Goal: Task Accomplishment & Management: Complete application form

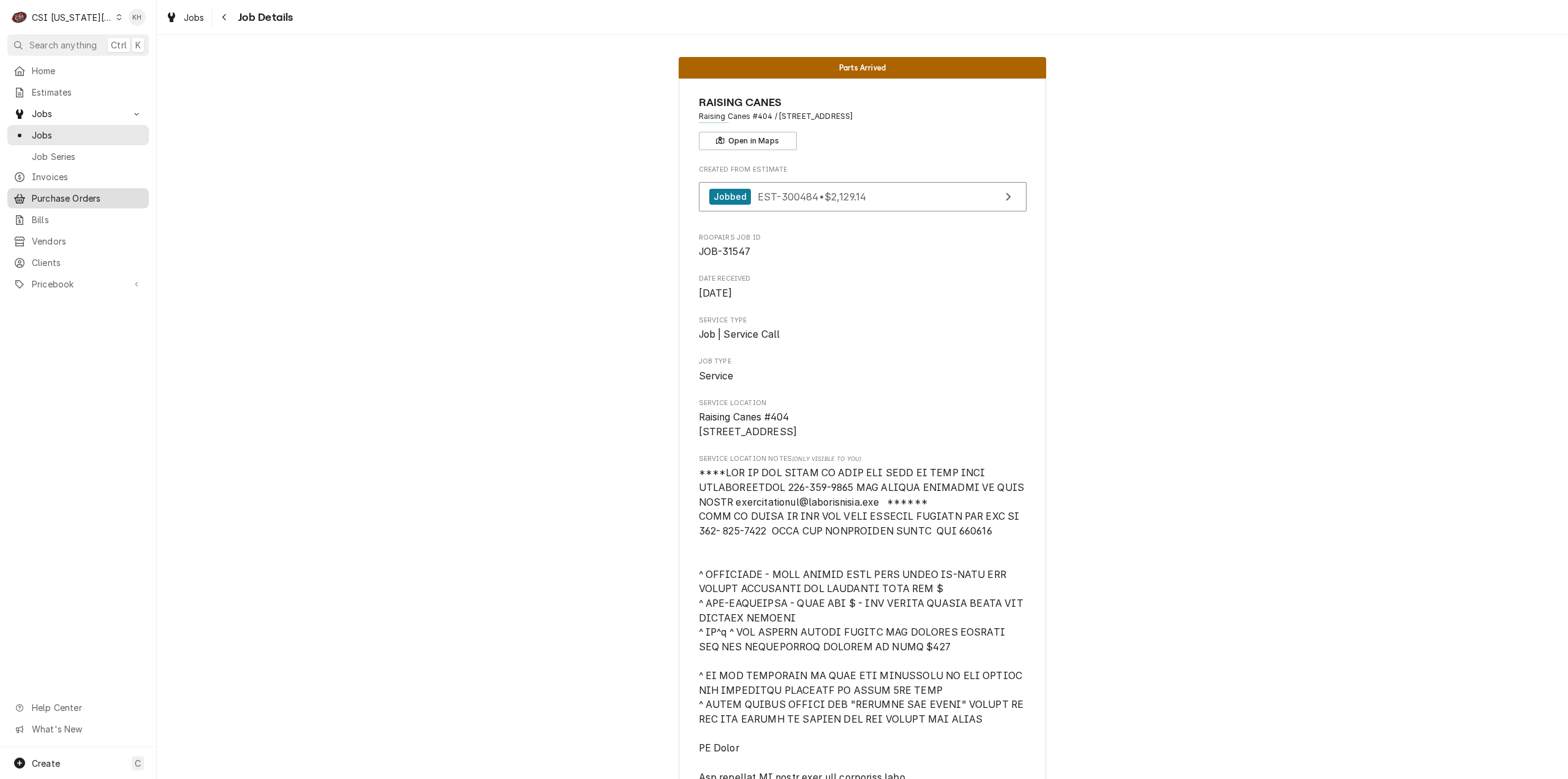
scroll to position [4051, 0]
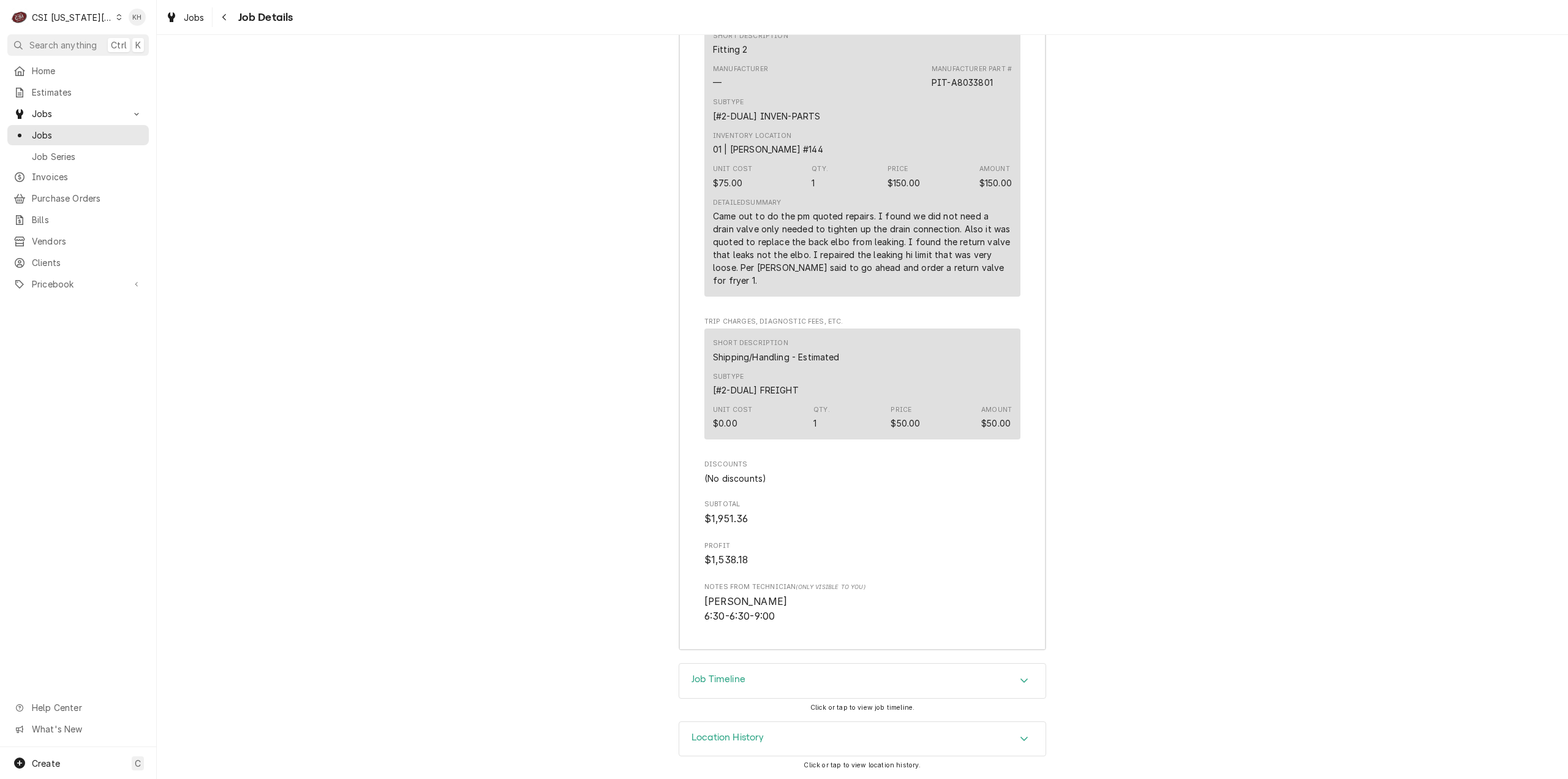
click at [78, 20] on div "CSI Kansas City" at bounding box center [72, 16] width 81 height 13
click at [132, 71] on div "CSI St. [PERSON_NAME]" at bounding box center [210, 67] width 186 height 15
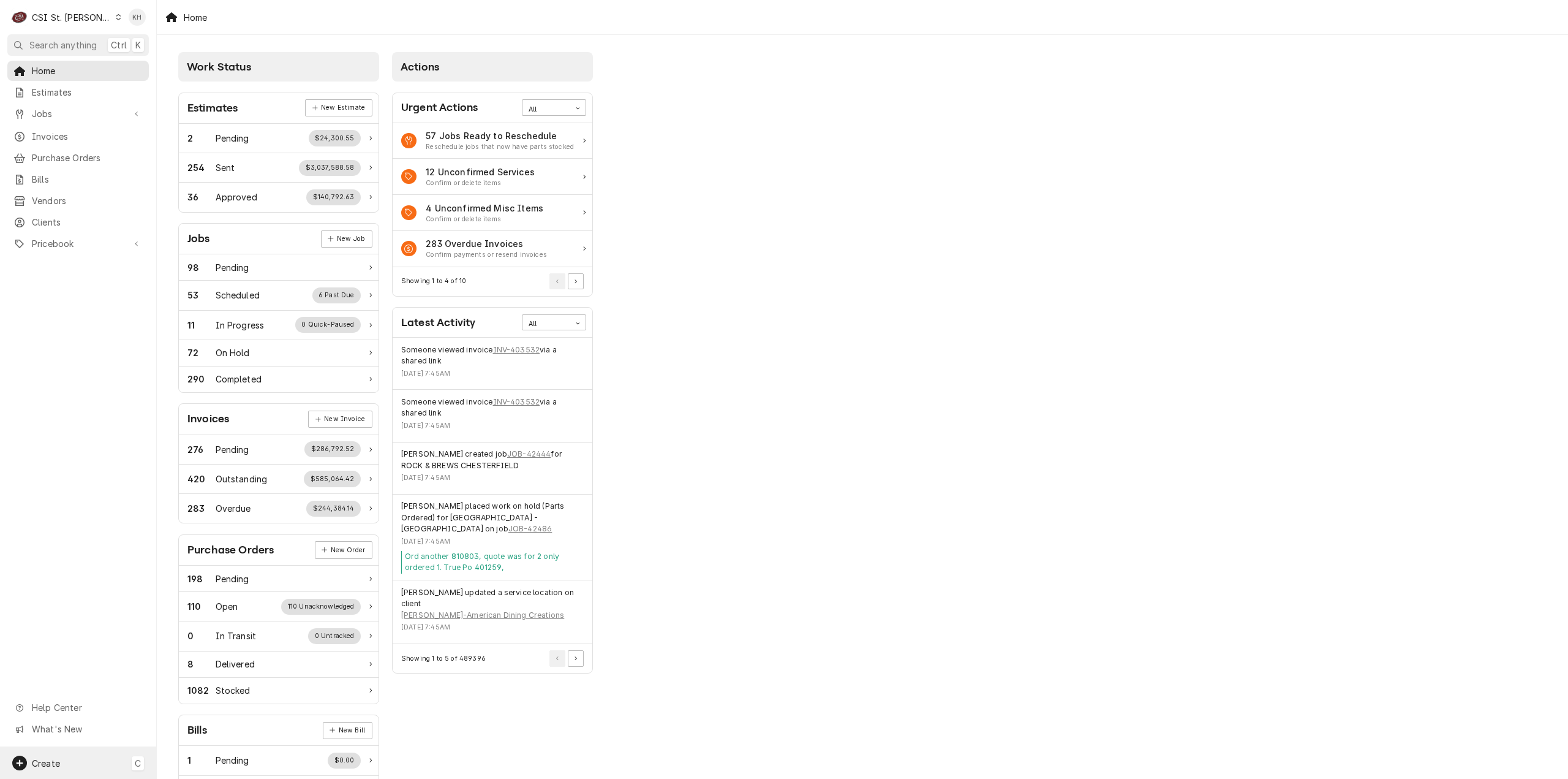
click at [64, 752] on div "Create C" at bounding box center [78, 763] width 156 height 32
click at [205, 644] on link "Job" at bounding box center [219, 636] width 111 height 20
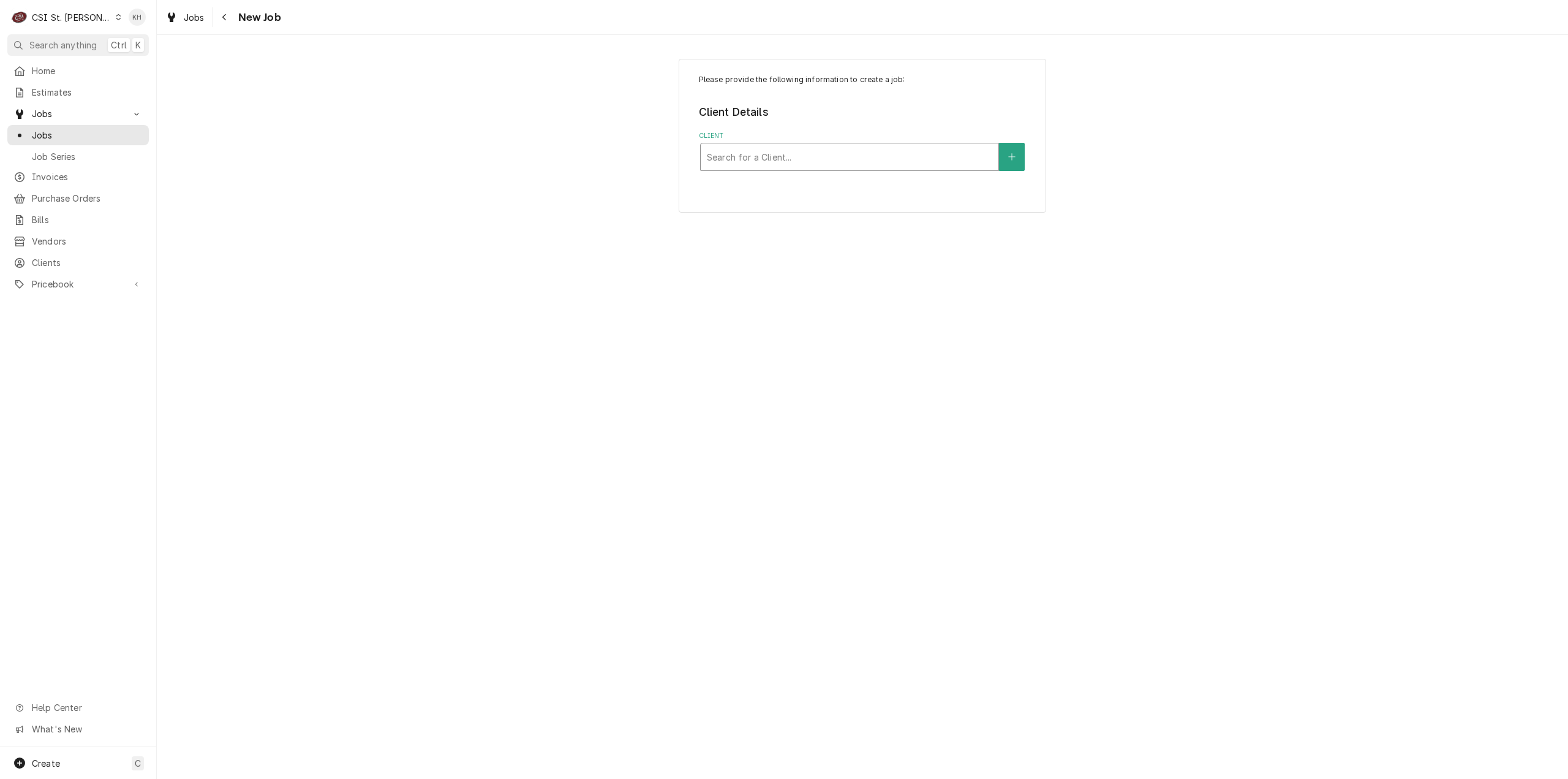
click at [870, 154] on div "Client" at bounding box center [849, 156] width 286 height 22
type input "1840 1st"
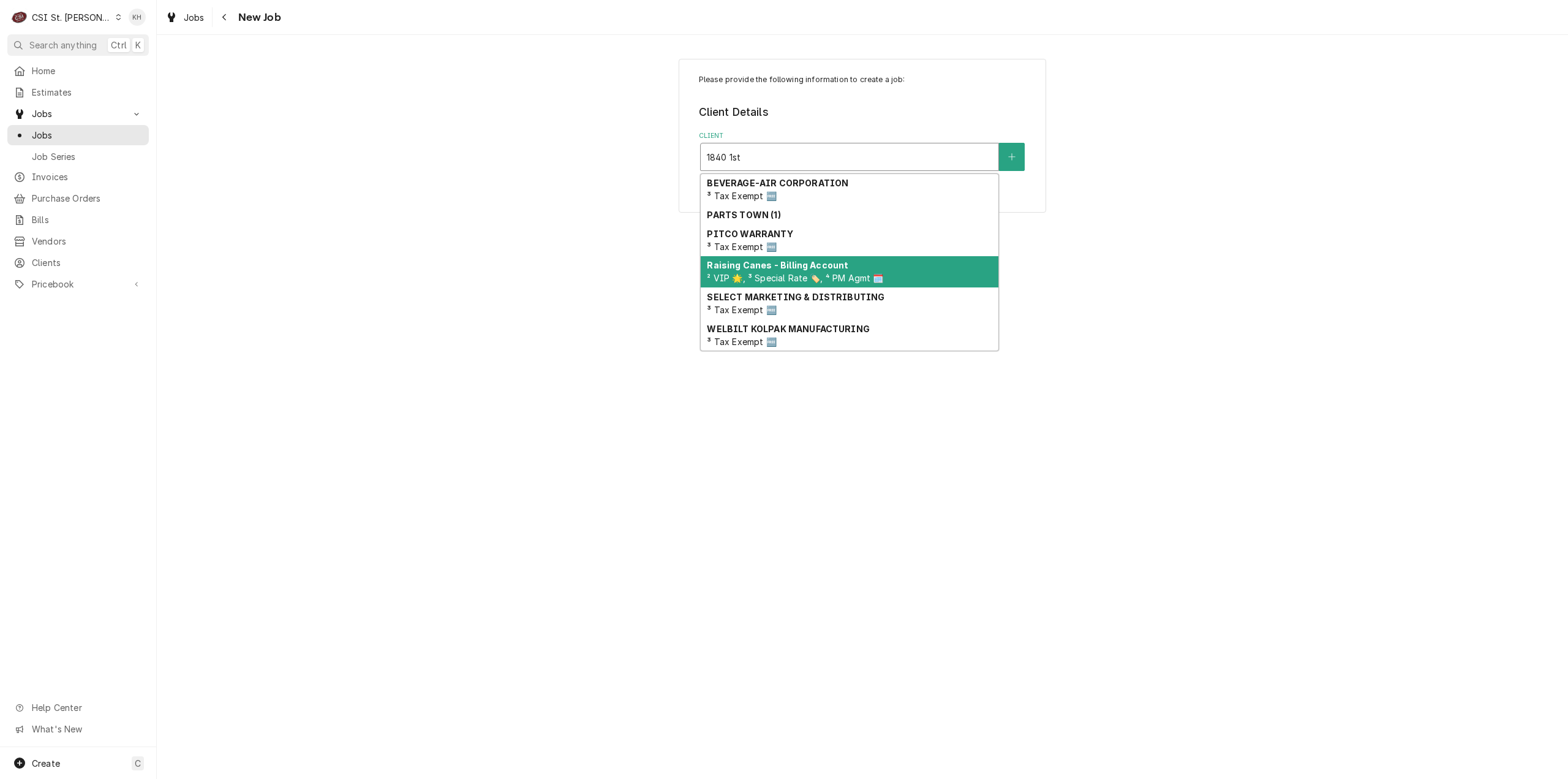
click at [808, 276] on span "² VIP 🌟, ³ Special Rate 🏷️, ⁴ PM Agmt 🗓️" at bounding box center [794, 277] width 176 height 11
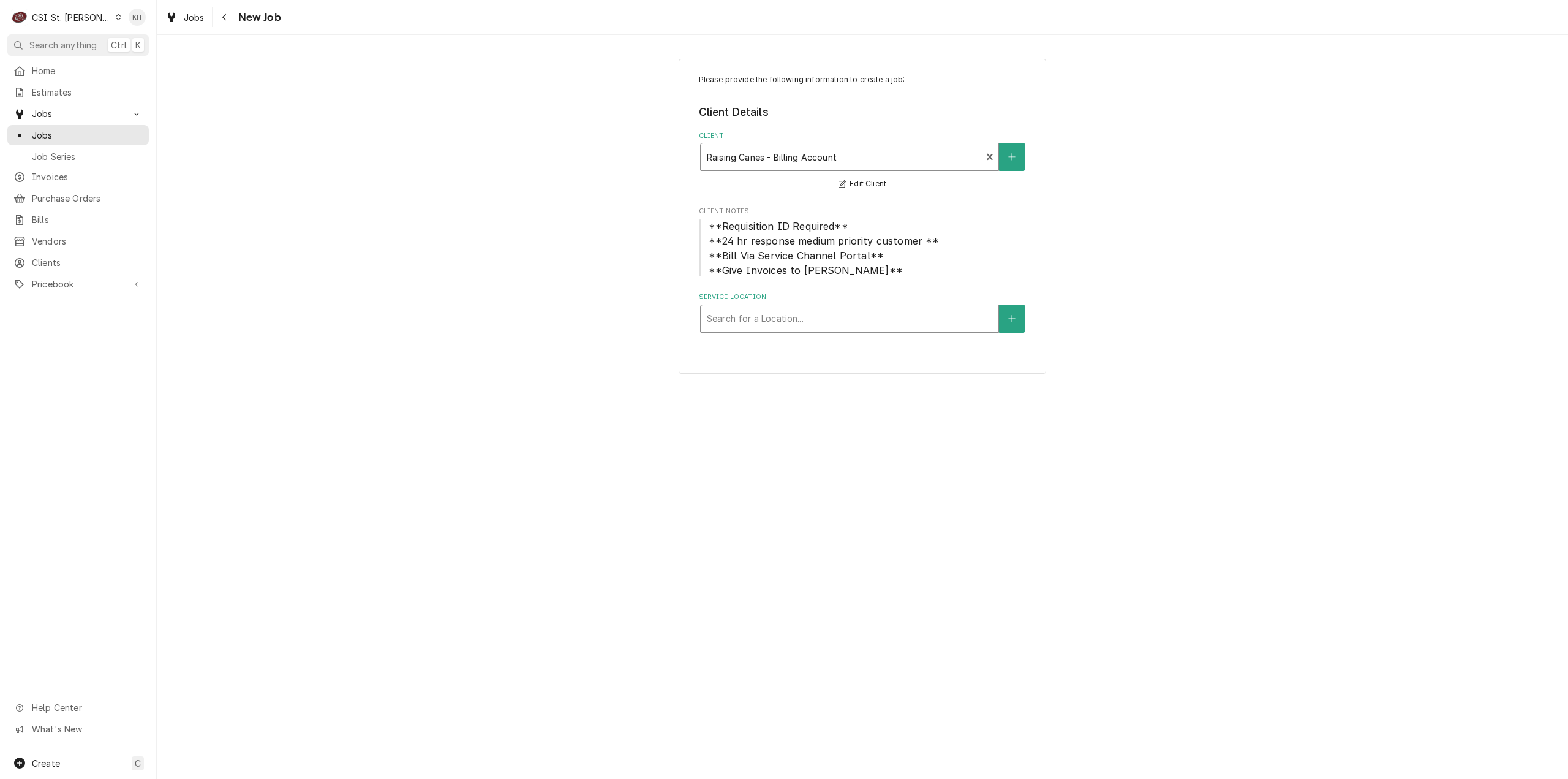
click at [789, 316] on div "Service Location" at bounding box center [849, 318] width 286 height 22
type input "1840"
click at [814, 351] on div "Raising Cane's #236 St [PERSON_NAME] / [STREET_ADDRESS][PERSON_NAME]" at bounding box center [849, 351] width 297 height 32
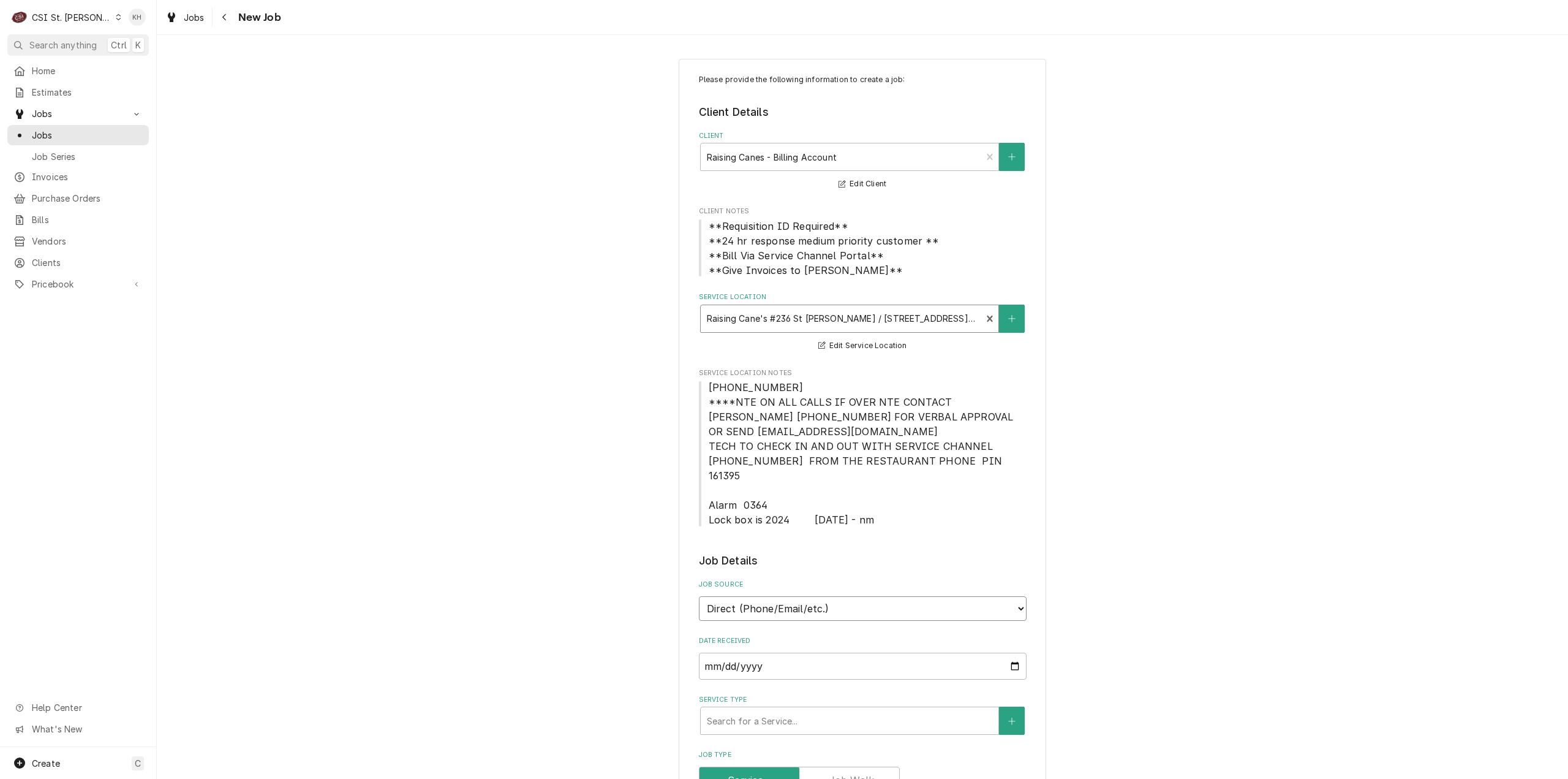
click at [863, 596] on select "Direct (Phone/Email/etc.) Service Channel Corrigo Ecotrak Other" at bounding box center [862, 608] width 327 height 24
select select "1"
click at [808, 653] on input "Service Channel ID" at bounding box center [862, 666] width 327 height 27
paste input "325900309"
type textarea "x"
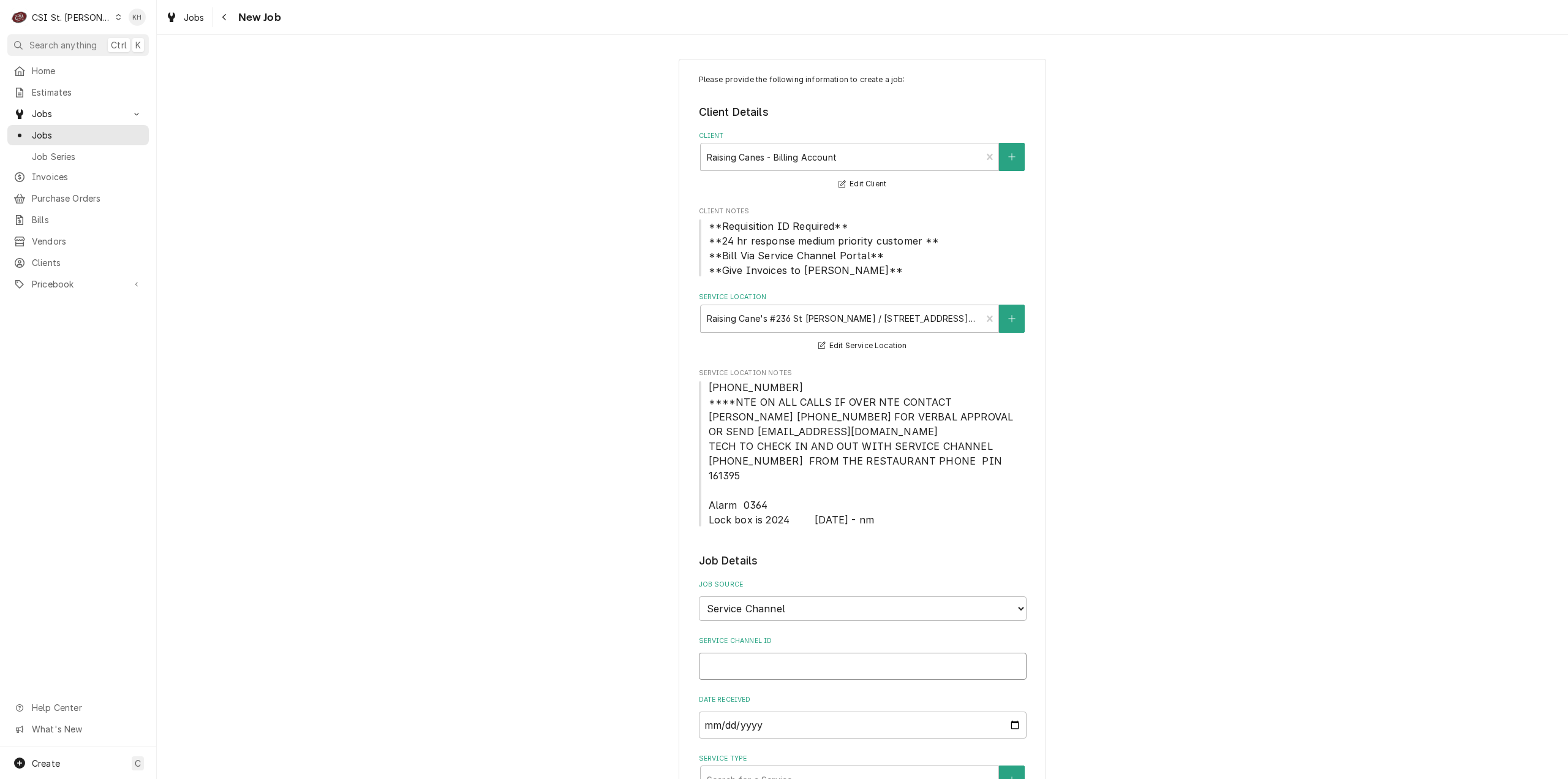
type input "325900309"
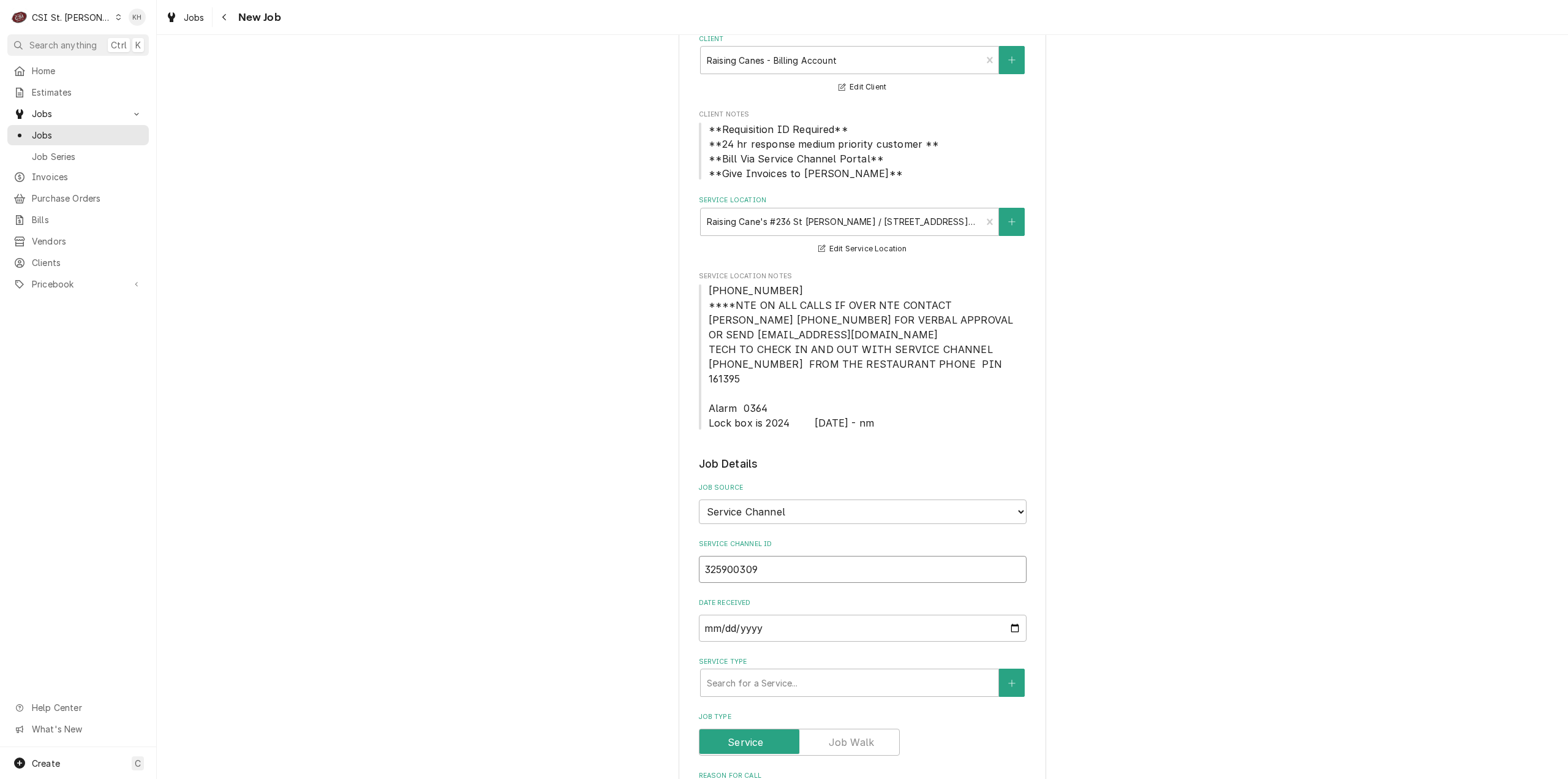
type textarea "x"
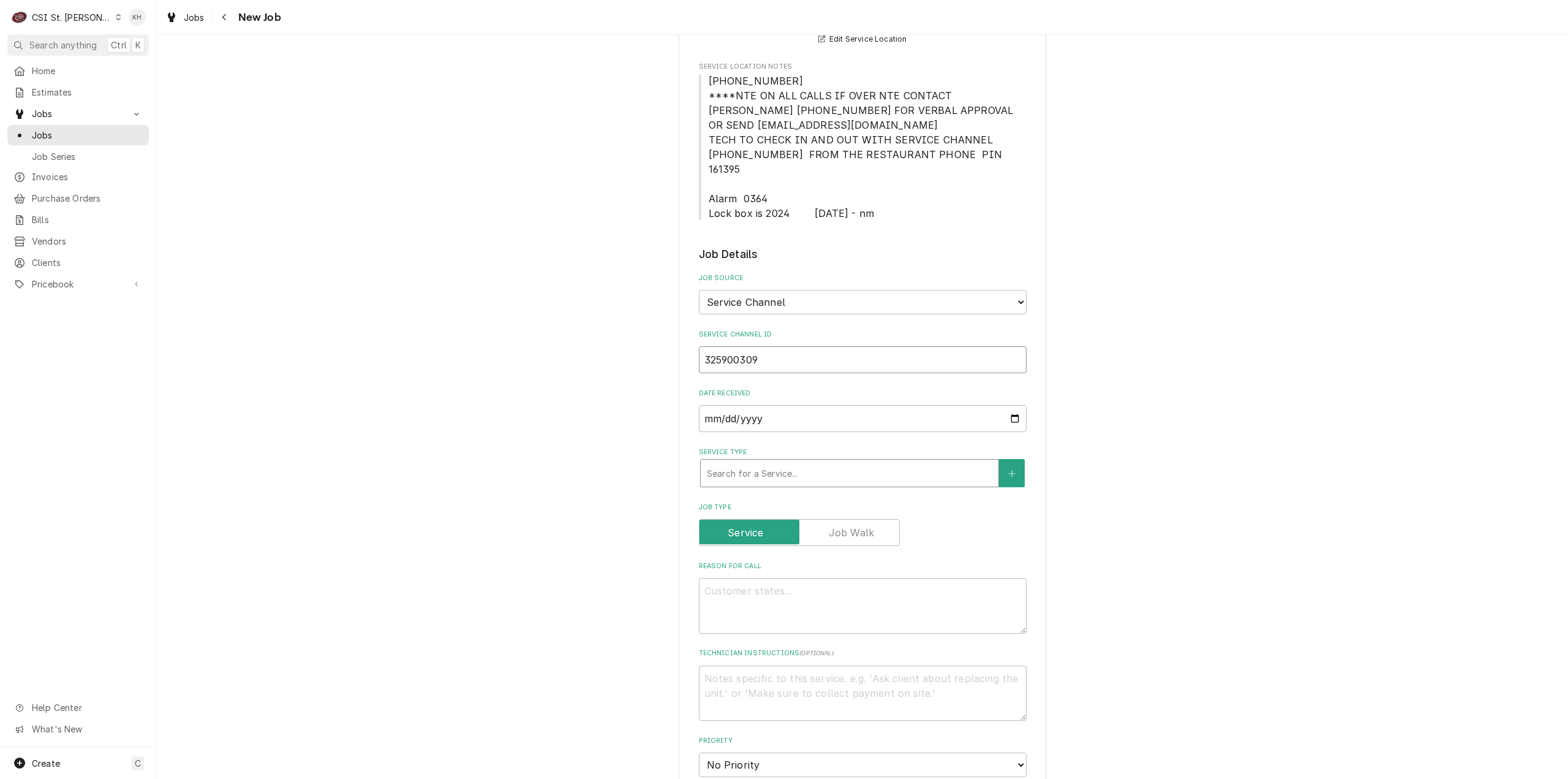
type input "325900309"
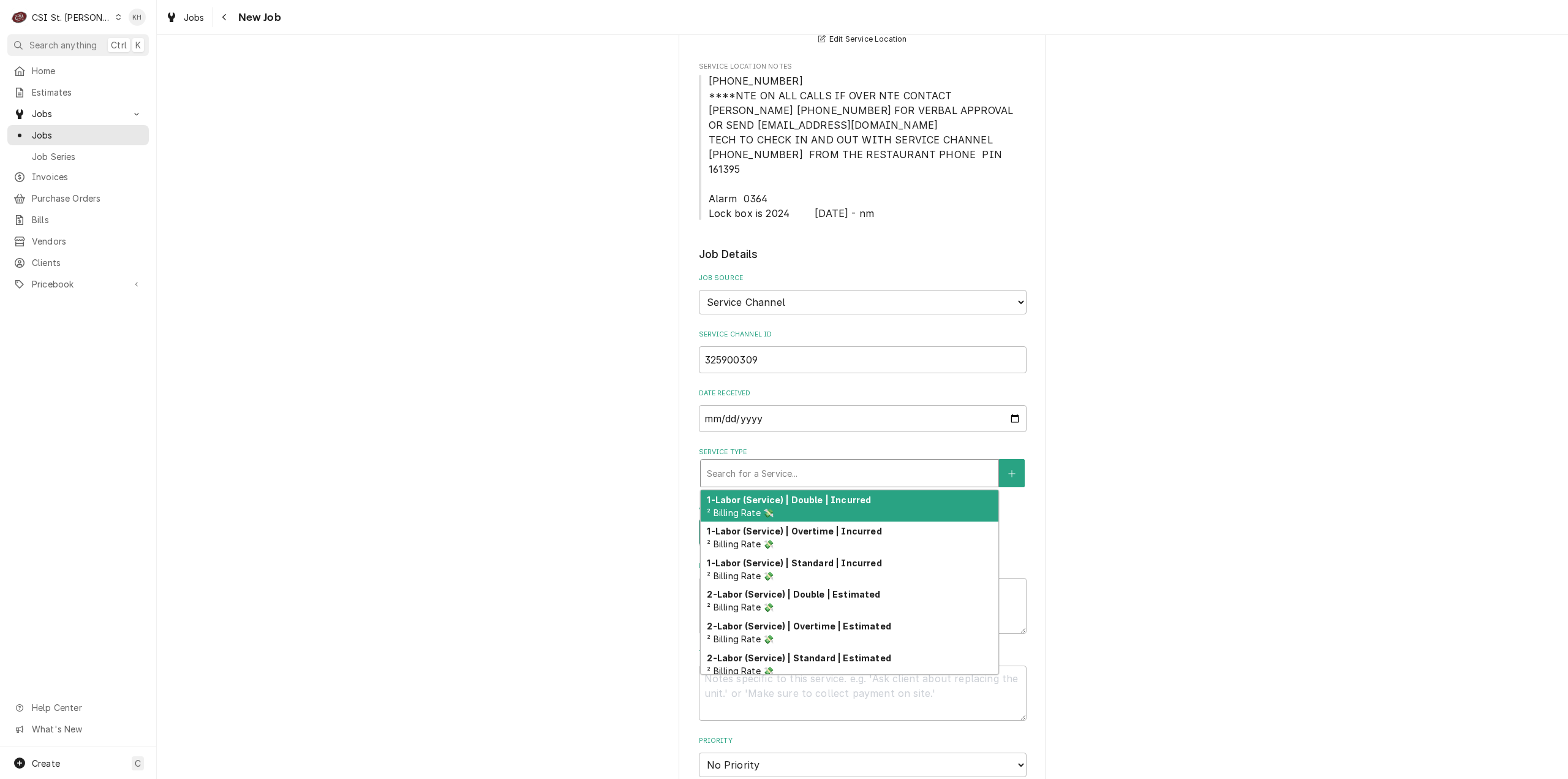
click at [800, 462] on div "Service Type" at bounding box center [849, 473] width 286 height 22
type textarea "x"
type input "s"
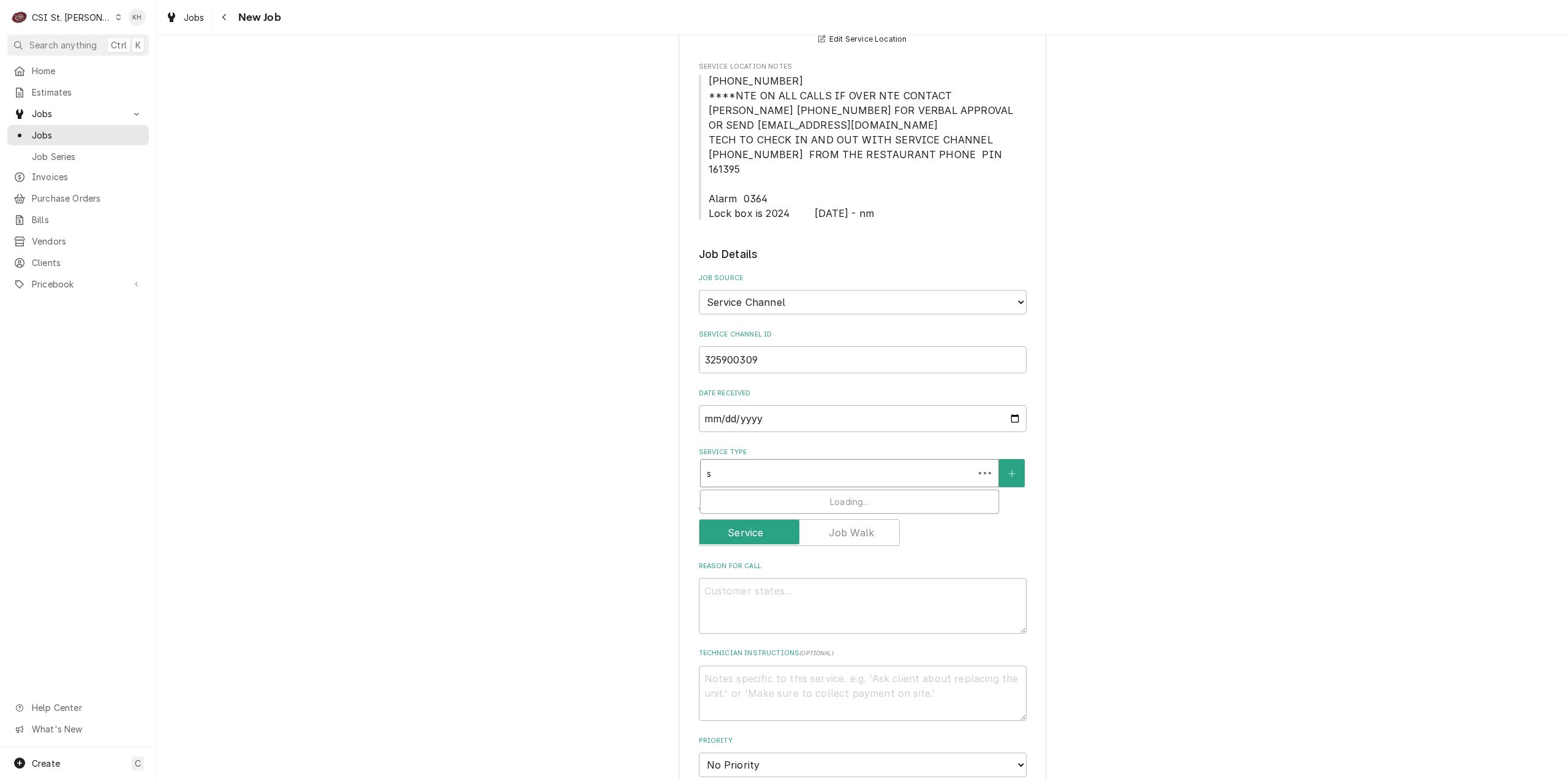
type textarea "x"
type input "se"
type textarea "x"
type input "ser"
type textarea "x"
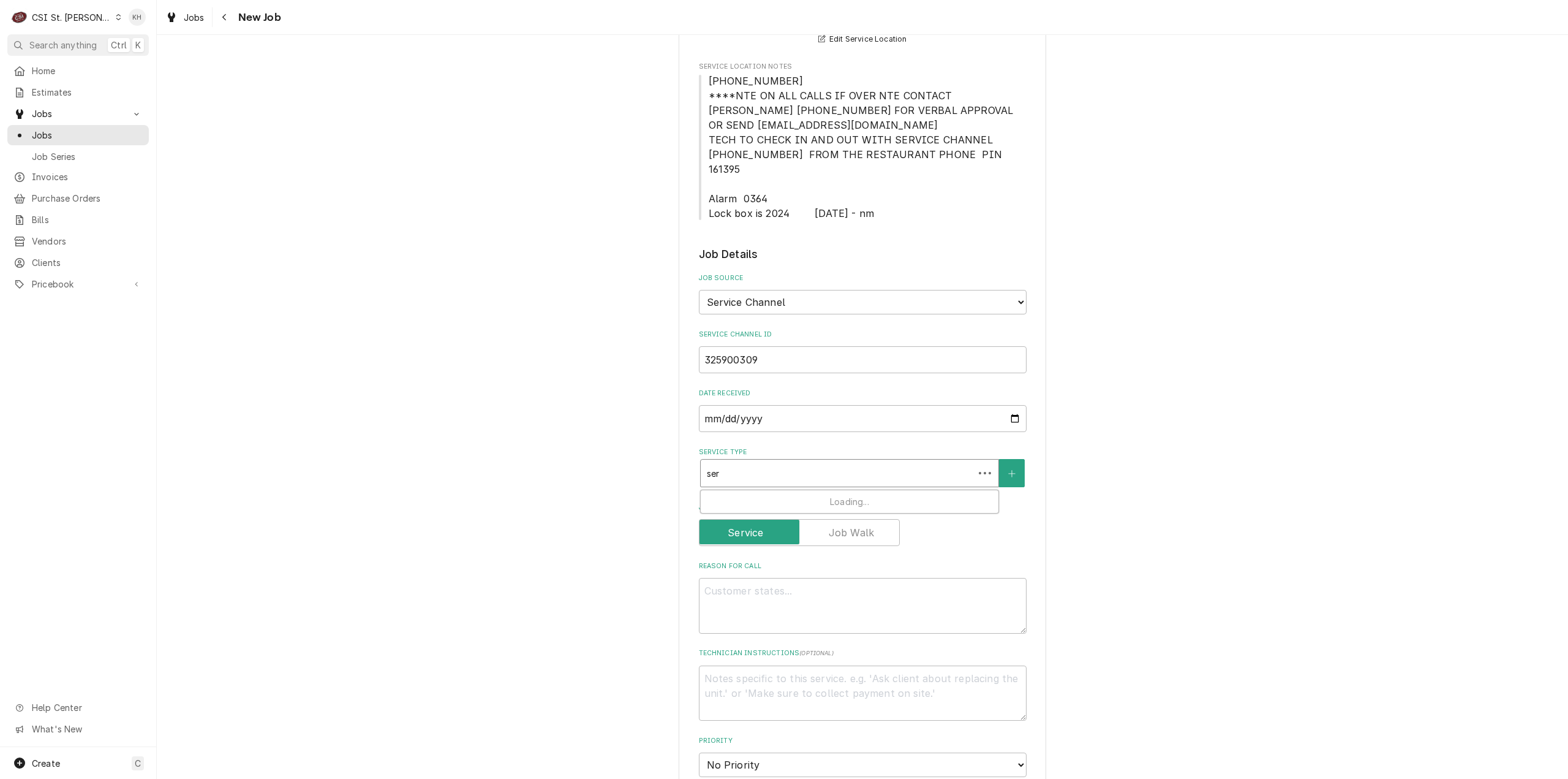
type input "serv"
type textarea "x"
type input "servic"
type textarea "x"
type input "service"
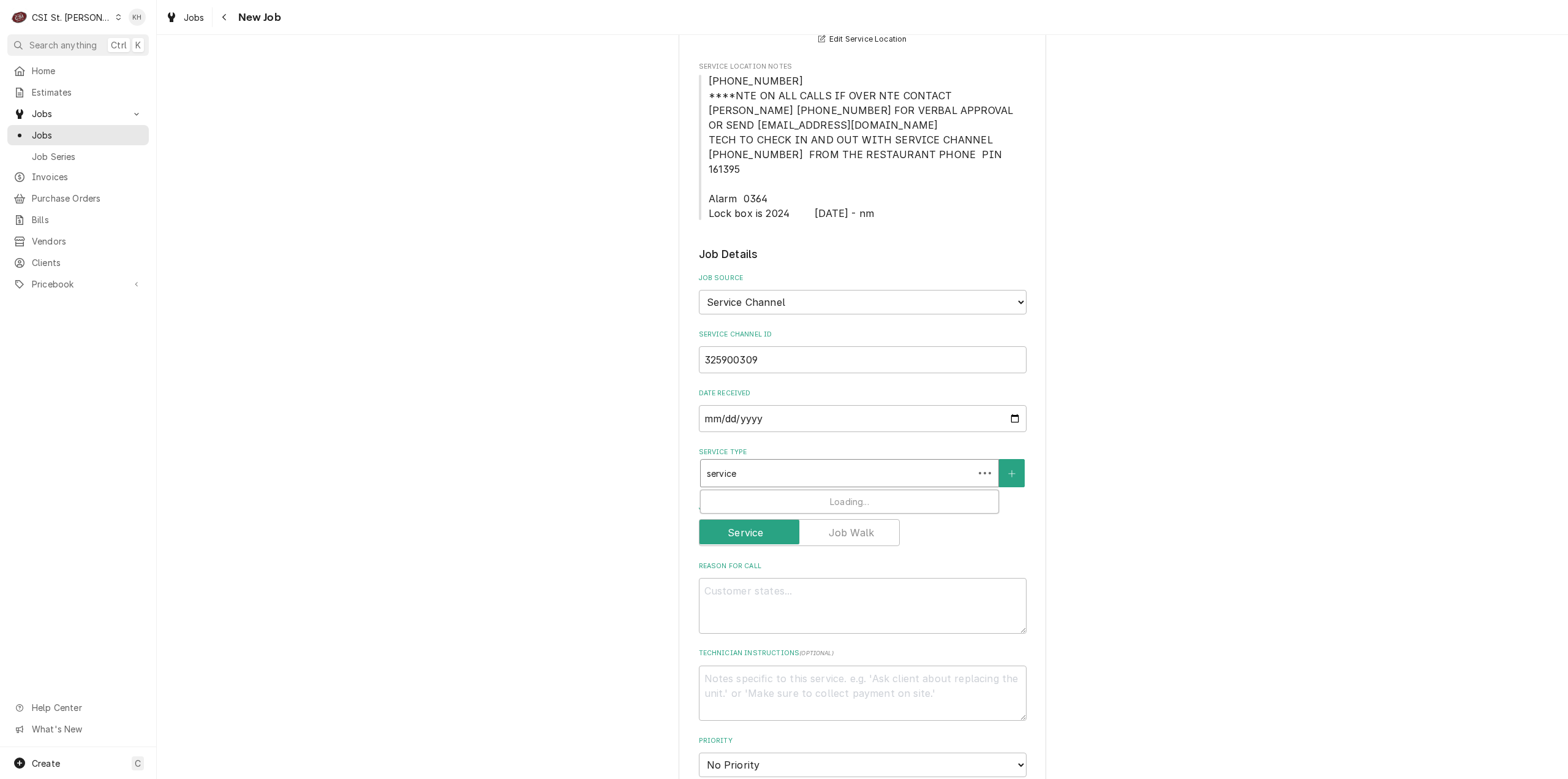
type textarea "x"
type input "service"
type textarea "x"
type input "service ca"
type textarea "x"
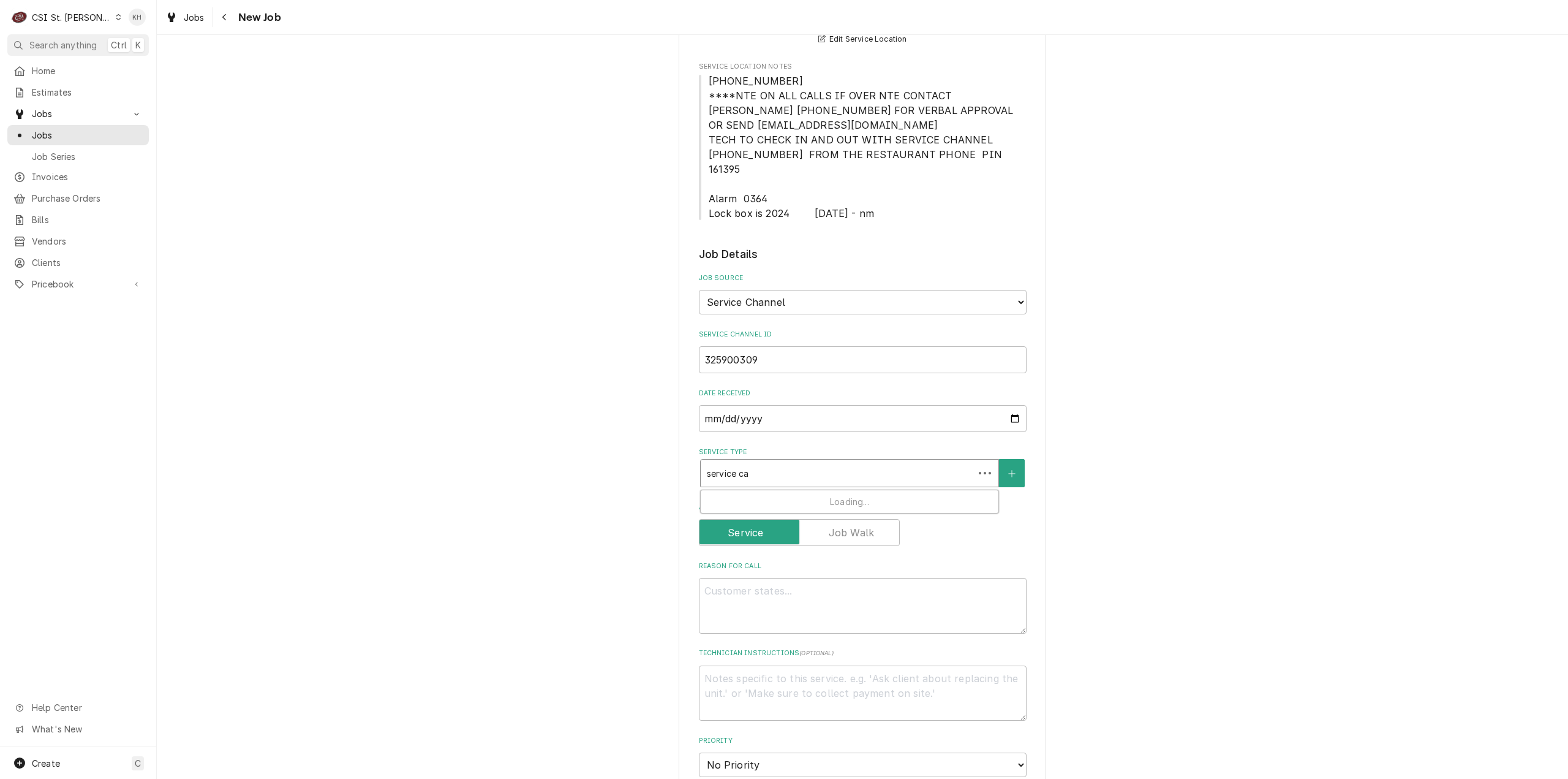
type input "service cal"
type textarea "x"
type input "service call"
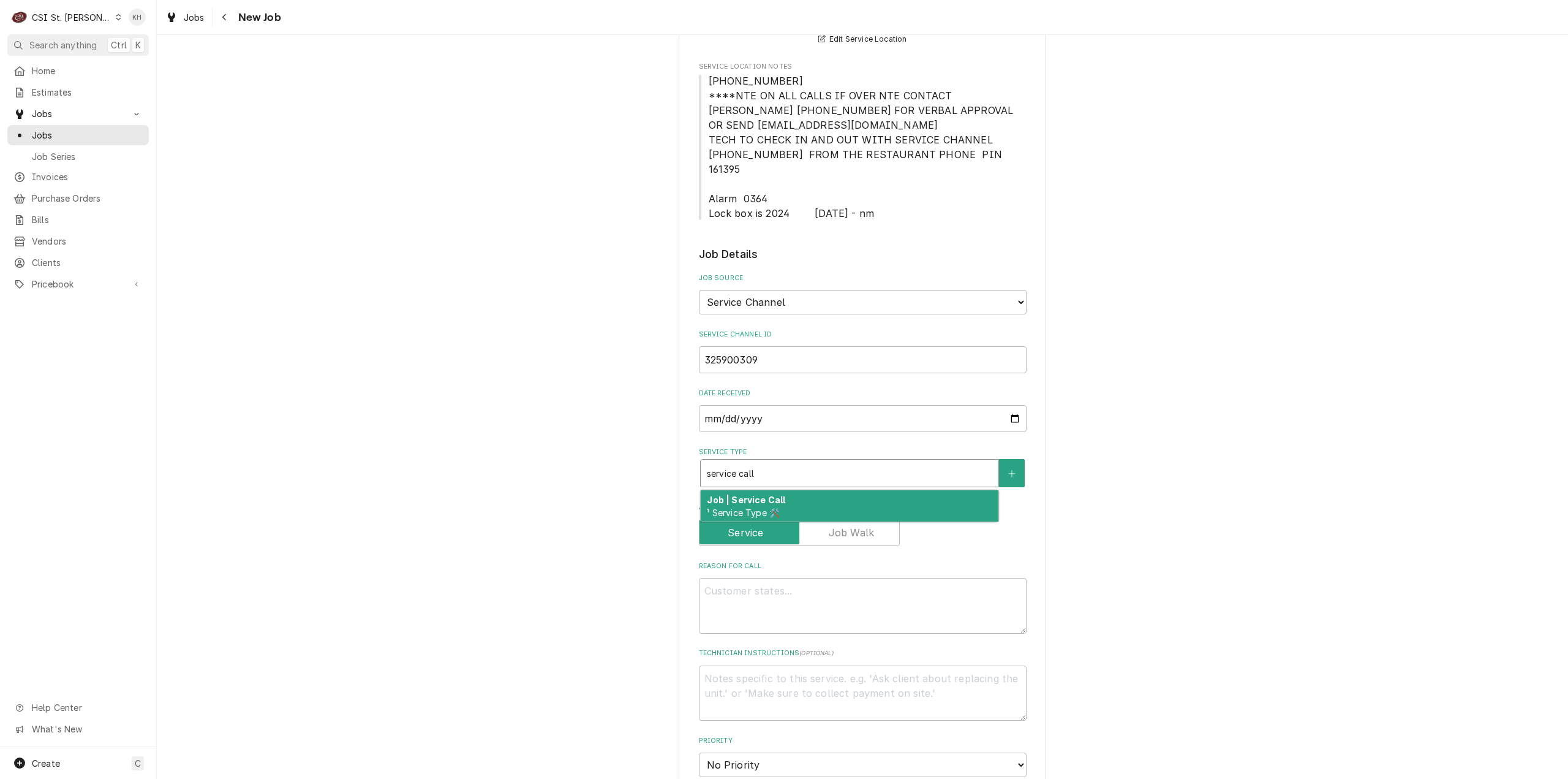
click at [796, 490] on div "Job | Service Call ¹ Service Type 🛠️" at bounding box center [849, 506] width 297 height 32
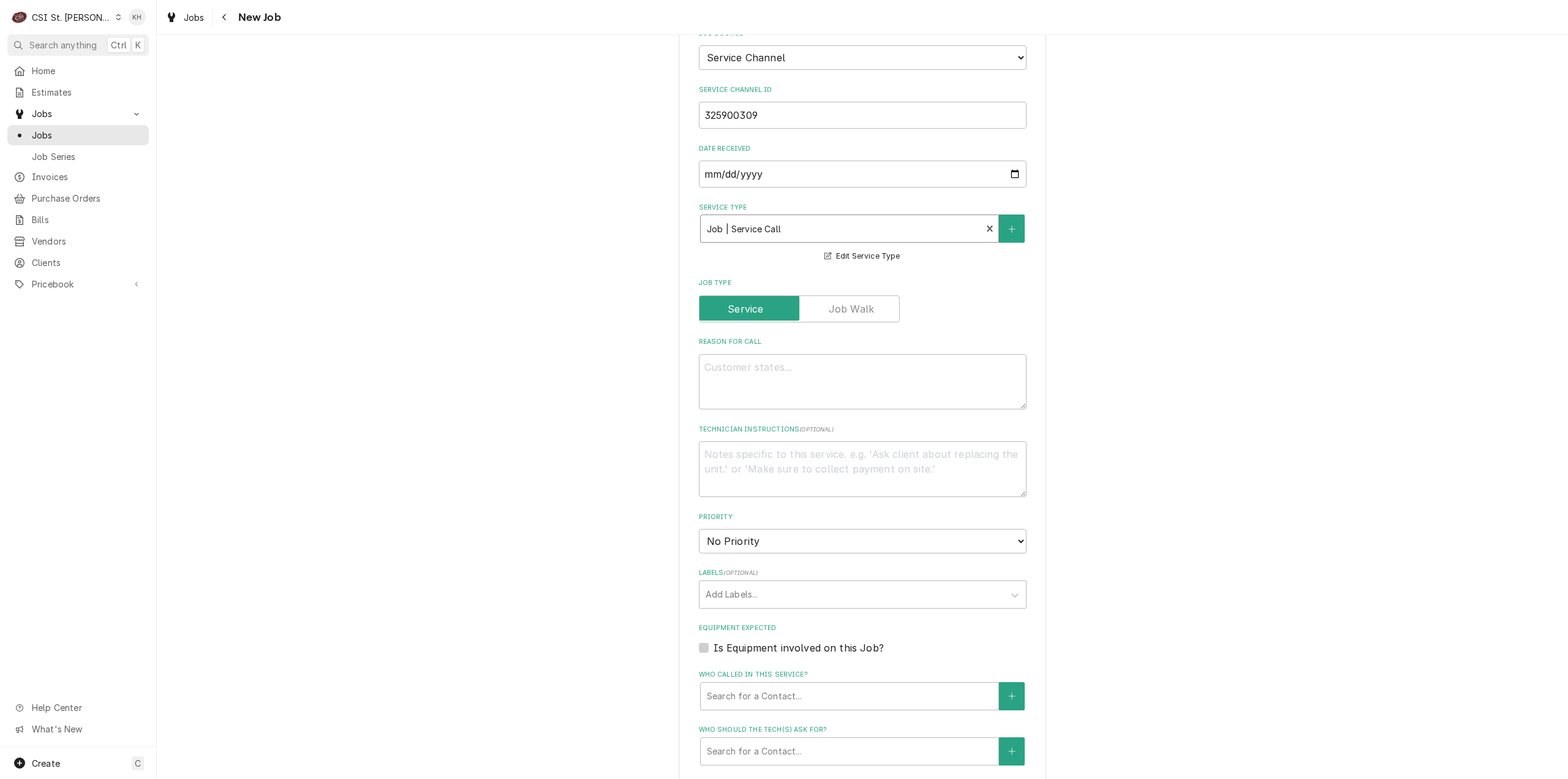
scroll to position [552, 0]
click at [799, 380] on textarea "Reason For Call" at bounding box center [862, 381] width 327 height 56
paste textarea "Problem Description "KITCHEN / Hot Side / Fryer #5 (Start from Left) "Equip:" K…"
type textarea "x"
type textarea "Problem Description "KITCHEN / Hot Side / Fryer #5 (Start from Left) "Equip:" K…"
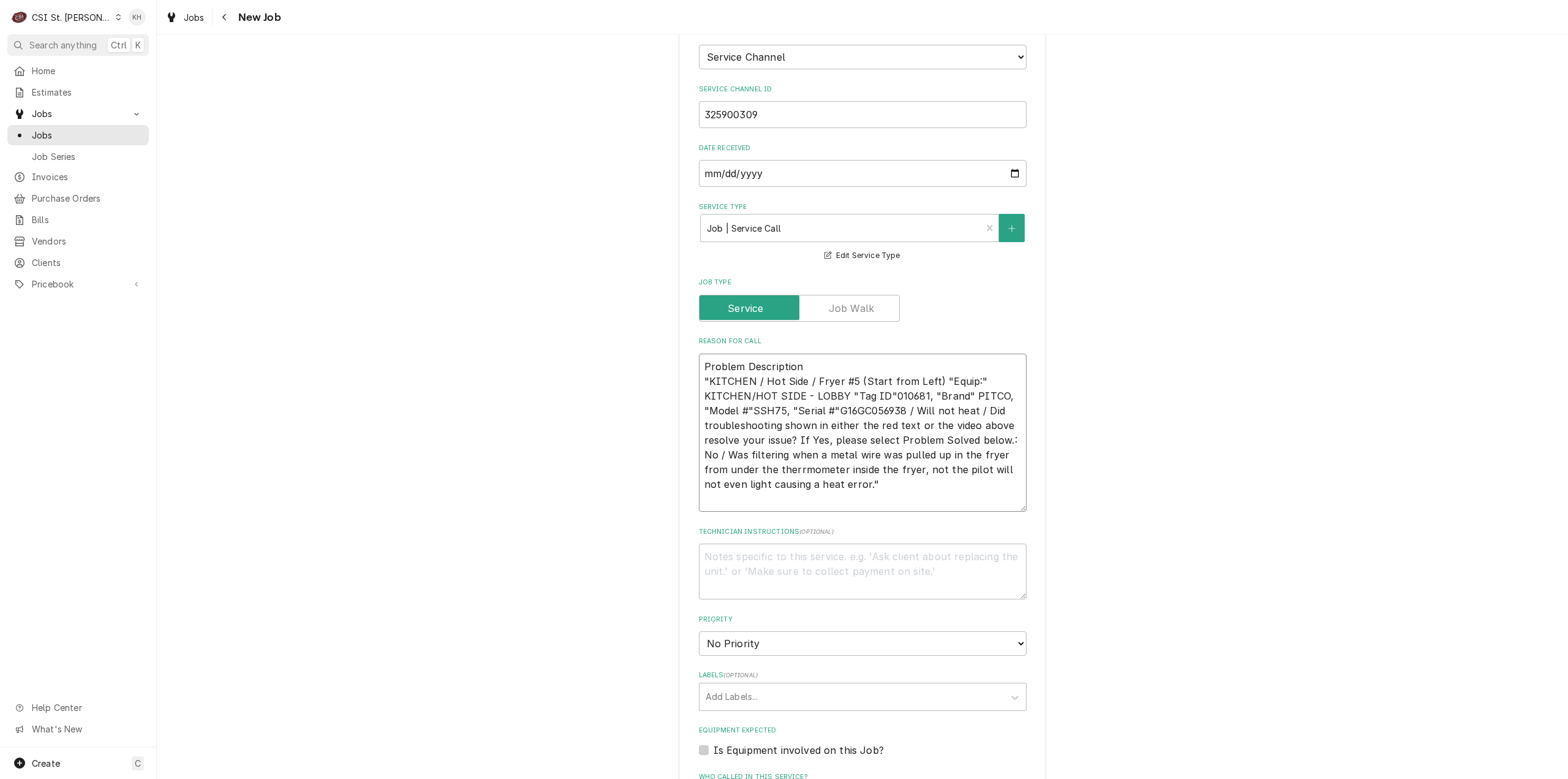
drag, startPoint x: 704, startPoint y: 363, endPoint x: 687, endPoint y: 343, distance: 26.2
click at [687, 343] on div "Please provide the following information to create a job: Client Details Client…" at bounding box center [862, 423] width 368 height 1832
type textarea "x"
type textarea "KITCHEN / Hot Side / Fryer #5 (Start from Left) "Equip:" KITCHEN/HOT SIDE - LOB…"
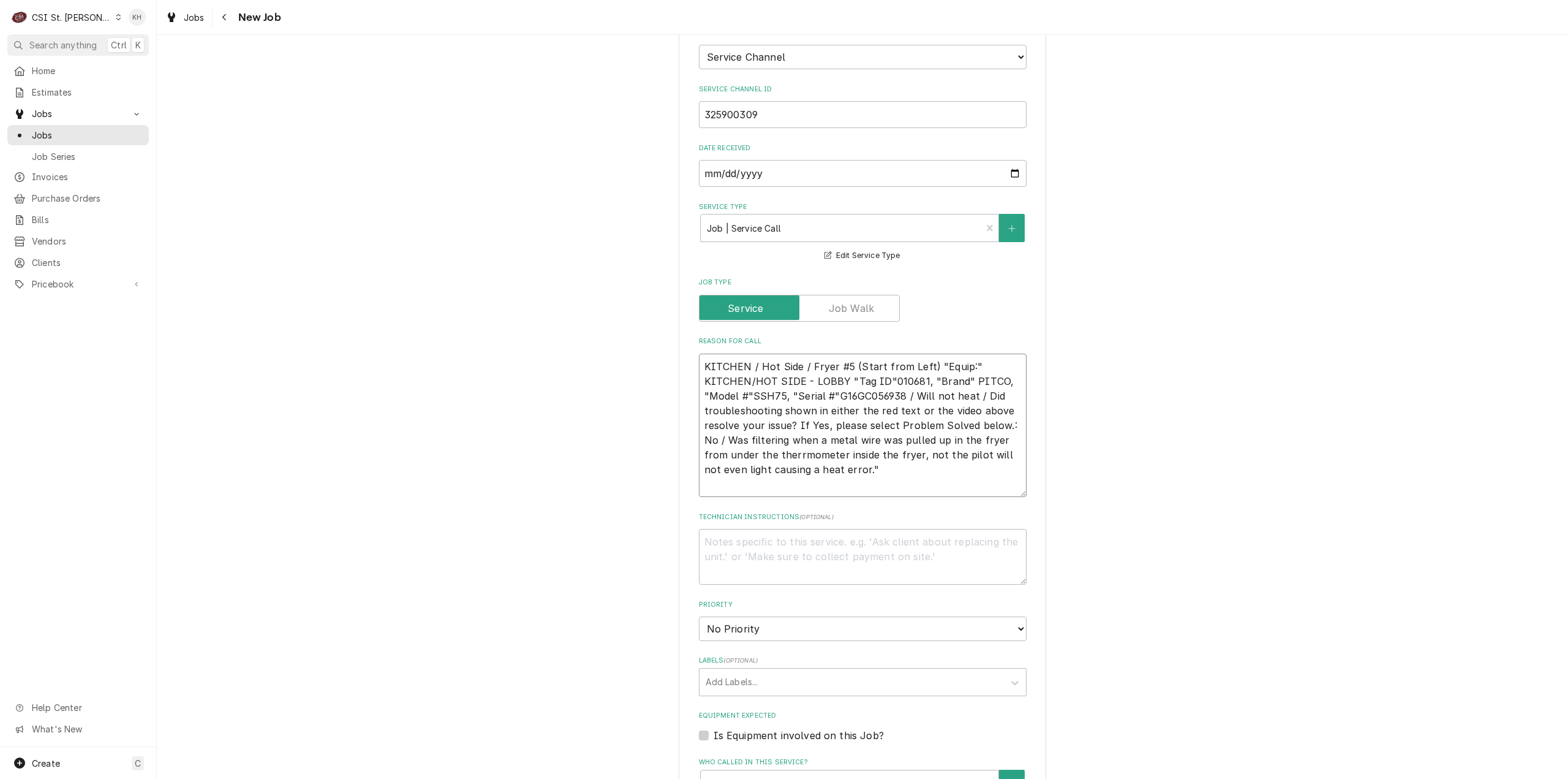
type textarea "x"
click at [859, 378] on textarea "KITCHEN / Hot Side / Fryer #5 (Start from Left) "Equip:" KITCHEN/HOT SIDE - LOB…" at bounding box center [862, 426] width 327 height 144
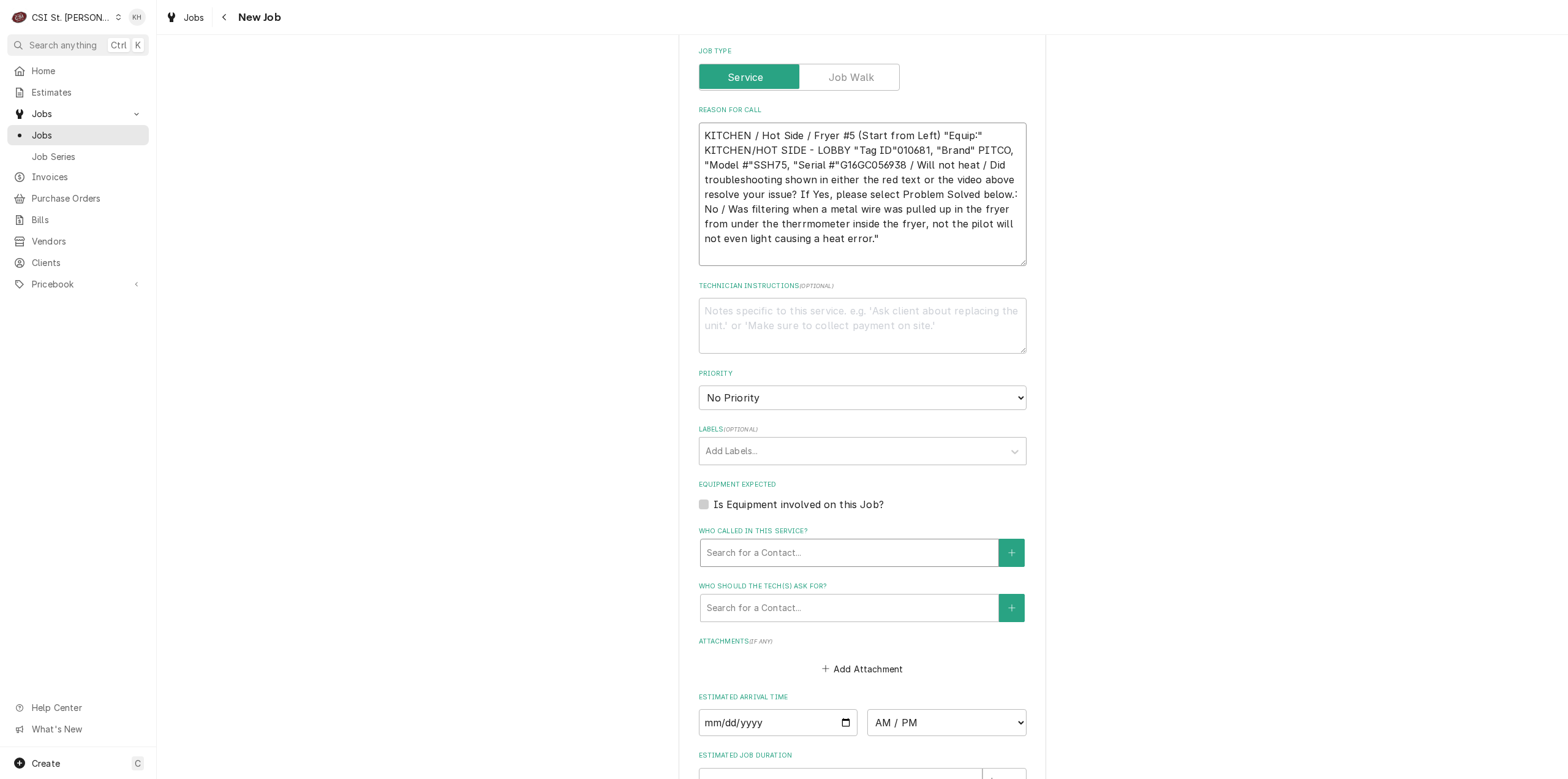
scroll to position [796, 0]
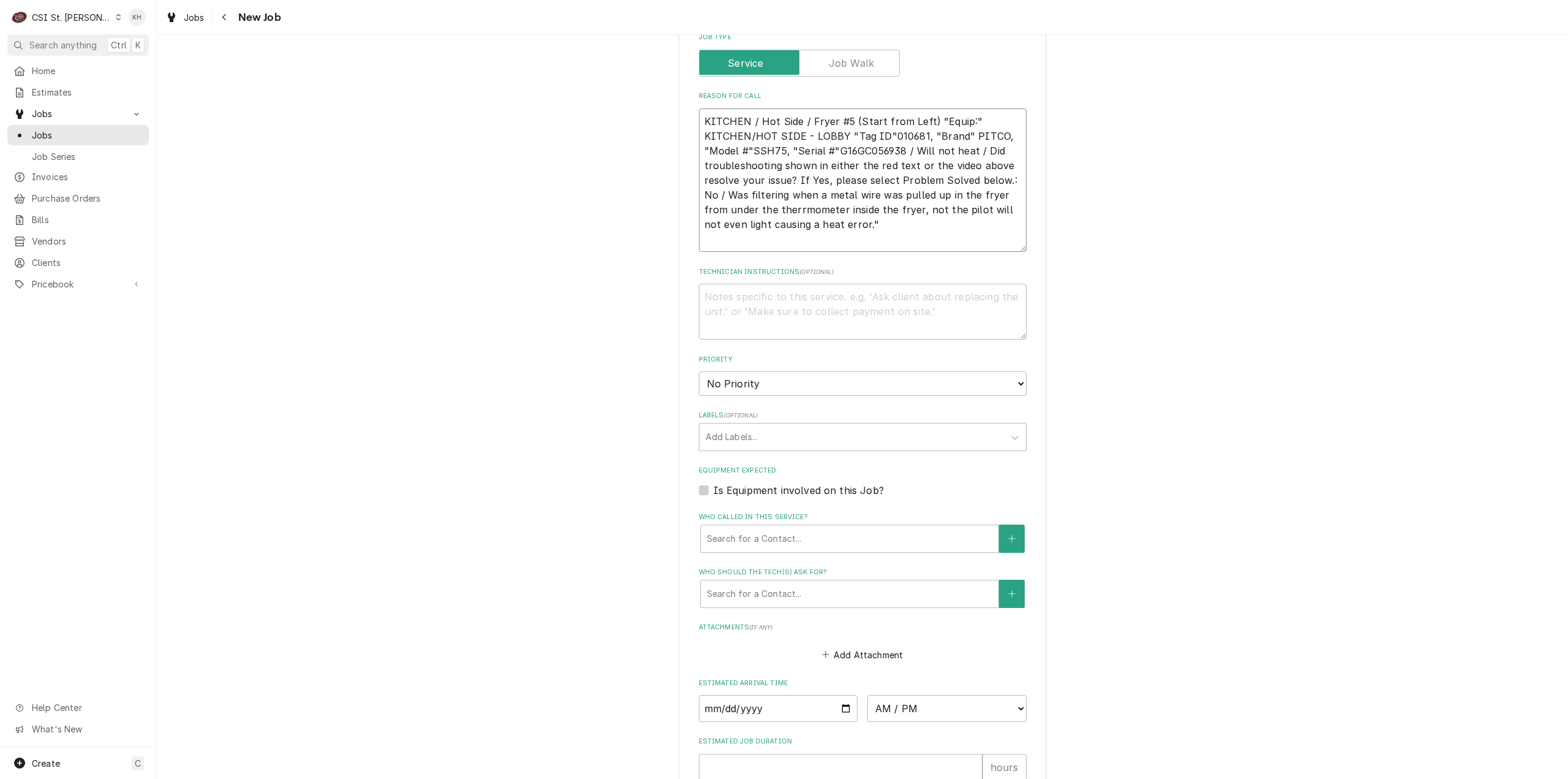
type textarea "KITCHEN / Hot Side / Fryer #5 (Start from Left) "Equip:" KITCHEN/HOT SIDE - LOB…"
click at [713, 482] on label "Is Equipment involved on this Job?" at bounding box center [798, 489] width 170 height 14
click at [713, 482] on input "Equipment Expected" at bounding box center [877, 496] width 327 height 27
checkbox input "true"
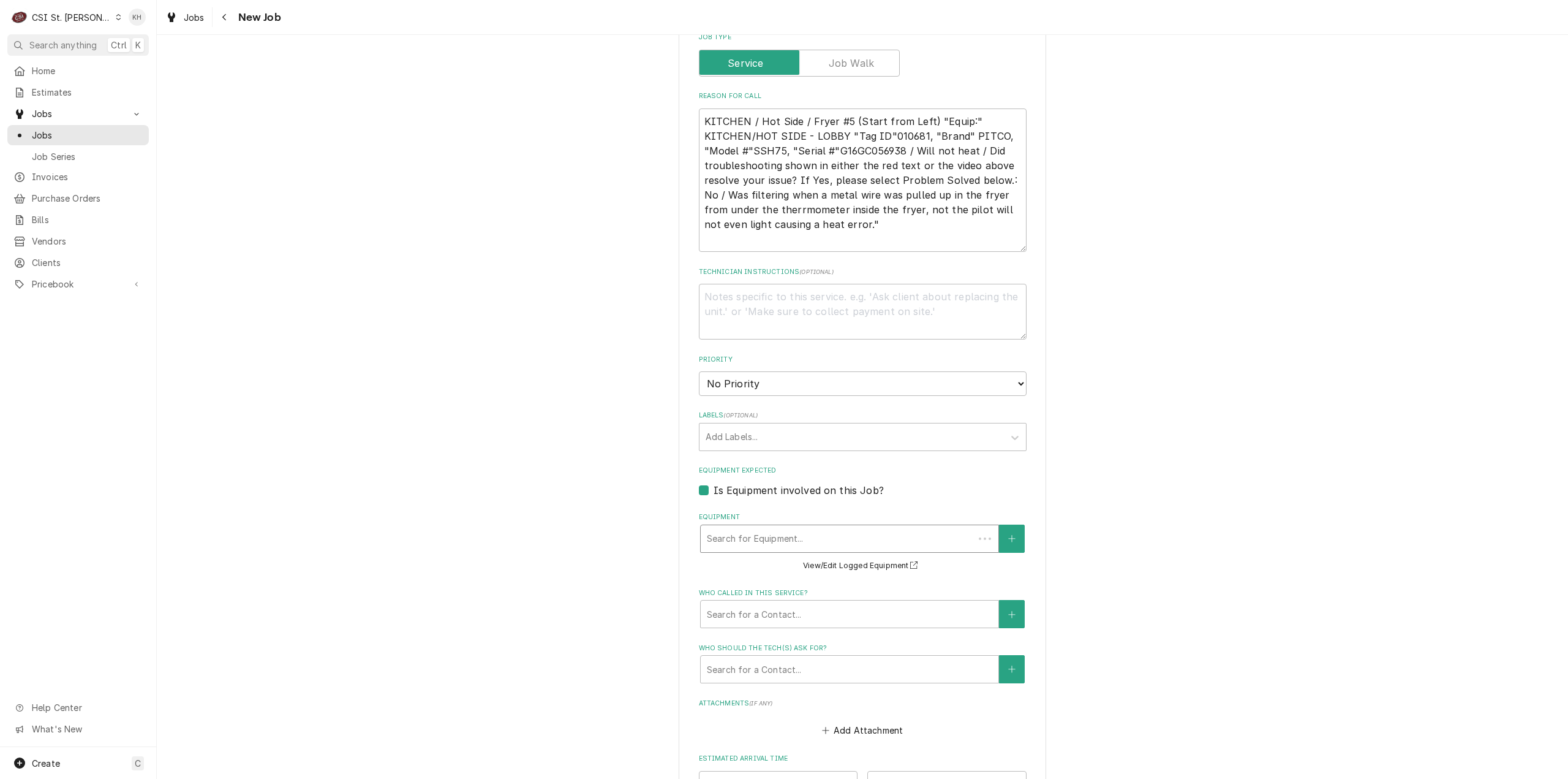
click at [742, 531] on div "Equipment" at bounding box center [836, 538] width 261 height 22
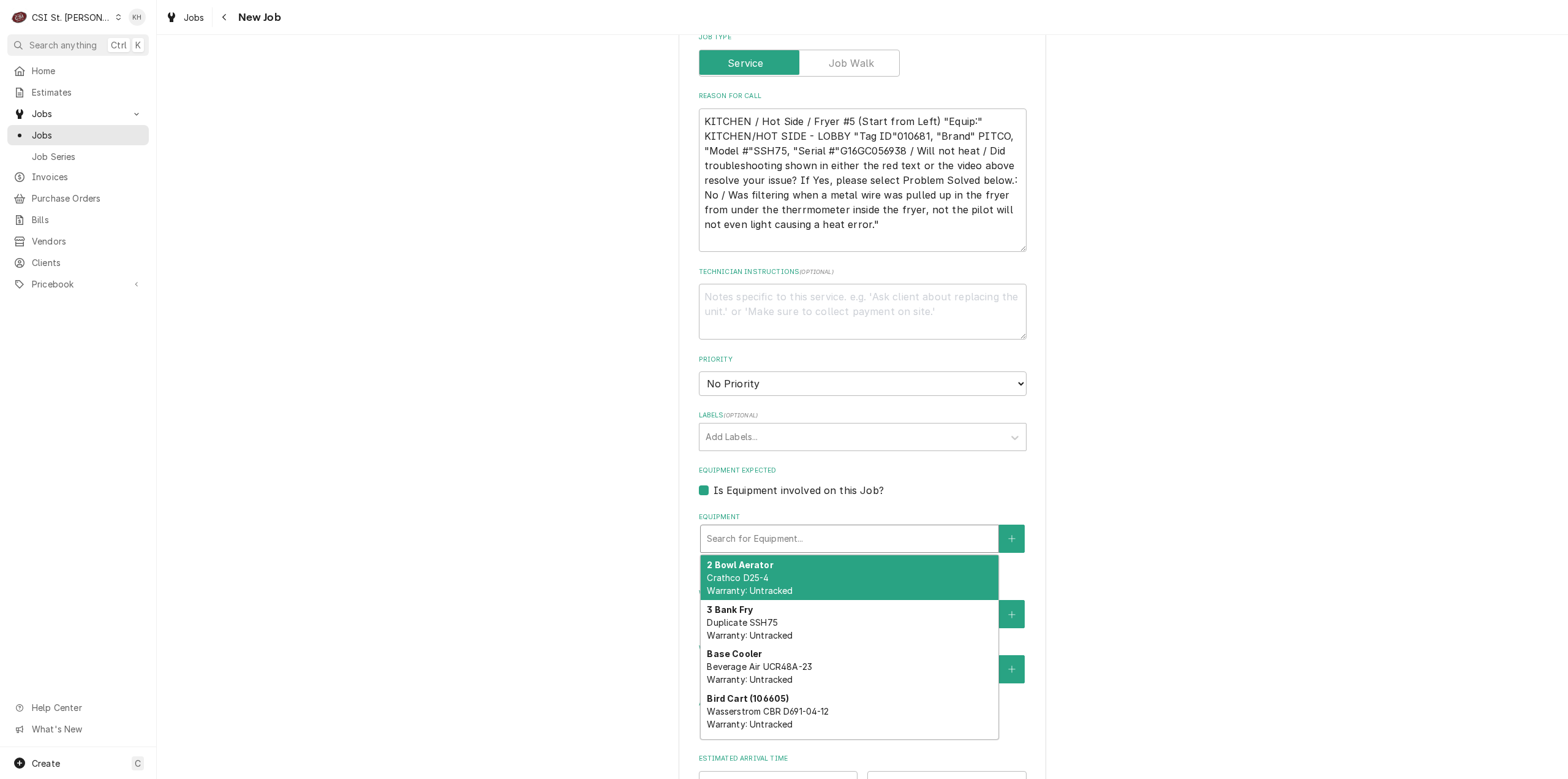
paste input "G16GC056938"
type textarea "x"
type input "G16GC056938"
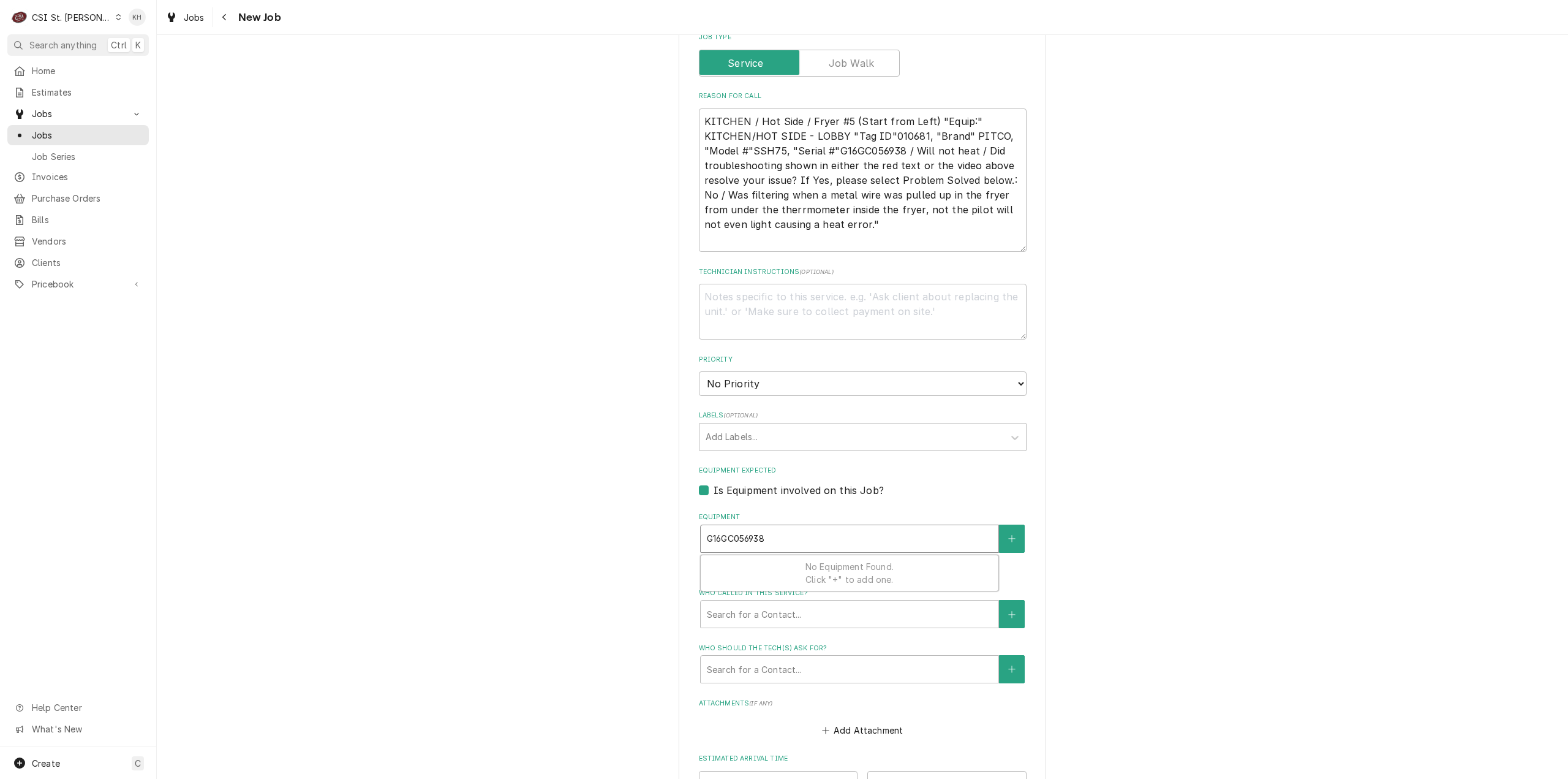
type textarea "x"
type input "G16GC056938"
type textarea "x"
type input "G16GC05693"
type textarea "x"
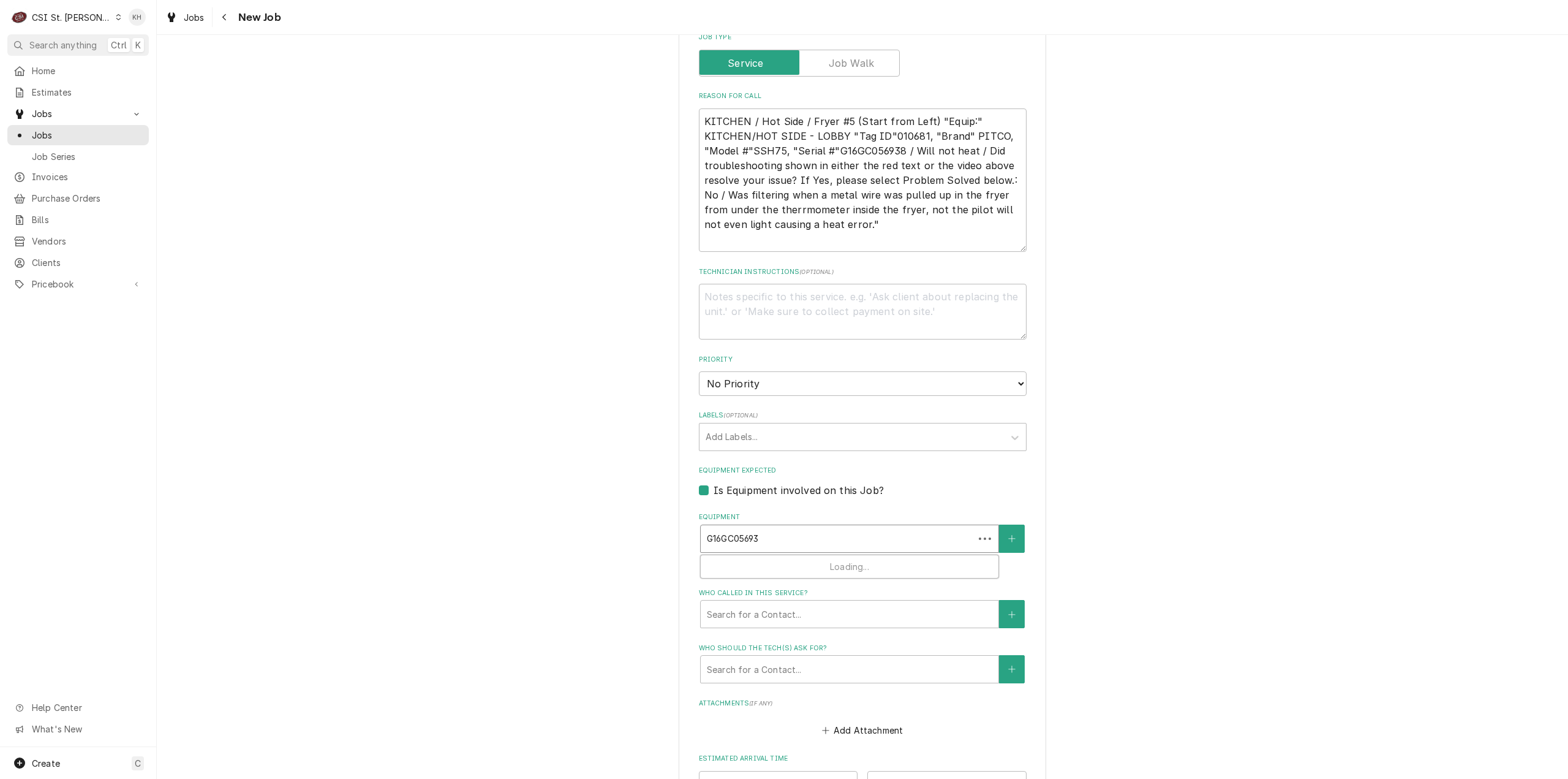
type input "G16GC0569"
type textarea "x"
type input "G16GC05"
type textarea "x"
type input "G16GC0"
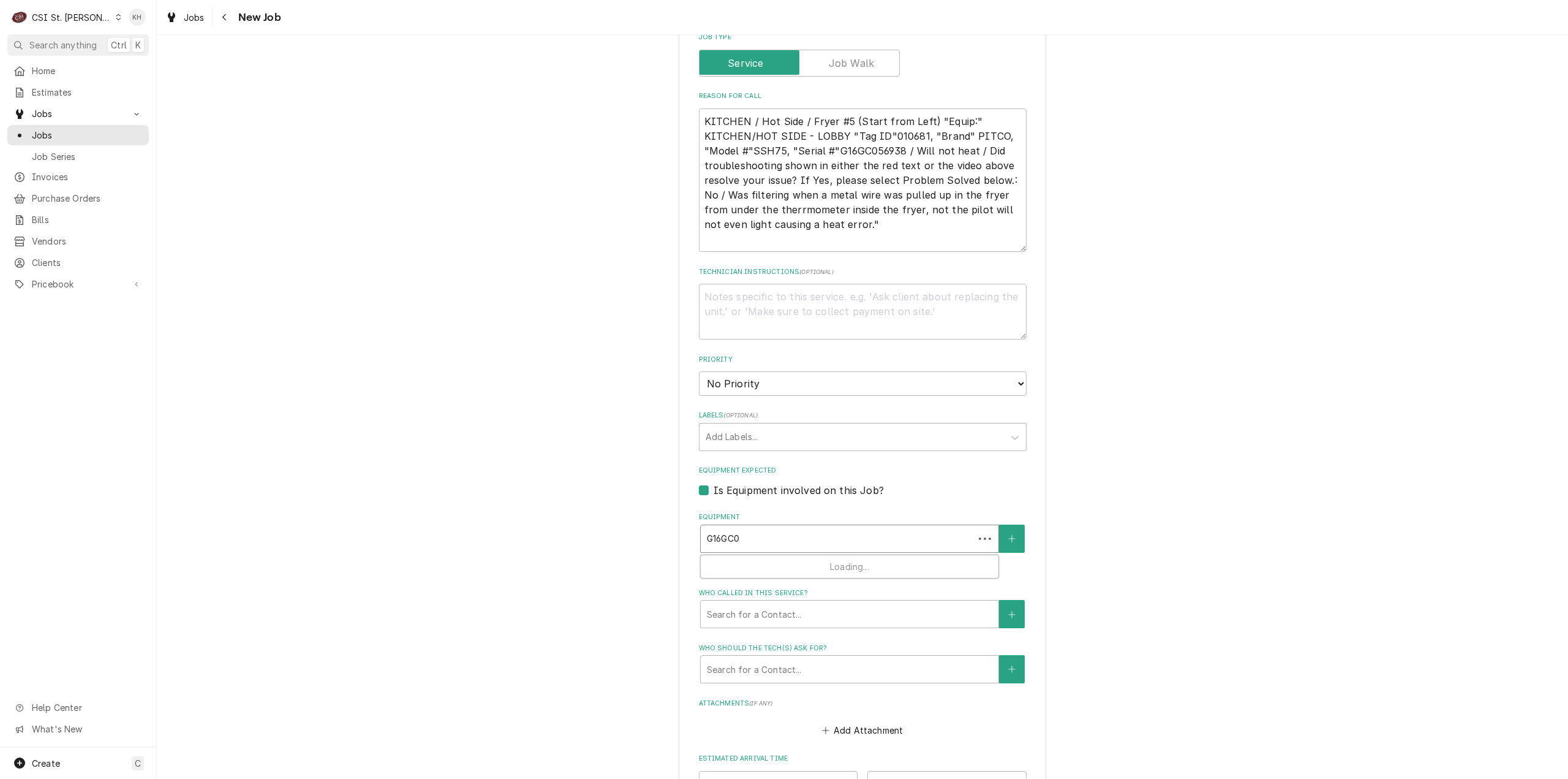
type textarea "x"
type input "G16GC"
type textarea "x"
type input "G16G"
type textarea "x"
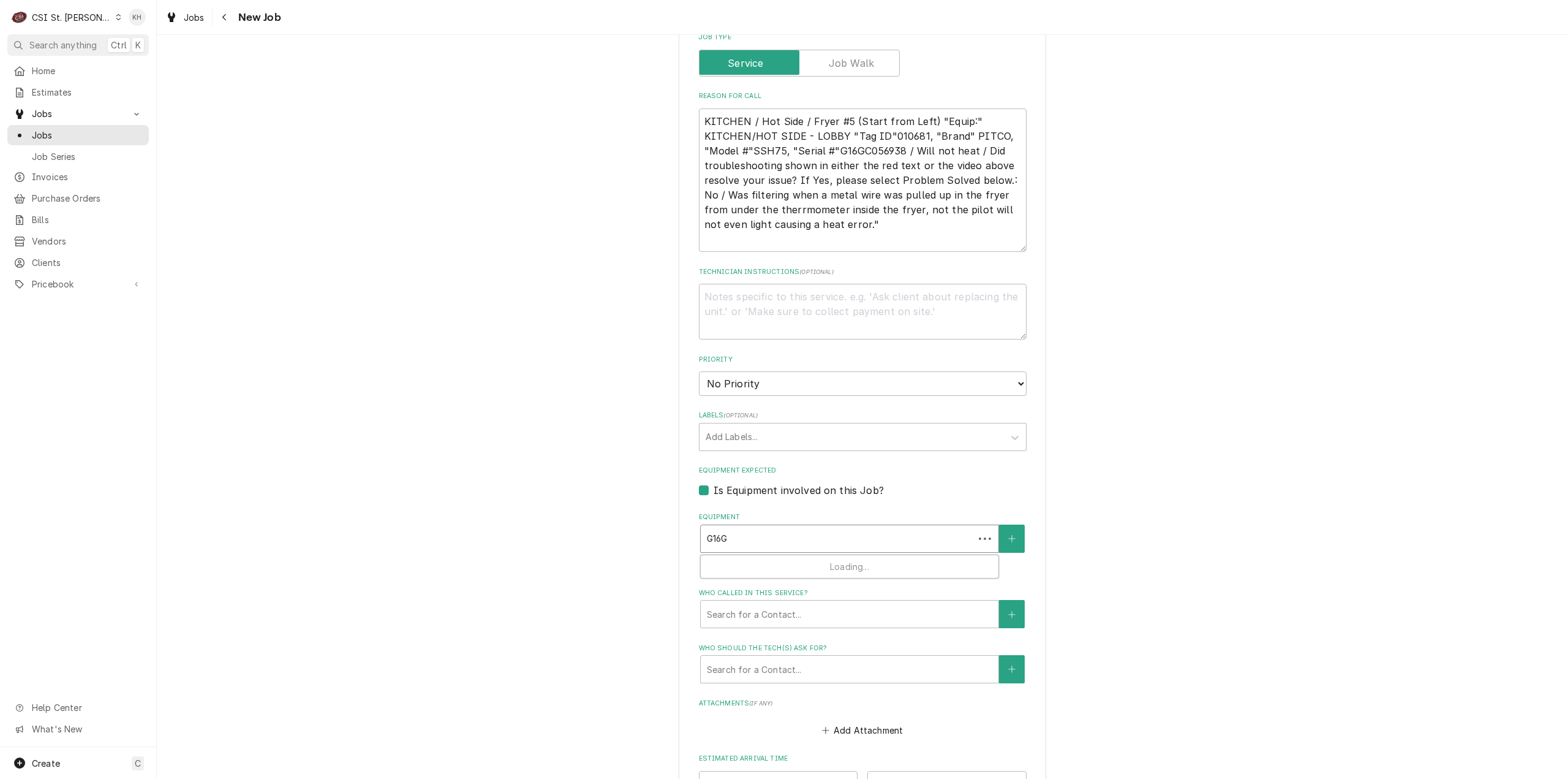
type input "G16"
type textarea "x"
type input "G1"
type textarea "x"
type input "G"
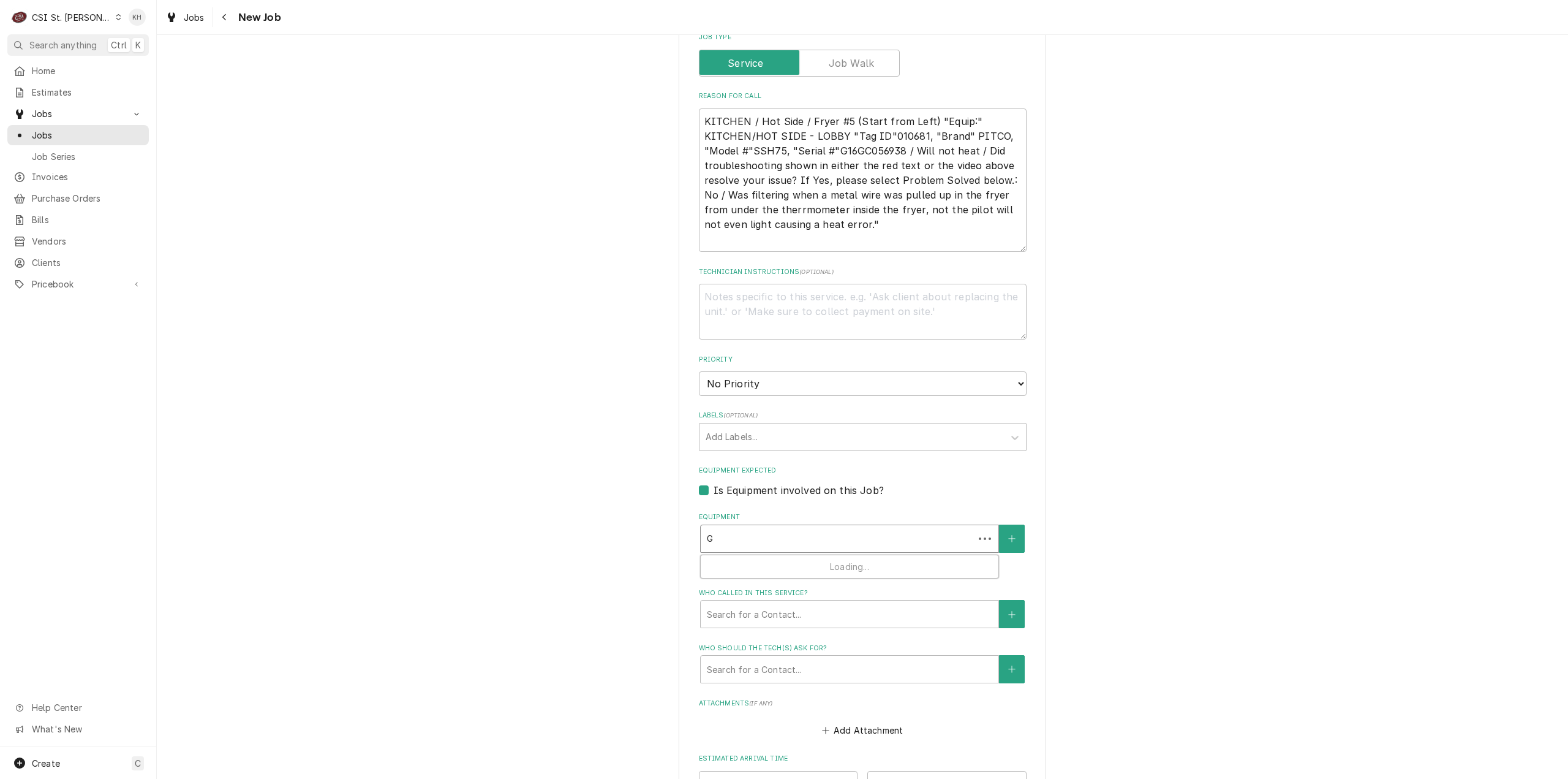
type textarea "x"
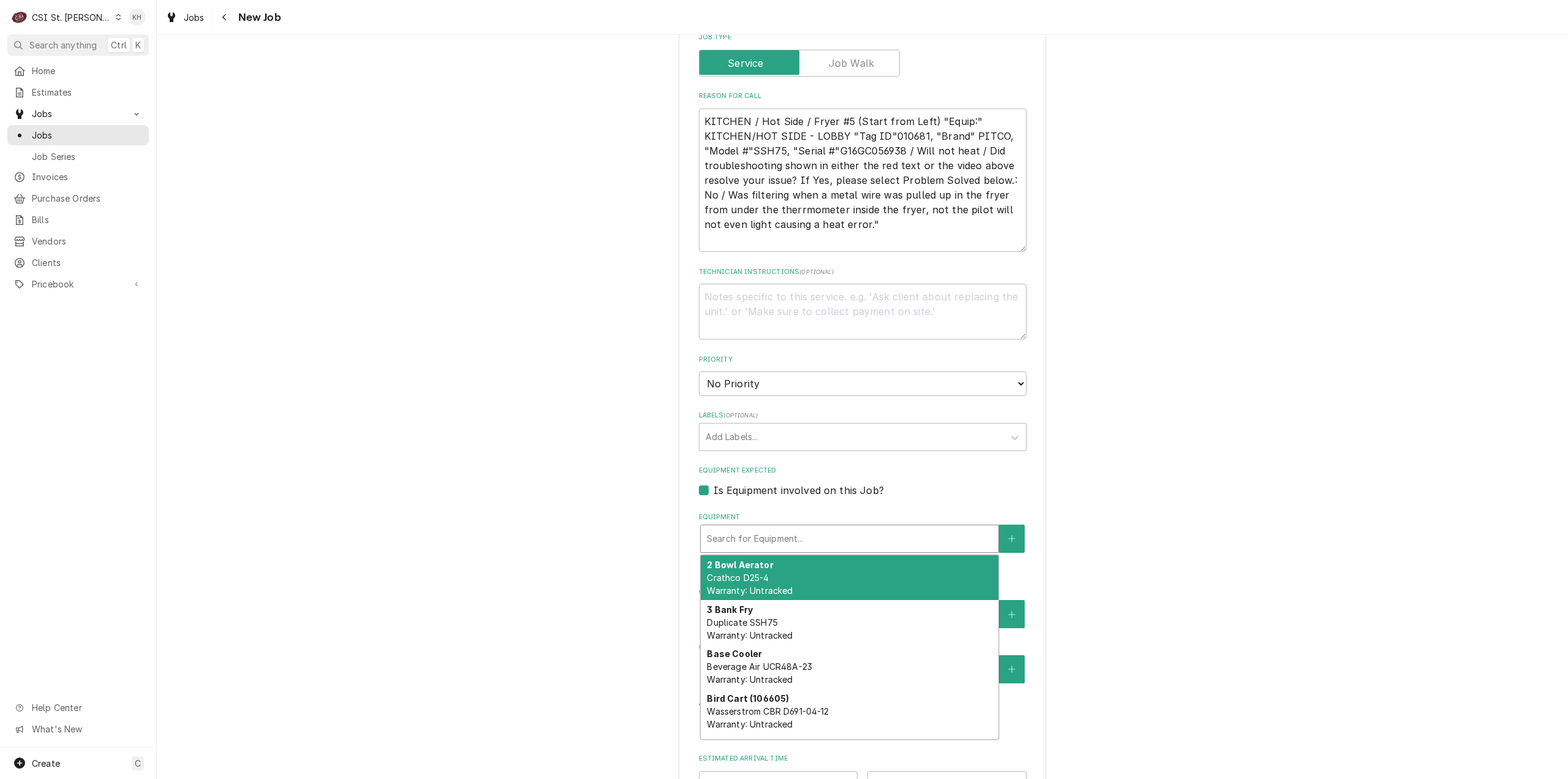
type textarea "x"
type input "F"
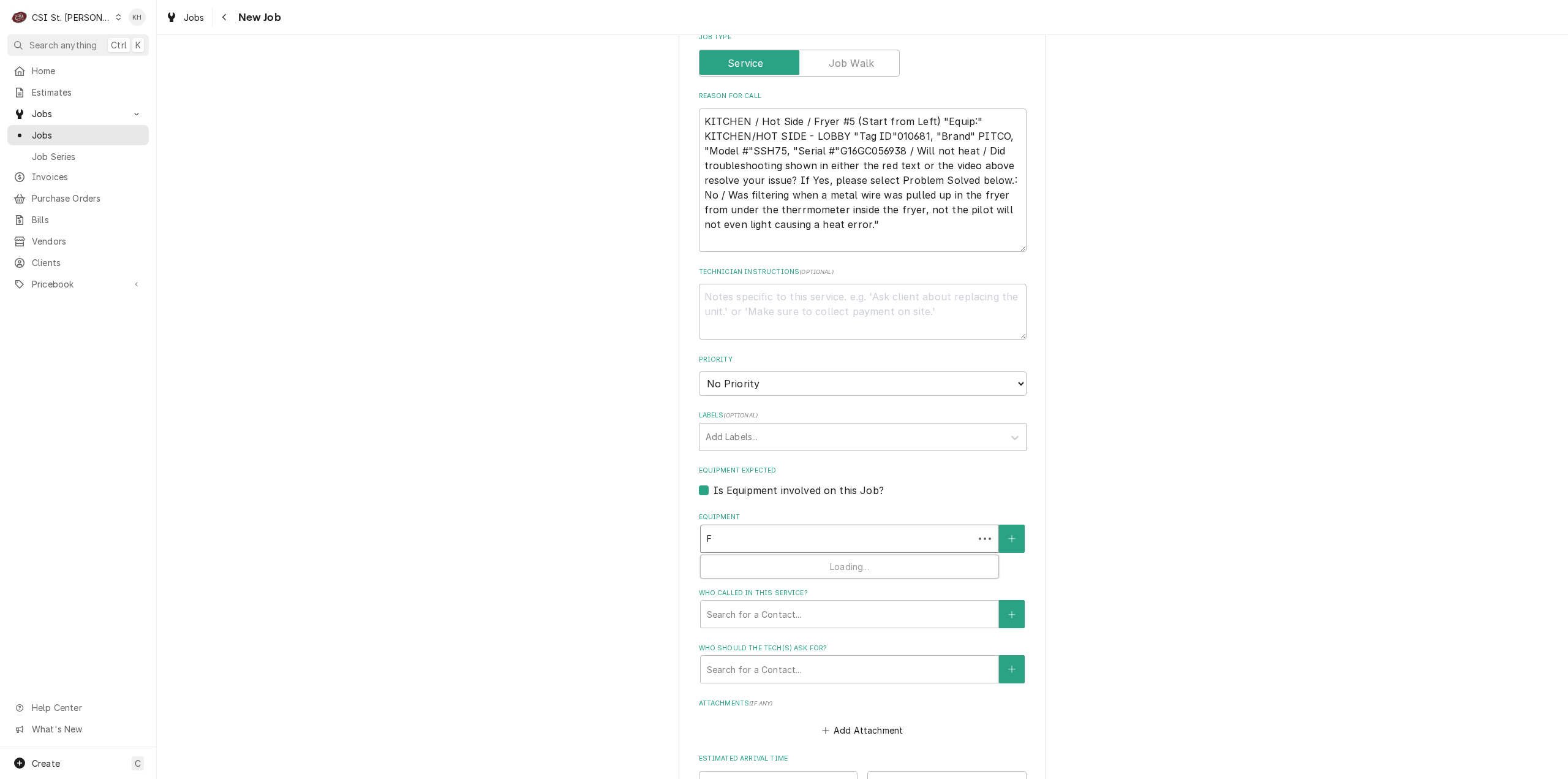
type textarea "x"
type input "Fr"
type textarea "x"
type input "Fry"
type textarea "x"
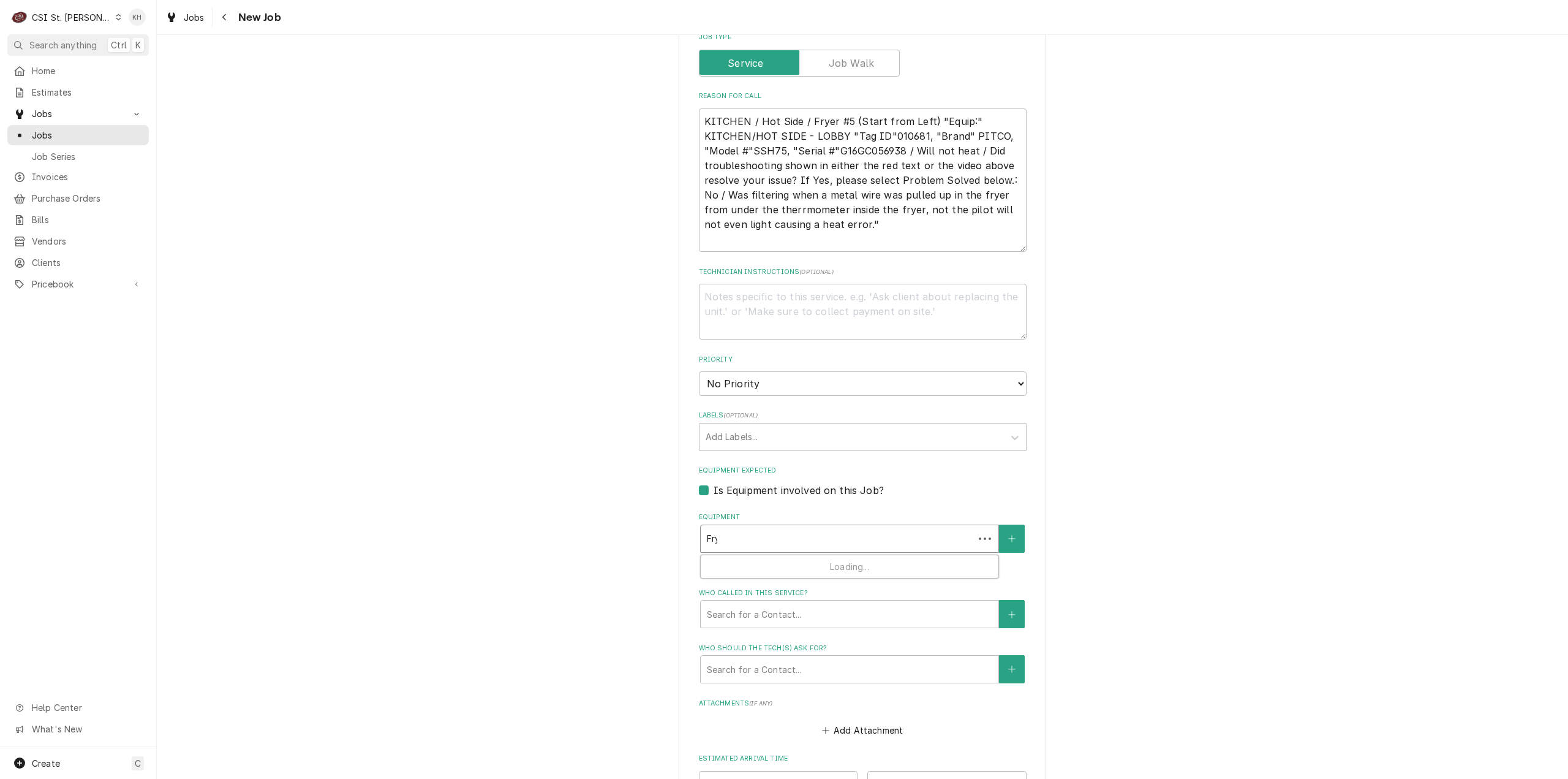
type input "Frye"
type textarea "x"
type input "Fryer"
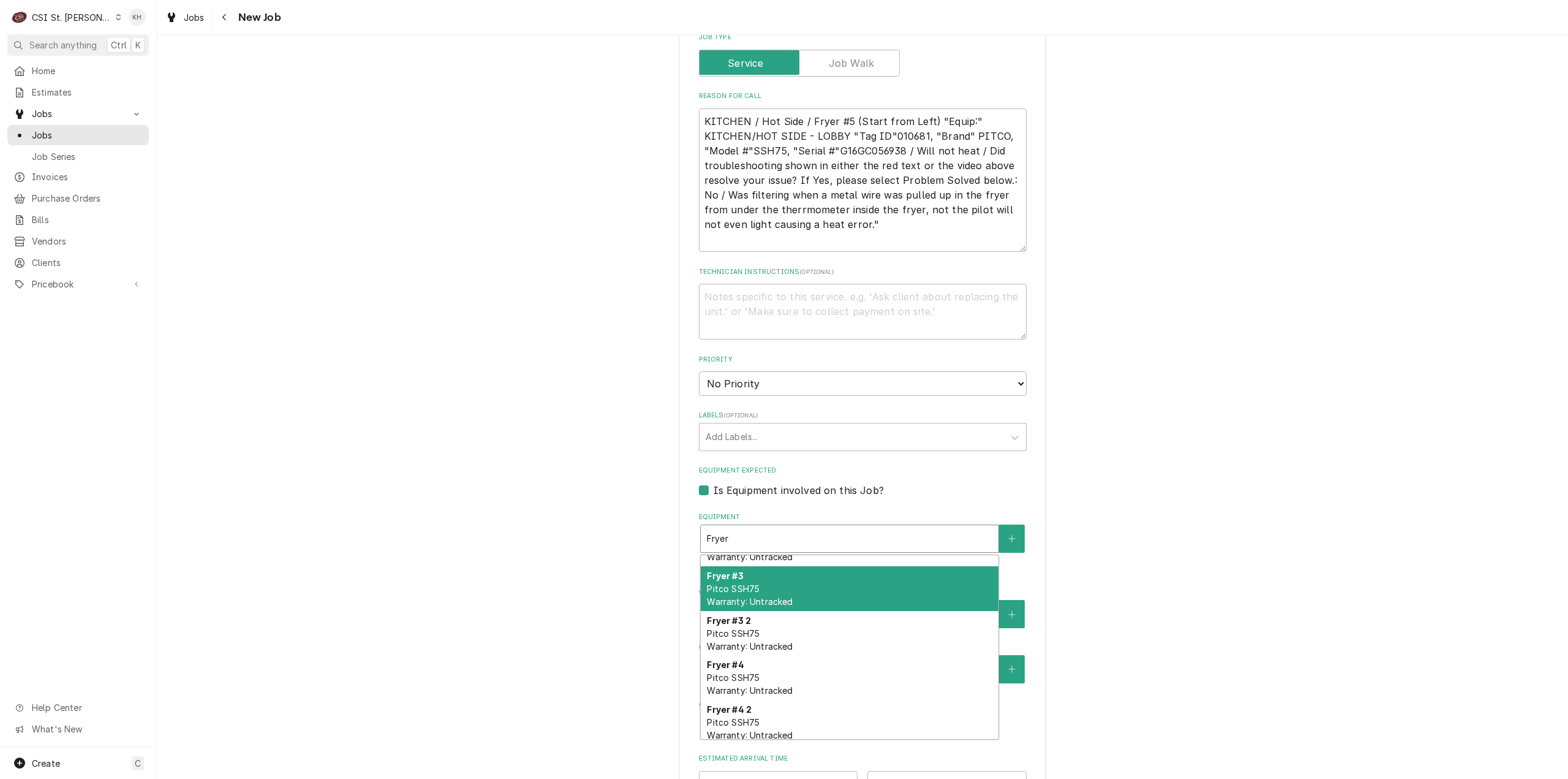
scroll to position [184, 0]
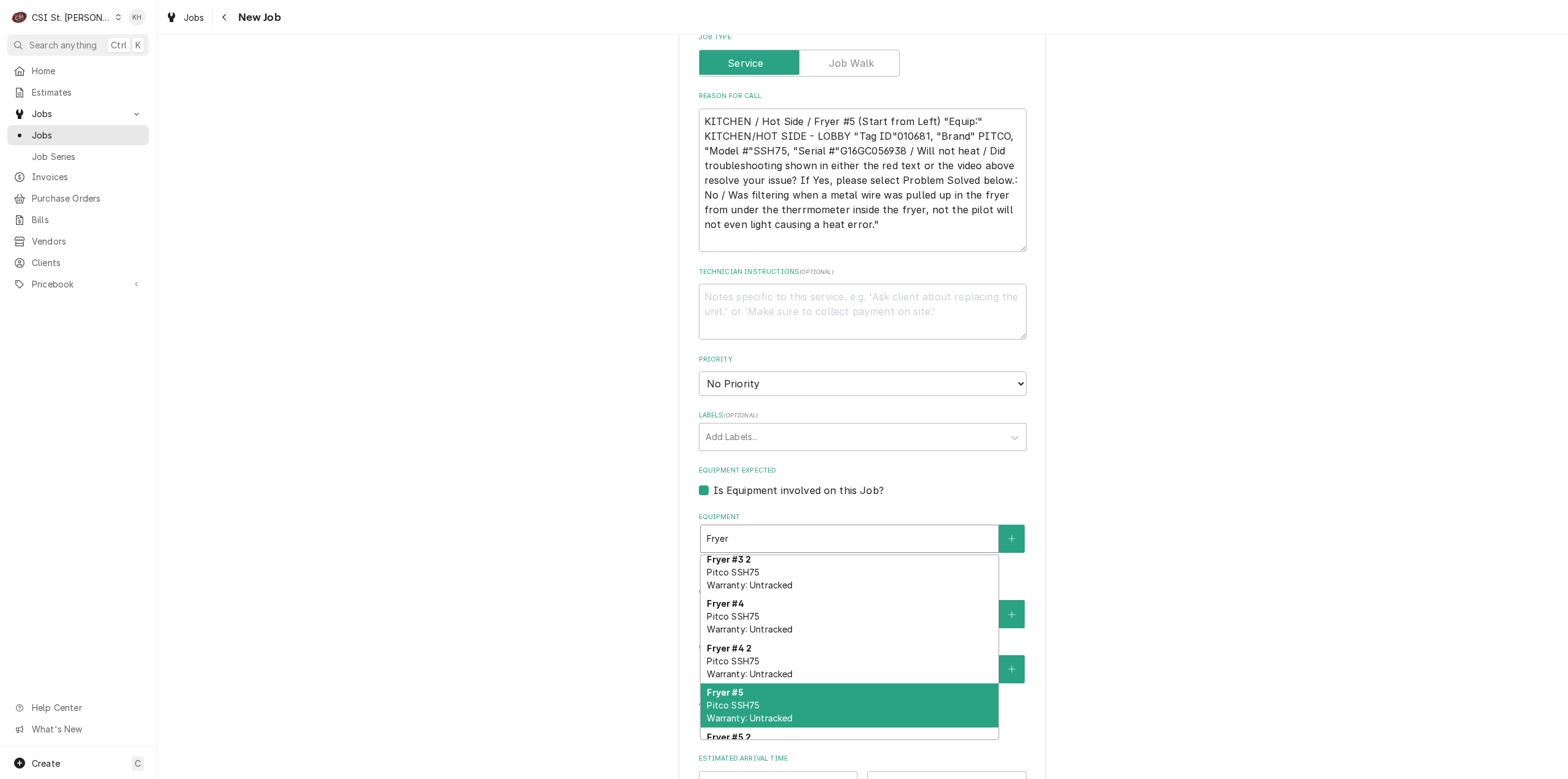
click at [784, 684] on div "Fryer #5 Pitco SSH75 Warranty: Untracked" at bounding box center [849, 706] width 297 height 44
type textarea "x"
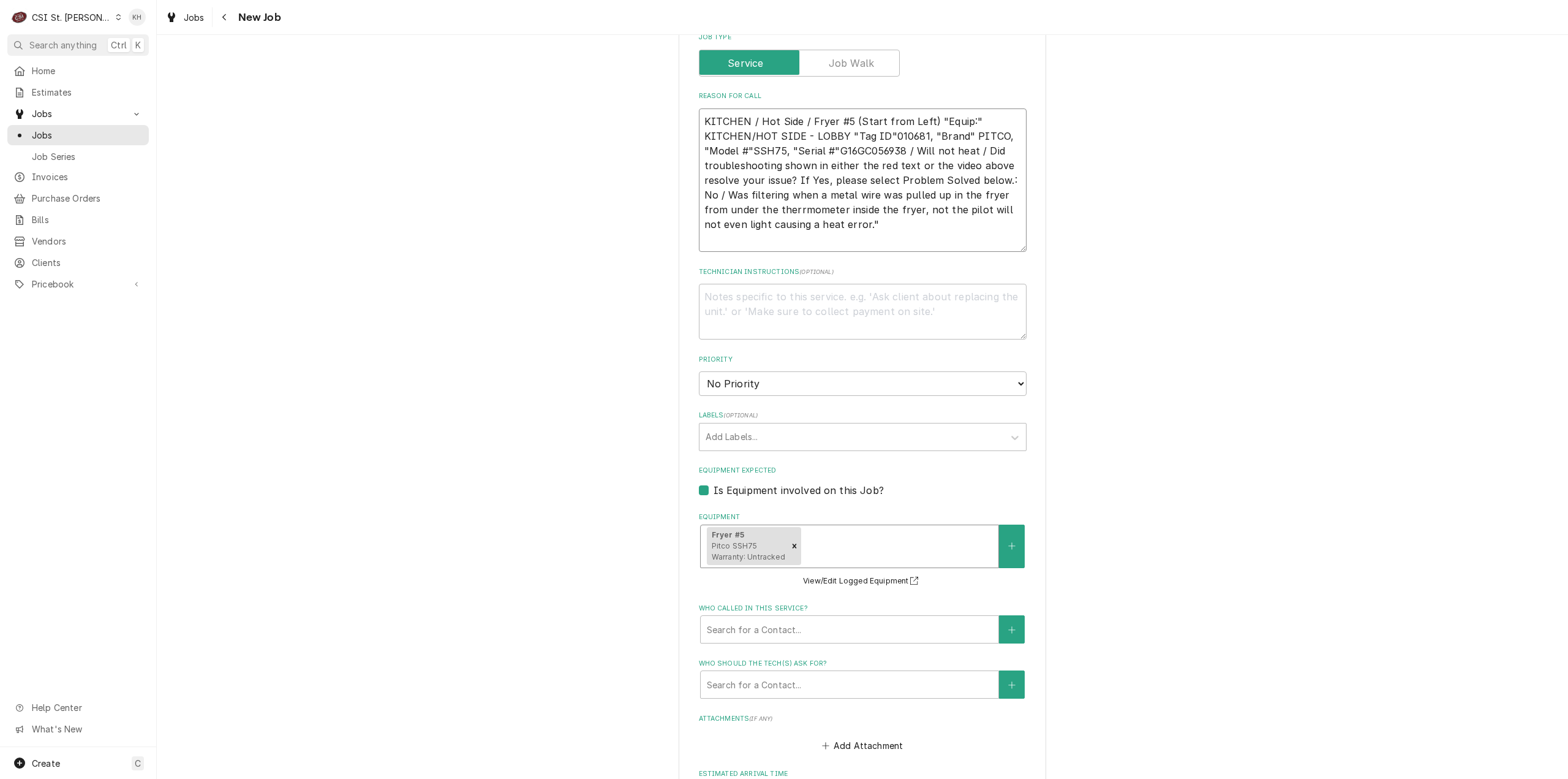
click at [792, 222] on textarea "KITCHEN / Hot Side / Fryer #5 (Start from Left) "Equip:" KITCHEN/HOT SIDE - LOB…" at bounding box center [862, 181] width 327 height 144
type textarea "x"
type textarea "KITCHEN / Hot Side / Fryer #5 (Start from Left) "Equip:" KITCHEN/HOT SIDE - LOB…"
type textarea "x"
type textarea "KITCHEN / Hot Side / Fryer #5 (Start from Left) "Equip:" KITCHEN/HOT SIDE - LOB…"
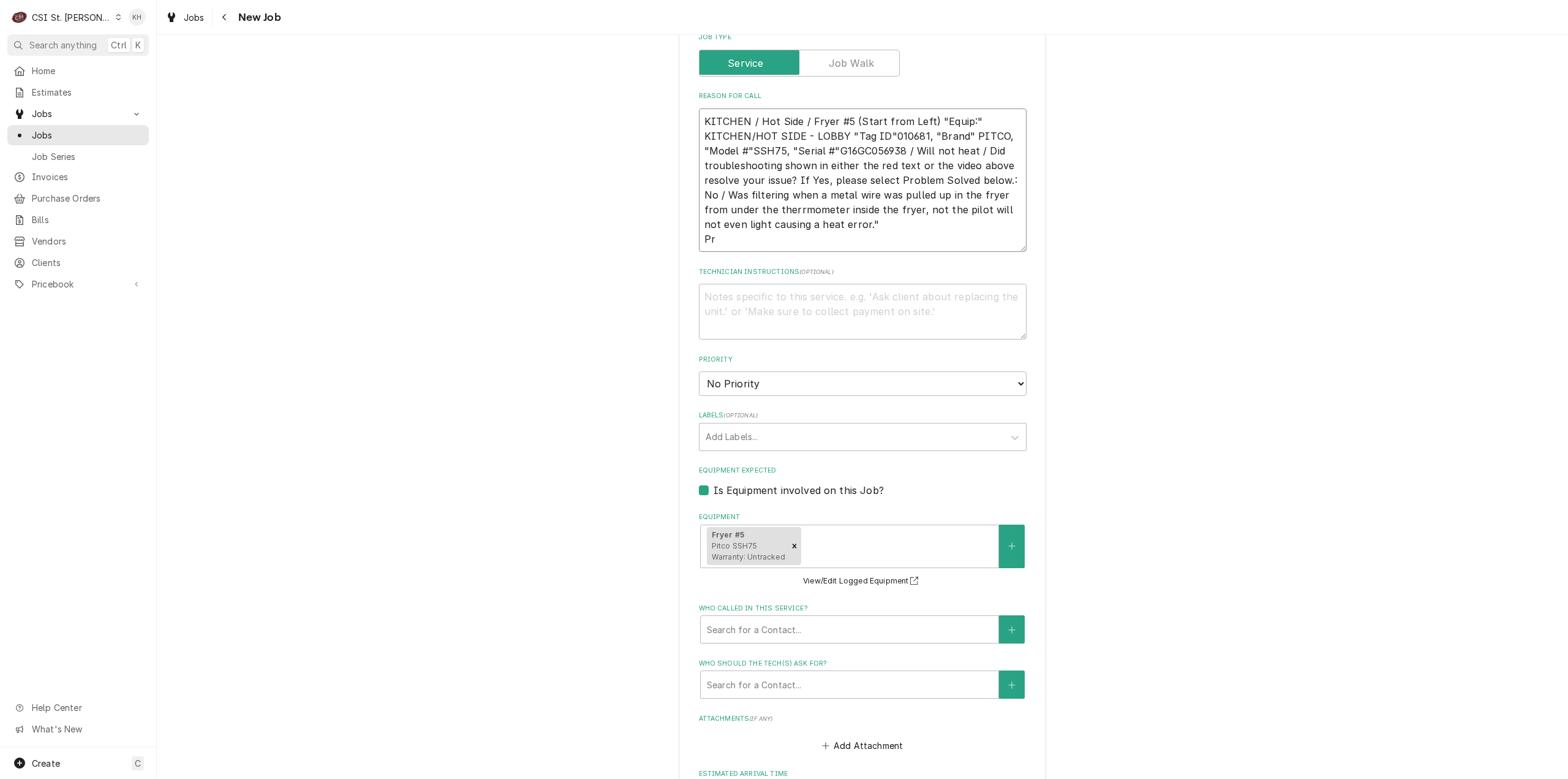
type textarea "x"
type textarea "KITCHEN / Hot Side / Fryer #5 (Start from Left) "Equip:" KITCHEN/HOT SIDE - LOB…"
type textarea "x"
type textarea "KITCHEN / Hot Side / Fryer #5 (Start from Left) "Equip:" KITCHEN/HOT SIDE - LOB…"
type textarea "x"
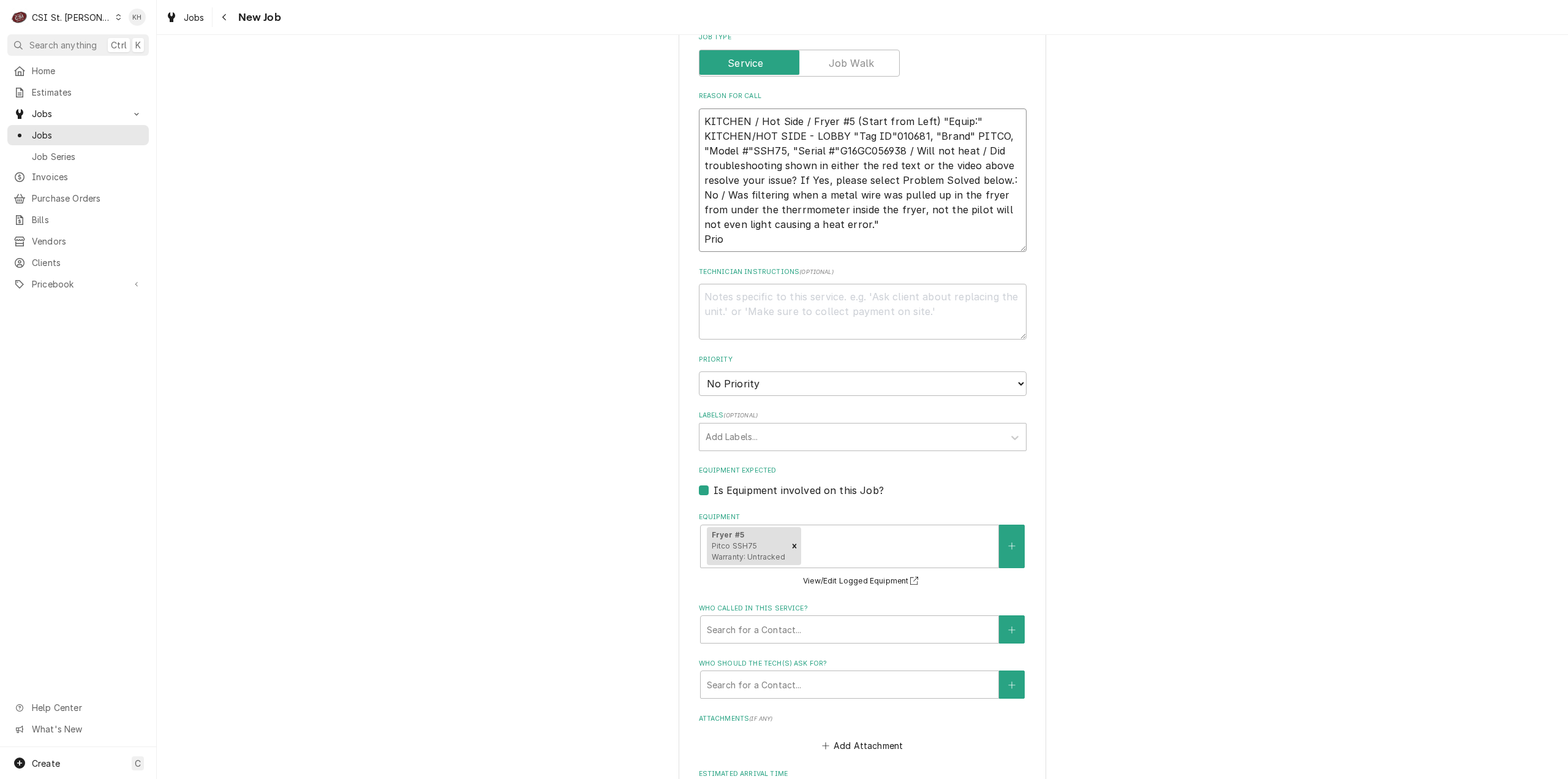
type textarea "KITCHEN / Hot Side / Fryer #5 (Start from Left) "Equip:" KITCHEN/HOT SIDE - LOB…"
type textarea "x"
type textarea "KITCHEN / Hot Side / Fryer #5 (Start from Left) "Equip:" KITCHEN/HOT SIDE - LOB…"
type textarea "x"
type textarea "KITCHEN / Hot Side / Fryer #5 (Start from Left) "Equip:" KITCHEN/HOT SIDE - LOB…"
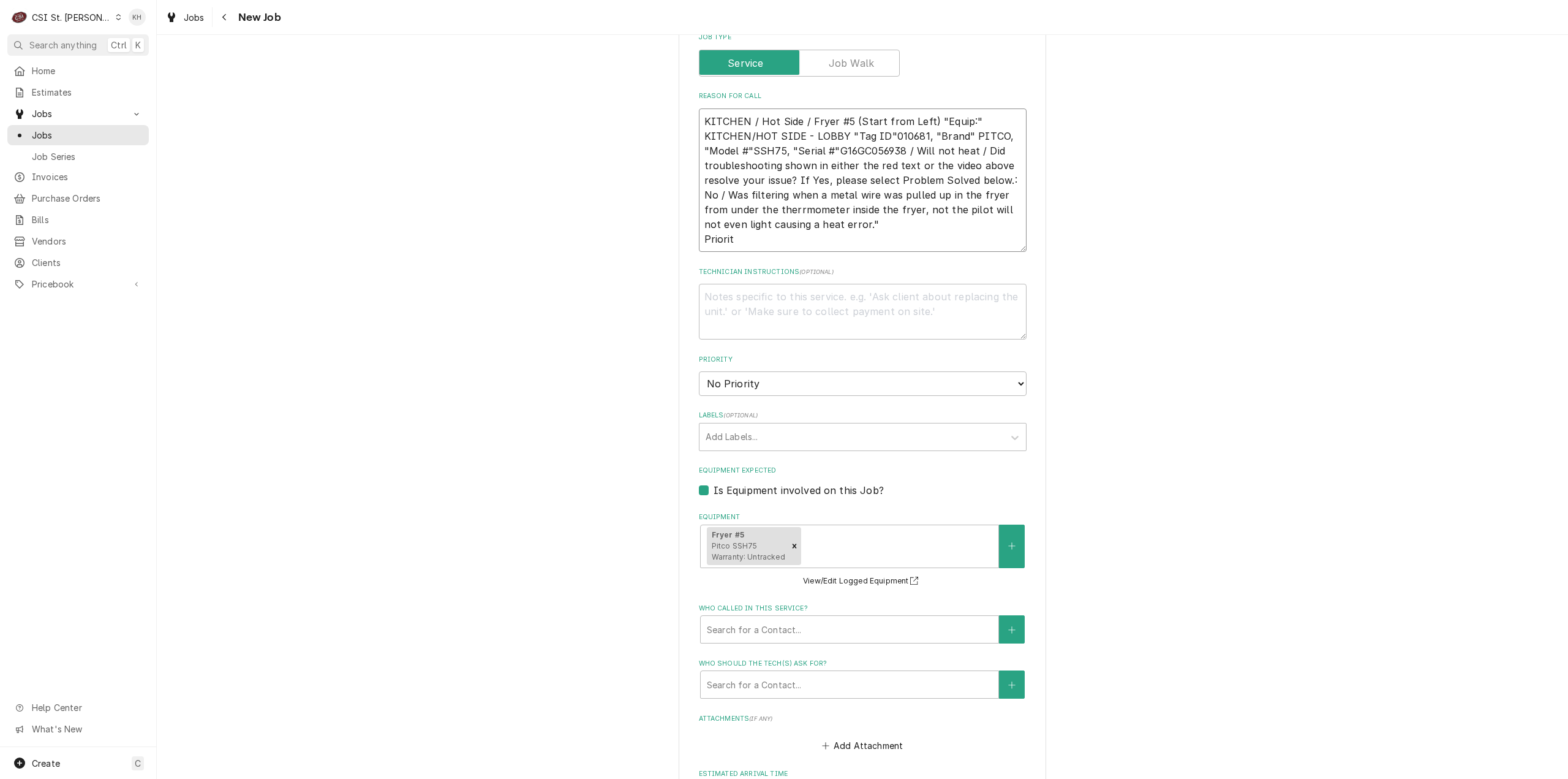
type textarea "x"
type textarea "KITCHEN / Hot Side / Fryer #5 (Start from Left) "Equip:" KITCHEN/HOT SIDE - LOB…"
type textarea "x"
type textarea "KITCHEN / Hot Side / Fryer #5 (Start from Left) "Equip:" KITCHEN/HOT SIDE - LOB…"
type textarea "x"
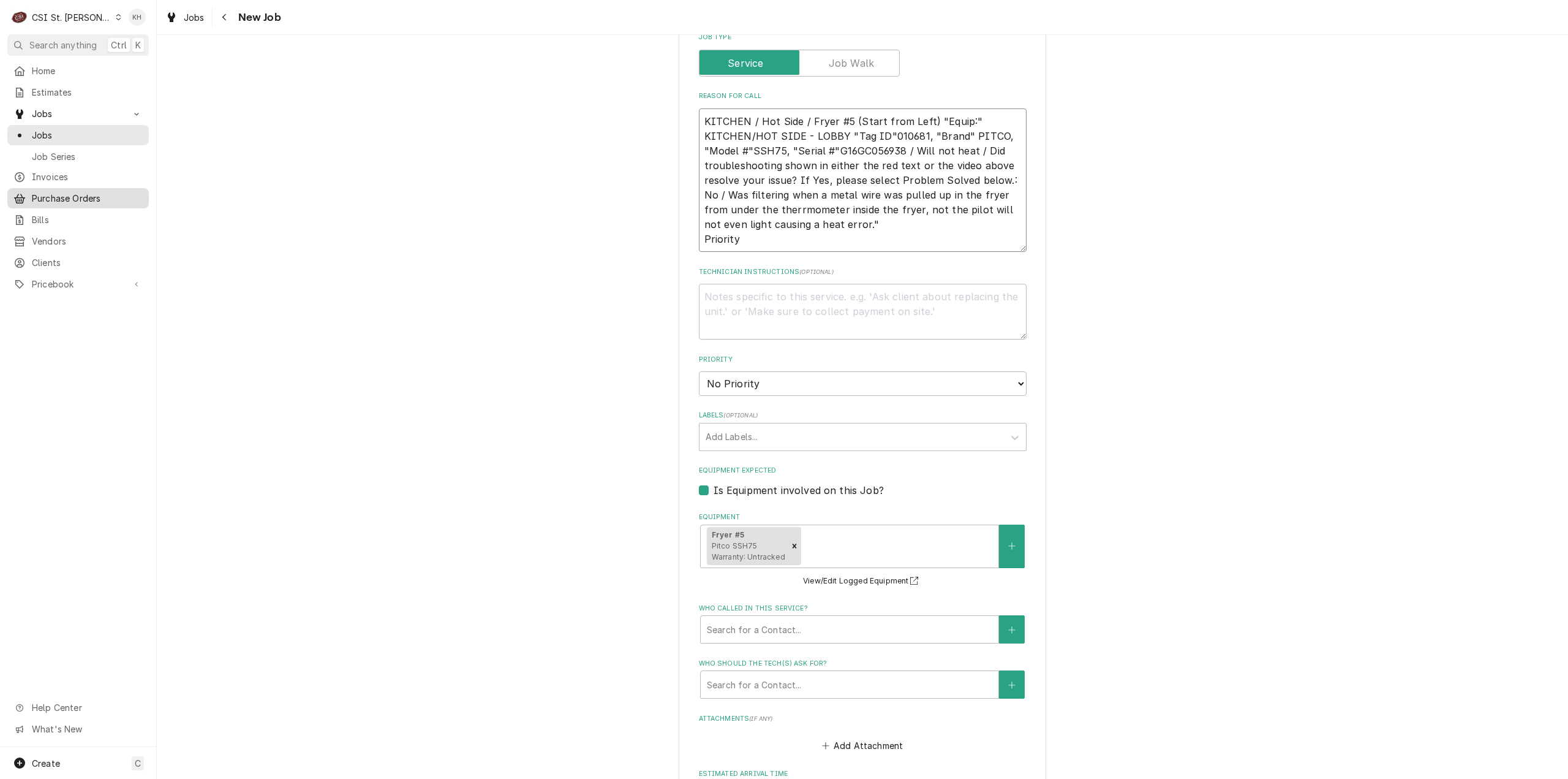
type textarea "KITCHEN / Hot Side / Fryer #5 (Start from Left) "Equip:" KITCHEN/HOT SIDE - LOB…"
drag, startPoint x: 779, startPoint y: 226, endPoint x: 776, endPoint y: 234, distance: 8.5
click at [778, 226] on textarea "KITCHEN / Hot Side / Fryer #5 (Start from Left) "Equip:" KITCHEN/HOT SIDE - LOB…" at bounding box center [862, 181] width 327 height 144
paste textarea "Urgent - 24 Hours"
type textarea "x"
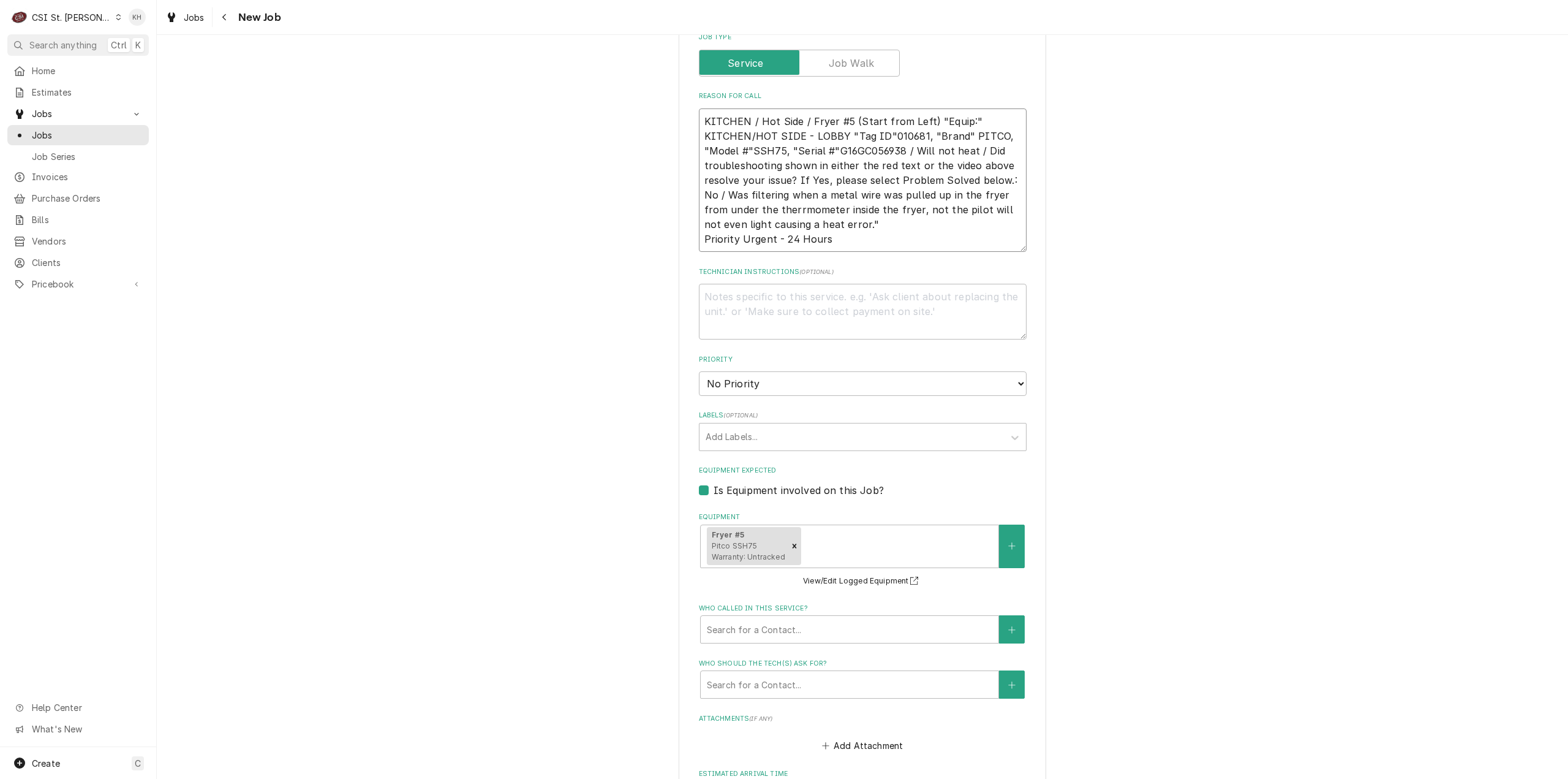
type textarea "KITCHEN / Hot Side / Fryer #5 (Start from Left) "Equip:" KITCHEN/HOT SIDE - LOB…"
click at [774, 284] on textarea "Technician Instructions ( optional )" at bounding box center [862, 312] width 327 height 56
type textarea "x"
type textarea "N"
type textarea "x"
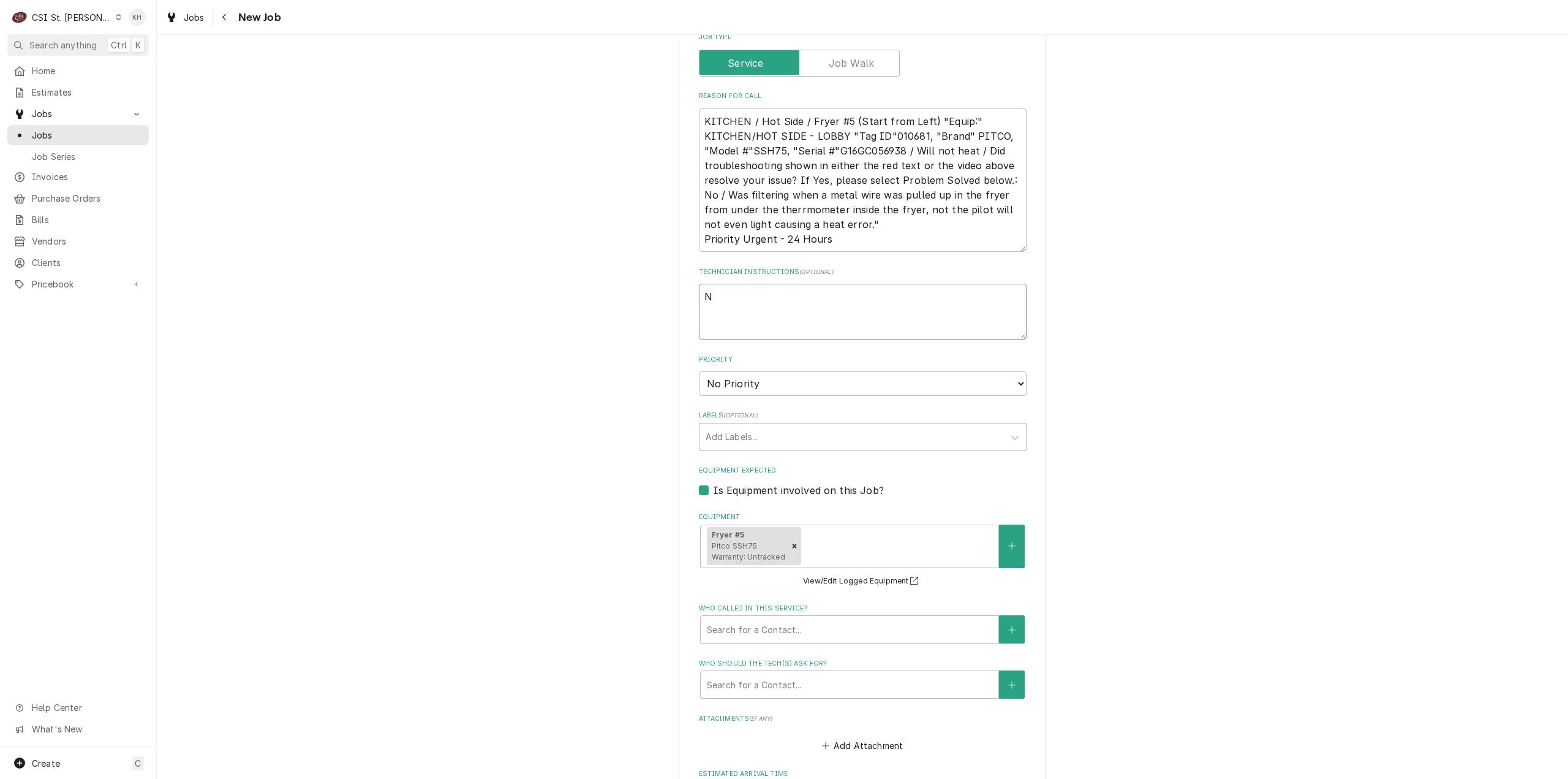
type textarea "NT"
type textarea "x"
type textarea "NTE"
type textarea "x"
type textarea "NTE"
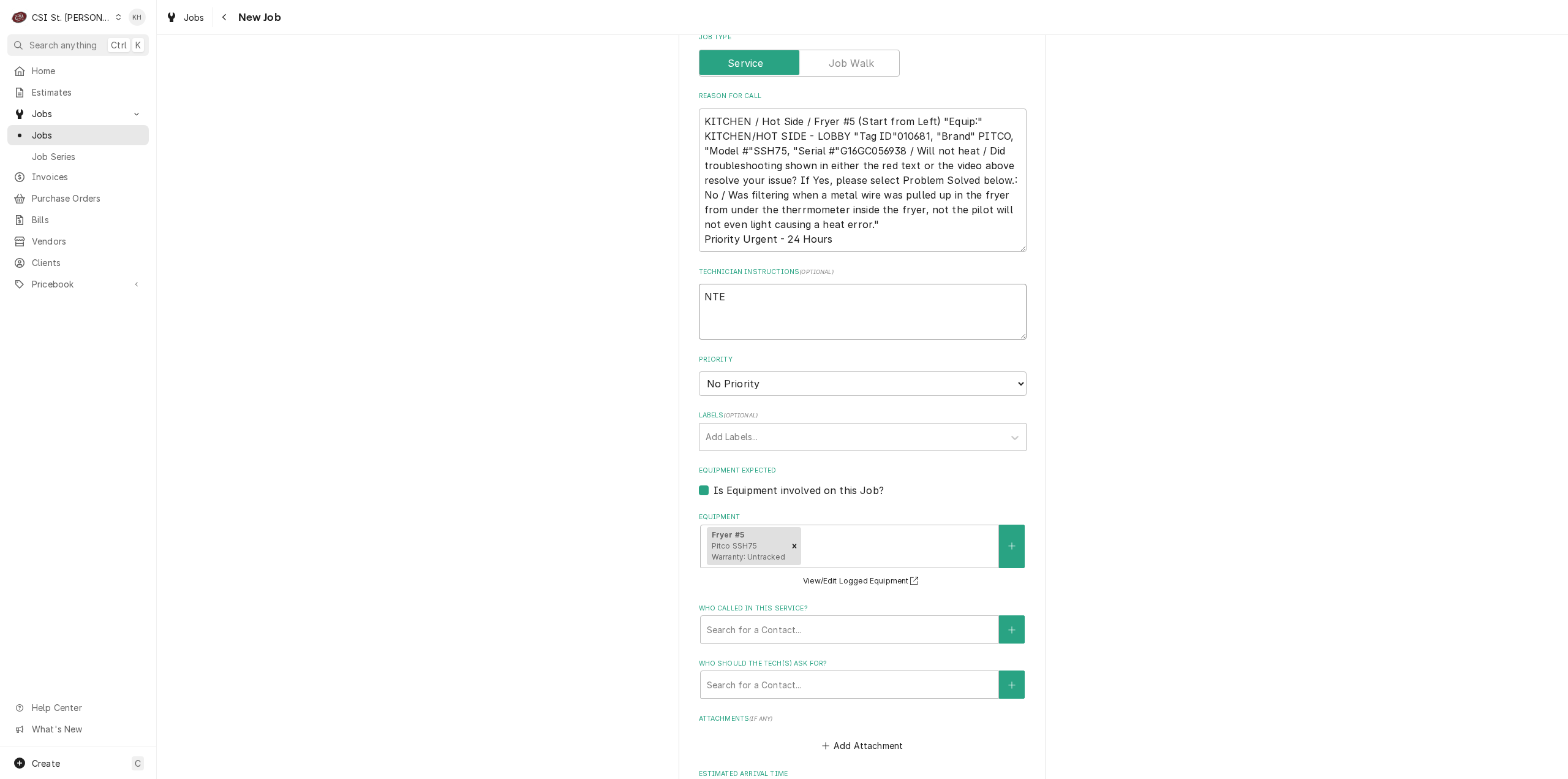
type textarea "x"
type textarea "NTE $"
type textarea "x"
type textarea "NTE $"
type textarea "x"
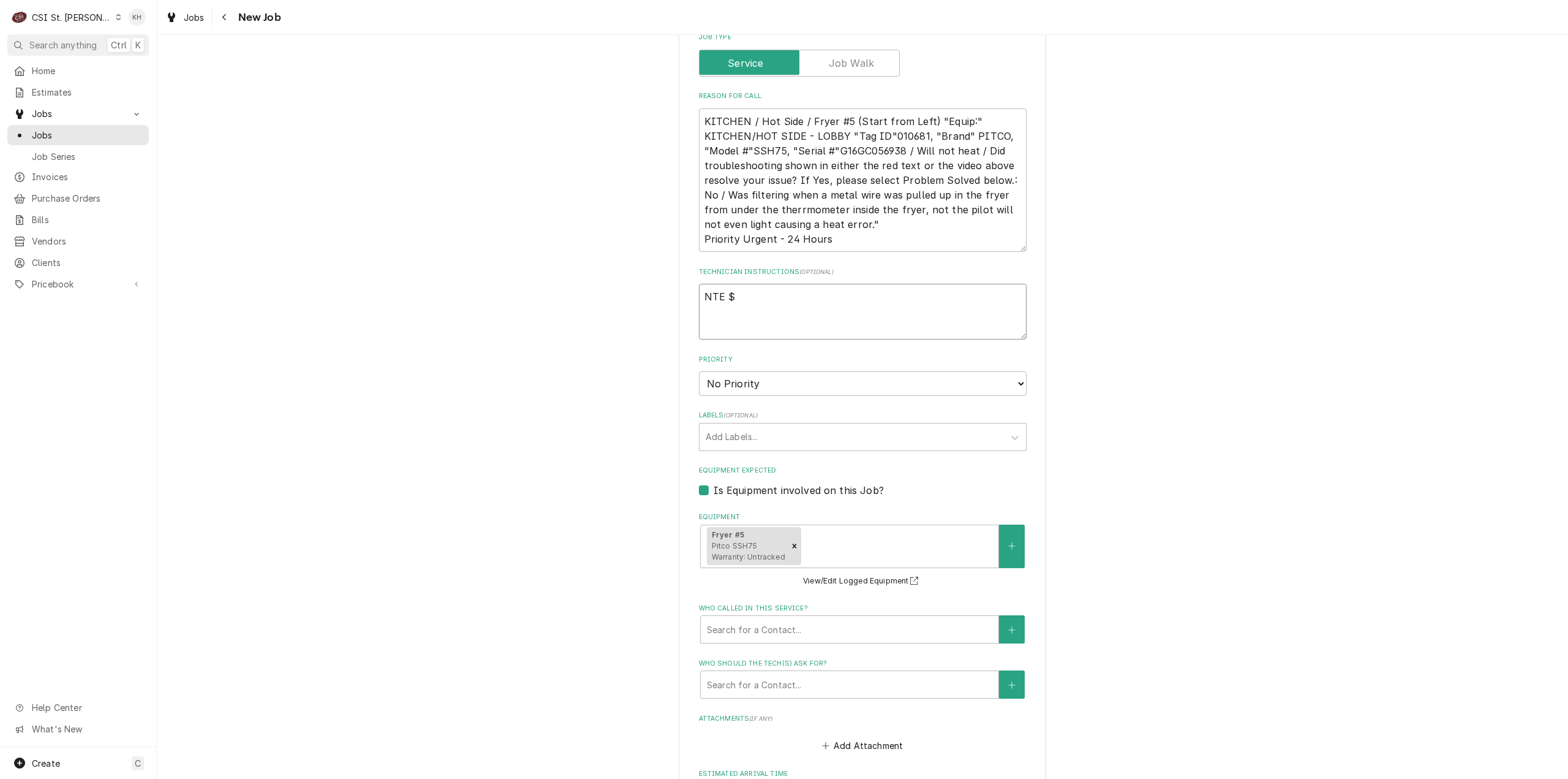
type textarea "NTE $ 4"
type textarea "x"
type textarea "NTE $ 40"
type textarea "x"
type textarea "NTE $ 4"
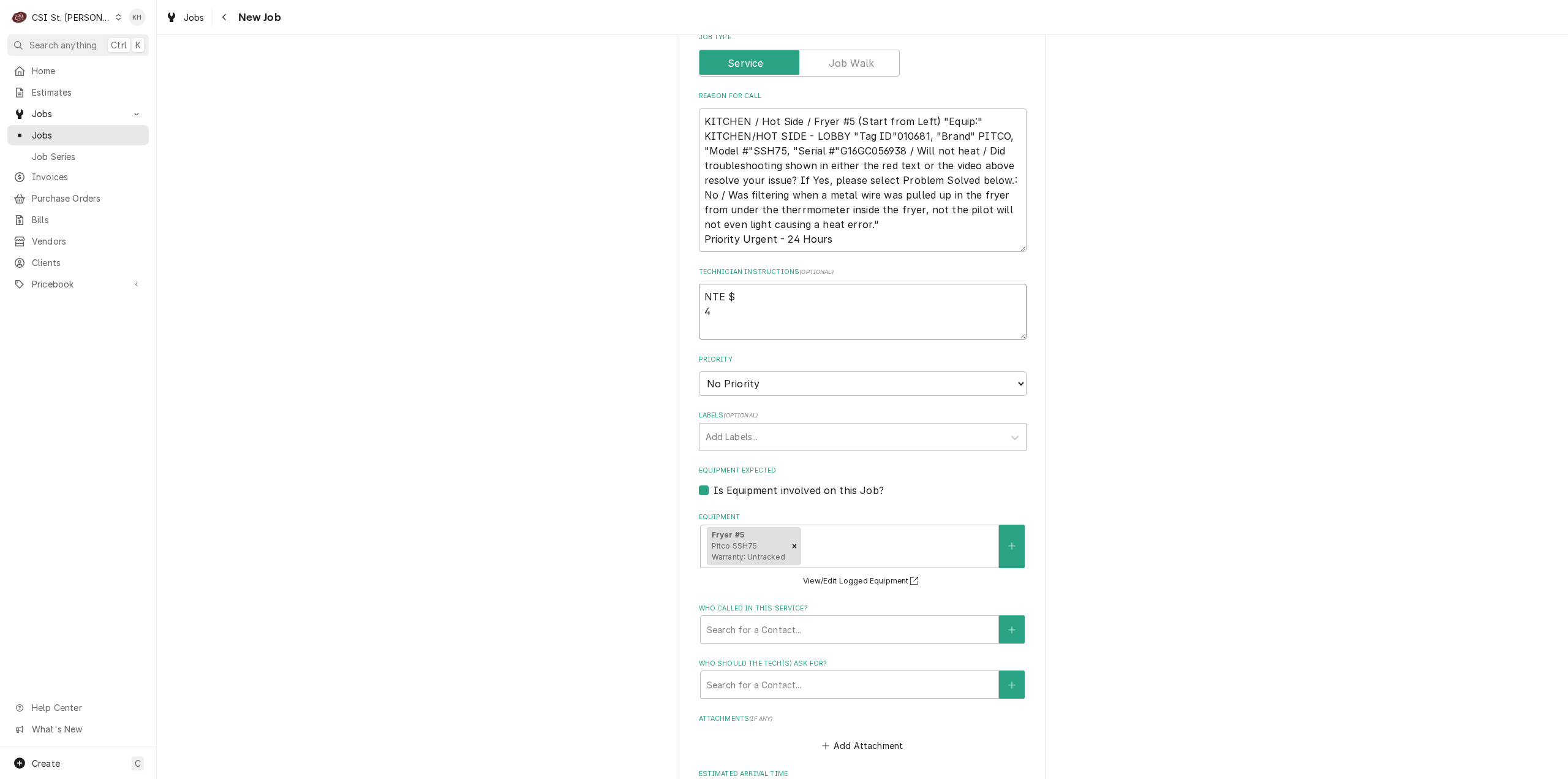
type textarea "x"
type textarea "NTE $"
type textarea "x"
type textarea "NTE $"
type textarea "x"
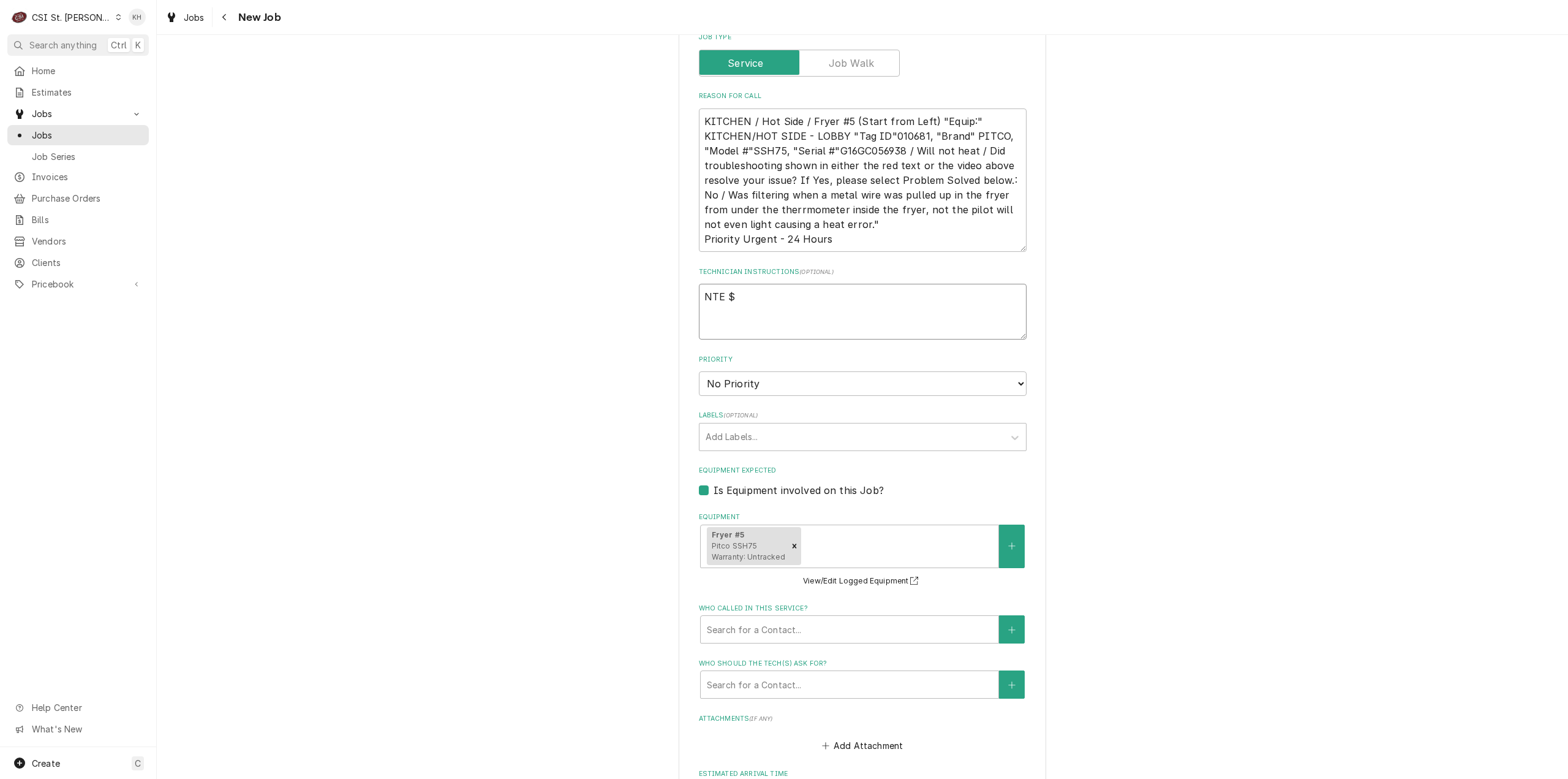
type textarea "NTE $4"
type textarea "x"
type textarea "NTE $45"
type textarea "x"
type textarea "NTE $450"
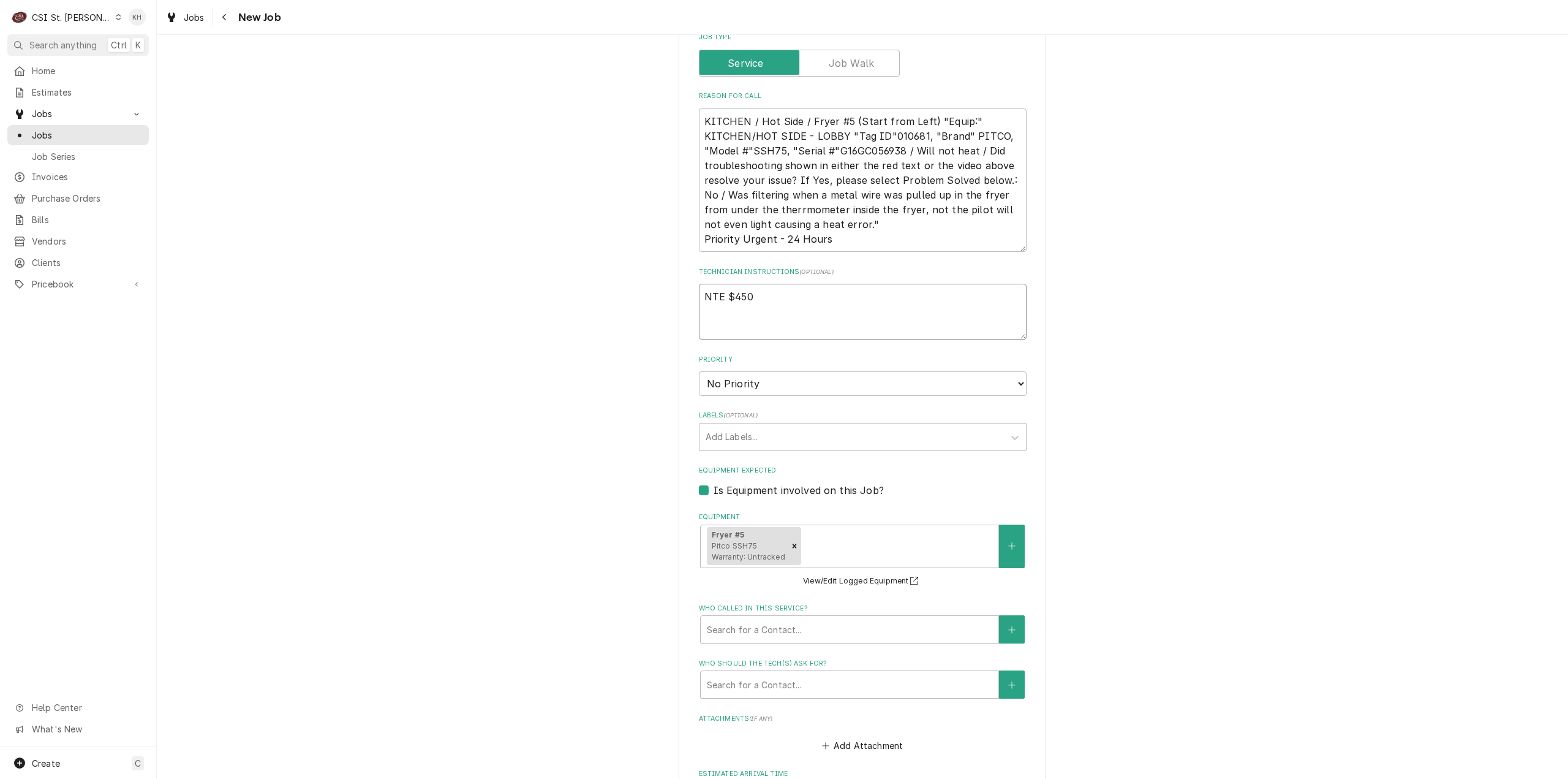
type textarea "x"
type textarea "NTE $450."
type textarea "x"
type textarea "NTE $450.0"
type textarea "x"
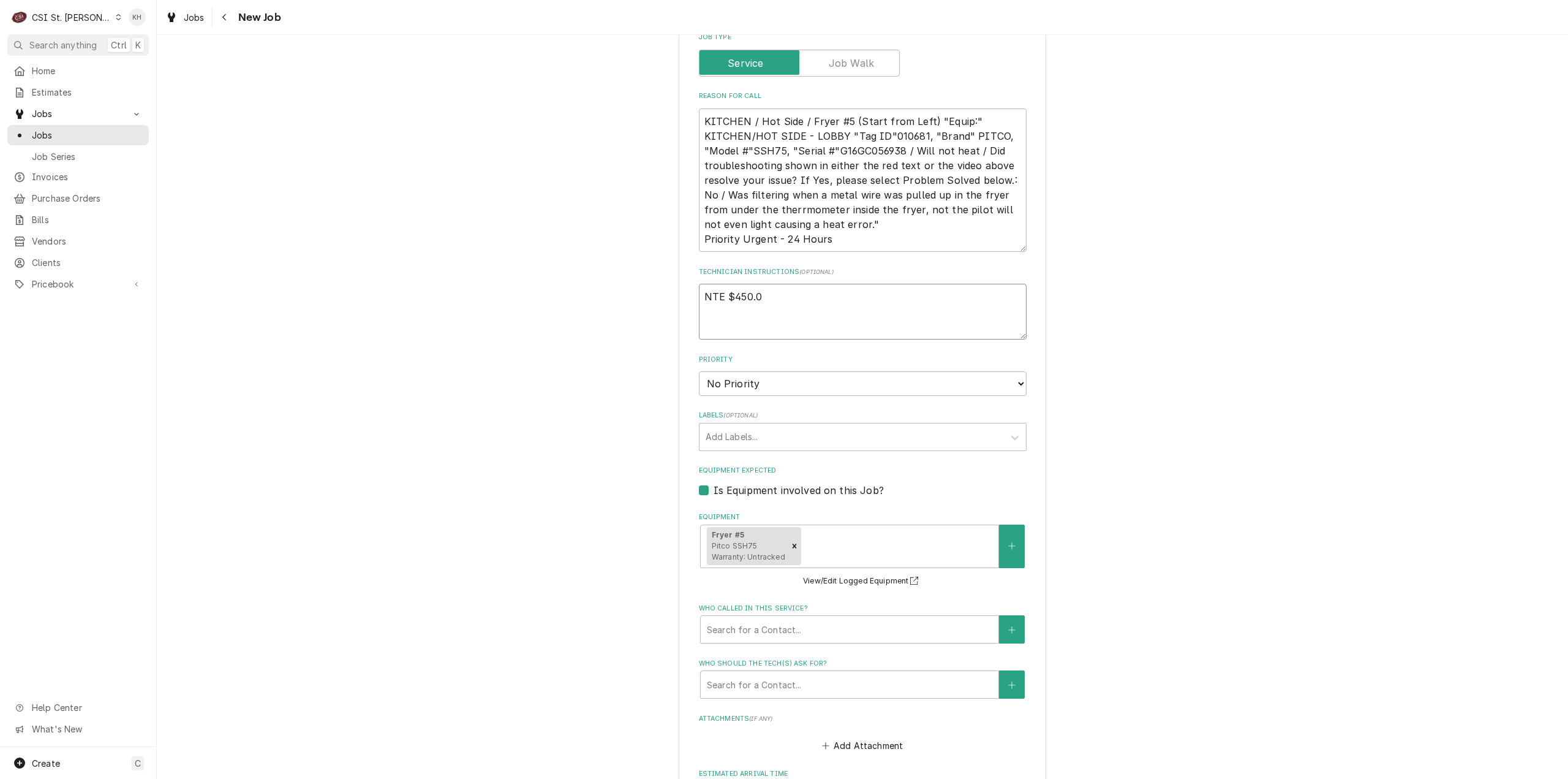
type textarea "NTE $450.00"
type textarea "x"
type textarea "NTE $450.00"
type textarea "x"
type textarea "NTE $450.00"
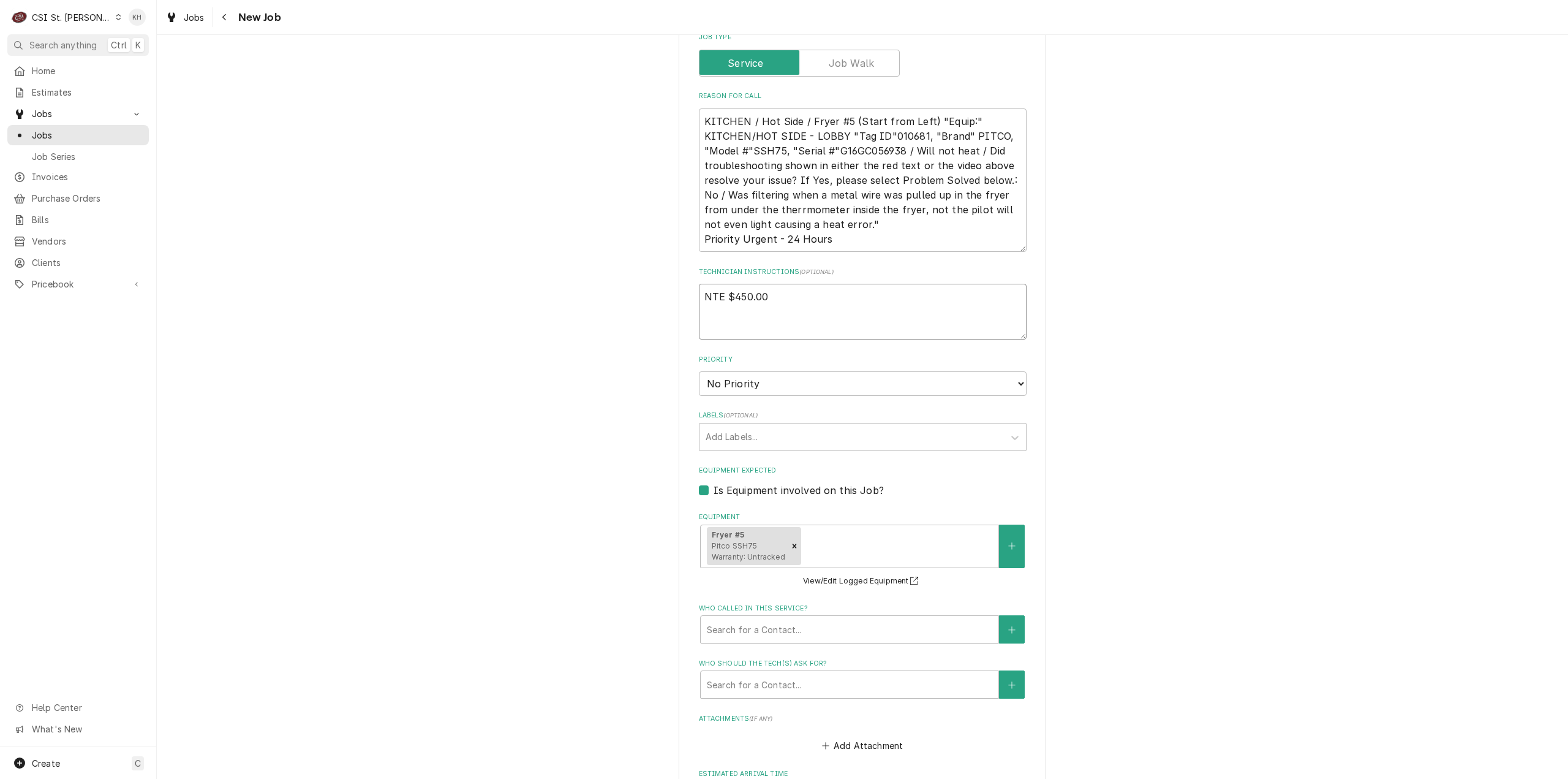
type textarea "x"
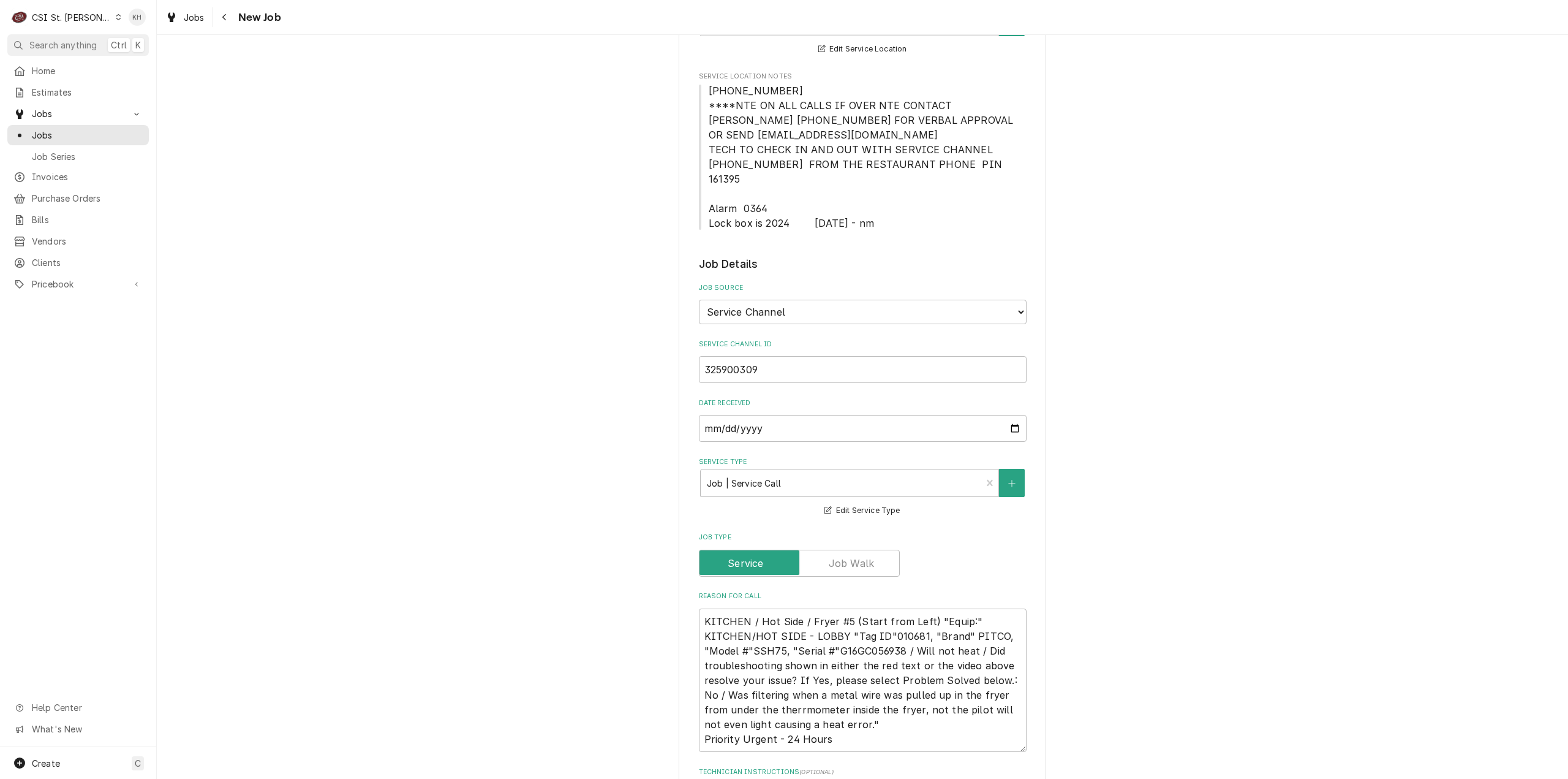
scroll to position [122, 0]
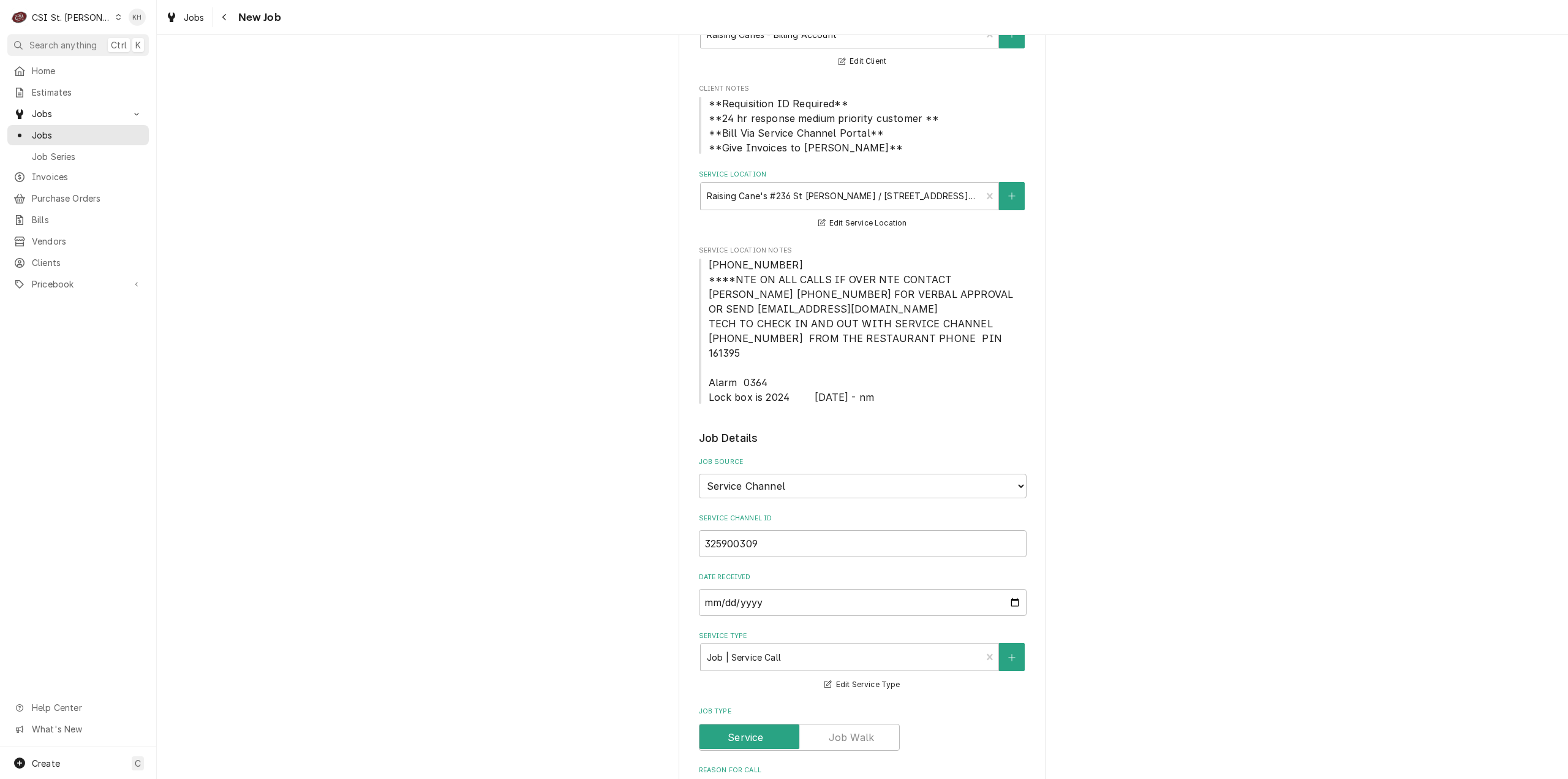
type textarea "NTE $450.00"
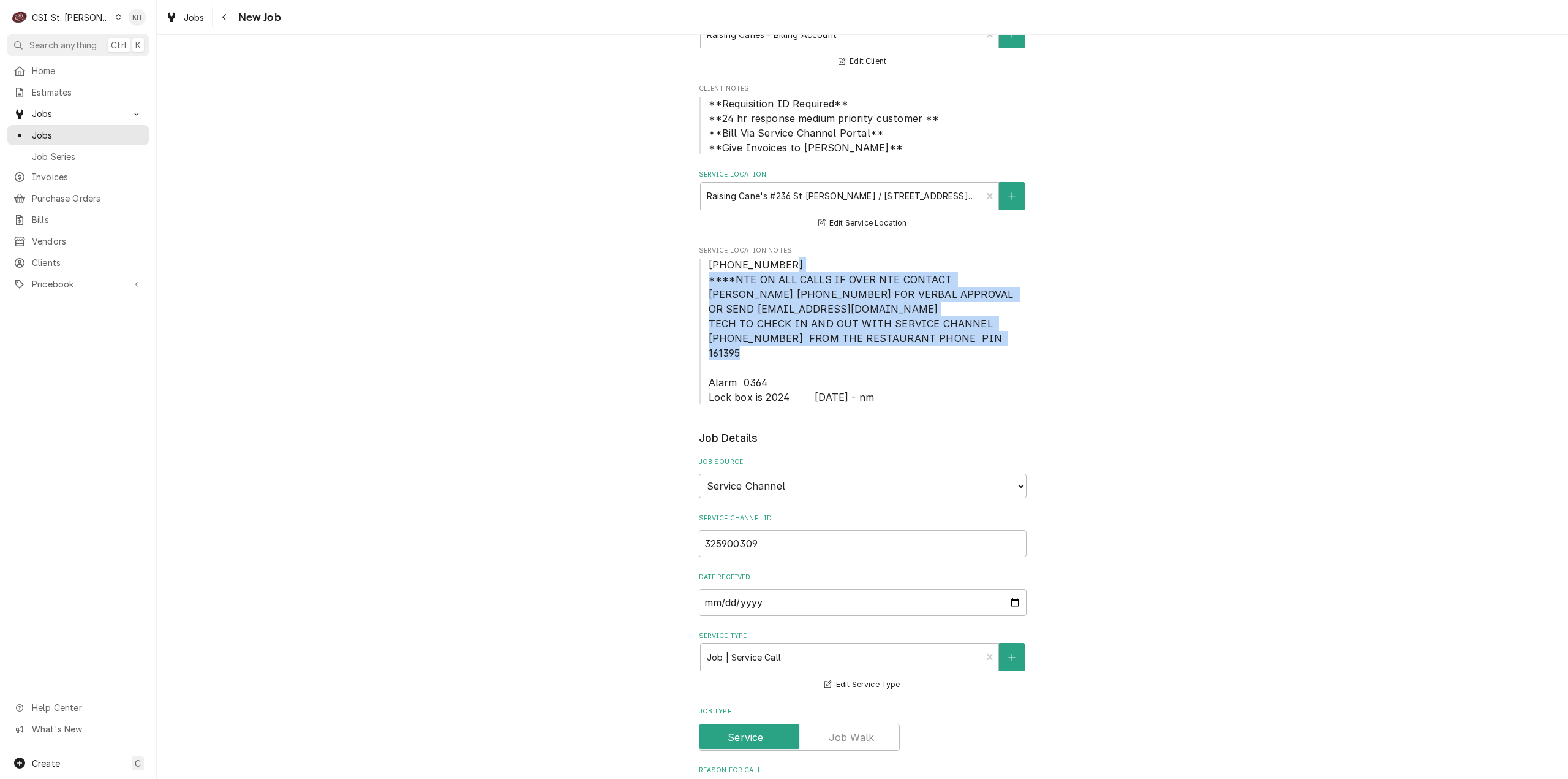
drag, startPoint x: 703, startPoint y: 280, endPoint x: 997, endPoint y: 351, distance: 302.5
click at [997, 351] on span "636-925-0132 ****NTE ON ALL CALLS IF OVER NTE CONTACT JEFF COSTA 636-399-1299 F…" at bounding box center [862, 330] width 327 height 147
copy span "****NTE ON ALL CALLS IF OVER NTE CONTACT JEFF COSTA 636-399-1299 FOR VERBAL APP…"
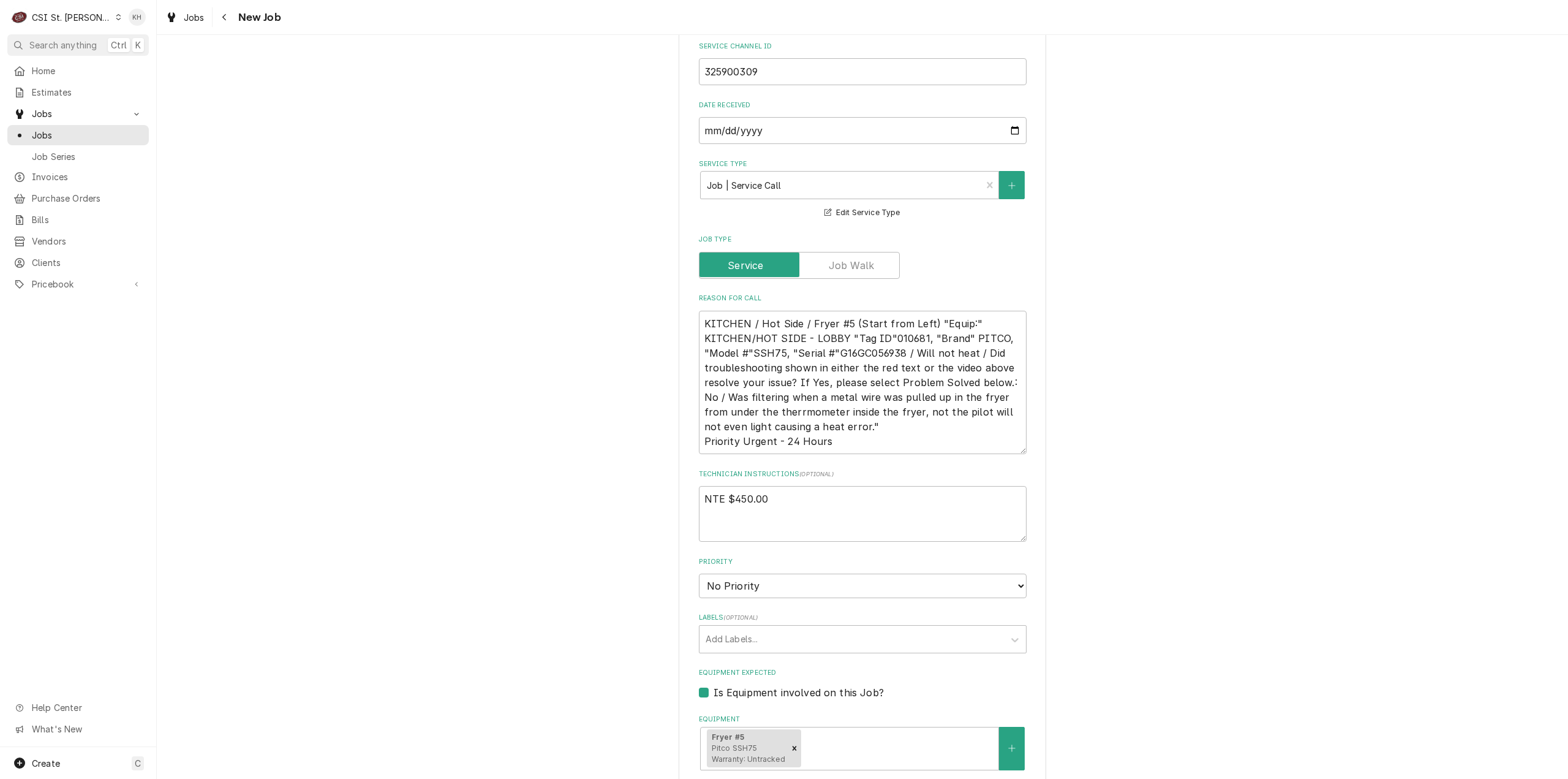
scroll to position [612, 0]
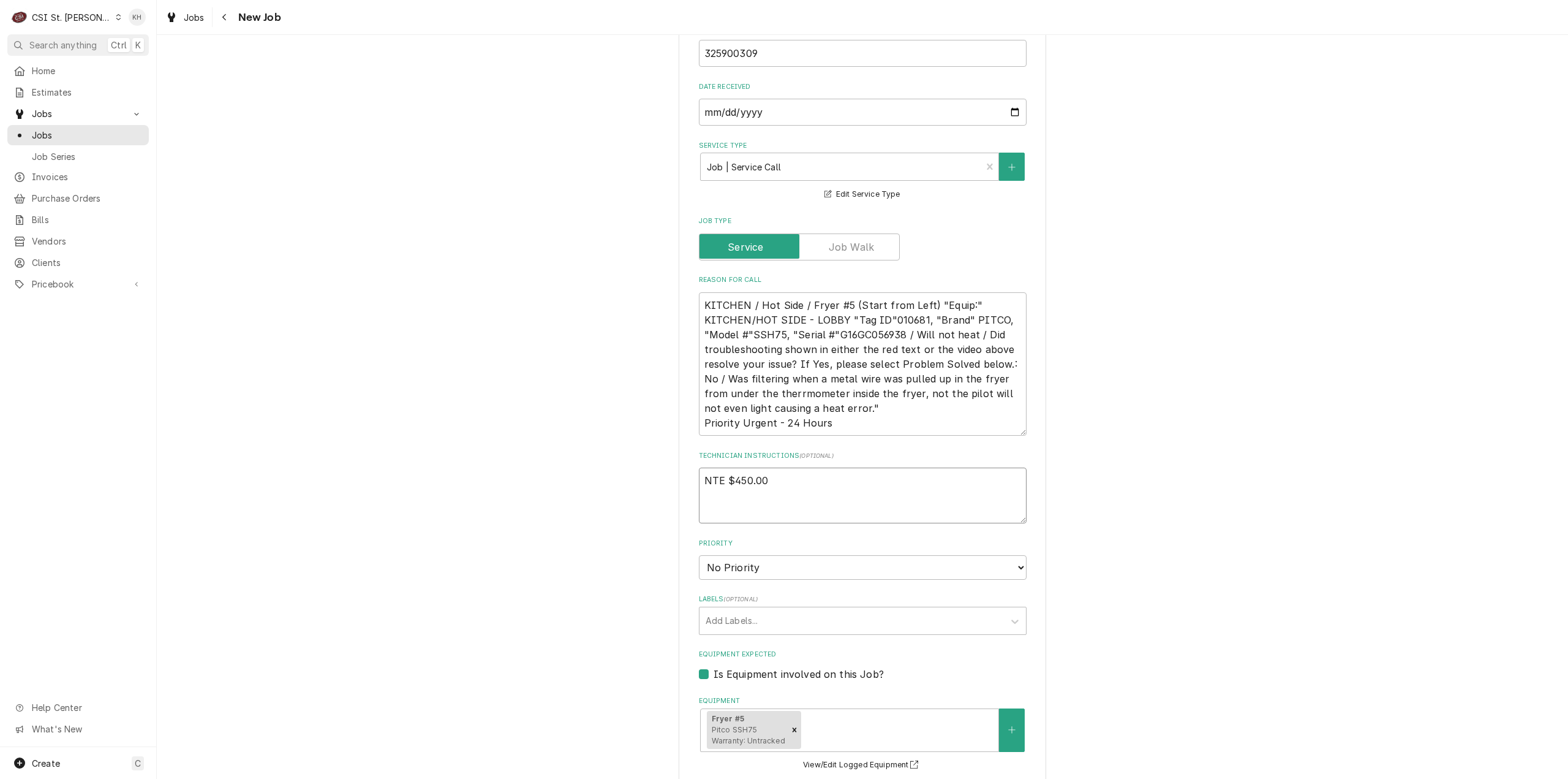
click at [724, 485] on textarea "NTE $450.00" at bounding box center [862, 496] width 327 height 56
type textarea "x"
type textarea "NTE $450.00"
paste textarea "****NTE ON ALL CALLS IF OVER NTE CONTACT JEFF COSTA 636-399-1299 FOR VERBAL APP…"
type textarea "x"
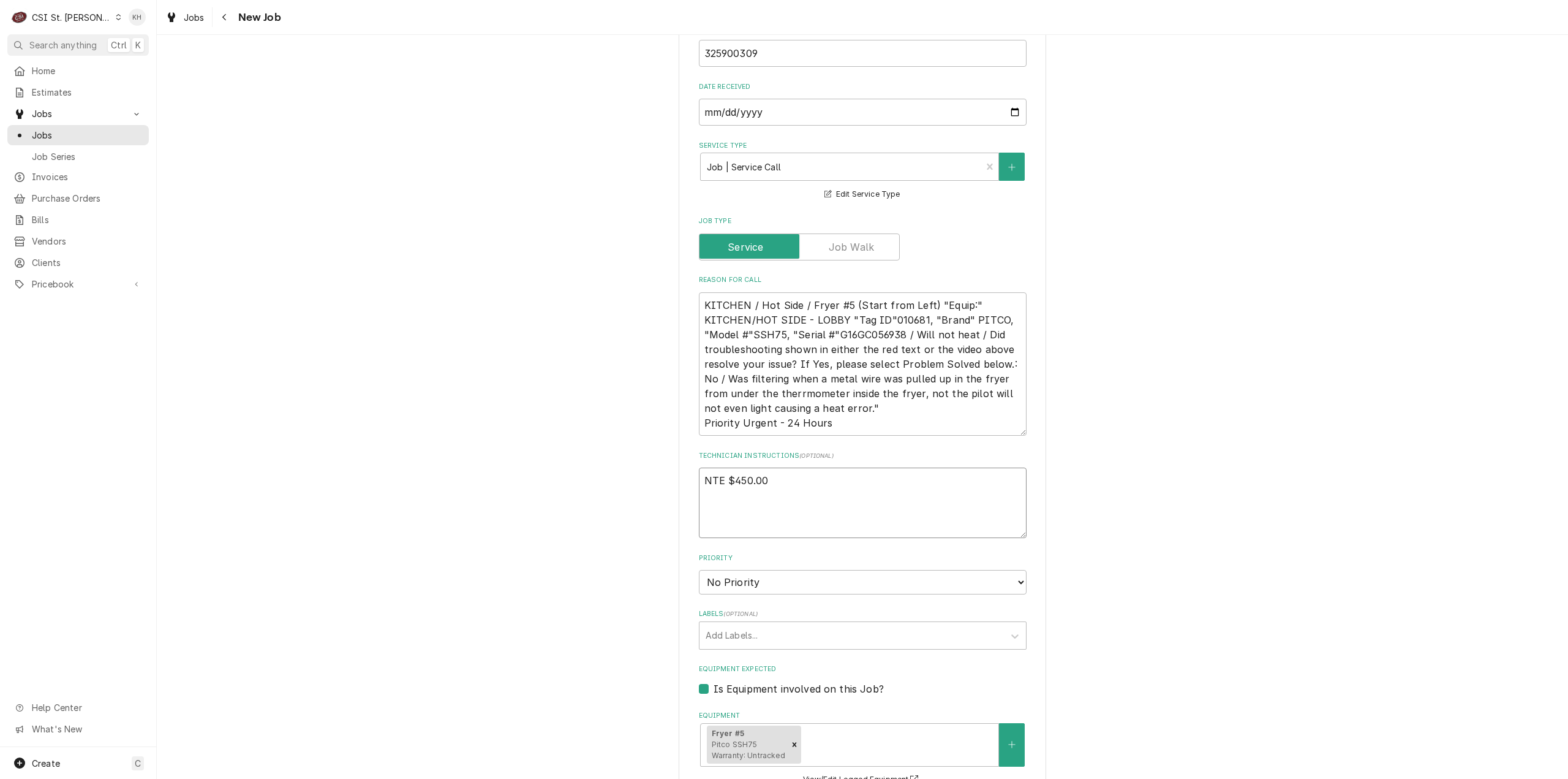
type textarea "NTE $450.00 ****NTE ON ALL CALLS IF OVER NTE CONTACT JEFF COSTA 636-399-1299 FO…"
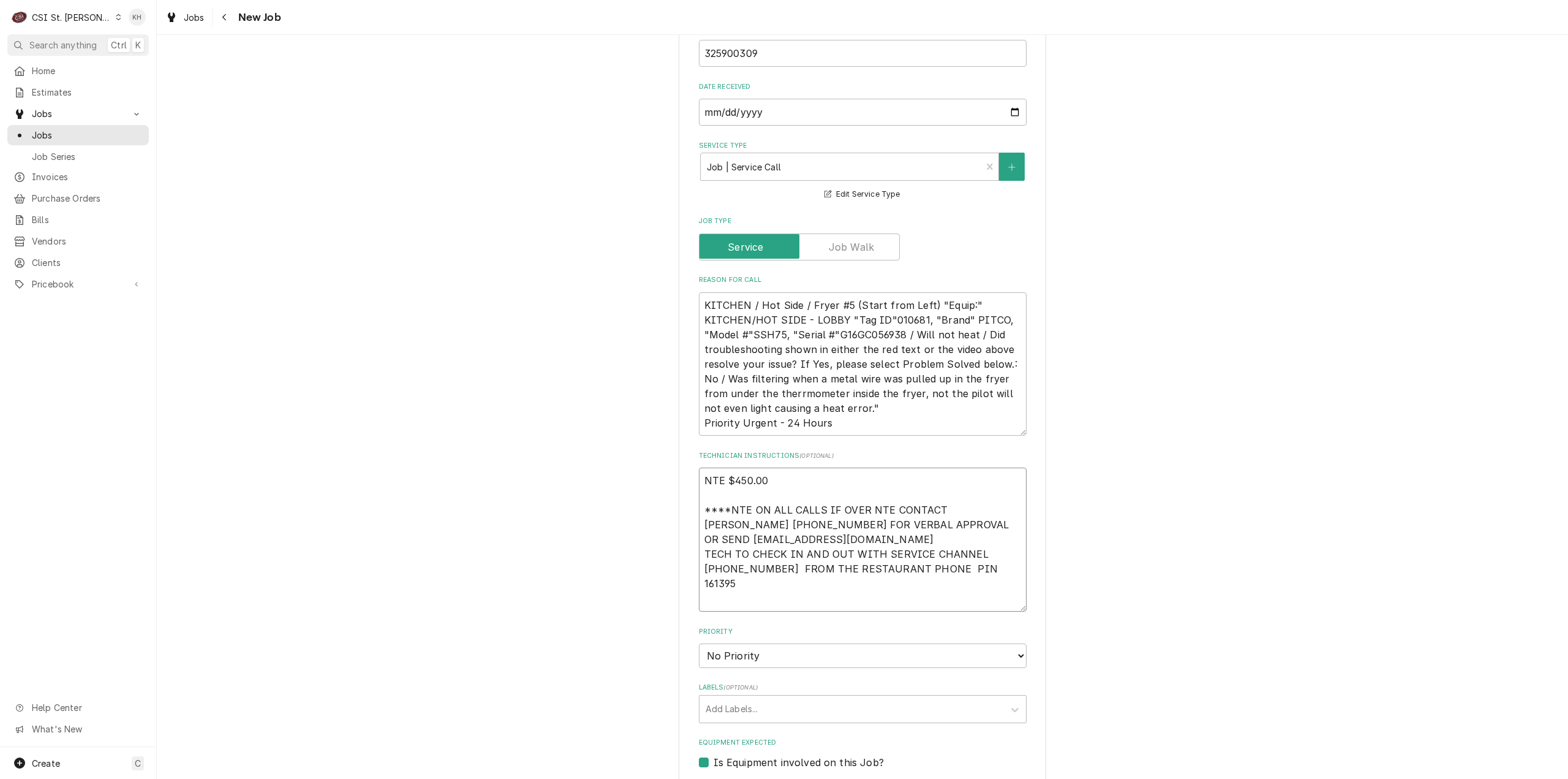
type textarea "x"
type textarea "NTE $450.00 ****NTE ON ALL CALLS IF OVER NTE CONTACT JEFF COSTA 636-399-1299 FO…"
type textarea "x"
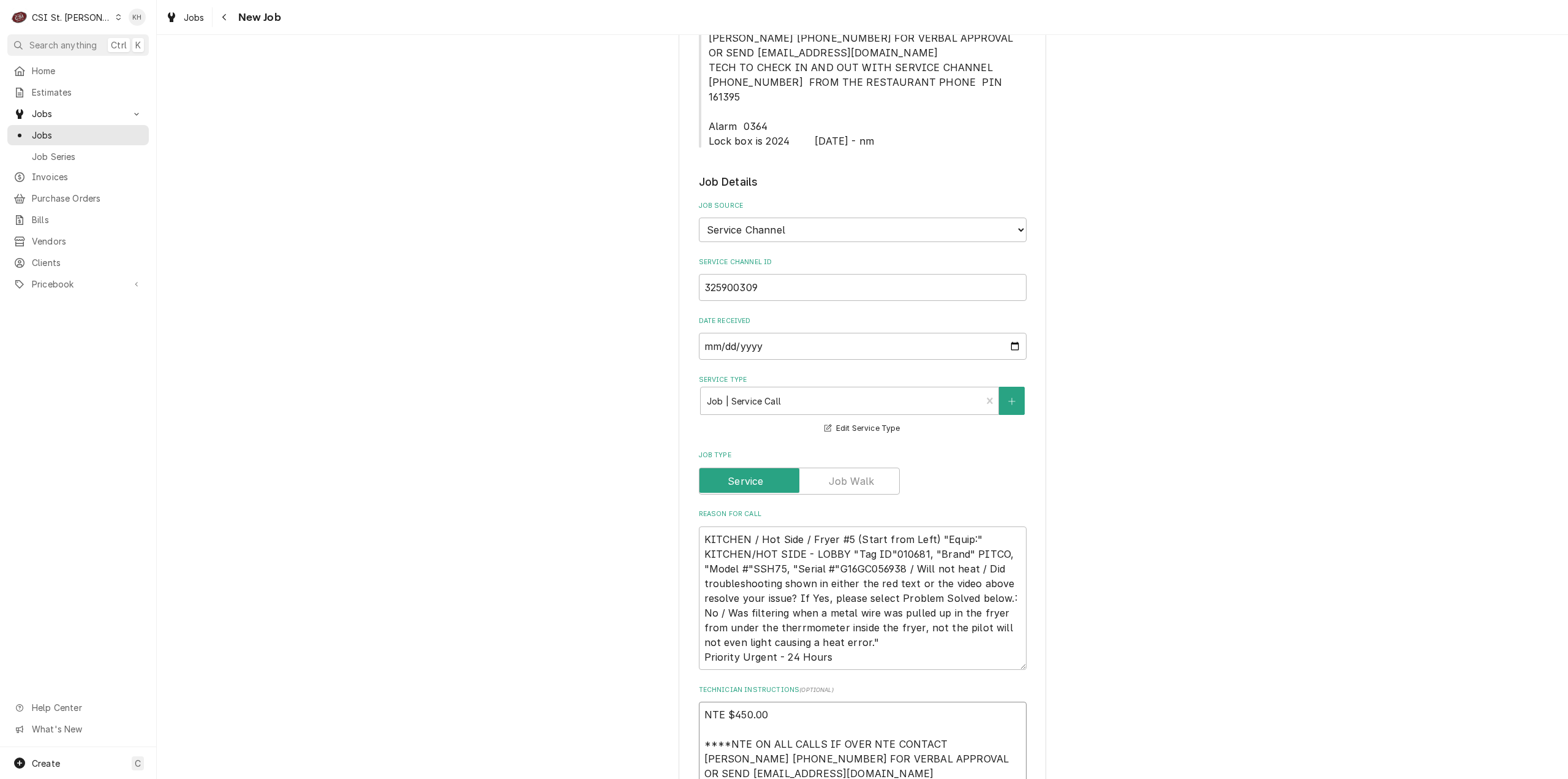
scroll to position [246, 0]
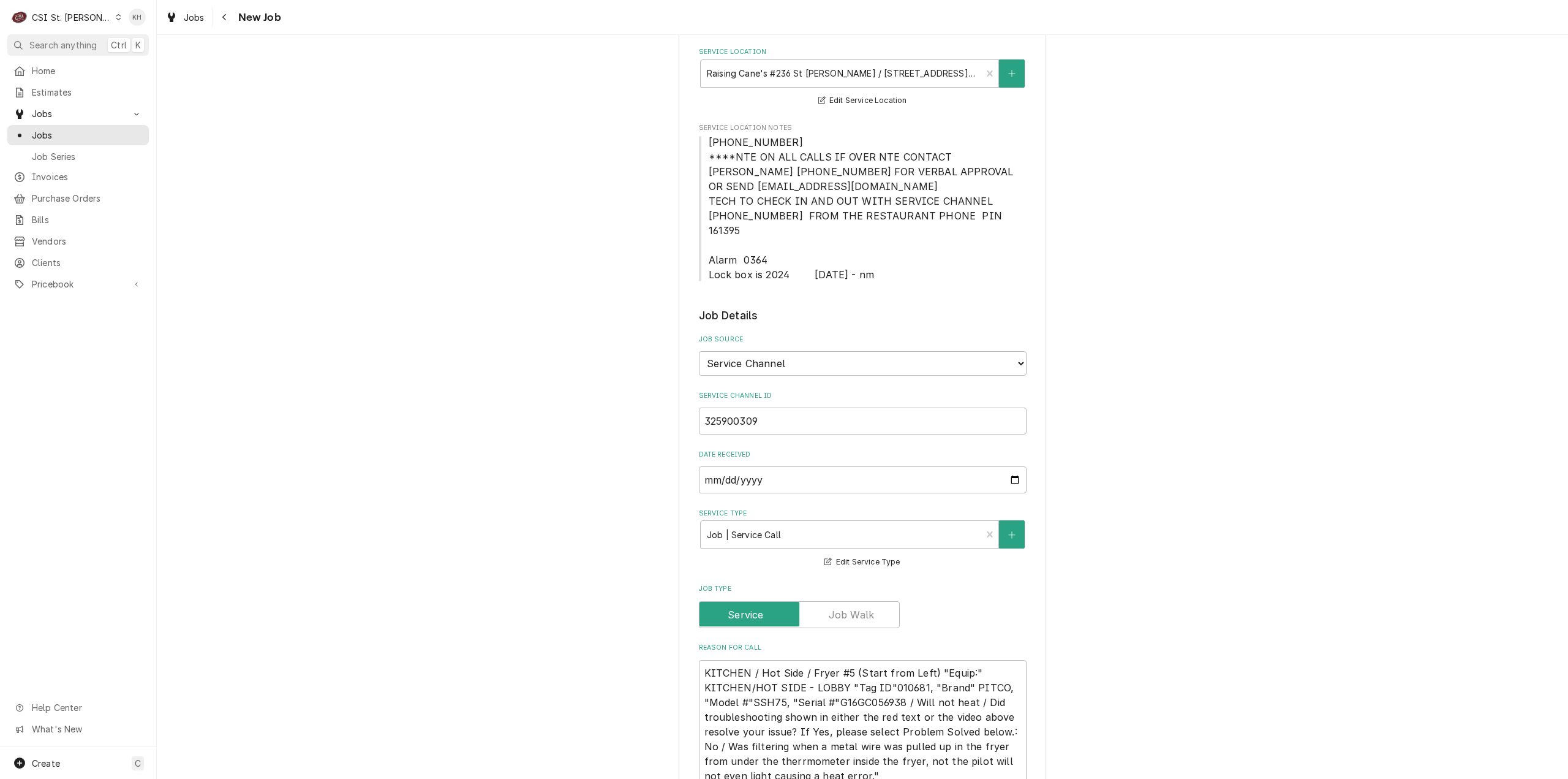
type textarea "NTE $450.00 ****NTE ON ALL CALLS IF OVER NTE CONTACT JEFF COSTA 636-399-1299 FO…"
drag, startPoint x: 708, startPoint y: 247, endPoint x: 783, endPoint y: 262, distance: 76.5
click at [783, 262] on span "636-925-0132 ****NTE ON ALL CALLS IF OVER NTE CONTACT JEFF COSTA 636-399-1299 F…" at bounding box center [862, 208] width 308 height 144
drag, startPoint x: 702, startPoint y: 244, endPoint x: 722, endPoint y: 247, distance: 20.2
click at [722, 247] on span "636-925-0132 ****NTE ON ALL CALLS IF OVER NTE CONTACT JEFF COSTA 636-399-1299 F…" at bounding box center [862, 208] width 327 height 147
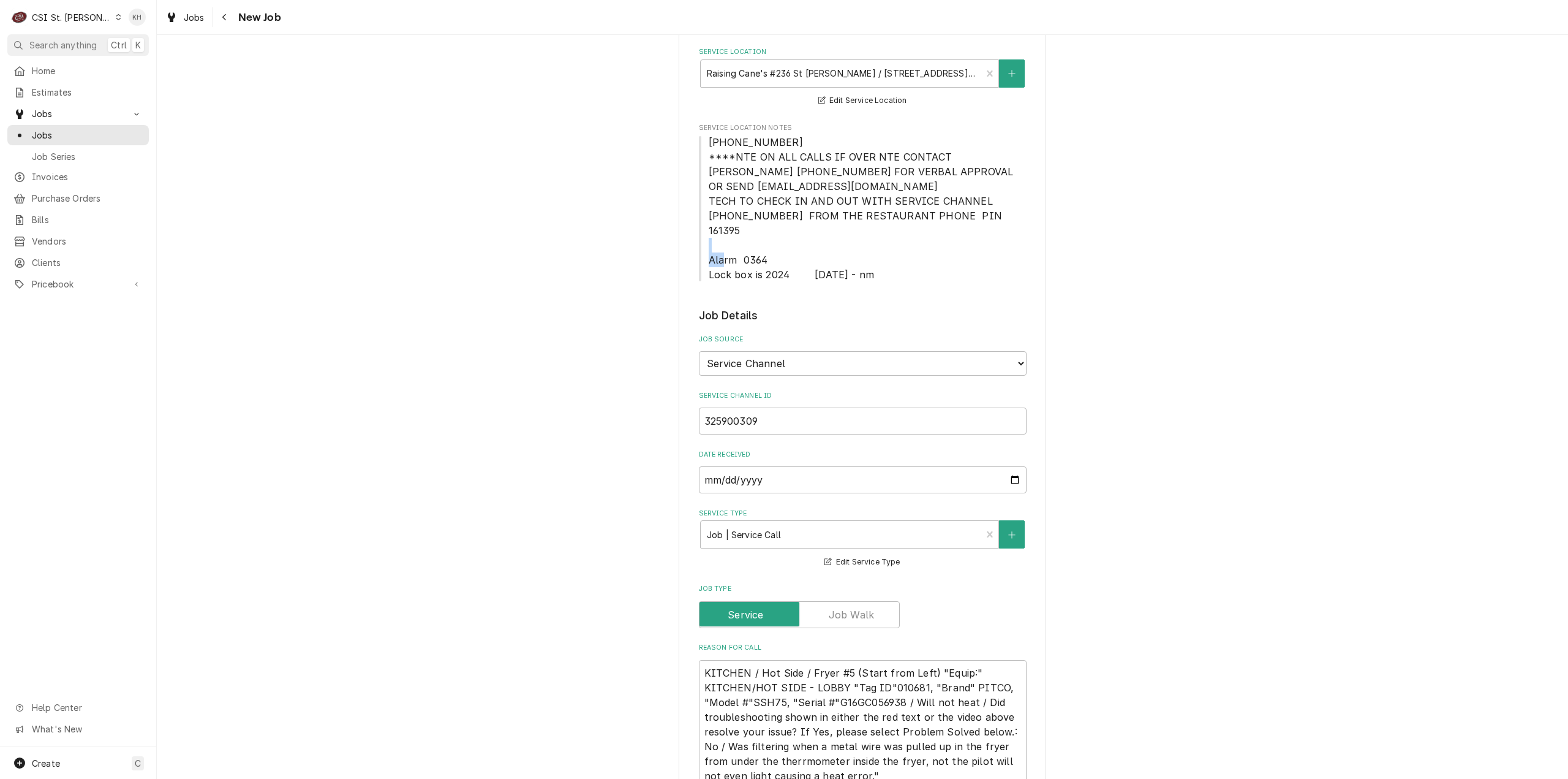
click at [722, 247] on span "636-925-0132 ****NTE ON ALL CALLS IF OVER NTE CONTACT JEFF COSTA 636-399-1299 F…" at bounding box center [862, 208] width 308 height 144
drag, startPoint x: 702, startPoint y: 226, endPoint x: 705, endPoint y: 234, distance: 8.5
click at [702, 226] on span "636-925-0132 ****NTE ON ALL CALLS IF OVER NTE CONTACT JEFF COSTA 636-399-1299 F…" at bounding box center [862, 208] width 327 height 147
drag, startPoint x: 703, startPoint y: 245, endPoint x: 783, endPoint y: 263, distance: 82.0
click at [783, 263] on span "636-925-0132 ****NTE ON ALL CALLS IF OVER NTE CONTACT JEFF COSTA 636-399-1299 F…" at bounding box center [862, 208] width 327 height 147
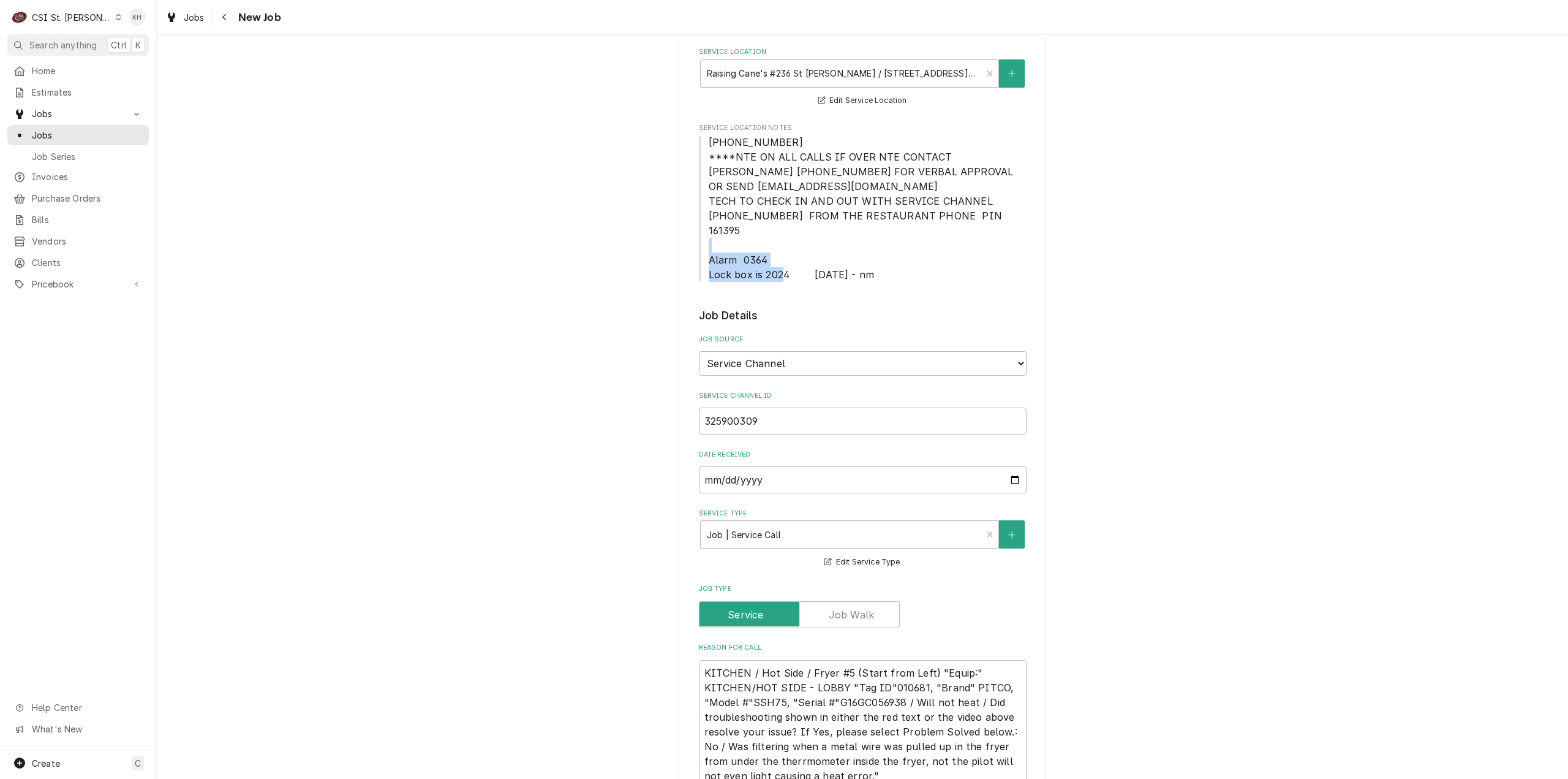
copy span "Alarm 0364 Lock box is 2024"
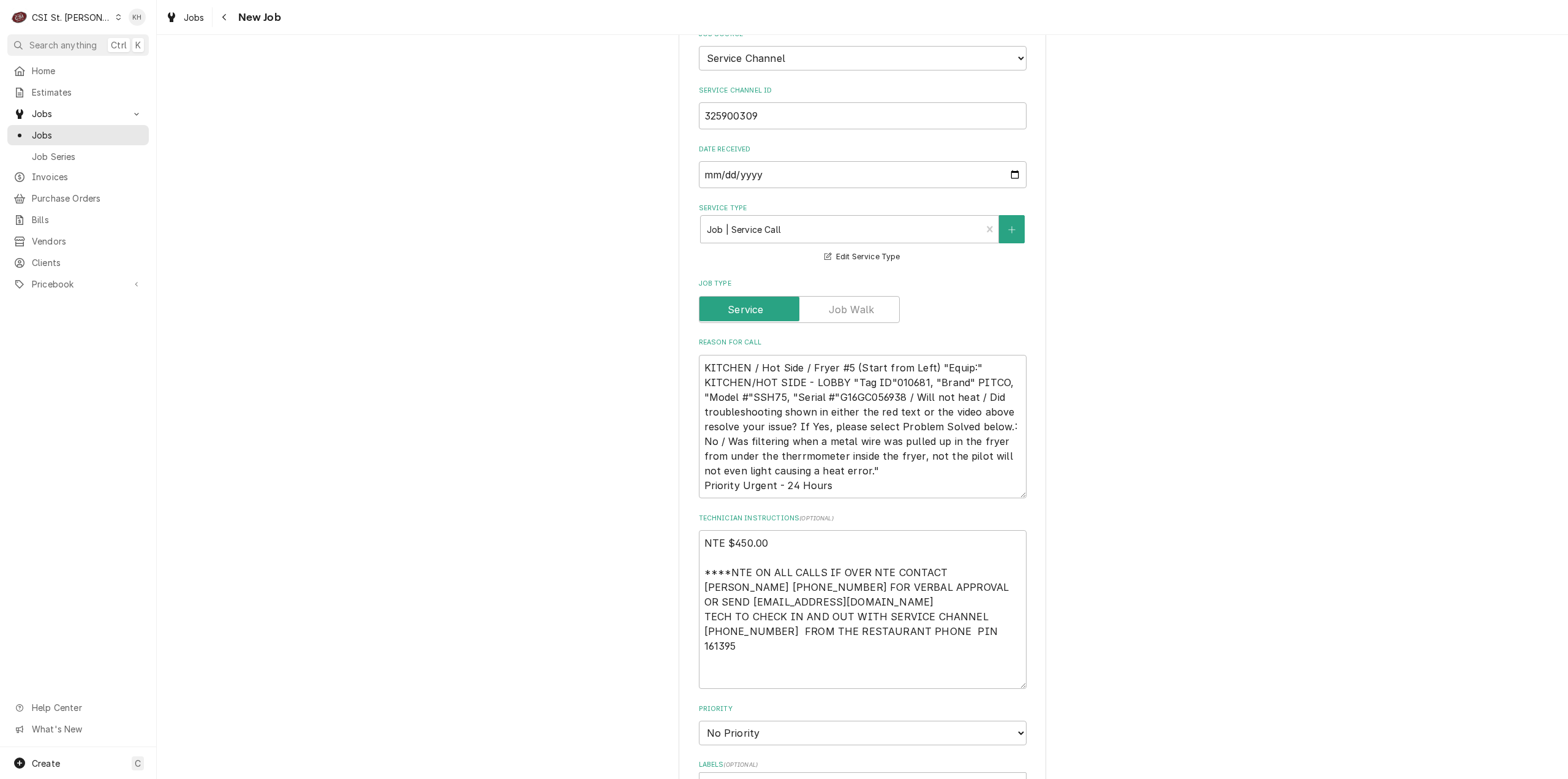
scroll to position [552, 0]
click at [707, 656] on textarea "NTE $450.00 ****NTE ON ALL CALLS IF OVER NTE CONTACT JEFF COSTA 636-399-1299 FO…" at bounding box center [862, 608] width 327 height 159
paste textarea "Alarm 0364 Lock box is 2024"
type textarea "x"
type textarea "NTE $450.00 ****NTE ON ALL CALLS IF OVER NTE CONTACT JEFF COSTA 636-399-1299 FO…"
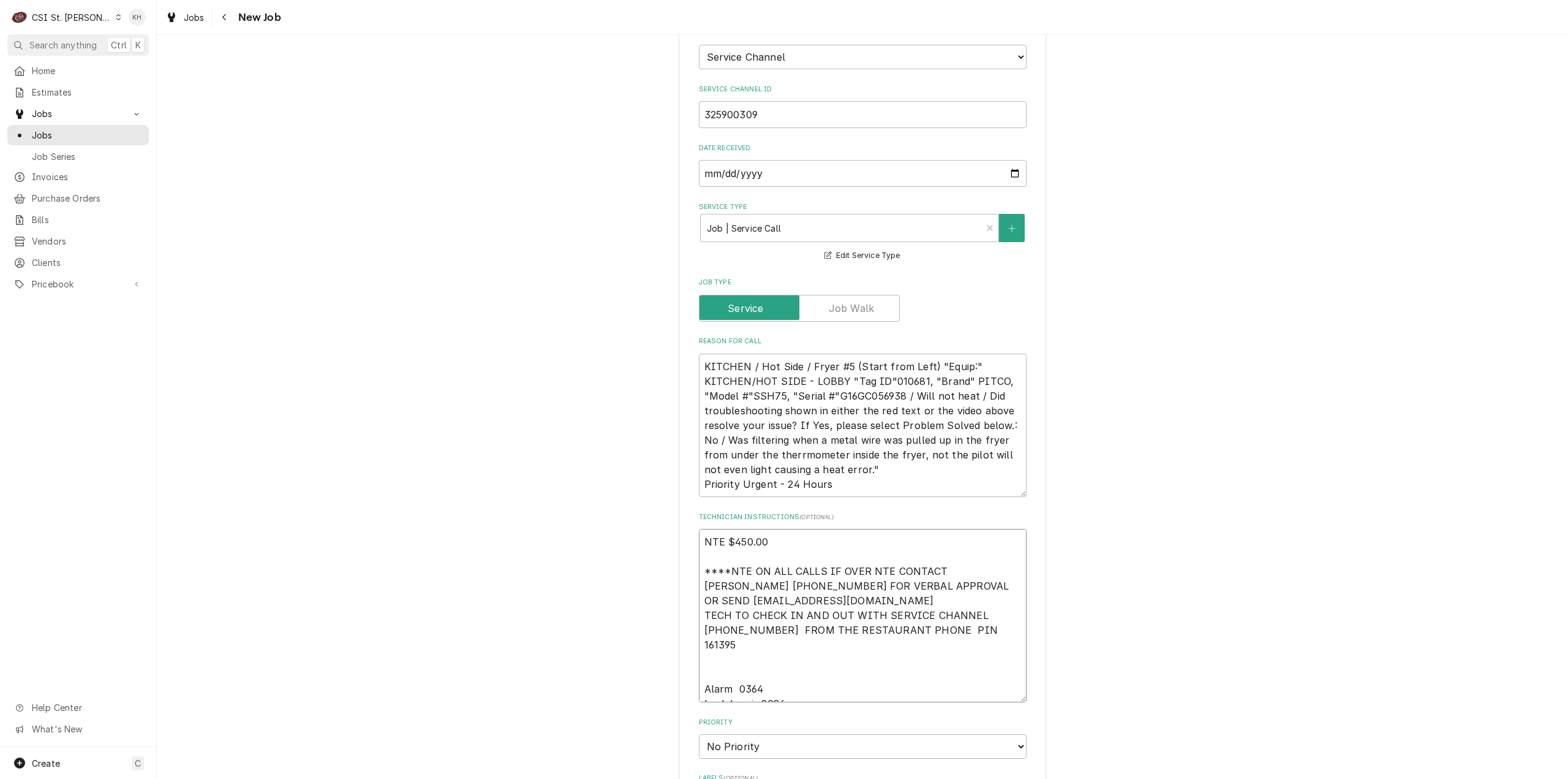
type textarea "x"
type textarea "NTE $450.00 ****NTE ON ALL CALLS IF OVER NTE CONTACT JEFF COSTA 636-399-1299 FO…"
click at [798, 661] on textarea "NTE $450.00 ****NTE ON ALL CALLS IF OVER NTE CONTACT JEFF COSTA 636-399-1299 FO…" at bounding box center [862, 608] width 327 height 159
type textarea "x"
type textarea "NTE $450.00 ****NTE ON ALL CALLS IF OVER NTE CONTACT JEFF COSTA 636-399-1299 FO…"
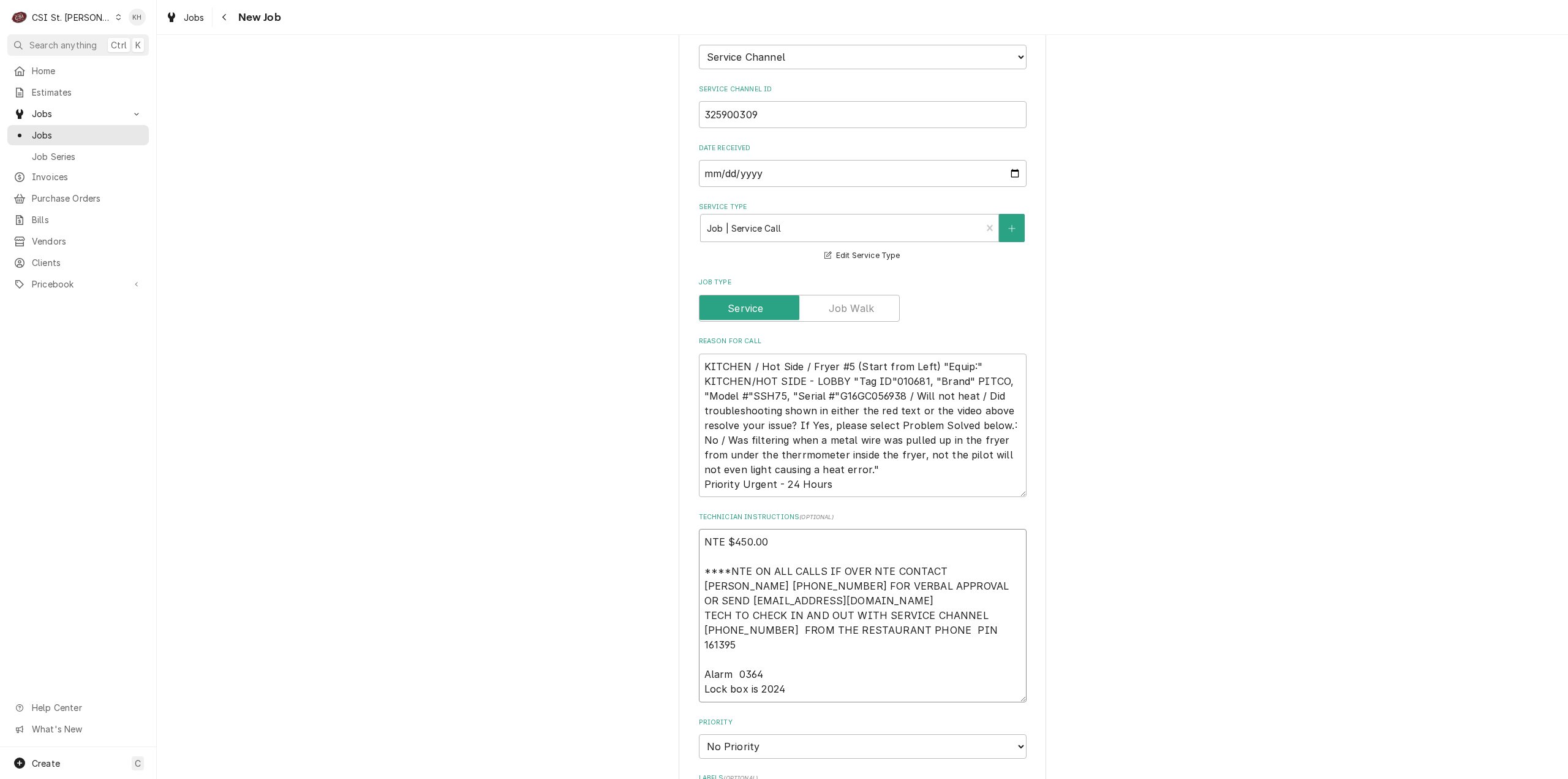
type textarea "x"
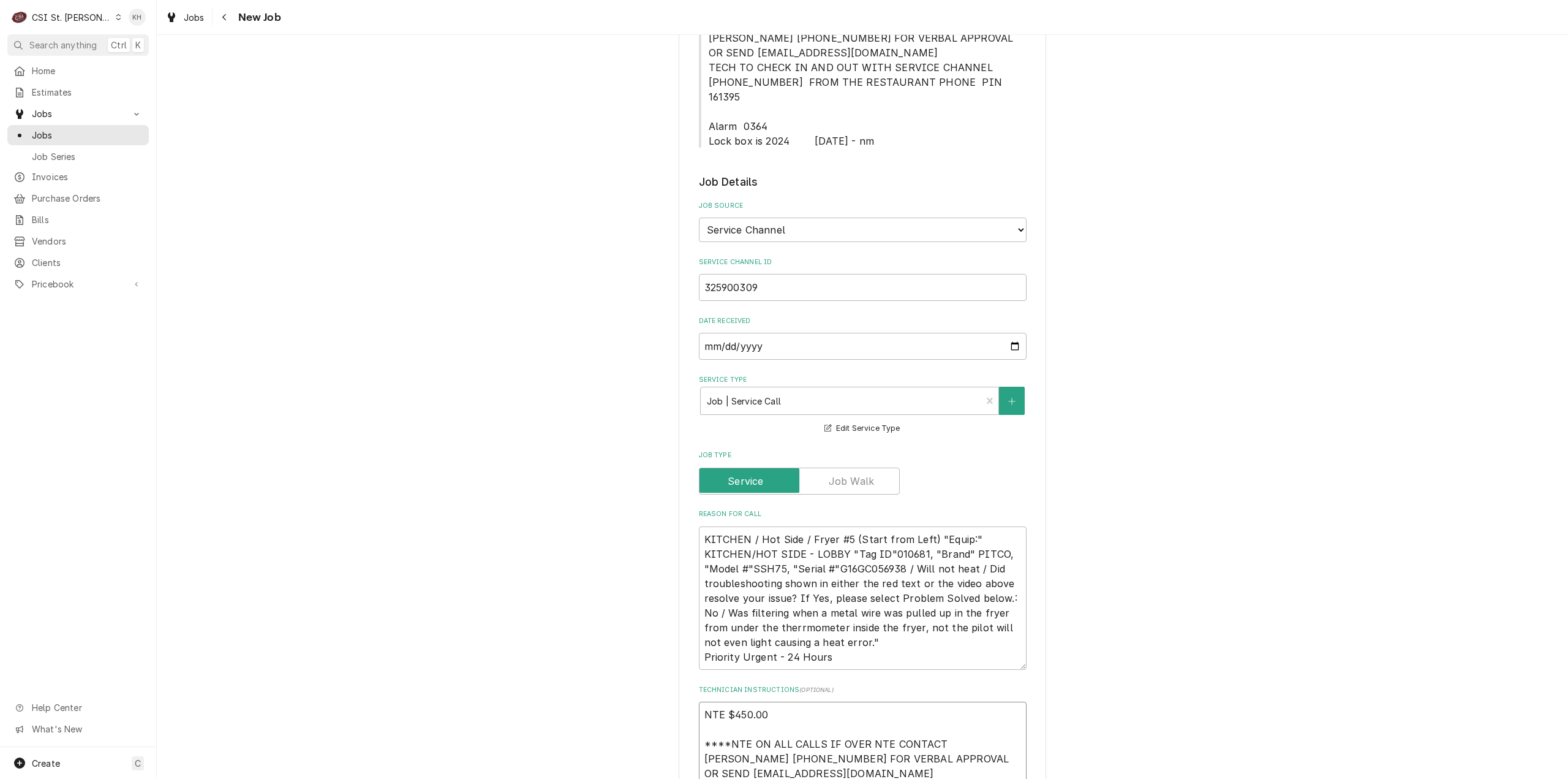
scroll to position [184, 0]
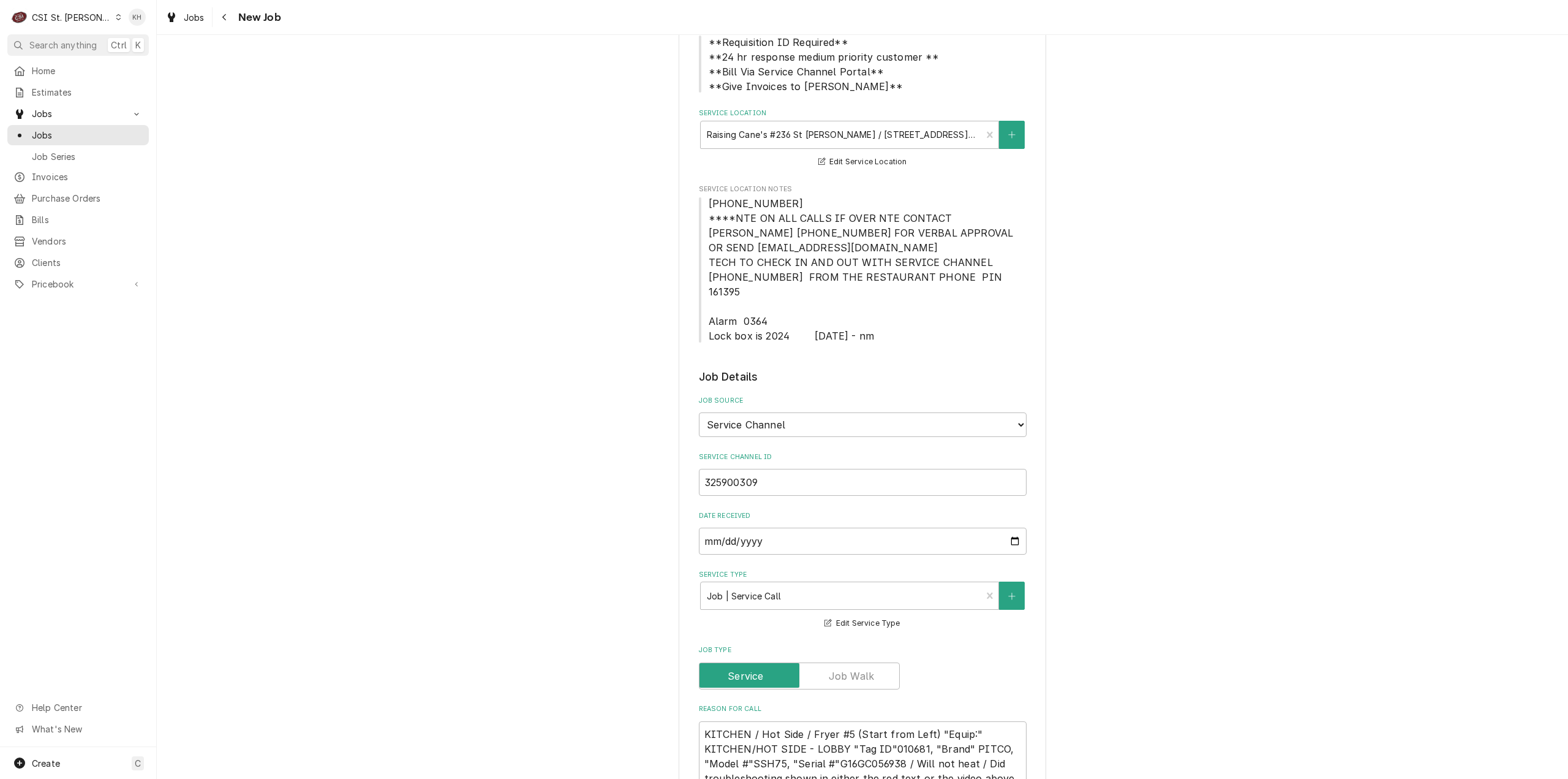
type textarea "NTE $450.00 ****NTE ON ALL CALLS IF OVER NTE CONTACT JEFF COSTA 636-399-1299 FO…"
drag, startPoint x: 707, startPoint y: 205, endPoint x: 775, endPoint y: 208, distance: 68.1
click at [775, 208] on span "636-925-0132 ****NTE ON ALL CALLS IF OVER NTE CONTACT JEFF COSTA 636-399-1299 F…" at bounding box center [862, 270] width 327 height 147
drag, startPoint x: 702, startPoint y: 204, endPoint x: 822, endPoint y: 210, distance: 120.1
click at [822, 210] on span "636-925-0132 ****NTE ON ALL CALLS IF OVER NTE CONTACT JEFF COSTA 636-399-1299 F…" at bounding box center [862, 270] width 327 height 147
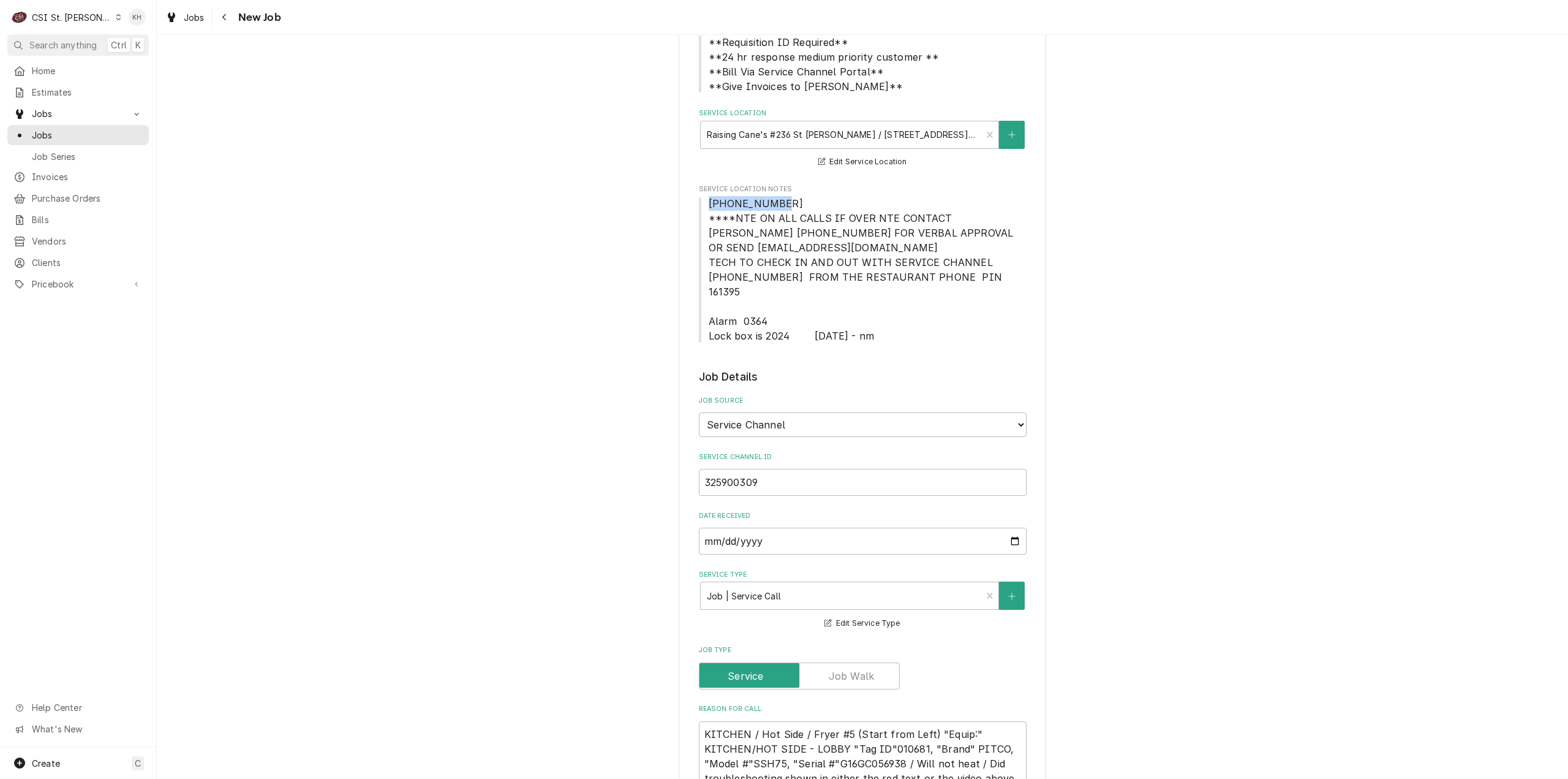
copy span "636-925-0132"
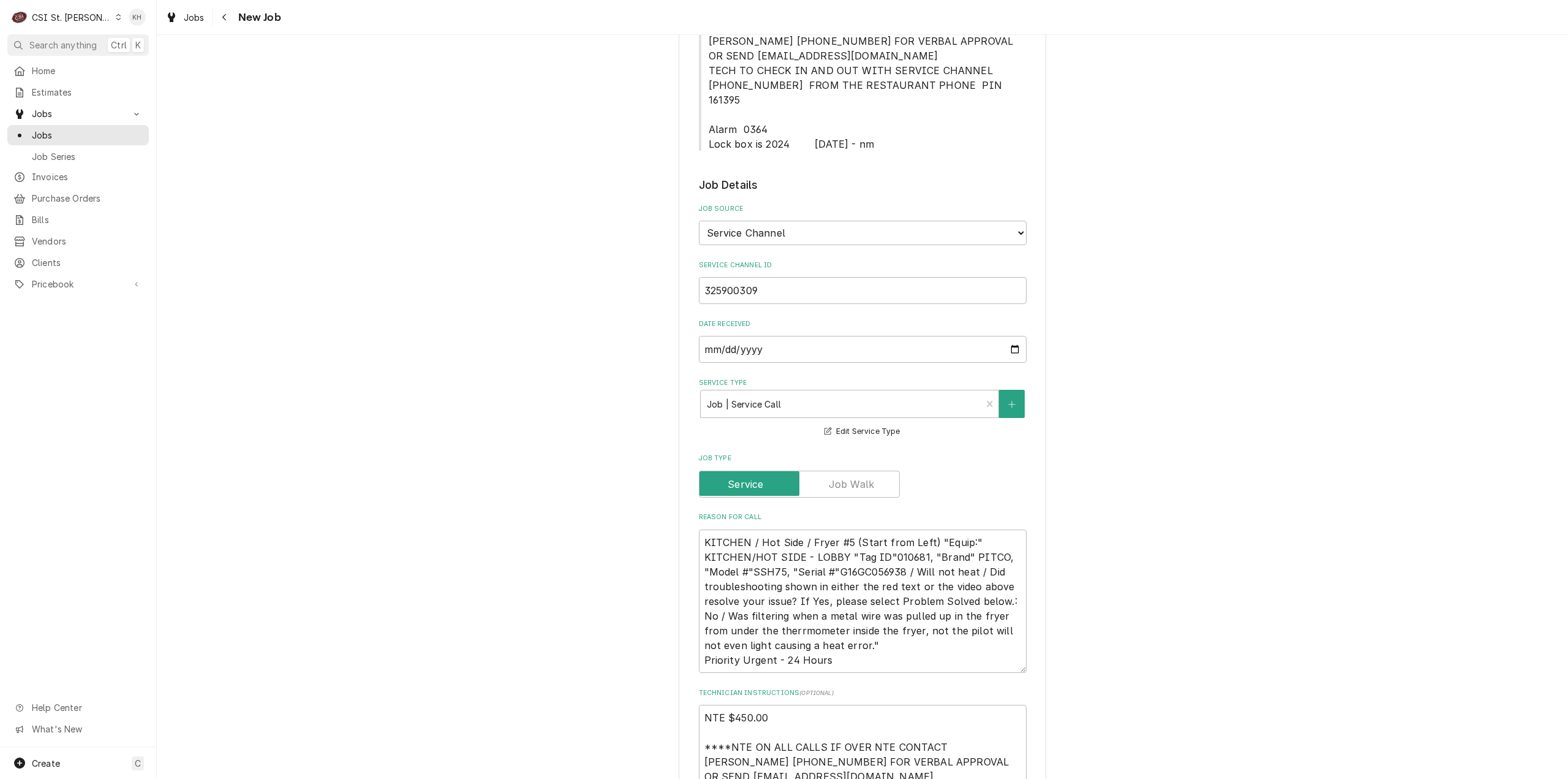
scroll to position [674, 0]
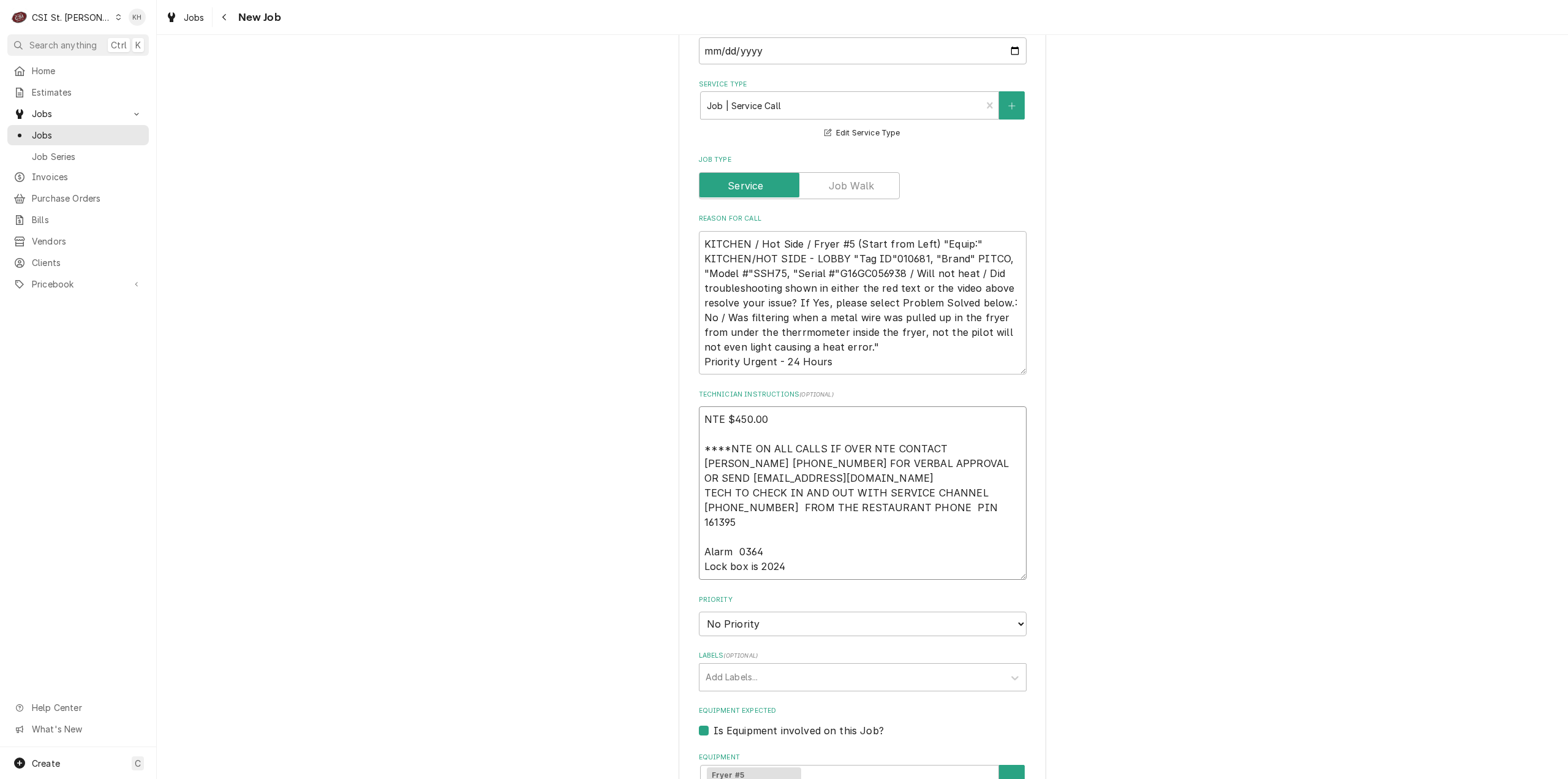
click at [747, 556] on textarea "NTE $450.00 ****NTE ON ALL CALLS IF OVER NTE CONTACT JEFF COSTA 636-399-1299 FO…" at bounding box center [862, 493] width 327 height 173
type textarea "x"
type textarea "NTE $450.00 ****NTE ON ALL CALLS IF OVER NTE CONTACT JEFF COSTA 636-399-1299 FO…"
type textarea "x"
type textarea "NTE $450.00 ****NTE ON ALL CALLS IF OVER NTE CONTACT JEFF COSTA 636-399-1299 FO…"
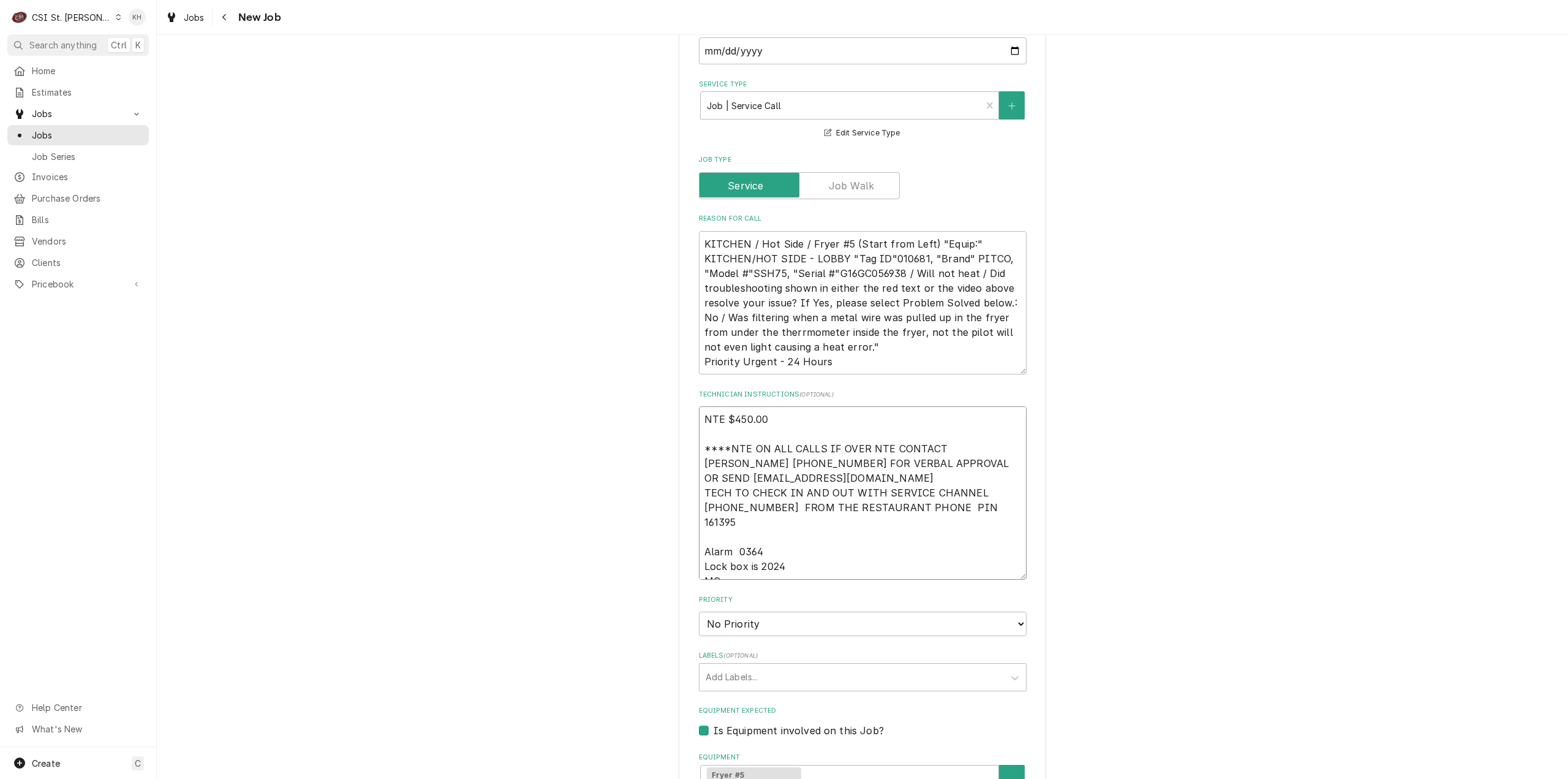
type textarea "x"
type textarea "NTE $450.00 ****NTE ON ALL CALLS IF OVER NTE CONTACT JEFF COSTA 636-399-1299 FO…"
type textarea "x"
type textarea "NTE $450.00 ****NTE ON ALL CALLS IF OVER NTE CONTACT JEFF COSTA 636-399-1299 FO…"
paste textarea "636-925-0132"
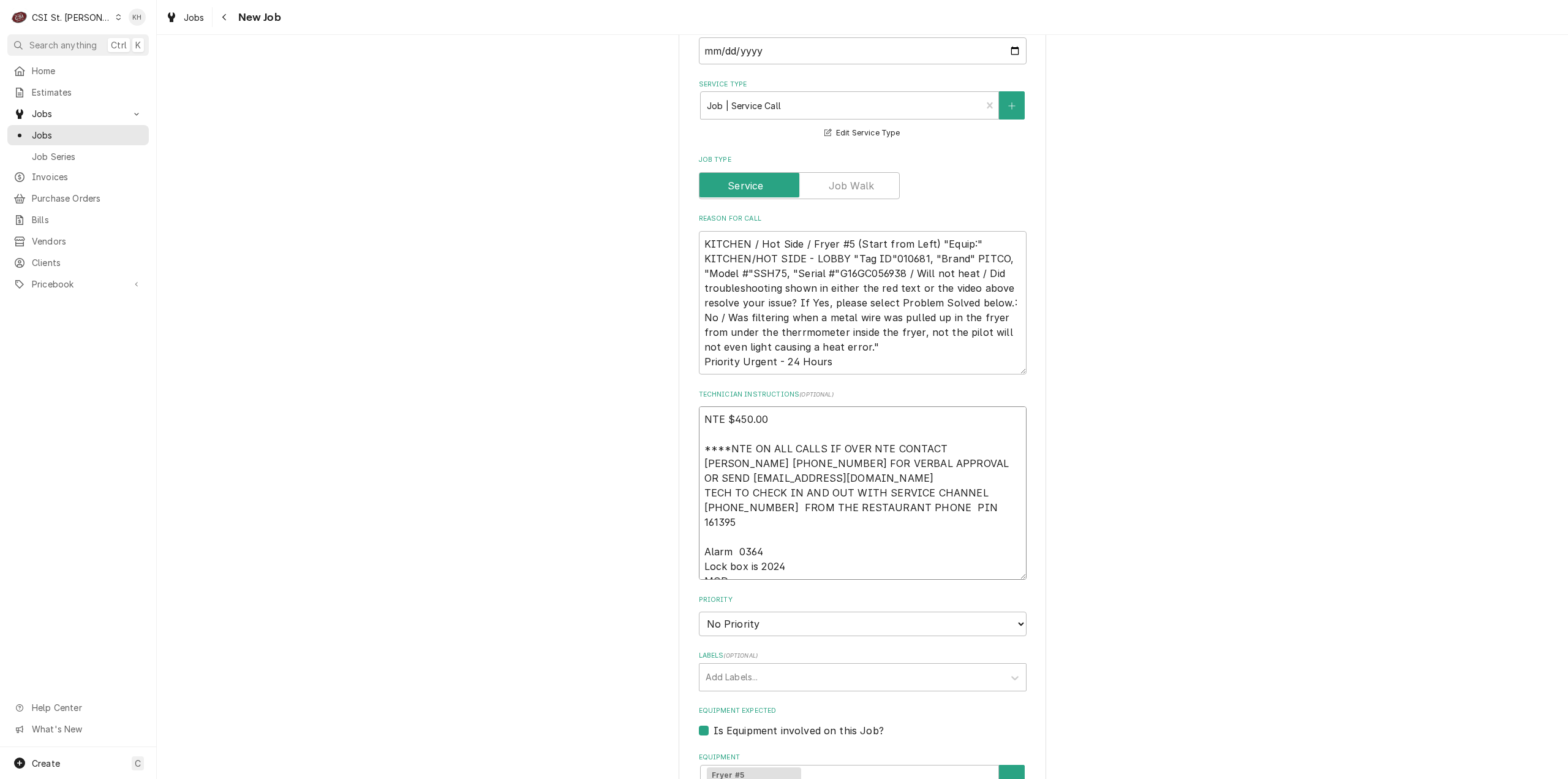
type textarea "x"
type textarea "NTE $450.00 ****NTE ON ALL CALLS IF OVER NTE CONTACT JEFF COSTA 636-399-1299 FO…"
type textarea "x"
type textarea "NTE $450.00 ****NTE ON ALL CALLS IF OVER NTE CONTACT JEFF COSTA 636-399-1299 FO…"
drag, startPoint x: 766, startPoint y: 605, endPoint x: 736, endPoint y: 626, distance: 36.6
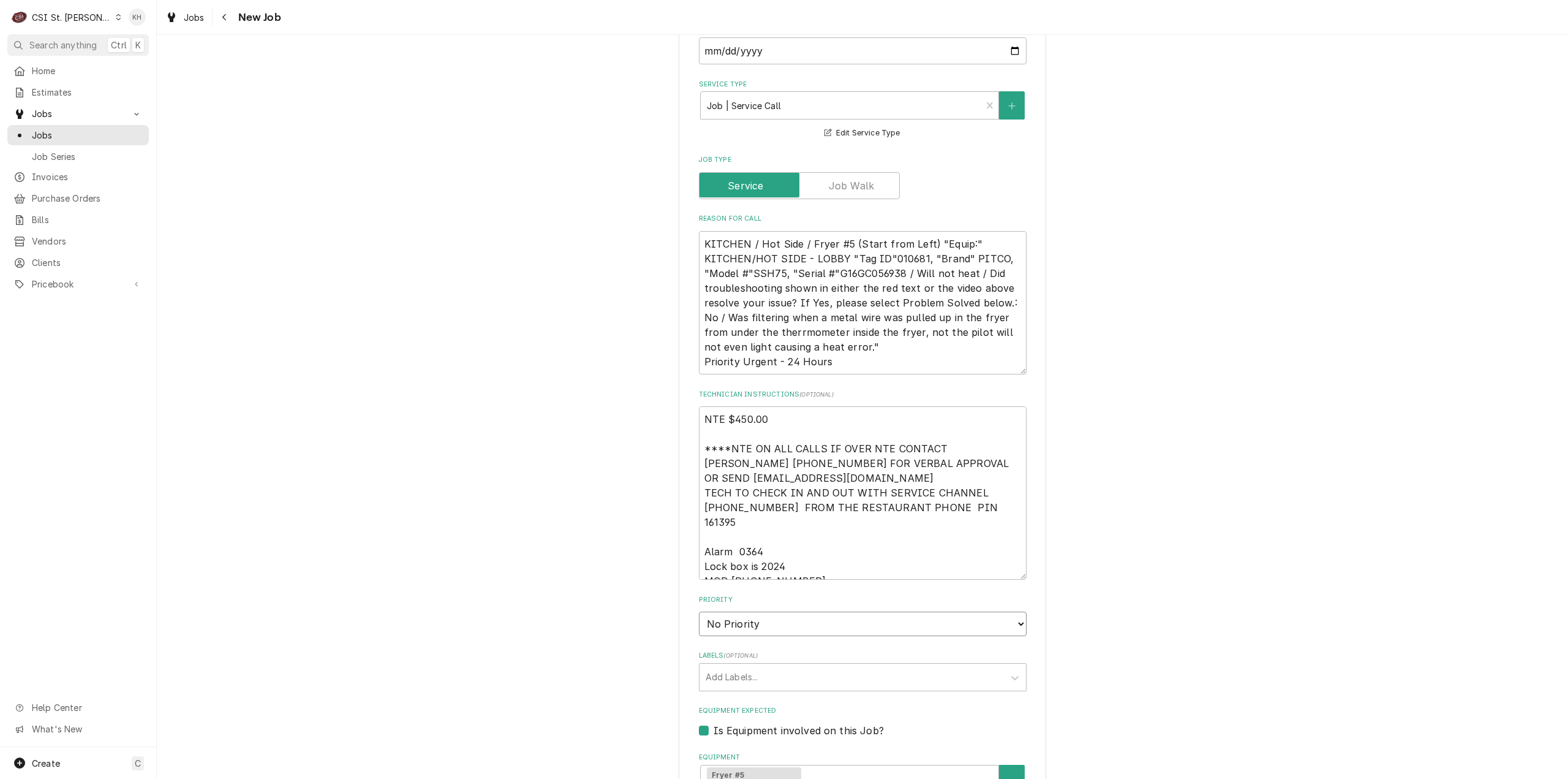
click at [736, 626] on fieldset "Job Details Job Source Direct (Phone/Email/etc.) Service Channel Corrigo Ecotra…" at bounding box center [862, 597] width 327 height 1437
select select "3"
click at [699, 611] on select "No Priority Urgent High Medium Low" at bounding box center [862, 623] width 327 height 24
type textarea "x"
click at [749, 666] on div "Labels" at bounding box center [852, 677] width 293 height 22
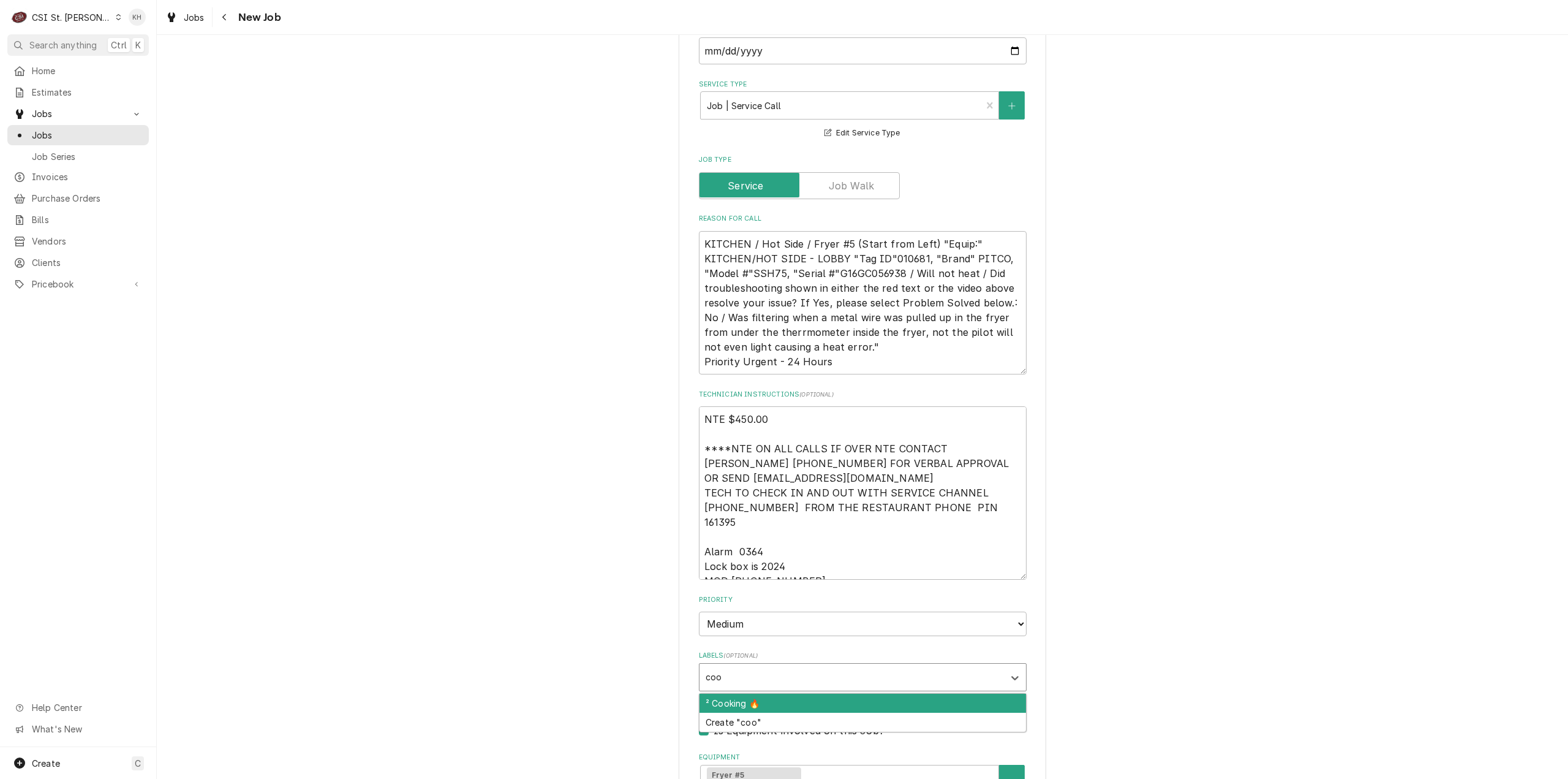
type input "cook"
click at [758, 693] on div "² Cooking 🔥" at bounding box center [862, 703] width 326 height 19
type textarea "x"
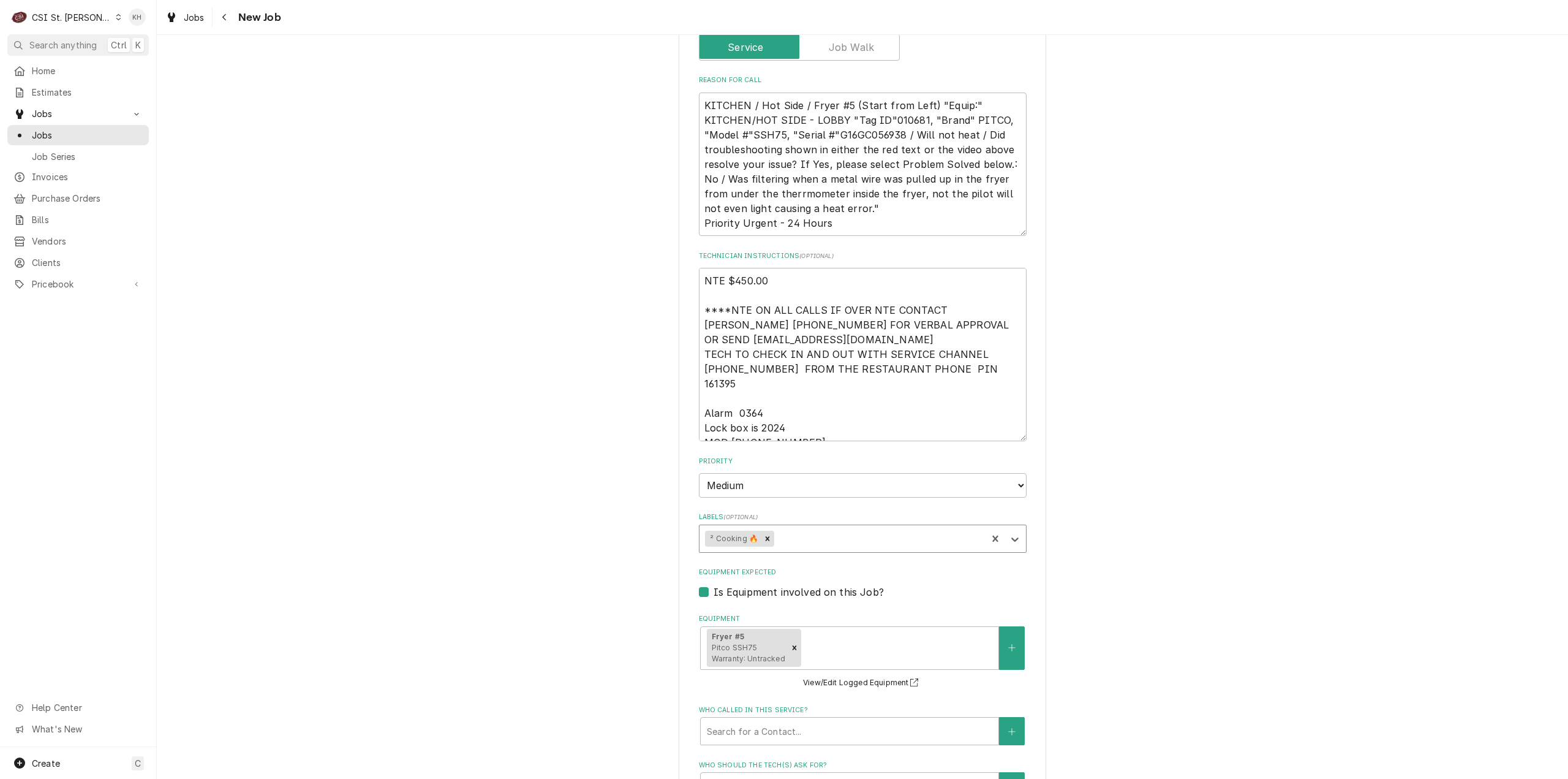
scroll to position [1042, 0]
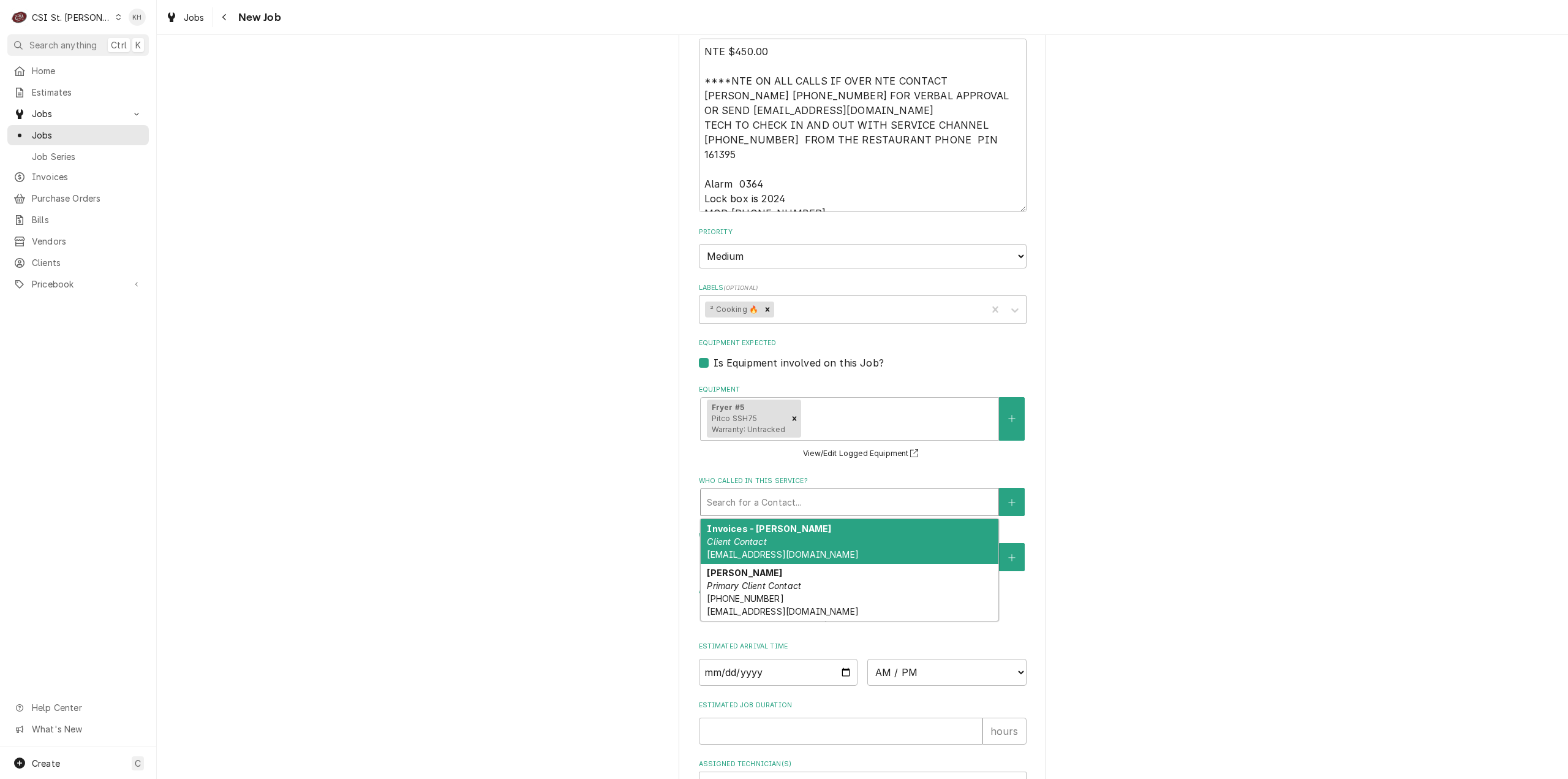
click at [758, 491] on div "Who called in this service?" at bounding box center [849, 502] width 286 height 22
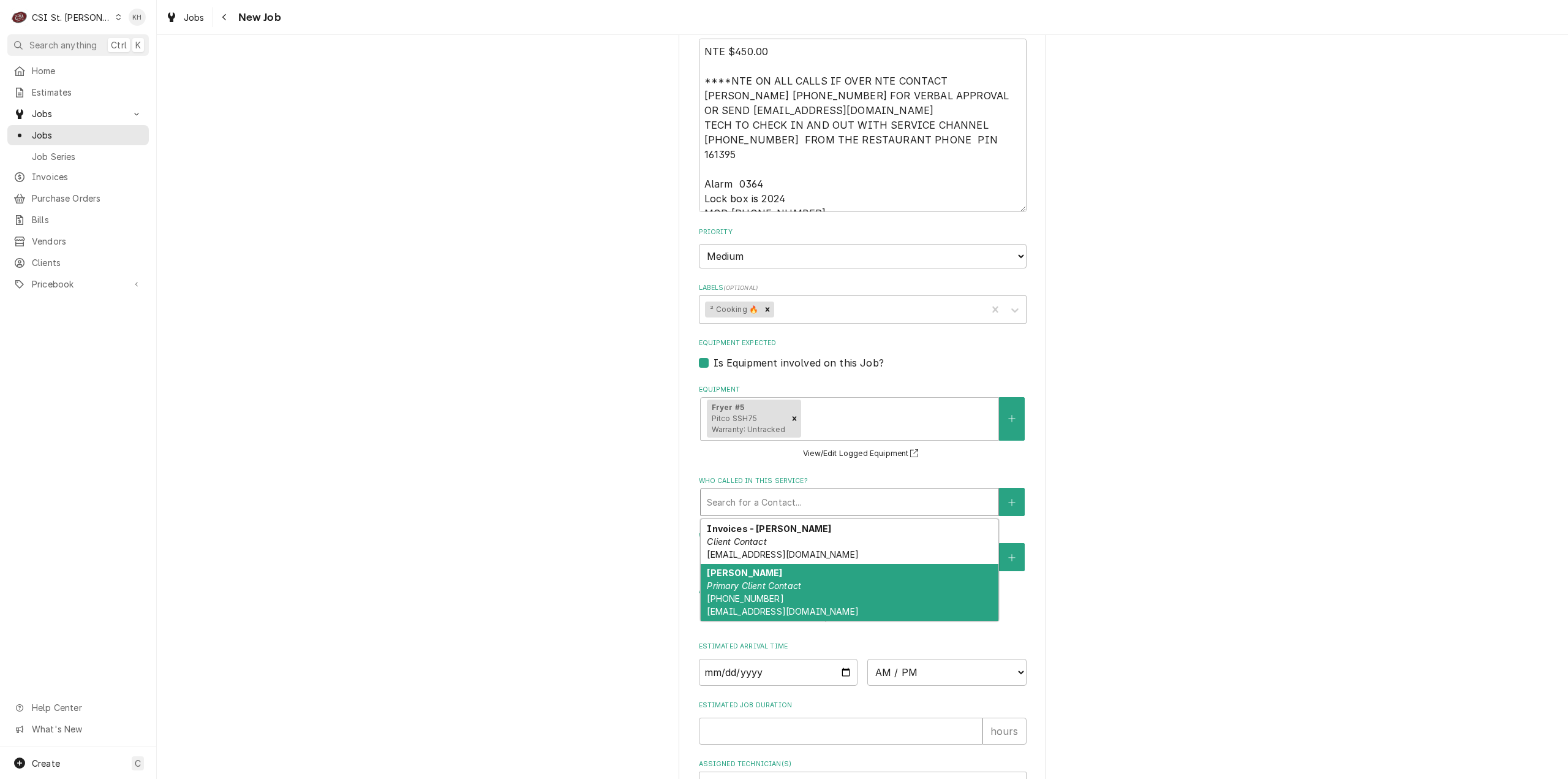
drag, startPoint x: 769, startPoint y: 560, endPoint x: 751, endPoint y: 663, distance: 104.6
click at [768, 563] on div "Jeff Costa Primary Client Contact (636) 399-1299 jcosta@raisingcanes.com" at bounding box center [849, 592] width 297 height 58
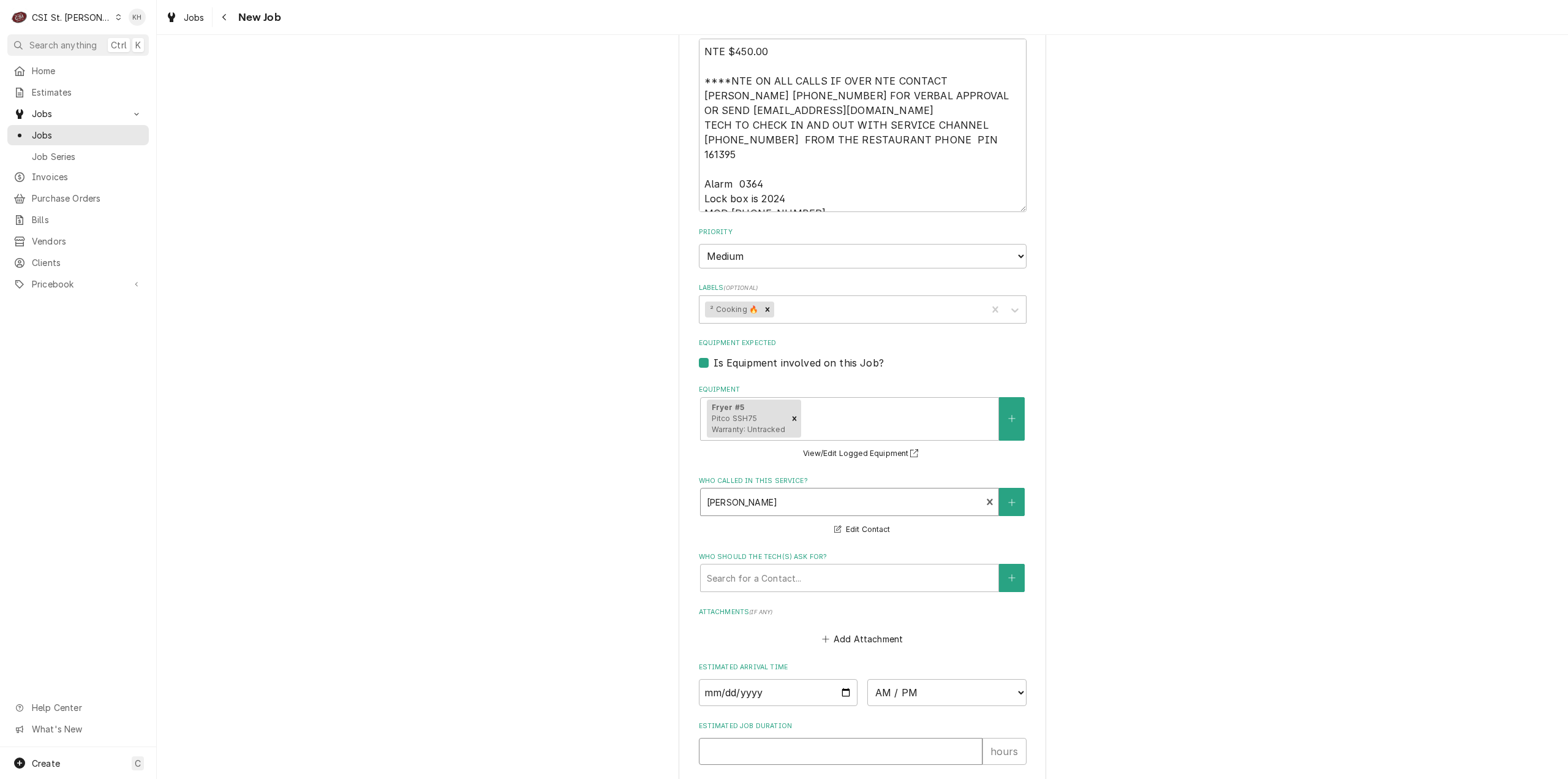
click at [757, 740] on input "Estimated Job Duration" at bounding box center [840, 751] width 284 height 27
type textarea "x"
type input "2"
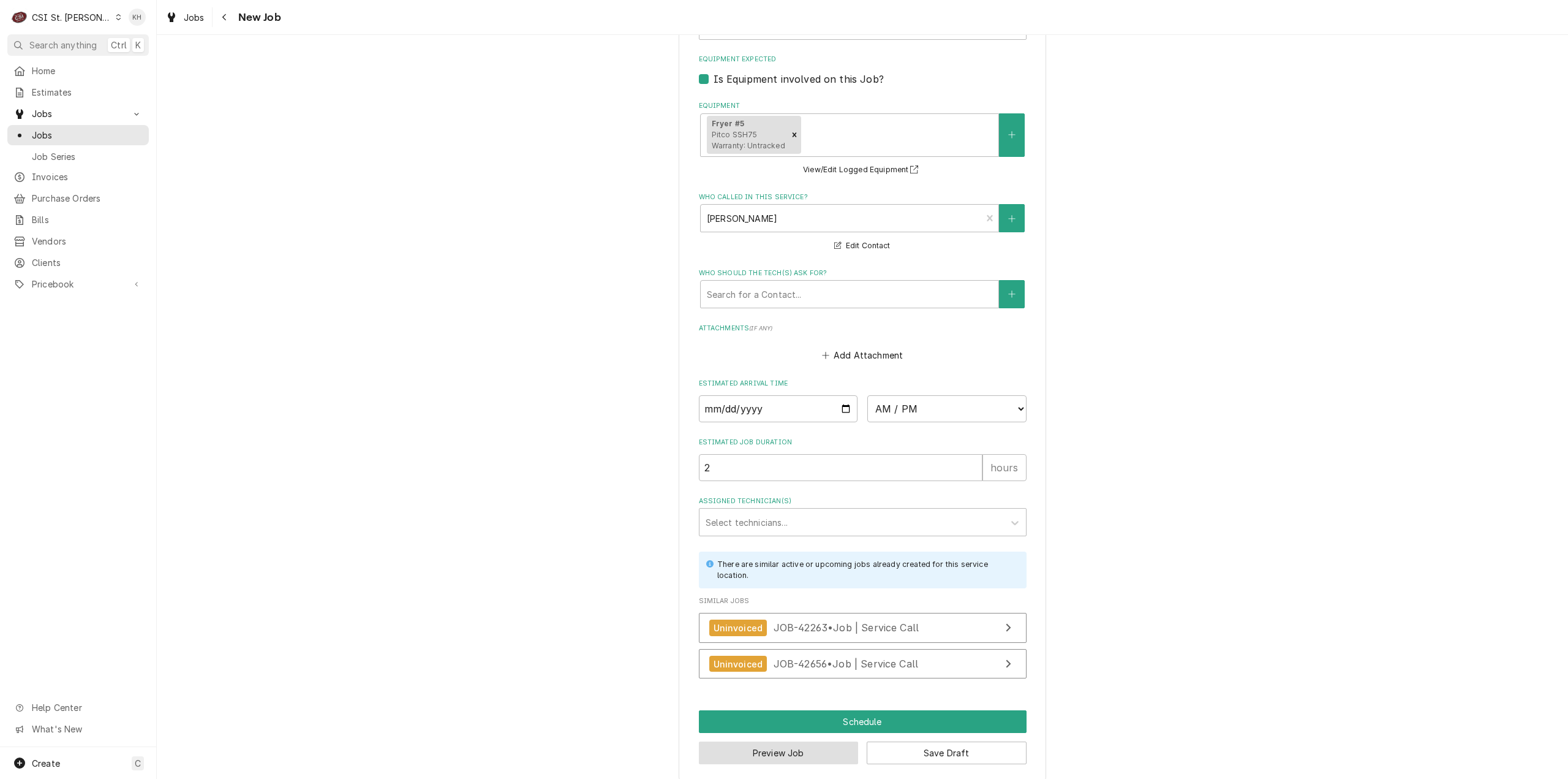
click at [809, 747] on button "Preview Job" at bounding box center [779, 753] width 160 height 23
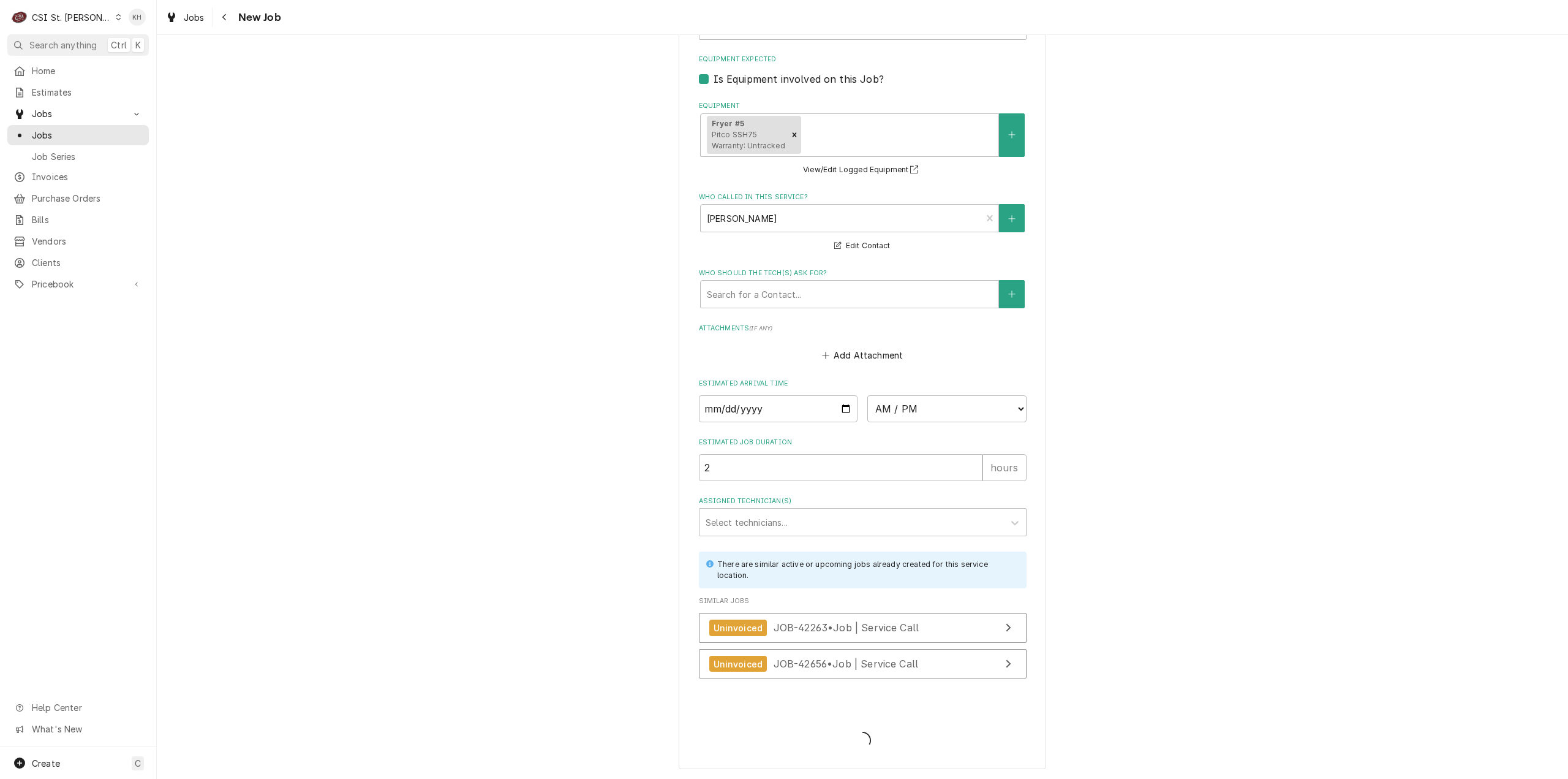
scroll to position [1313, 0]
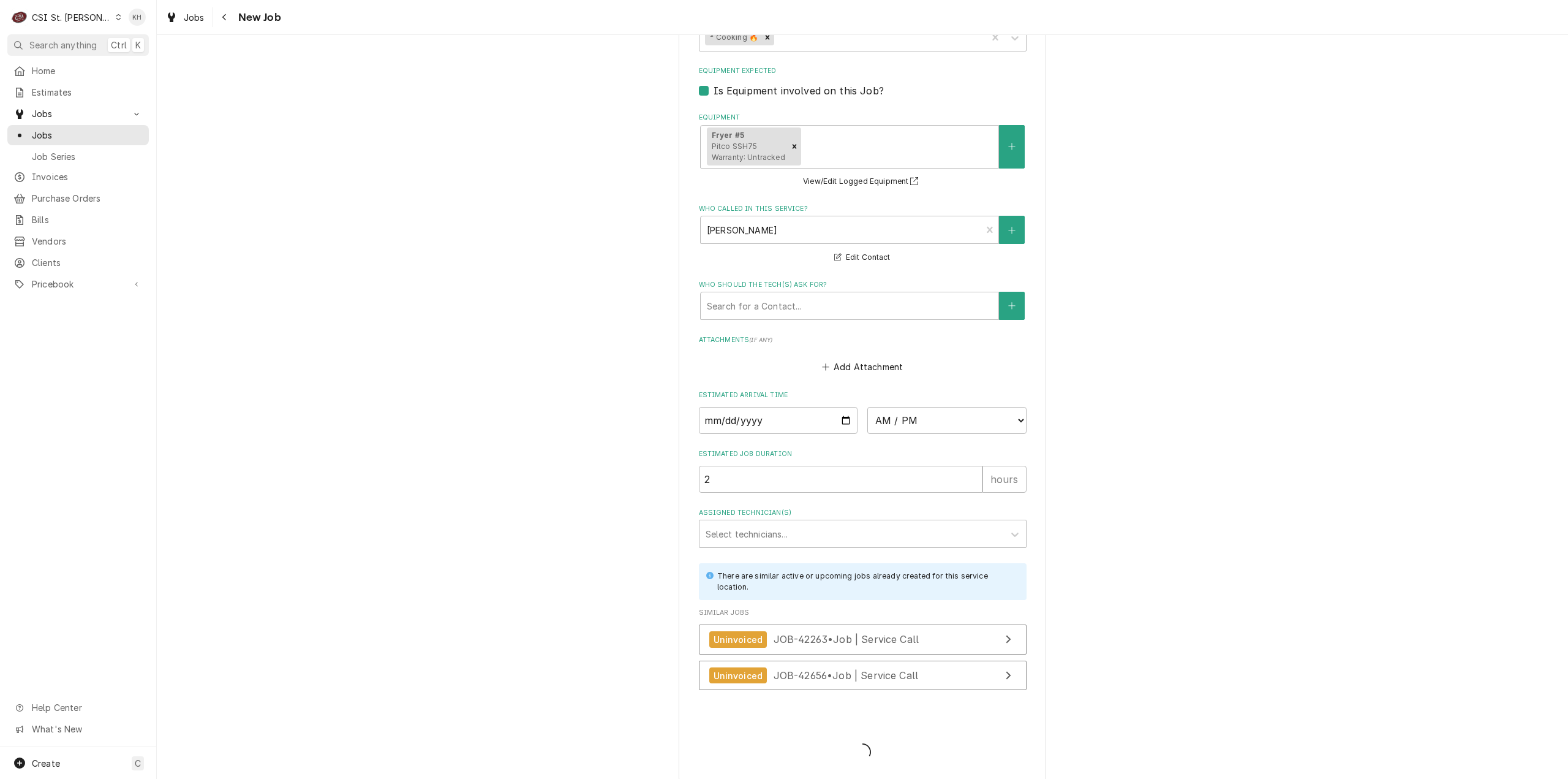
type textarea "x"
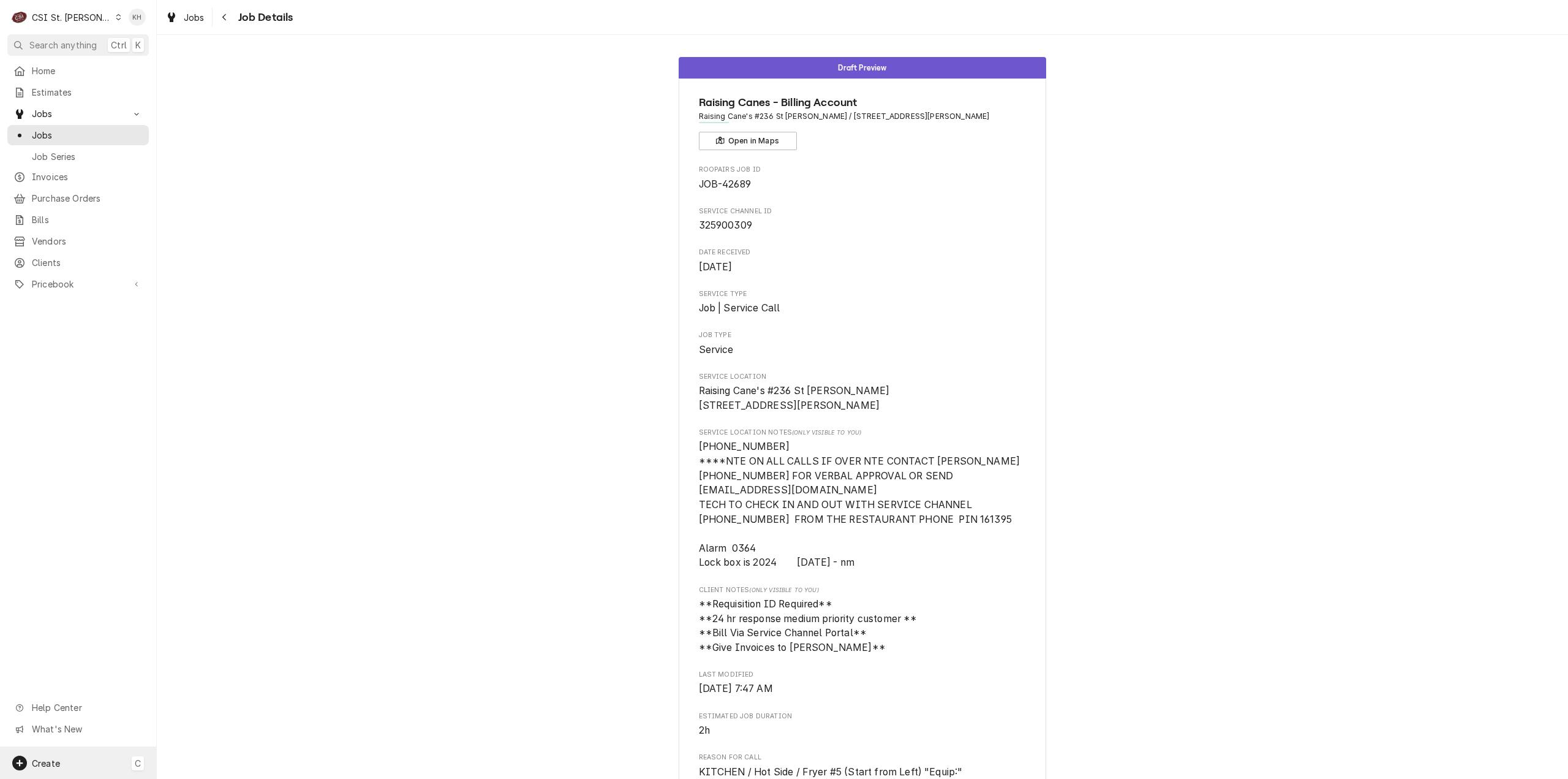
click at [53, 761] on span "Create" at bounding box center [45, 763] width 28 height 11
click at [222, 640] on div "Job" at bounding box center [228, 636] width 82 height 13
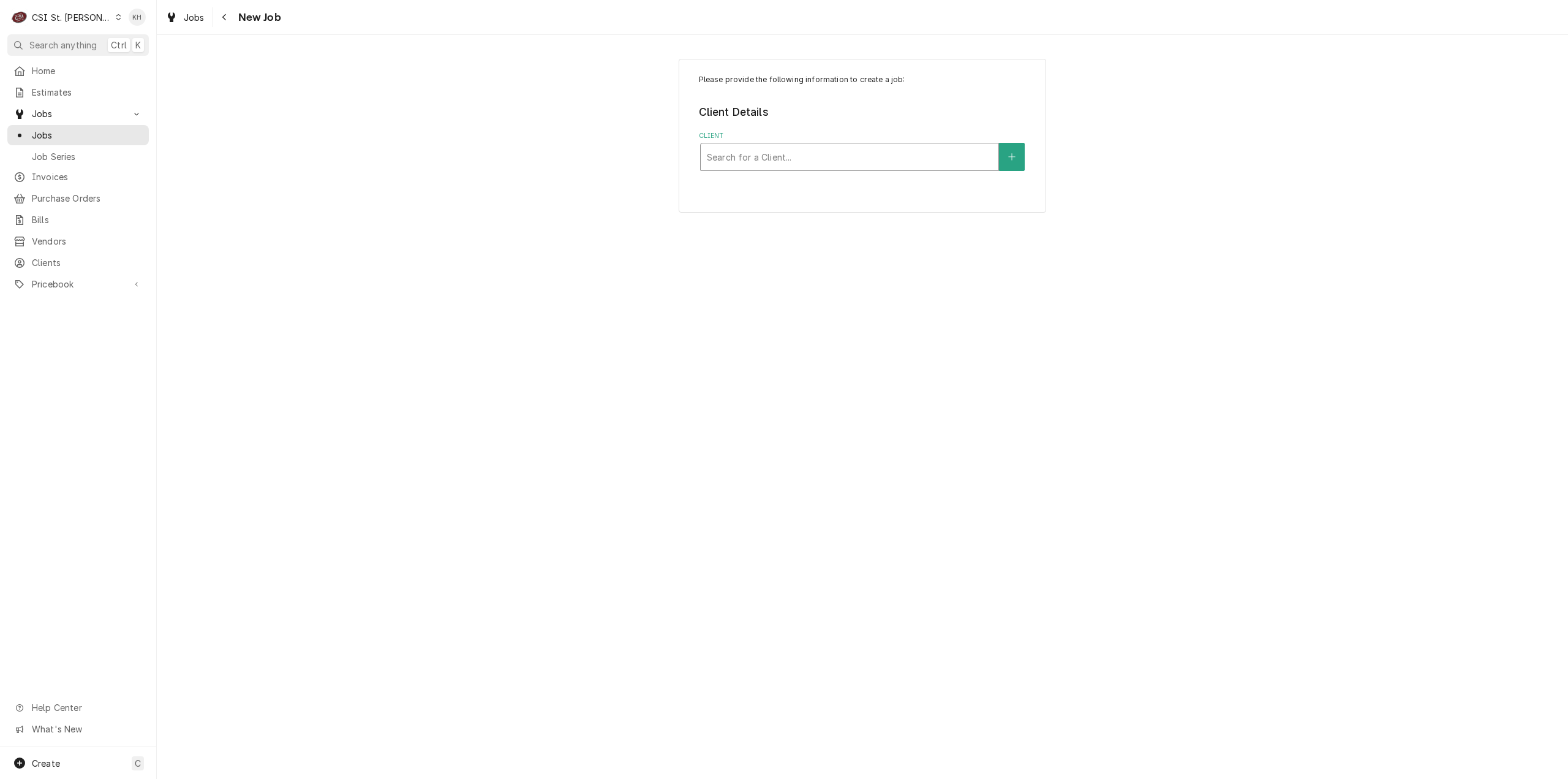
click at [752, 156] on div "Client" at bounding box center [849, 156] width 286 height 22
type input "2333"
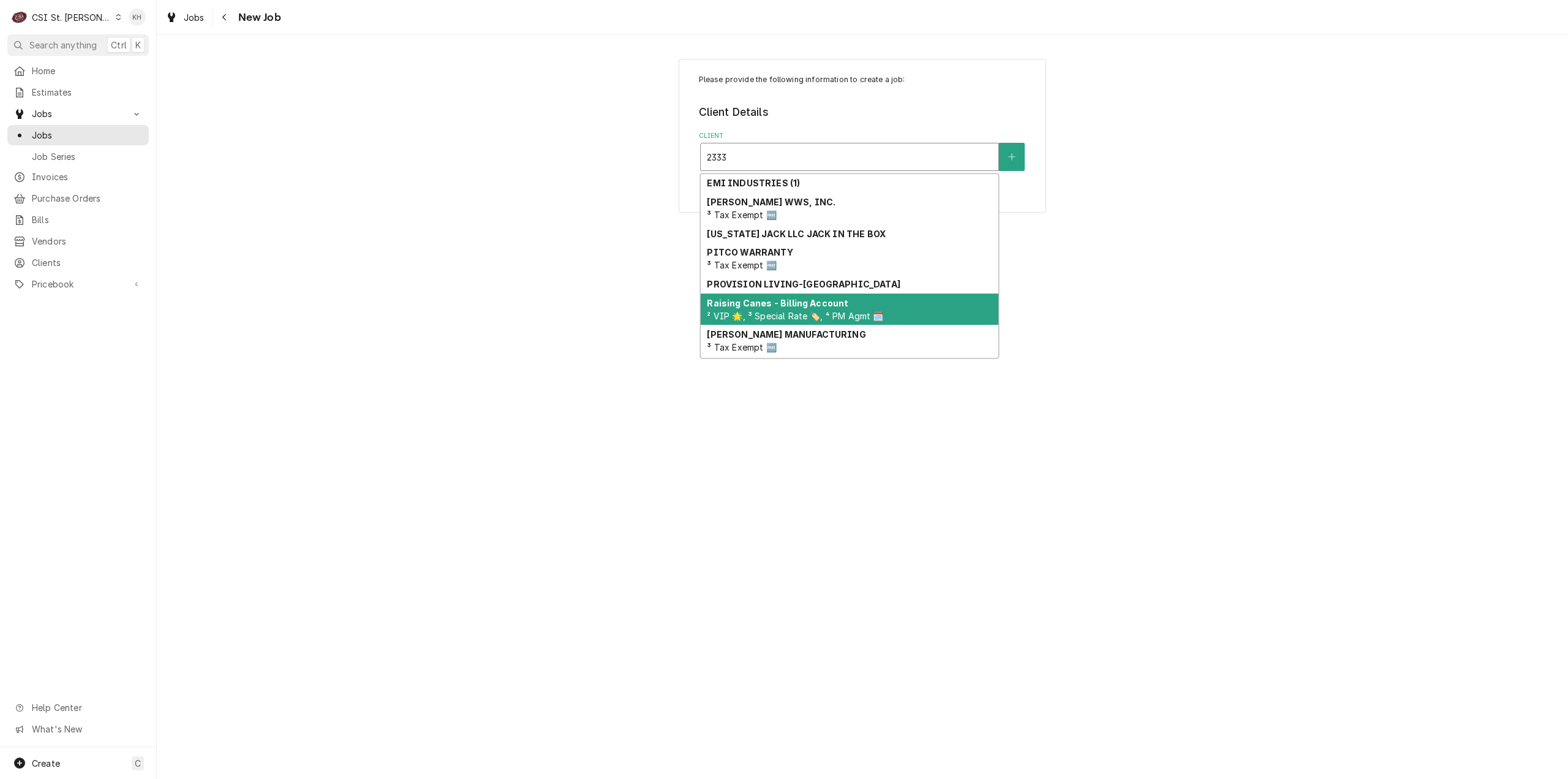
click at [763, 298] on strong "Raising Canes - Billing Account" at bounding box center [777, 302] width 141 height 11
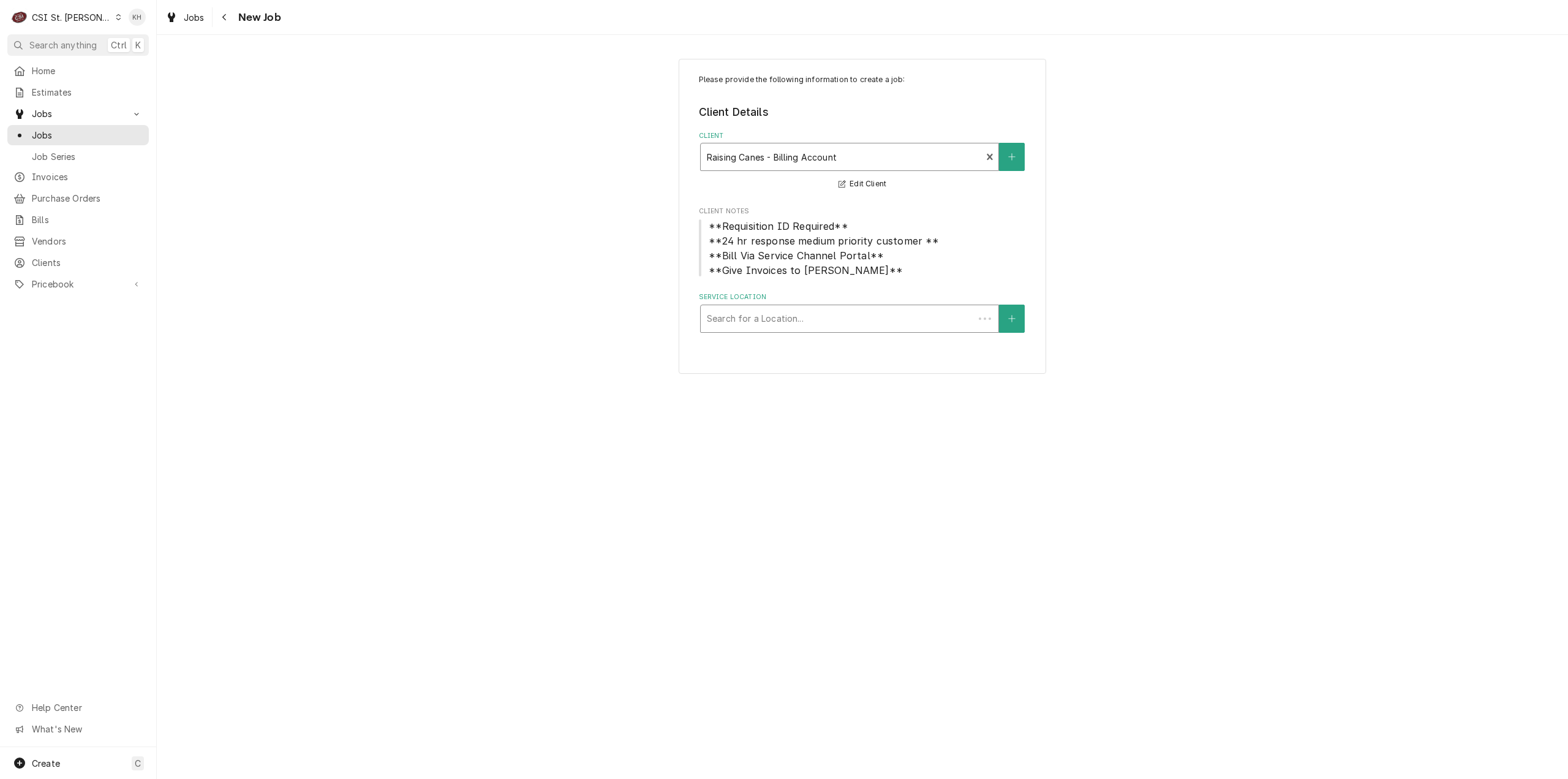
click at [829, 316] on div "Service Location" at bounding box center [836, 318] width 261 height 22
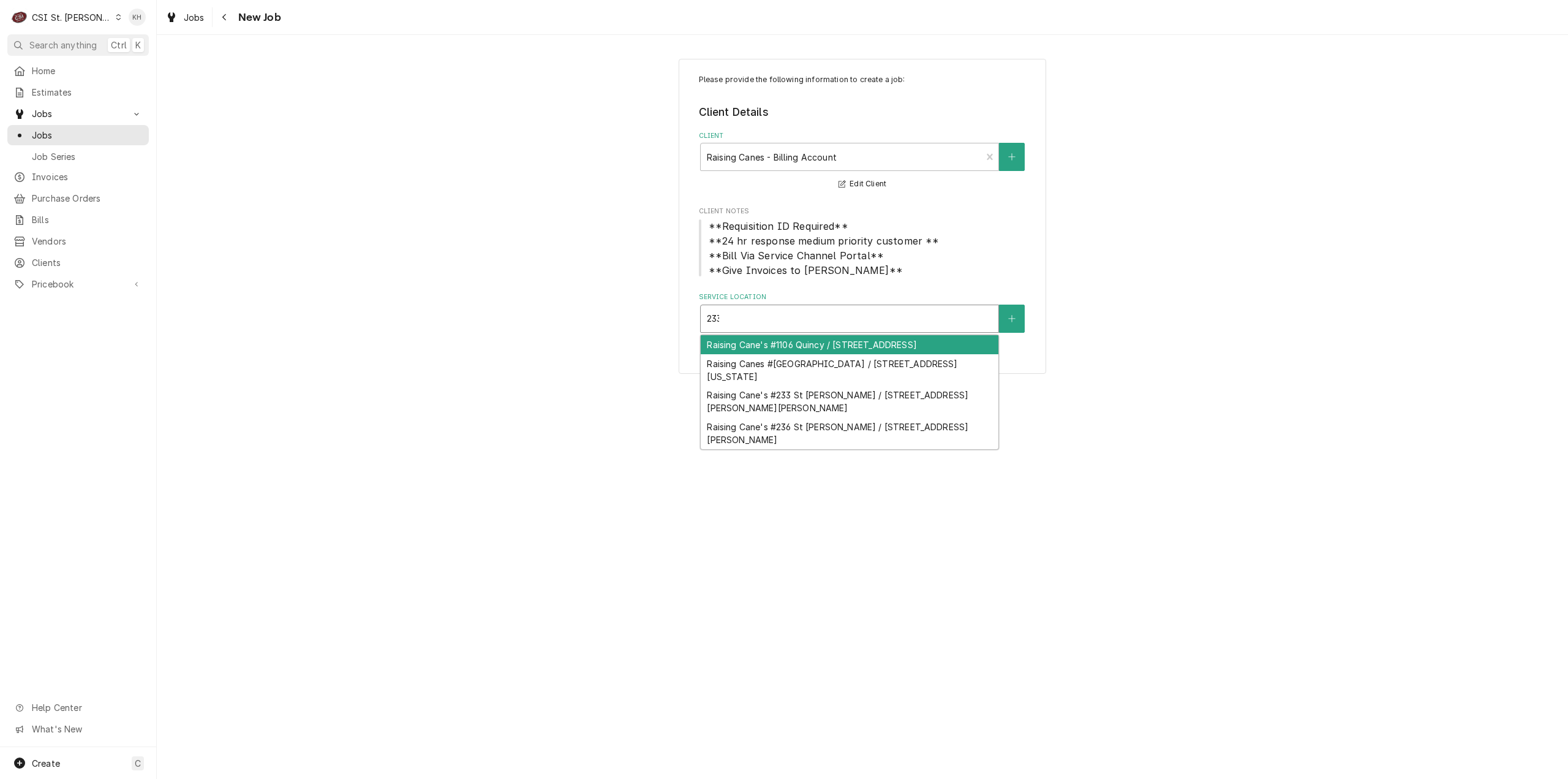
type input "2333"
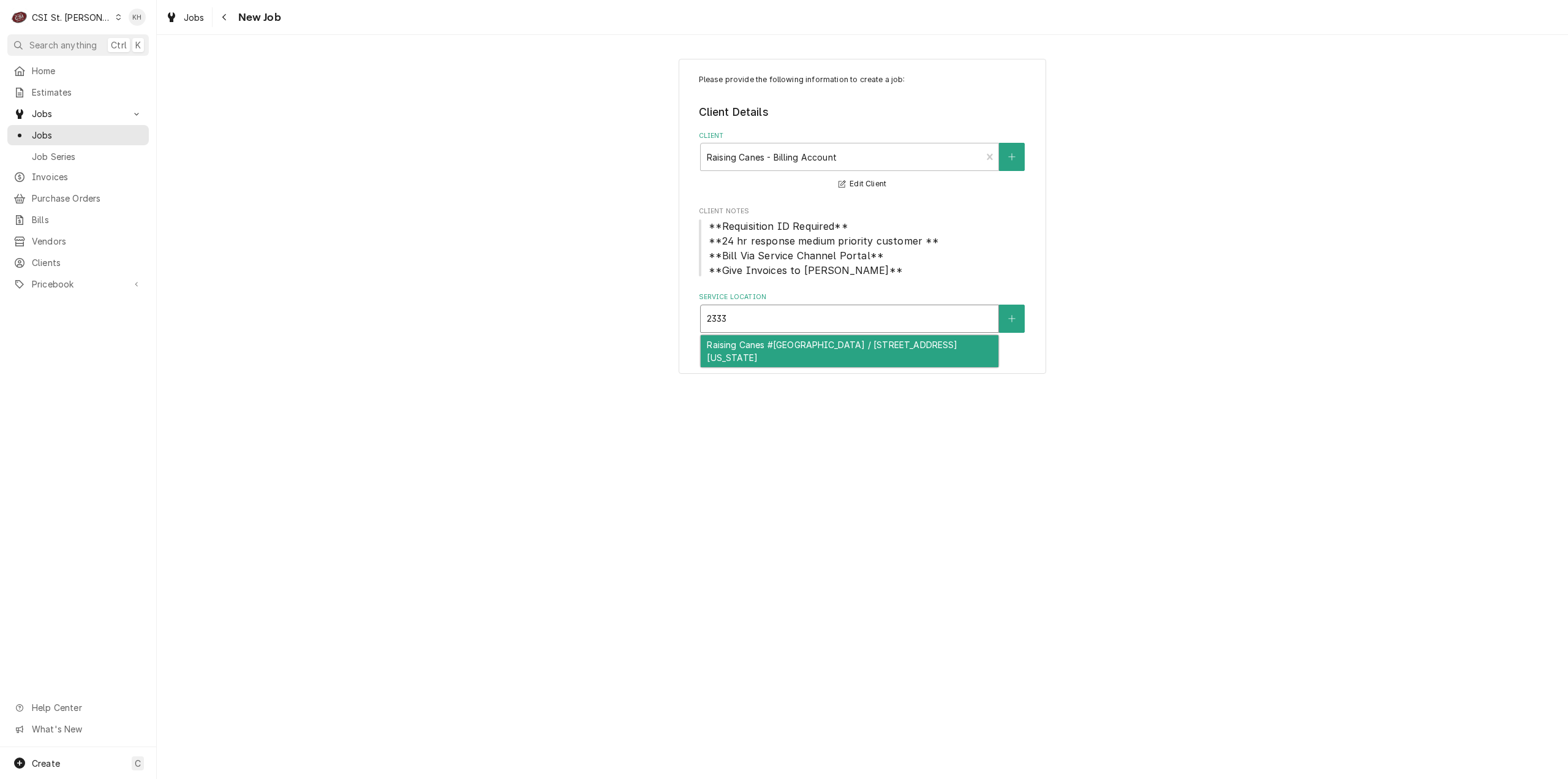
drag, startPoint x: 820, startPoint y: 342, endPoint x: 813, endPoint y: 372, distance: 30.8
click at [819, 341] on div "Raising Canes #[GEOGRAPHIC_DATA] / [STREET_ADDRESS][US_STATE]" at bounding box center [849, 351] width 297 height 32
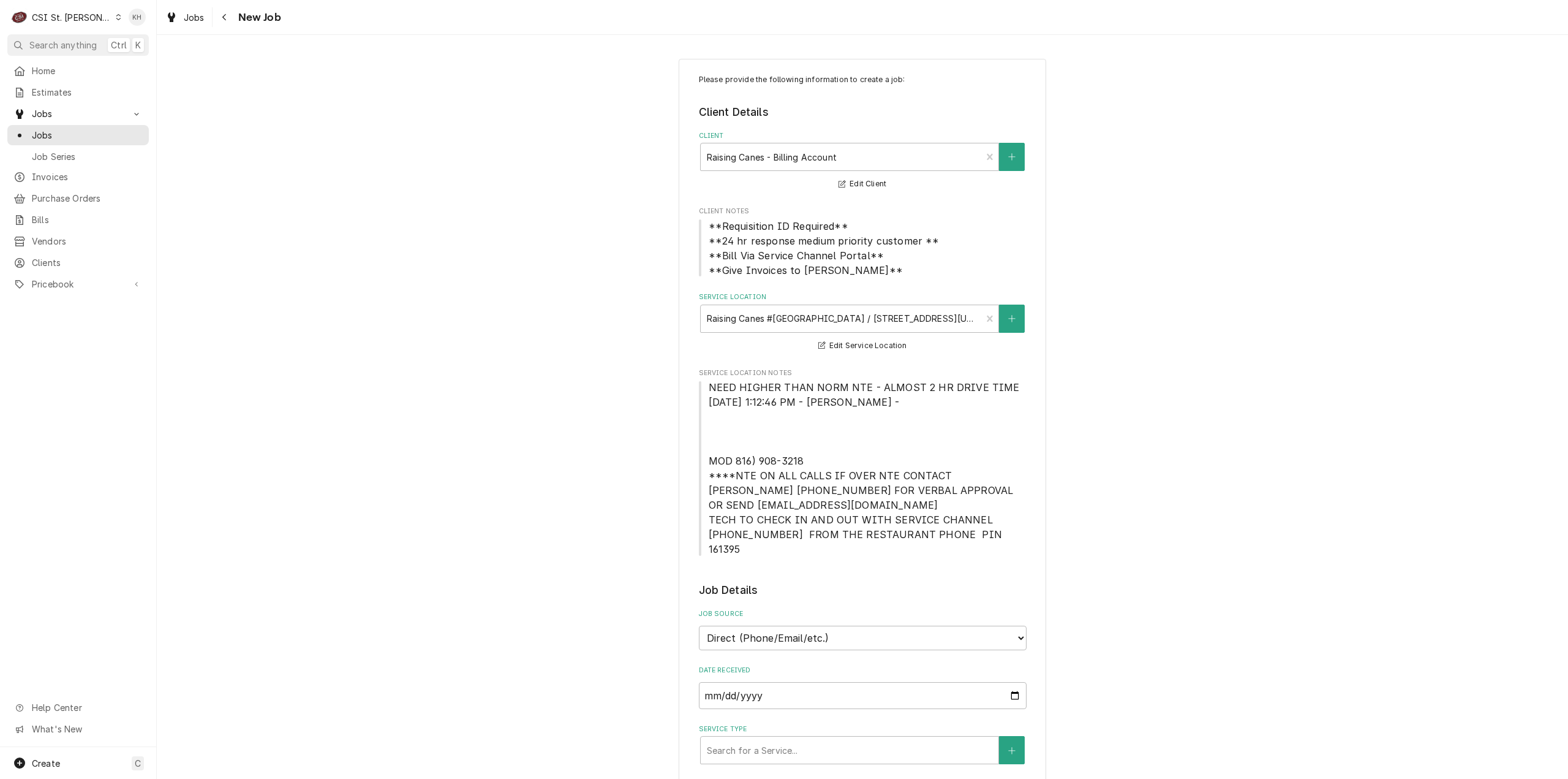
drag, startPoint x: 1254, startPoint y: 470, endPoint x: 1246, endPoint y: 496, distance: 27.2
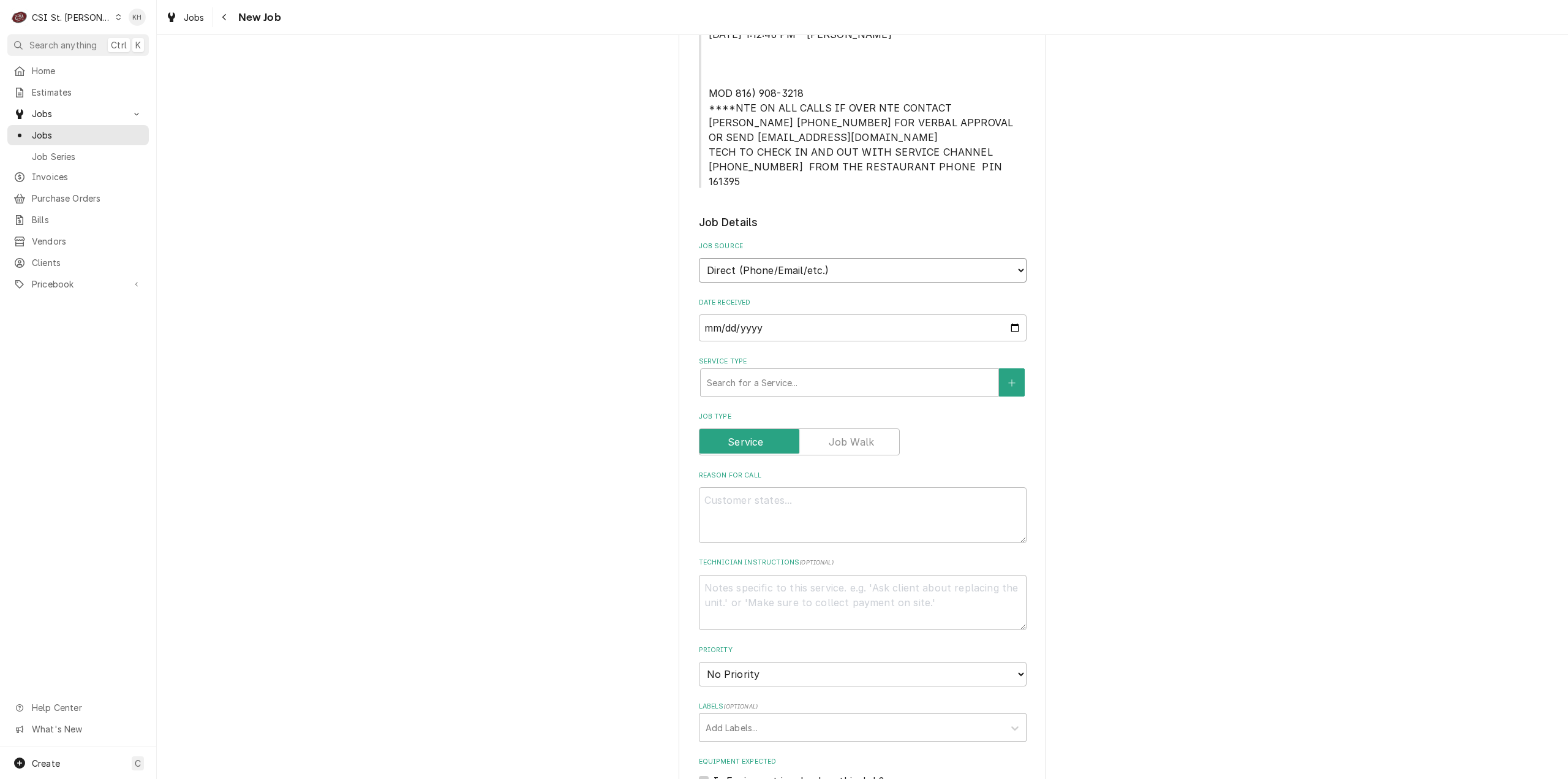
click at [817, 262] on select "Direct (Phone/Email/etc.) Service Channel Corrigo Ecotrak Other" at bounding box center [862, 270] width 327 height 24
select select "1"
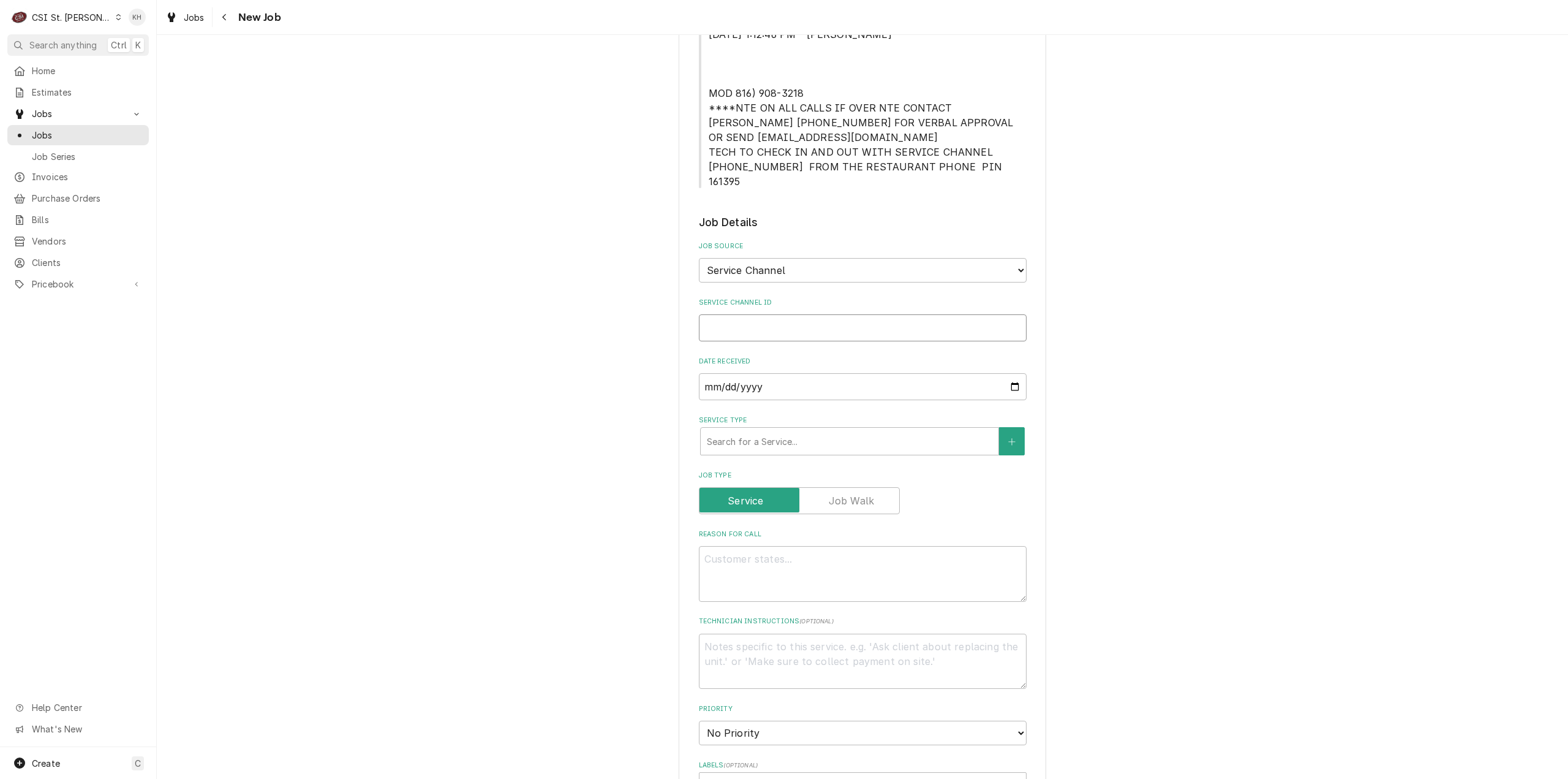
click at [784, 314] on input "Service Channel ID" at bounding box center [862, 327] width 327 height 27
paste input "325882966"
type textarea "x"
type input "325882966"
type textarea "x"
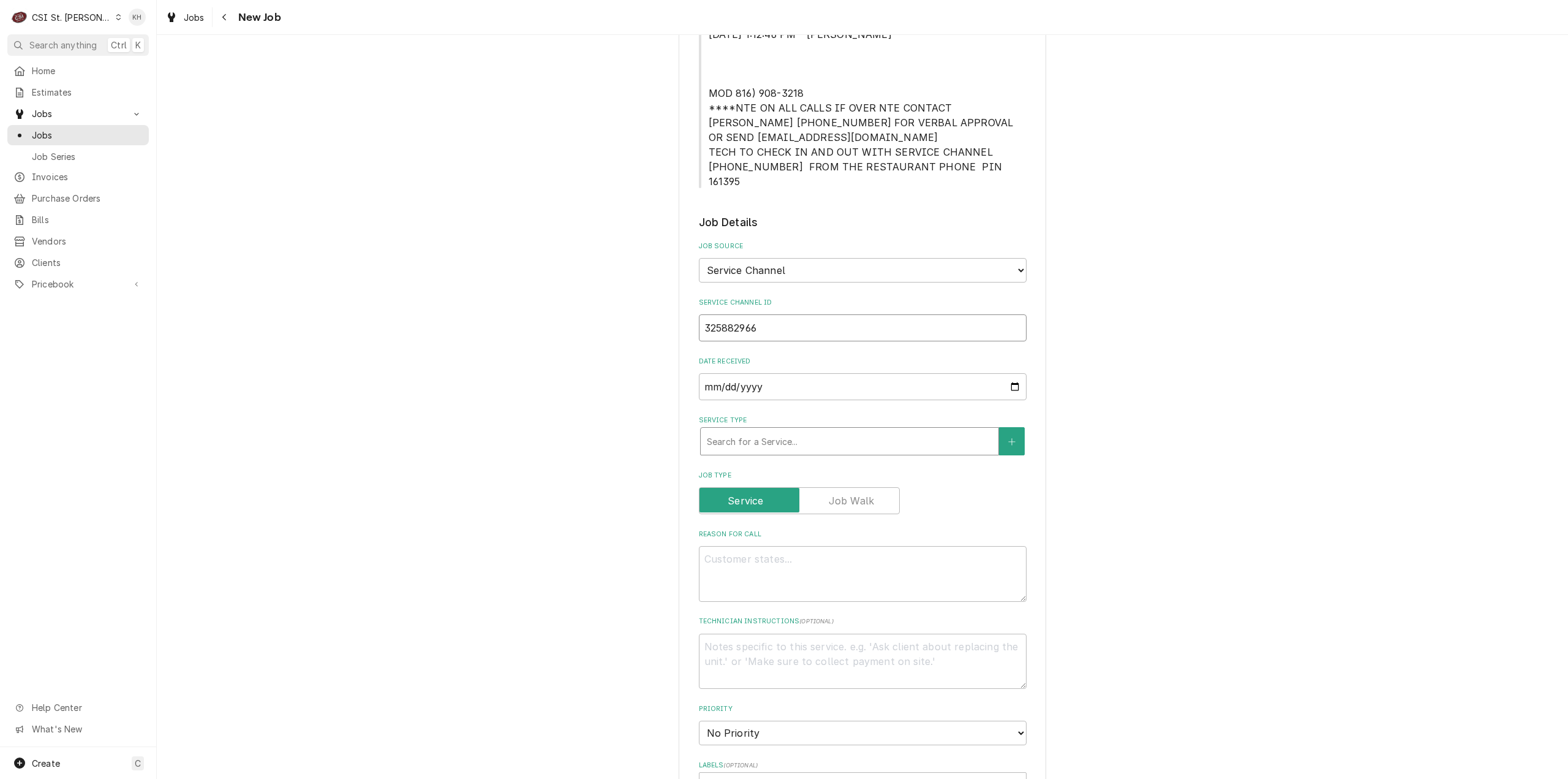
type input "325882966"
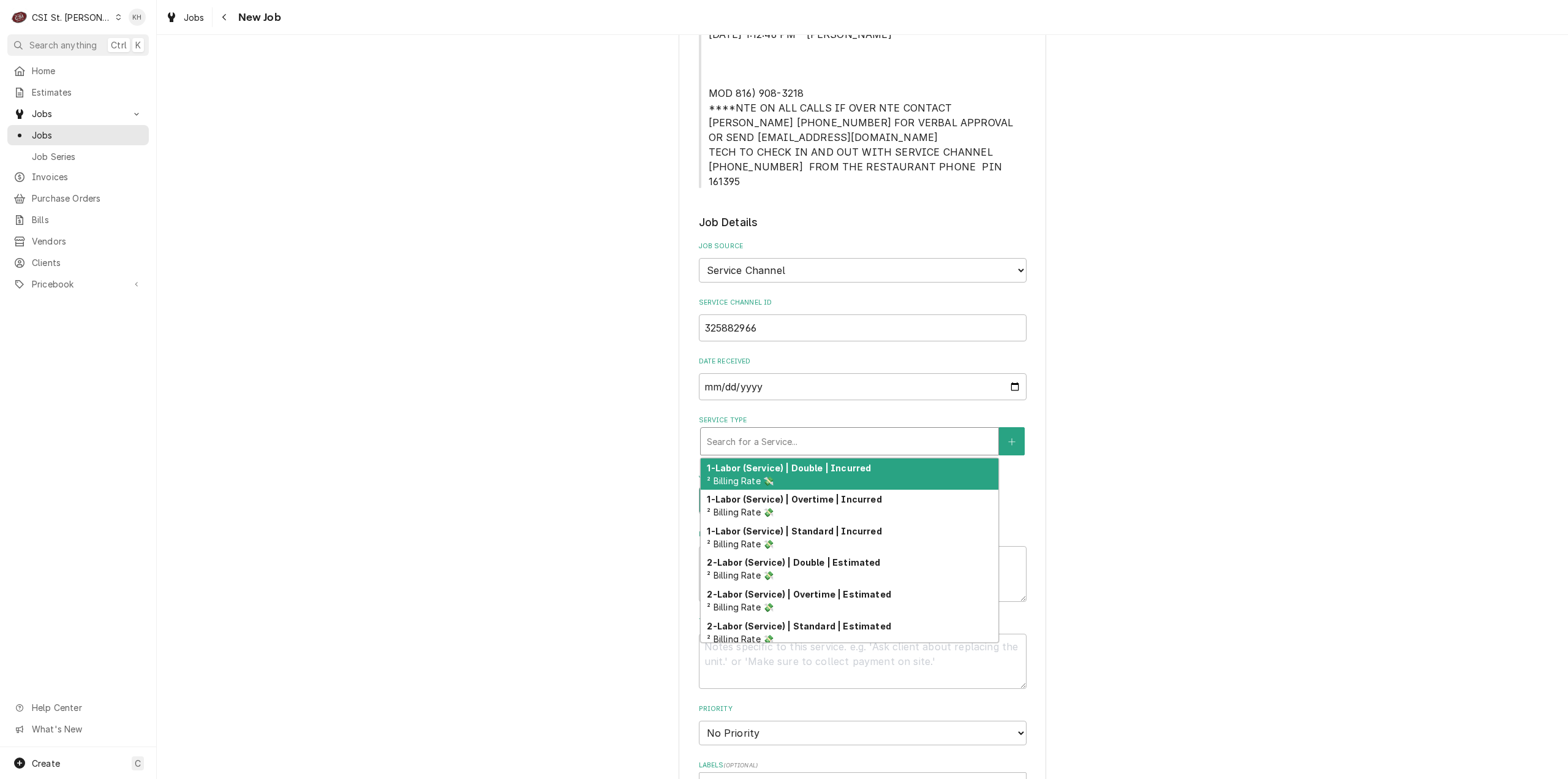
click at [804, 430] on div "Service Type" at bounding box center [849, 441] width 286 height 22
type textarea "x"
type input "s"
type textarea "x"
type input "se"
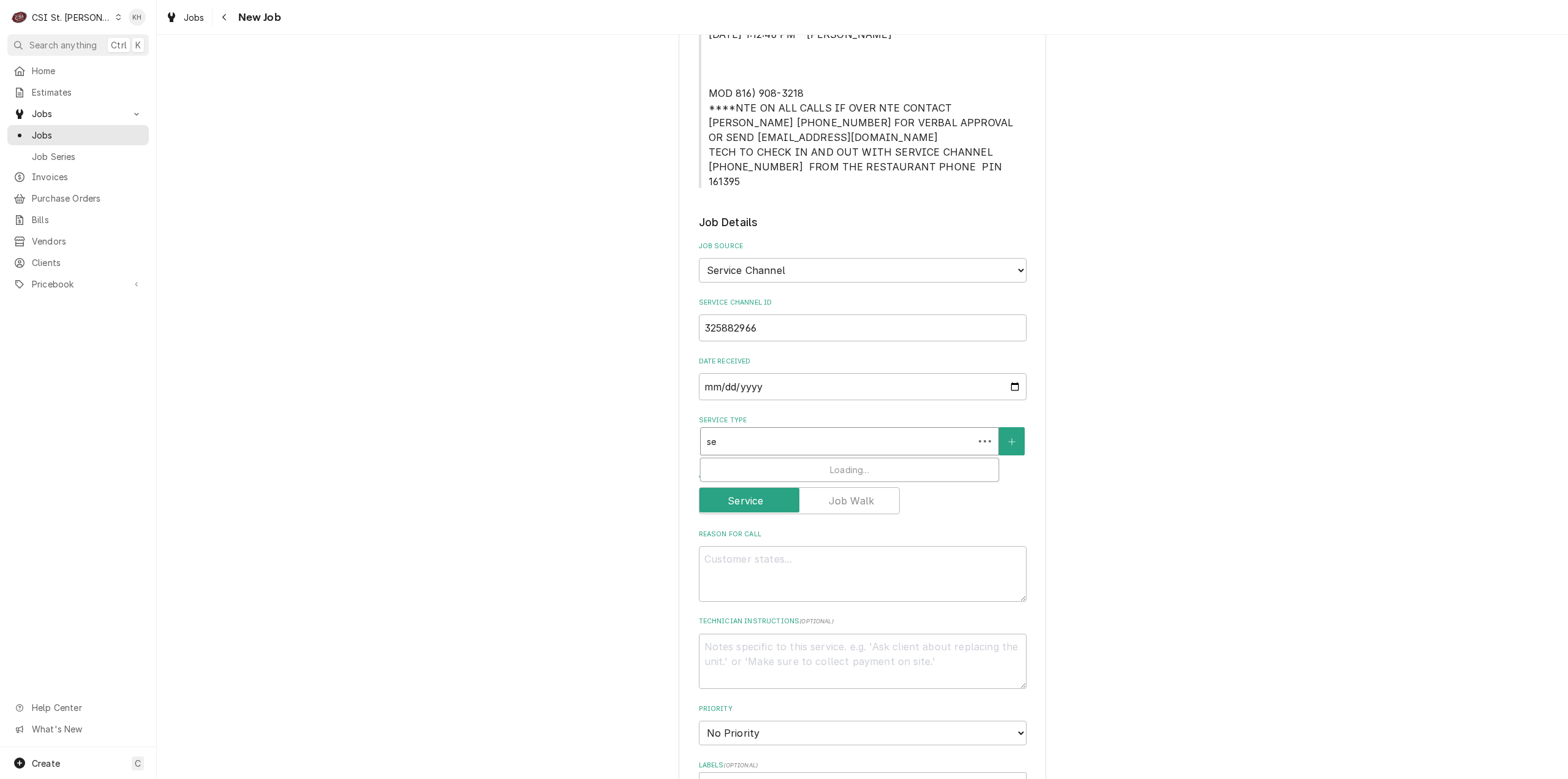
type textarea "x"
type input "ser"
type textarea "x"
type input "serv"
type textarea "x"
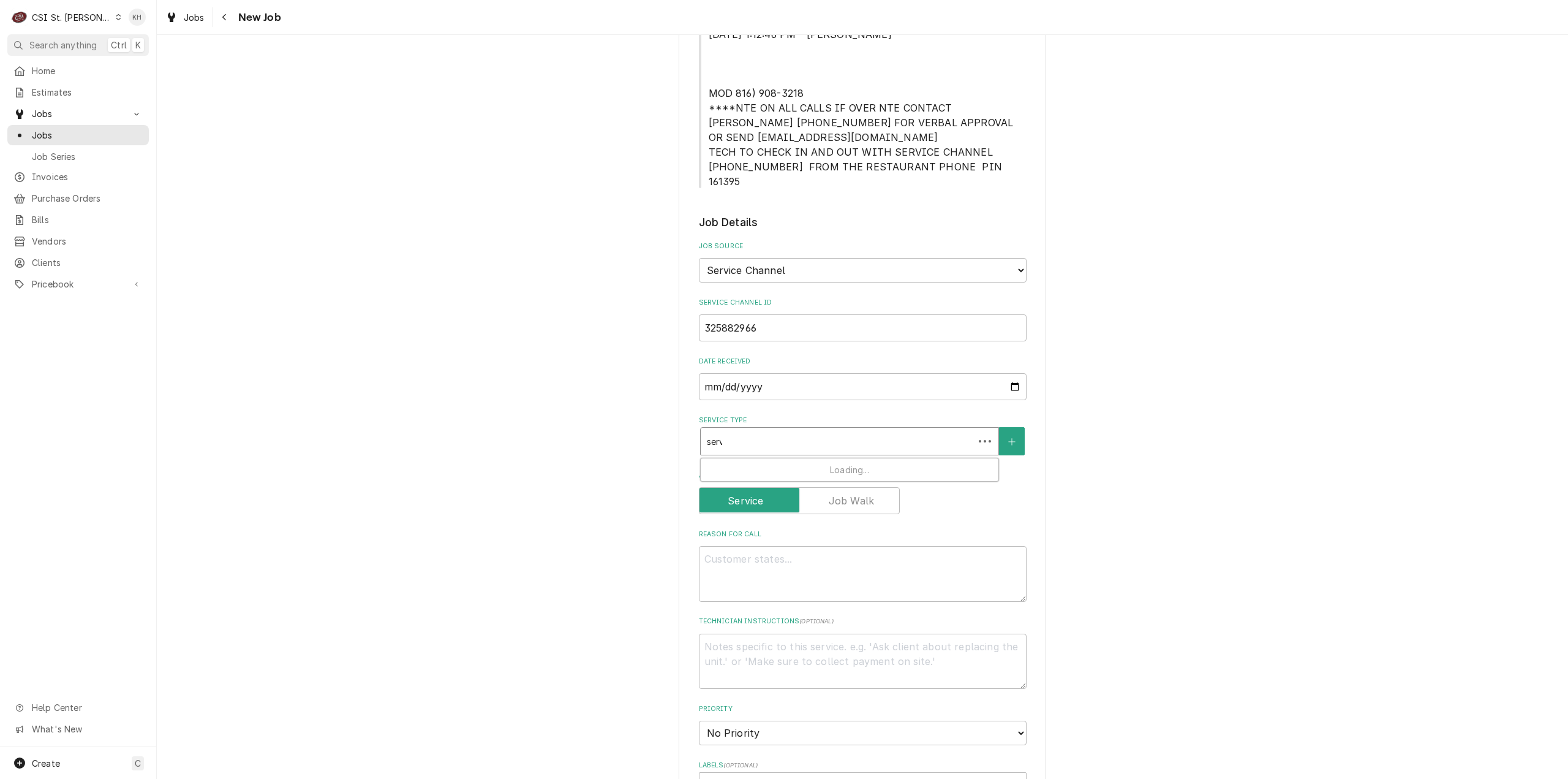
type input "servi"
type textarea "x"
type input "servic"
type textarea "x"
type input "service"
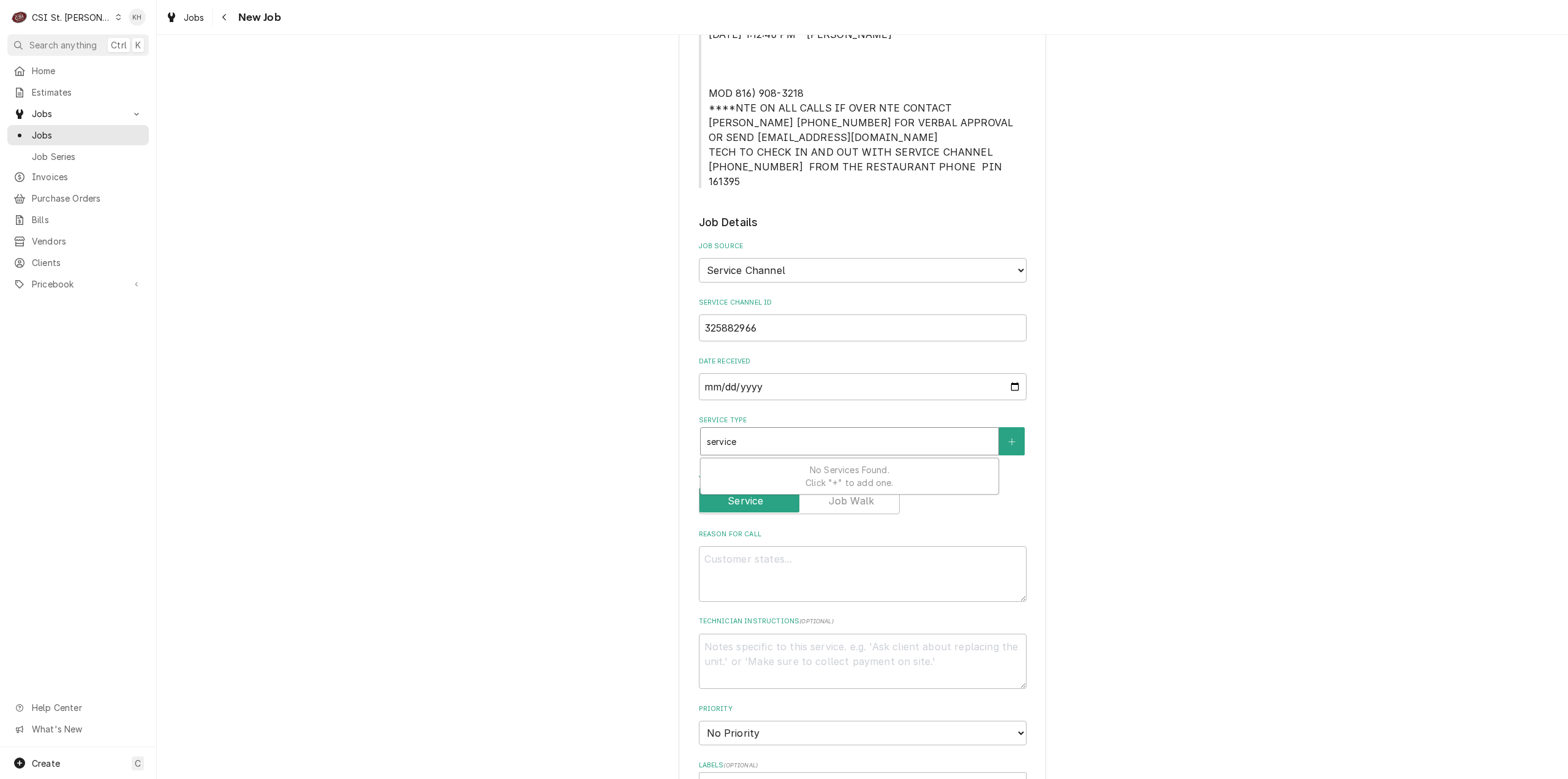
type textarea "x"
type input "service"
type textarea "x"
type input "service ca"
type textarea "x"
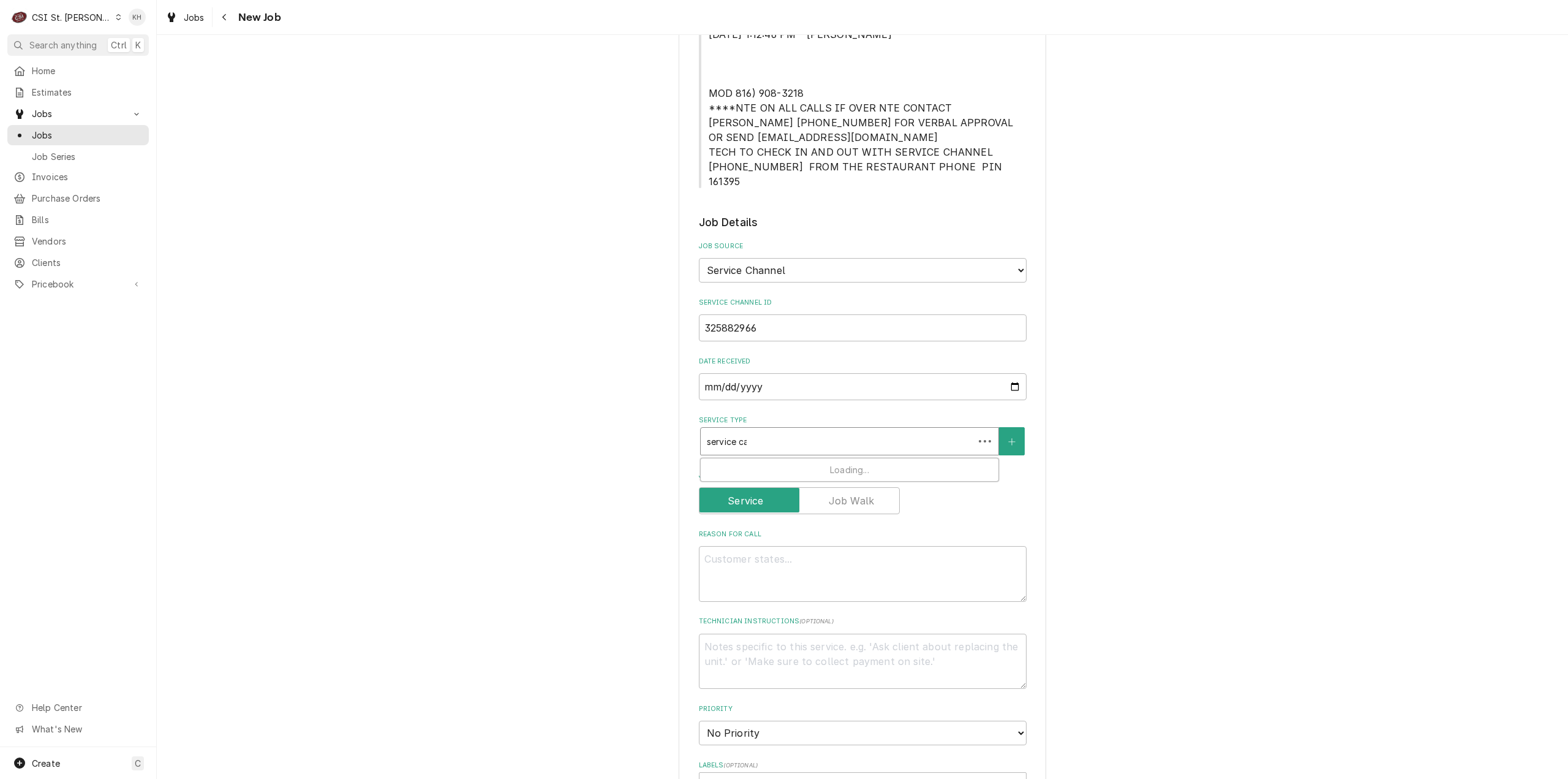
type input "service cal"
type textarea "x"
type input "service call"
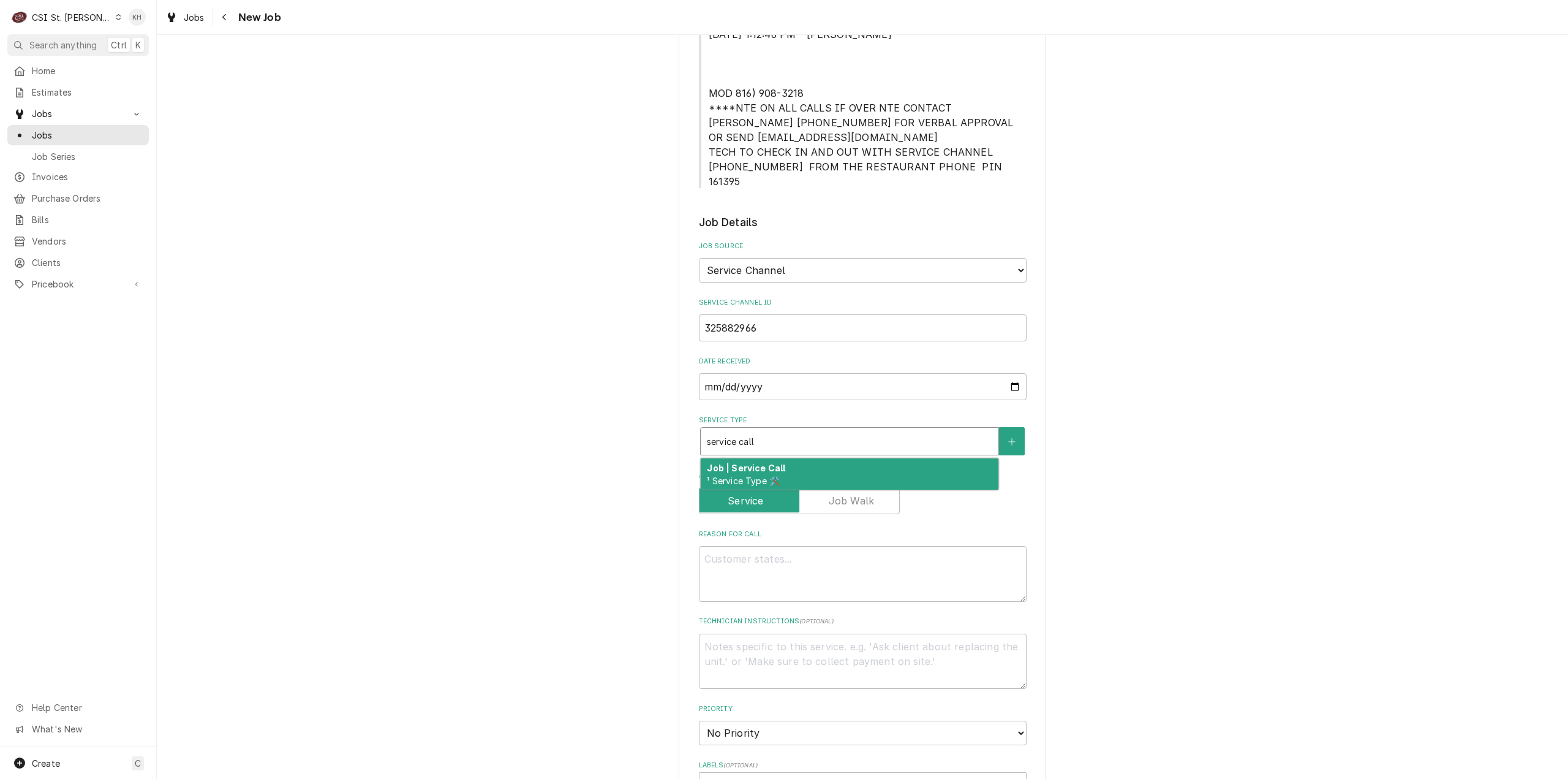
click at [796, 458] on div "Job | Service Call ¹ Service Type 🛠️" at bounding box center [849, 474] width 297 height 32
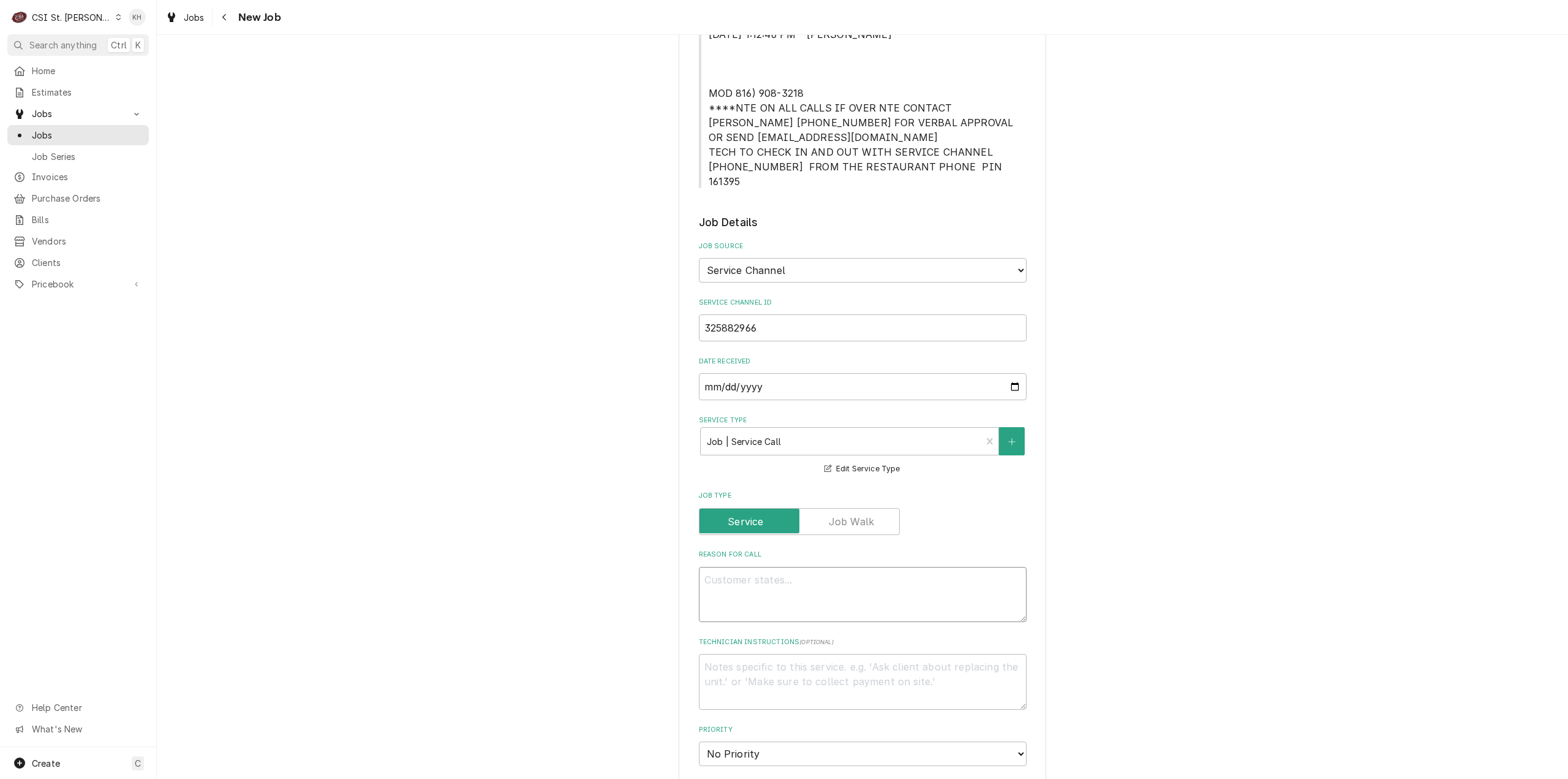
click at [910, 569] on textarea "Reason For Call" at bounding box center [862, 595] width 327 height 56
paste textarea "DRIVE THRU / Beverage Equipment / Tea Brewer "Equip:" DRIVE THRU "Tag ID"149002…"
type textarea "x"
type textarea "DRIVE THRU / Beverage Equipment / Tea Brewer "Equip:" DRIVE THRU "Tag ID"149002…"
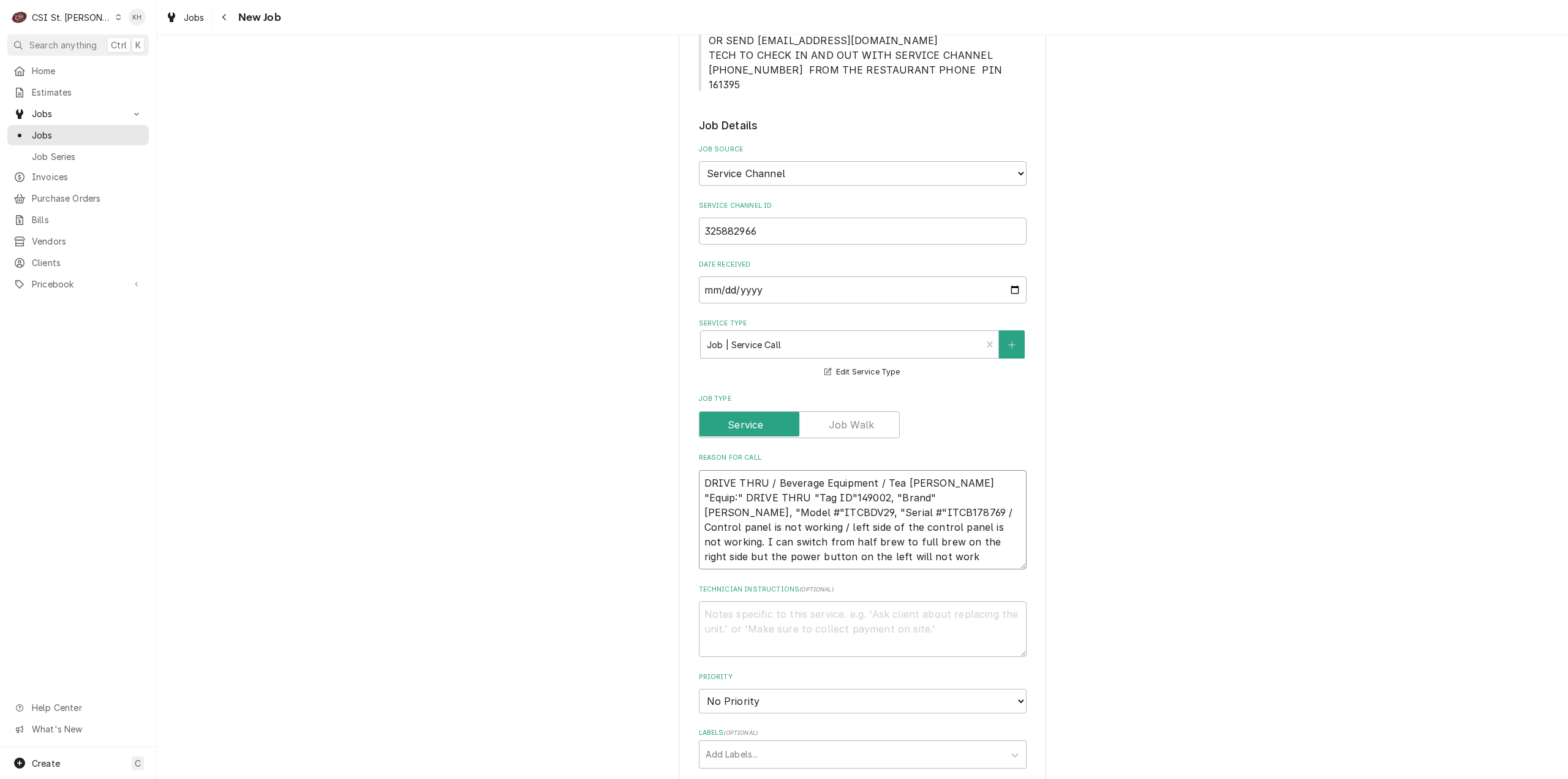
scroll to position [490, 0]
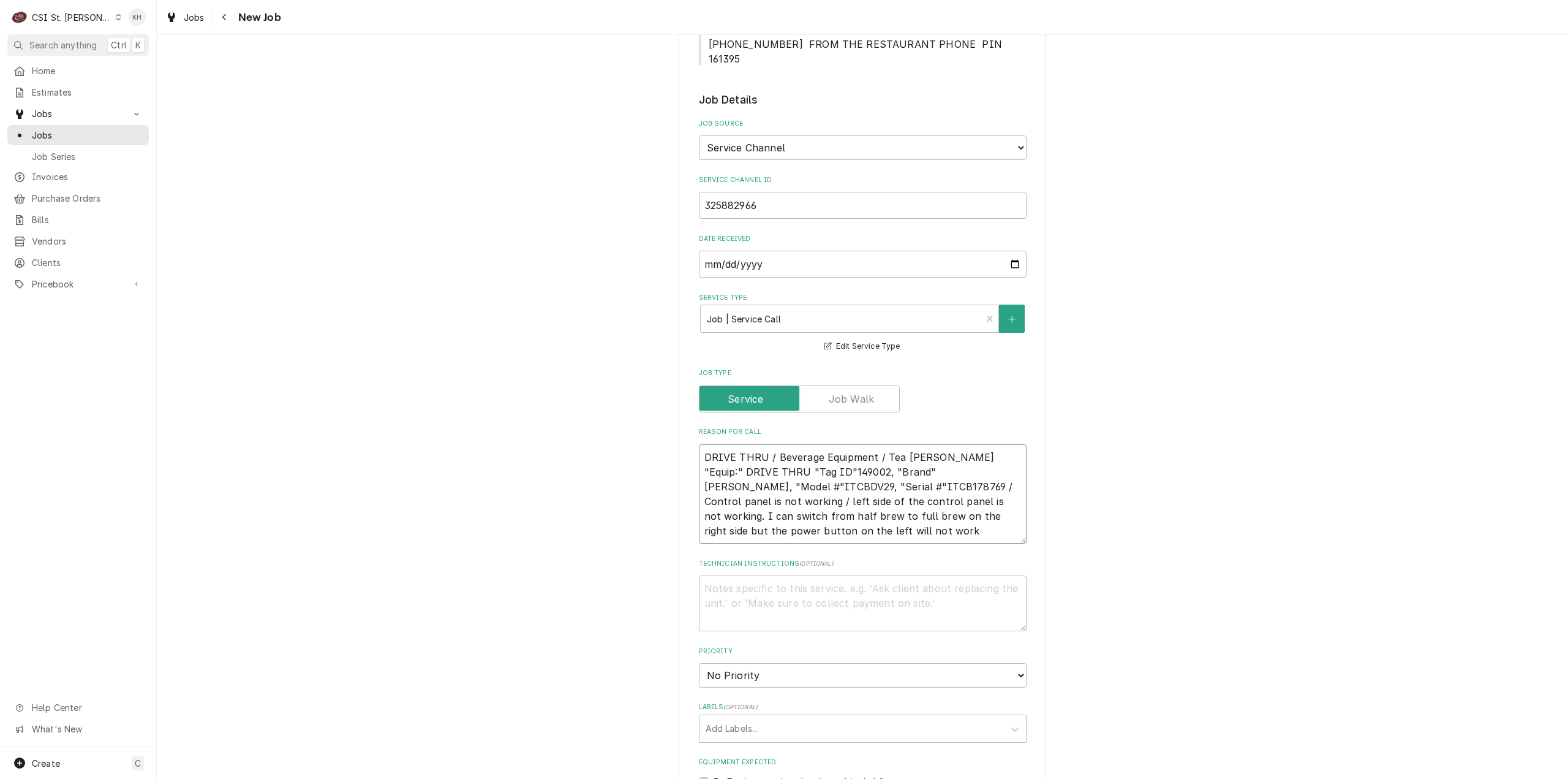
type textarea "x"
type textarea "DRIVE THRU / Beverage Equipment / Tea Brewer "Equip:" DRIVE THRU "Tag ID"149002…"
type textarea "x"
click at [735, 475] on textarea "DRIVE THRU / Beverage Equipment / Tea Brewer "Equip:" DRIVE THRU "Tag ID"149002…" at bounding box center [862, 501] width 327 height 115
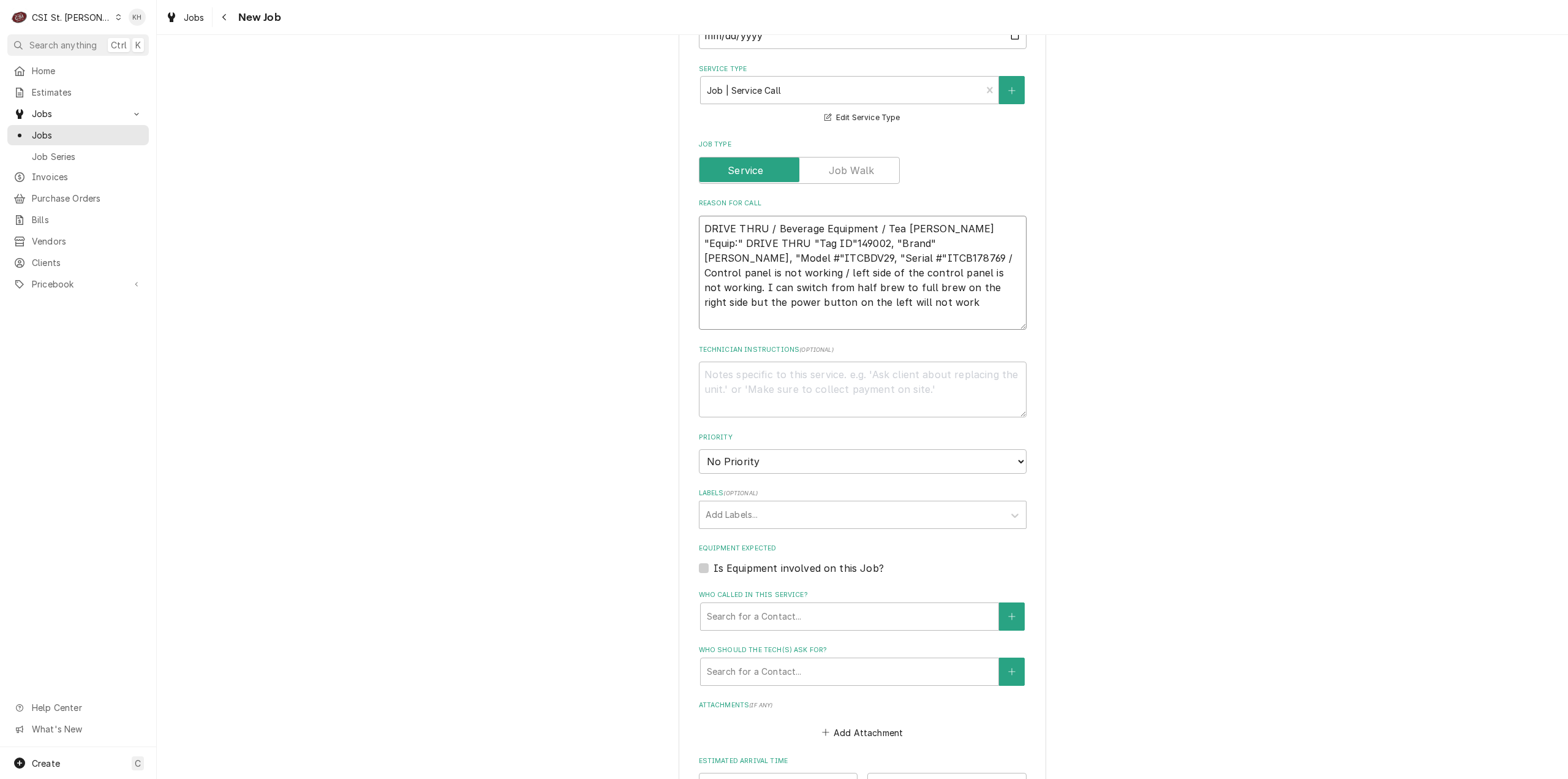
scroll to position [736, 0]
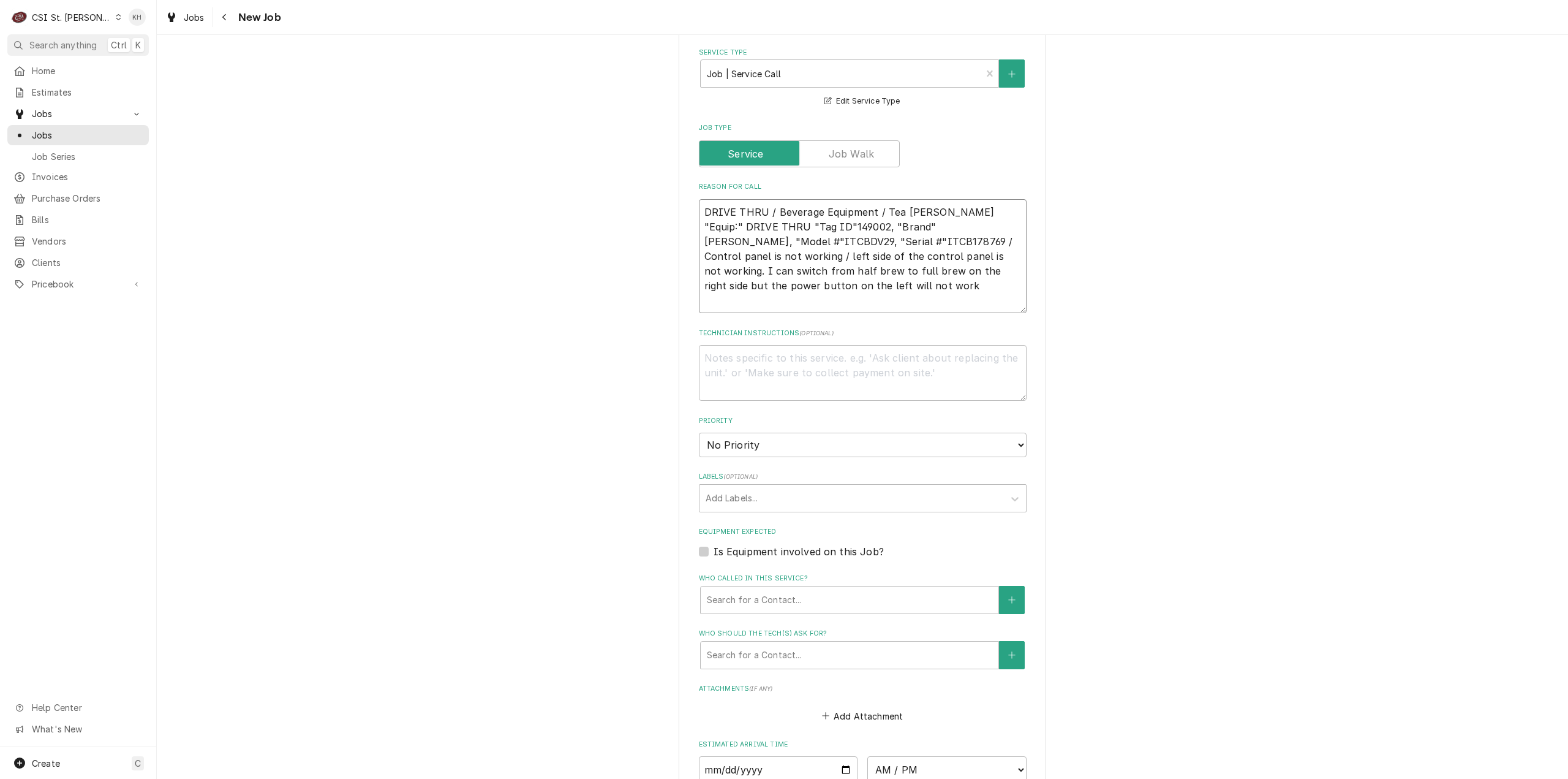
type textarea "DRIVE THRU / Beverage Equipment / Tea Brewer "Equip:" DRIVE THRU "Tag ID"149002…"
drag, startPoint x: 701, startPoint y: 536, endPoint x: 731, endPoint y: 556, distance: 36.1
click at [713, 544] on label "Is Equipment involved on this Job?" at bounding box center [798, 551] width 170 height 14
click at [713, 544] on input "Equipment Expected" at bounding box center [877, 558] width 327 height 27
checkbox input "true"
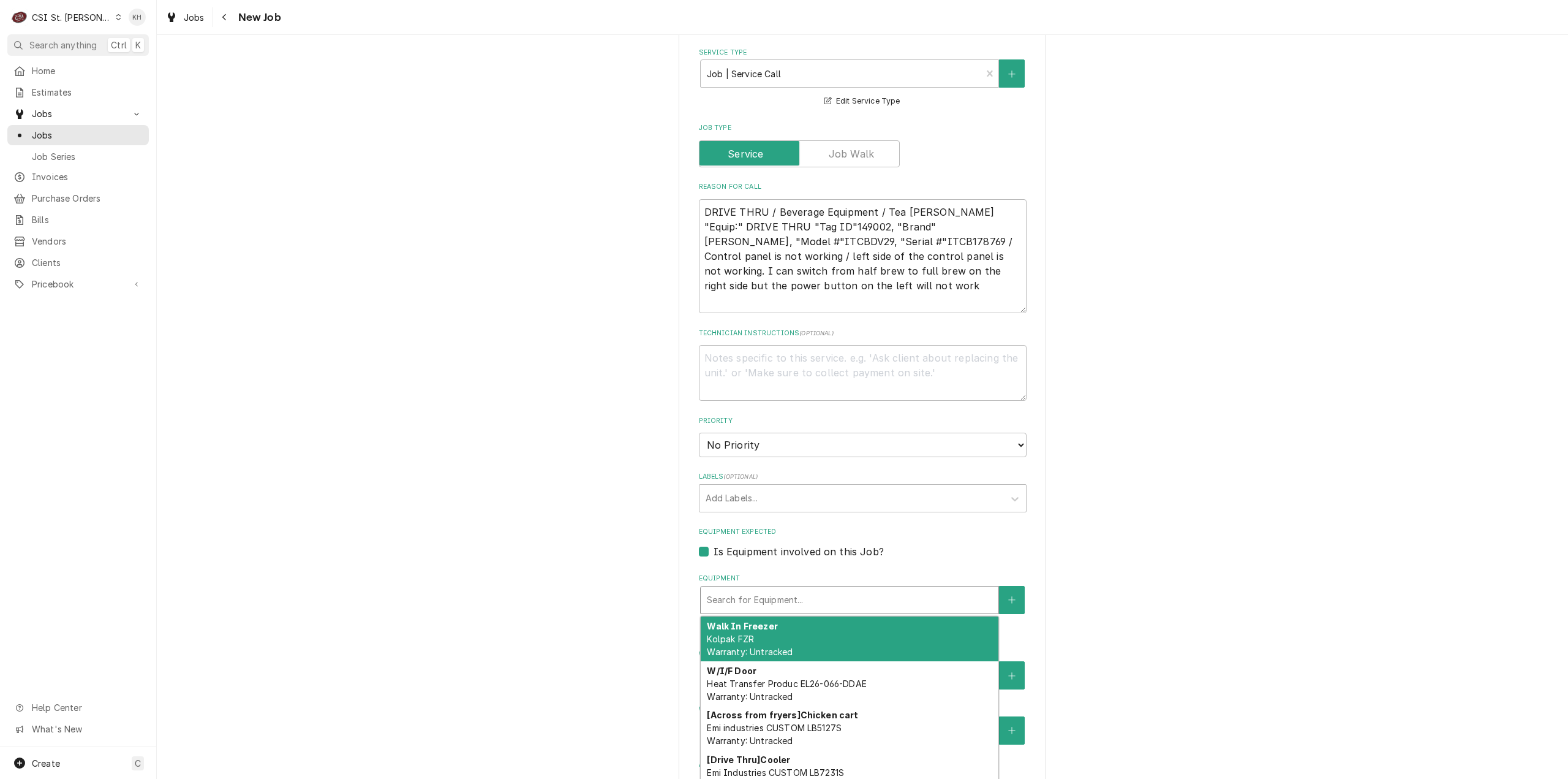
click at [783, 589] on div "Equipment" at bounding box center [849, 600] width 286 height 22
paste input "ITCB178769"
type textarea "x"
type input "ITCB178769"
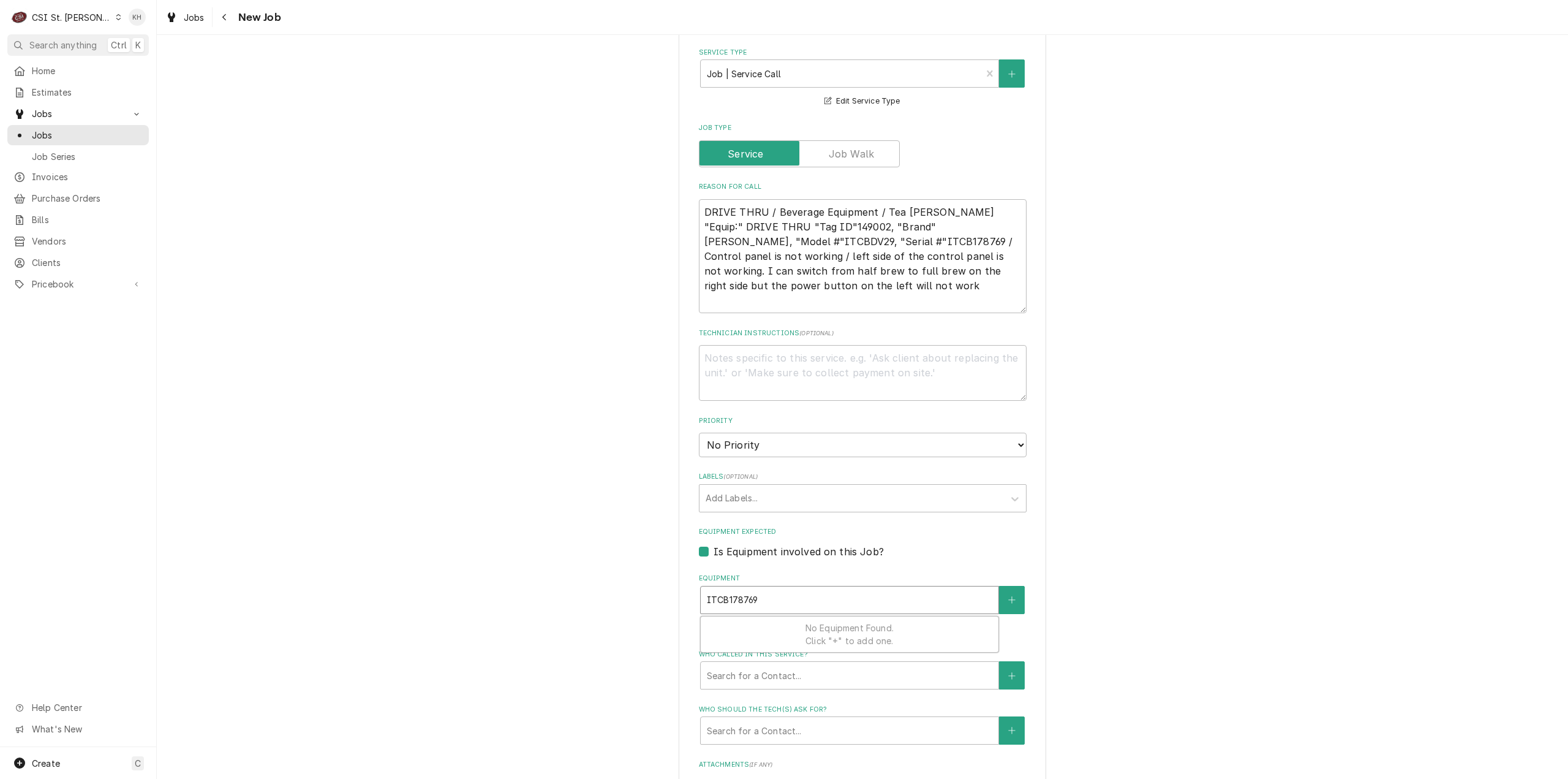
type textarea "x"
type input "ITCB178769"
drag, startPoint x: 782, startPoint y: 585, endPoint x: 607, endPoint y: 596, distance: 175.3
click at [606, 595] on div "Please provide the following information to create a job: Client Details Client…" at bounding box center [862, 251] width 1411 height 1879
type textarea "x"
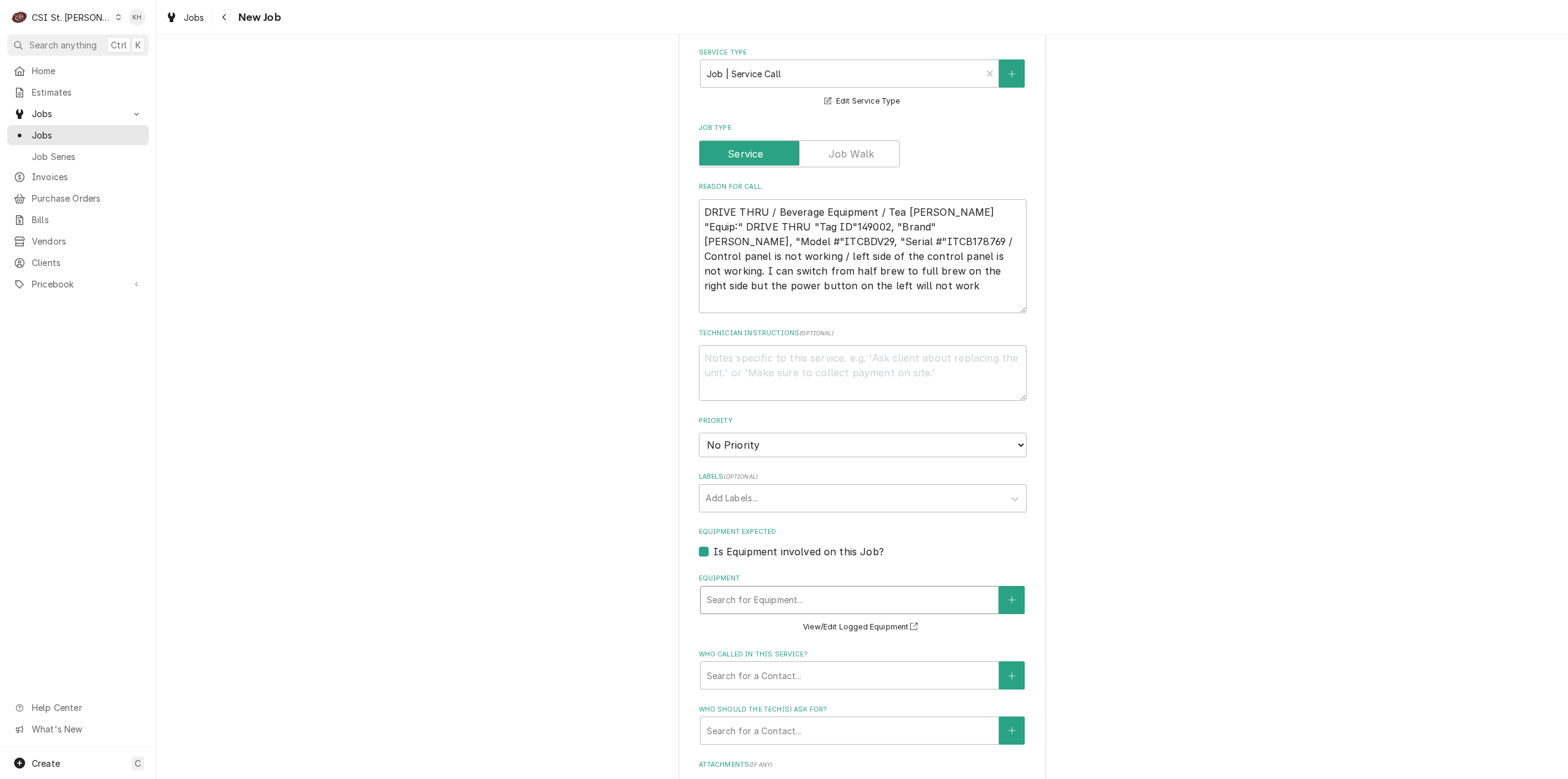
type input "t"
type textarea "x"
type input "tea"
type textarea "x"
type input "te"
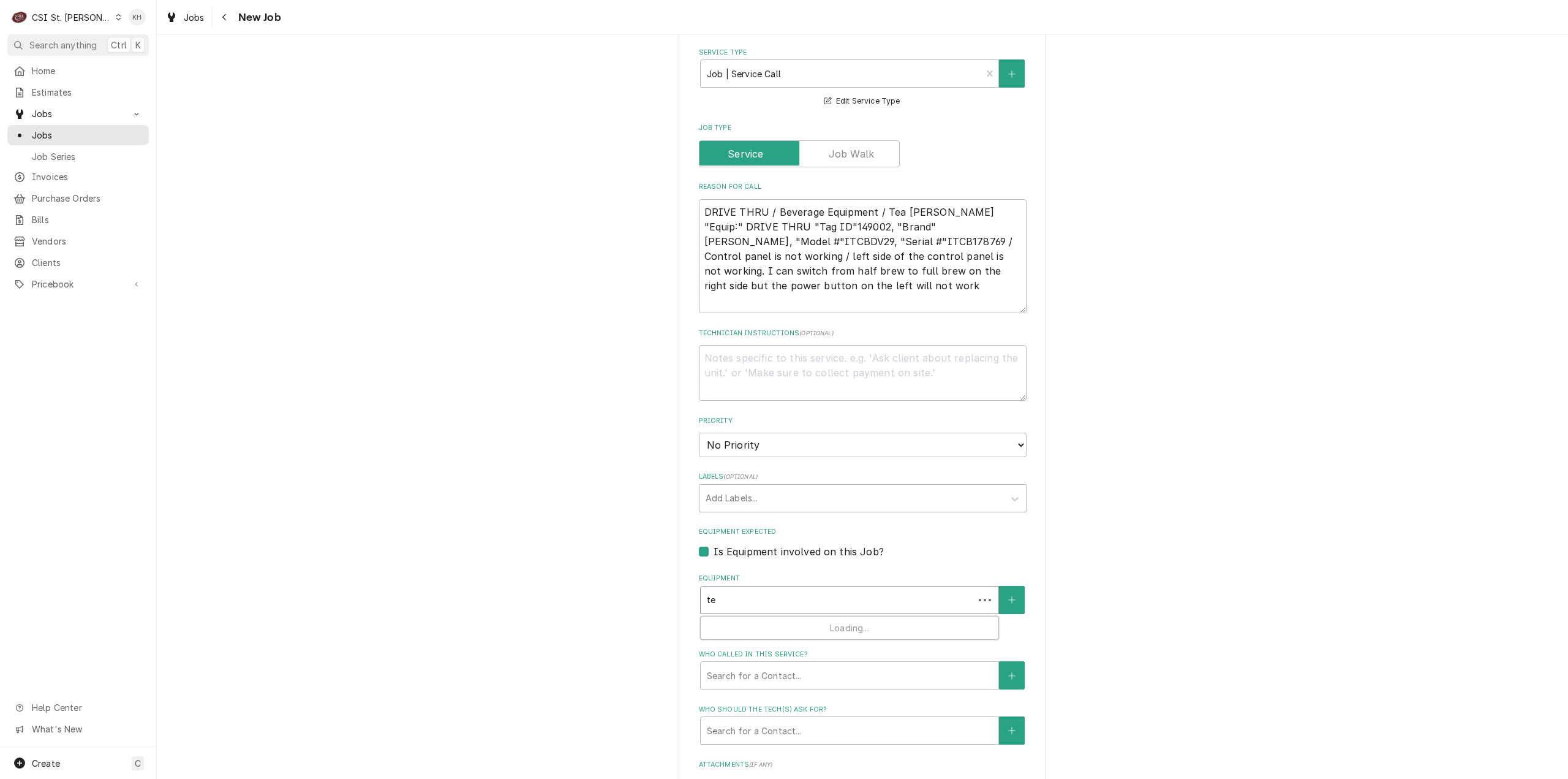
type textarea "x"
type input "t"
type textarea "x"
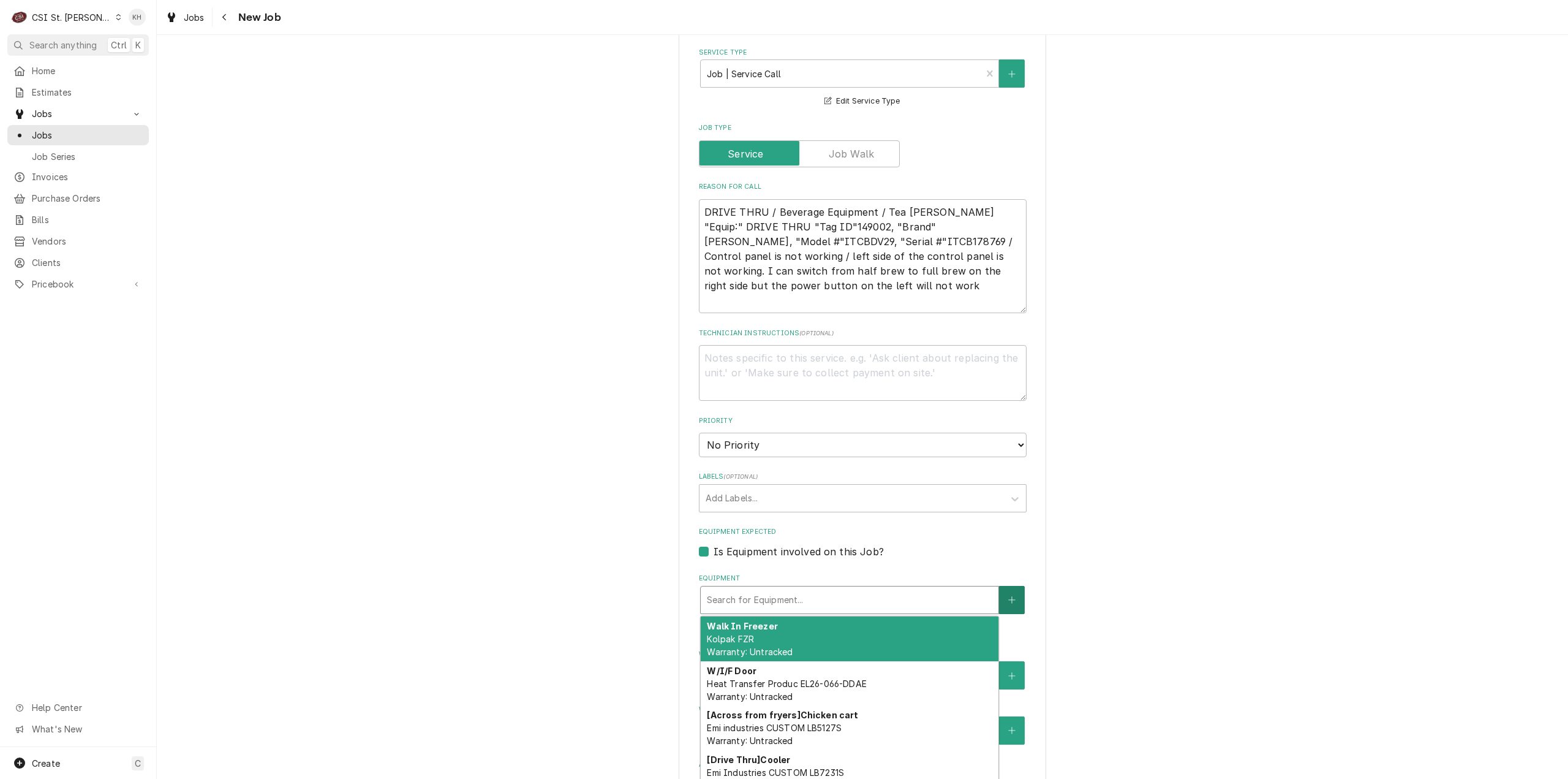
click at [1008, 596] on icon "Create New Equipment" at bounding box center [1012, 600] width 8 height 9
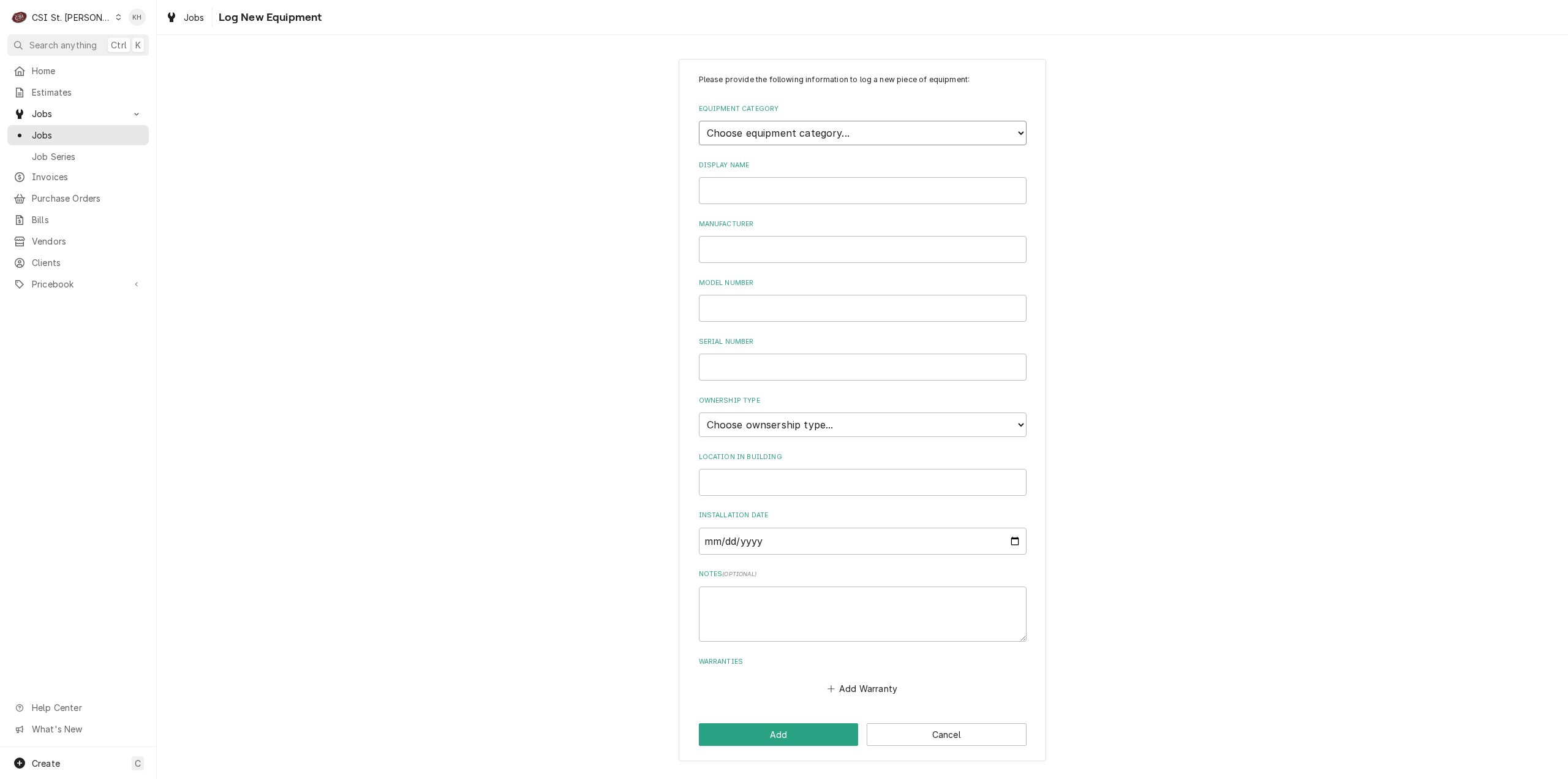
click at [763, 136] on select "Choose equipment category... Cooking Equipment Fryers Ice Machines Ovens and Ra…" at bounding box center [862, 132] width 327 height 24
select select "9"
click at [699, 120] on select "Choose equipment category... Cooking Equipment Fryers Ice Machines Ovens and Ra…" at bounding box center [862, 132] width 327 height 24
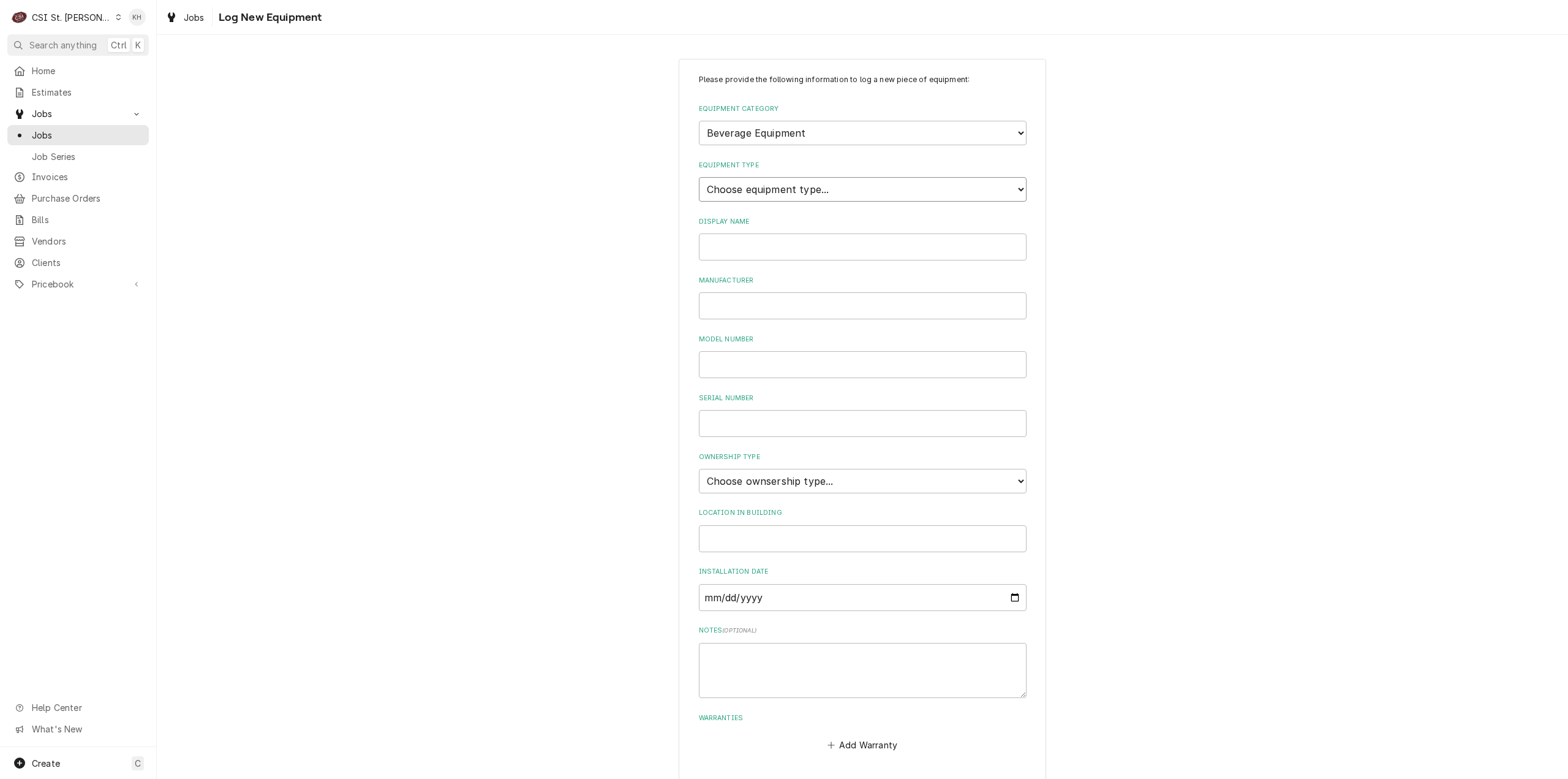
click at [752, 188] on select "Choose equipment type... Bar Blender Coffee Grinder Coffee Maker Coffee Urn Fro…" at bounding box center [862, 189] width 327 height 24
select select "89"
click at [699, 177] on select "Choose equipment type... Bar Blender Coffee Grinder Coffee Maker Coffee Urn Fro…" at bounding box center [862, 189] width 327 height 24
click at [748, 250] on input "Display Name" at bounding box center [862, 247] width 327 height 27
type input "Tea Brewer"
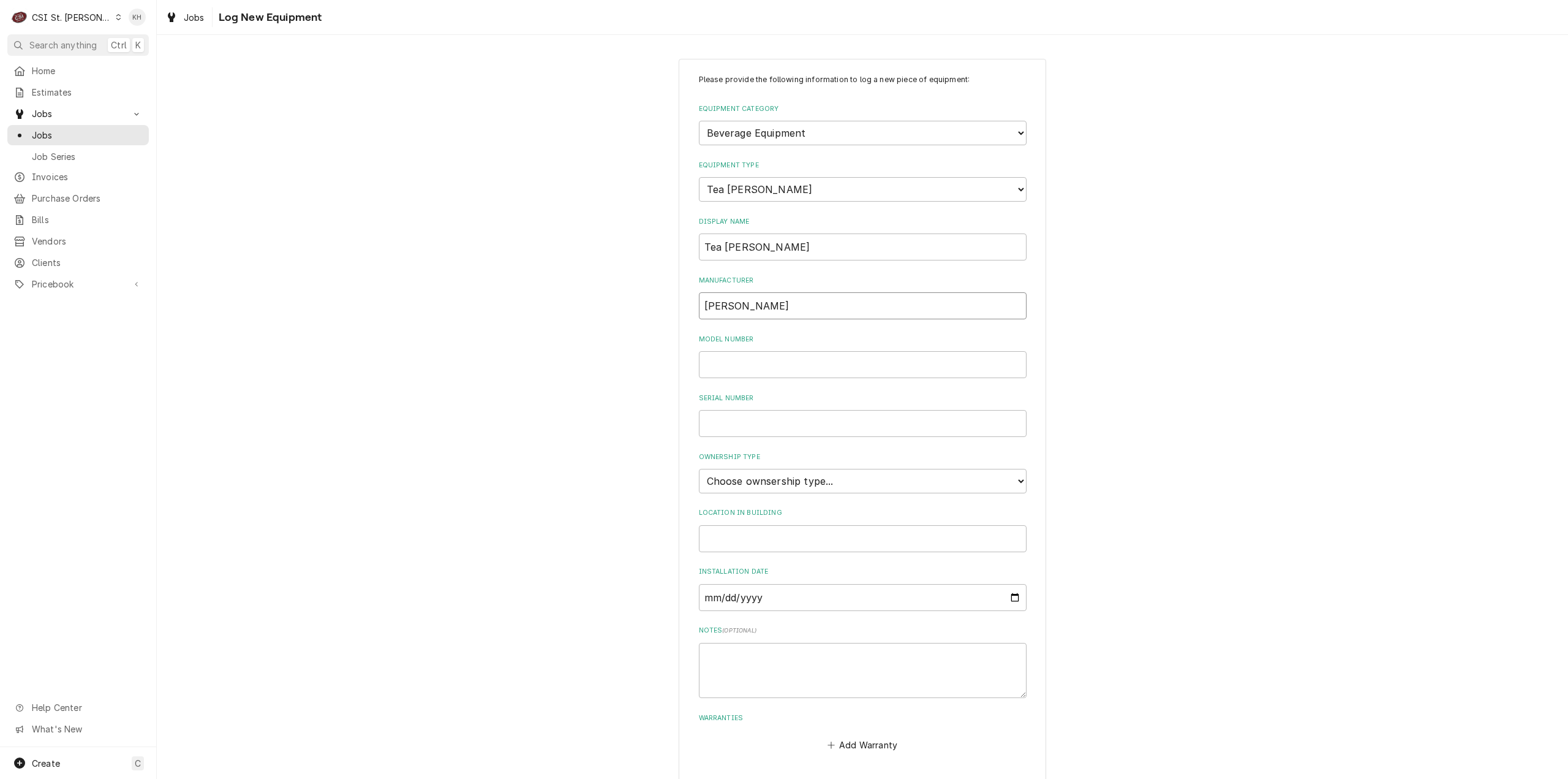
type input "Bunn"
click at [771, 372] on input "Model Number" at bounding box center [862, 365] width 327 height 27
paste input "ITCBDV29"
type input "ITCBDV29"
drag, startPoint x: 764, startPoint y: 415, endPoint x: 785, endPoint y: 468, distance: 57.0
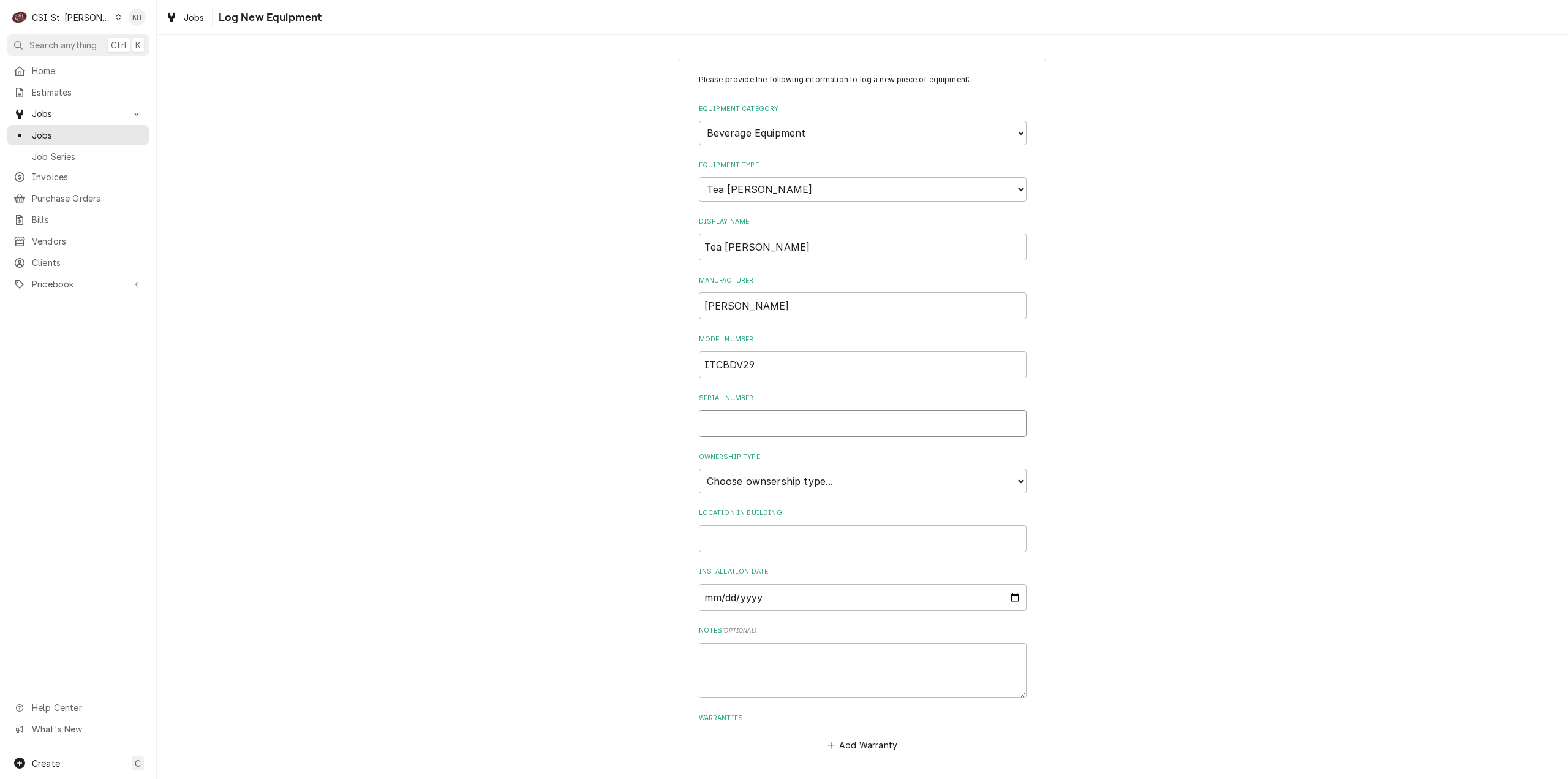
click at [764, 415] on input "Serial Number" at bounding box center [862, 424] width 327 height 27
paste input "ITCB178769"
type input "ITCB178769"
drag, startPoint x: 792, startPoint y: 478, endPoint x: 784, endPoint y: 490, distance: 14.4
click at [791, 478] on select "Choose ownsership type... Unknown Owned Leased Rented" at bounding box center [862, 480] width 327 height 24
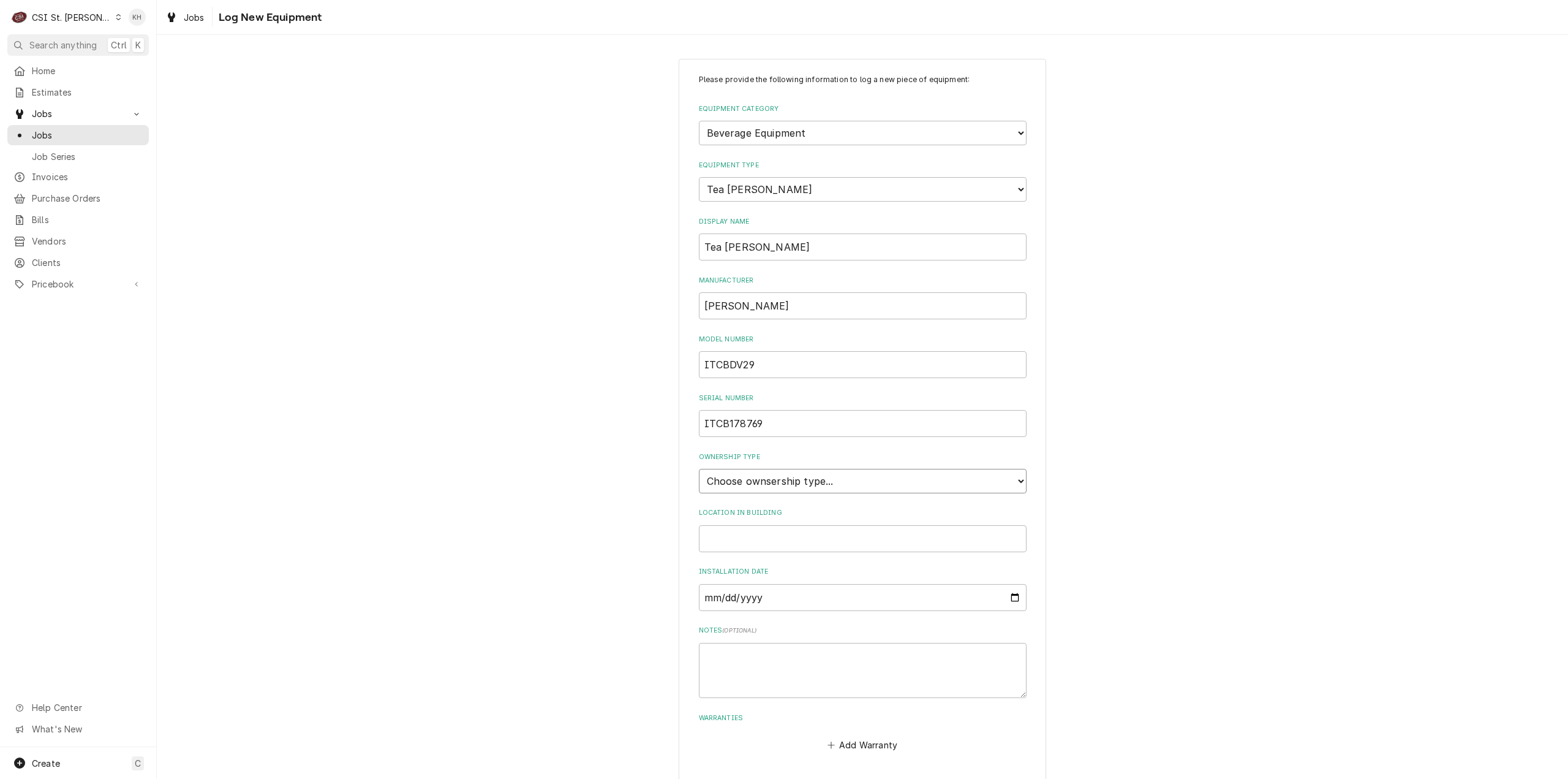
select select "1"
click at [699, 469] on select "Choose ownsership type... Unknown Owned Leased Rented" at bounding box center [862, 480] width 327 height 24
click at [754, 540] on input "Location in Building" at bounding box center [862, 538] width 327 height 27
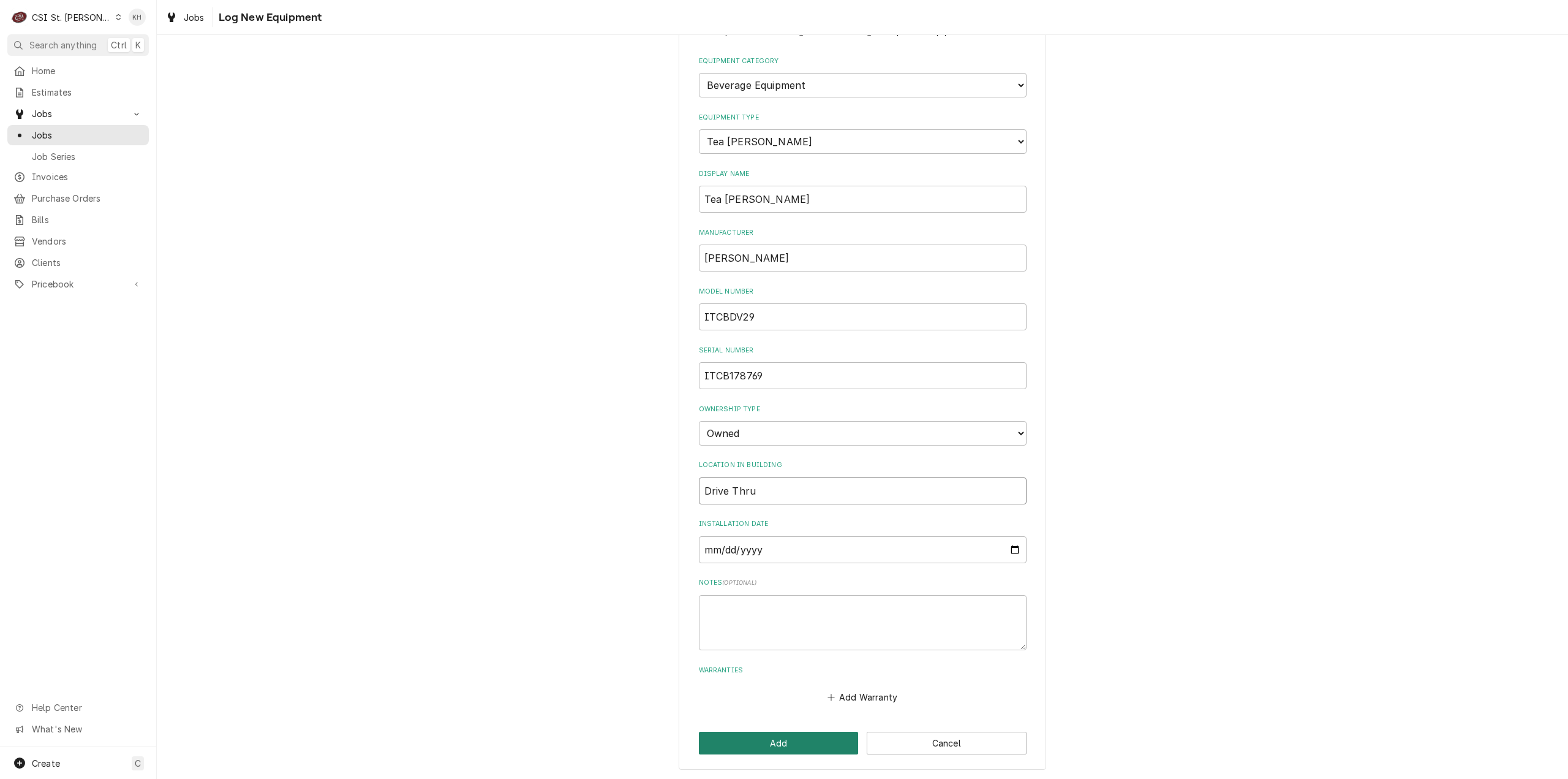
type input "Drive Thru"
click at [744, 732] on button "Add" at bounding box center [779, 743] width 160 height 23
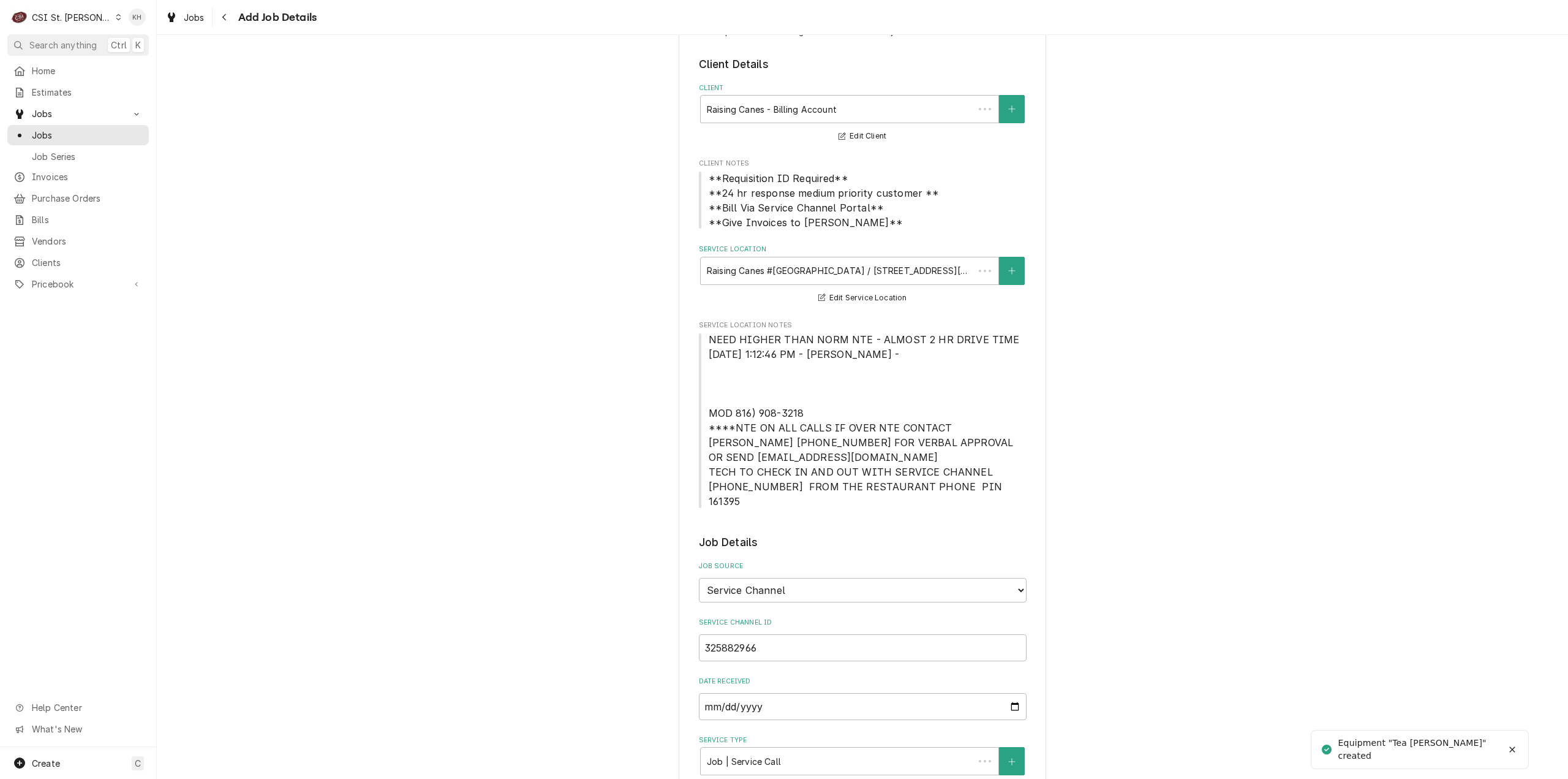
scroll to position [736, 0]
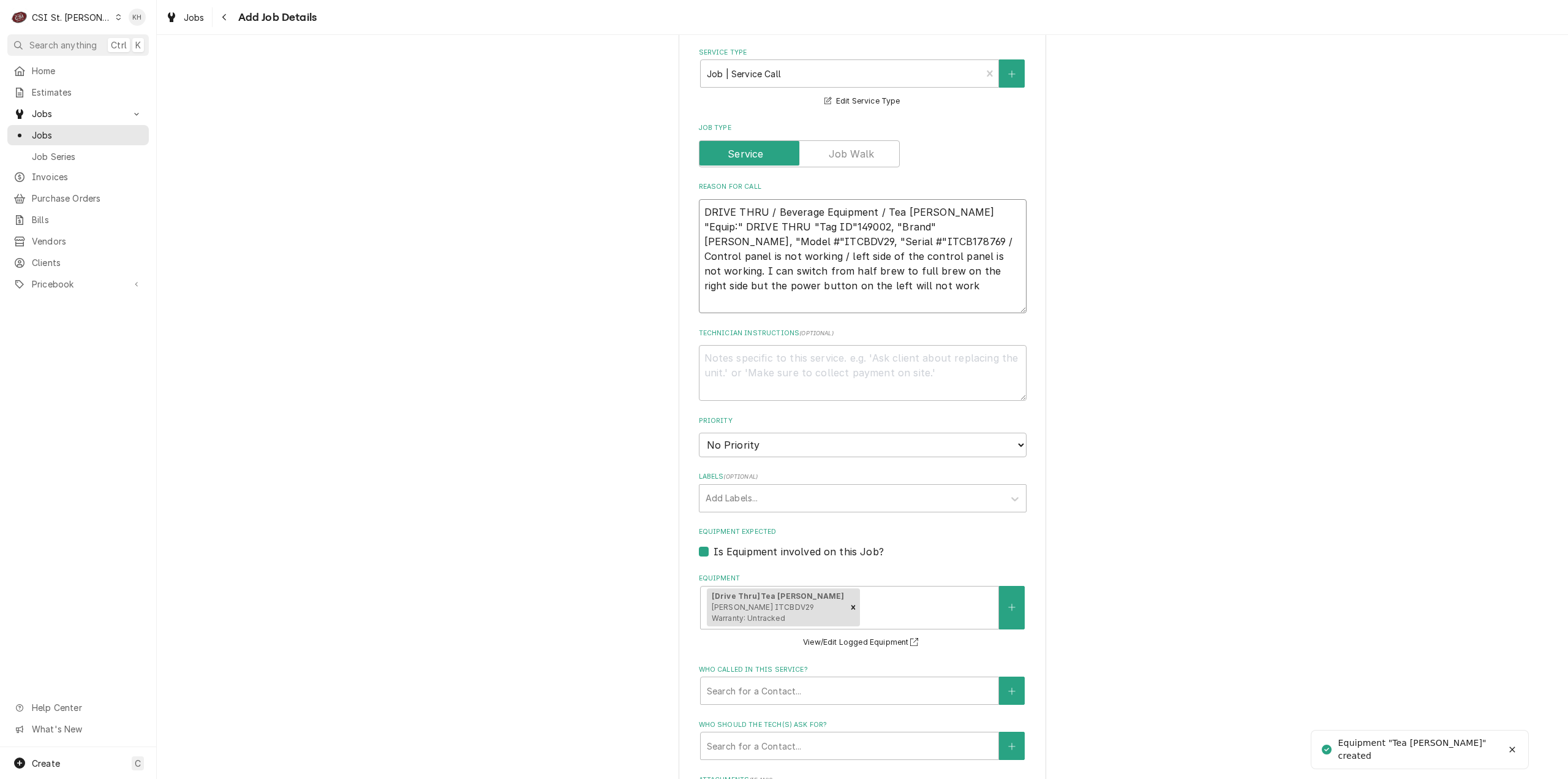
click at [772, 290] on textarea "DRIVE THRU / Beverage Equipment / Tea Brewer "Equip:" DRIVE THRU "Tag ID"149002…" at bounding box center [862, 256] width 327 height 115
type textarea "x"
type textarea "DRIVE THRU / Beverage Equipment / Tea Brewer "Equip:" DRIVE THRU "Tag ID"149002…"
type textarea "x"
type textarea "DRIVE THRU / Beverage Equipment / Tea Brewer "Equip:" DRIVE THRU "Tag ID"149002…"
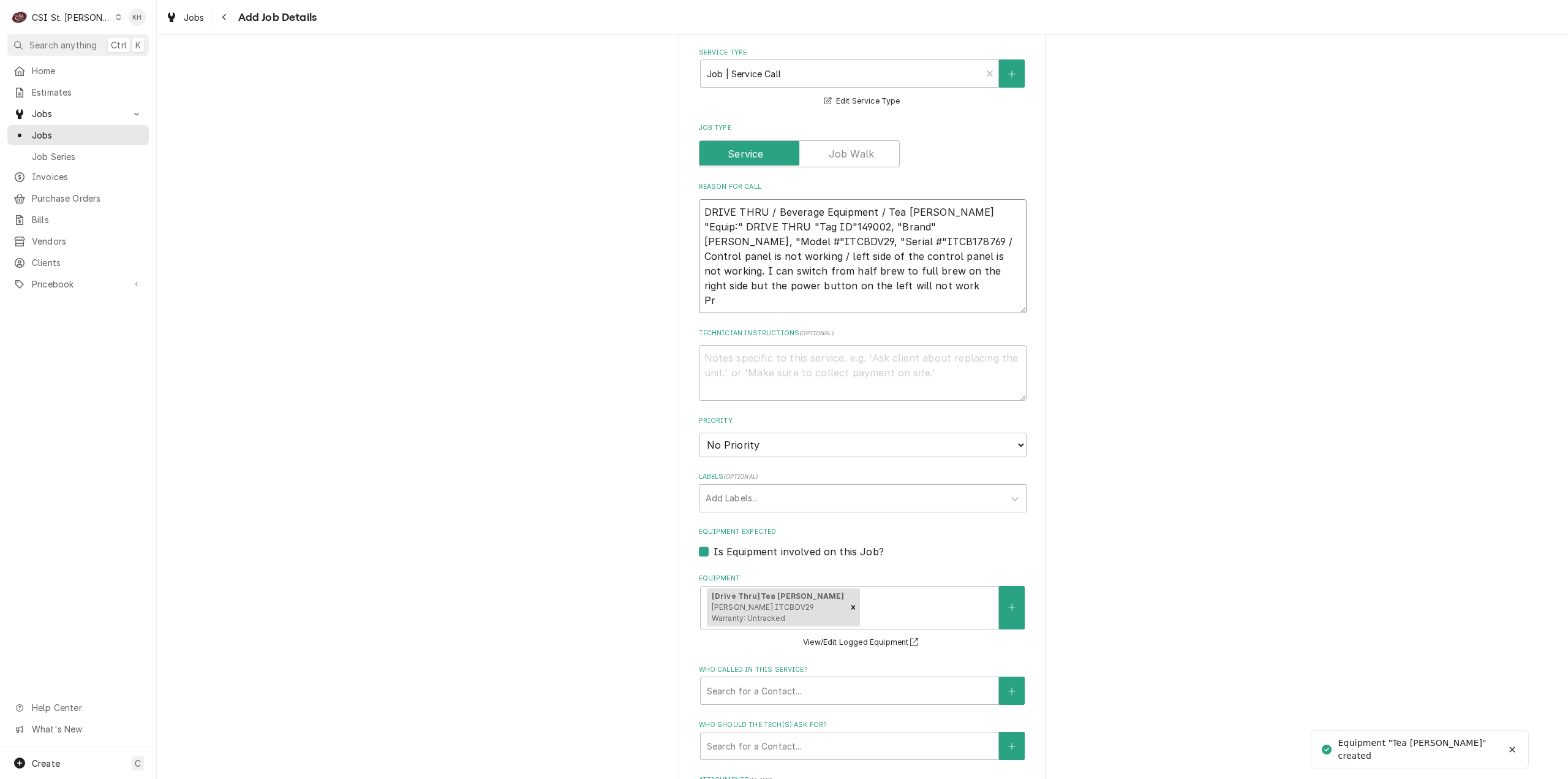
type textarea "x"
type textarea "DRIVE THRU / Beverage Equipment / Tea Brewer "Equip:" DRIVE THRU "Tag ID"149002…"
type textarea "x"
type textarea "DRIVE THRU / Beverage Equipment / Tea Brewer "Equip:" DRIVE THRU "Tag ID"149002…"
type textarea "x"
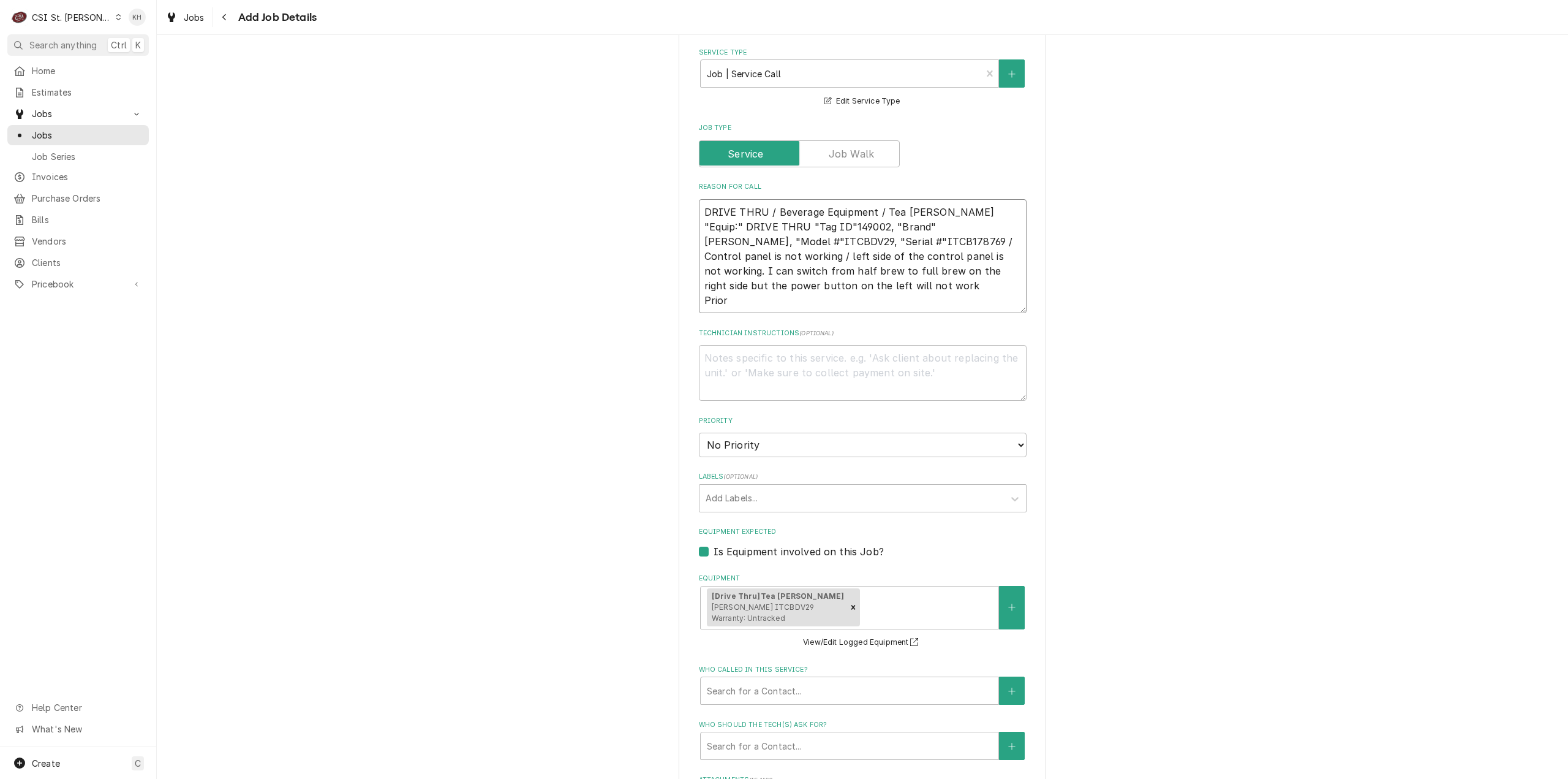
type textarea "DRIVE THRU / Beverage Equipment / Tea Brewer "Equip:" DRIVE THRU "Tag ID"149002…"
type textarea "x"
type textarea "DRIVE THRU / Beverage Equipment / Tea Brewer "Equip:" DRIVE THRU "Tag ID"149002…"
type textarea "x"
type textarea "DRIVE THRU / Beverage Equipment / Tea Brewer "Equip:" DRIVE THRU "Tag ID"149002…"
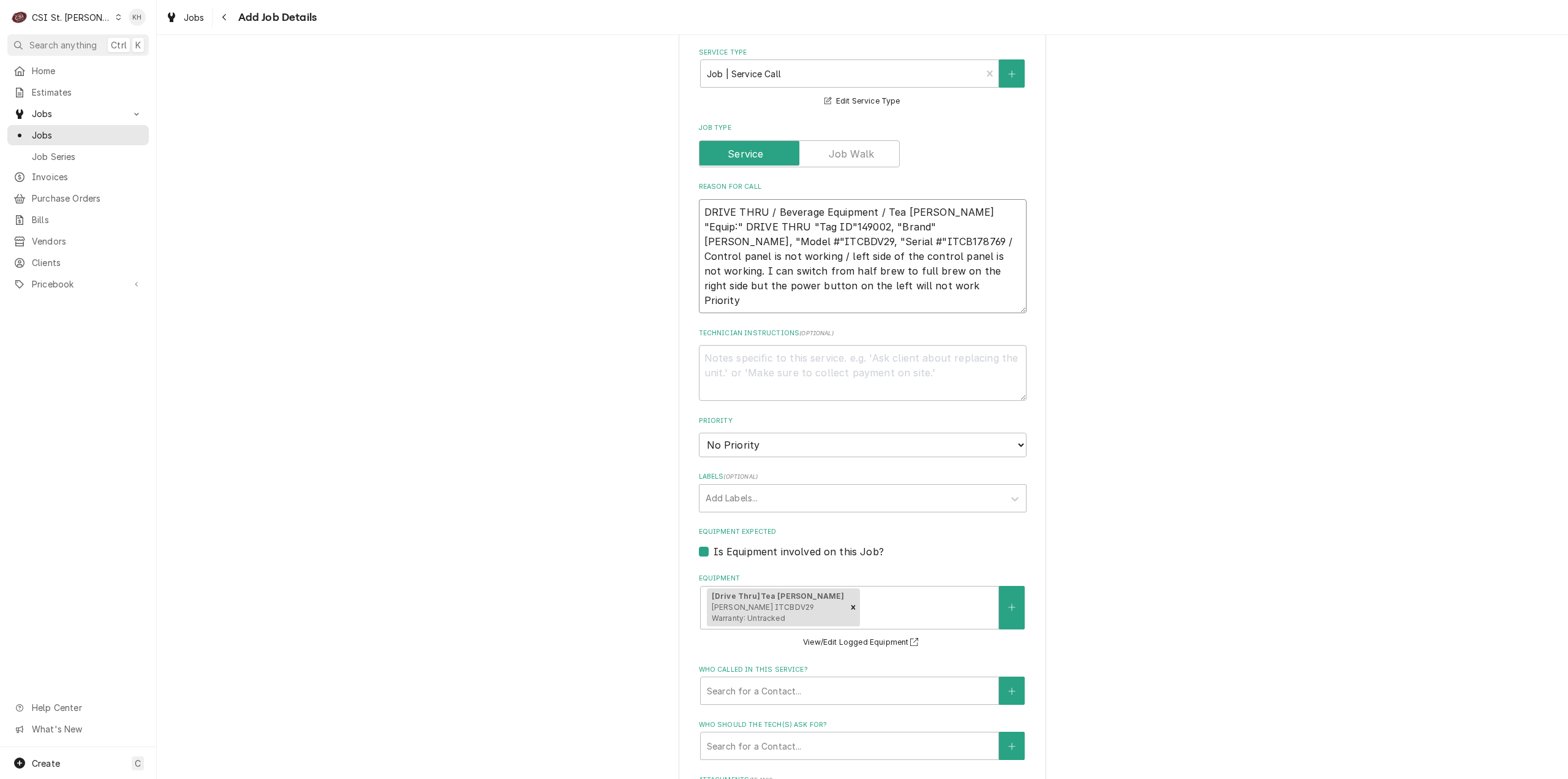
type textarea "x"
type textarea "DRIVE THRU / Beverage Equipment / Tea Brewer "Equip:" DRIVE THRU "Tag ID"149002…"
type textarea "x"
type textarea "DRIVE THRU / Beverage Equipment / Tea Brewer "Equip:" DRIVE THRU "Tag ID"149002…"
drag, startPoint x: 765, startPoint y: 281, endPoint x: 769, endPoint y: 291, distance: 10.8
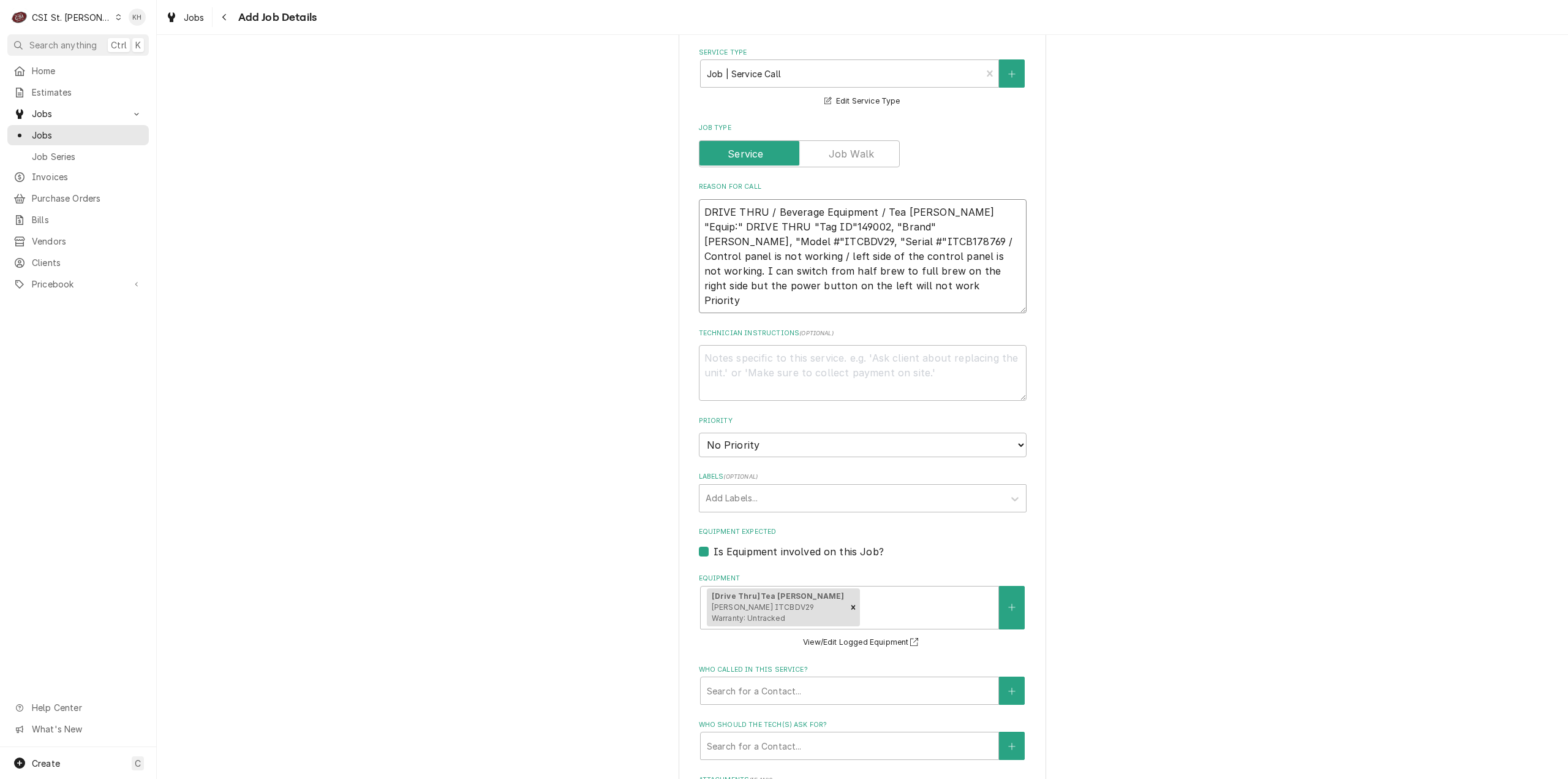
click at [765, 285] on textarea "DRIVE THRU / Beverage Equipment / Tea Brewer "Equip:" DRIVE THRU "Tag ID"149002…" at bounding box center [862, 256] width 327 height 115
paste textarea "Urgent - 24 Hours"
type textarea "x"
type textarea "DRIVE THRU / Beverage Equipment / Tea Brewer "Equip:" DRIVE THRU "Tag ID"149002…"
click at [794, 345] on textarea "Technician Instructions ( optional )" at bounding box center [862, 373] width 327 height 56
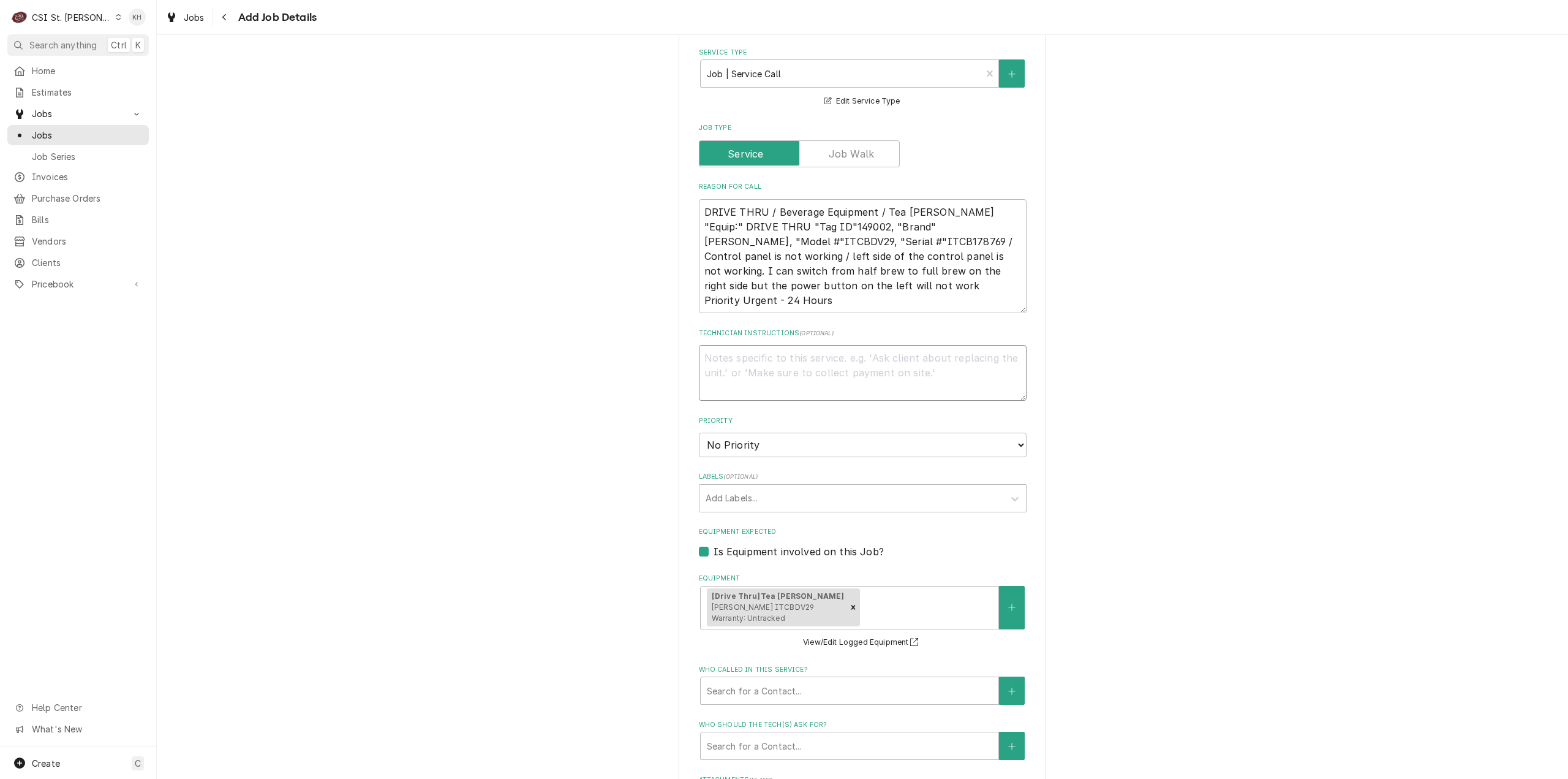
type textarea "x"
type textarea "N"
type textarea "x"
type textarea "NT"
type textarea "x"
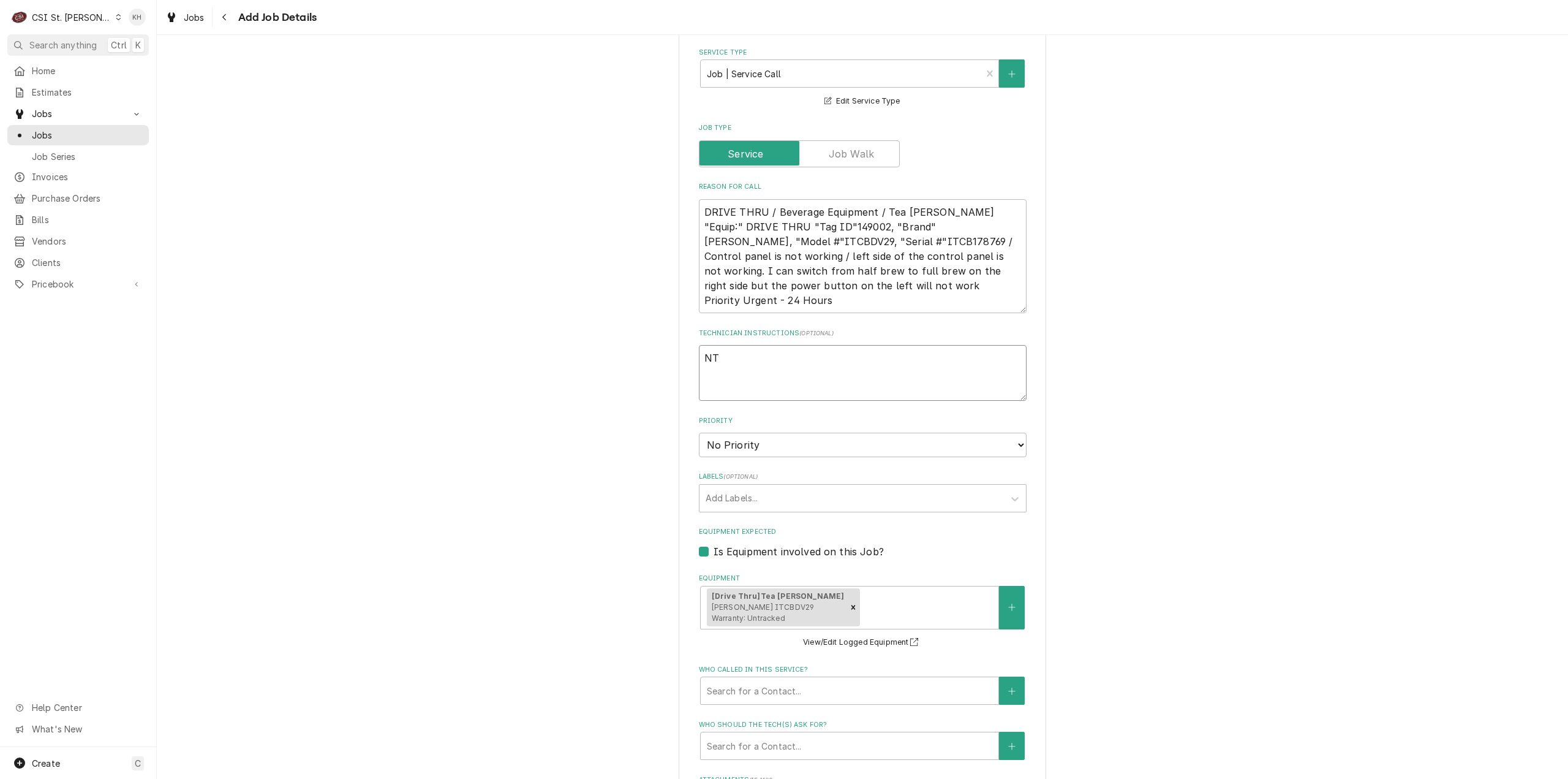
type textarea "NTE"
type textarea "x"
type textarea "NTE"
type textarea "x"
type textarea "NTE $"
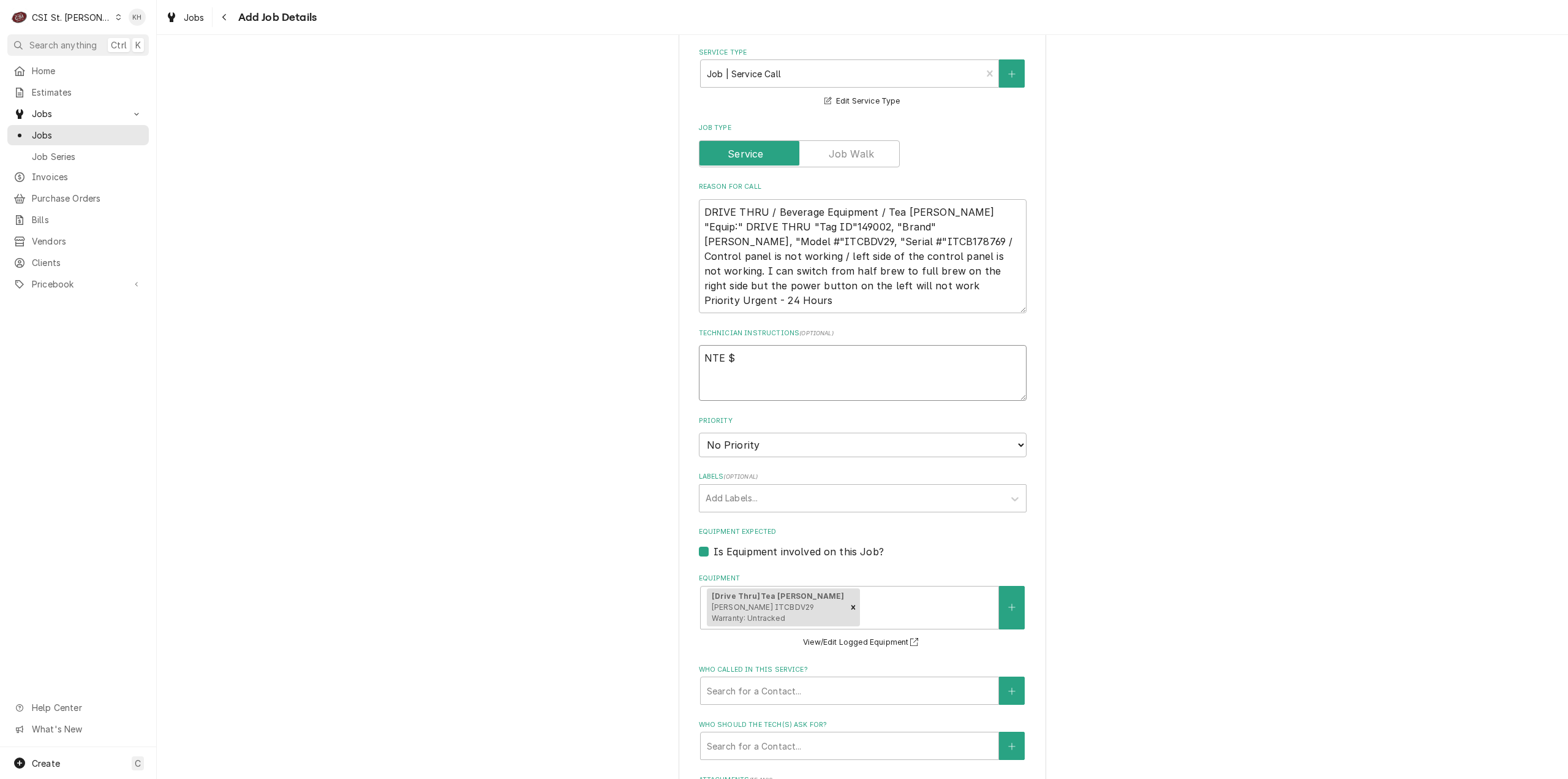
type textarea "x"
type textarea "NTE $5"
type textarea "x"
type textarea "NTE $50"
type textarea "x"
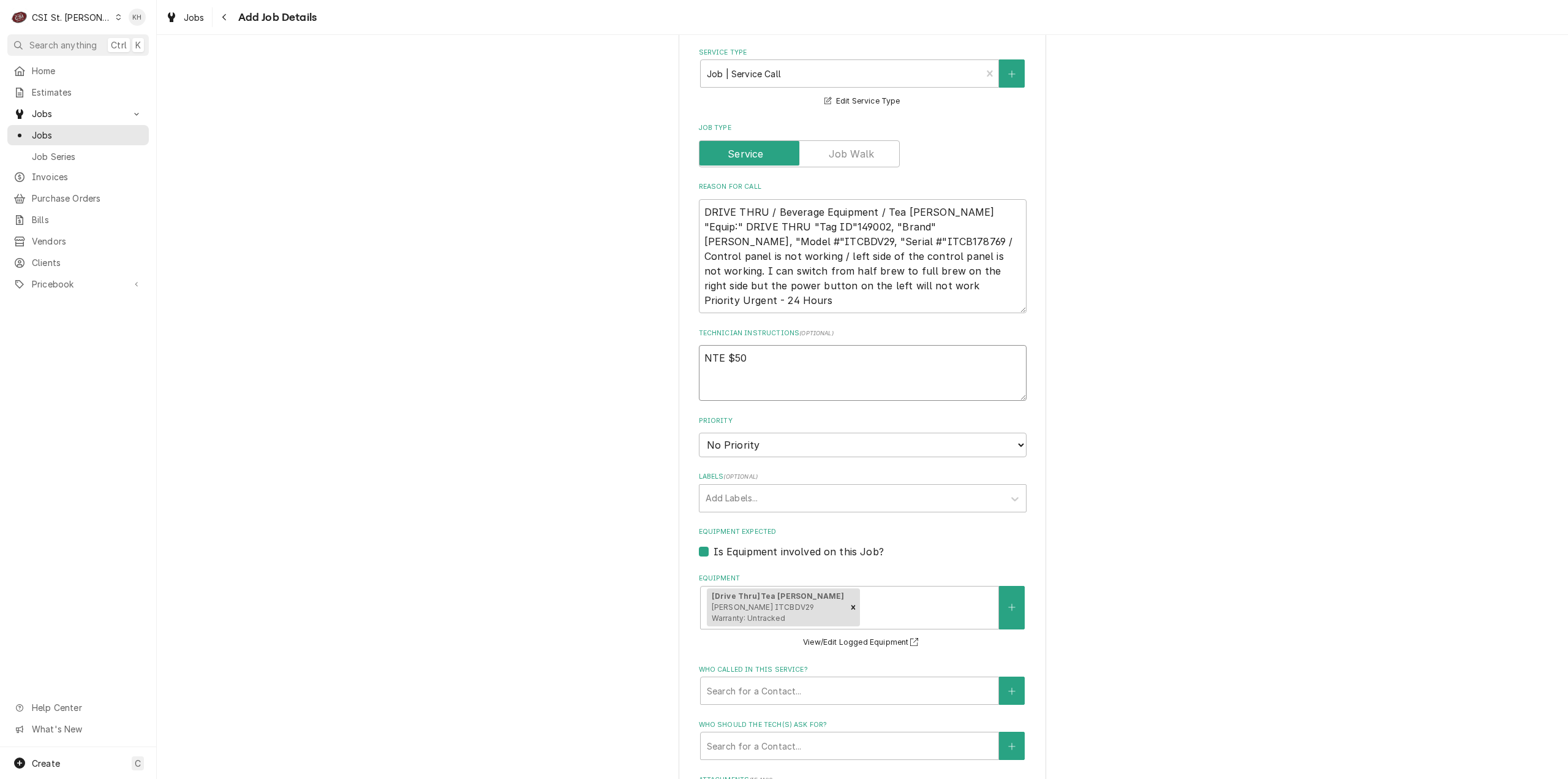
type textarea "NTE $500"
type textarea "x"
type textarea "NTE $500."
type textarea "x"
type textarea "NTE $500.0"
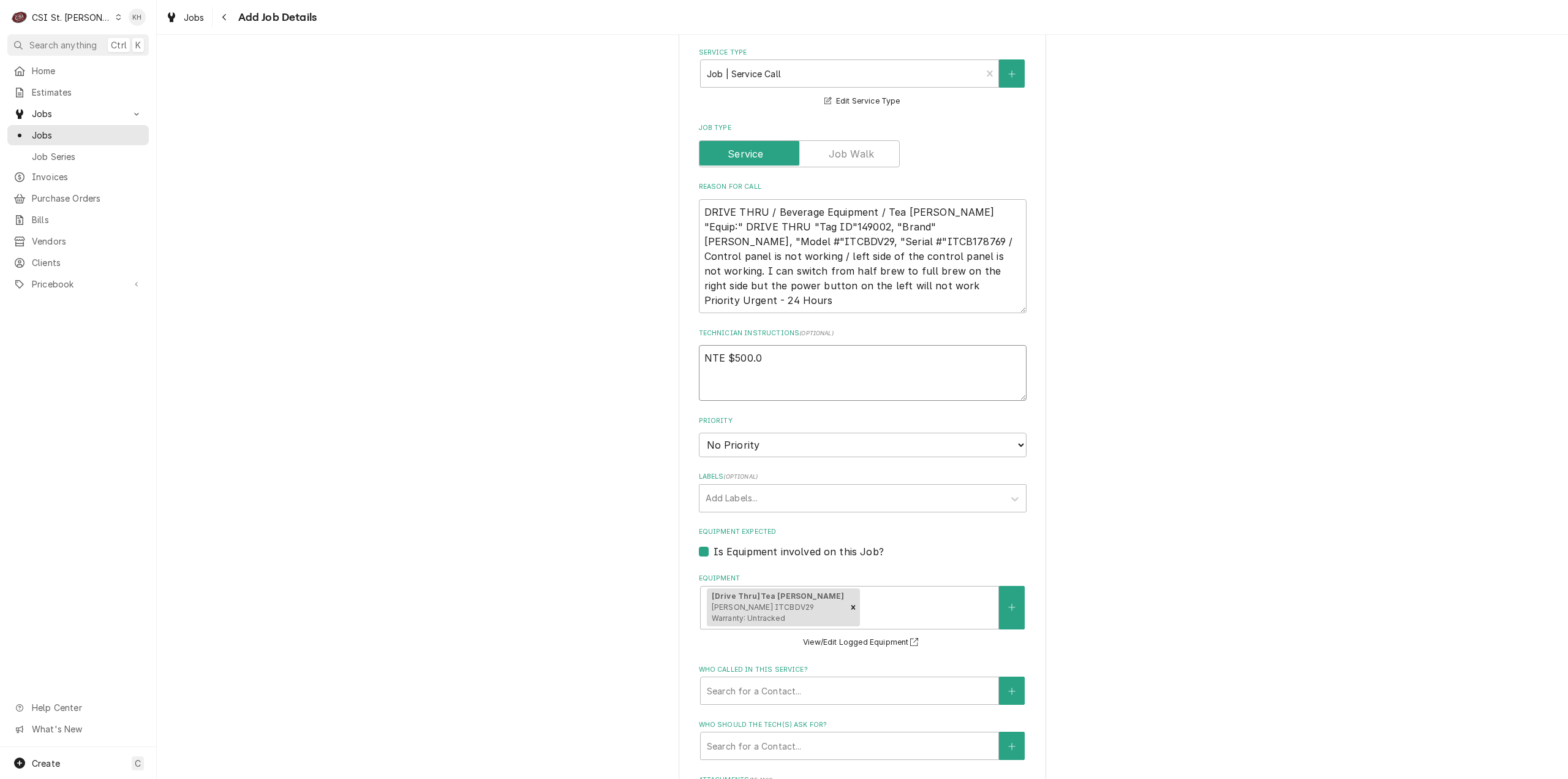
type textarea "x"
type textarea "NTE $500.00"
type textarea "x"
type textarea "NTE $500.00"
type textarea "x"
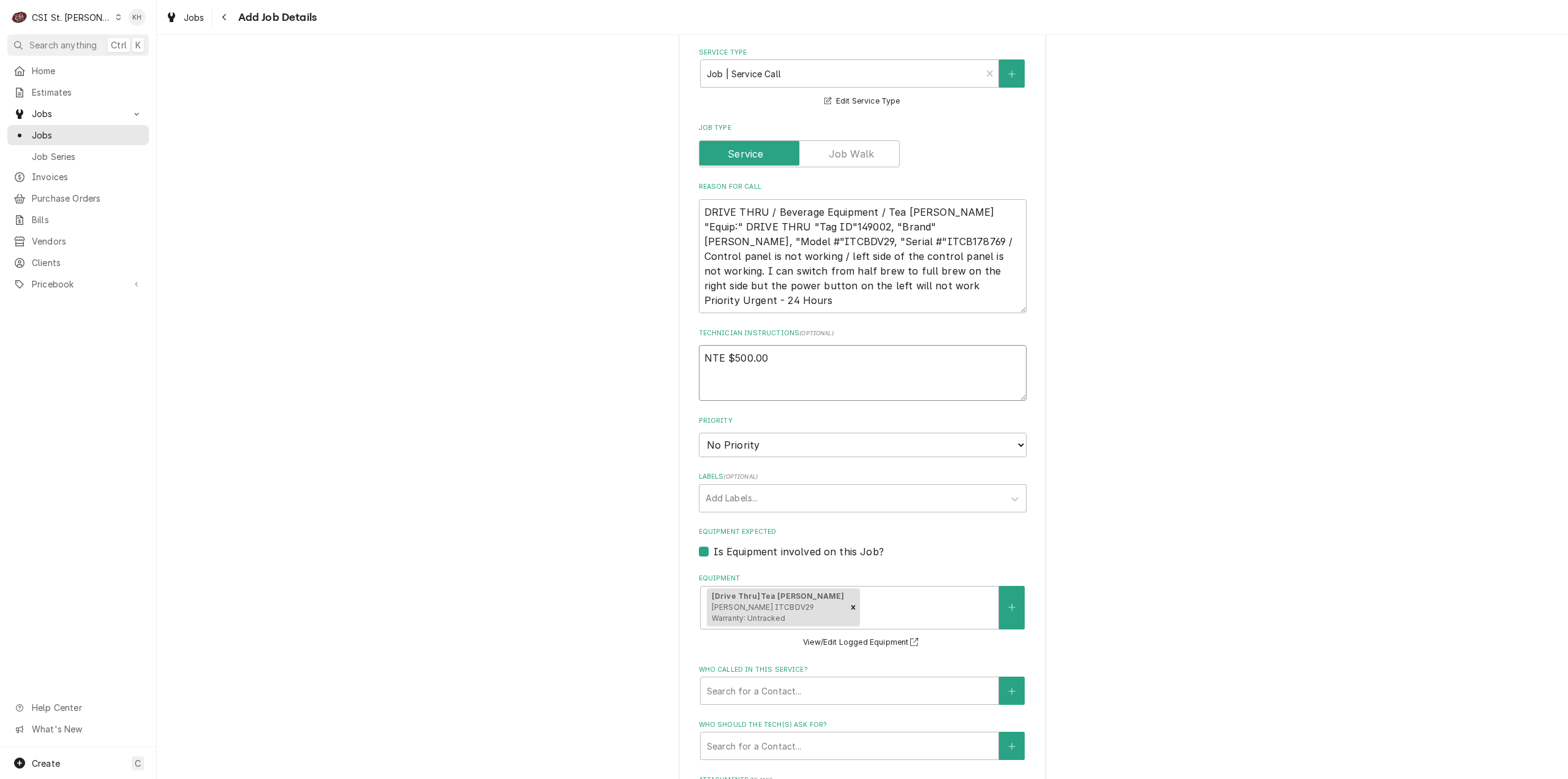
type textarea "NTE $500.00"
type textarea "x"
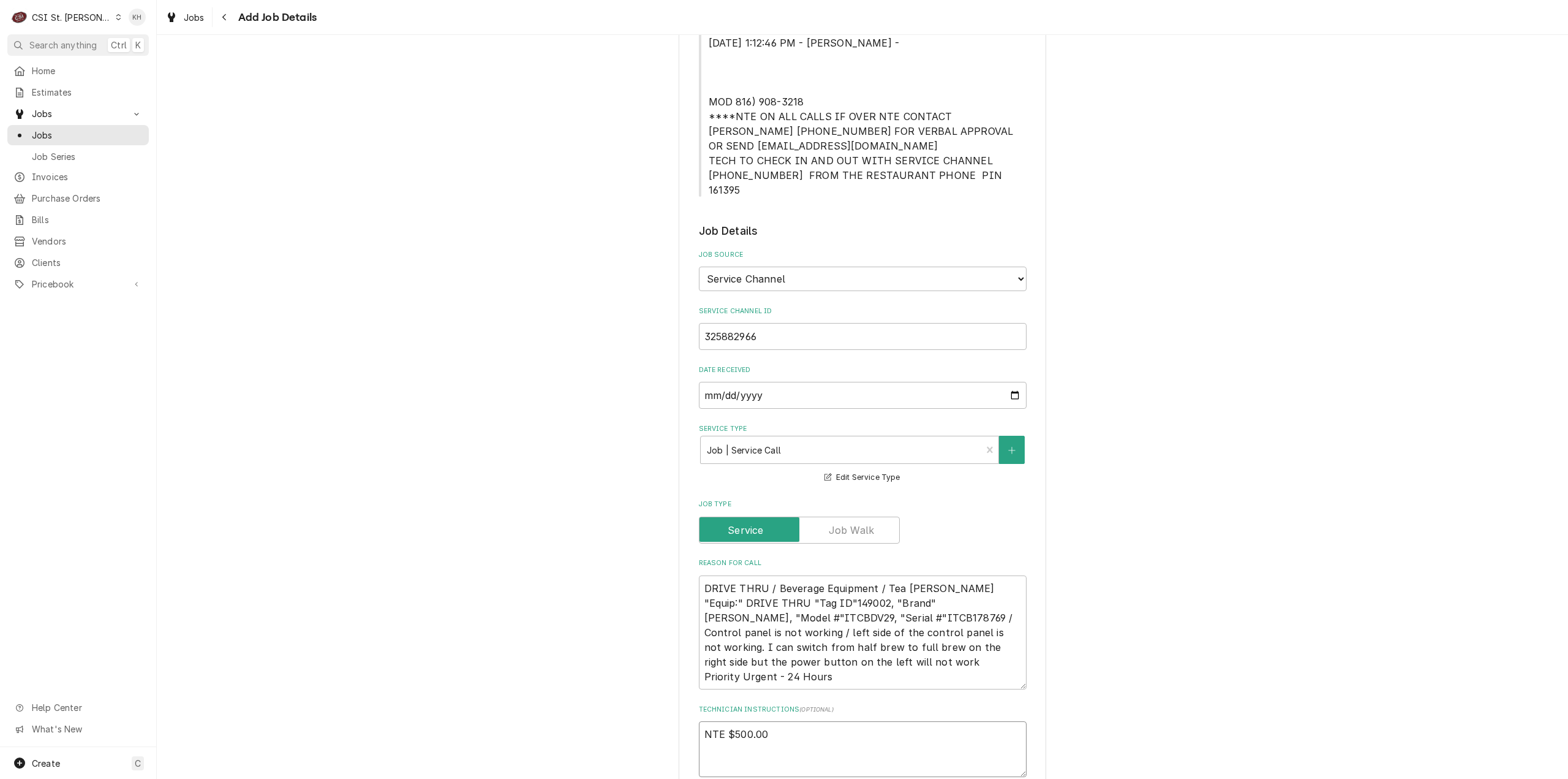
scroll to position [246, 0]
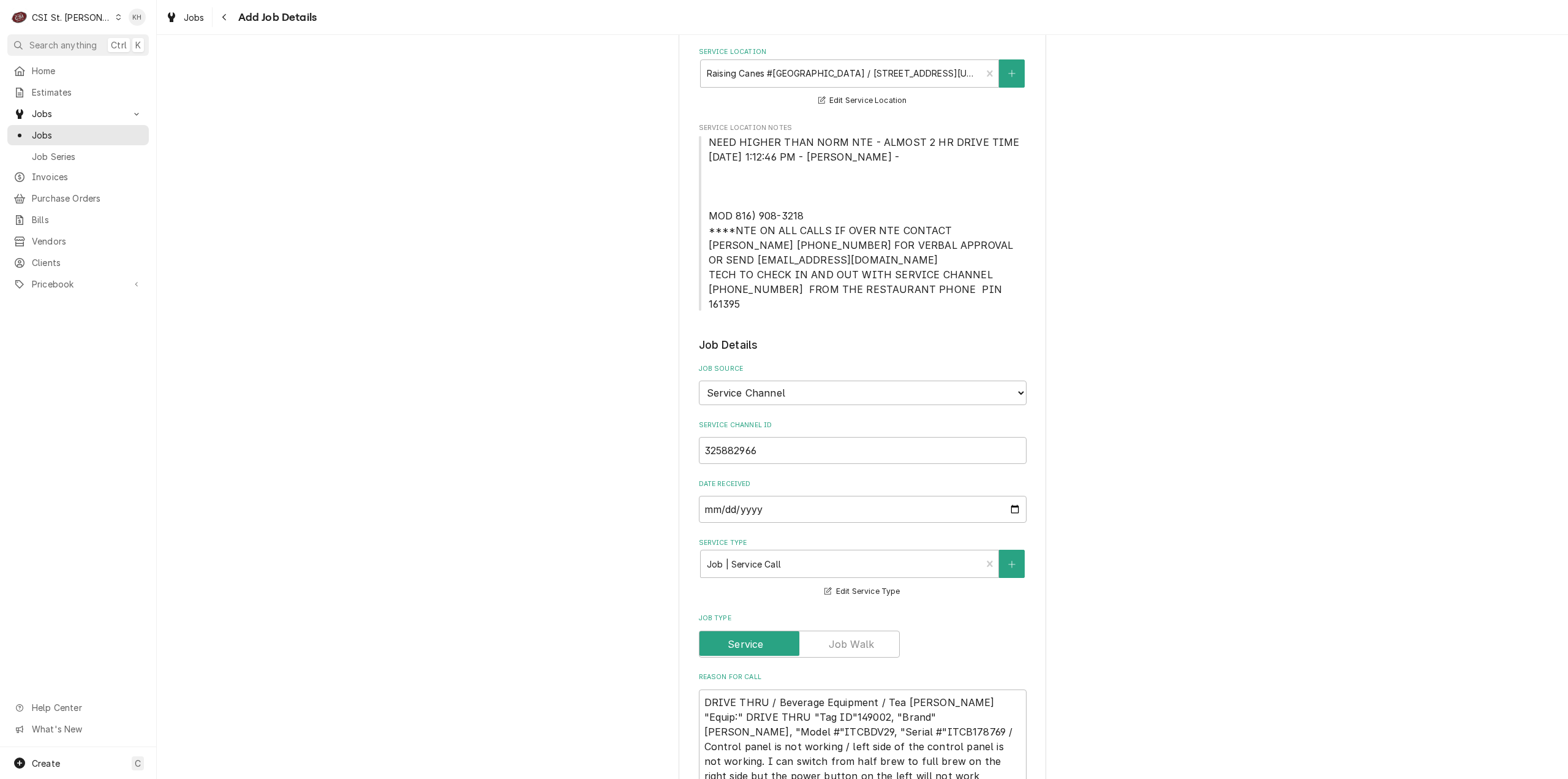
type textarea "NTE $500.00"
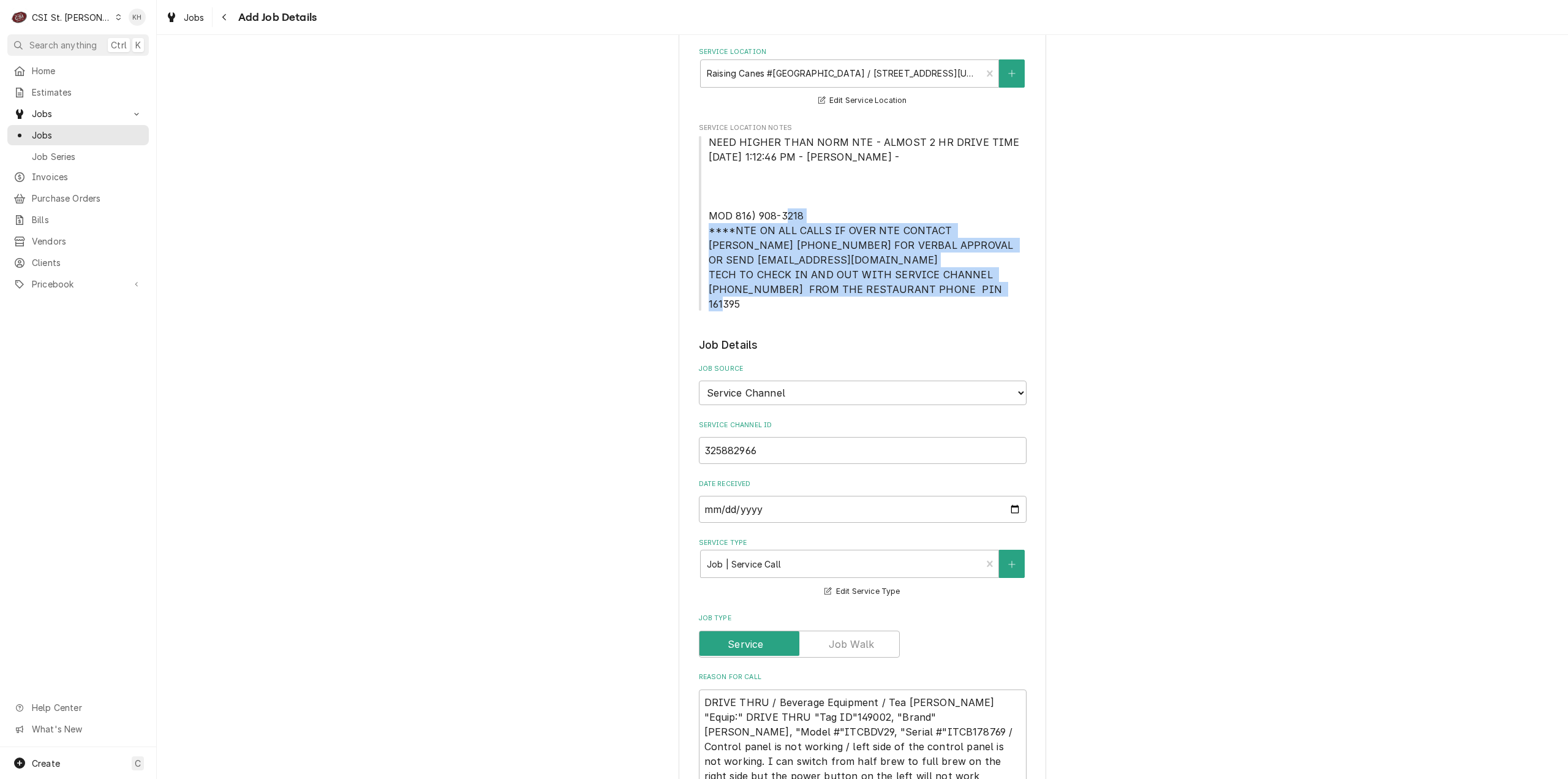
drag, startPoint x: 702, startPoint y: 233, endPoint x: 984, endPoint y: 290, distance: 287.7
click at [984, 290] on span "NEED HIGHER THAN NORM NTE - ALMOST 2 HR DRIVE TIME 10/28/2024 1:12:46 PM - NANC…" at bounding box center [862, 222] width 327 height 176
copy span "****NTE ON ALL CALLS IF OVER NTE CONTACT JEFF COSTA 636-399-1299 FOR VERBAL APP…"
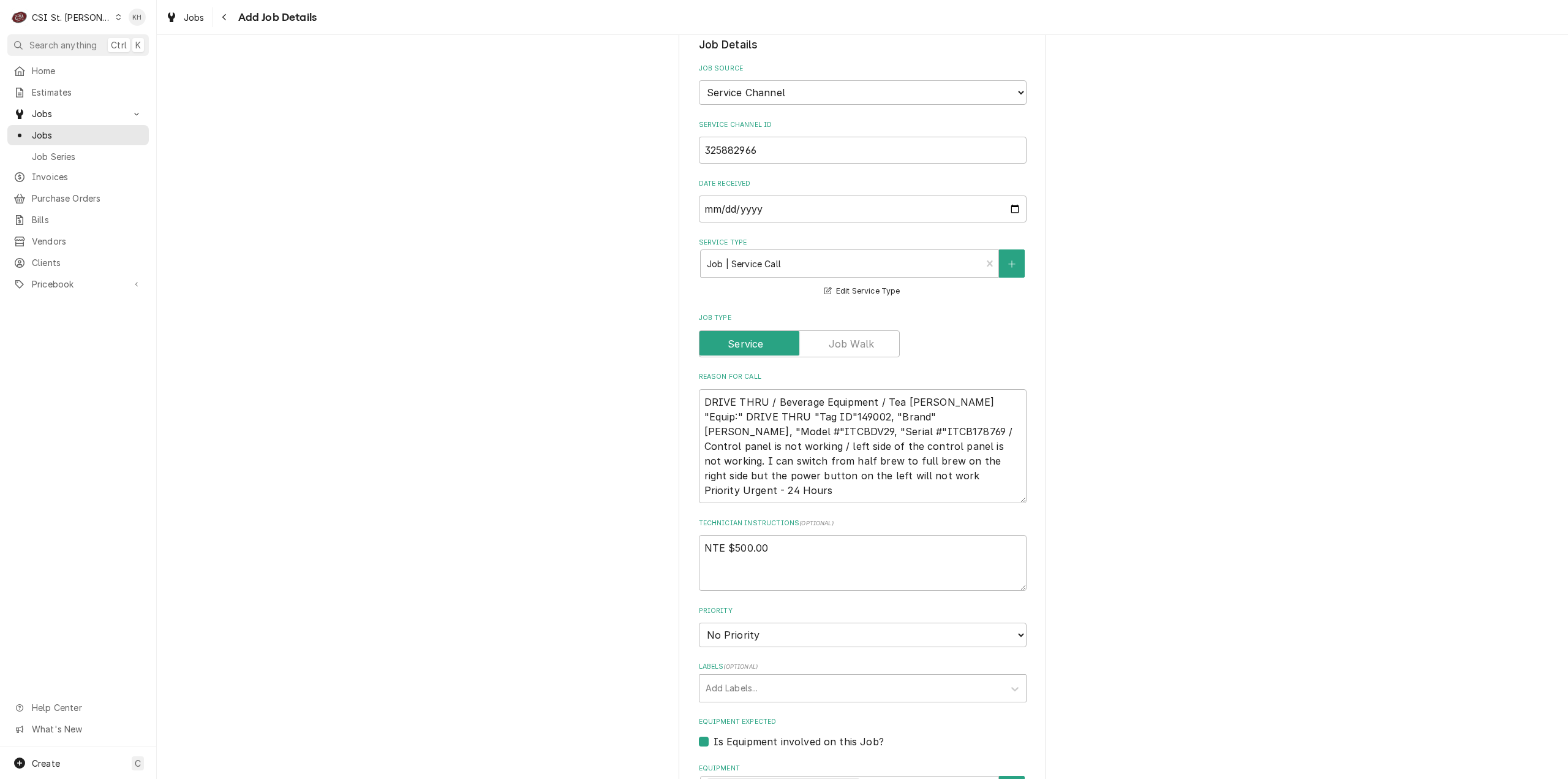
scroll to position [552, 0]
click at [770, 562] on textarea "NTE $500.00" at bounding box center [862, 557] width 327 height 56
paste textarea "****NTE ON ALL CALLS IF OVER NTE CONTACT JEFF COSTA 636-399-1299 FOR VERBAL APP…"
type textarea "x"
type textarea "NTE $500.00 ****NTE ON ALL CALLS IF OVER NTE CONTACT JEFF COSTA 636-399-1299 FO…"
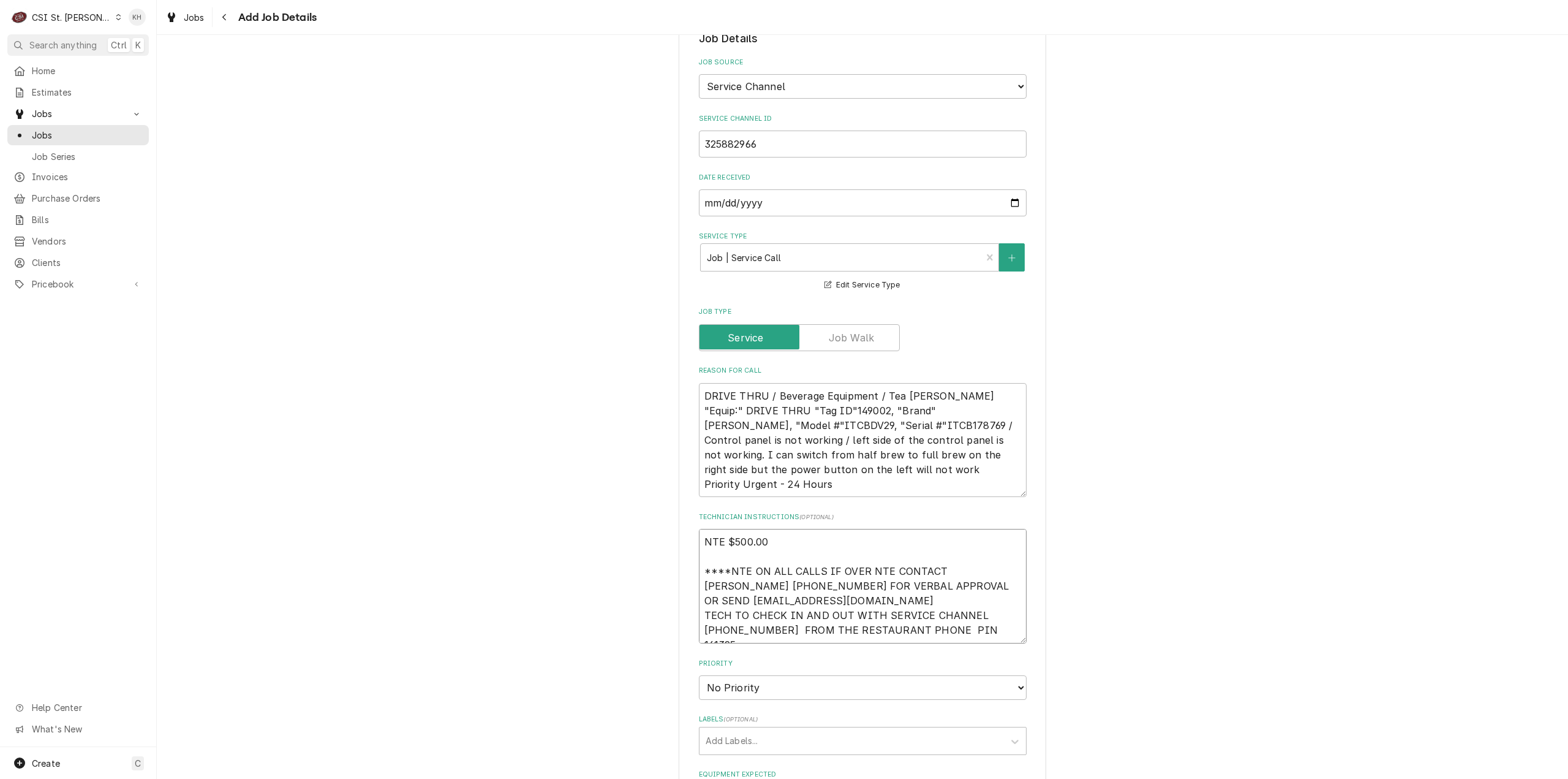
type textarea "x"
type textarea "NTE $500.00 ****NTE ON ALL CALLS IF OVER NTE CONTACT JEFF COSTA 636-399-1299 FO…"
type textarea "x"
type textarea "NTE $500.00 ****NTE ON ALL CALLS IF OVER NTE CONTACT JEFF COSTA 636-399-1299 FO…"
type textarea "x"
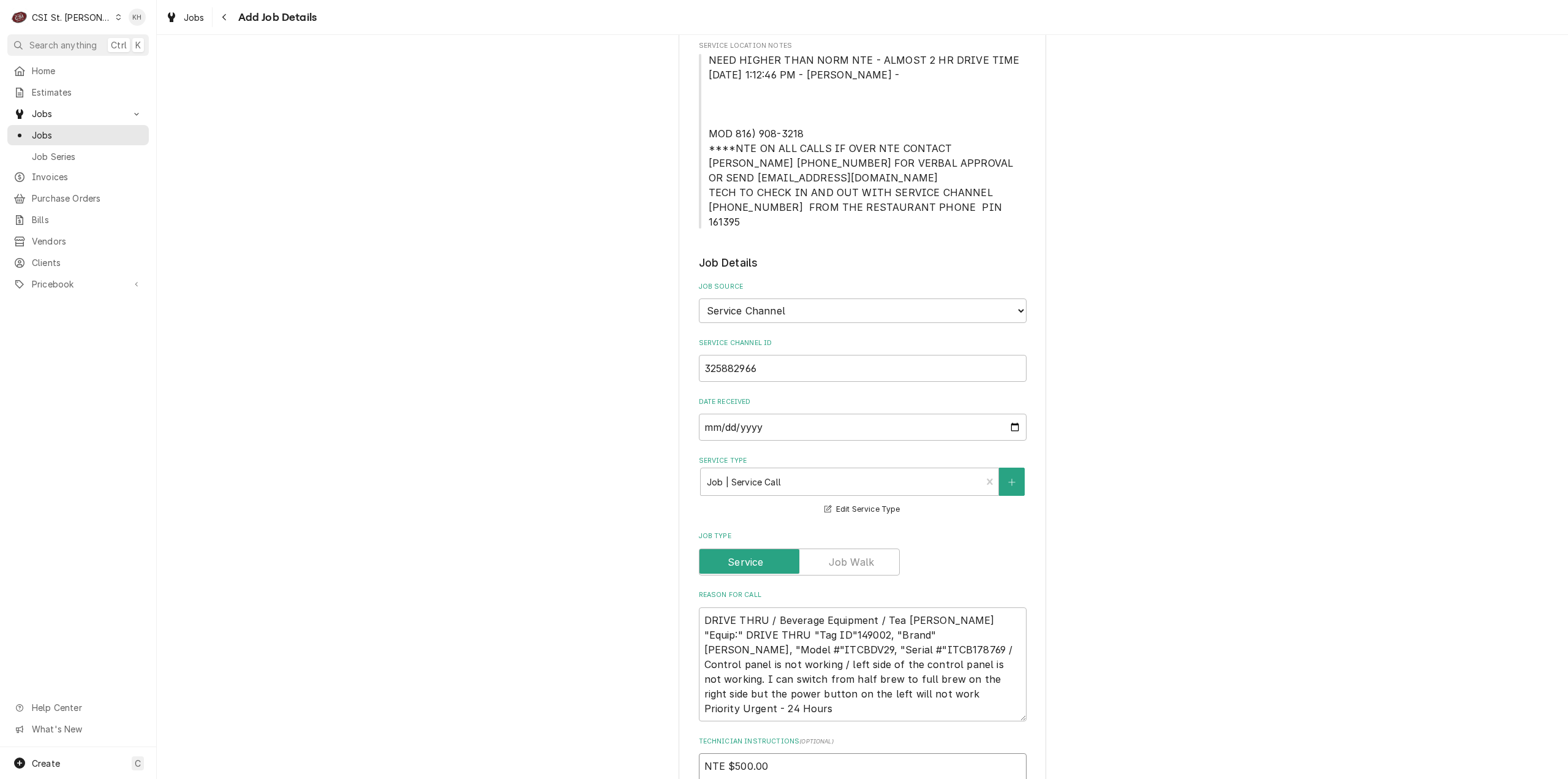
scroll to position [122, 0]
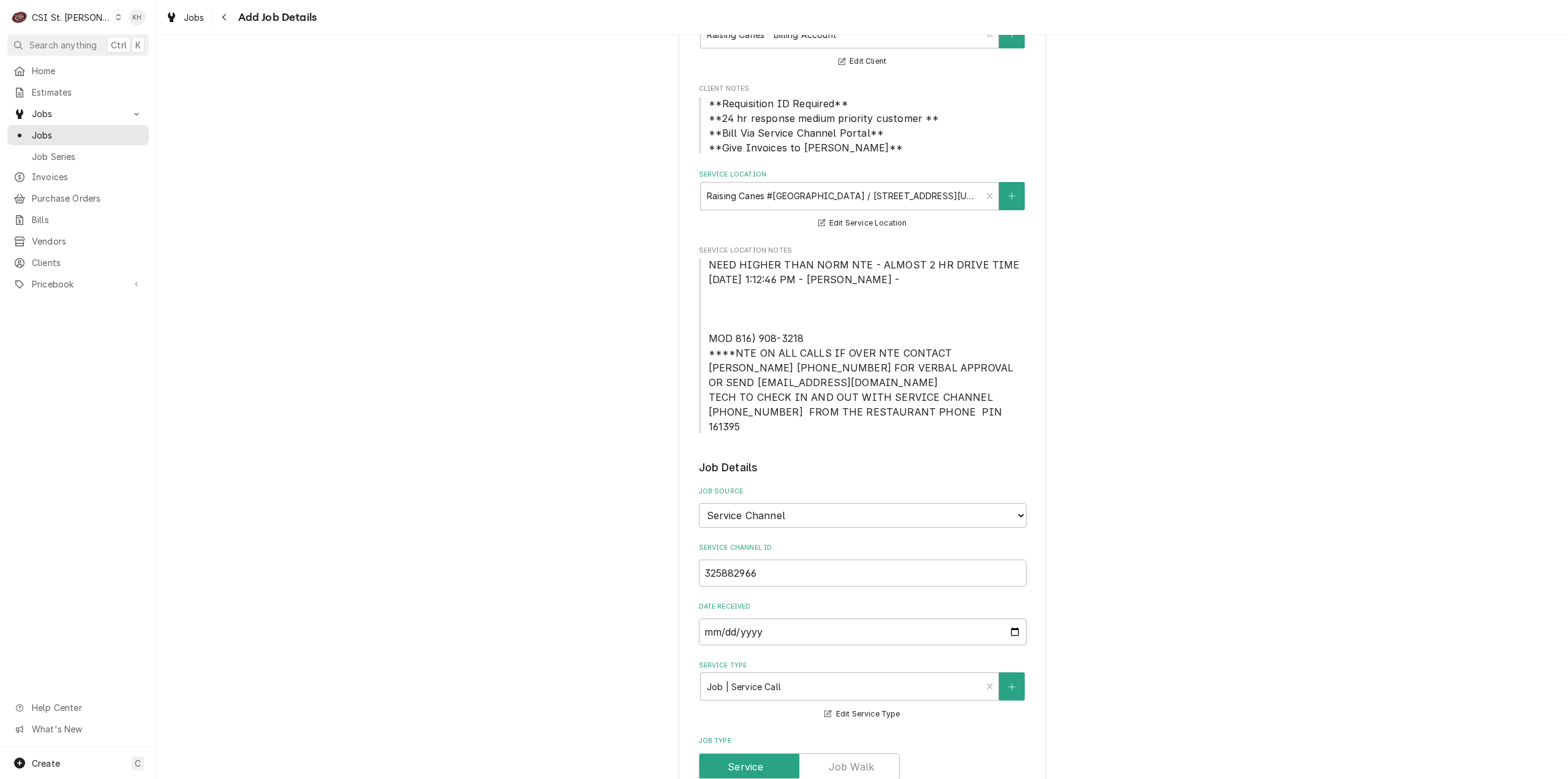
type textarea "NTE $500.00 ****NTE ON ALL CALLS IF OVER NTE CONTACT JEFF COSTA 636-399-1299 FO…"
drag, startPoint x: 705, startPoint y: 336, endPoint x: 823, endPoint y: 343, distance: 118.2
click at [823, 343] on span "NEED HIGHER THAN NORM NTE - ALMOST 2 HR DRIVE TIME 10/28/2024 1:12:46 PM - NANC…" at bounding box center [862, 345] width 327 height 176
copy span "MOD 816) 908-3218"
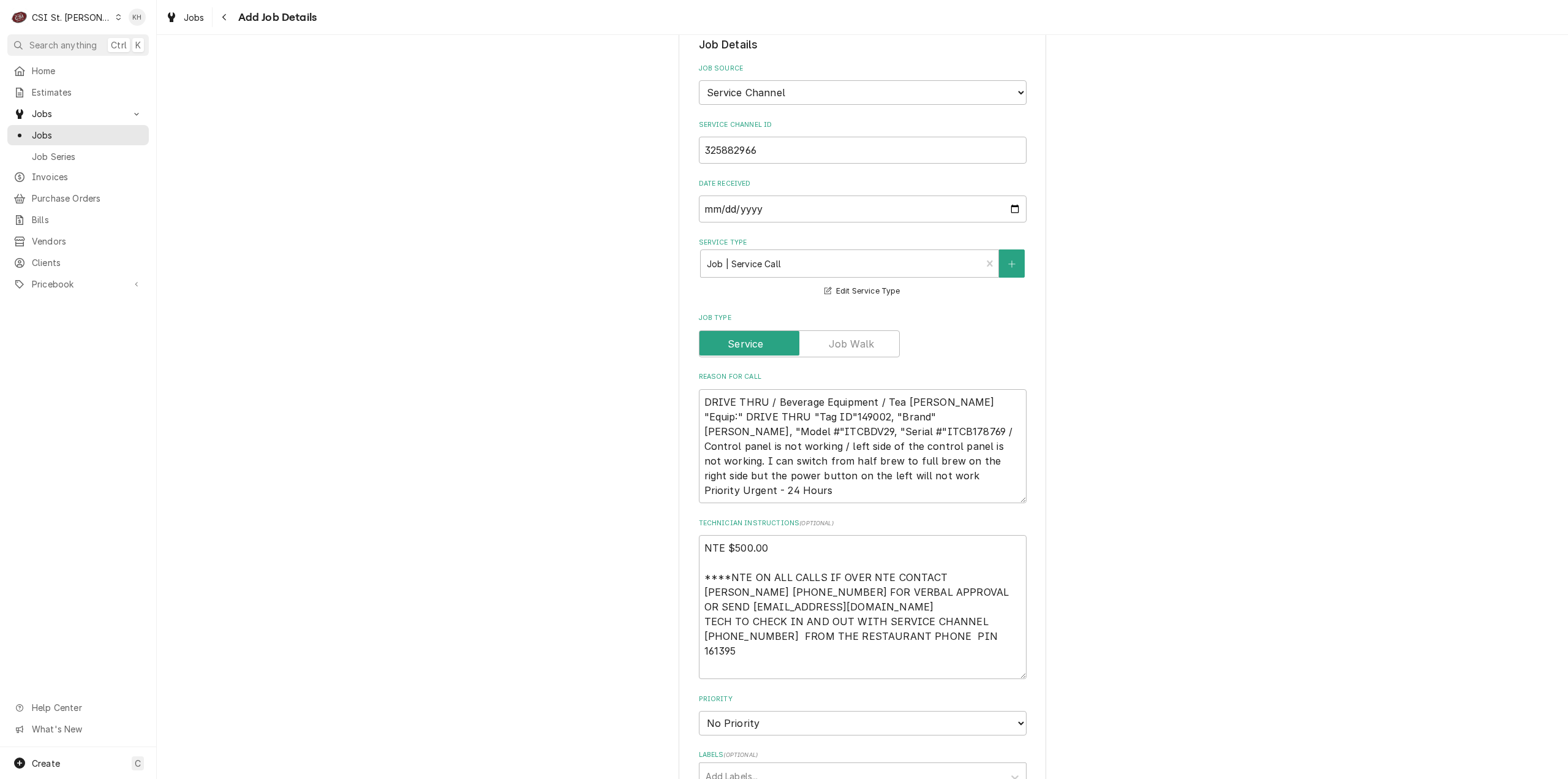
scroll to position [552, 0]
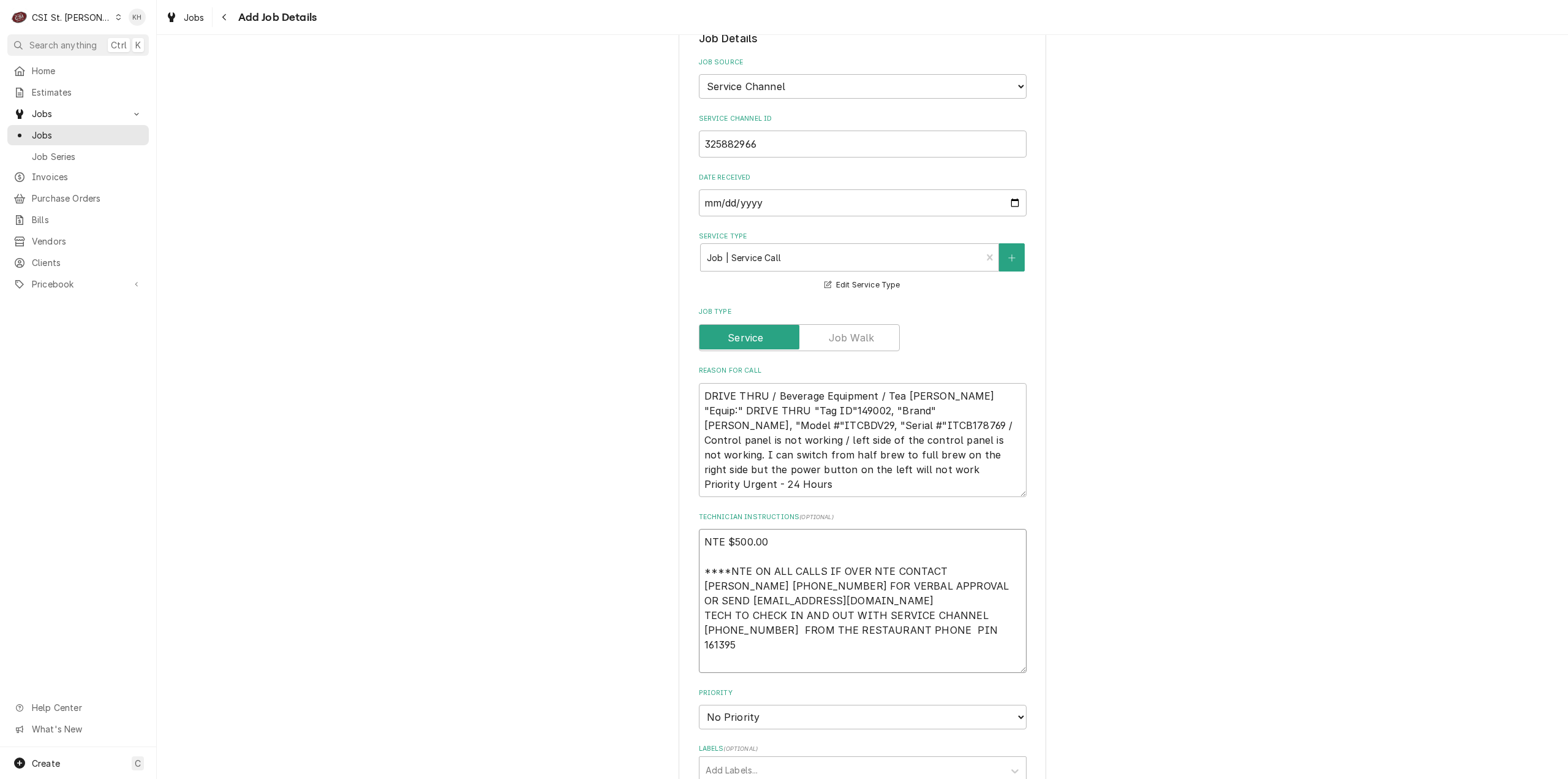
click at [739, 643] on textarea "NTE $500.00 ****NTE ON ALL CALLS IF OVER NTE CONTACT JEFF COSTA 636-399-1299 FO…" at bounding box center [862, 601] width 327 height 144
paste textarea "MOD 816) 908-3218"
type textarea "x"
type textarea "NTE $500.00 ****NTE ON ALL CALLS IF OVER NTE CONTACT JEFF COSTA 636-399-1299 FO…"
click at [727, 646] on textarea "NTE $500.00 ****NTE ON ALL CALLS IF OVER NTE CONTACT JEFF COSTA 636-399-1299 FO…" at bounding box center [862, 601] width 327 height 144
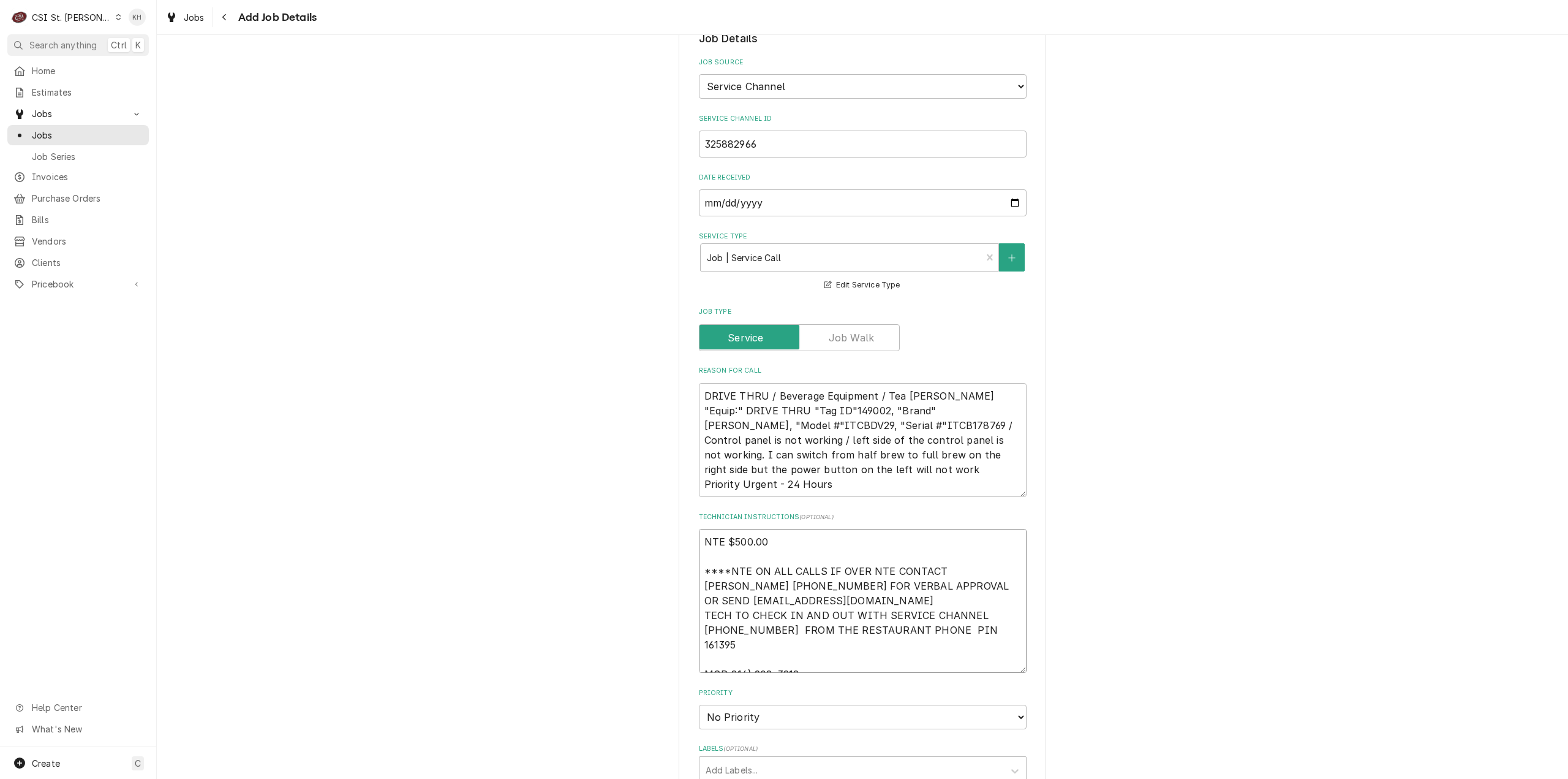
type textarea "x"
type textarea "NTE $500.00 ****NTE ON ALL CALLS IF OVER NTE CONTACT JEFF COSTA 636-399-1299 FO…"
type textarea "x"
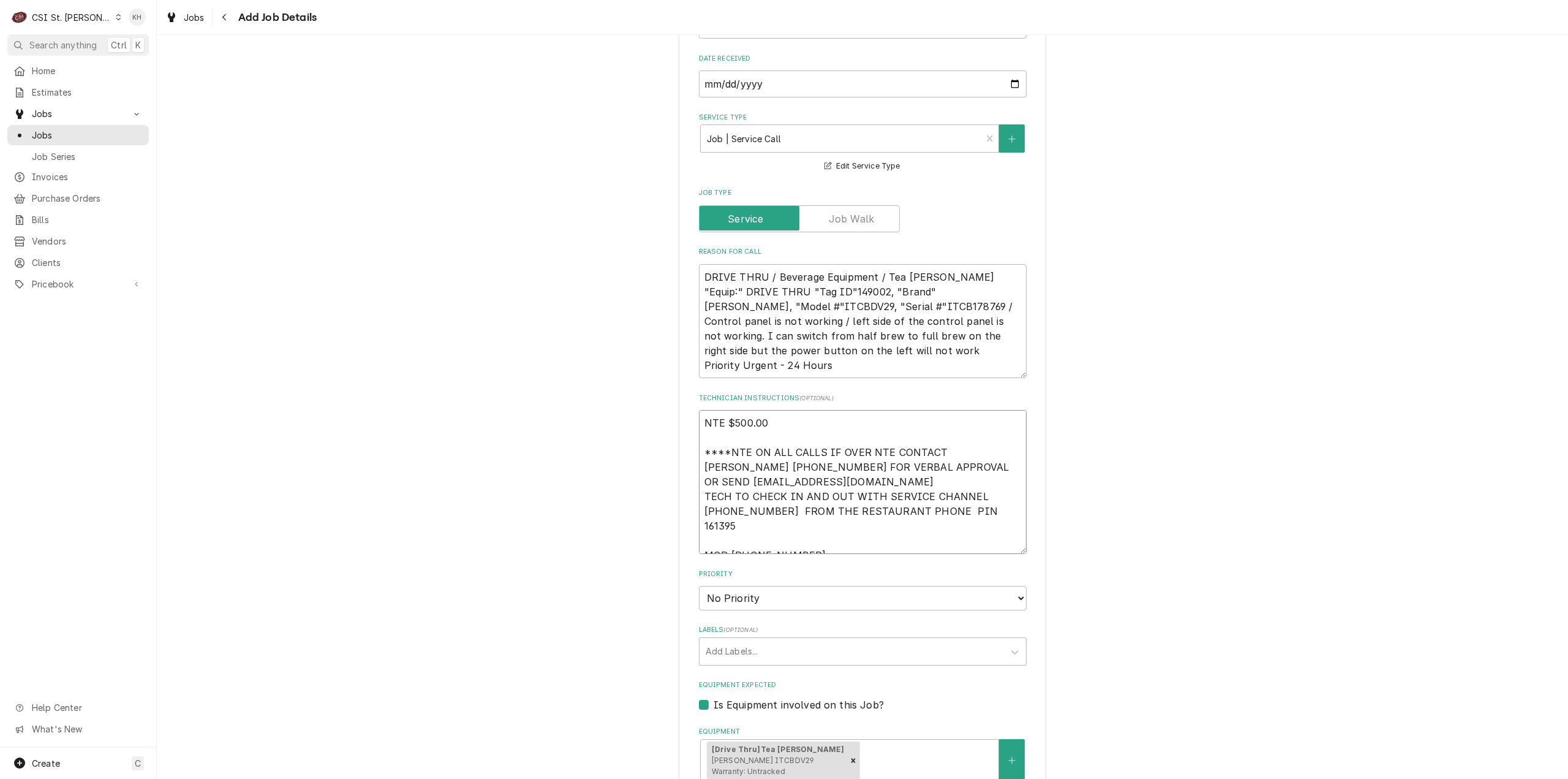
scroll to position [980, 0]
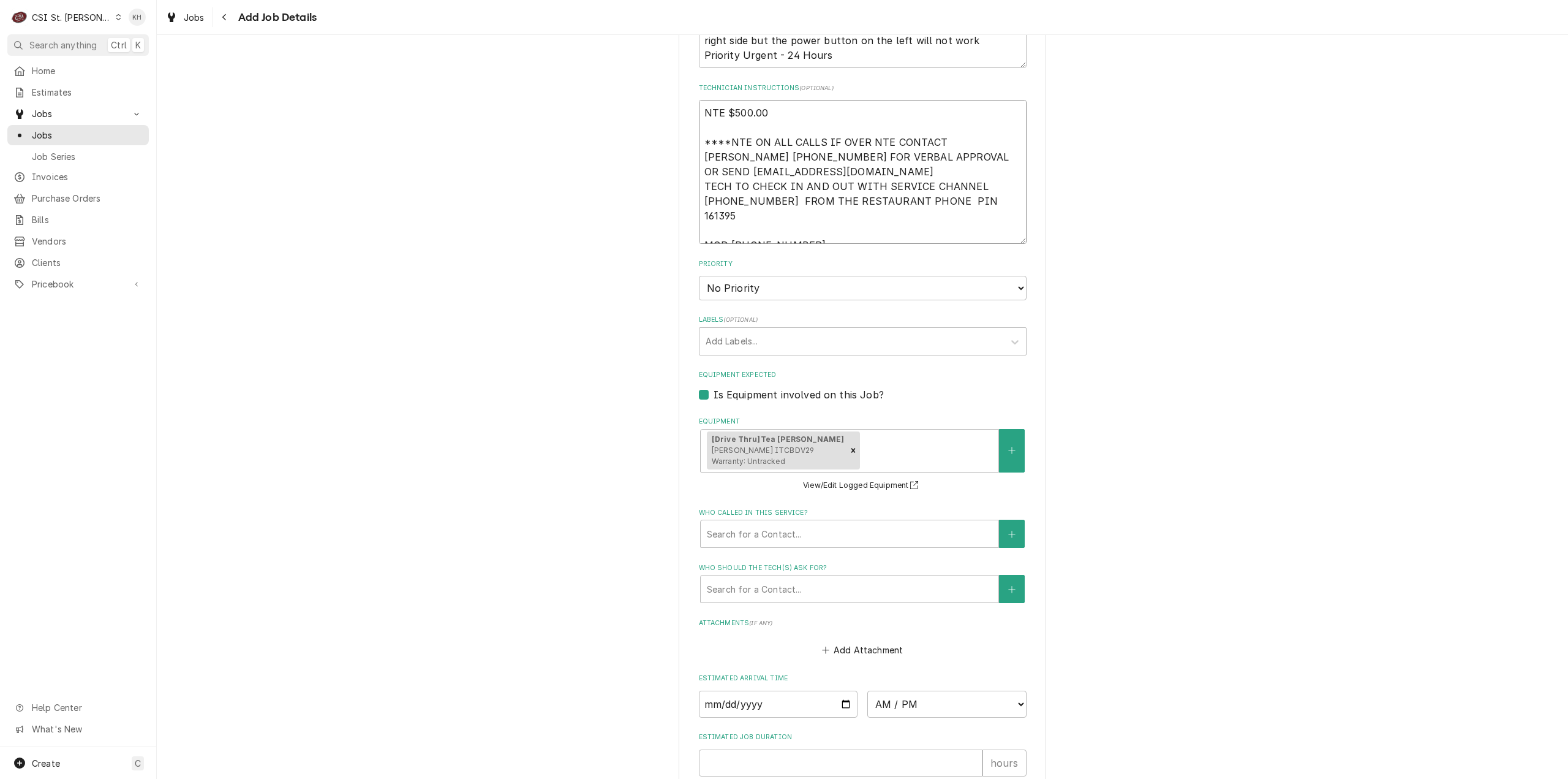
type textarea "NTE $500.00 ****NTE ON ALL CALLS IF OVER NTE CONTACT JEFF COSTA 636-399-1299 FO…"
click at [772, 283] on select "No Priority Urgent High Medium Low" at bounding box center [862, 287] width 327 height 24
select select "3"
click at [699, 275] on select "No Priority Urgent High Medium Low" at bounding box center [862, 287] width 327 height 24
type textarea "x"
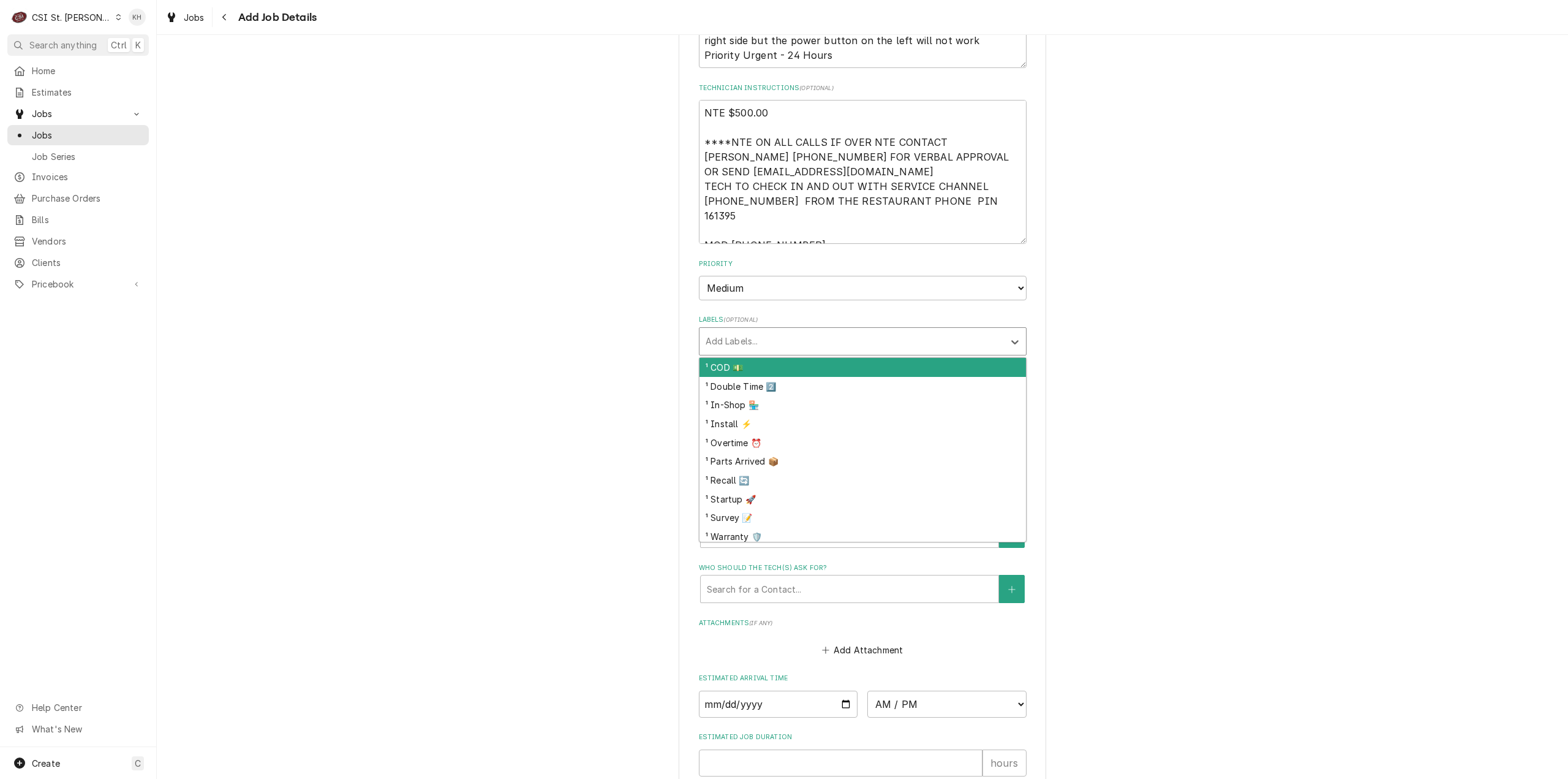
click at [756, 330] on div "Labels" at bounding box center [852, 341] width 293 height 22
type input "bev"
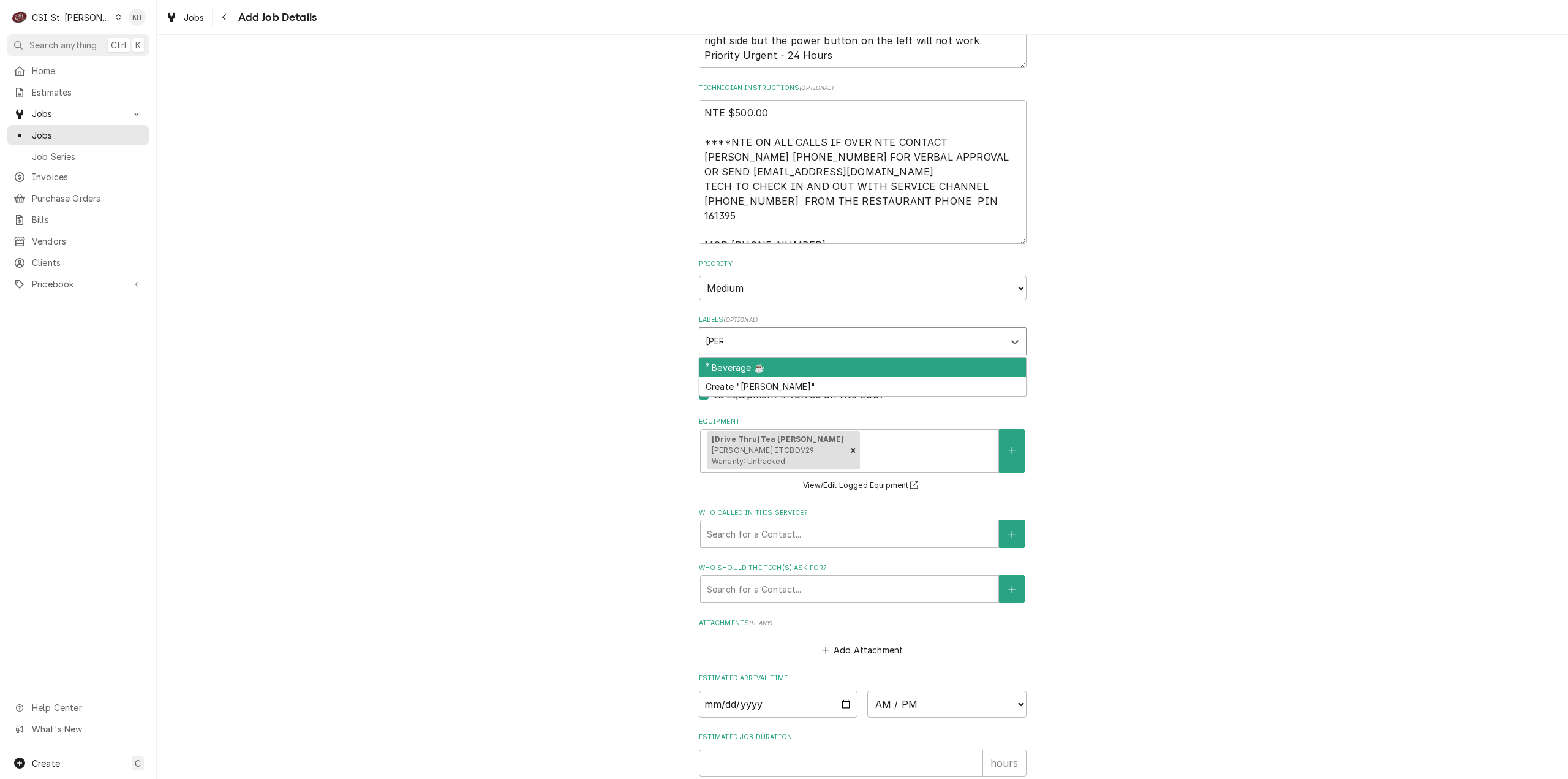
click at [765, 358] on div "² Beverage ☕️" at bounding box center [862, 368] width 326 height 19
type textarea "x"
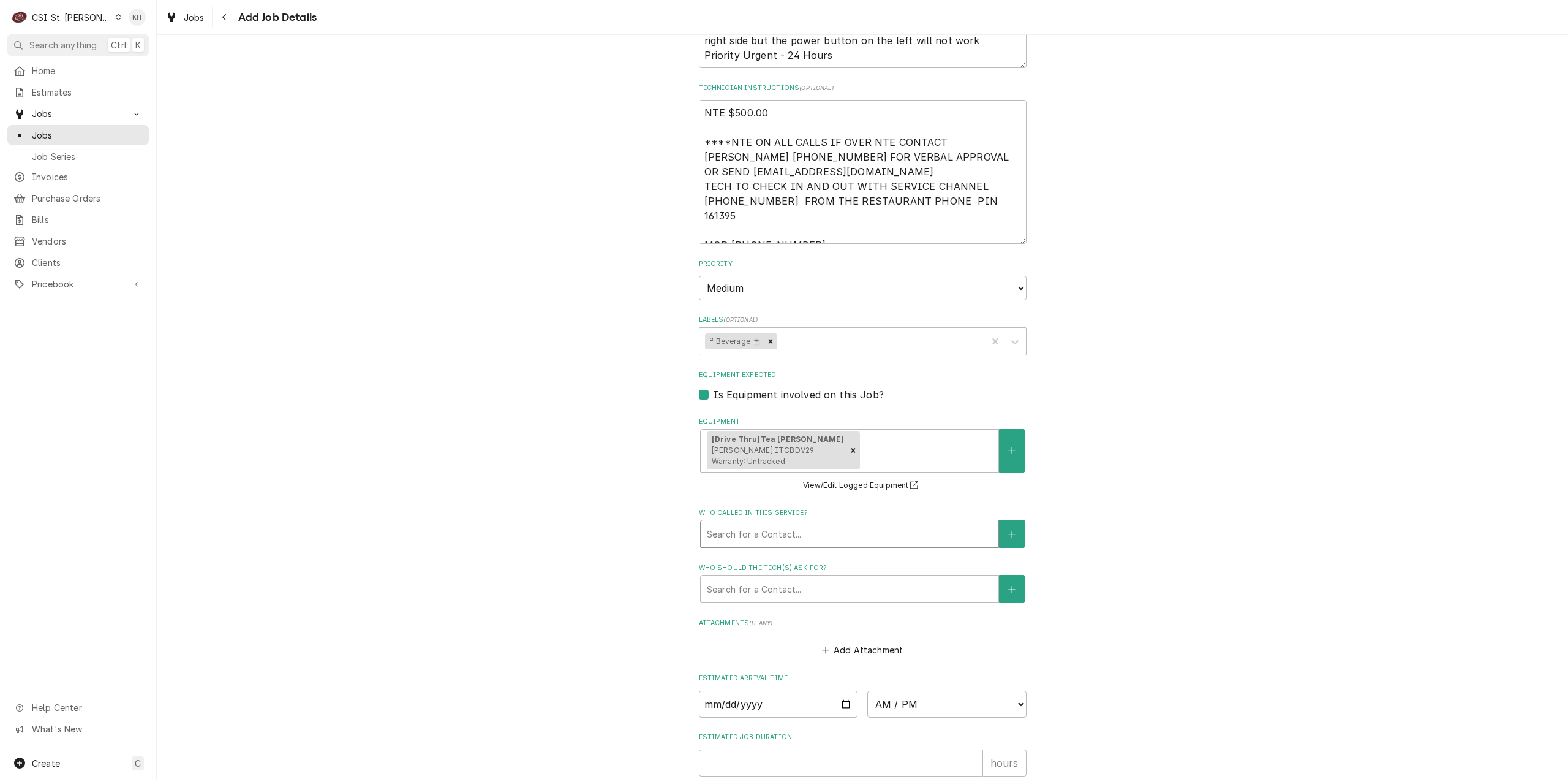
drag, startPoint x: 806, startPoint y: 505, endPoint x: 806, endPoint y: 518, distance: 13.0
click at [806, 508] on div "Who called in this service? Search for a Contact..." at bounding box center [862, 528] width 327 height 39
drag, startPoint x: 806, startPoint y: 519, endPoint x: 806, endPoint y: 533, distance: 14.0
click at [806, 523] on div "Who called in this service?" at bounding box center [849, 533] width 286 height 22
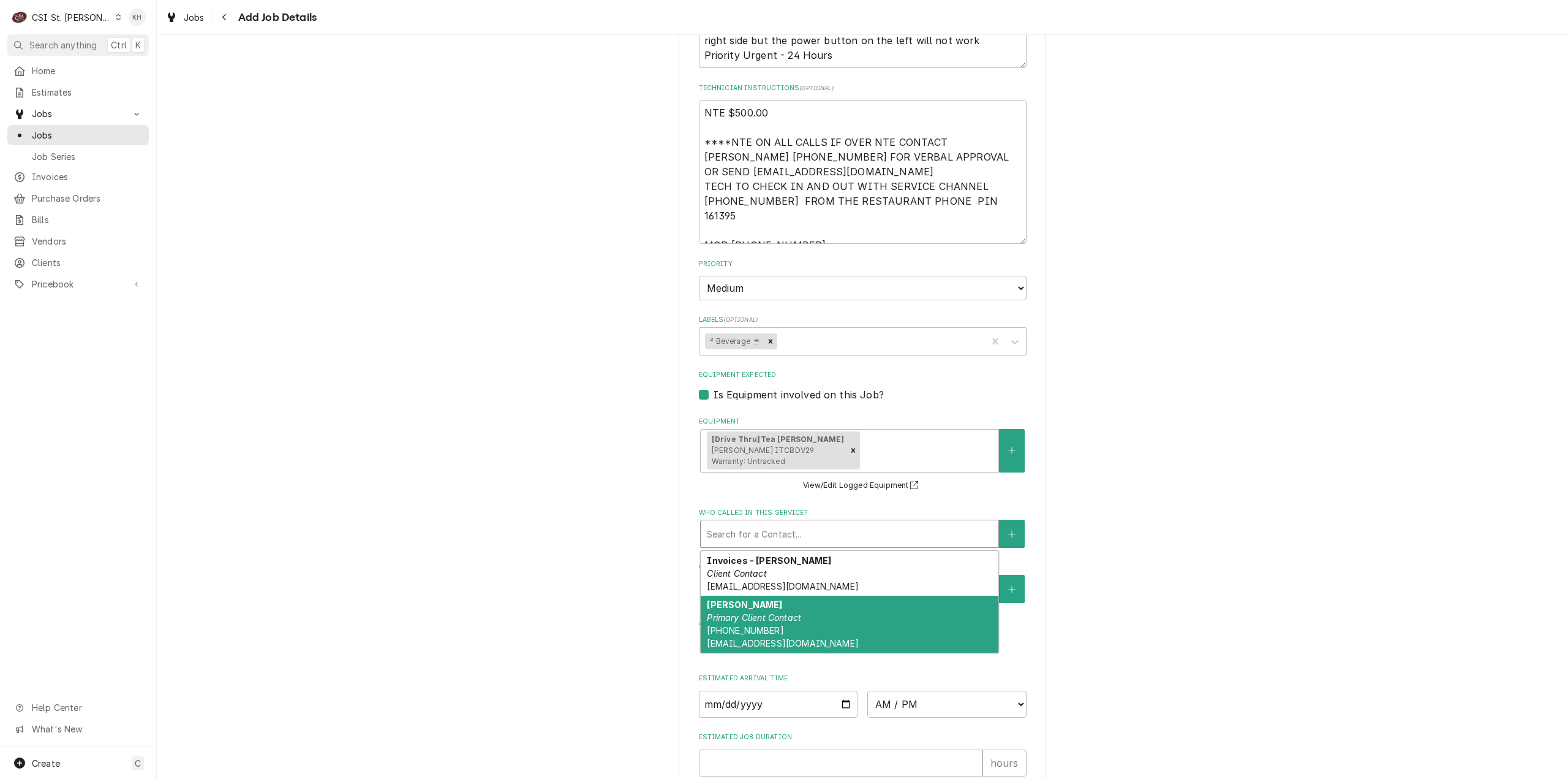
drag, startPoint x: 783, startPoint y: 605, endPoint x: 783, endPoint y: 612, distance: 7.0
click at [783, 612] on em "Primary Client Contact" at bounding box center [754, 617] width 94 height 11
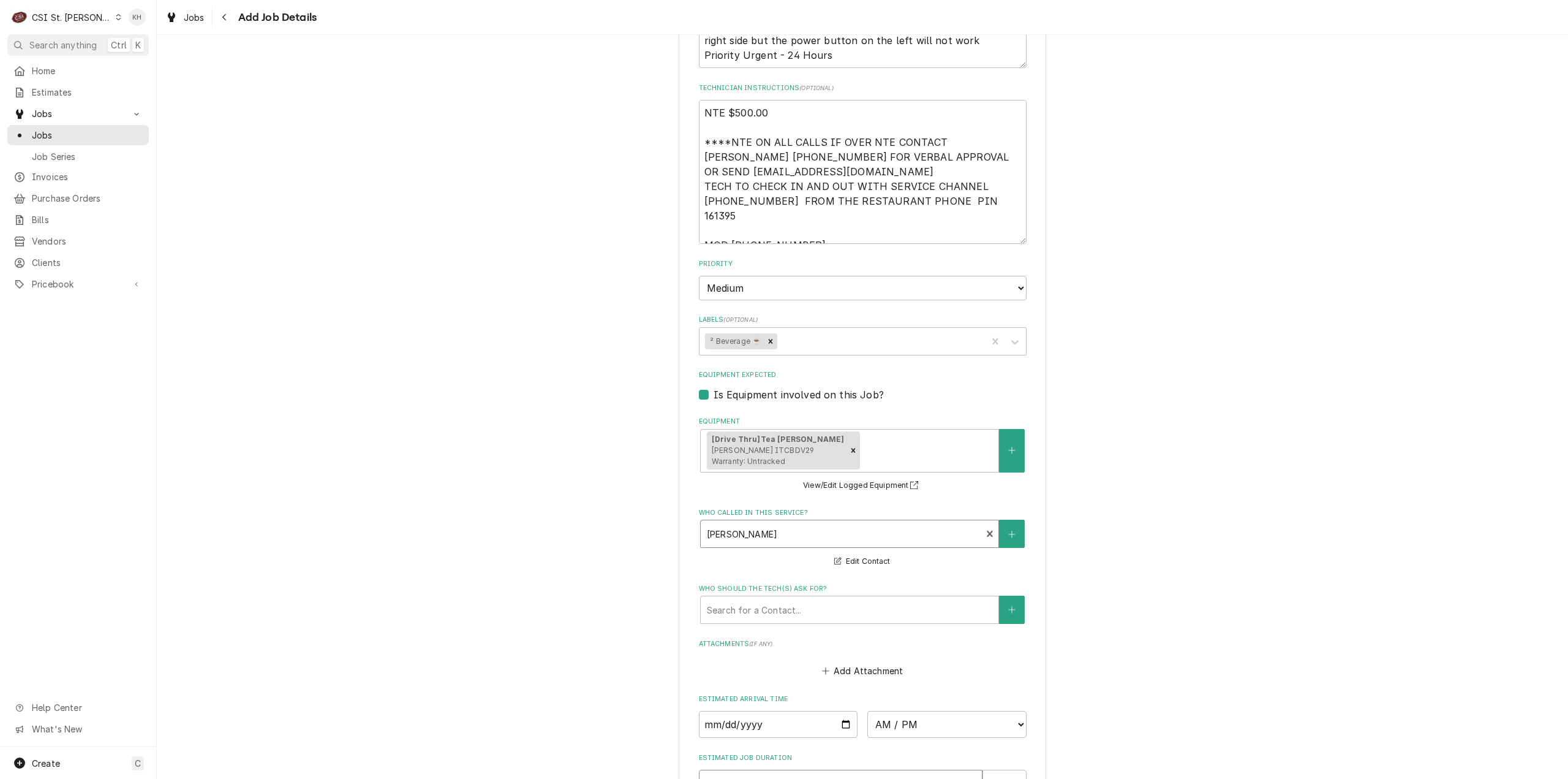
click at [787, 769] on input "Estimated Job Duration" at bounding box center [840, 783] width 284 height 27
type textarea "x"
type input "2"
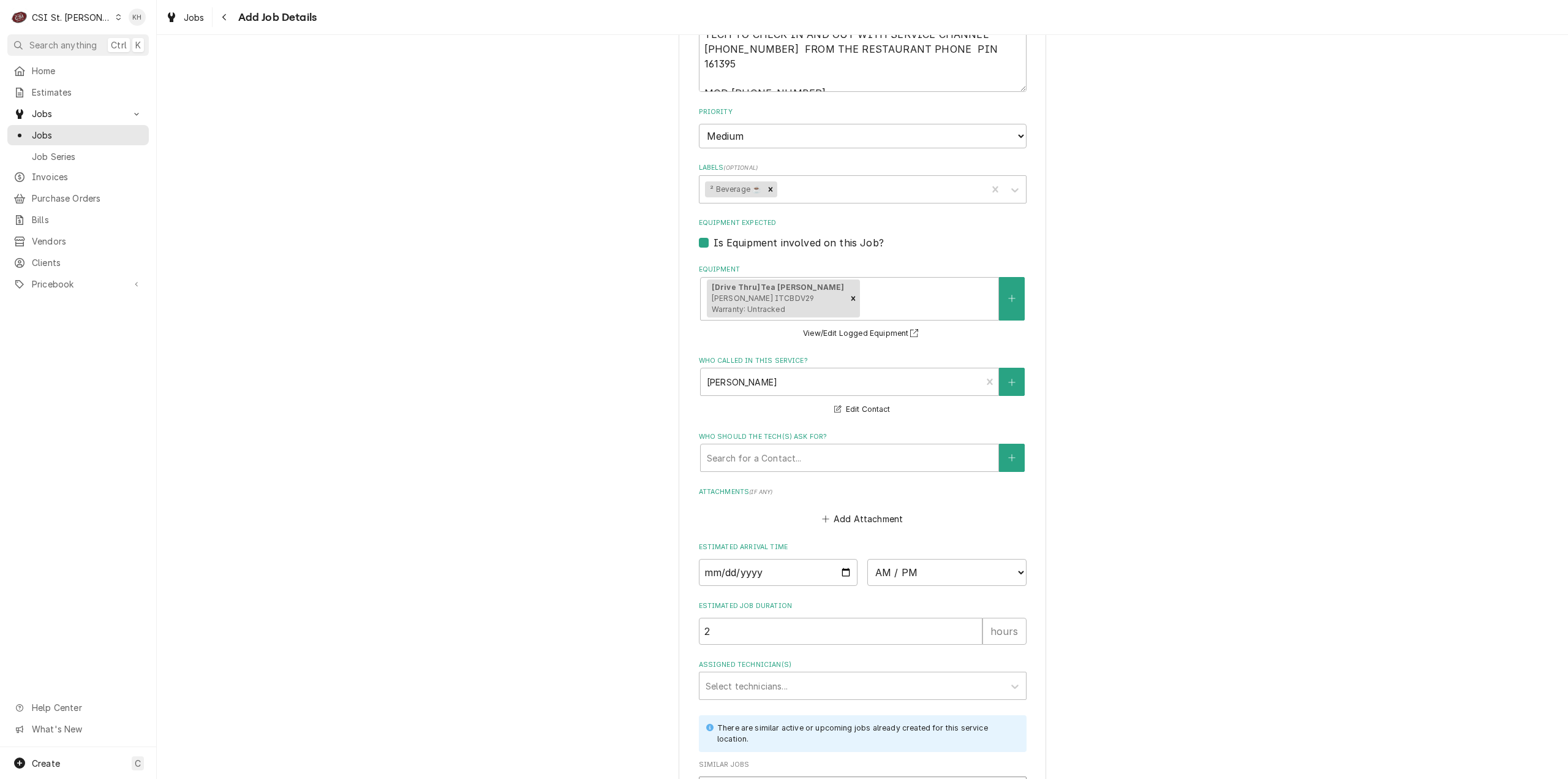
scroll to position [1259, 0]
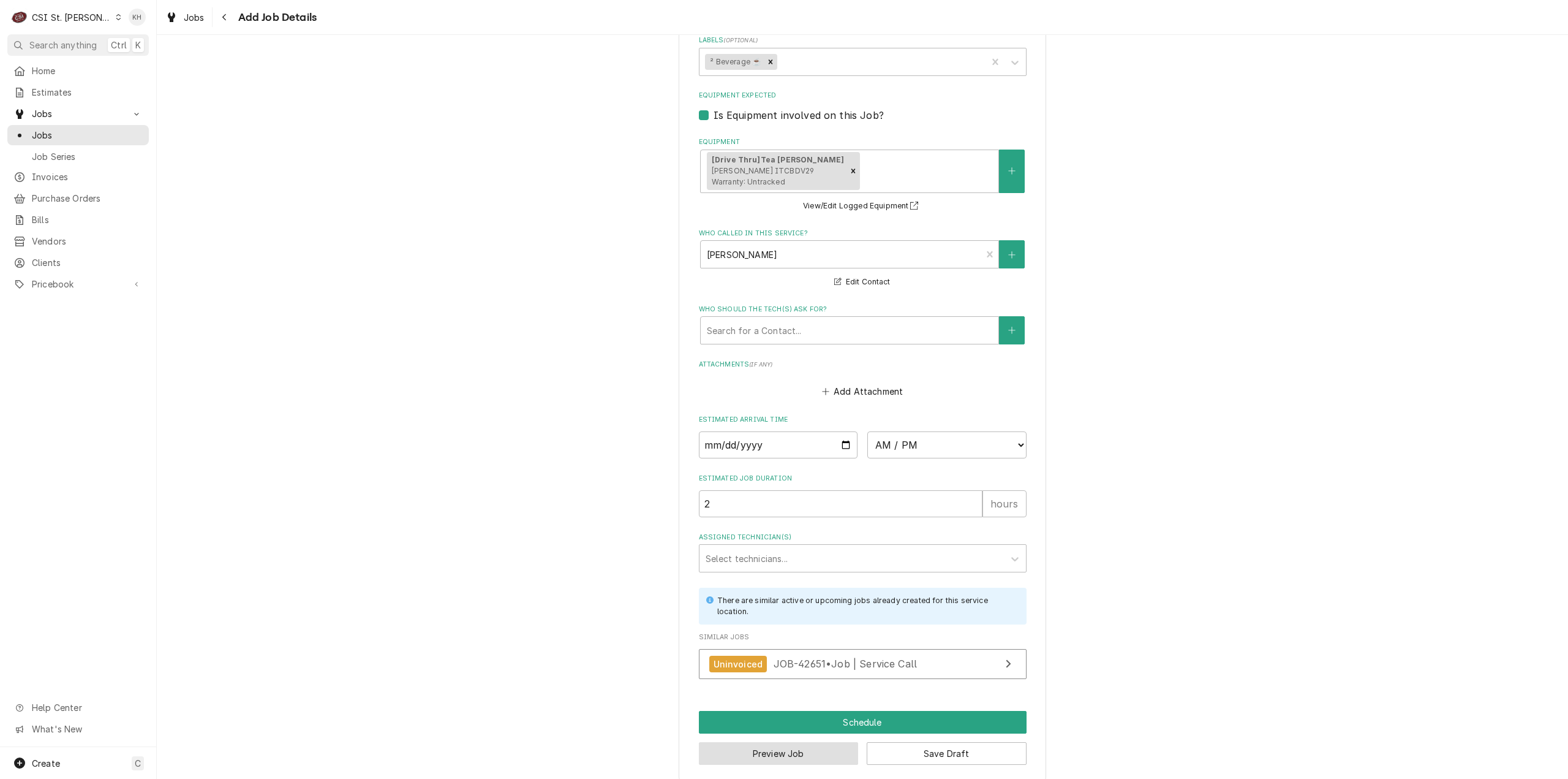
click at [789, 749] on button "Preview Job" at bounding box center [779, 754] width 160 height 23
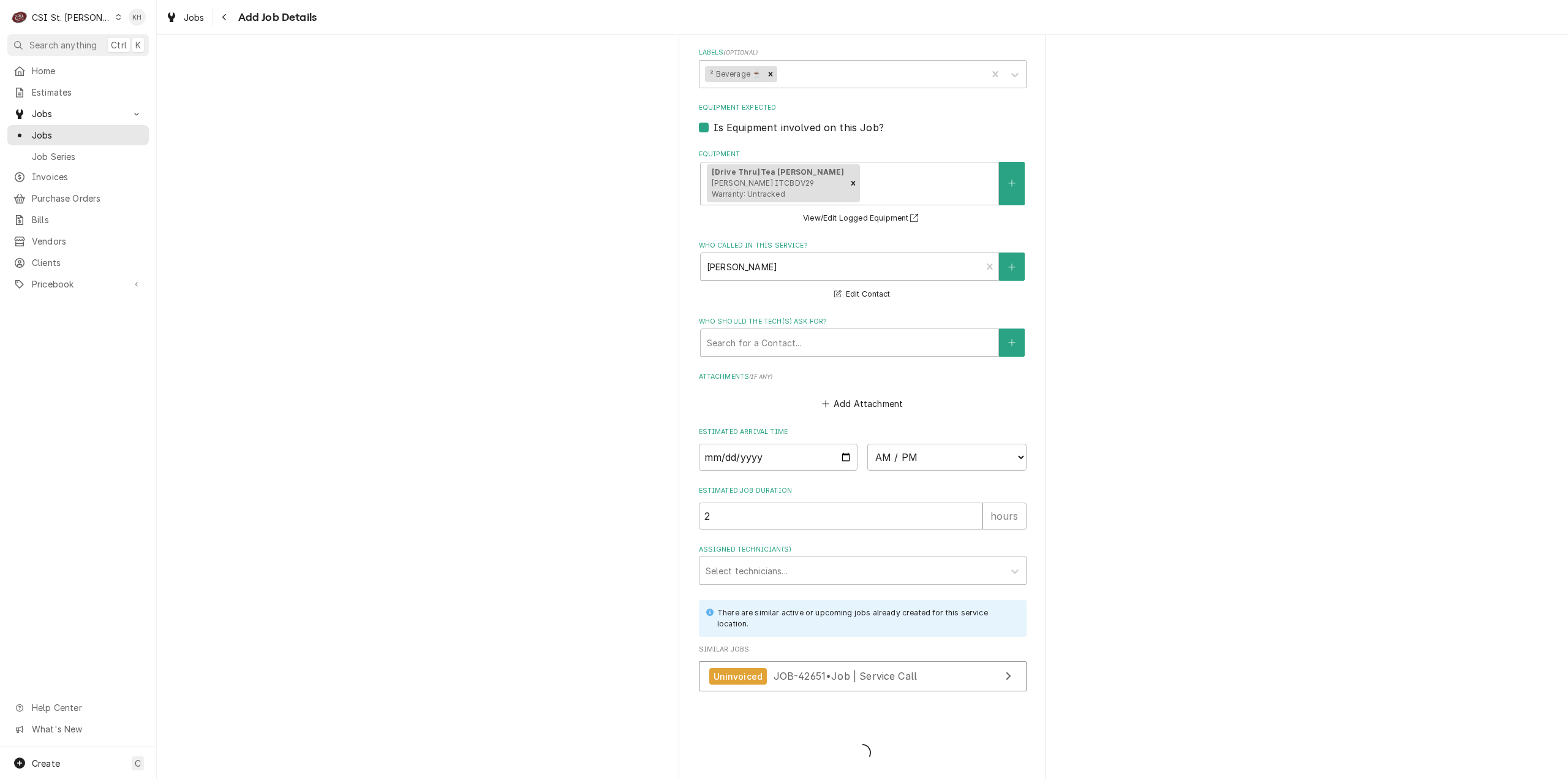
type textarea "x"
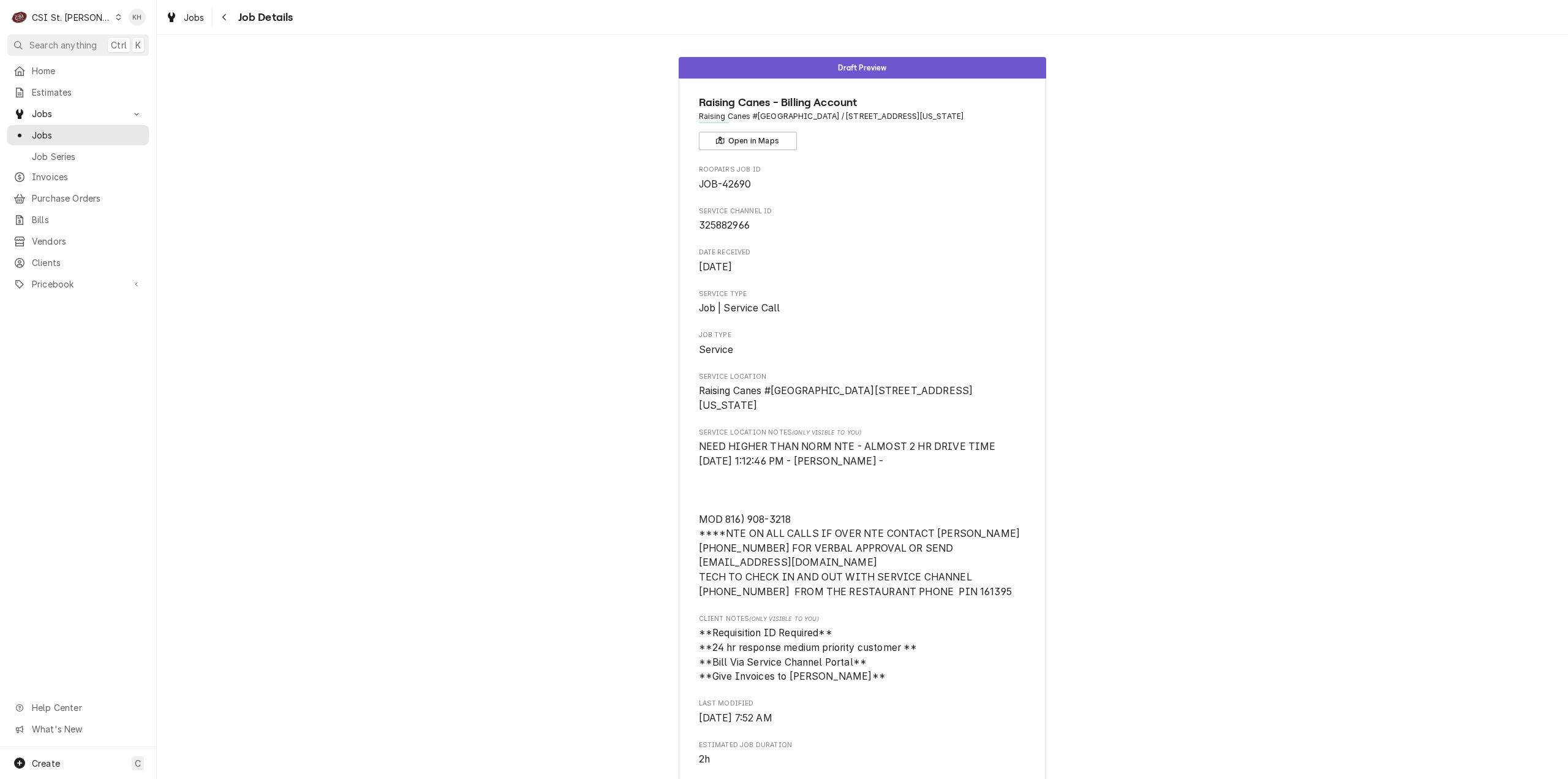
click at [45, 25] on div "C CSI St. [PERSON_NAME]" at bounding box center [66, 16] width 118 height 24
click at [134, 32] on div "CSI [US_STATE][GEOGRAPHIC_DATA]" at bounding box center [188, 24] width 174 height 20
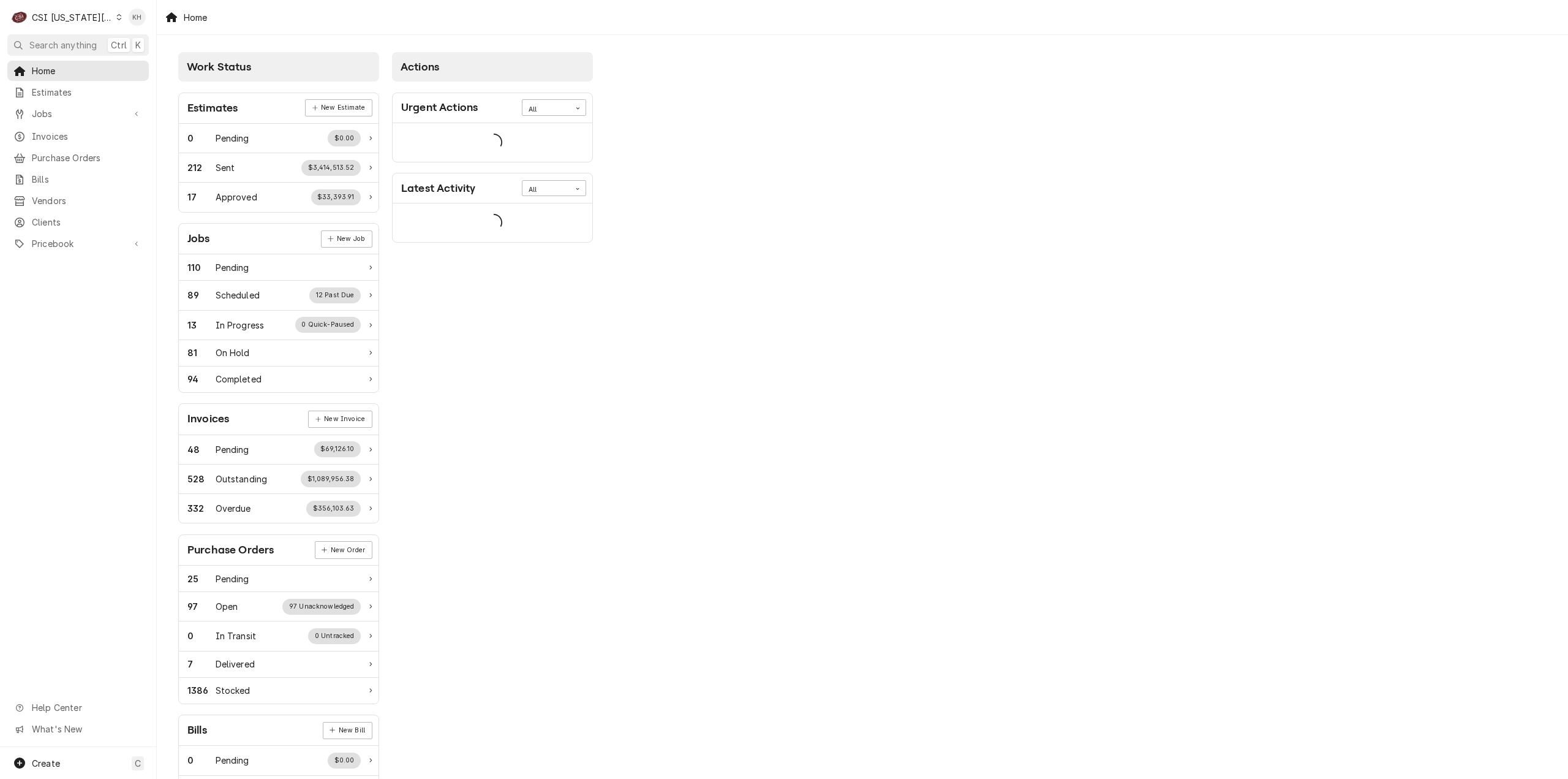
click at [76, 45] on span "Search anything" at bounding box center [64, 44] width 67 height 13
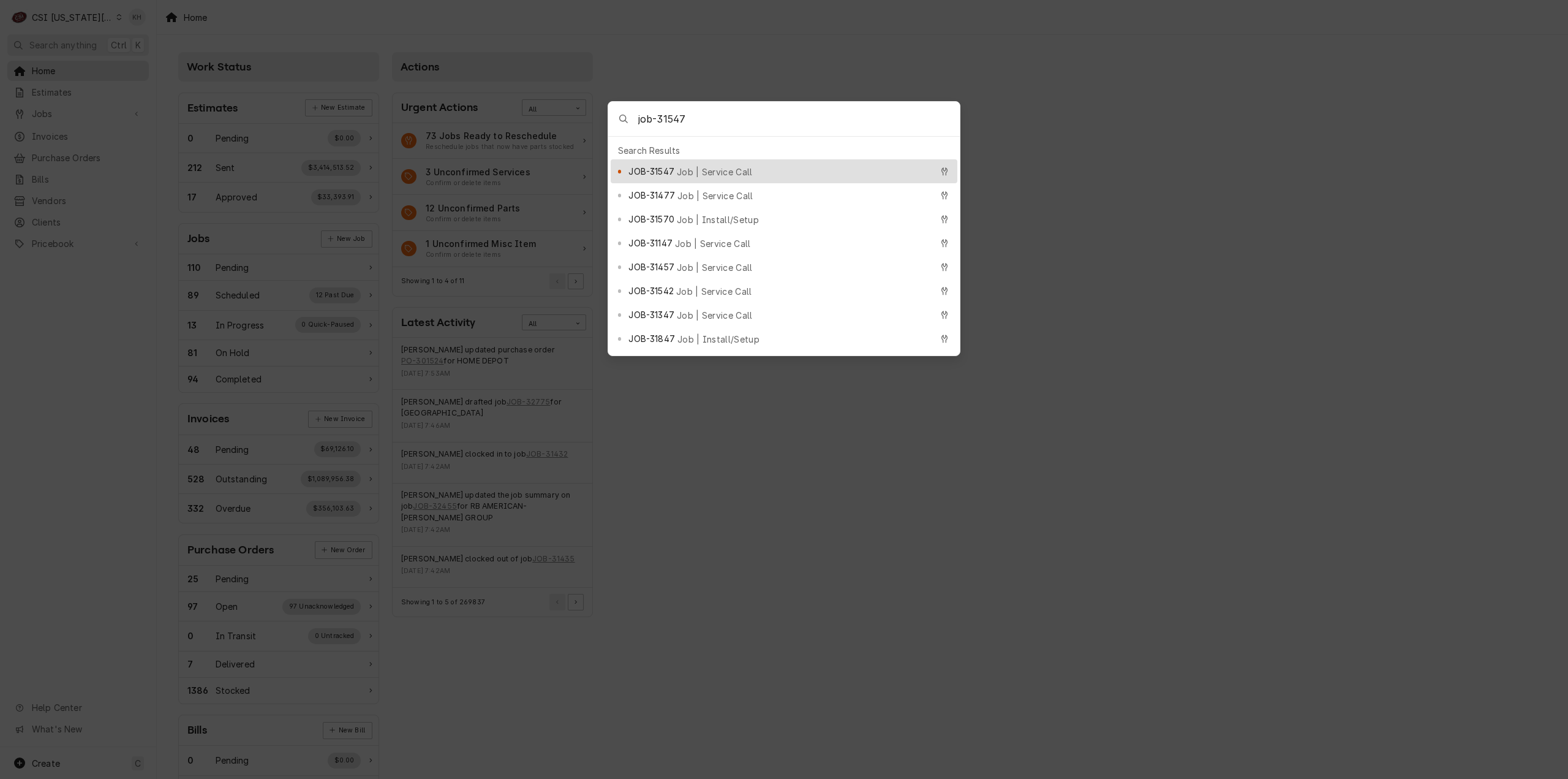
type input "job-31547"
click at [717, 166] on span "Job | Service Call" at bounding box center [714, 171] width 76 height 13
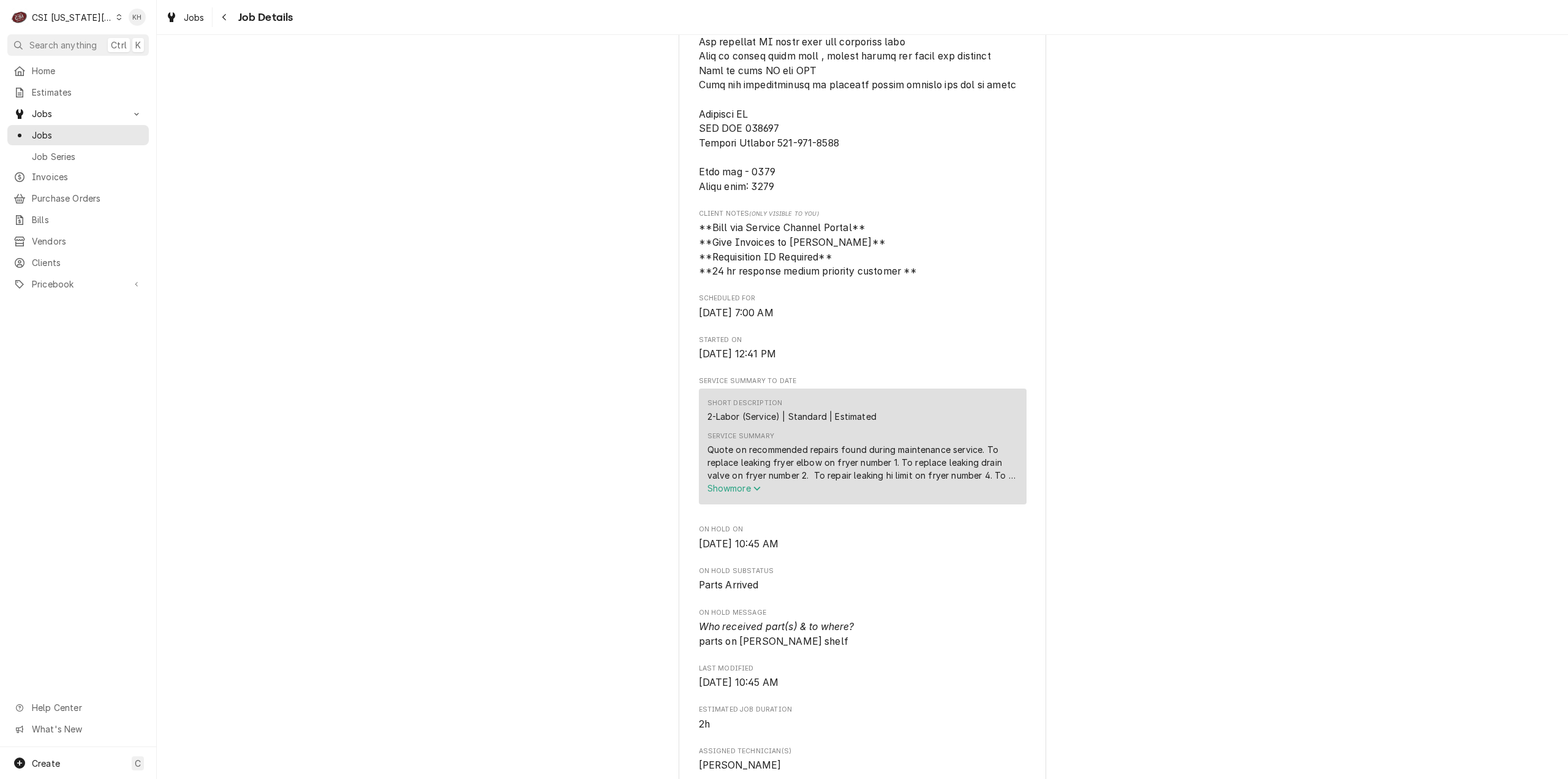
scroll to position [1042, 0]
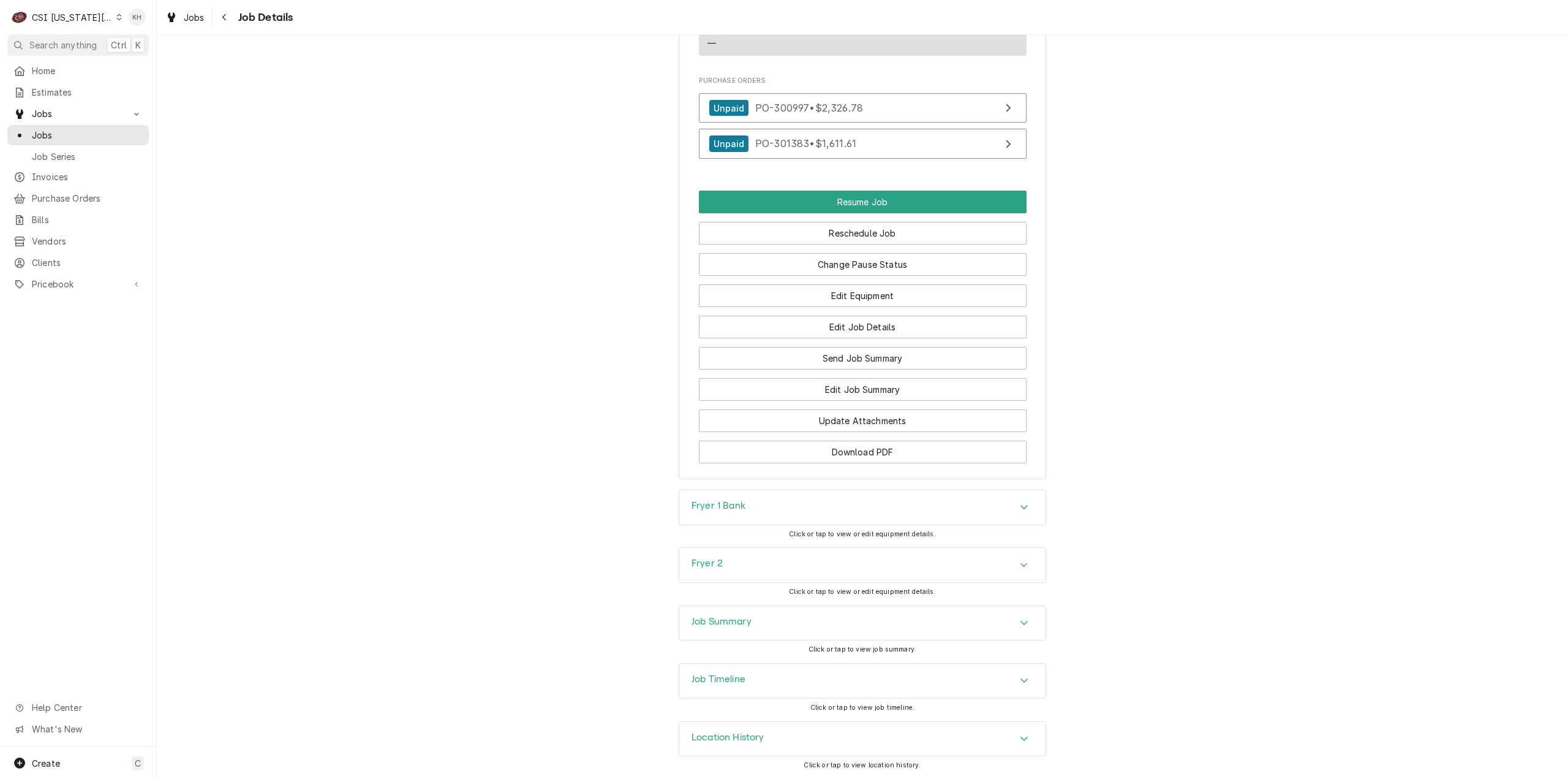
click at [756, 634] on div "Job Summary" at bounding box center [862, 623] width 367 height 35
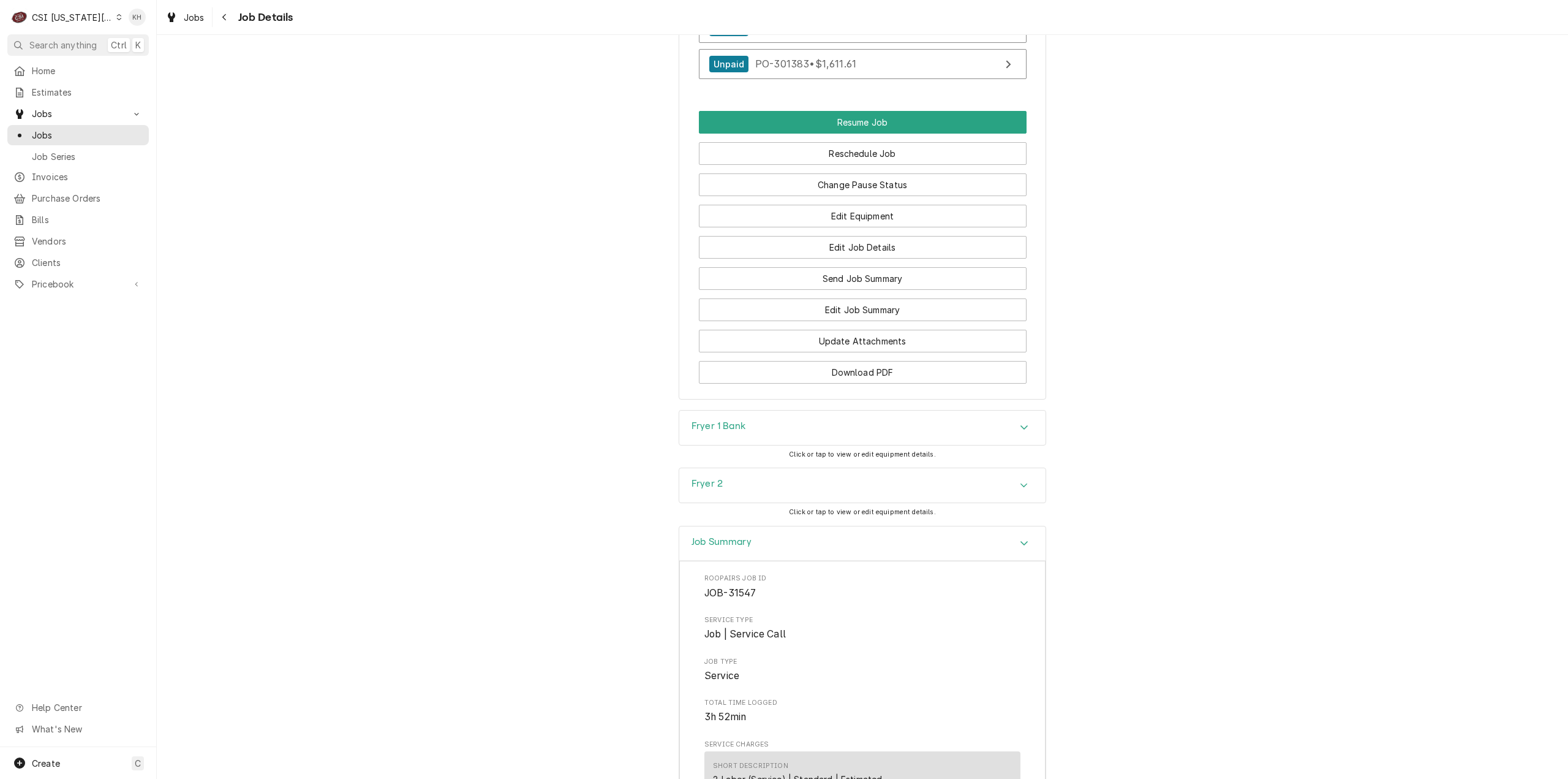
scroll to position [2679, 0]
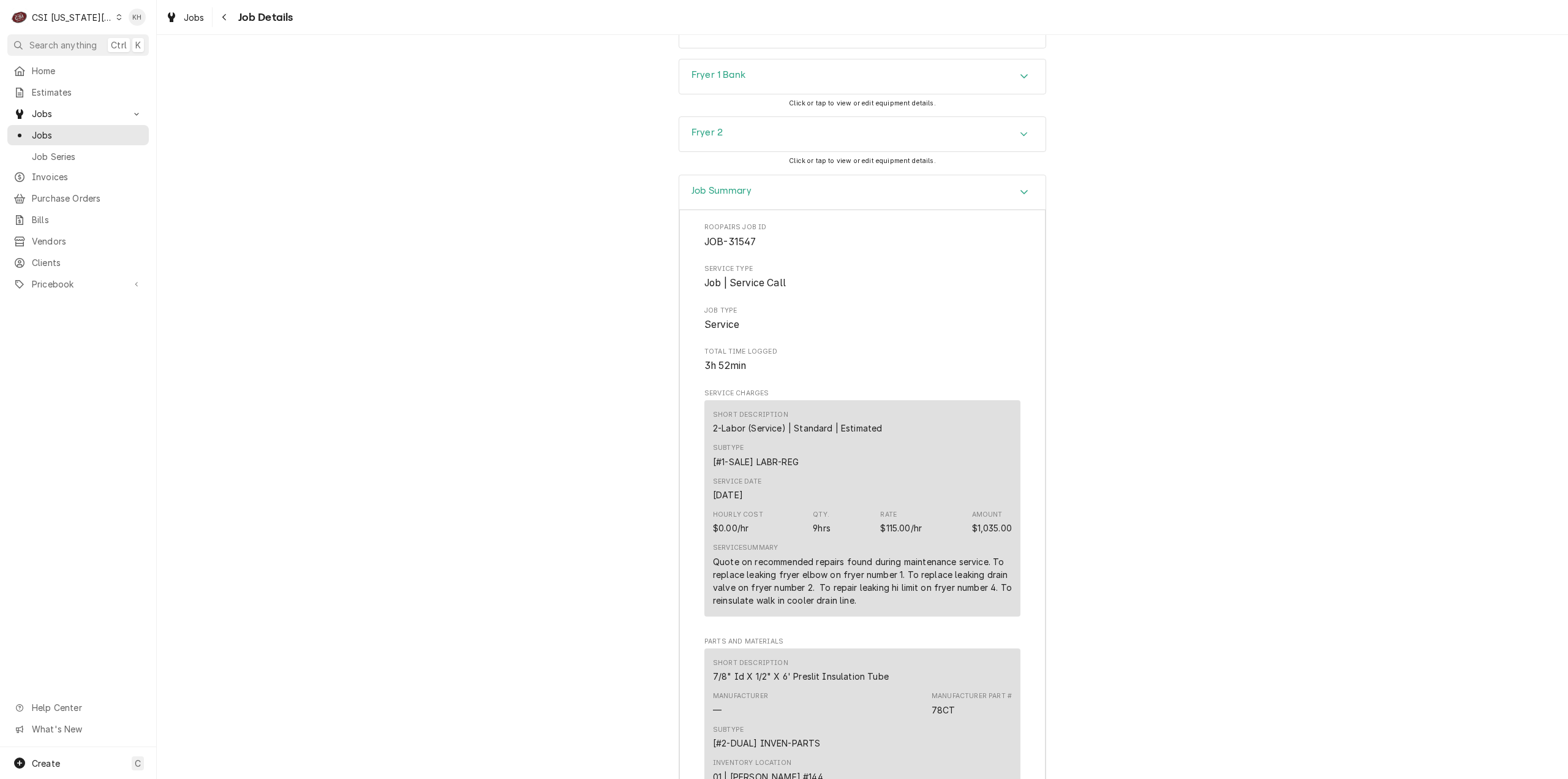
click at [733, 206] on div "Job Summary" at bounding box center [862, 193] width 367 height 35
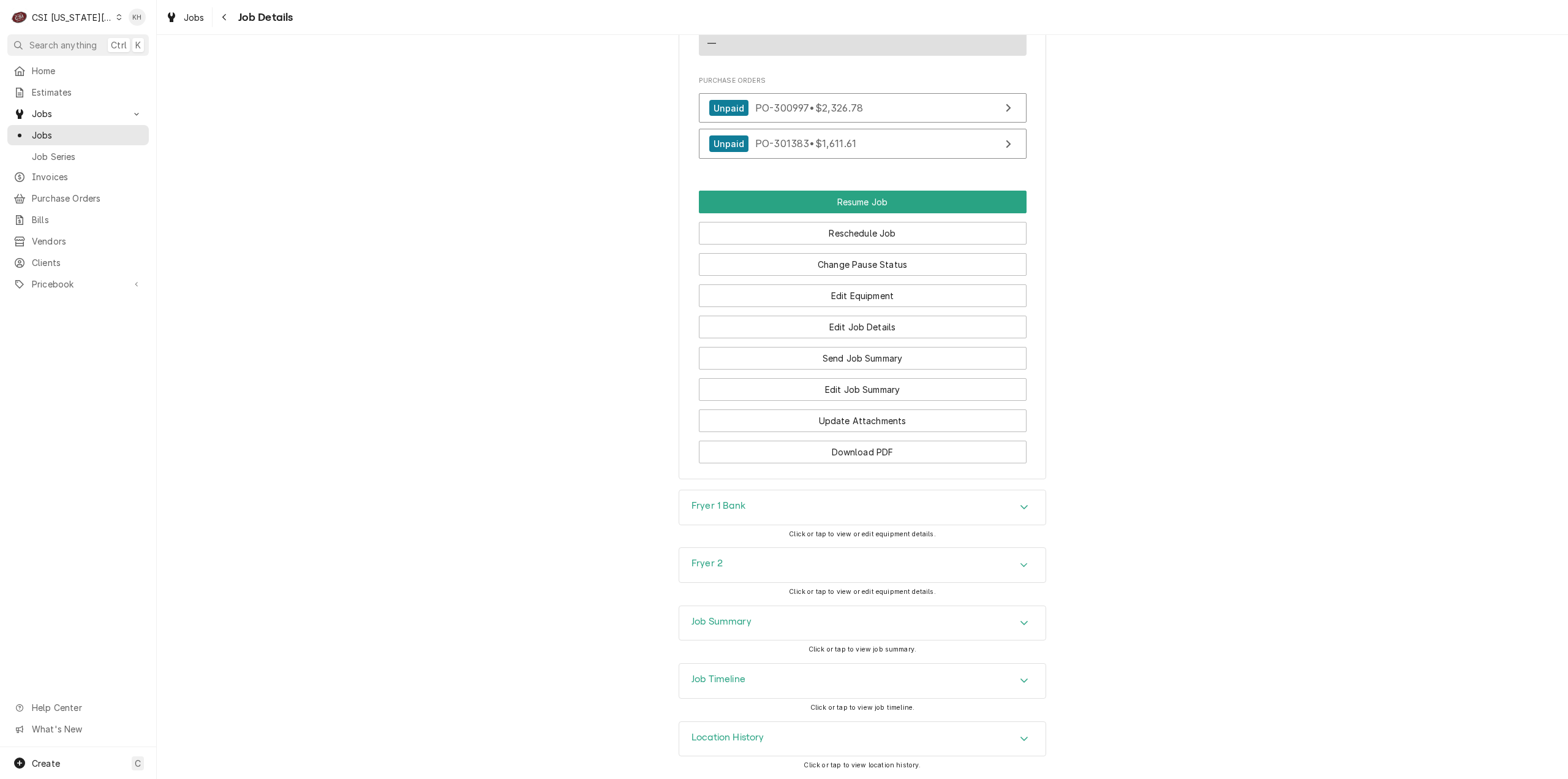
scroll to position [2250, 0]
click at [778, 670] on div "Job Timeline" at bounding box center [862, 681] width 367 height 35
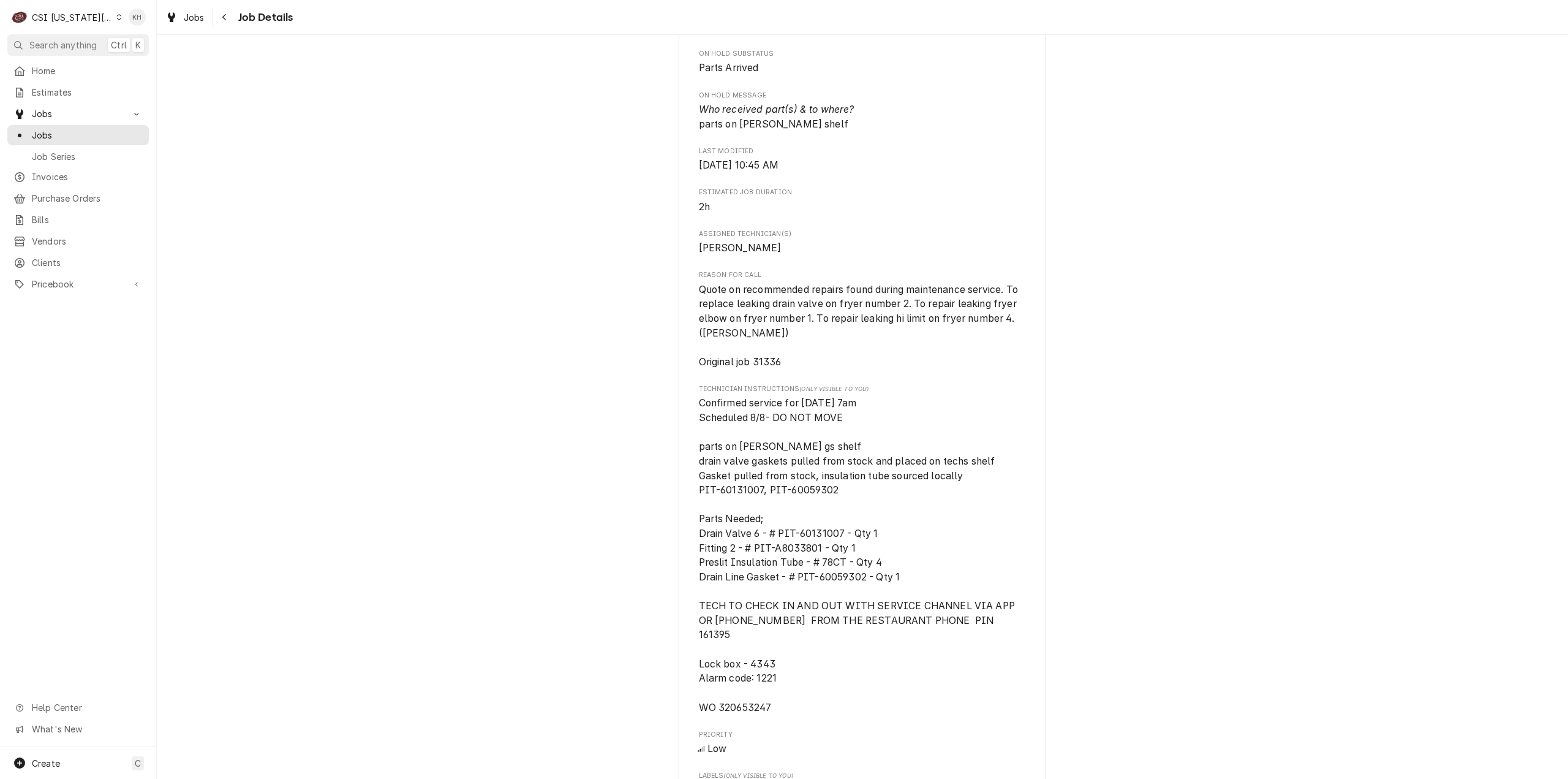
scroll to position [0, 0]
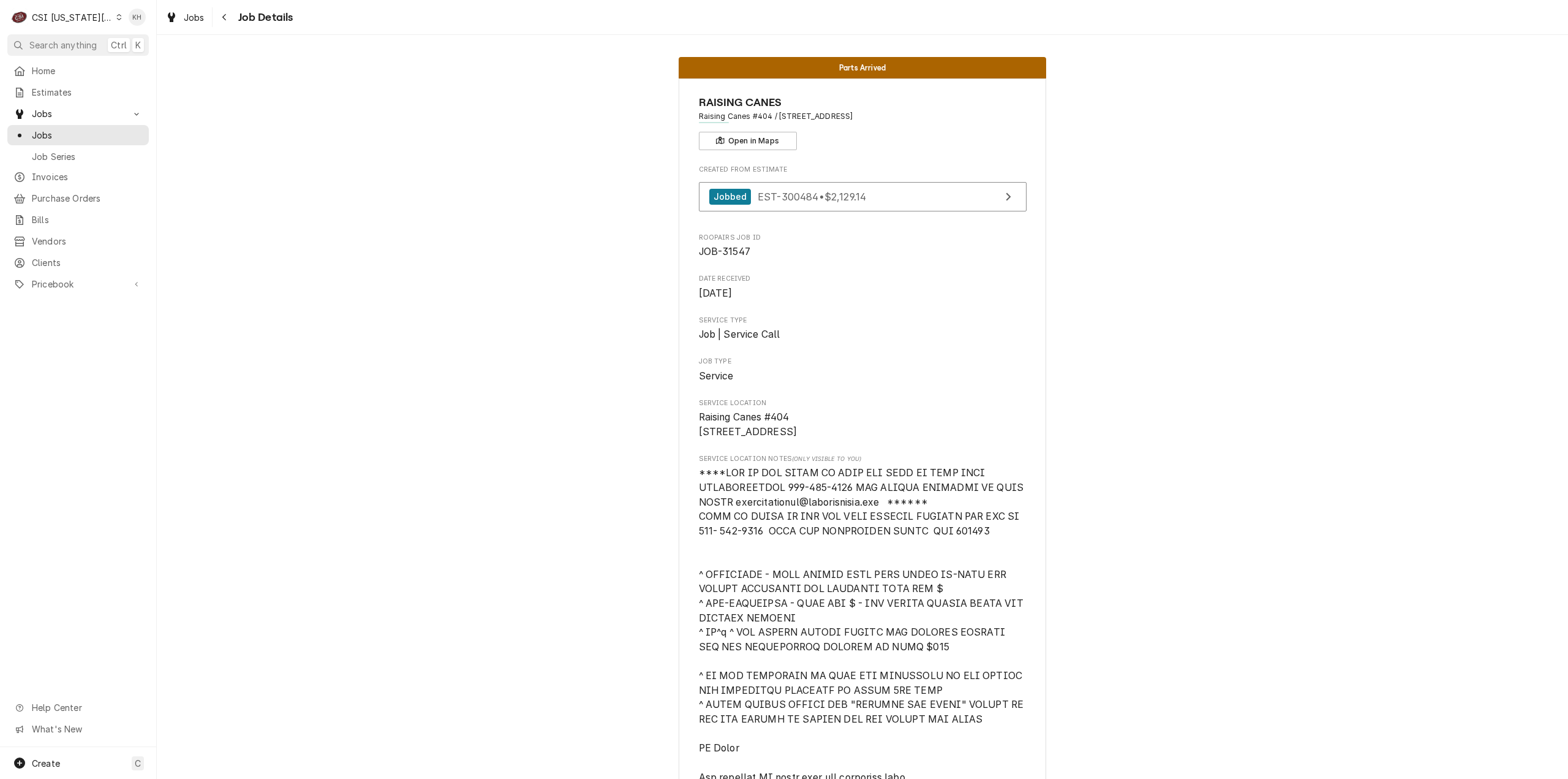
drag, startPoint x: 1122, startPoint y: 589, endPoint x: 1073, endPoint y: 173, distance: 418.9
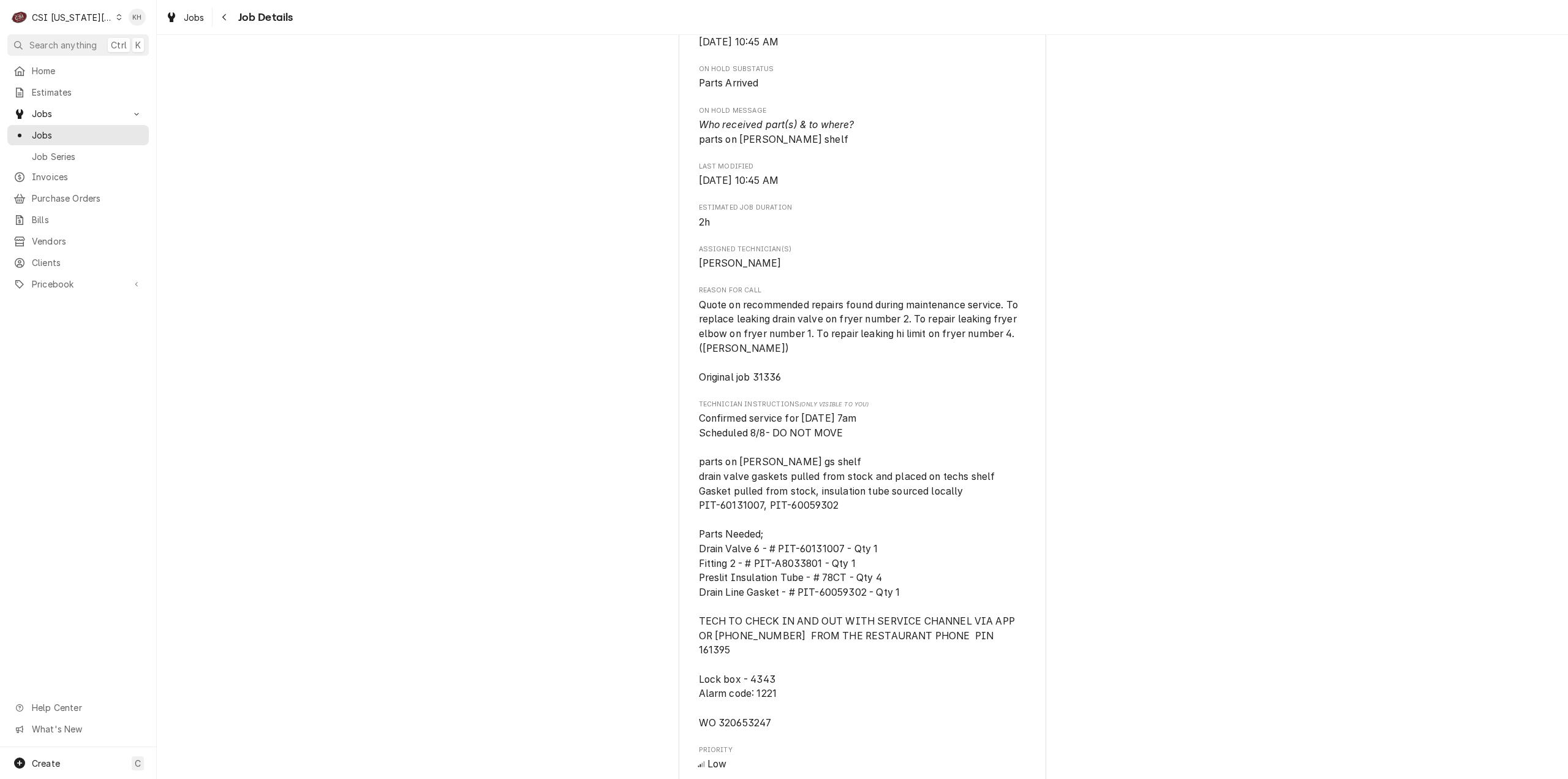
scroll to position [1348, 0]
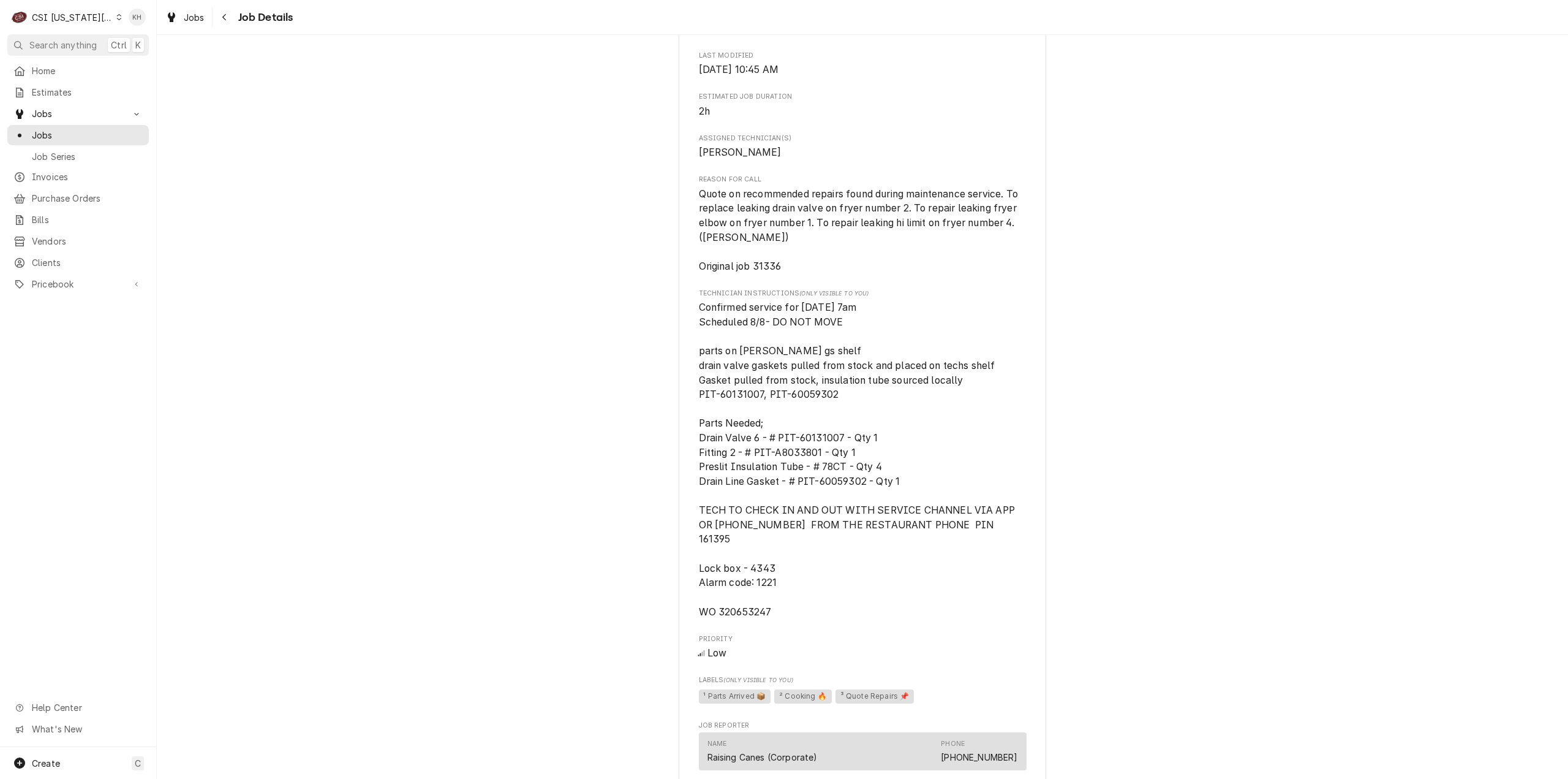
click at [80, 48] on span "Search anything" at bounding box center [64, 44] width 67 height 13
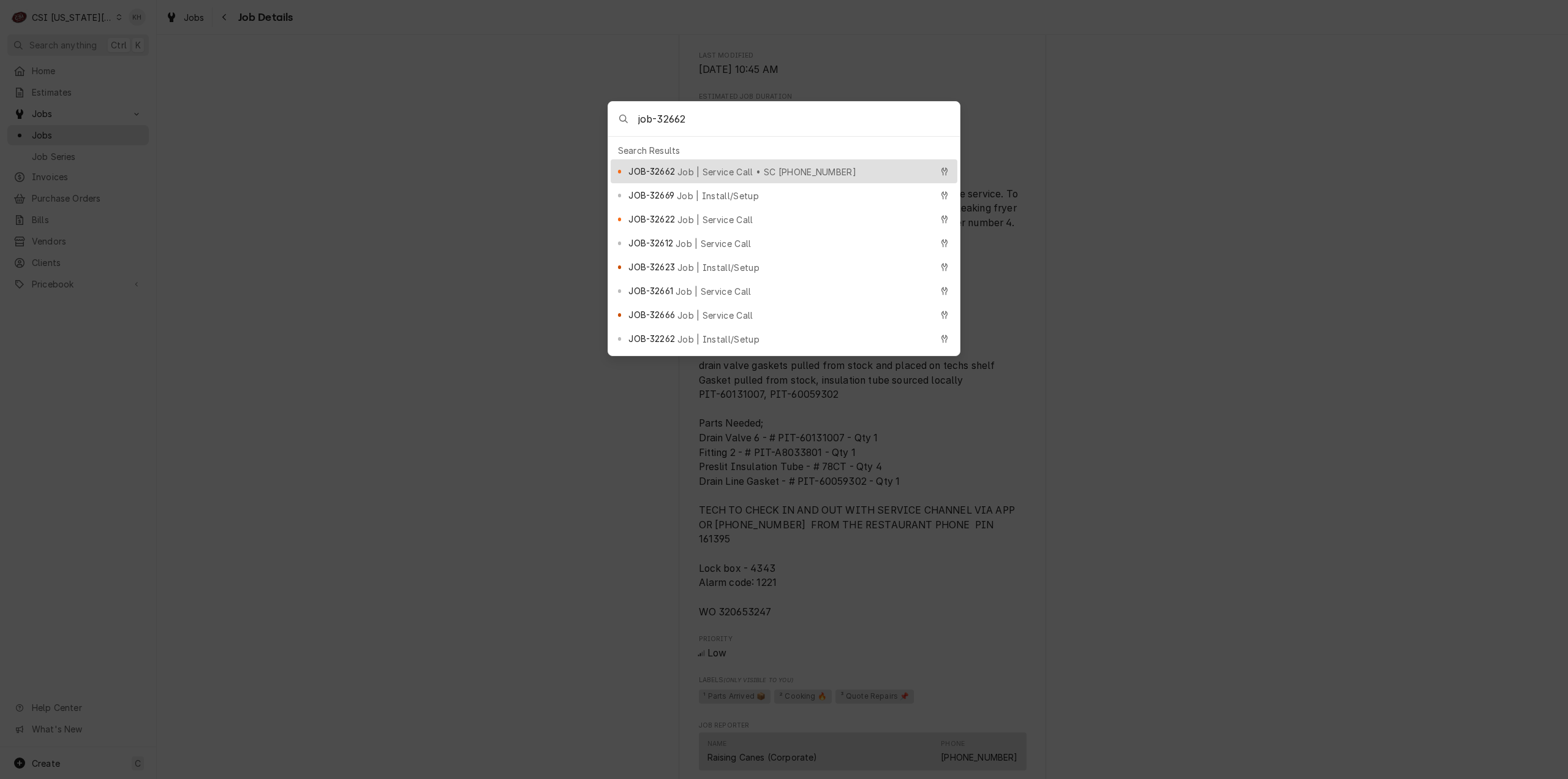
type input "job-32662"
click at [667, 166] on span "JOB-32662" at bounding box center [652, 170] width 46 height 13
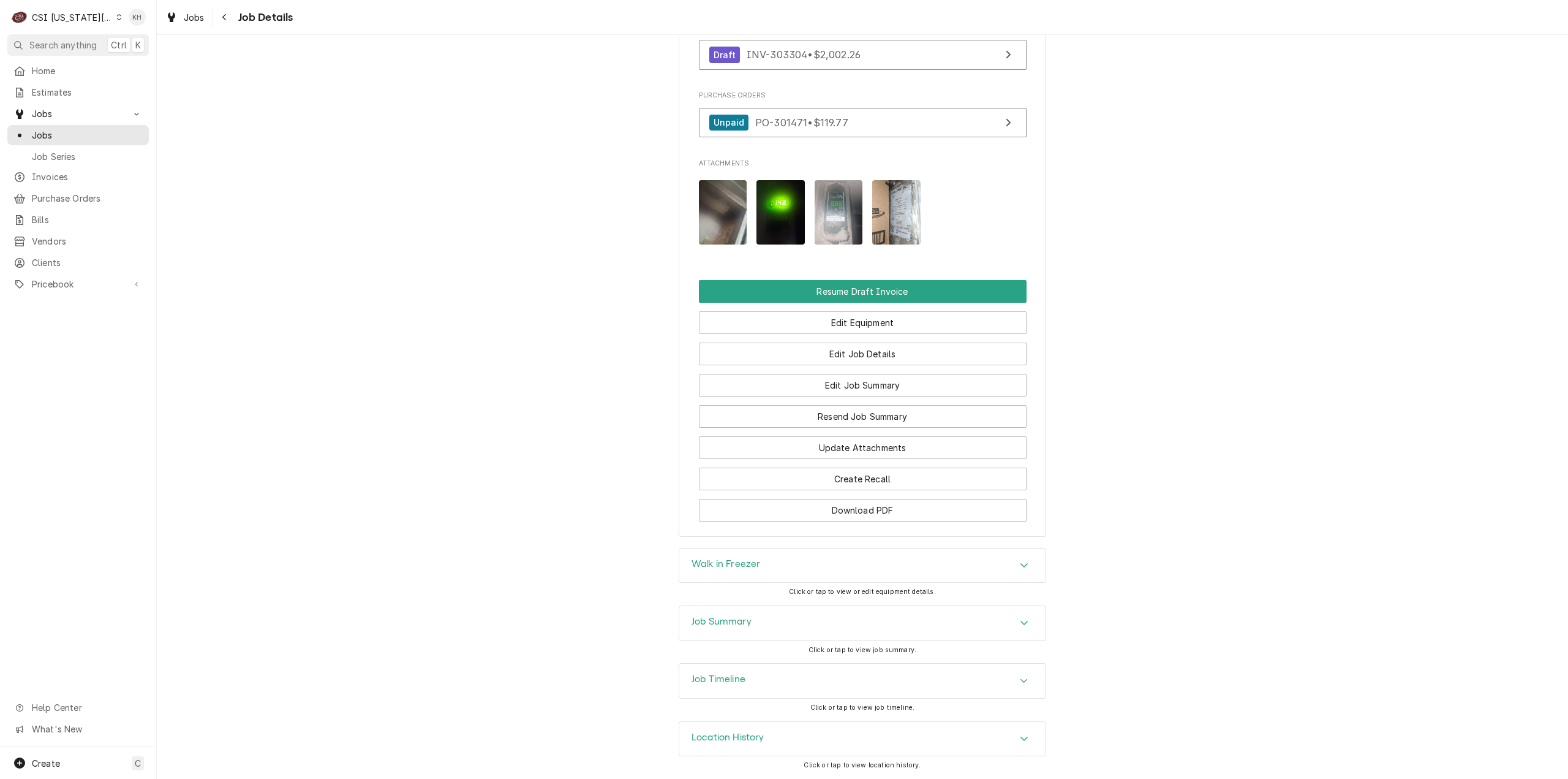
click at [751, 682] on div "Job Timeline" at bounding box center [862, 681] width 367 height 35
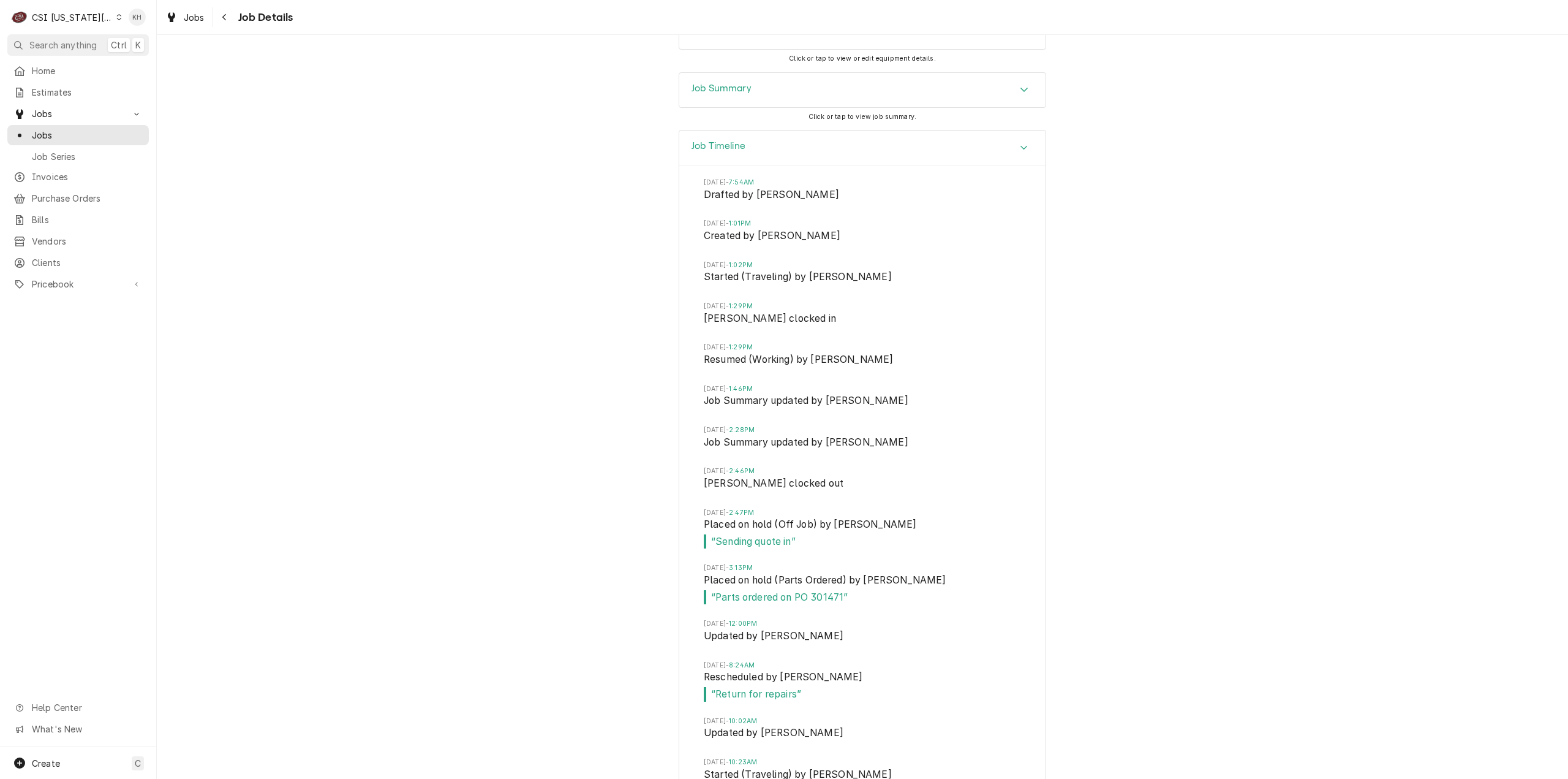
scroll to position [1896, 0]
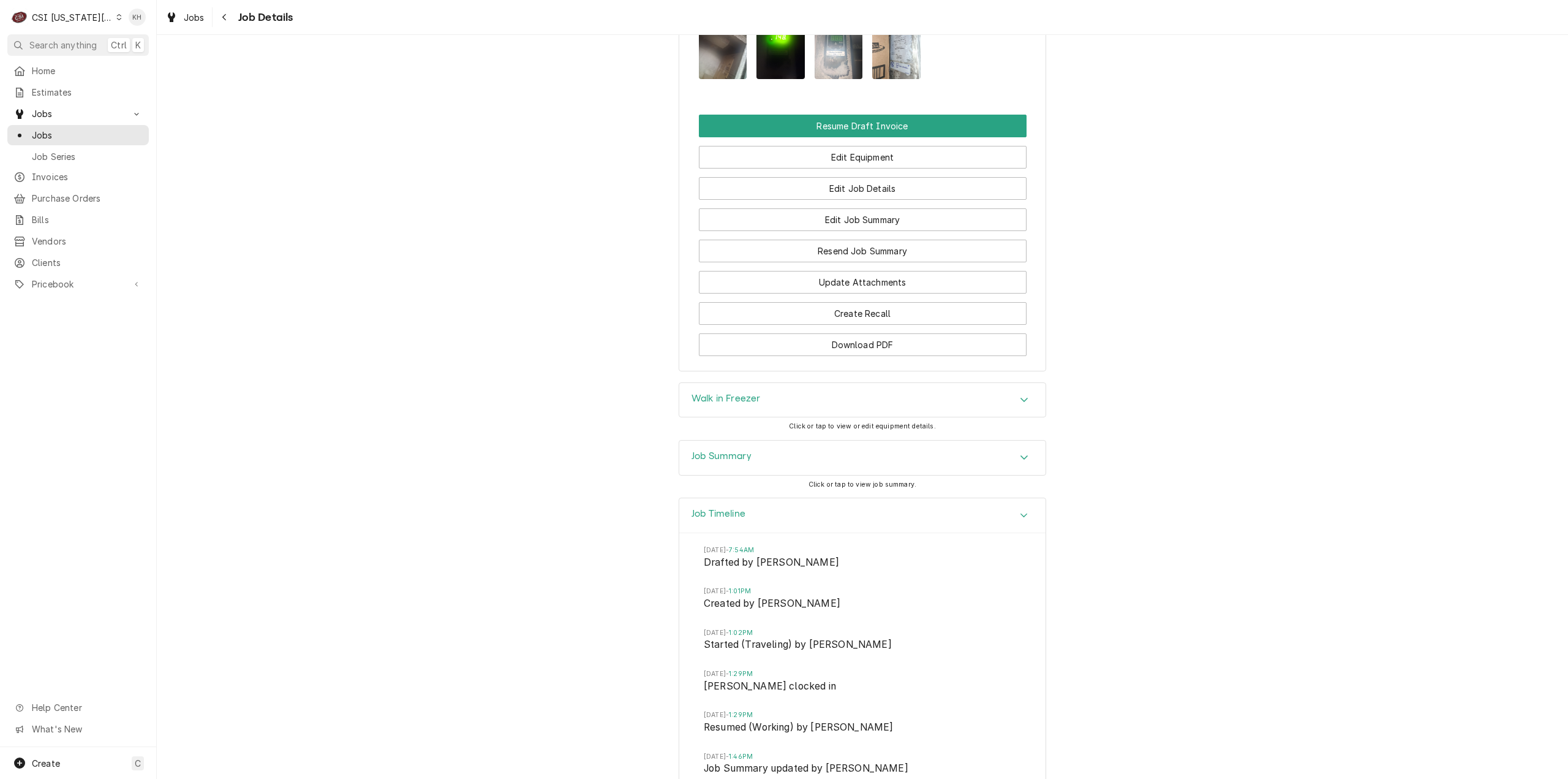
click at [783, 461] on div "Job Summary" at bounding box center [862, 458] width 367 height 35
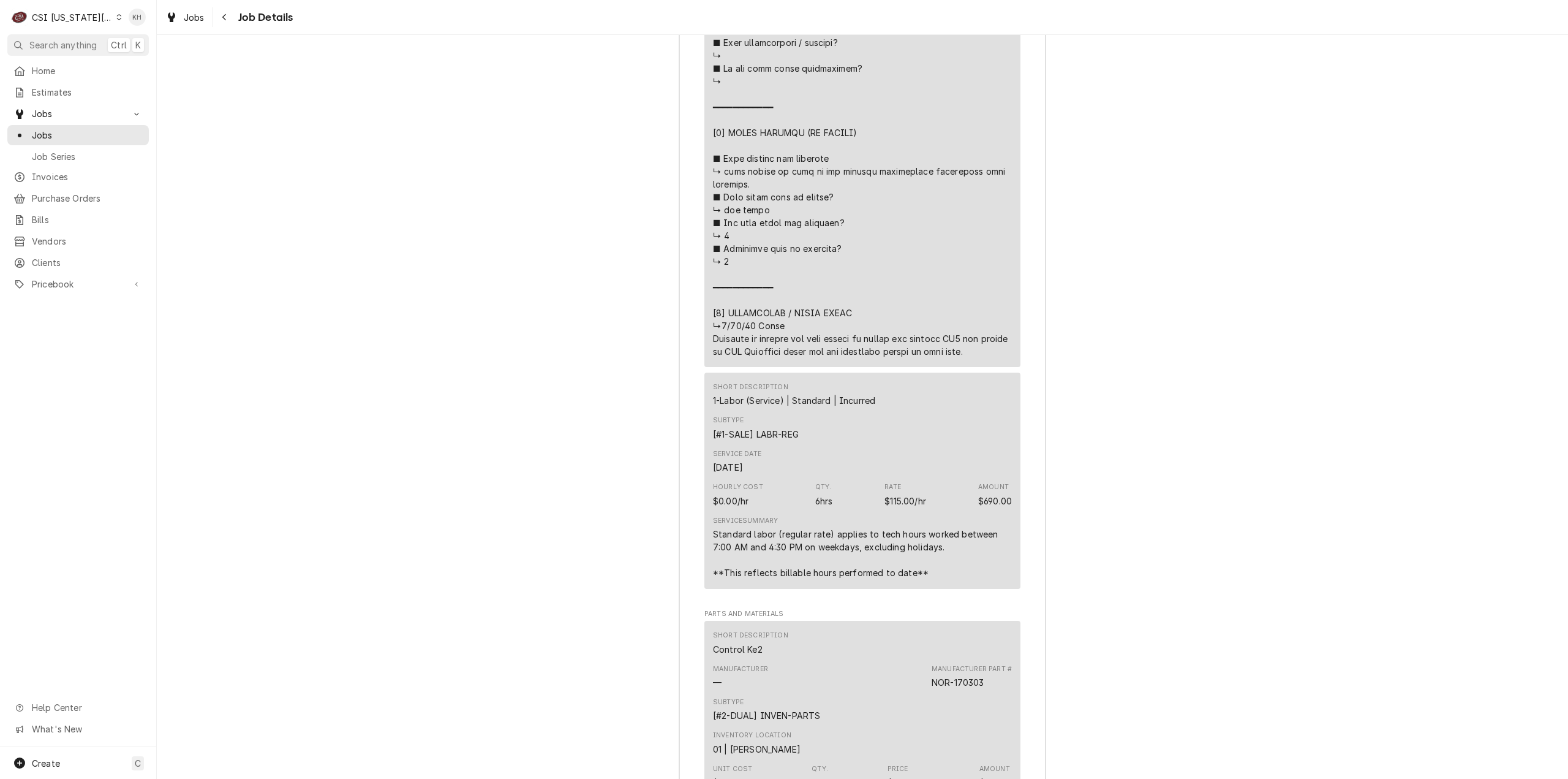
scroll to position [3366, 0]
click at [87, 43] on span "Search anything" at bounding box center [64, 44] width 67 height 13
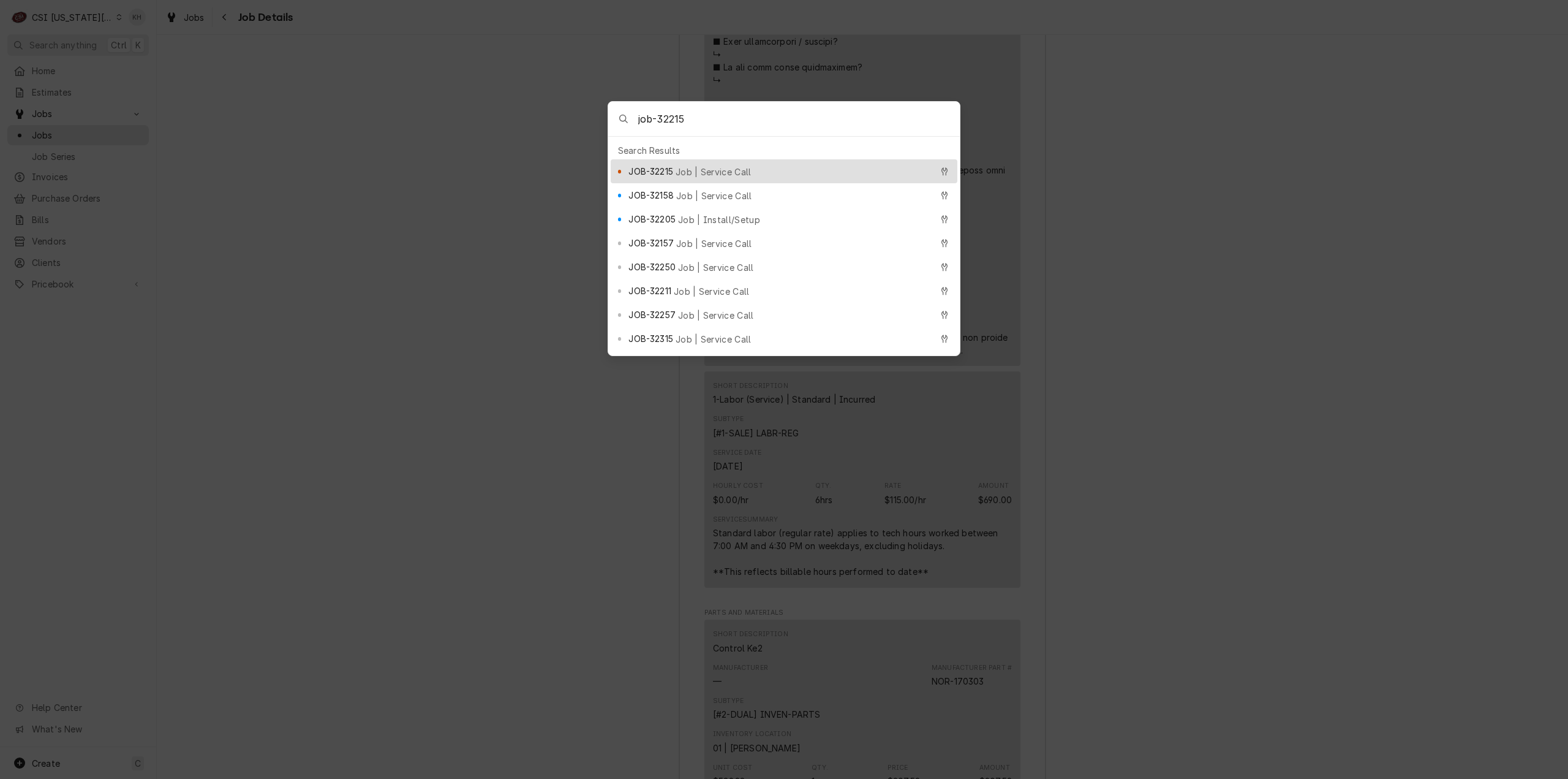
type input "job-32215"
click at [690, 169] on span "Job | Service Call" at bounding box center [713, 171] width 76 height 13
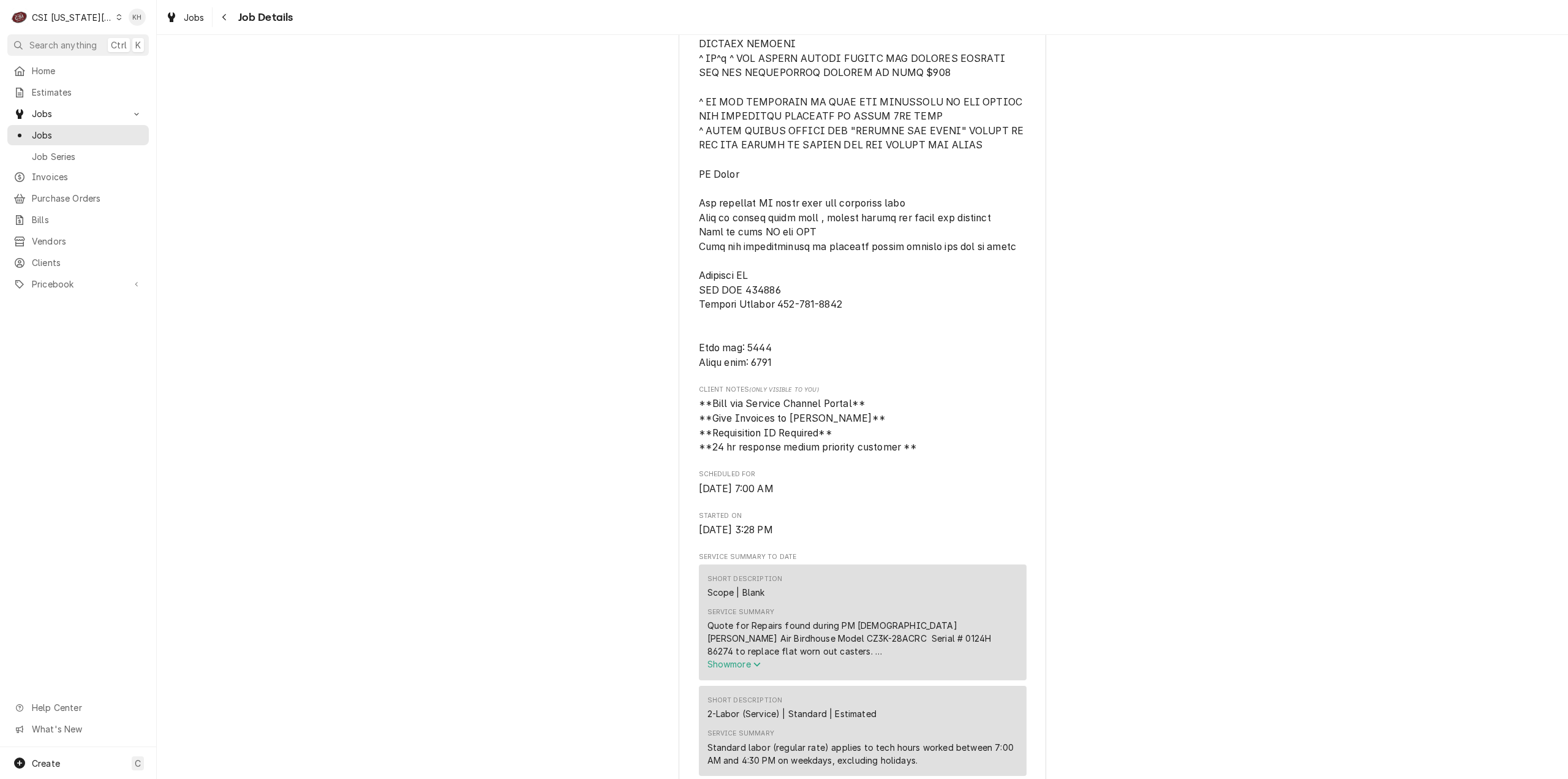
scroll to position [736, 0]
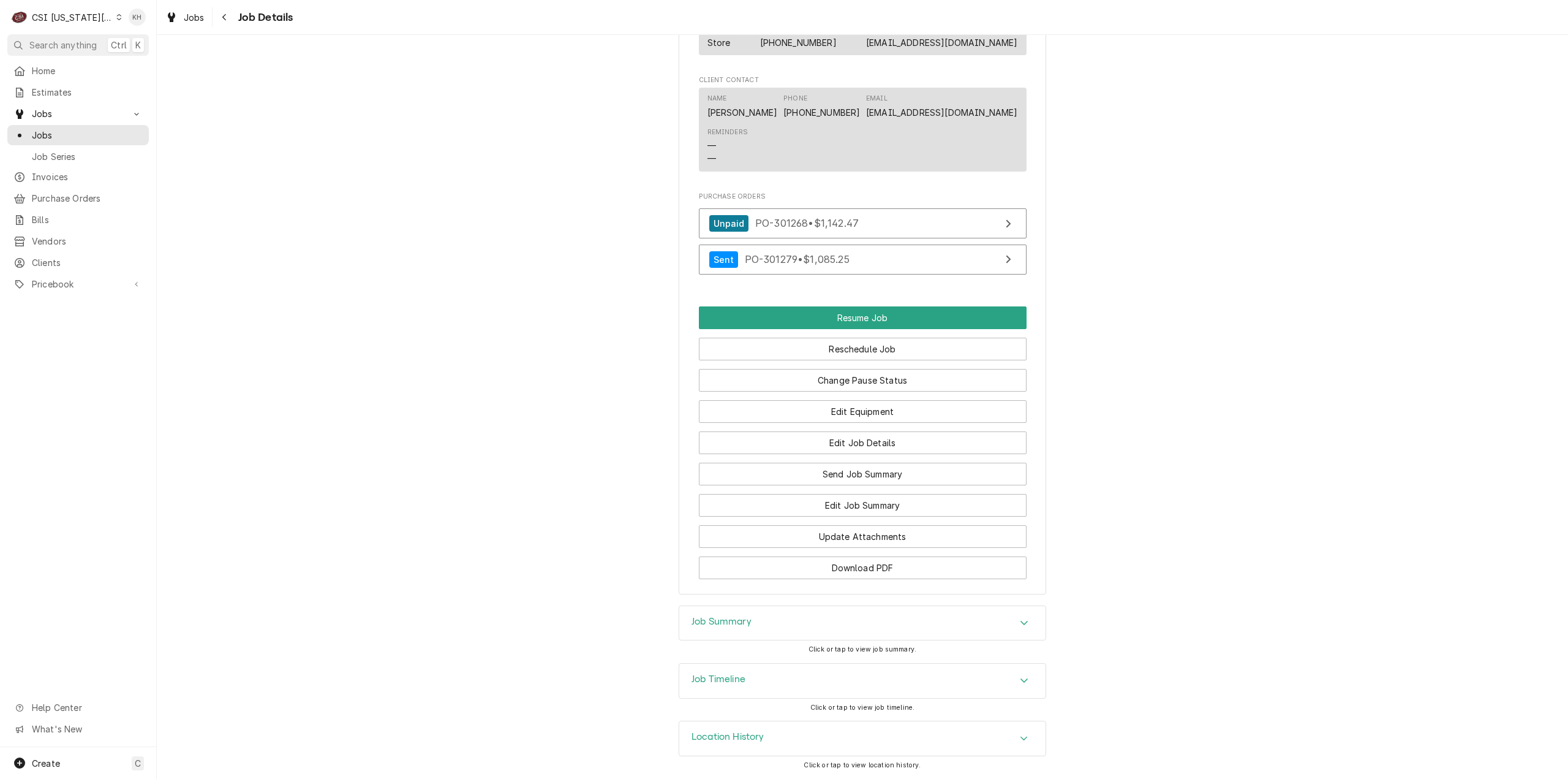
click at [829, 666] on div "Job Timeline" at bounding box center [862, 681] width 367 height 35
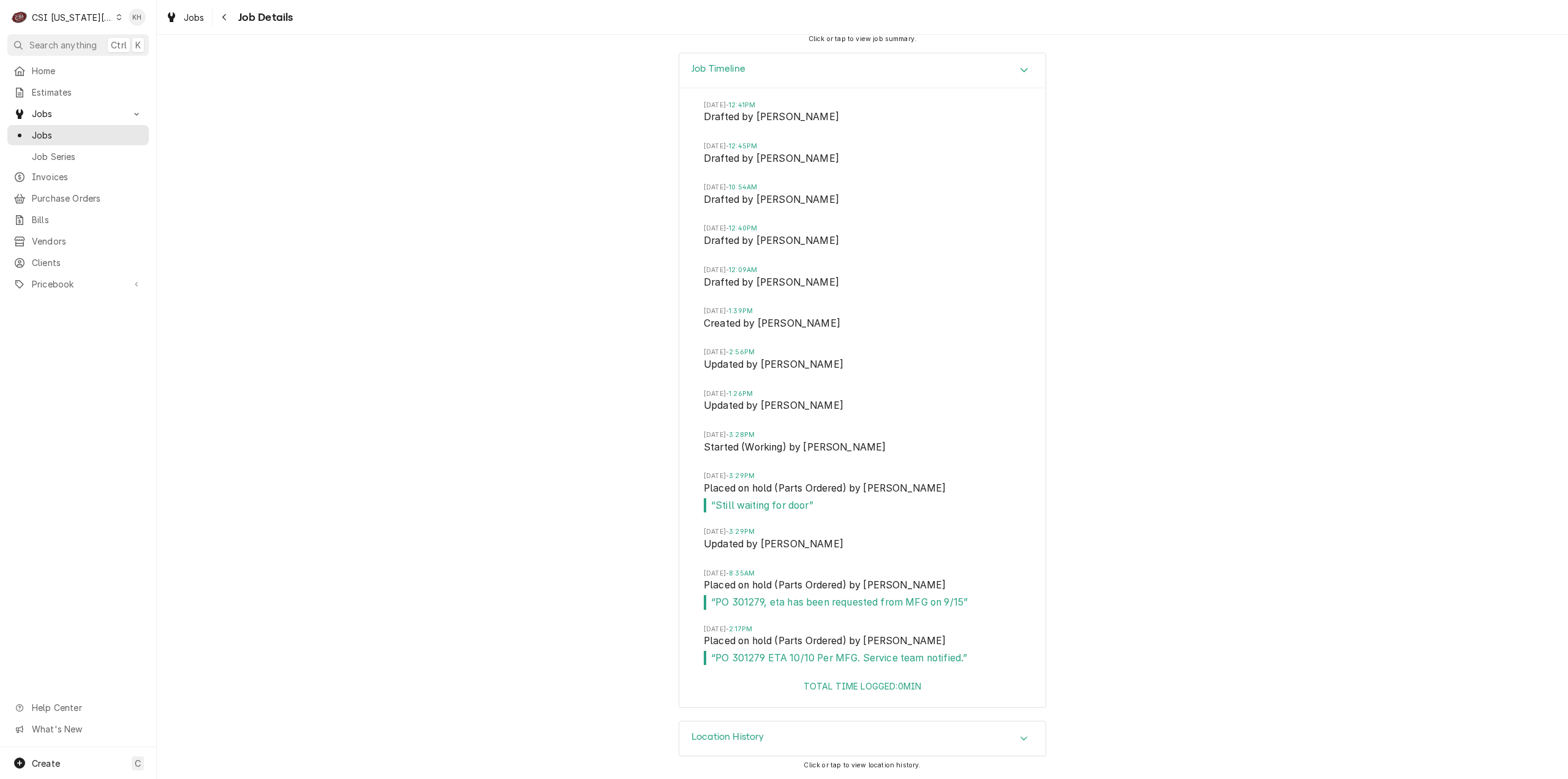
scroll to position [2757, 0]
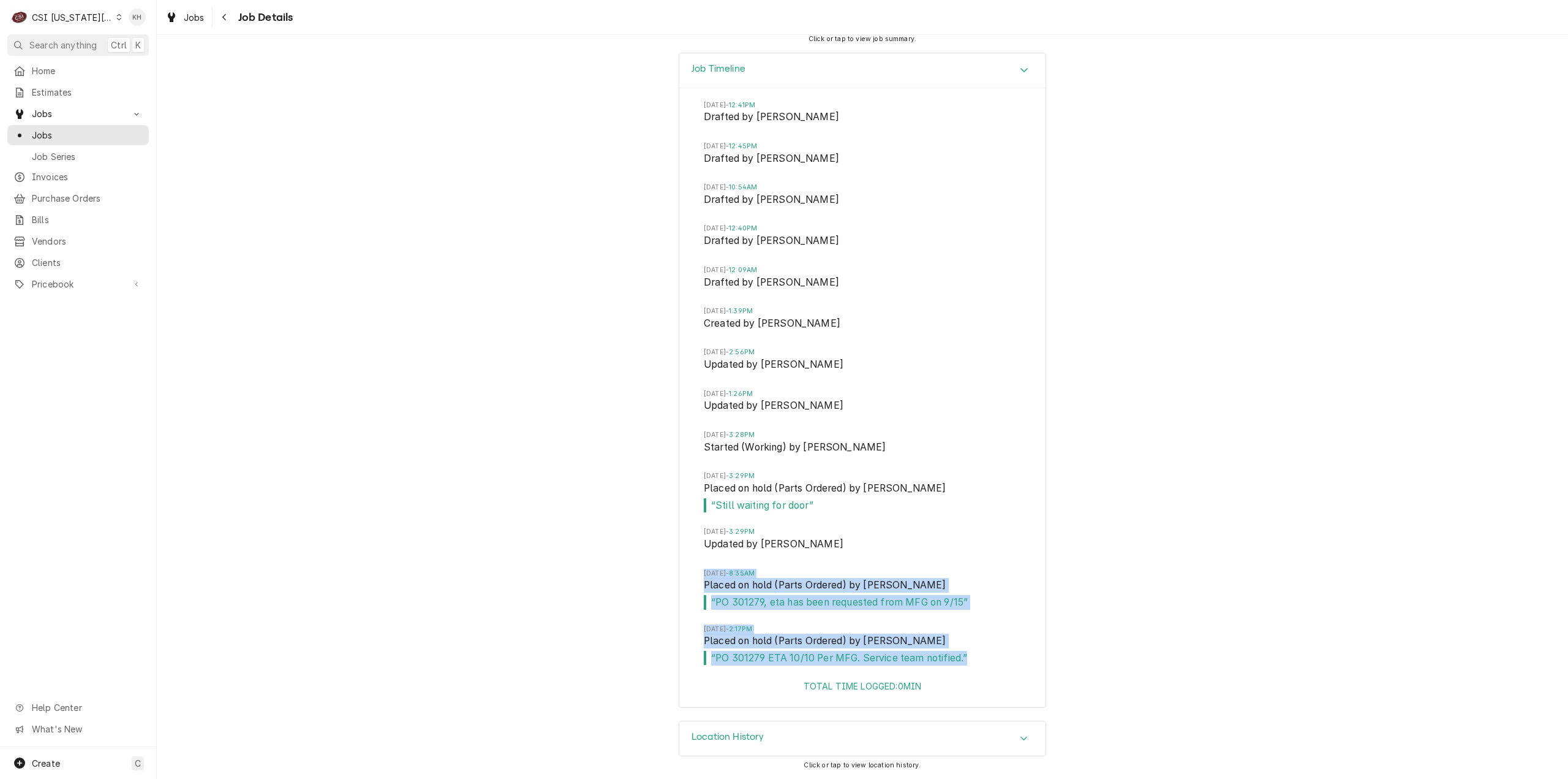
drag, startPoint x: 969, startPoint y: 662, endPoint x: 693, endPoint y: 579, distance: 288.2
click at [693, 579] on div "Wed, Aug 20, 2025 - 12:41PM Drafted by Lindsay Stover Wed, Aug 20, 2025 - 12:45…" at bounding box center [862, 384] width 367 height 592
click at [1003, 621] on li "Mon, Sep 15, 2025 - 8:35AM Placed on hold (Parts Ordered) by Nate Ingram “ PO 3…" at bounding box center [862, 597] width 318 height 56
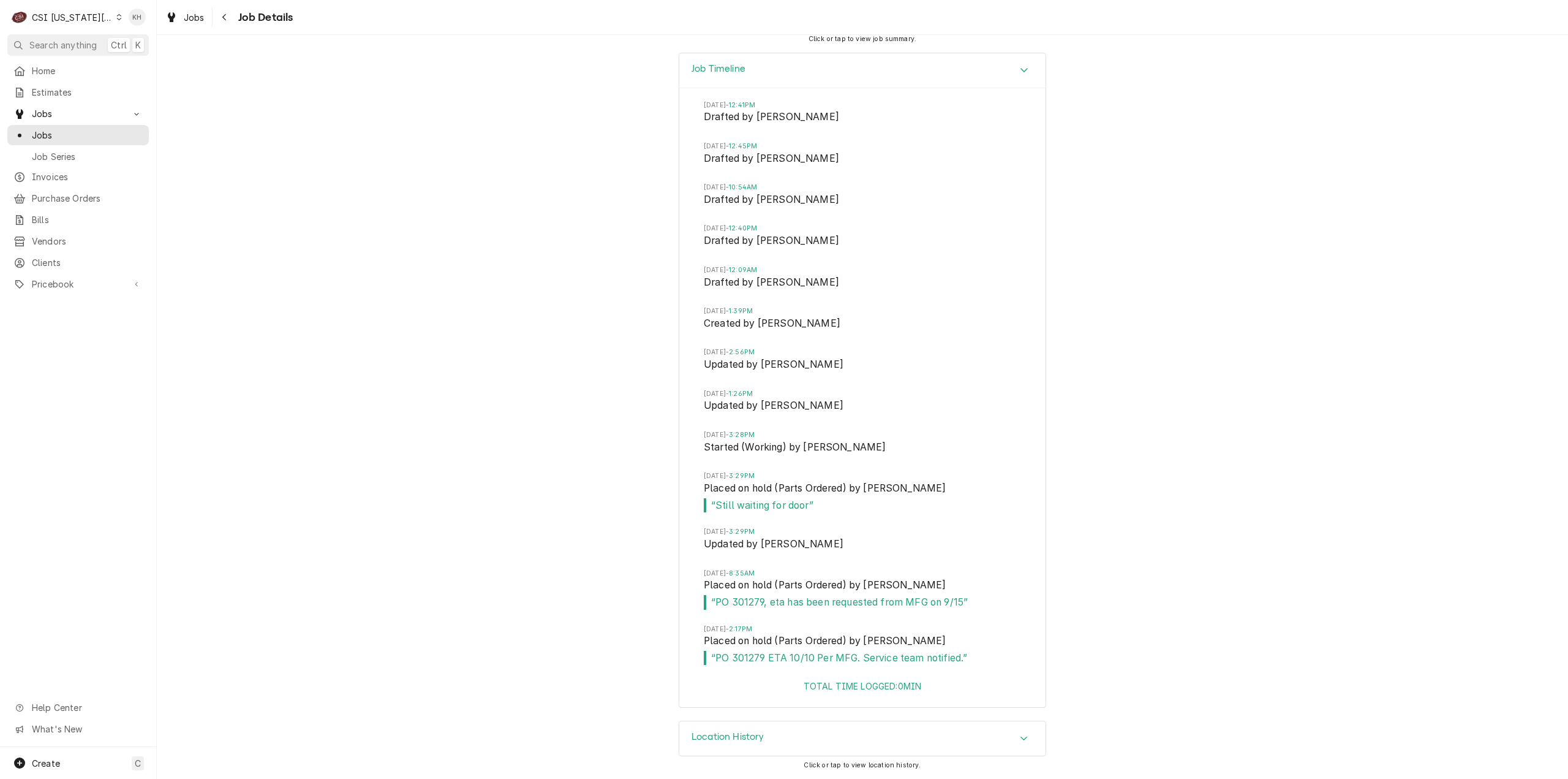
scroll to position [2511, 0]
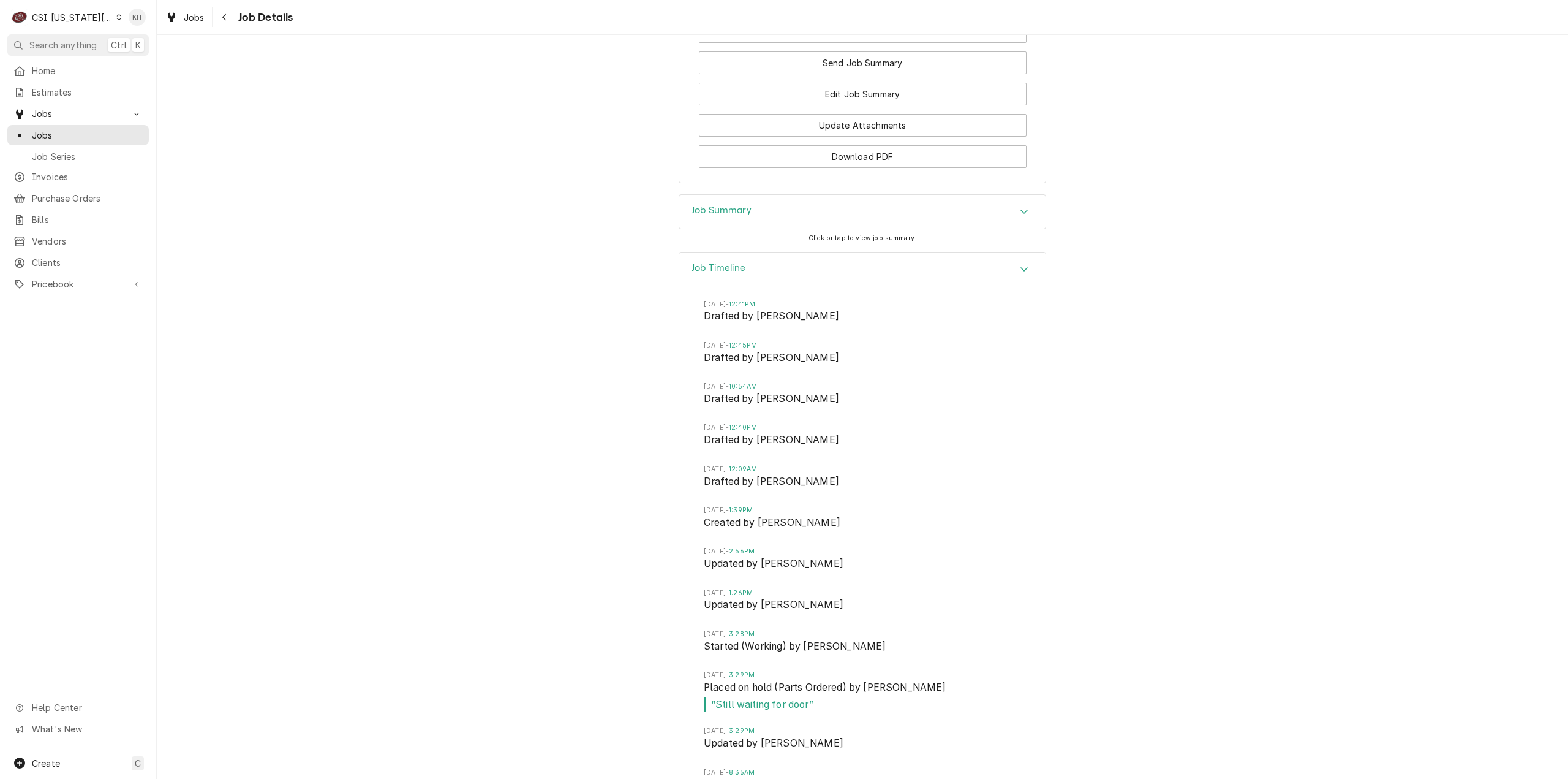
click at [858, 229] on div "Job Summary" at bounding box center [862, 212] width 367 height 35
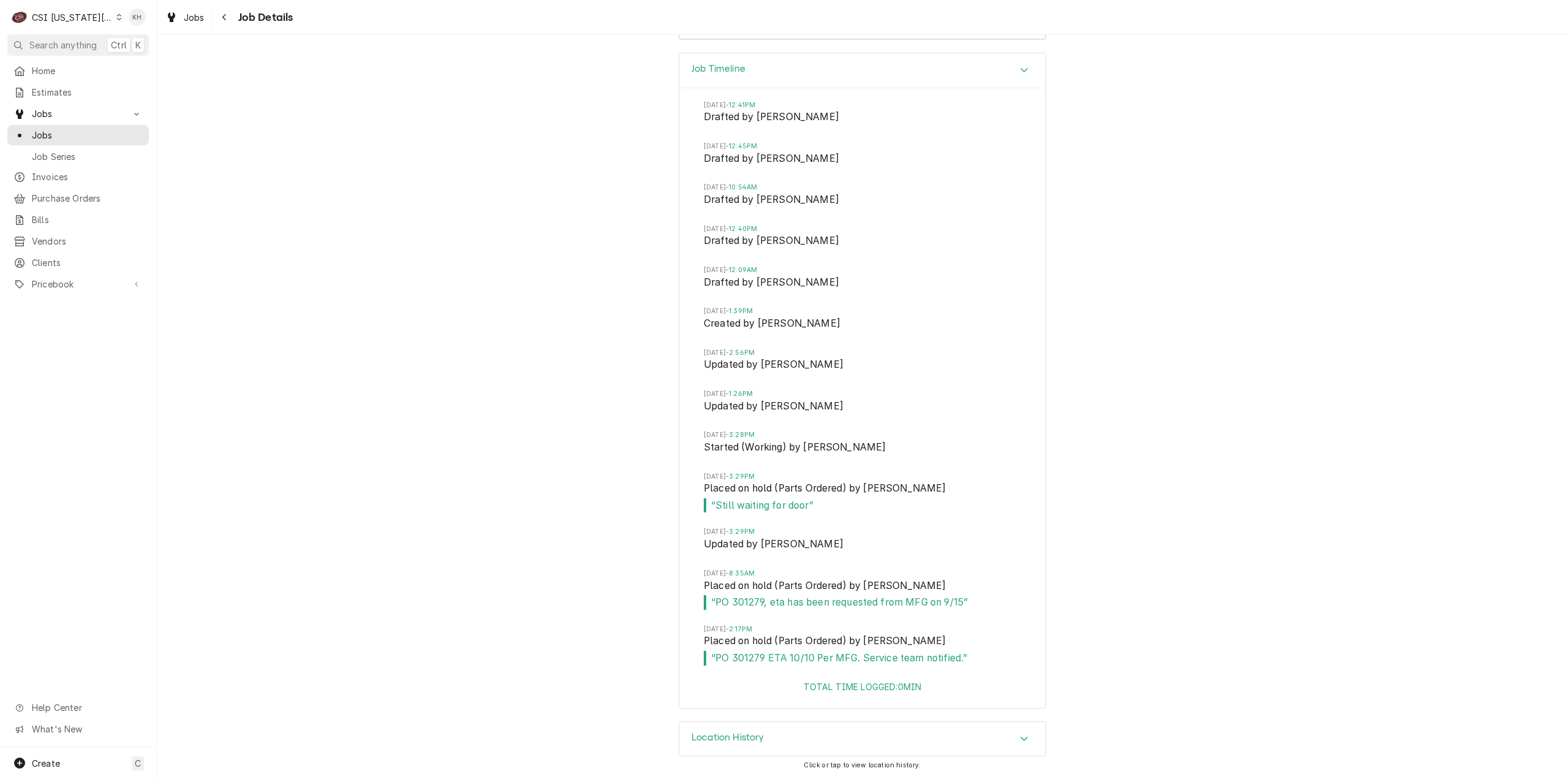
scroll to position [4206, 0]
click at [83, 13] on div "CSI Kansas City" at bounding box center [72, 16] width 81 height 13
click at [196, 61] on div "CSI St. [PERSON_NAME]" at bounding box center [210, 66] width 179 height 13
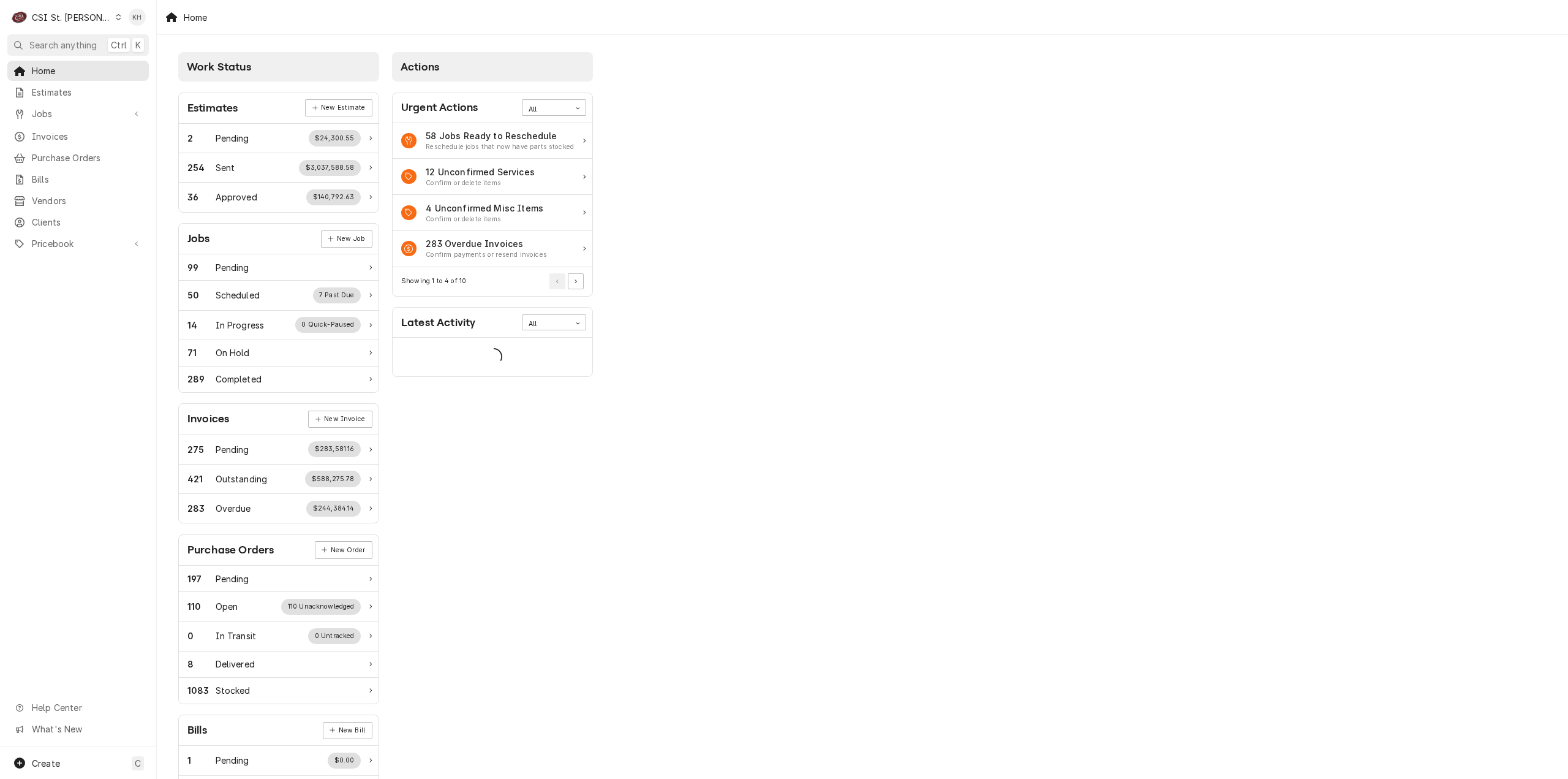
click at [73, 39] on span "Search anything" at bounding box center [64, 44] width 67 height 13
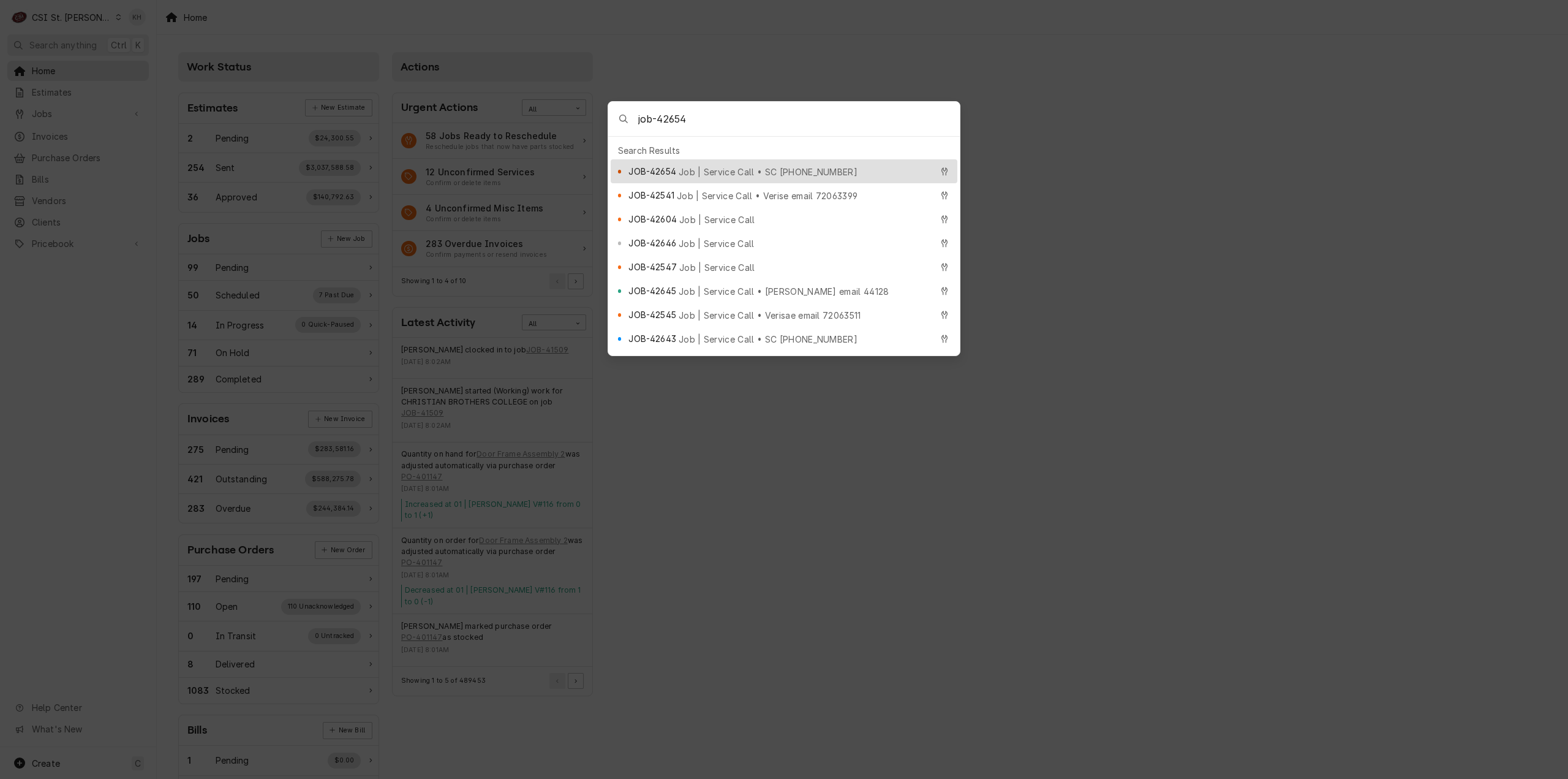
type input "job-42654"
click at [723, 166] on span "Job | Service Call • SC [PHONE_NUMBER]" at bounding box center [768, 171] width 179 height 13
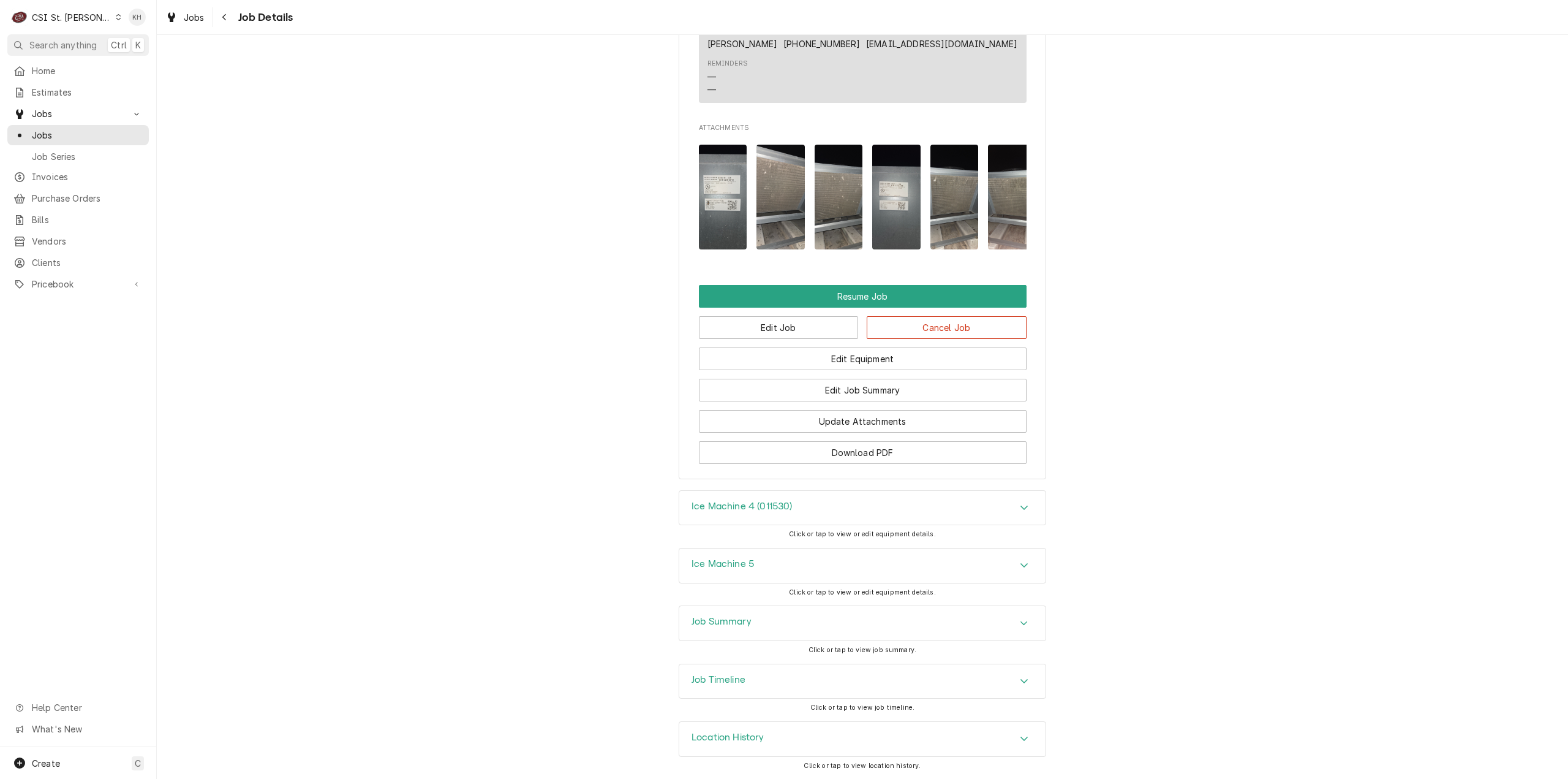
scroll to position [1461, 0]
click at [749, 629] on div "Job Summary" at bounding box center [862, 623] width 367 height 35
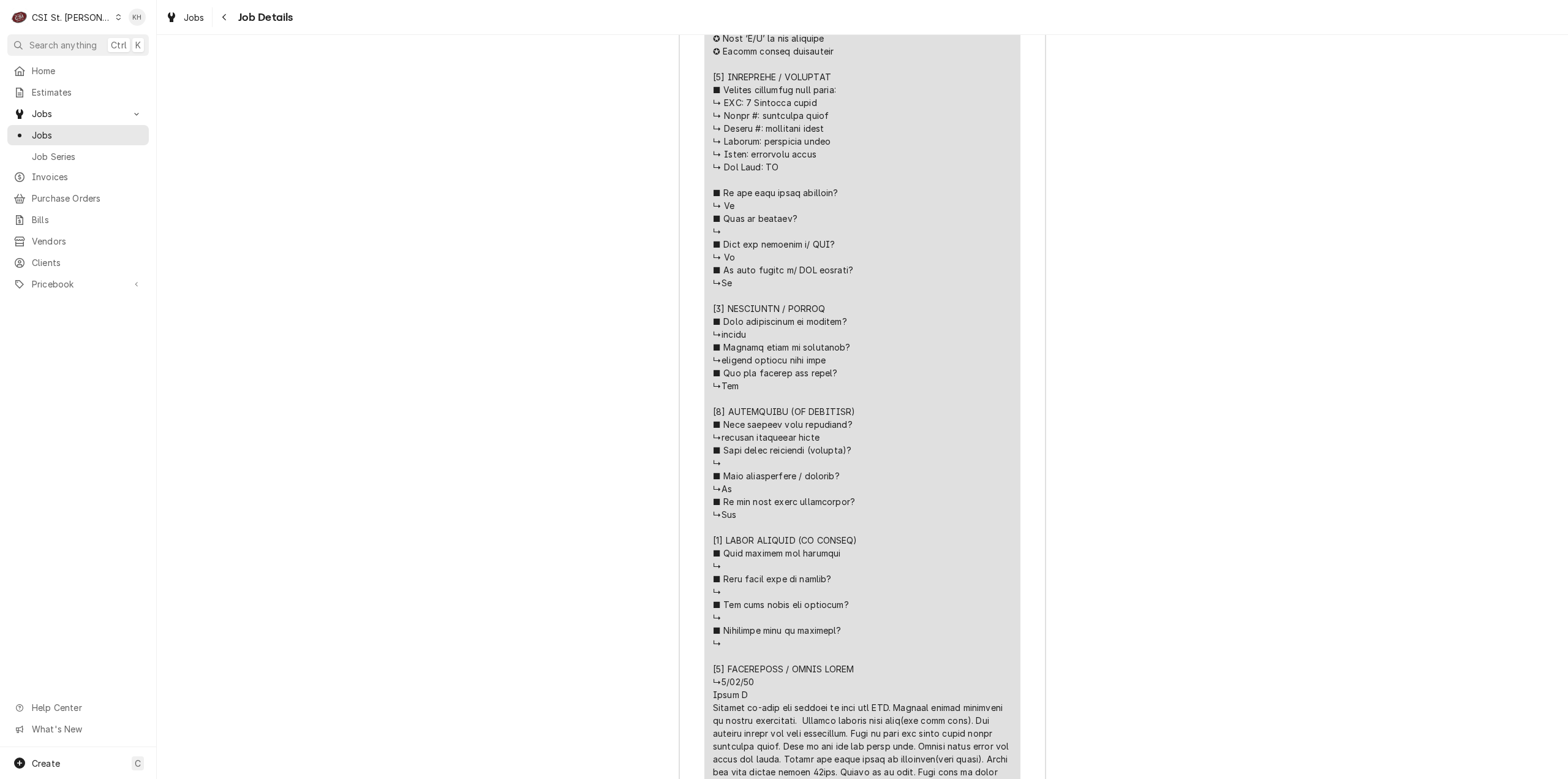
scroll to position [2687, 0]
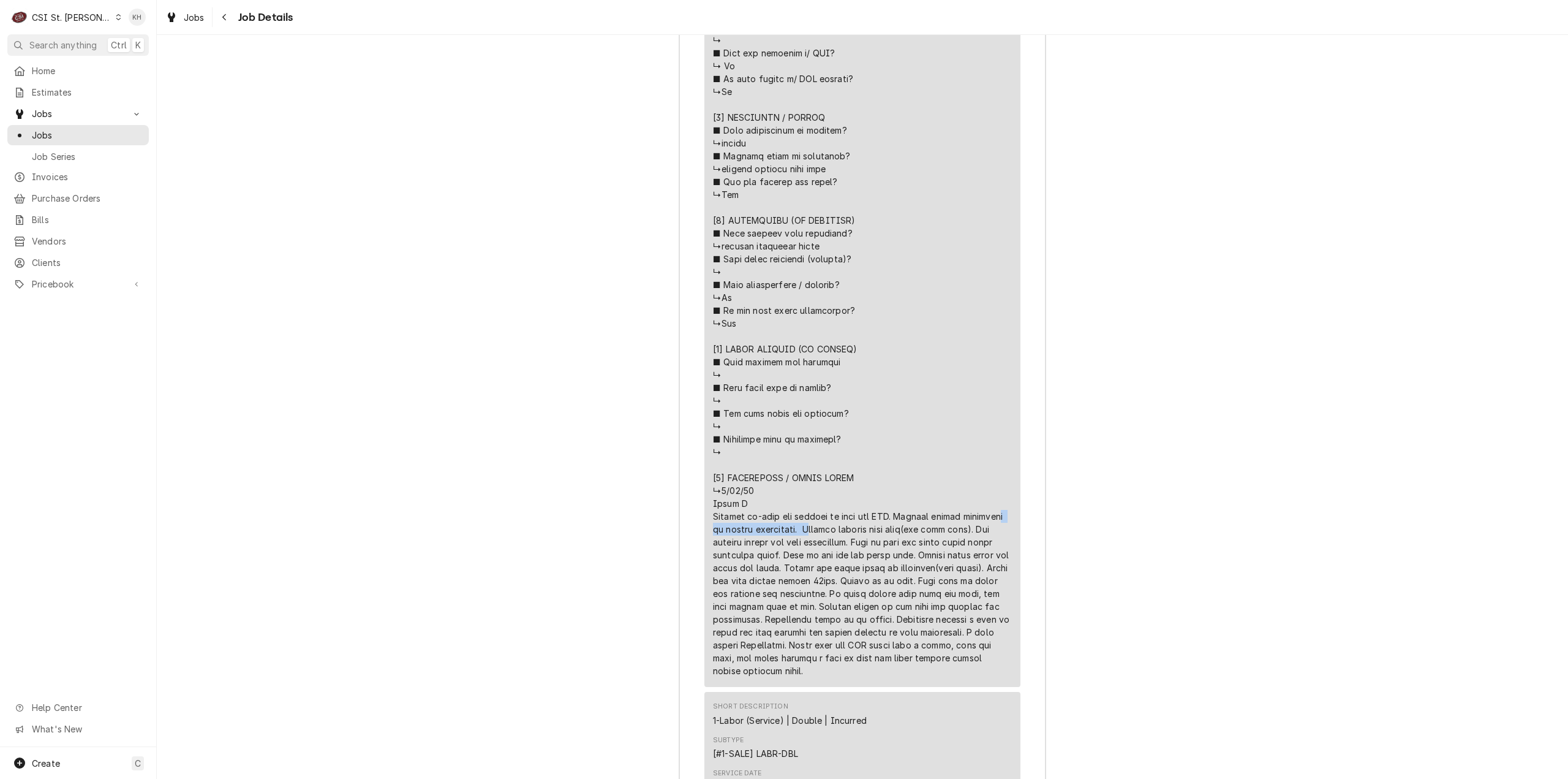
click at [1235, 252] on div "Job Summary Roopairs Job ID JOB-42654 Service Channel ID 325804944 Service Type…" at bounding box center [862, 357] width 1411 height 1981
drag, startPoint x: 1277, startPoint y: 287, endPoint x: 1183, endPoint y: 341, distance: 108.4
click at [1269, 295] on div "Job Summary Roopairs Job ID JOB-42654 Service Channel ID 325804944 Service Type…" at bounding box center [862, 357] width 1411 height 1981
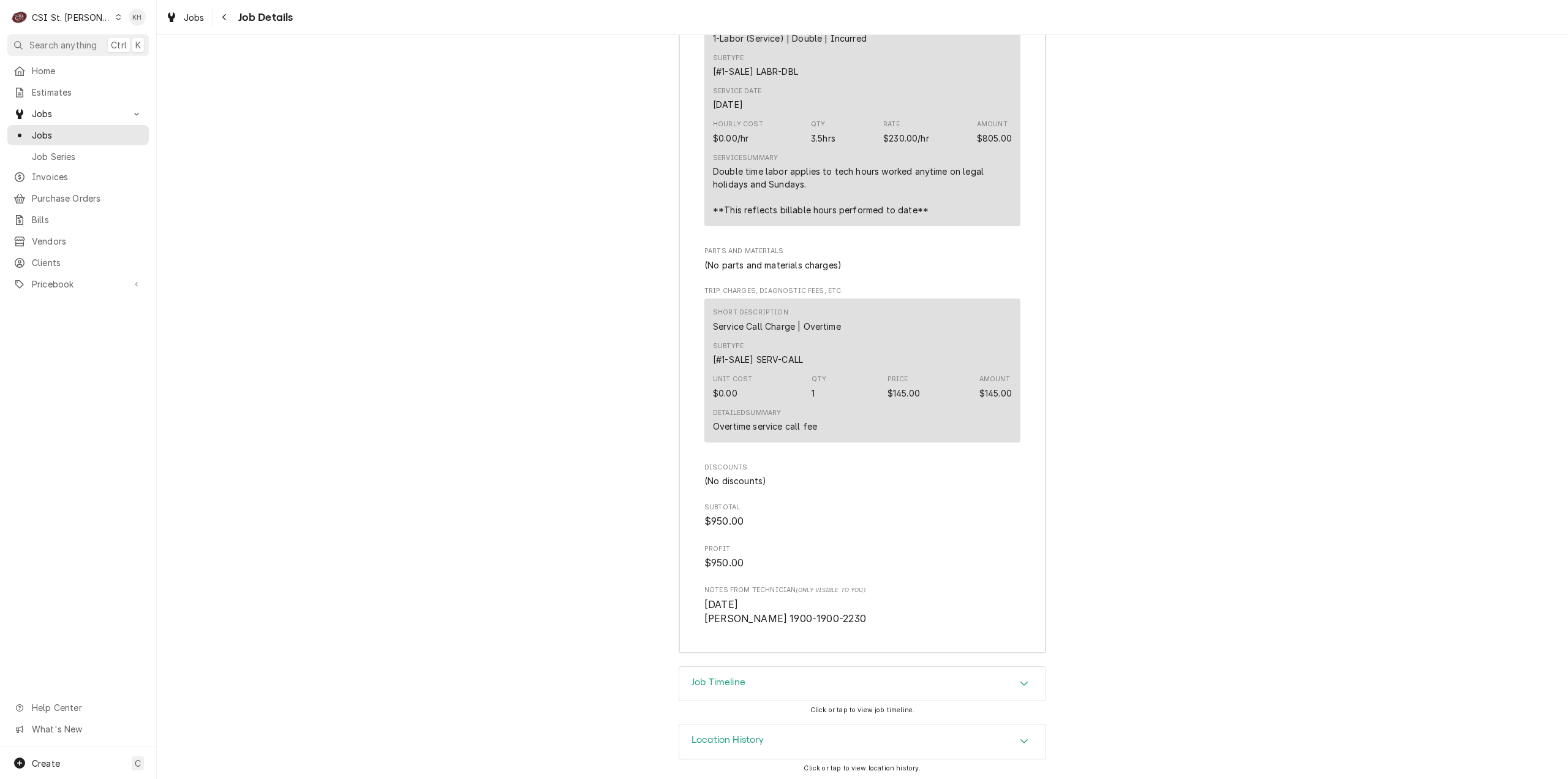
scroll to position [3383, 0]
click at [733, 690] on div "Job Timeline" at bounding box center [862, 681] width 367 height 35
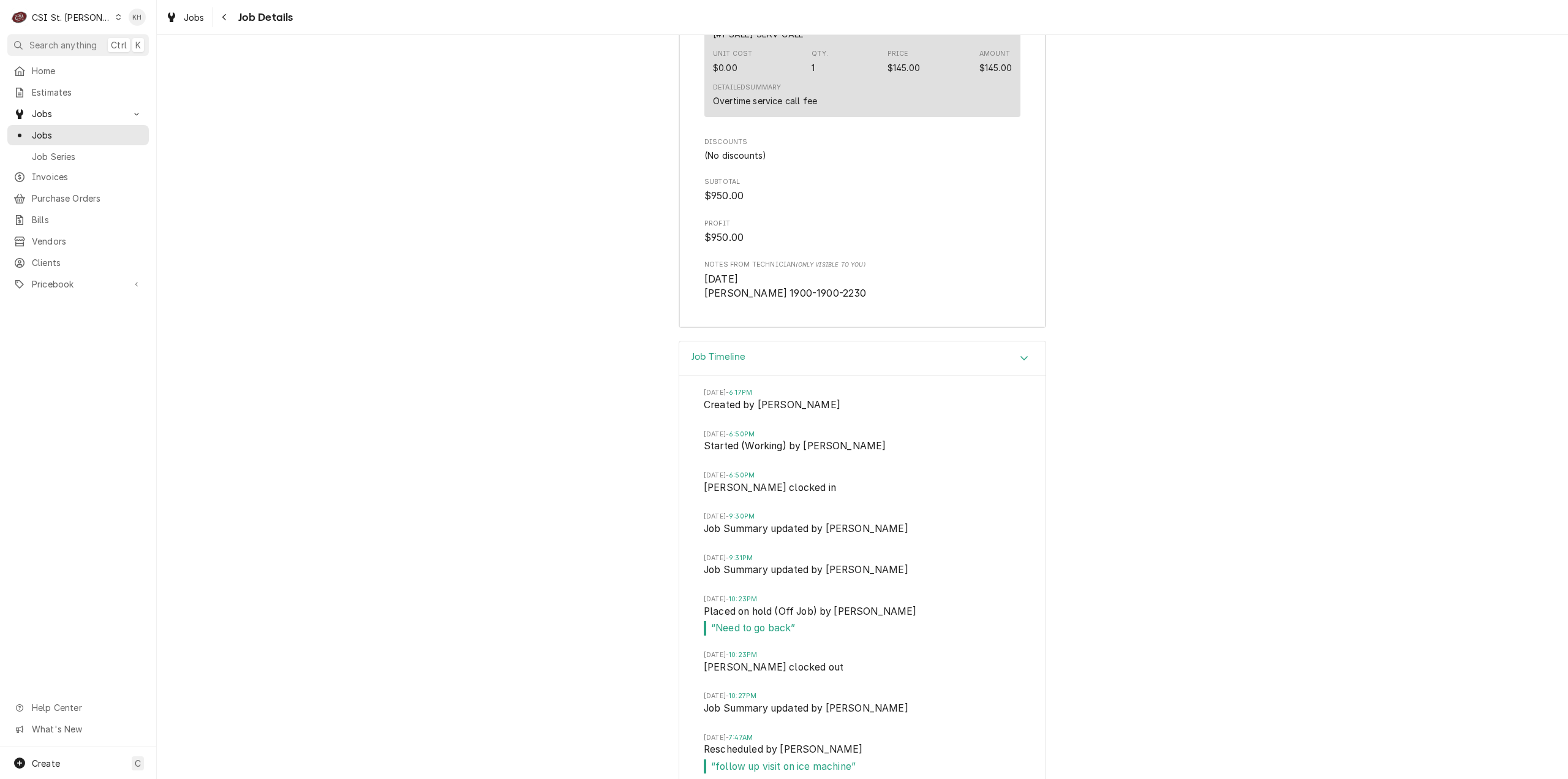
scroll to position [3814, 0]
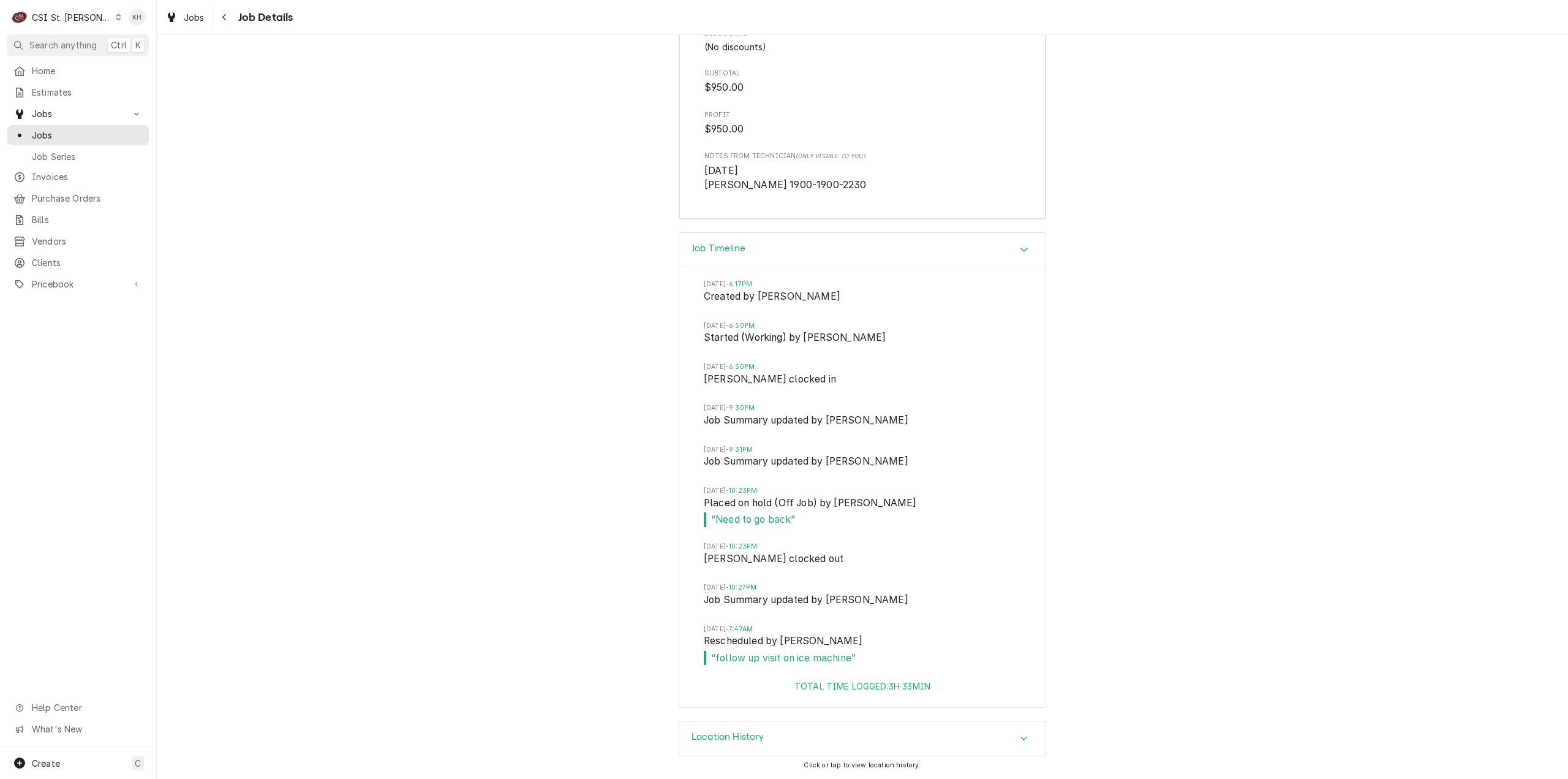
click at [84, 20] on div "CSI St. Louis" at bounding box center [71, 16] width 80 height 13
click at [142, 39] on div "CSI [US_STATE]" at bounding box center [188, 45] width 162 height 13
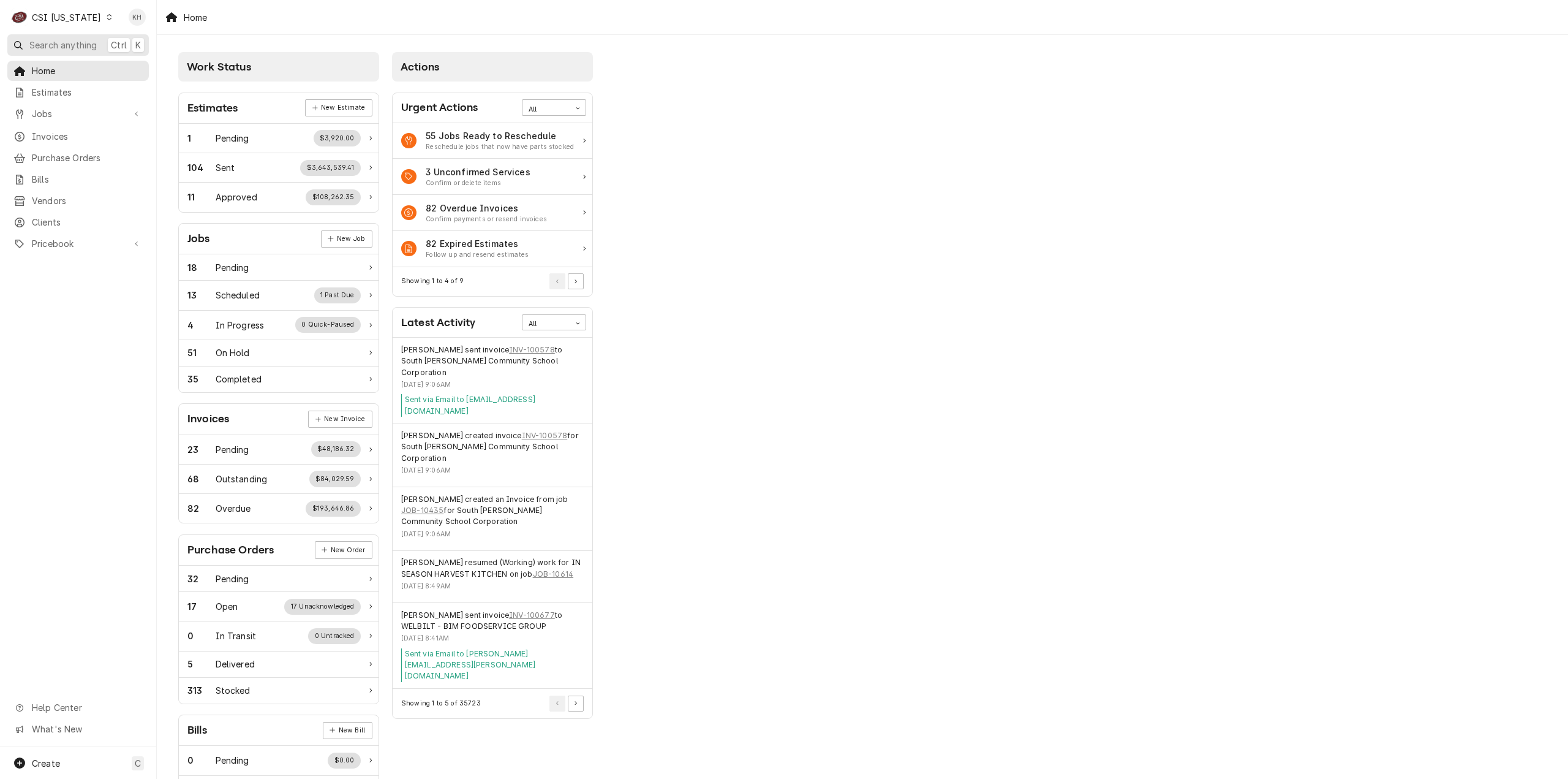
click at [77, 41] on span "Search anything" at bounding box center [64, 44] width 67 height 13
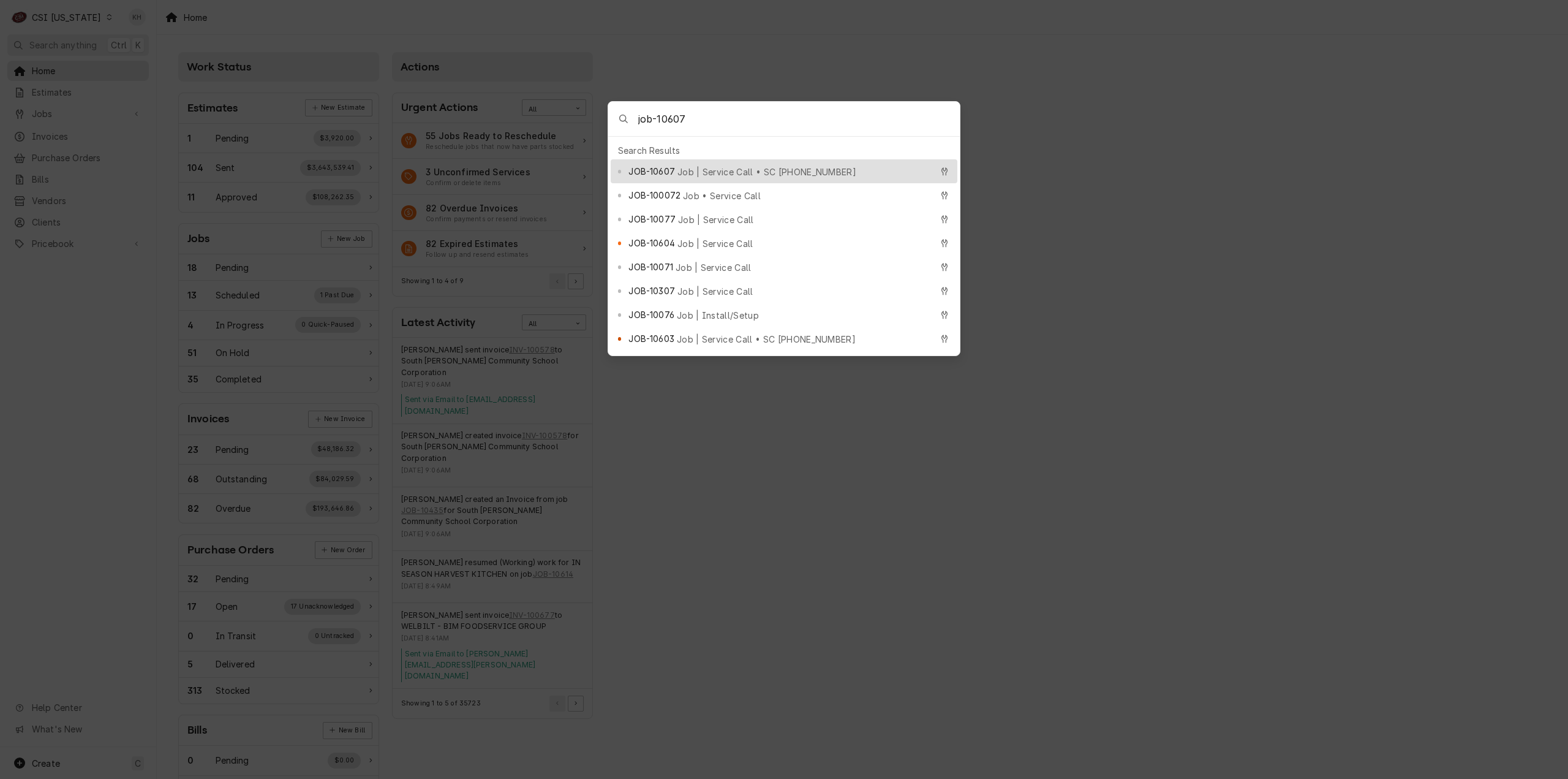
type input "job-10607"
click at [713, 166] on span "Job | Service Call • SC [PHONE_NUMBER]" at bounding box center [767, 171] width 179 height 13
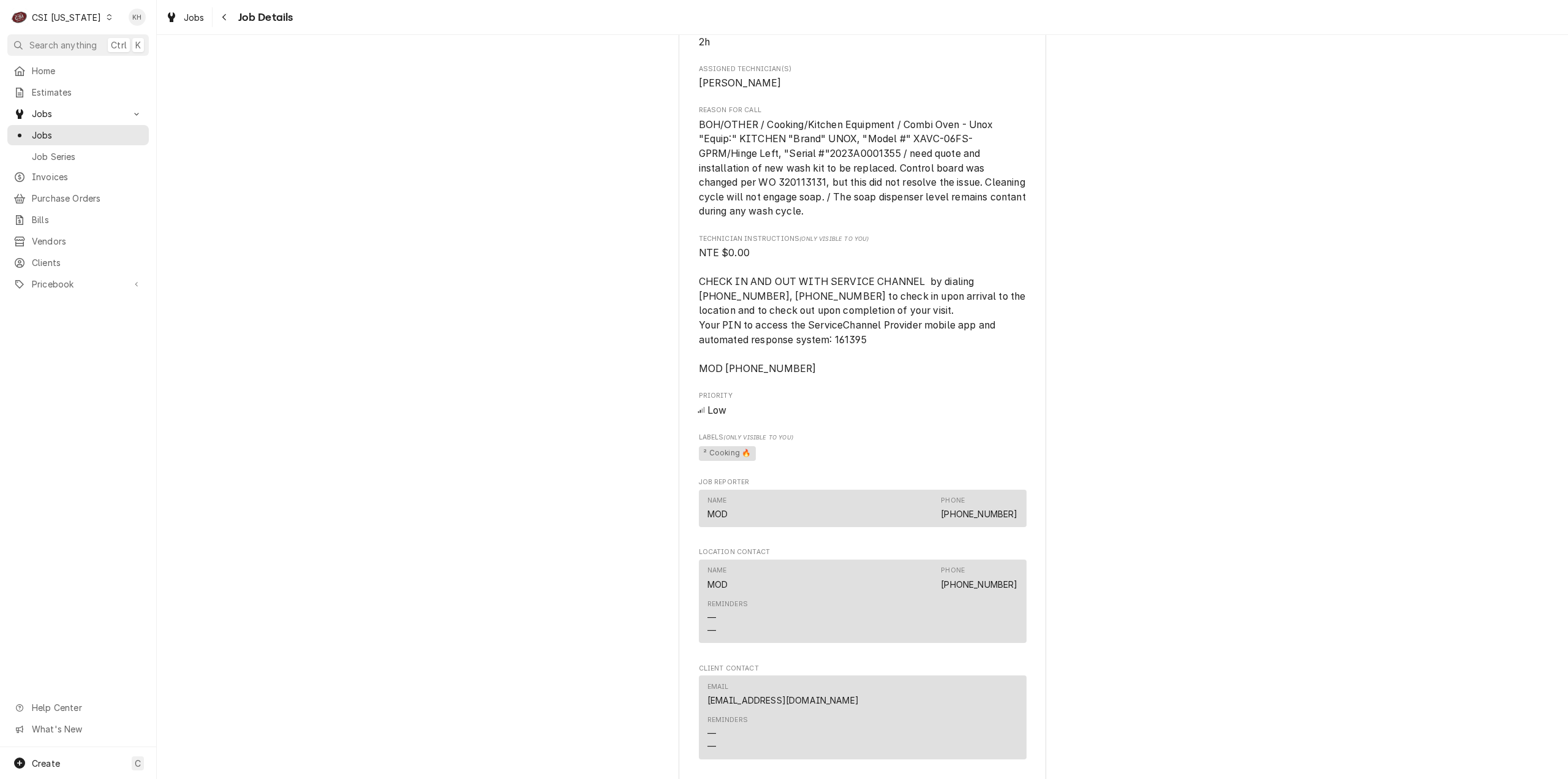
scroll to position [1080, 0]
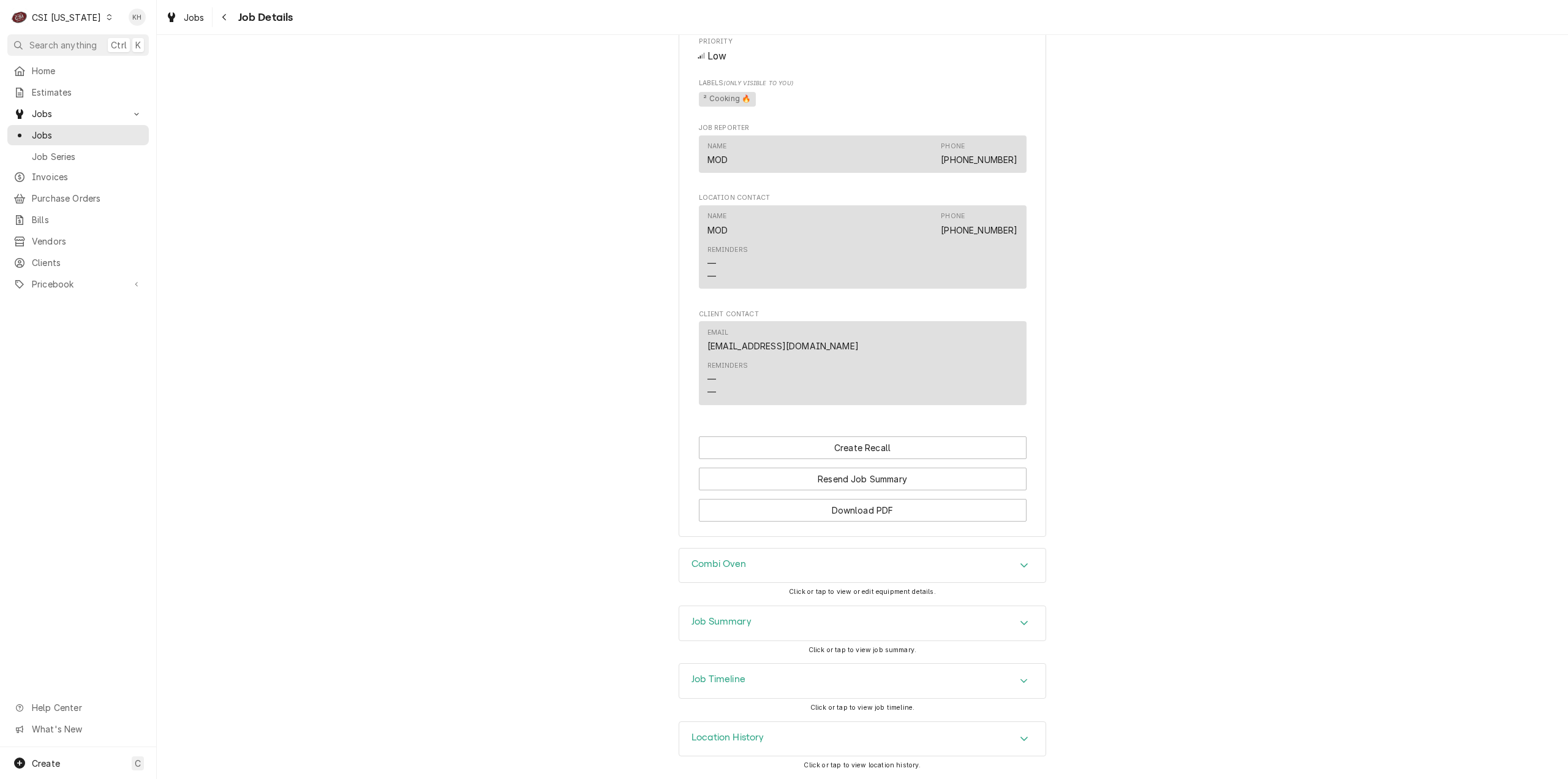
click at [727, 628] on div "Job Summary" at bounding box center [721, 623] width 60 height 14
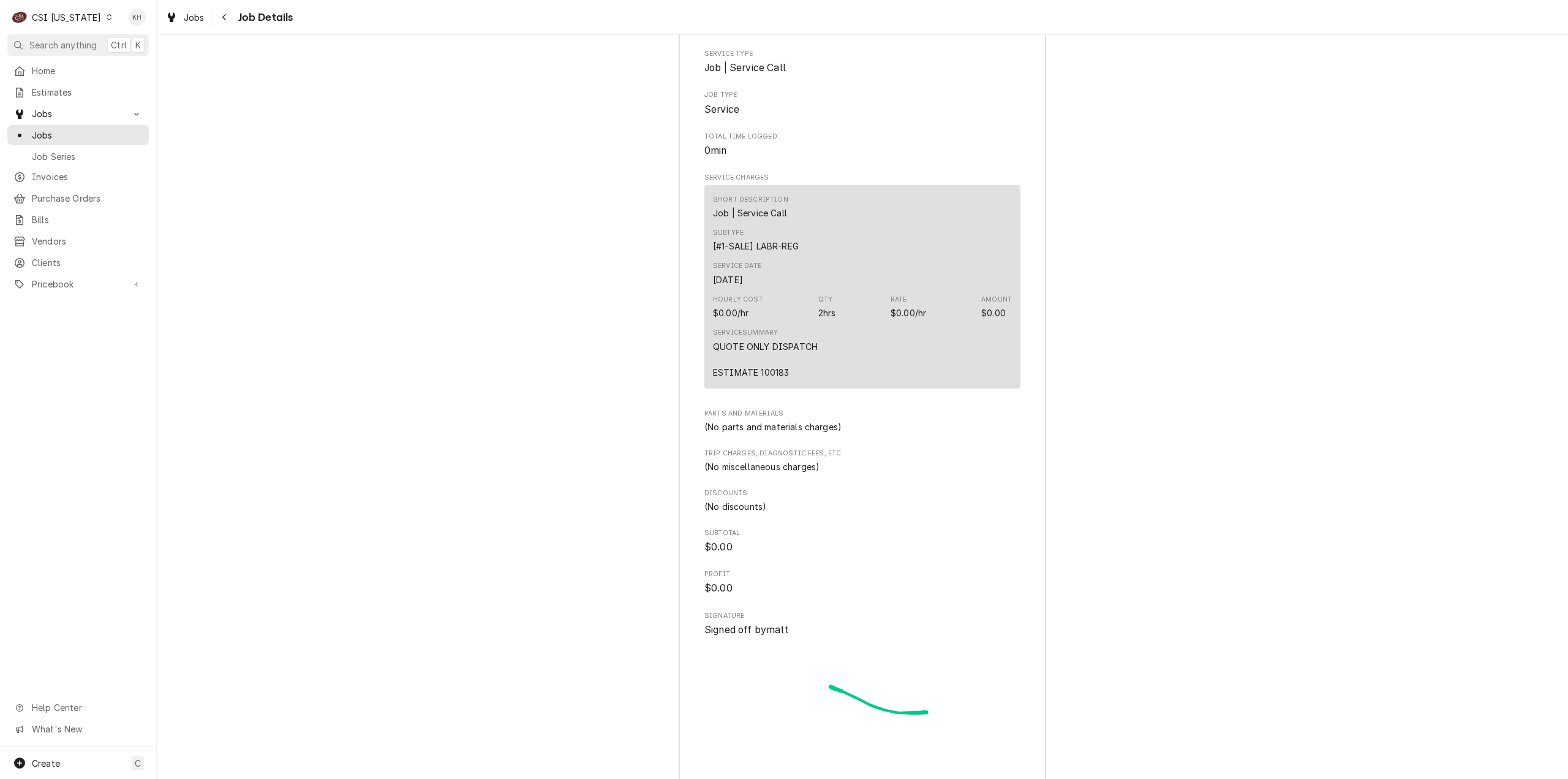
scroll to position [1914, 0]
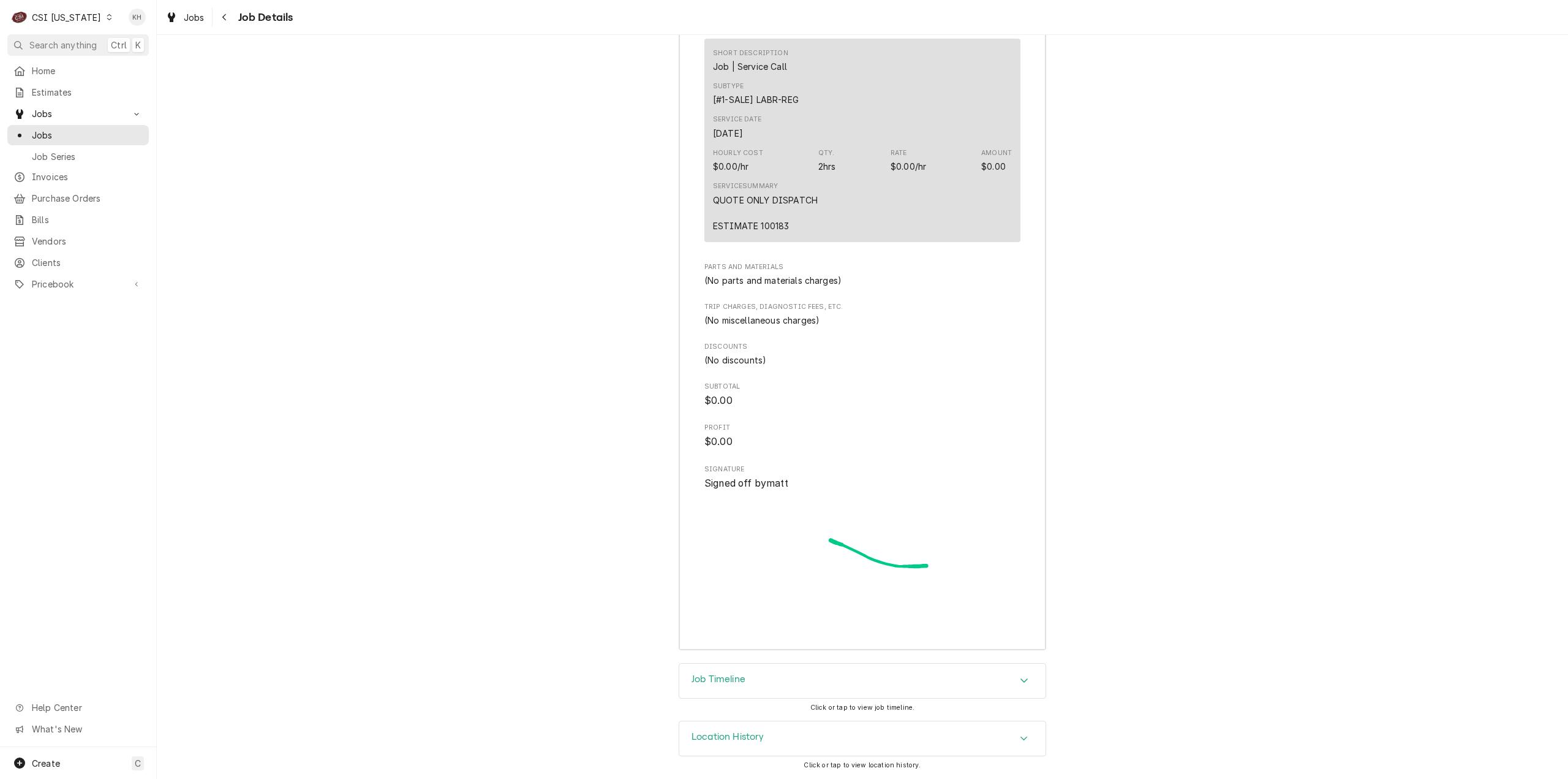
click at [73, 13] on div "CSI Kentucky" at bounding box center [66, 16] width 69 height 13
click at [151, 29] on div "CSI [US_STATE][GEOGRAPHIC_DATA]" at bounding box center [192, 23] width 162 height 13
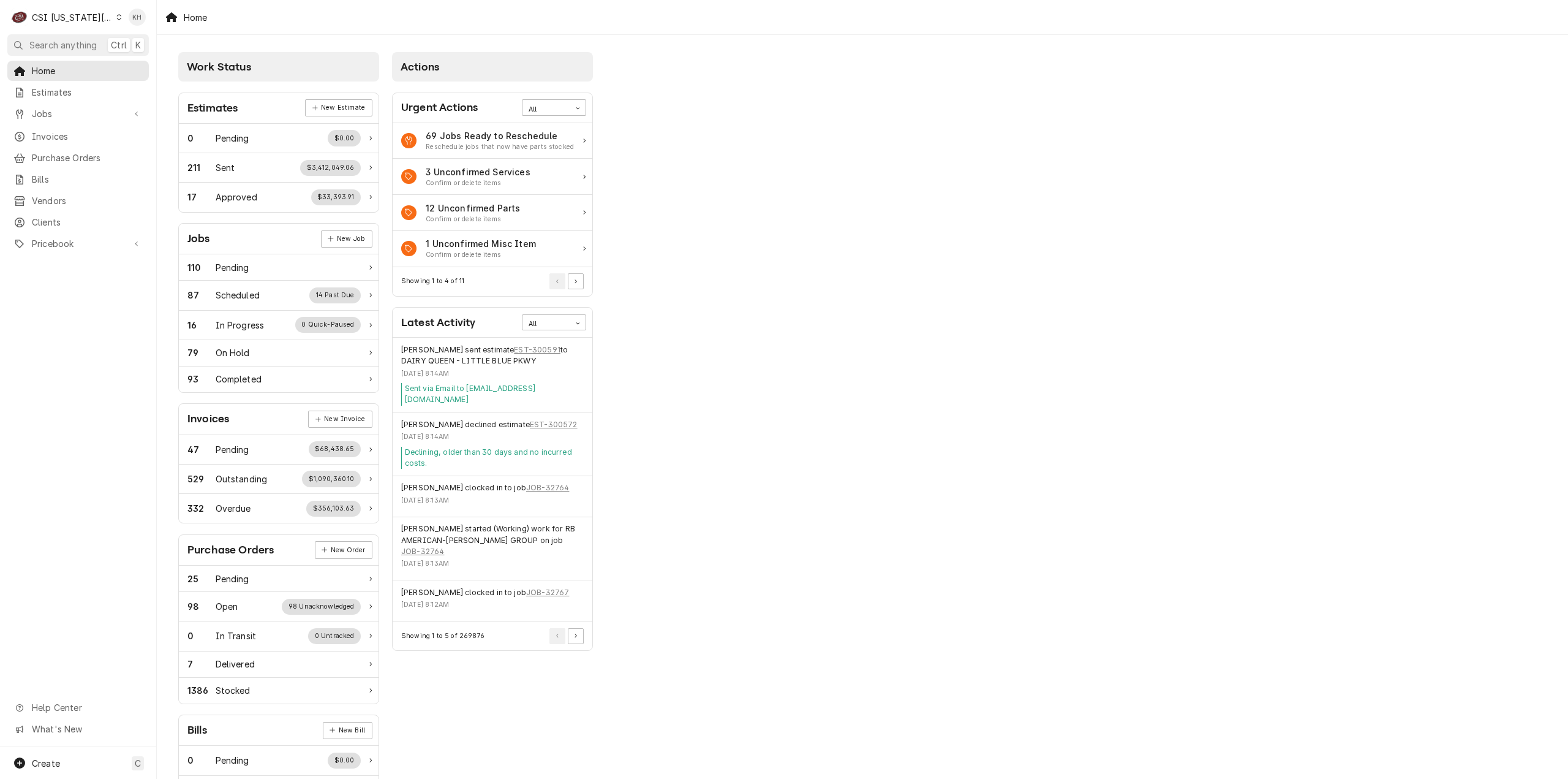
click at [73, 40] on span "Search anything" at bounding box center [64, 44] width 67 height 13
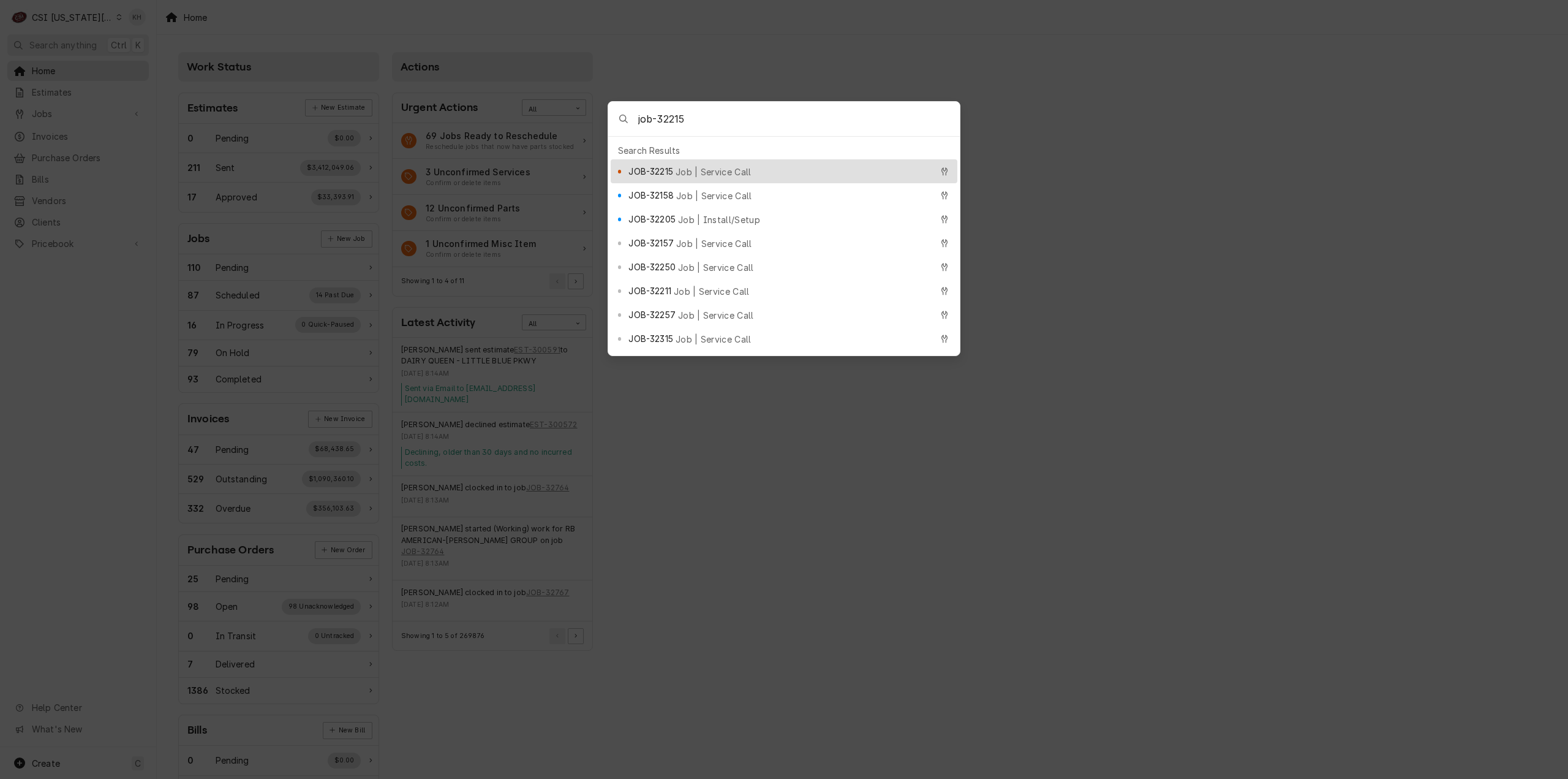
type input "job-32215"
click at [679, 159] on div "JOB-32215 Job | Service Call" at bounding box center [784, 170] width 347 height 24
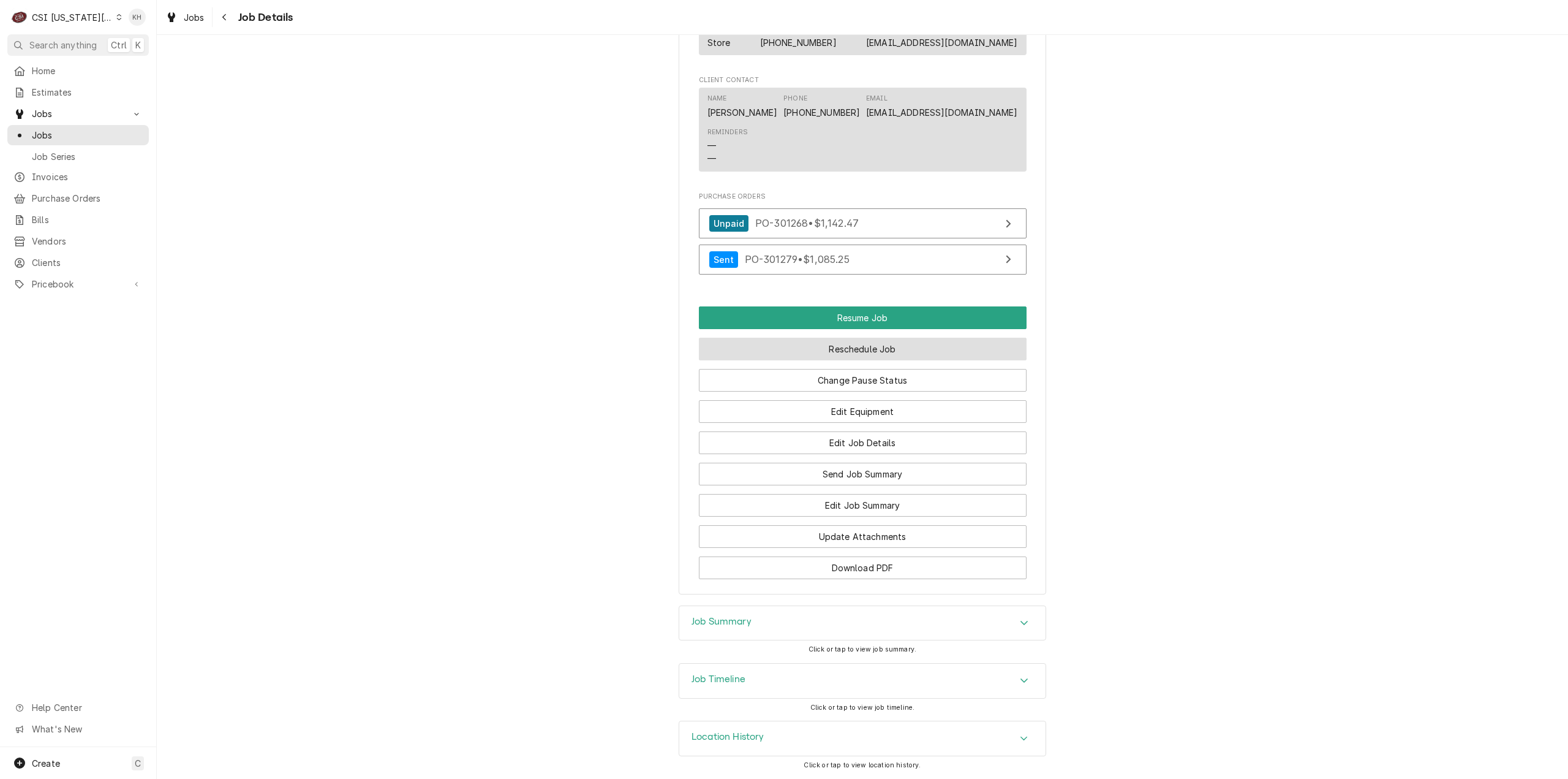
scroll to position [2146, 0]
click at [804, 680] on div "Job Timeline" at bounding box center [862, 681] width 367 height 35
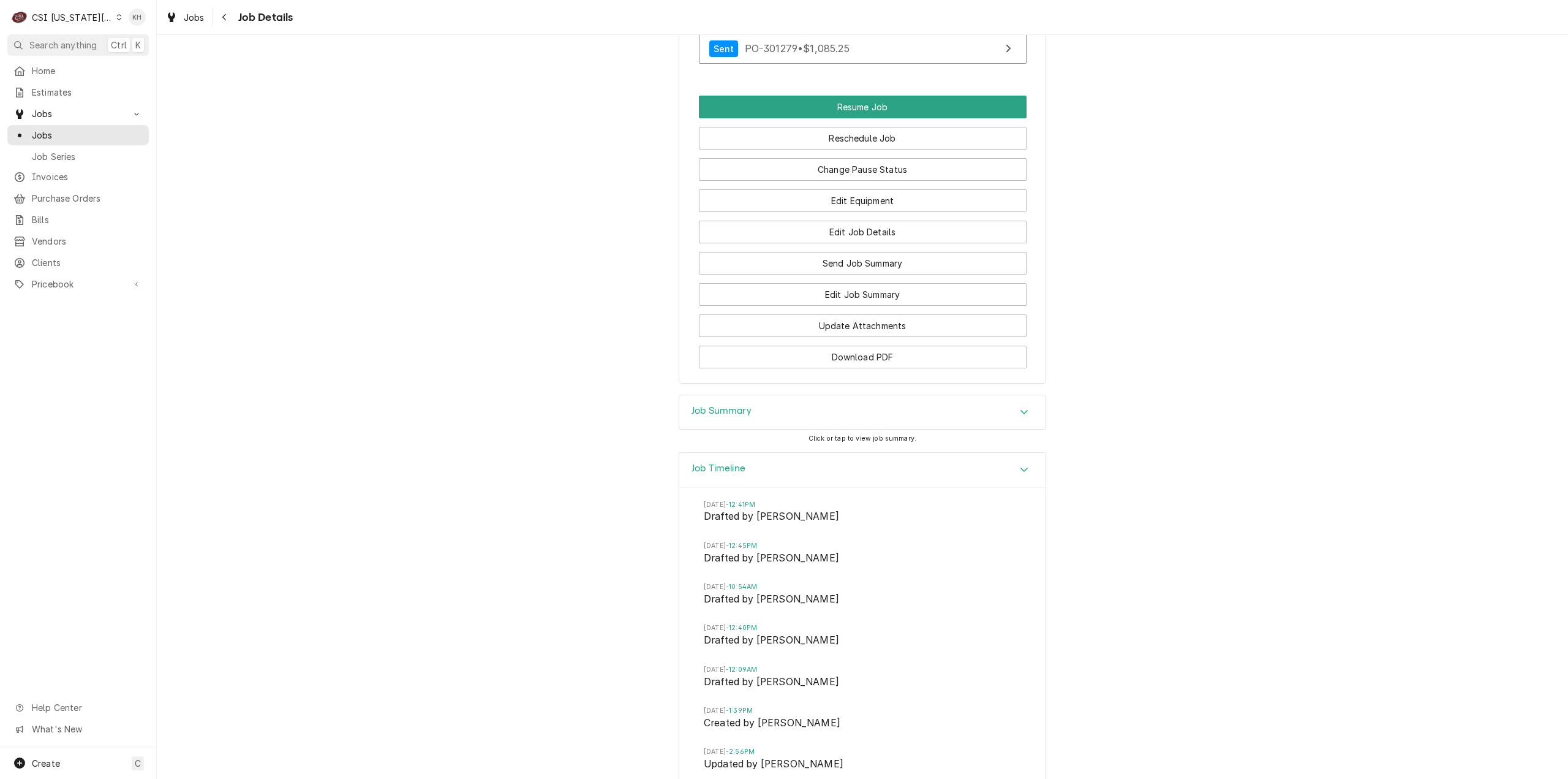
scroll to position [2389, 0]
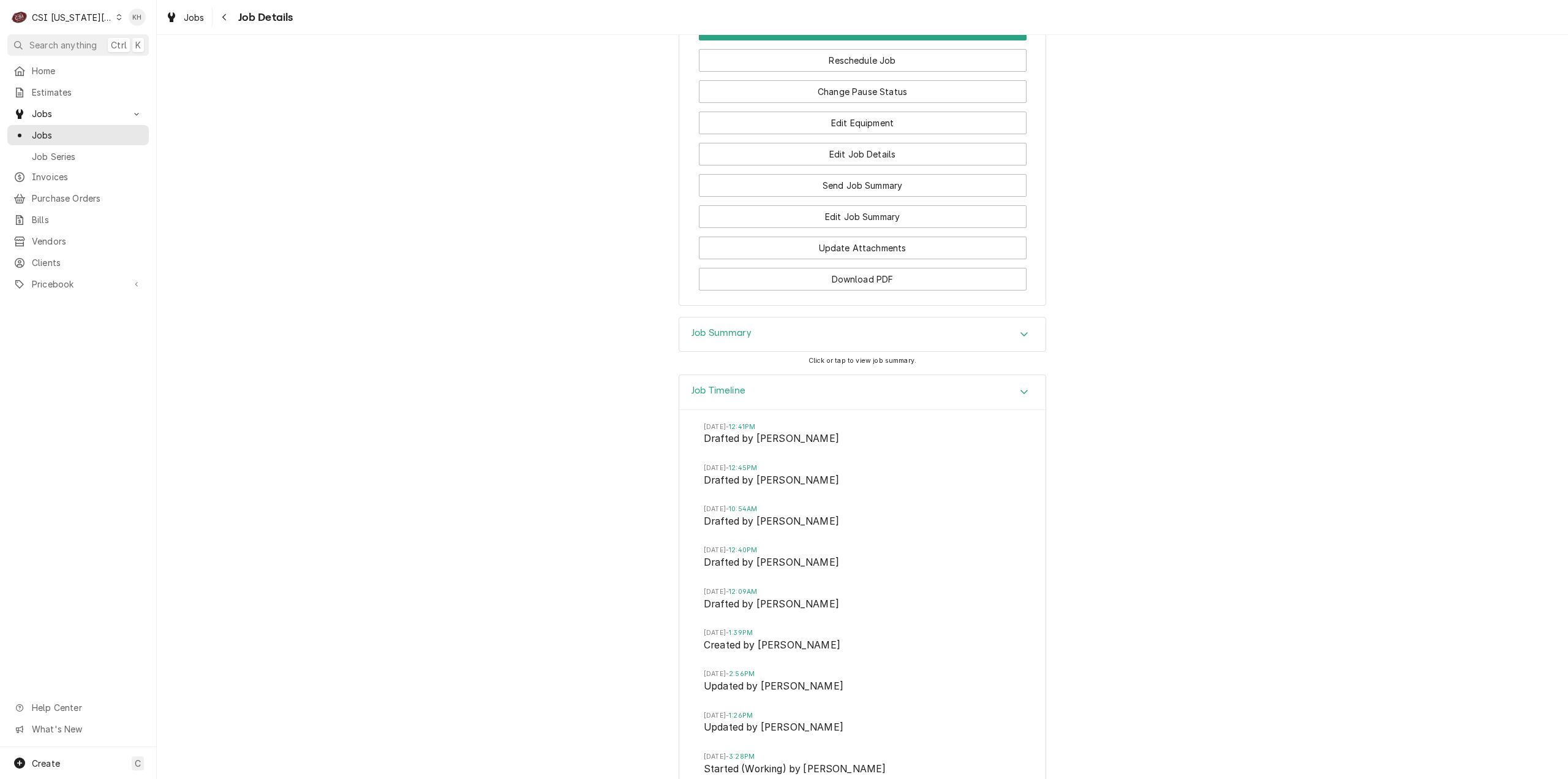
click at [762, 351] on div "Job Summary" at bounding box center [862, 335] width 367 height 35
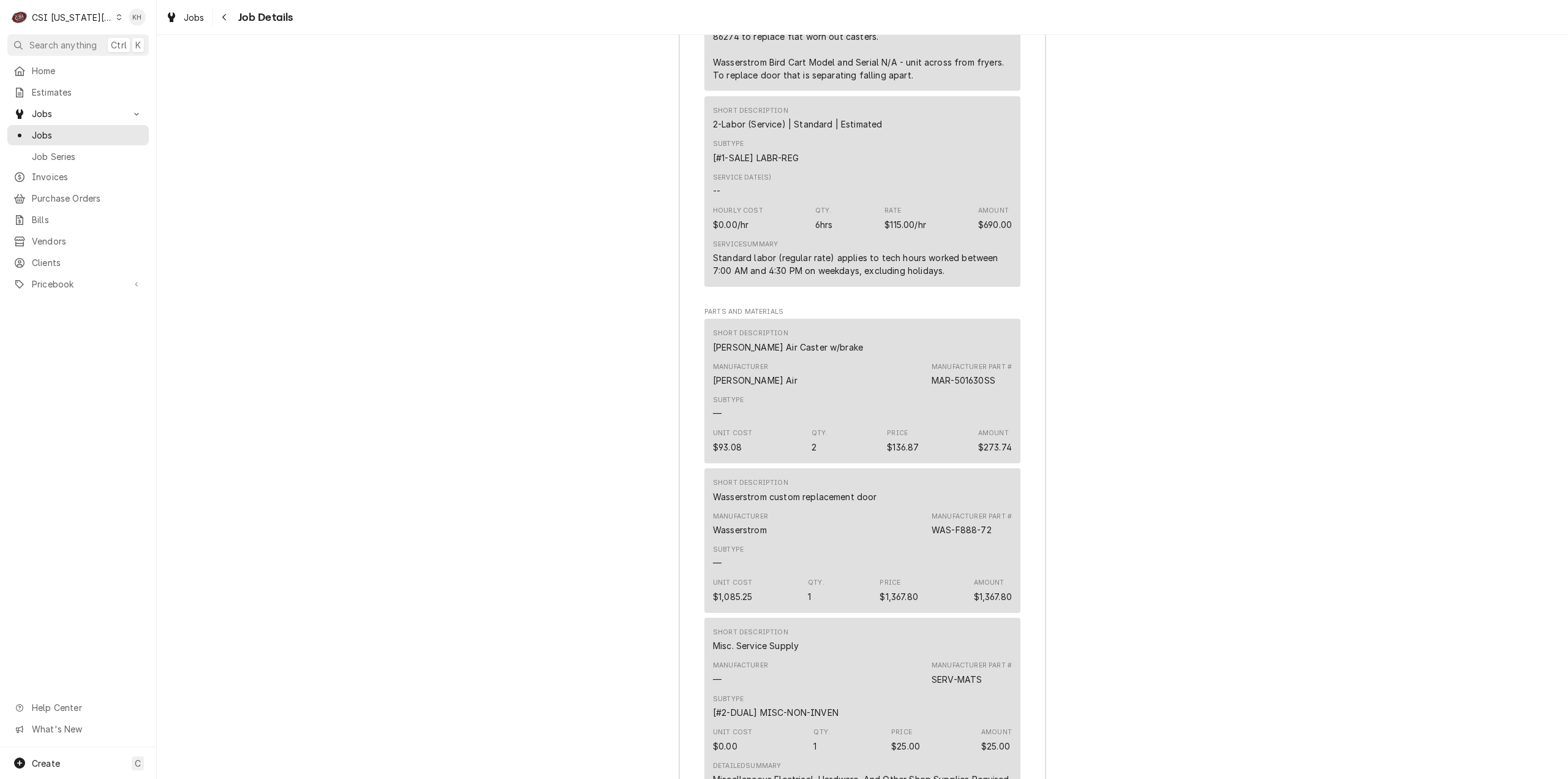
scroll to position [3063, 0]
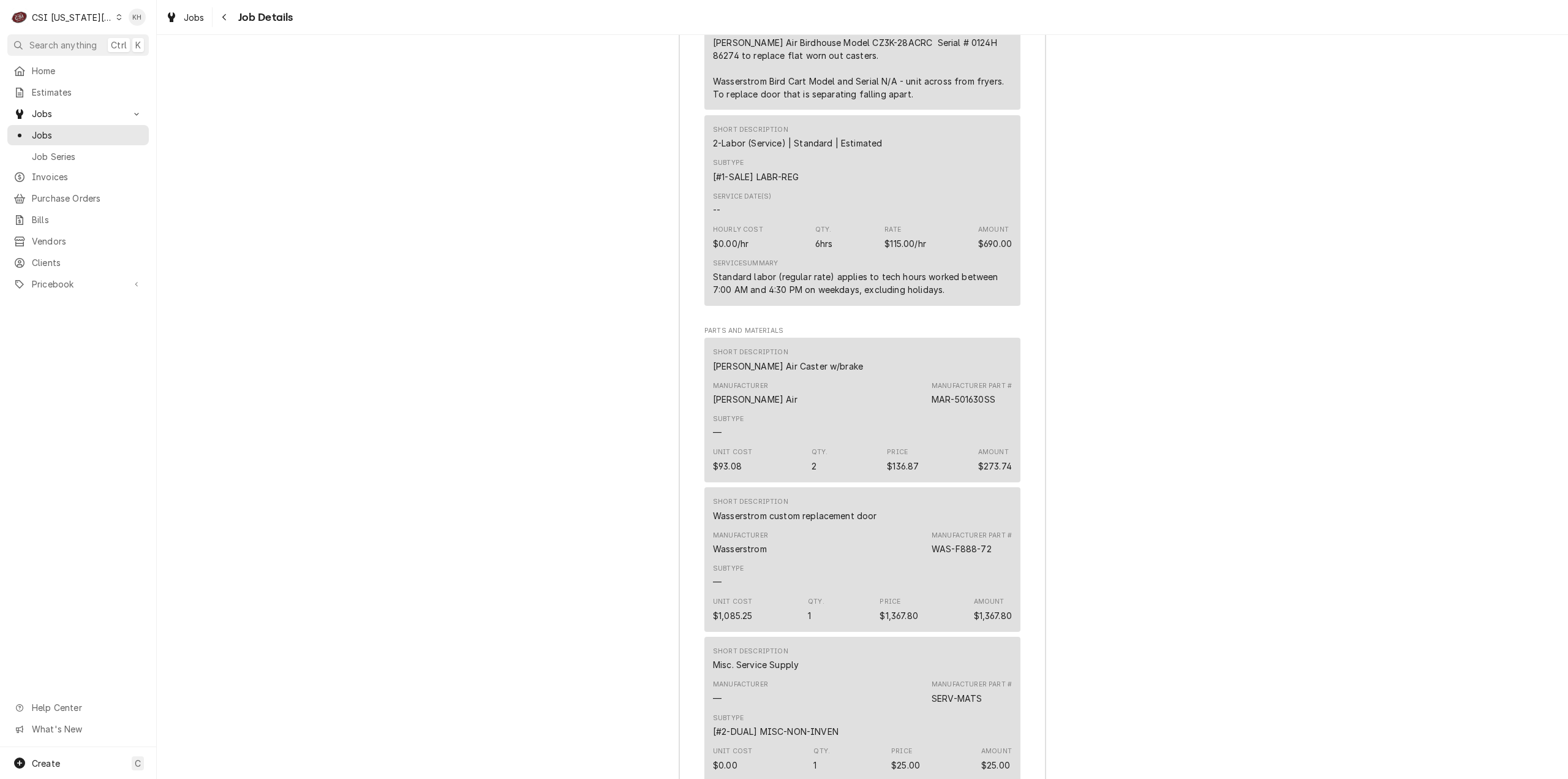
click at [60, 17] on div "CSI Kansas City" at bounding box center [72, 16] width 81 height 13
click at [124, 61] on div "CSI St. [PERSON_NAME]" at bounding box center [210, 66] width 179 height 13
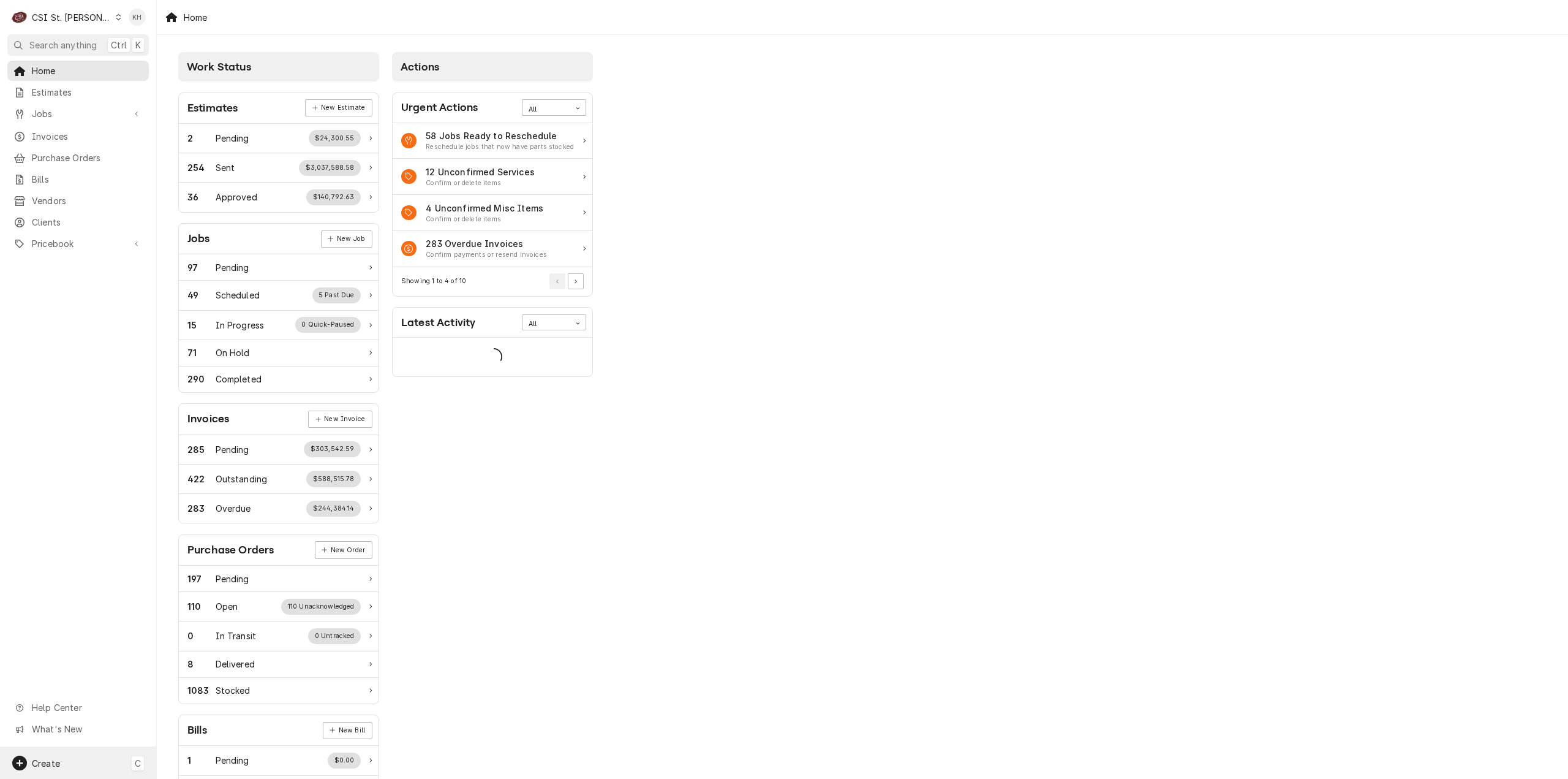
click at [85, 774] on div "Create C" at bounding box center [78, 763] width 156 height 32
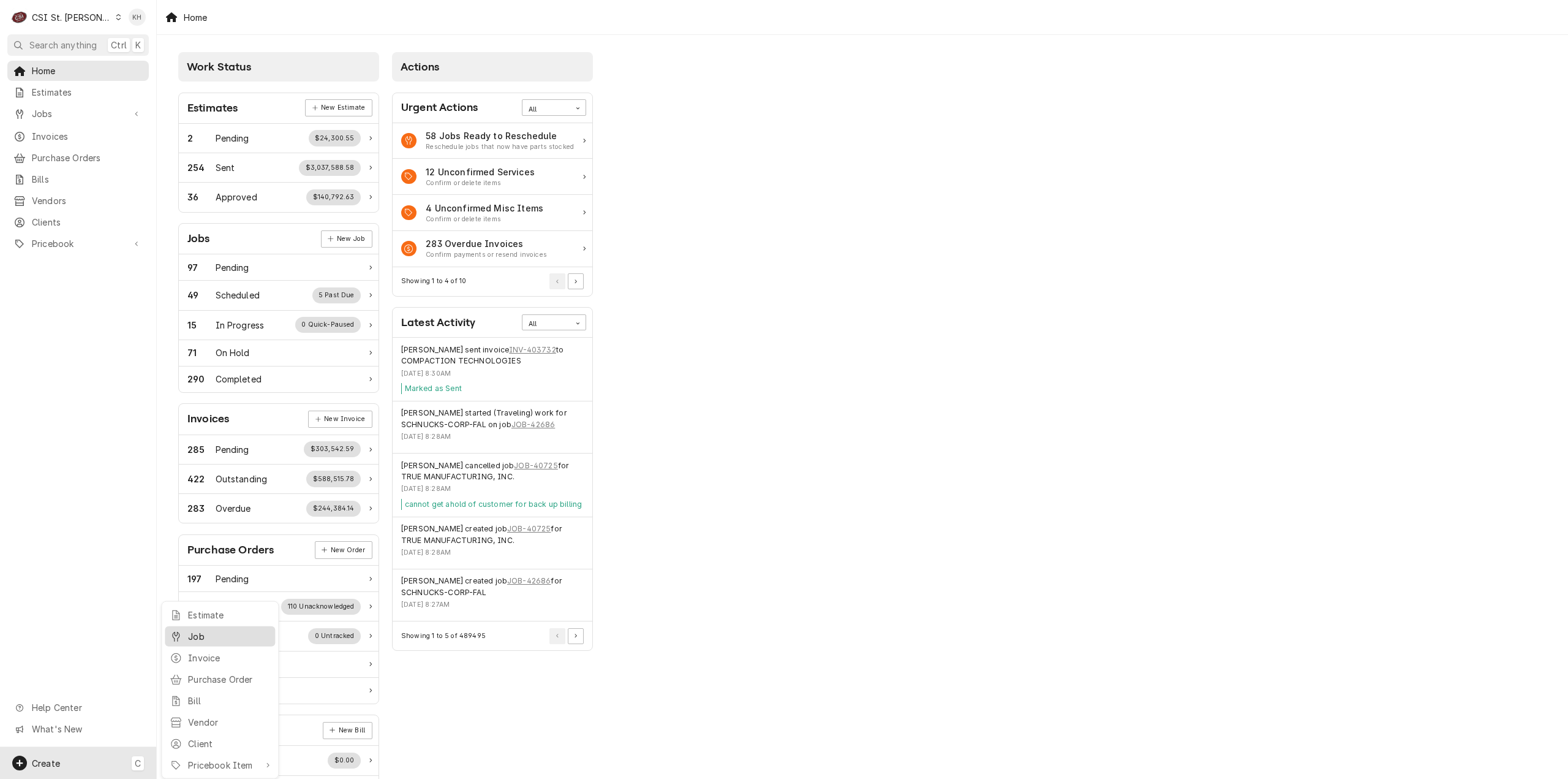
click at [202, 634] on div "Job" at bounding box center [228, 636] width 82 height 13
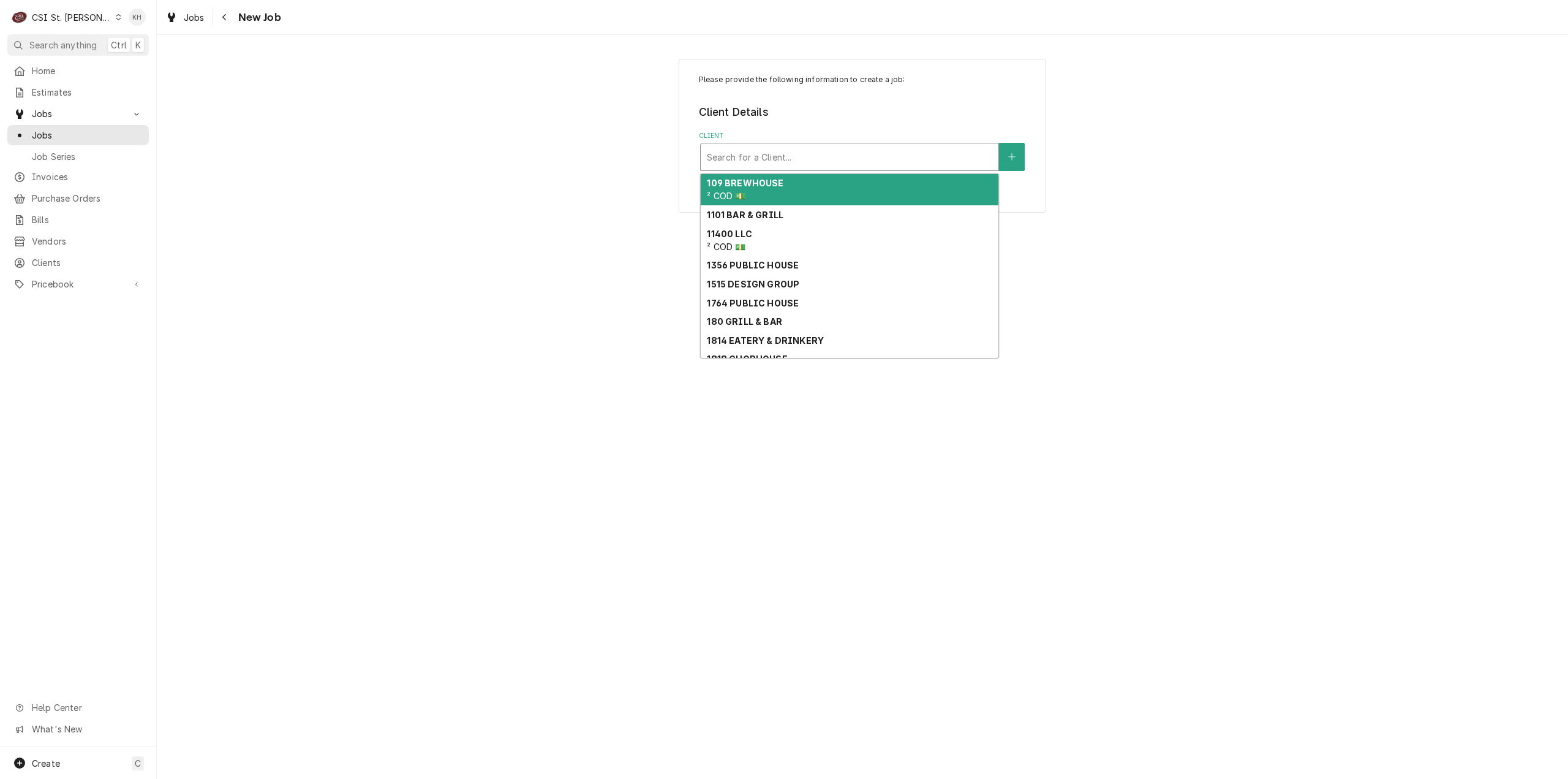
click at [833, 152] on div "Client" at bounding box center [849, 156] width 286 height 22
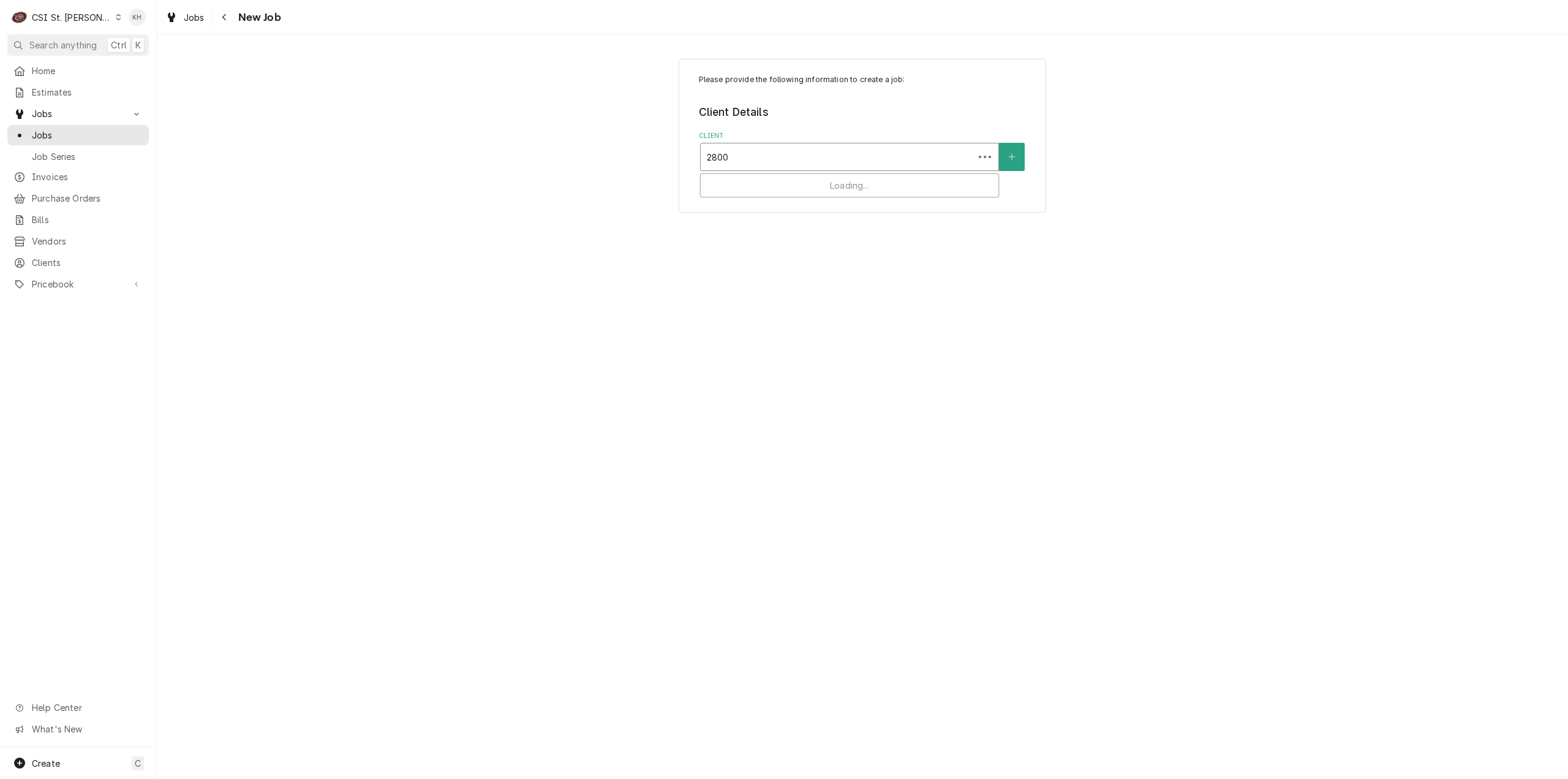
type input "2800 n"
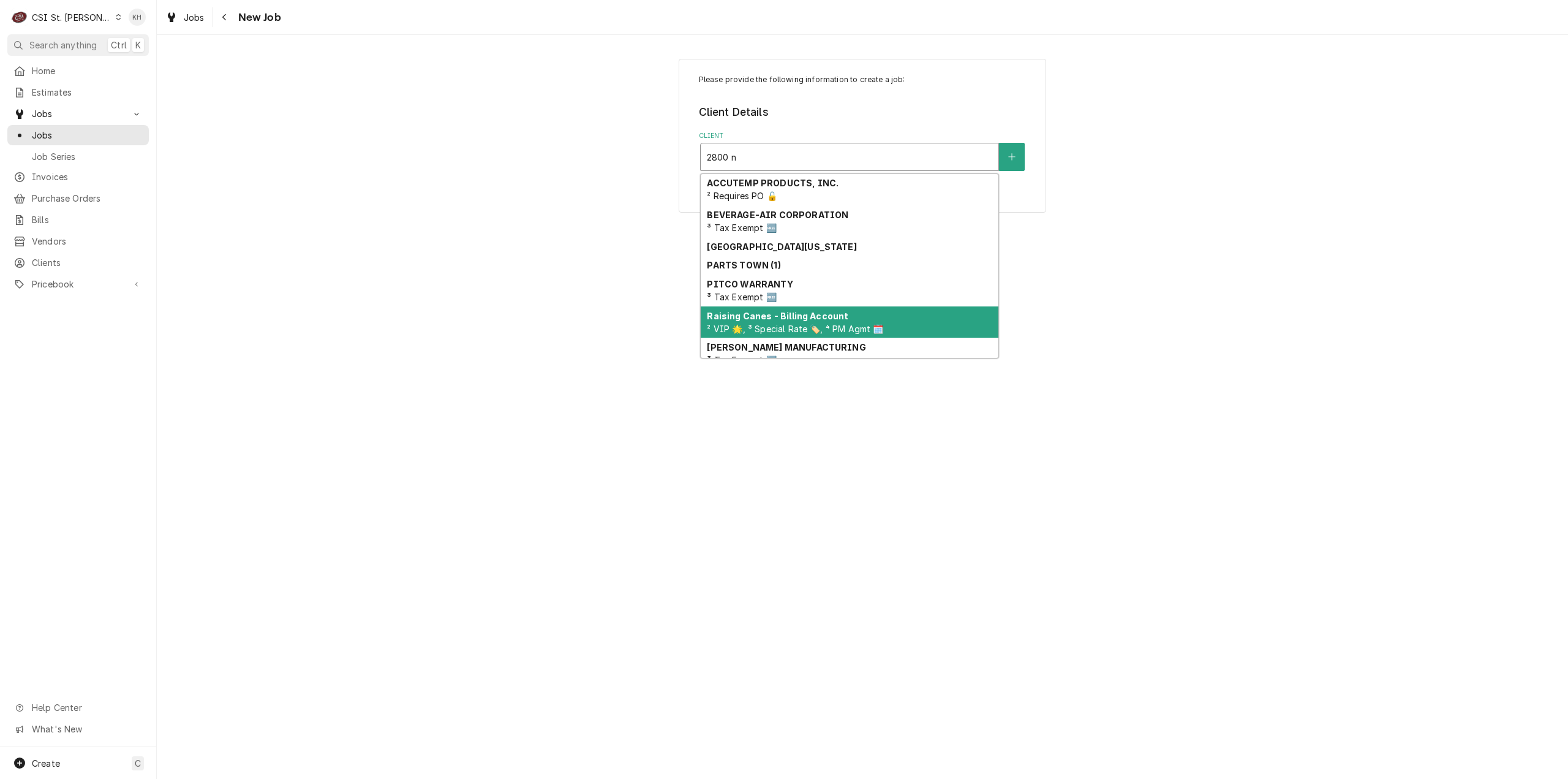
click at [798, 333] on span "² VIP 🌟, ³ Special Rate 🏷️, ⁴ PM Agmt 🗓️" at bounding box center [794, 328] width 176 height 11
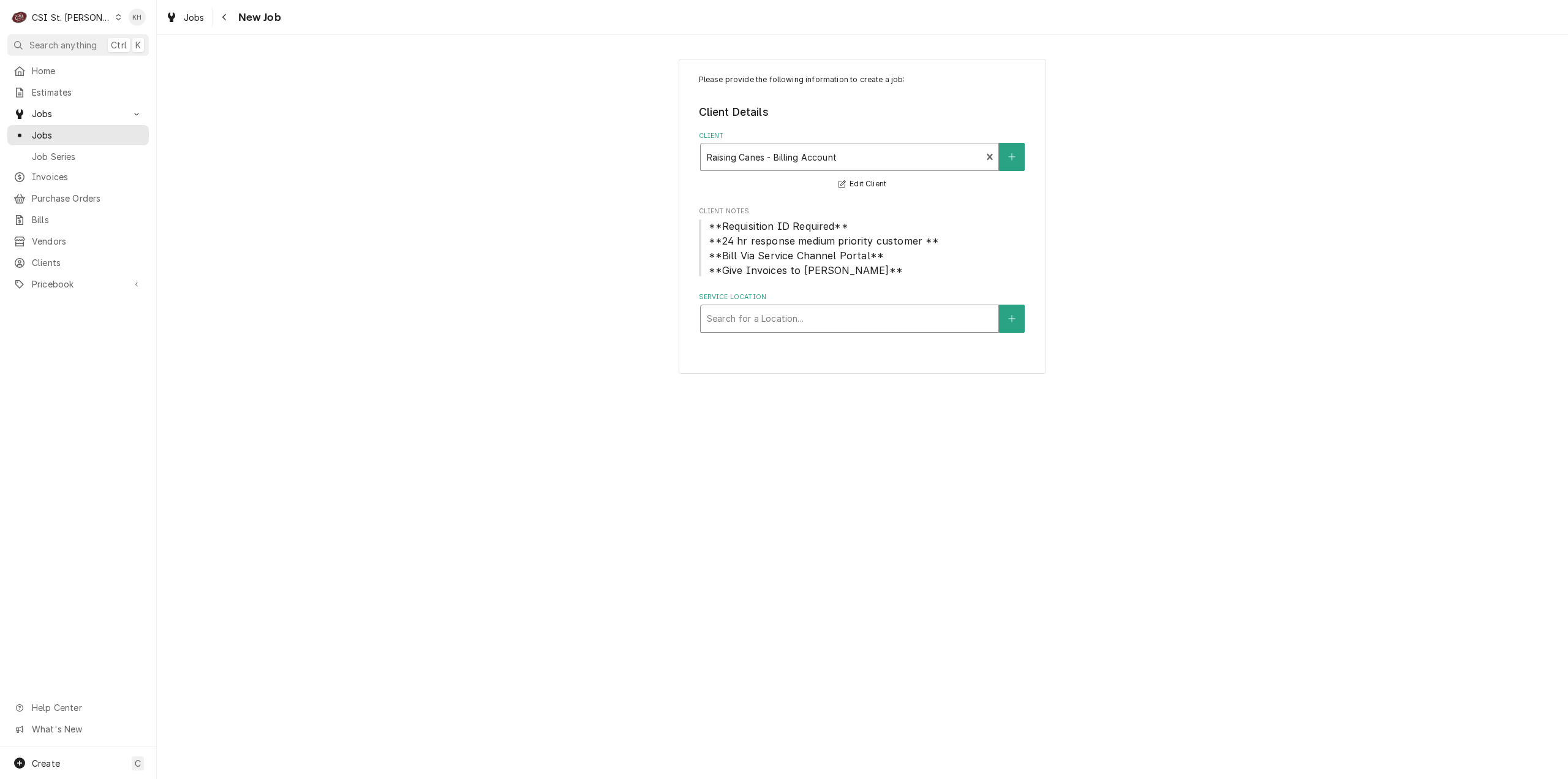
click at [845, 309] on div "Service Location" at bounding box center [849, 318] width 286 height 22
type input "280"
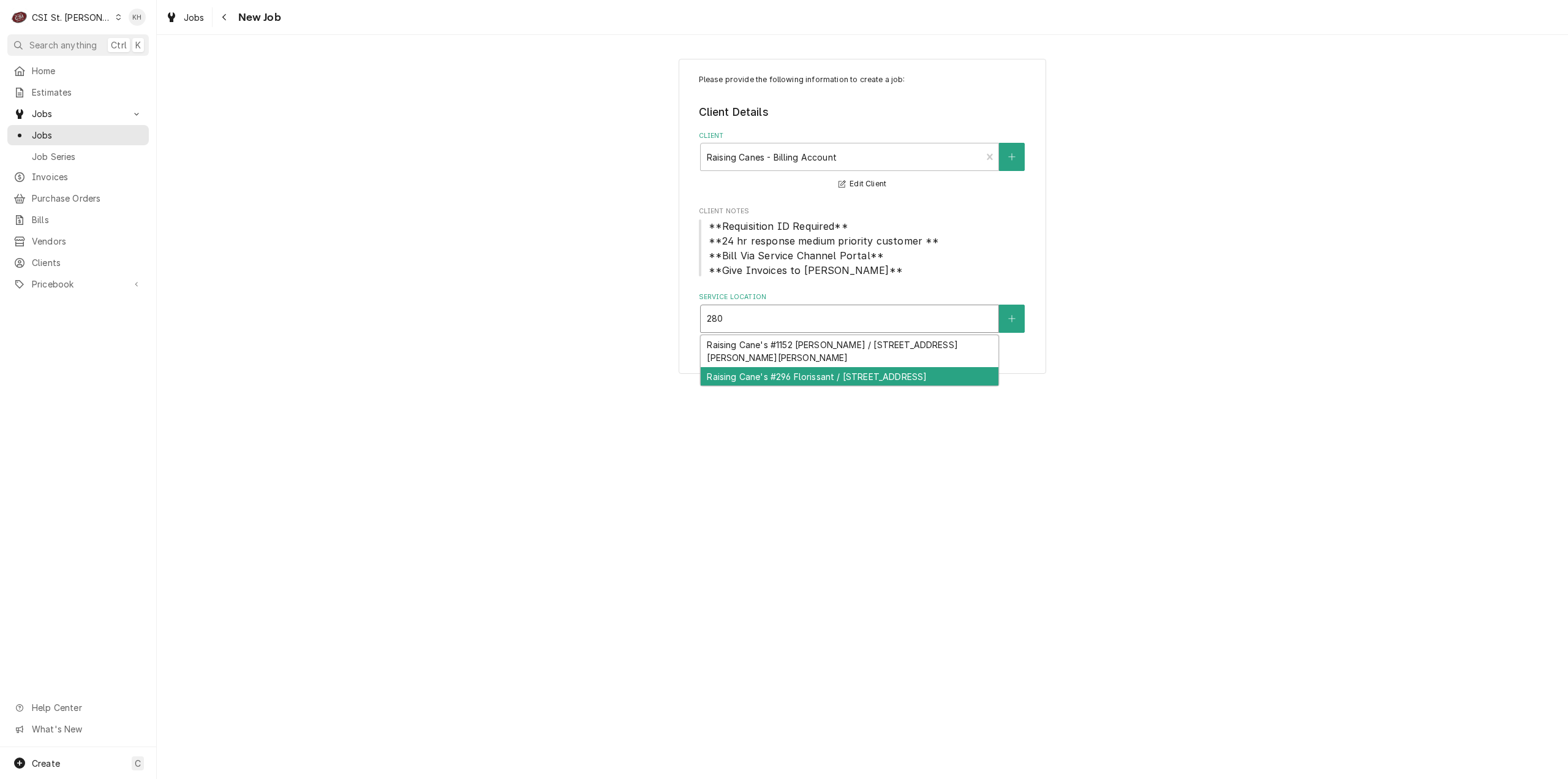
click at [840, 386] on div "Raising Cane's #296 Florissant / 2800 N Highway 67, Florissant, MO 63033" at bounding box center [849, 377] width 297 height 19
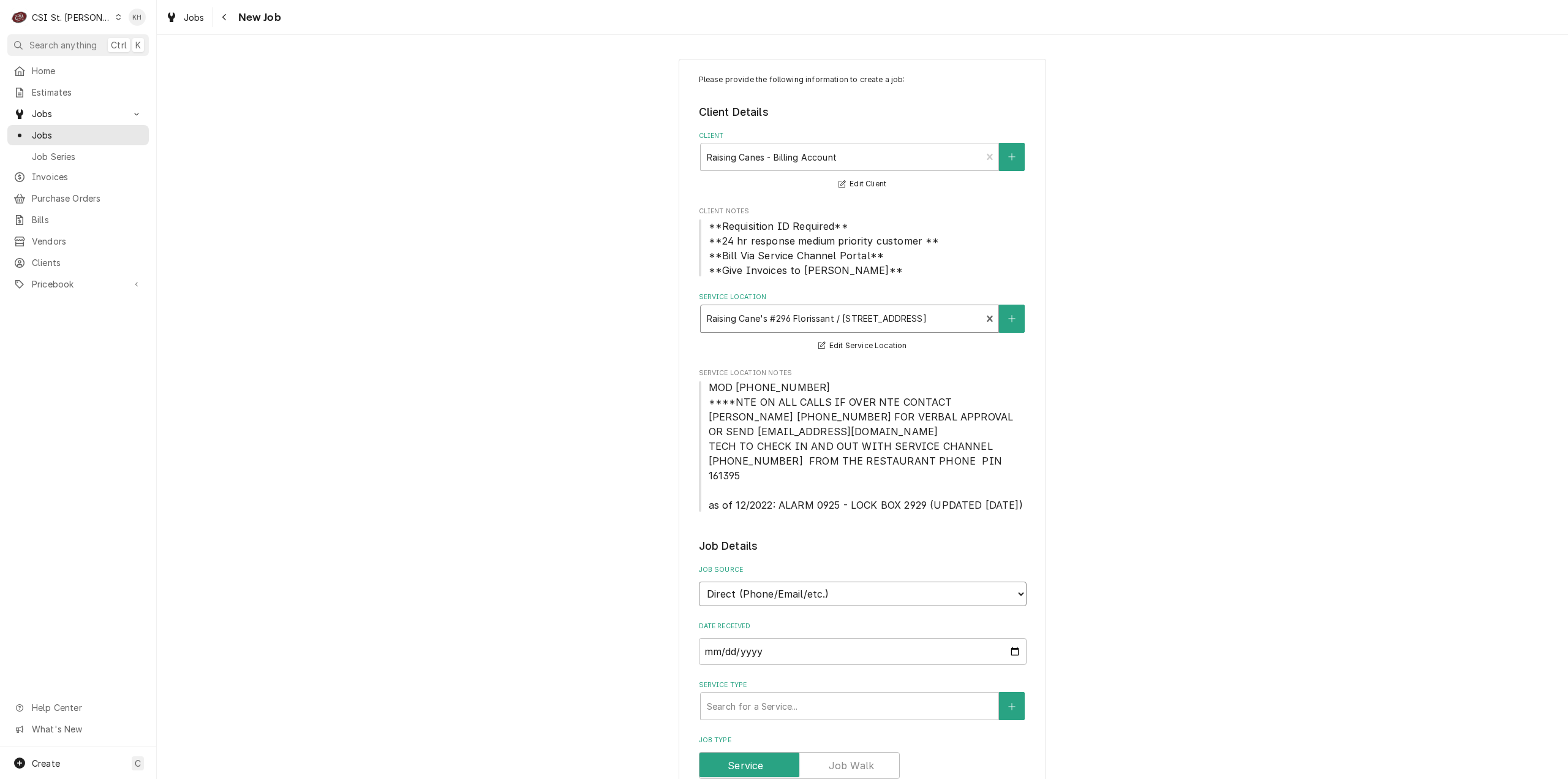
click at [835, 582] on select "Direct (Phone/Email/etc.) Service Channel Corrigo Ecotrak Other" at bounding box center [862, 593] width 327 height 24
select select "1"
click at [819, 637] on input "Service Channel ID" at bounding box center [862, 651] width 327 height 27
paste input "325999890"
type textarea "x"
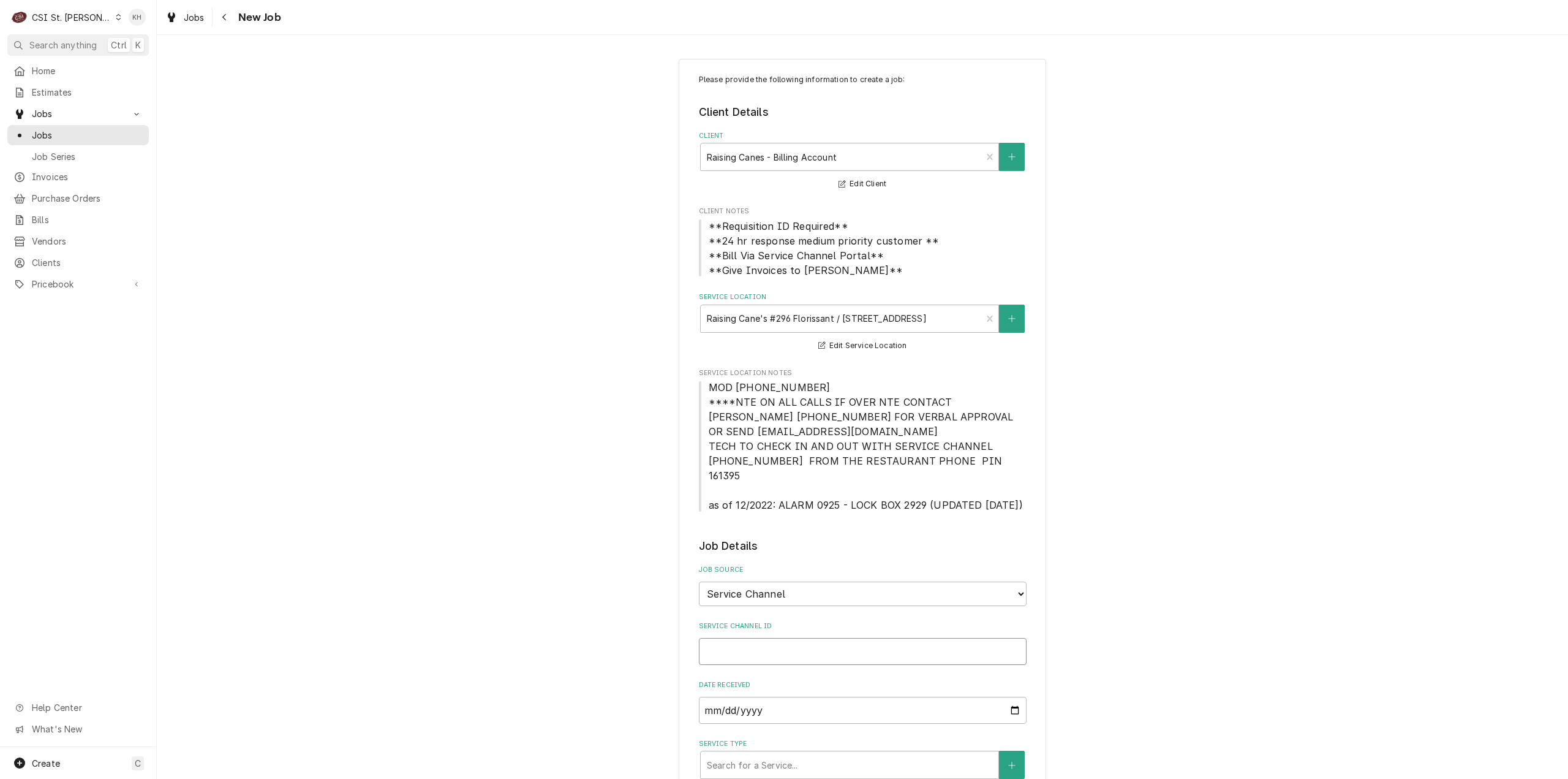
type input "325999890"
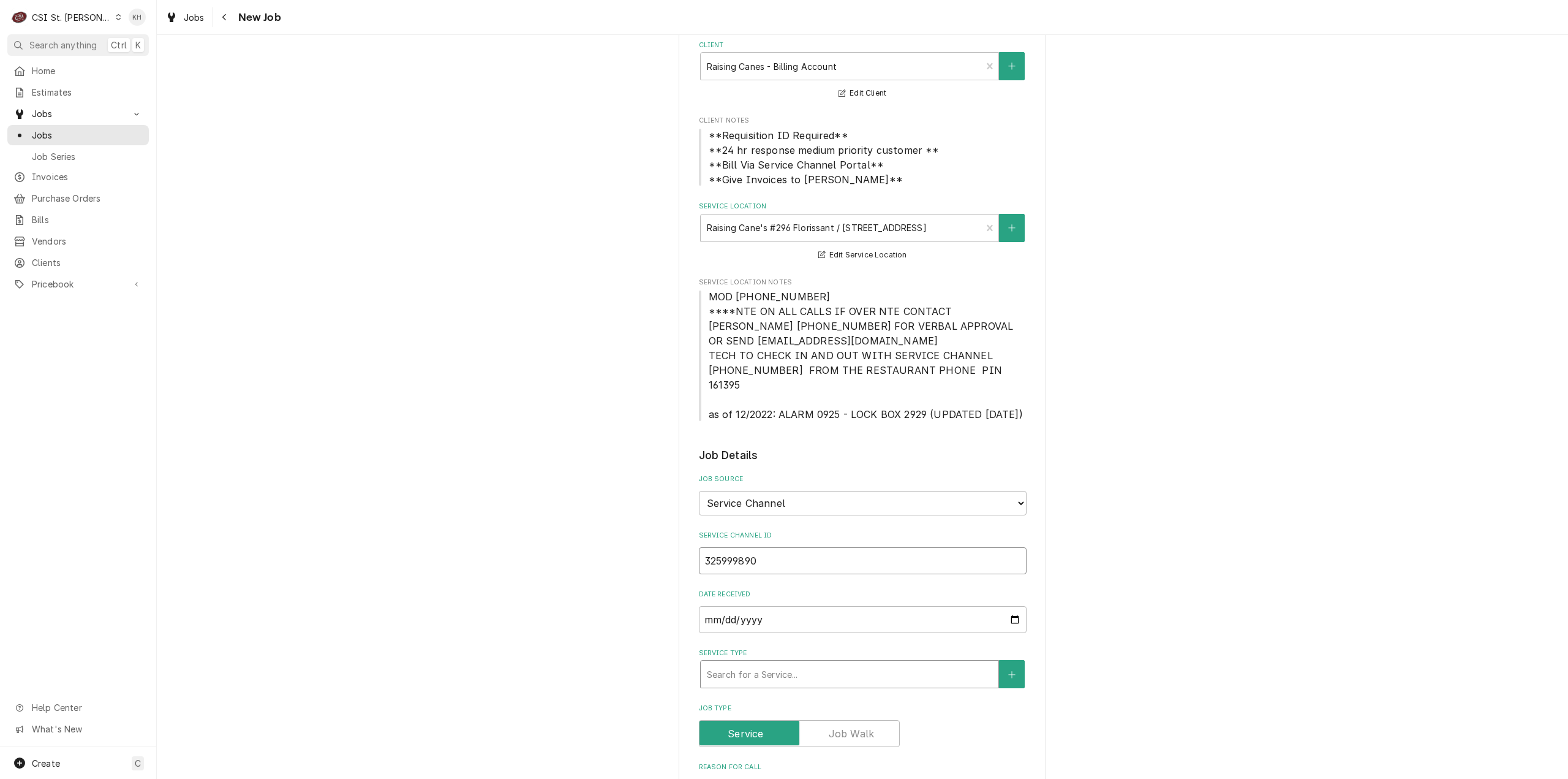
scroll to position [246, 0]
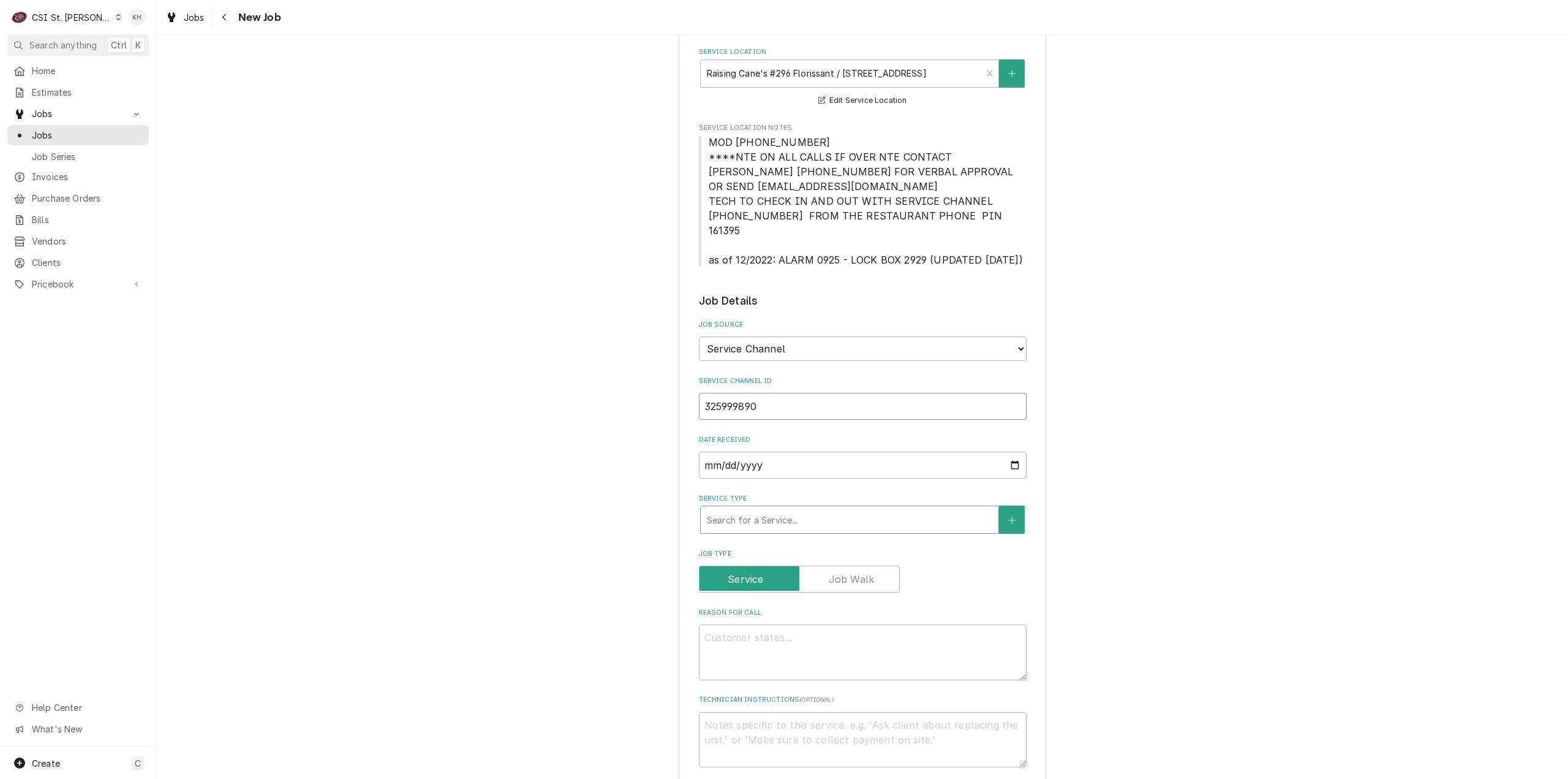
type textarea "x"
type input "325999890"
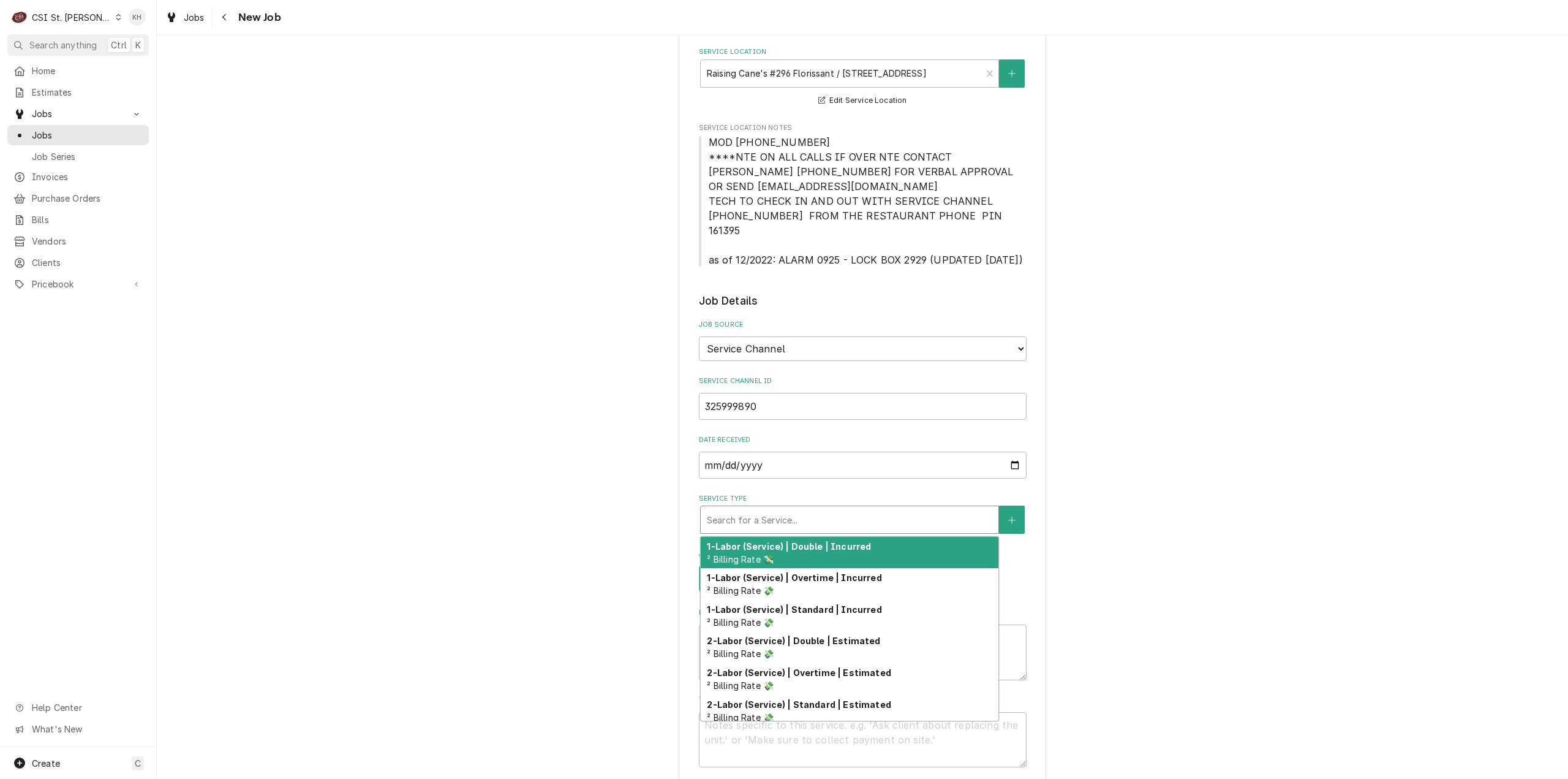
click at [787, 508] on div "Service Type" at bounding box center [849, 519] width 286 height 22
type textarea "x"
type input "s"
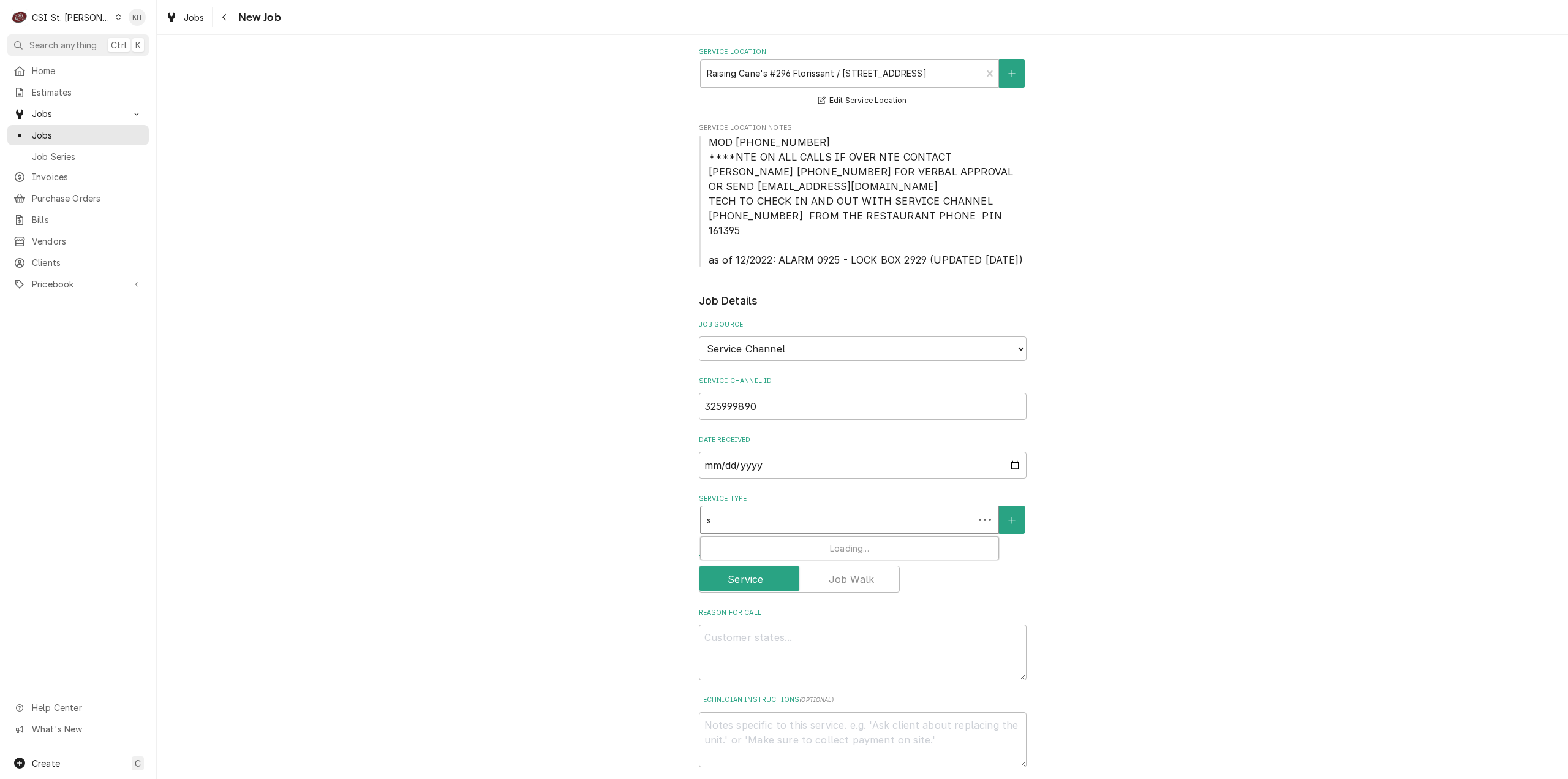
type textarea "x"
type input "ser"
type textarea "x"
type input "serv"
type textarea "x"
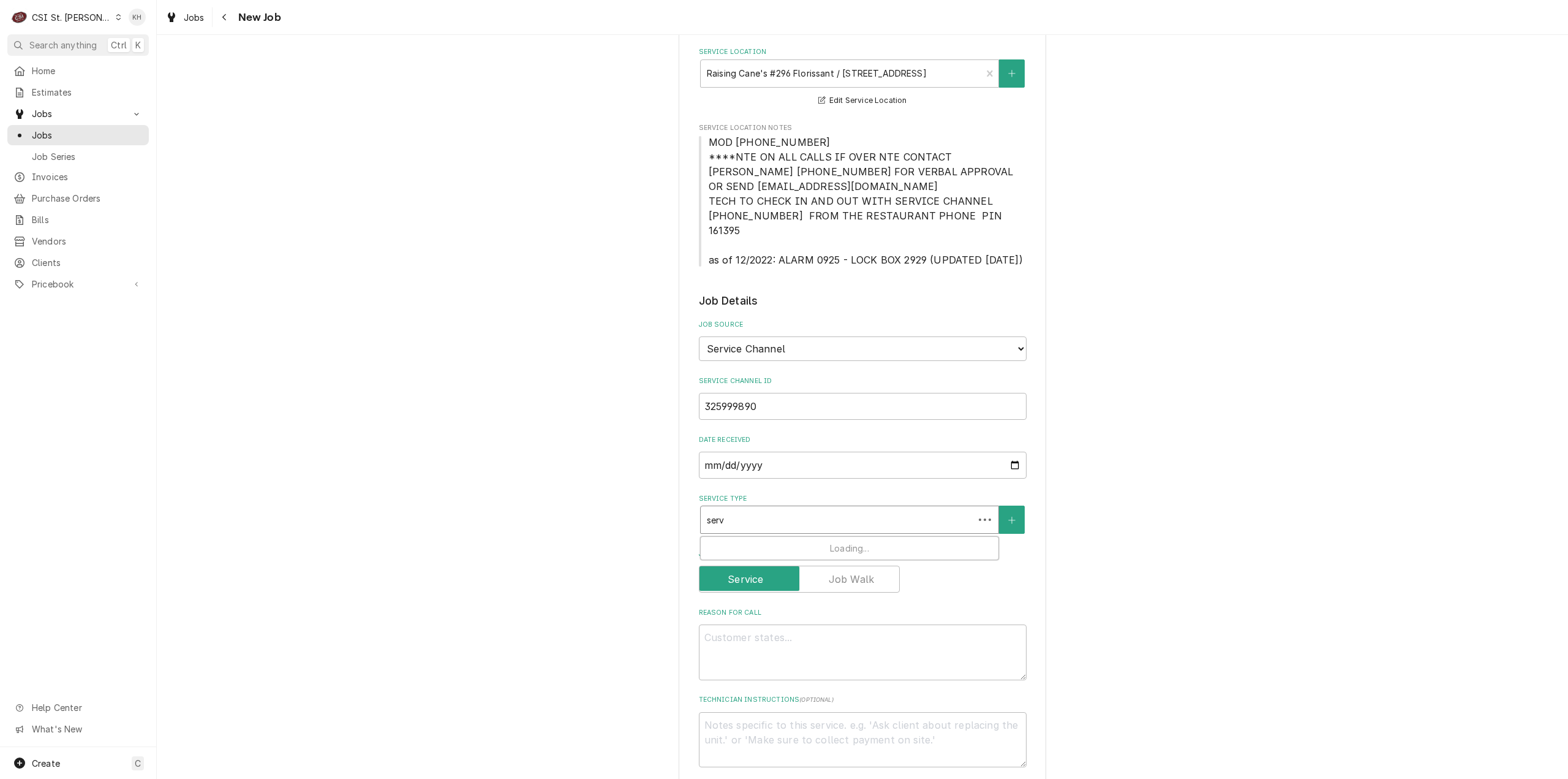
type input "servi"
type textarea "x"
type input "servic"
type textarea "x"
type input "service"
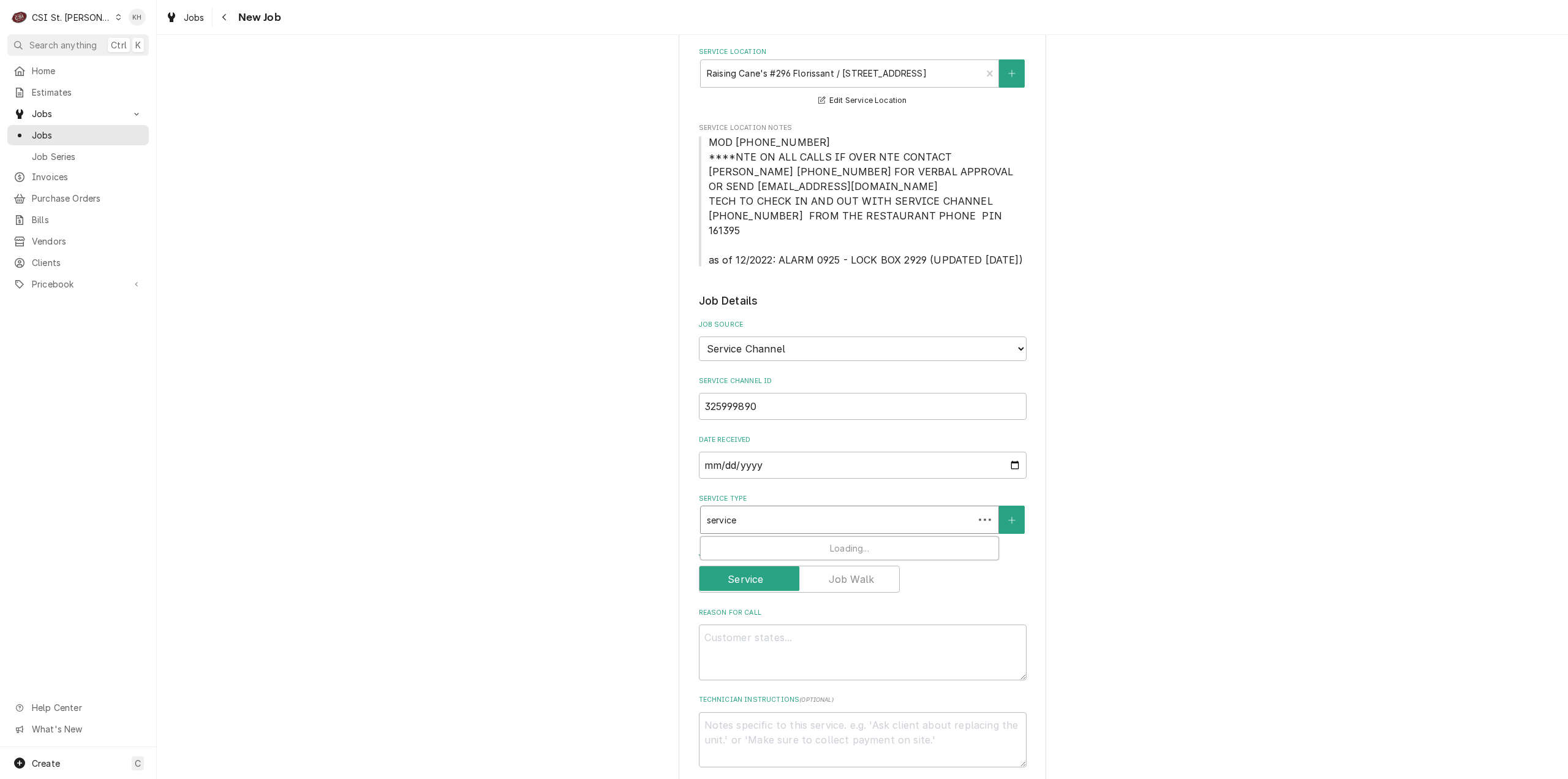
type textarea "x"
type input "service"
type textarea "x"
type input "service c"
type textarea "x"
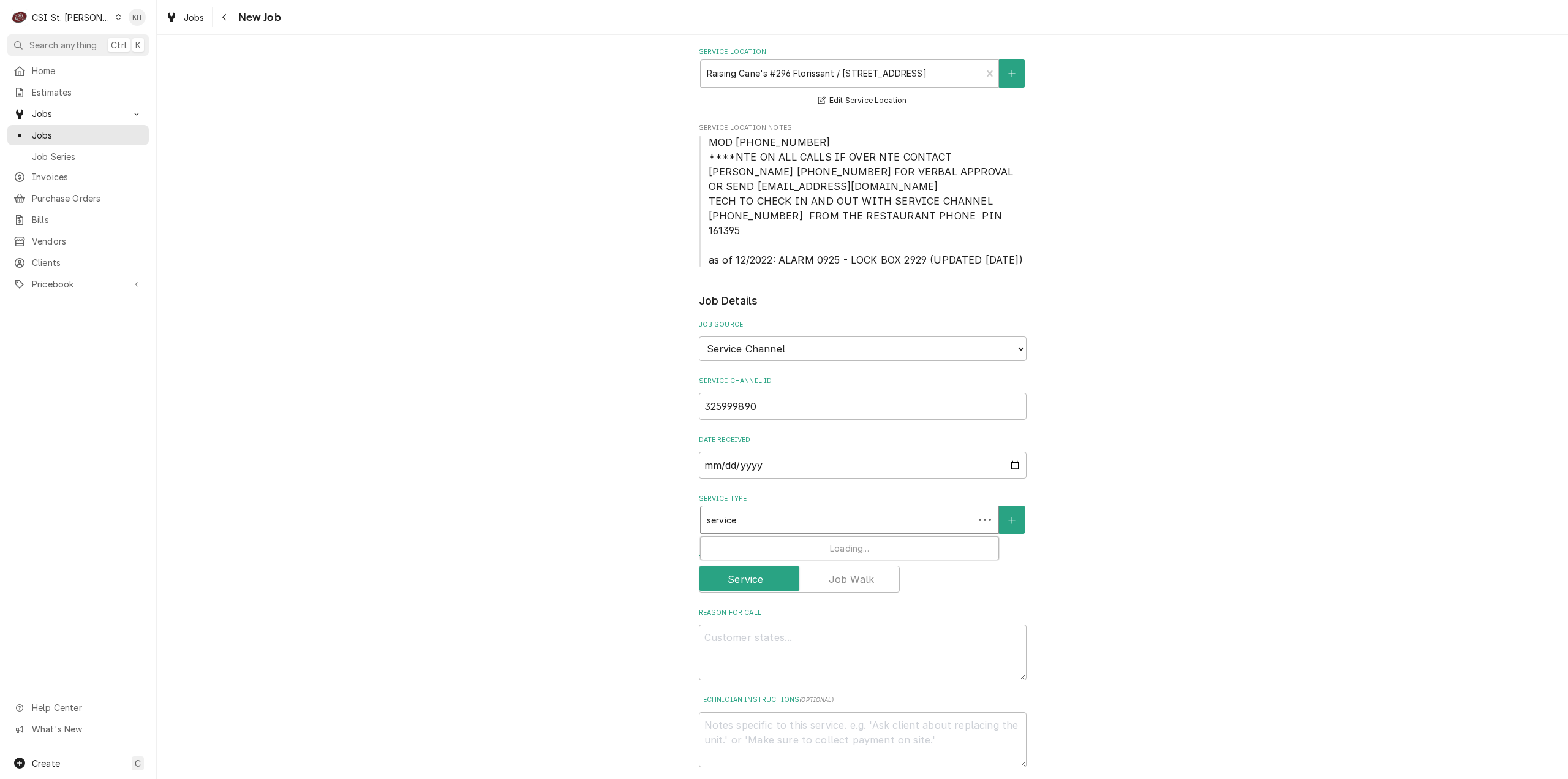
type input "service ca"
type textarea "x"
type input "service cal"
type textarea "x"
type input "service call"
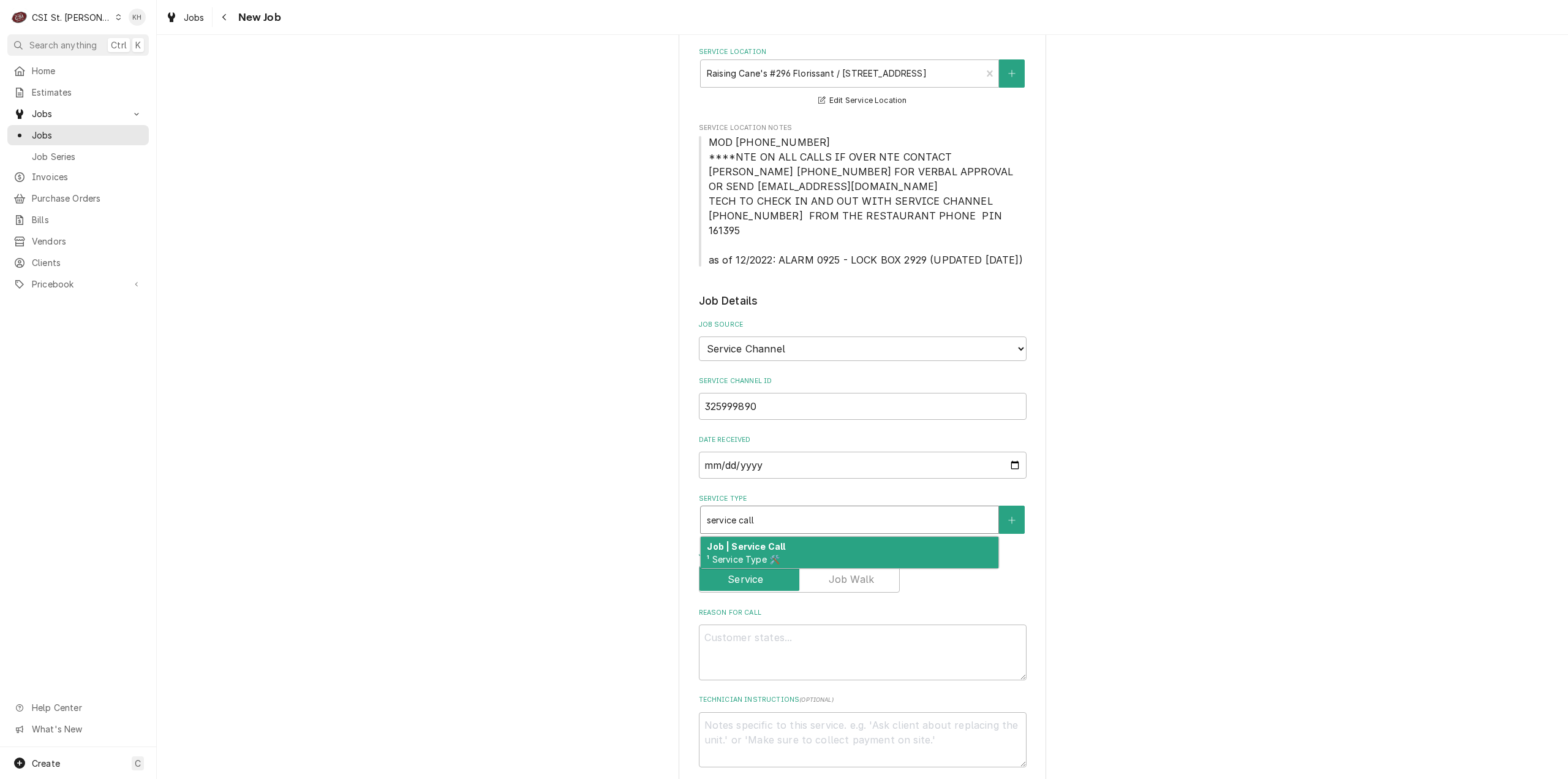
click at [787, 536] on div "Job | Service Call ¹ Service Type 🛠️" at bounding box center [849, 552] width 297 height 32
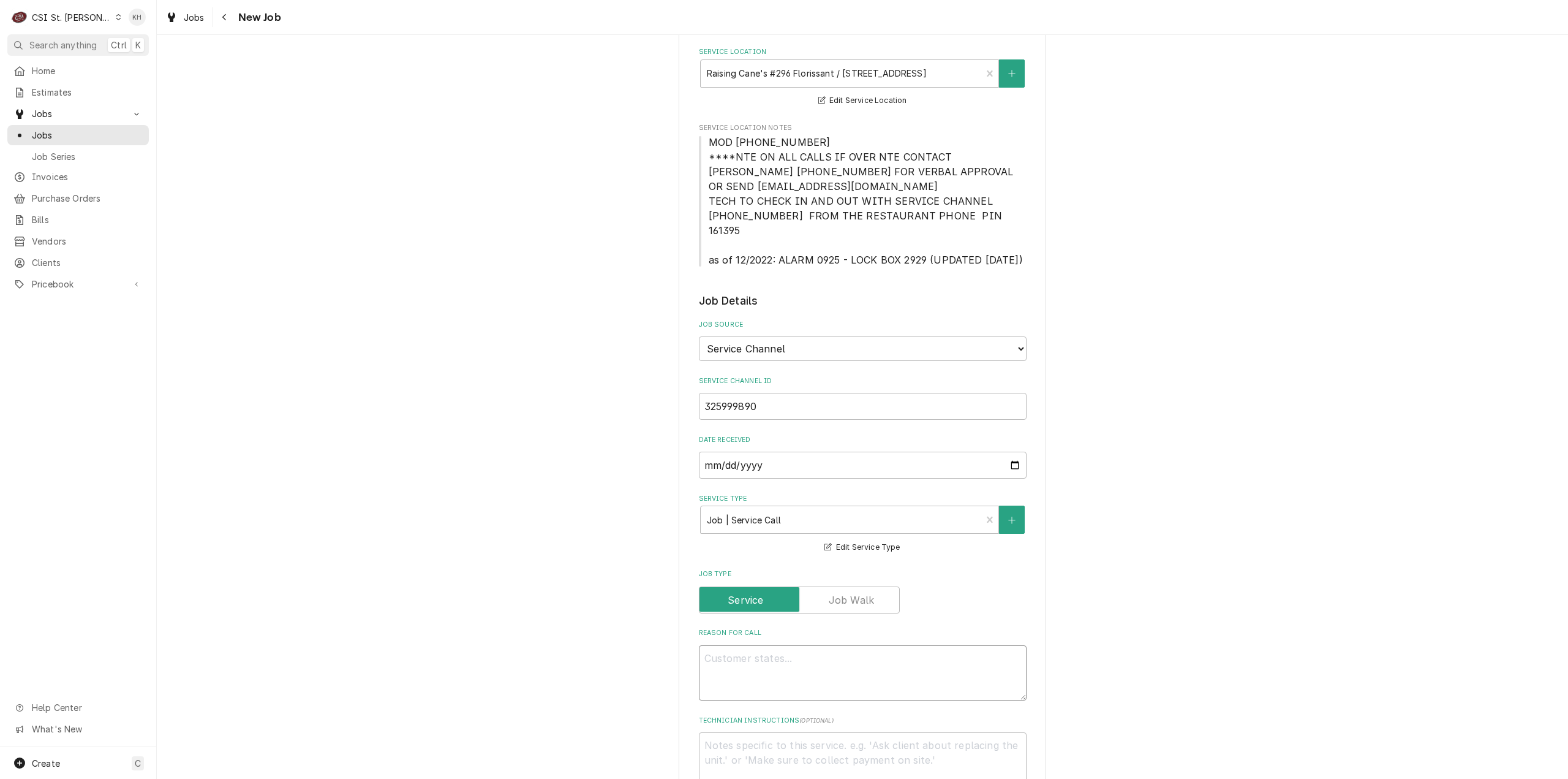
click at [864, 645] on textarea "Reason For Call" at bounding box center [862, 673] width 327 height 56
paste textarea "Replace back of house metal air vents with plastic insulated. 6 2x2 louvres and…"
type textarea "x"
type textarea "Replace back of house metal air vents with plastic insulated. 6 2x2 louvres and…"
type textarea "x"
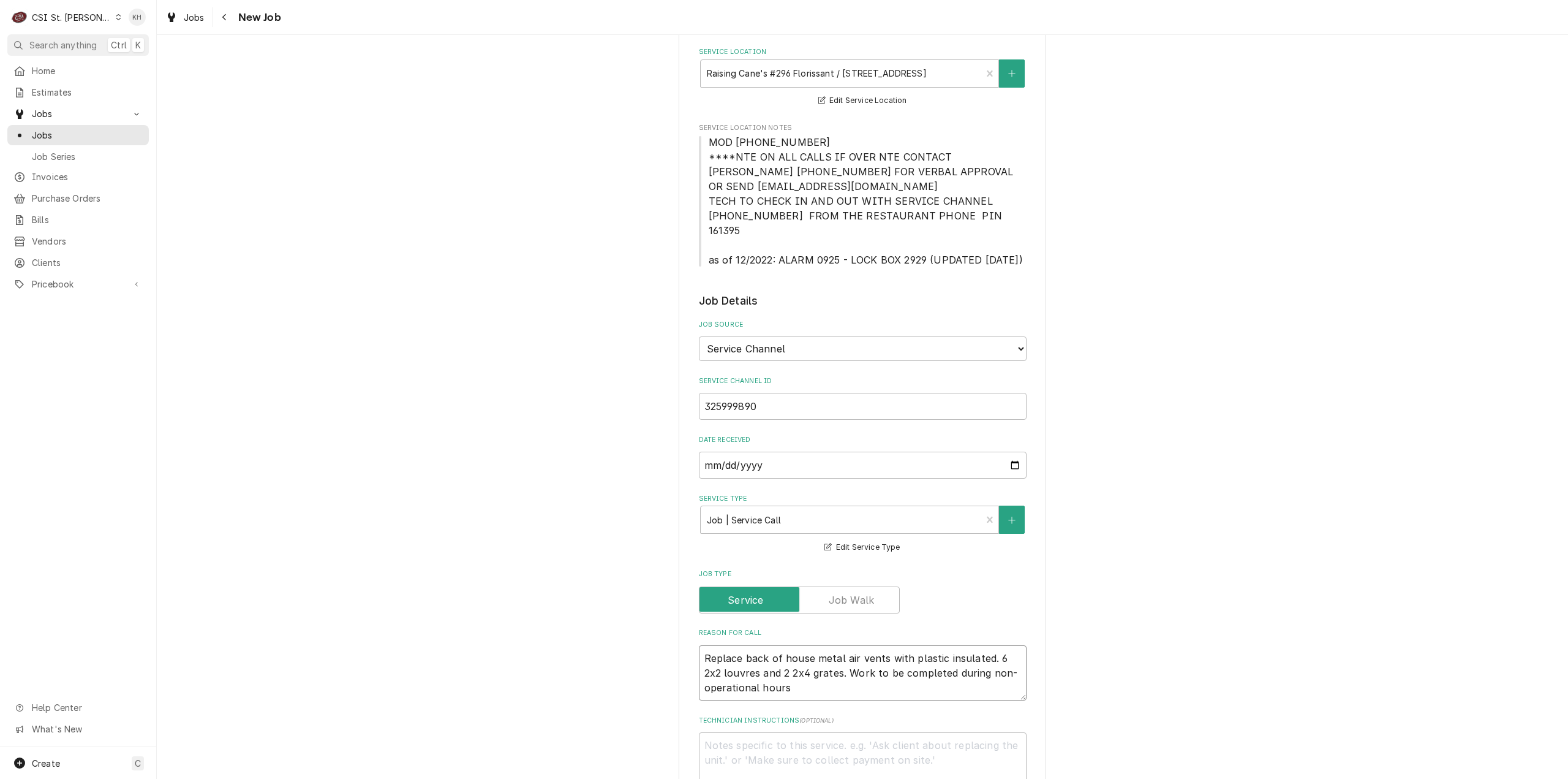
type textarea "Replace back of house metal air vents with plastic insulated. 6 2x2 louvres and…"
type textarea "x"
type textarea "Replace back of house metal air vents with plastic insulated. 6 2x2 louvres and…"
type textarea "x"
type textarea "Replace back of house metal air vents with plastic insulated. 6 2x2 louvres and…"
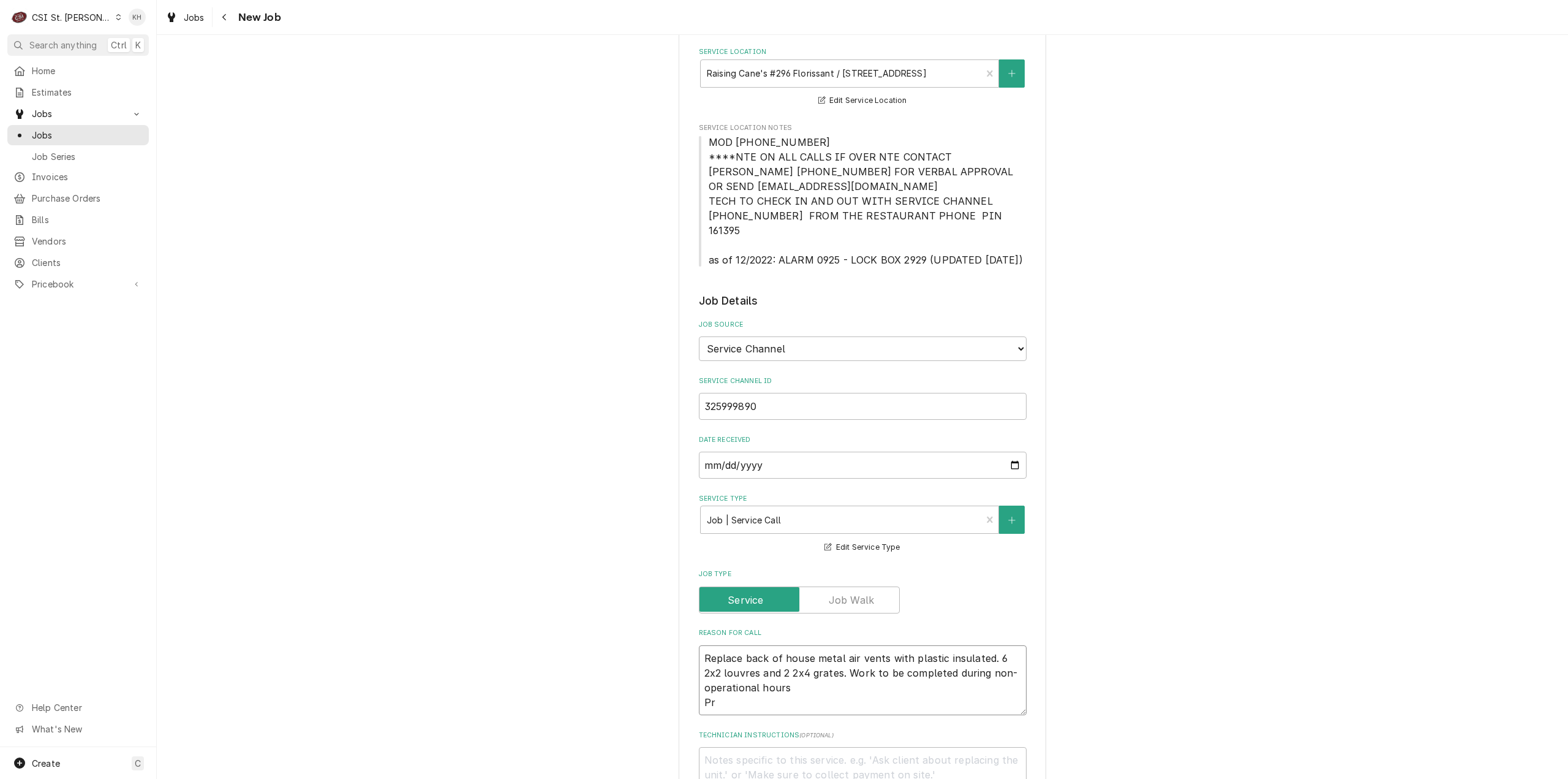
type textarea "x"
type textarea "Replace back of house metal air vents with plastic insulated. 6 2x2 louvres and…"
type textarea "x"
type textarea "Replace back of house metal air vents with plastic insulated. 6 2x2 louvres and…"
type textarea "x"
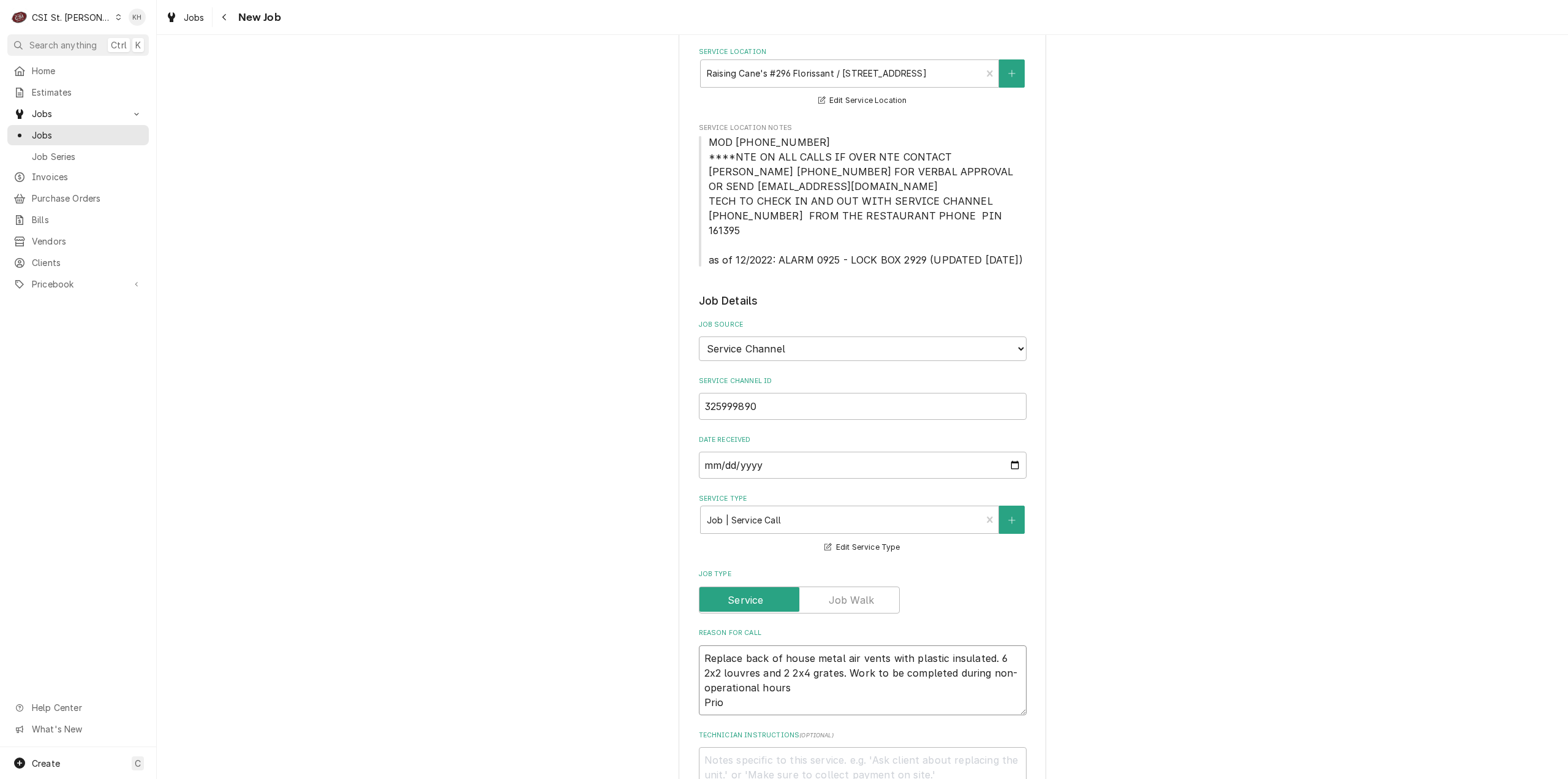
type textarea "Replace back of house metal air vents with plastic insulated. 6 2x2 louvres and…"
type textarea "x"
type textarea "Replace back of house metal air vents with plastic insulated. 6 2x2 louvres and…"
type textarea "x"
type textarea "Replace back of house metal air vents with plastic insulated. 6 2x2 louvres and…"
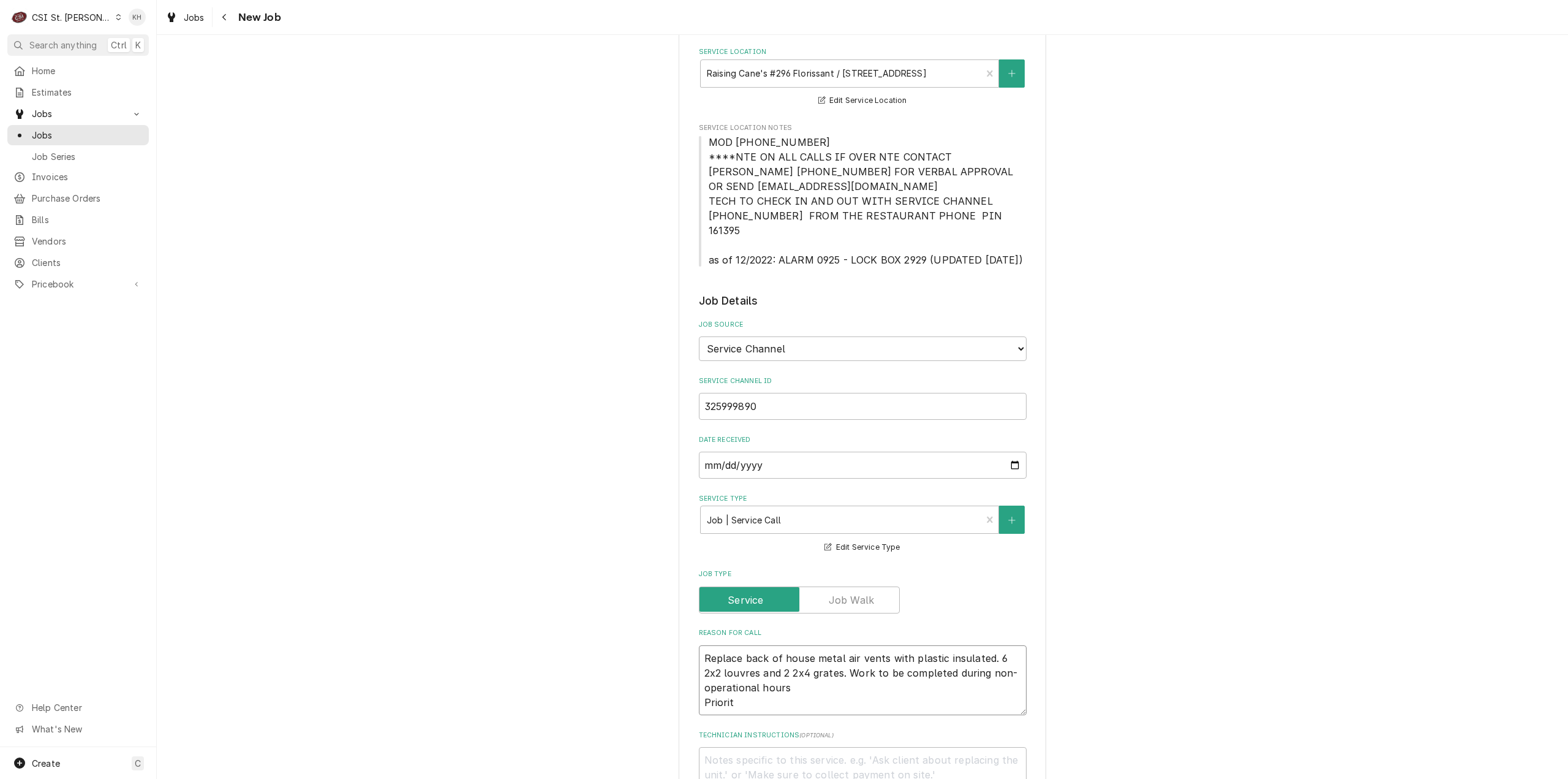
type textarea "x"
type textarea "Replace back of house metal air vents with plastic insulated. 6 2x2 louvres and…"
type textarea "x"
type textarea "Replace back of house metal air vents with plastic insulated. 6 2x2 louvres and…"
type textarea "x"
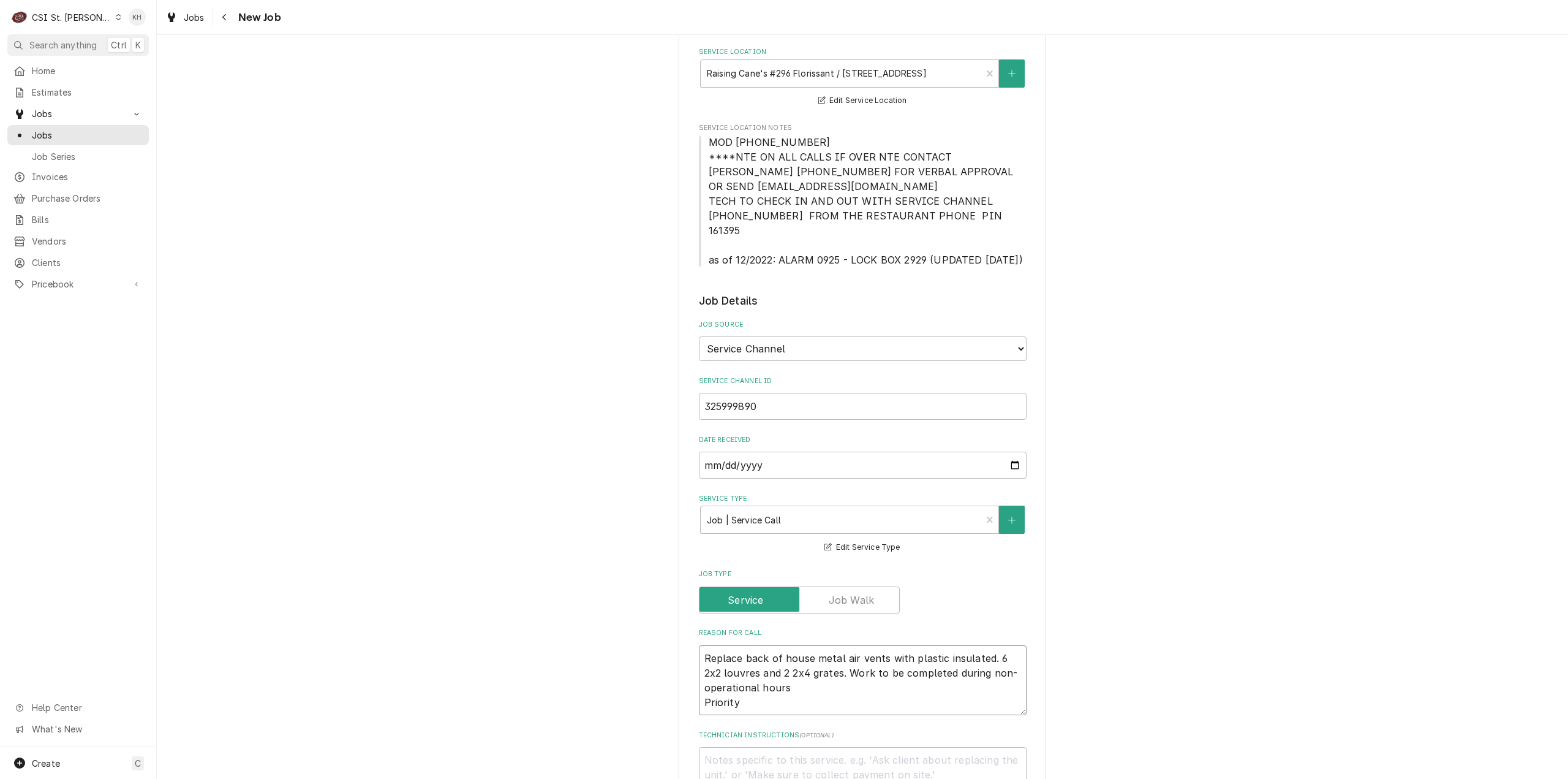
type textarea "Replace back of house metal air vents with plastic insulated. 6 2x2 louvres and…"
click at [783, 695] on textarea "Replace back of house metal air vents with plastic insulated. 6 2x2 louvres and…" at bounding box center [862, 680] width 327 height 70
paste textarea "Non-Emergency - 7 Days"
type textarea "x"
type textarea "Replace back of house metal air vents with plastic insulated. 6 2x2 louvres and…"
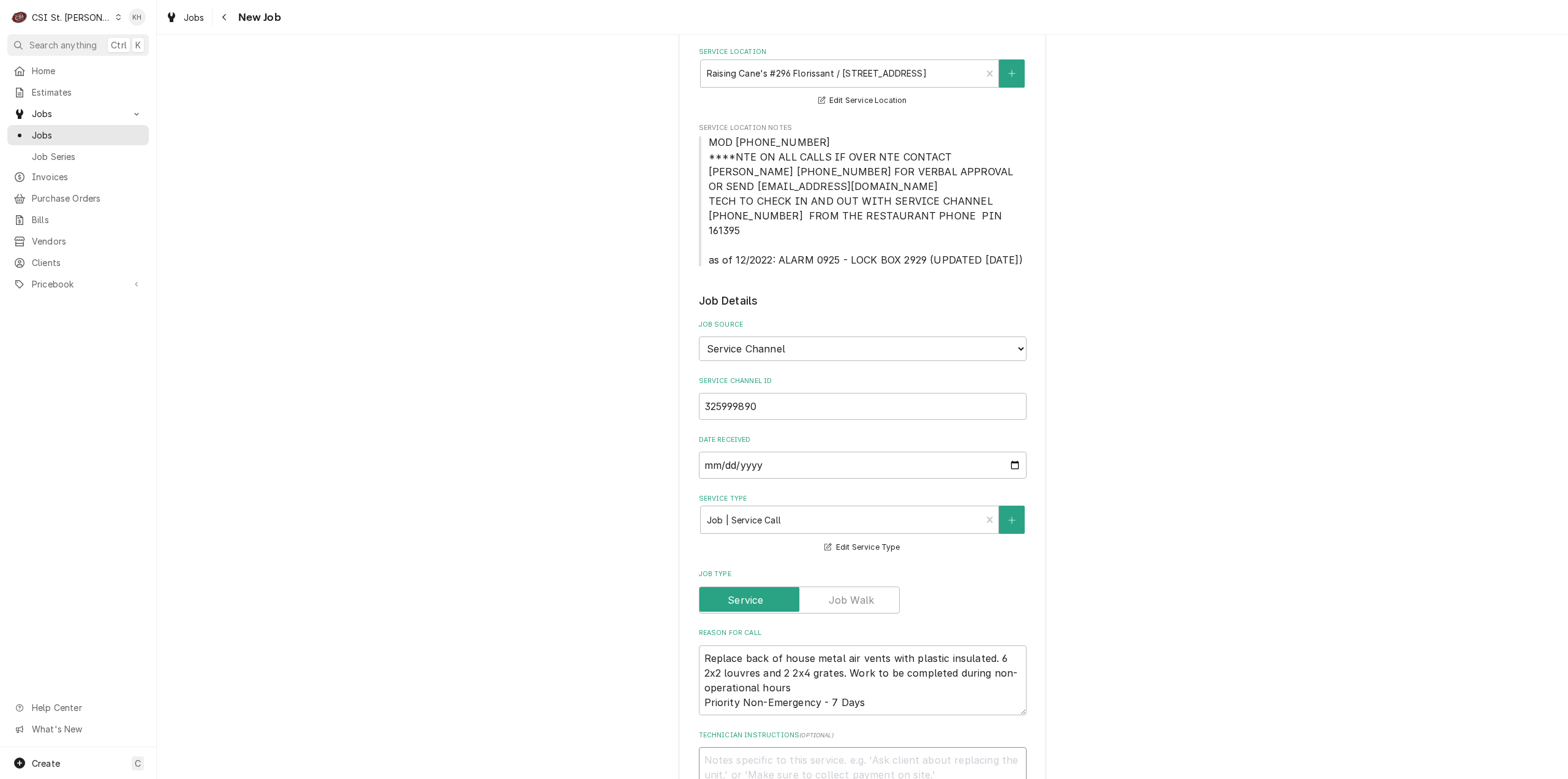
click at [767, 753] on textarea "Technician Instructions ( optional )" at bounding box center [862, 775] width 327 height 56
type textarea "x"
type textarea "N"
type textarea "x"
type textarea "NT"
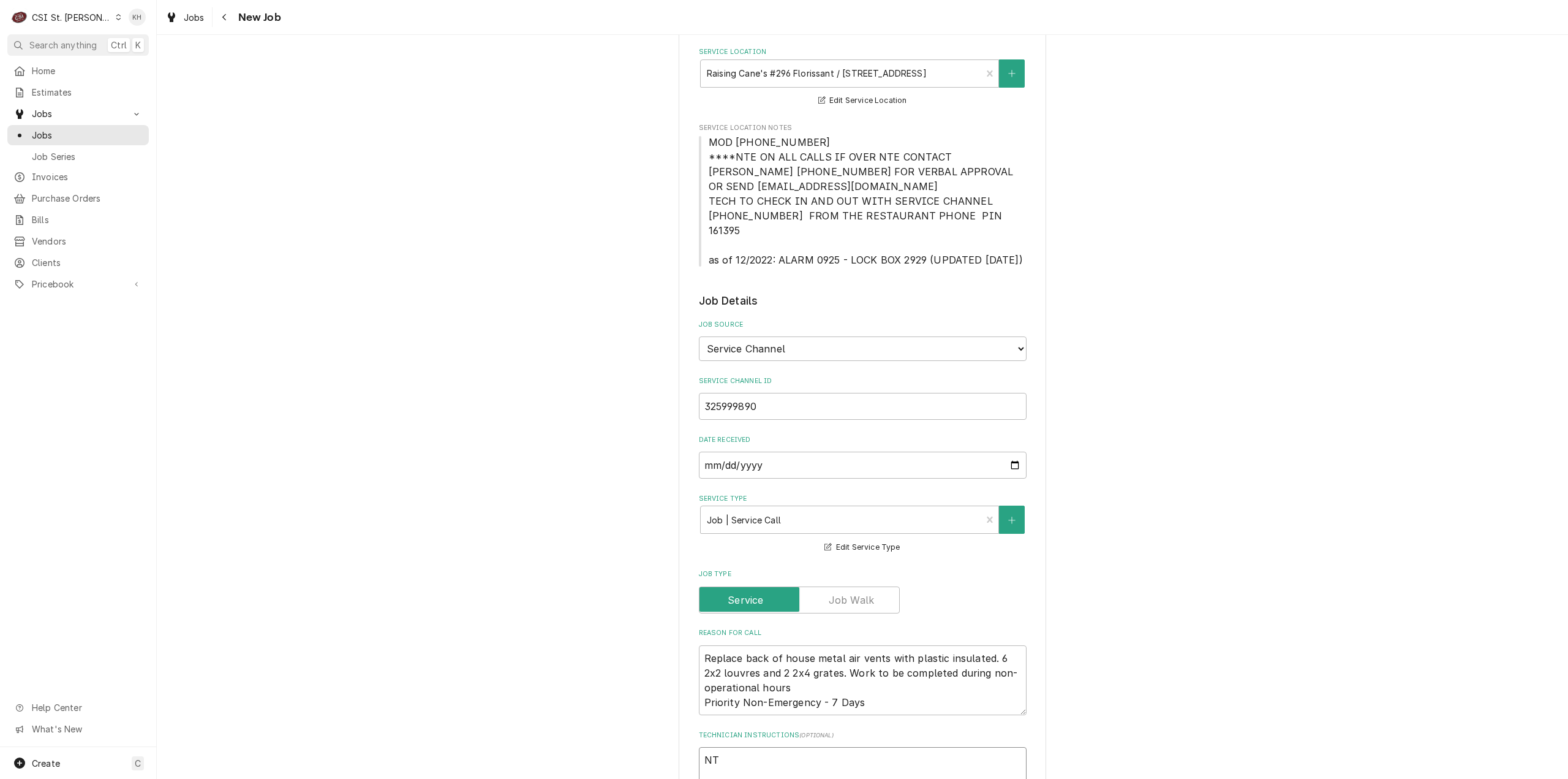
type textarea "x"
type textarea "NTE"
type textarea "x"
type textarea "NTE"
type textarea "x"
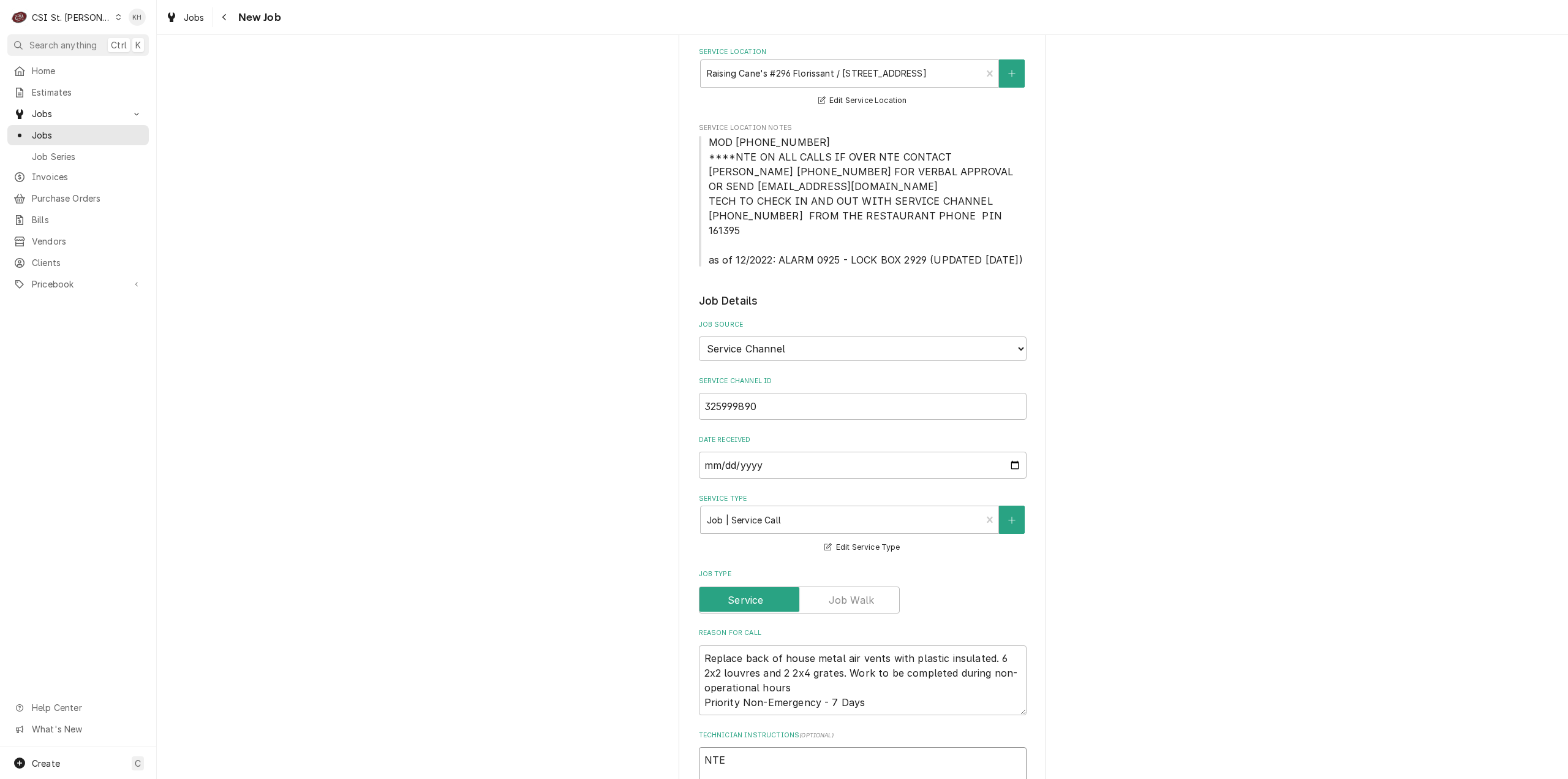
type textarea "NTE $"
type textarea "x"
type textarea "NTE $1"
type textarea "x"
type textarea "NTE $10"
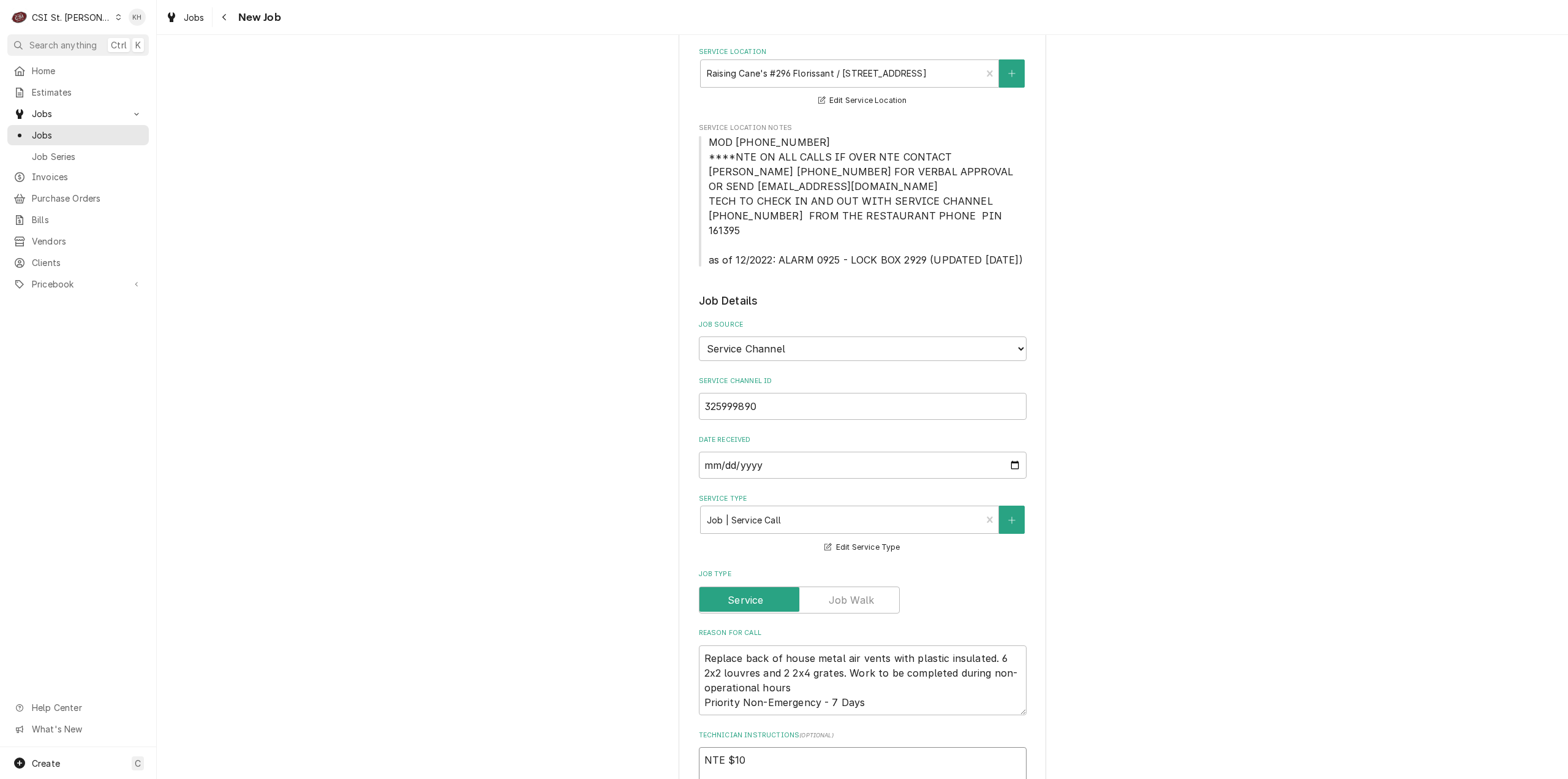
type textarea "x"
type textarea "NTE $100"
type textarea "x"
type textarea "NTE $1000"
type textarea "x"
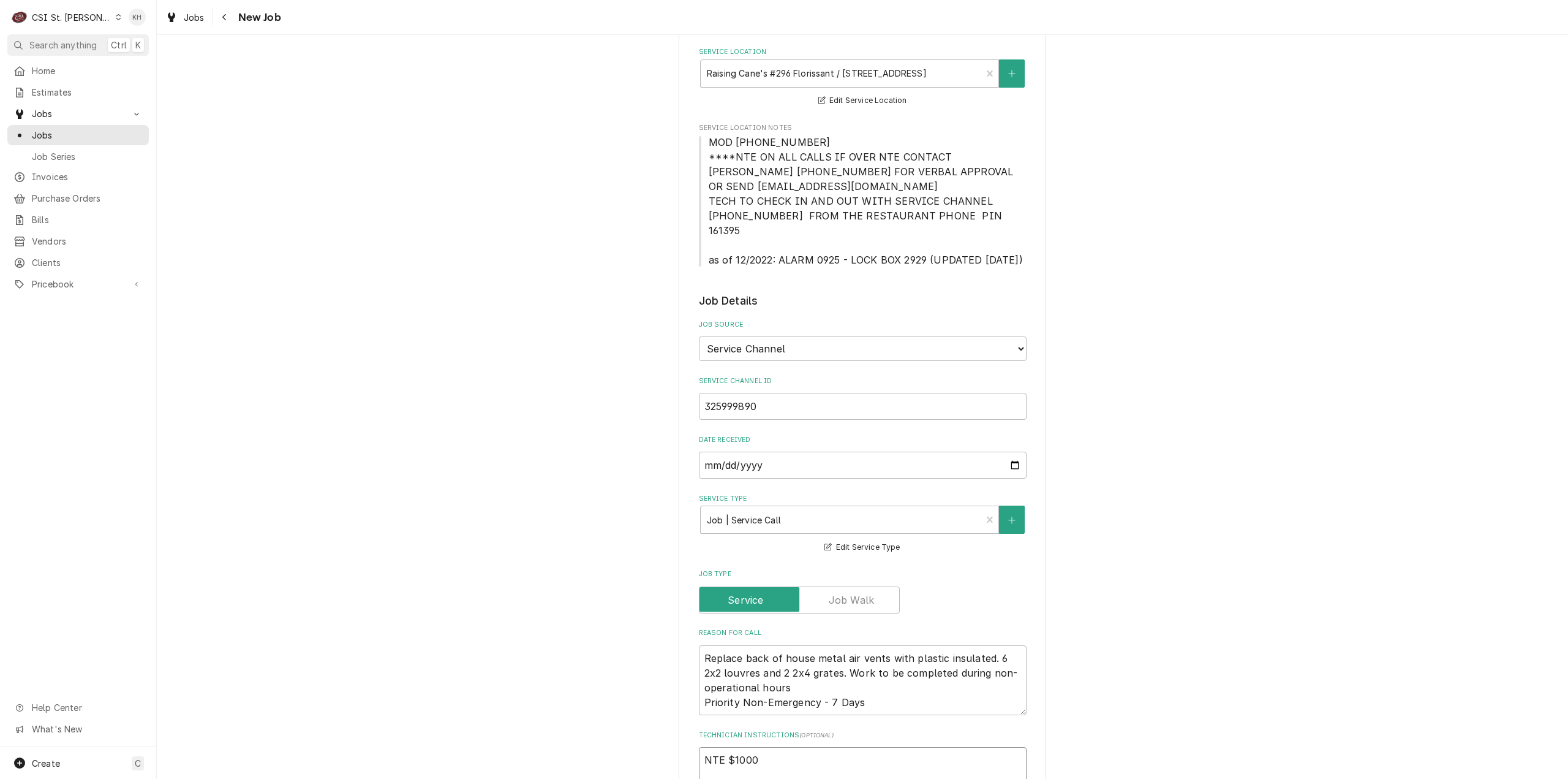
type textarea "NTE $1000."
type textarea "x"
type textarea "NTE $1000.0"
type textarea "x"
type textarea "NTE $1000.00"
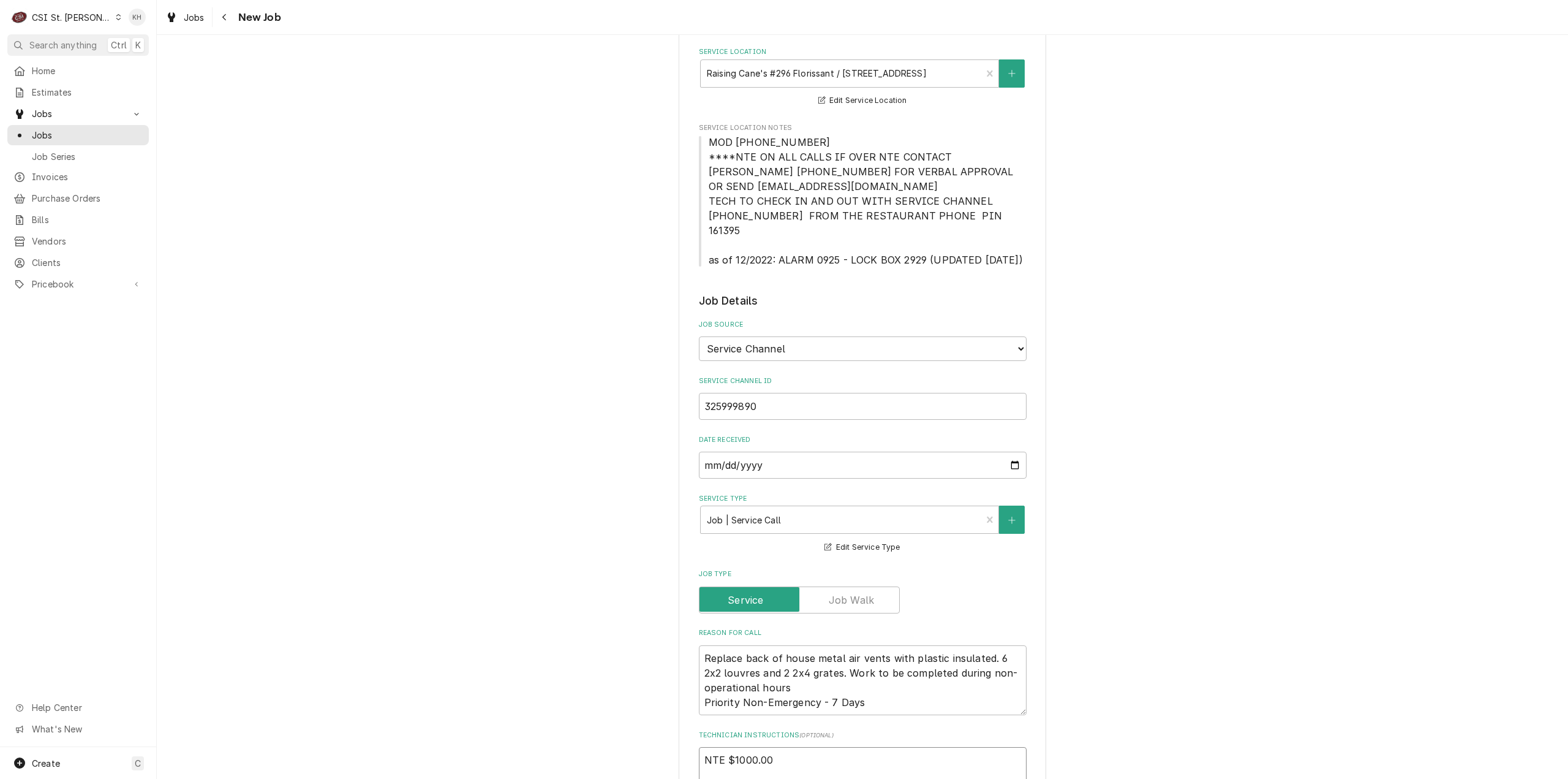
type textarea "x"
type textarea "NTE $1000.00"
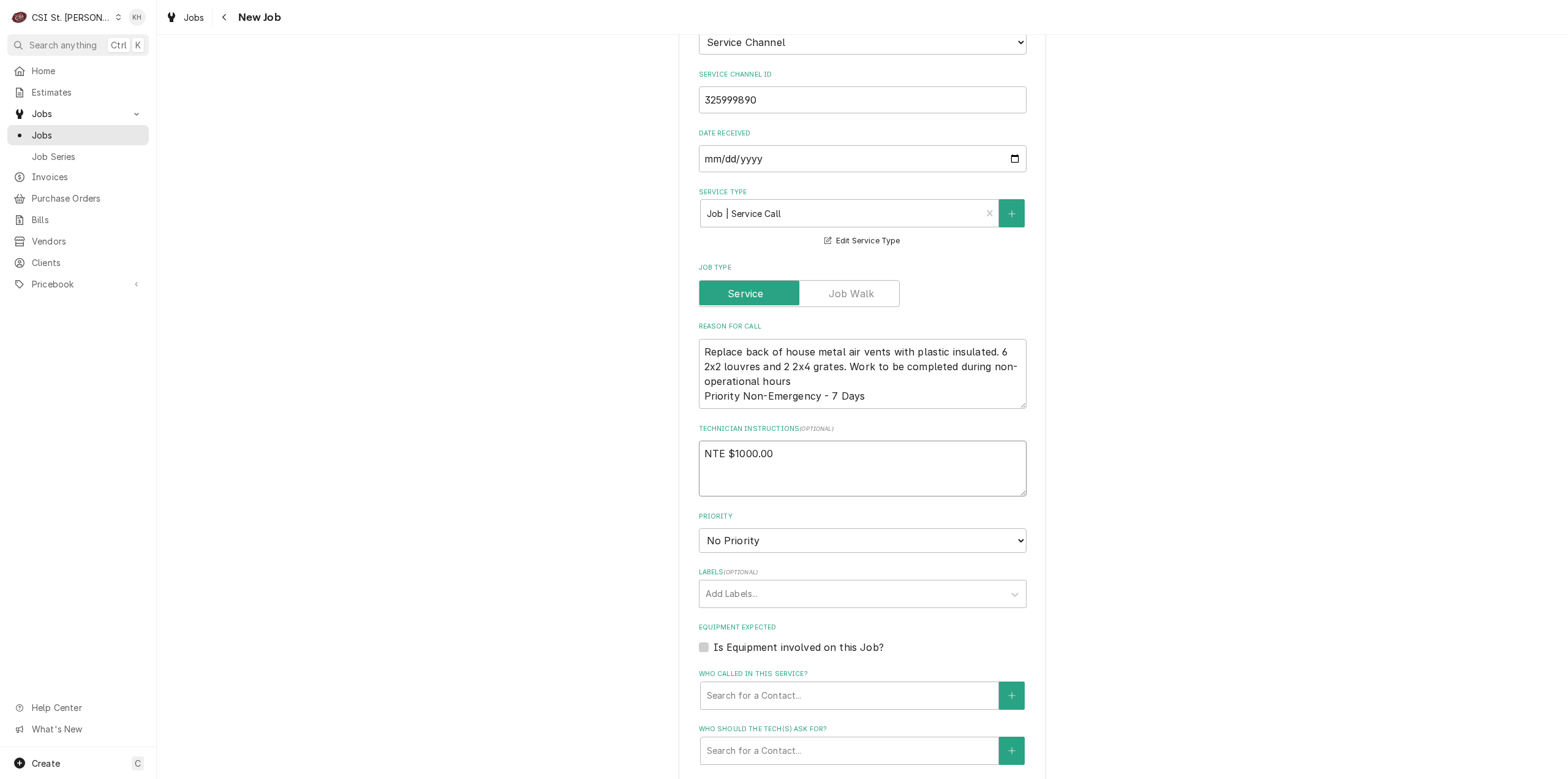
type textarea "x"
type textarea "NTE $1000.00"
type textarea "x"
type textarea "NTE $1000.00"
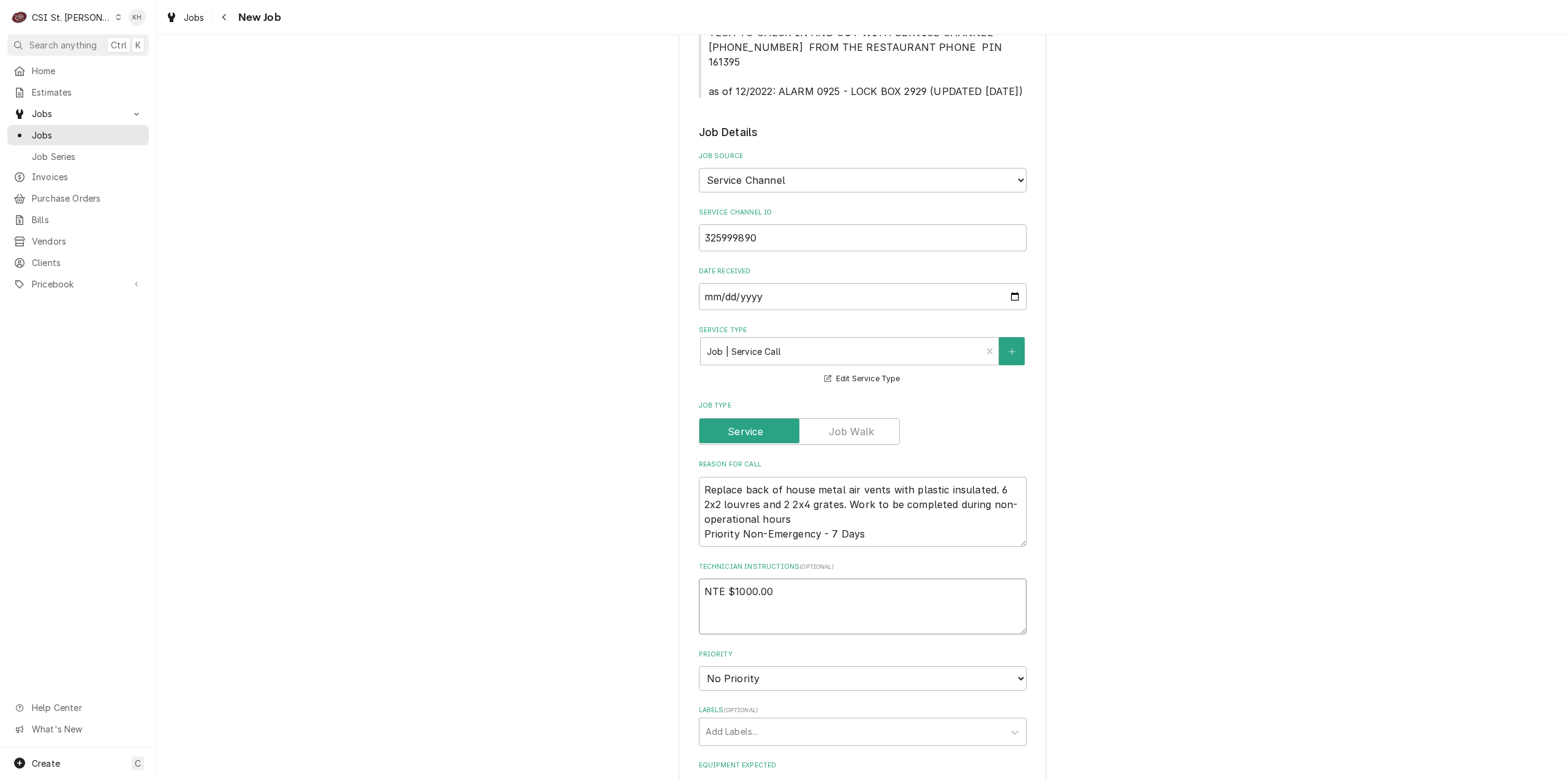
type textarea "x"
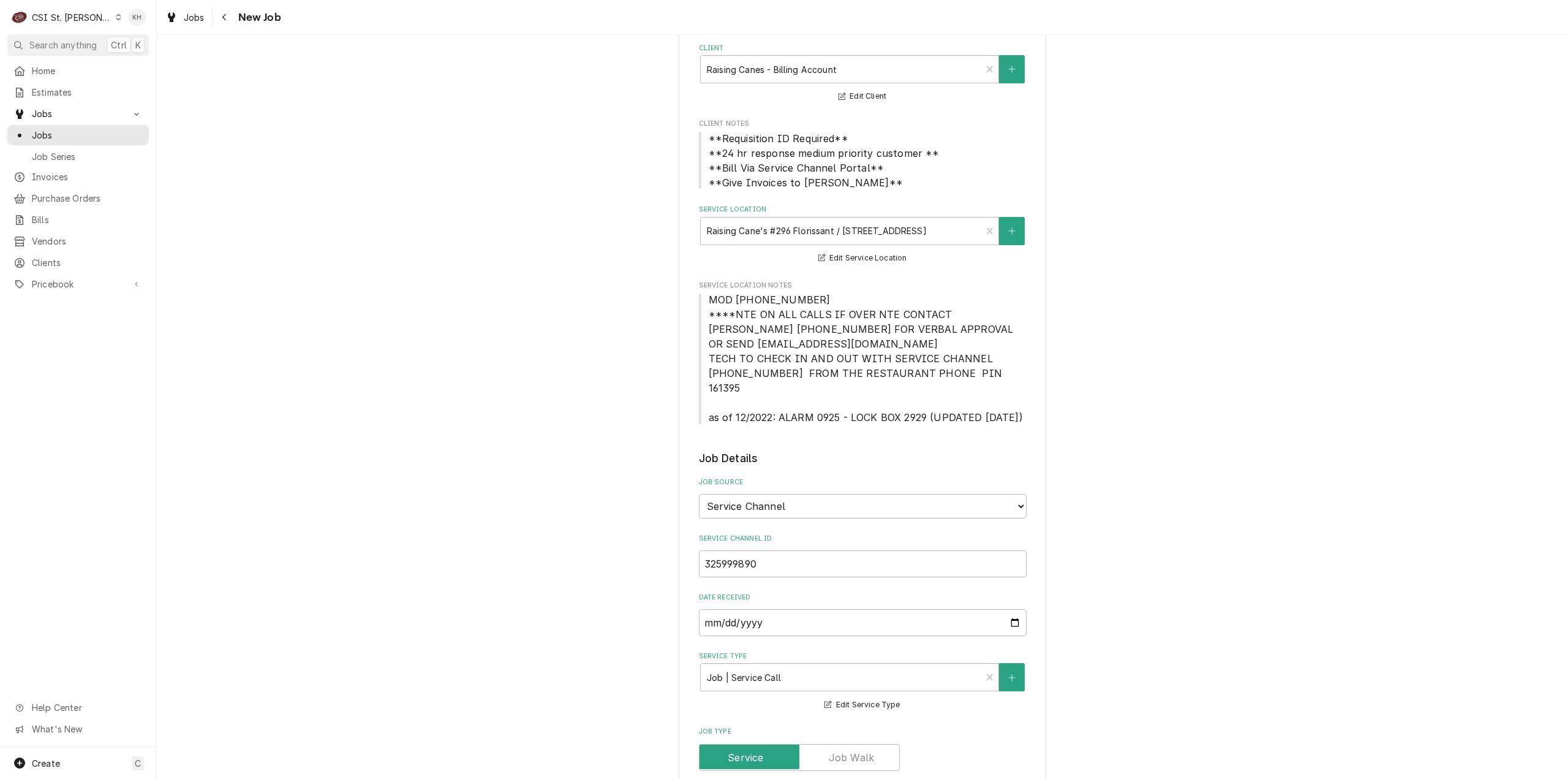
scroll to position [0, 0]
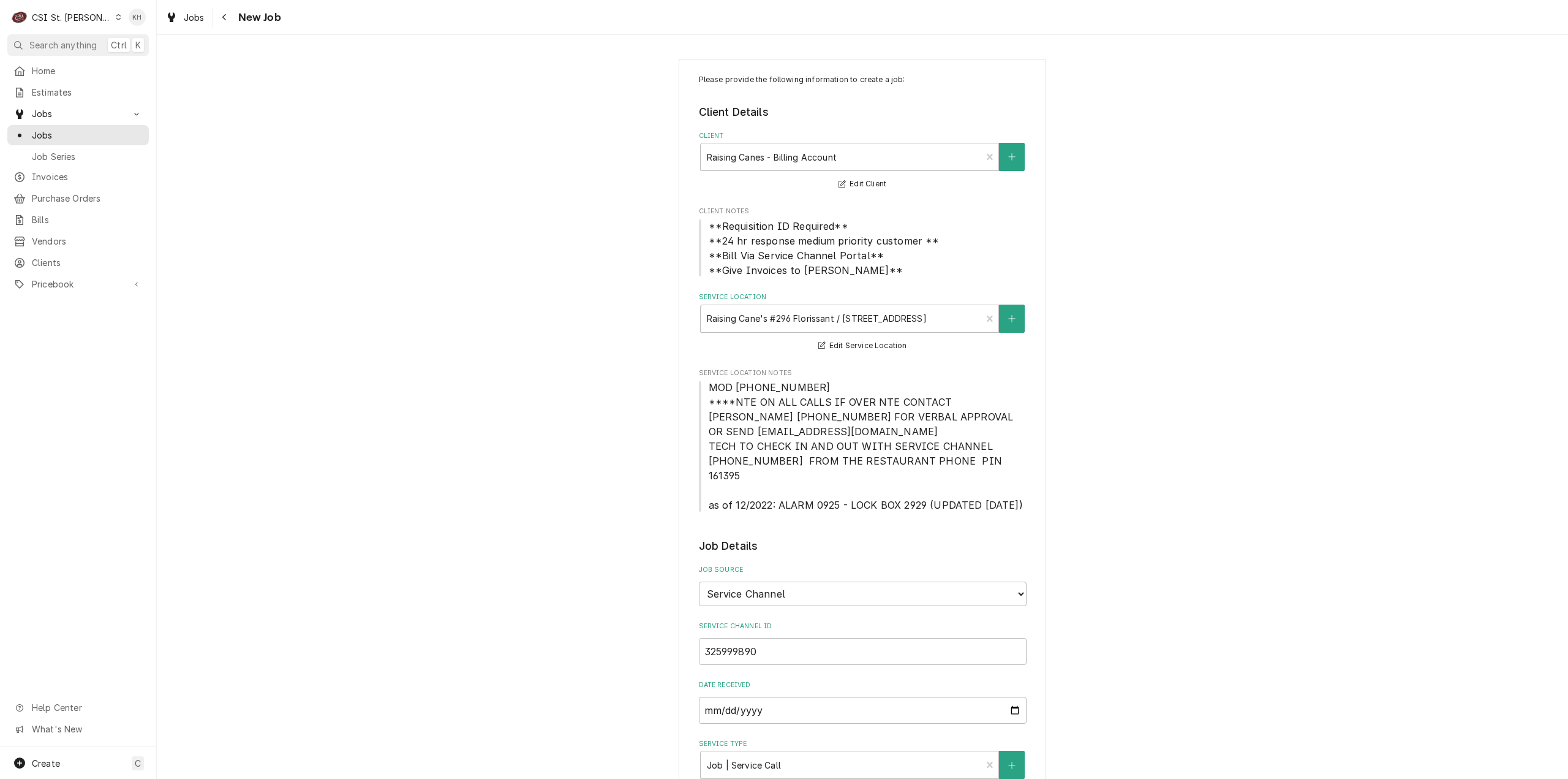
type textarea "NTE $1000.00"
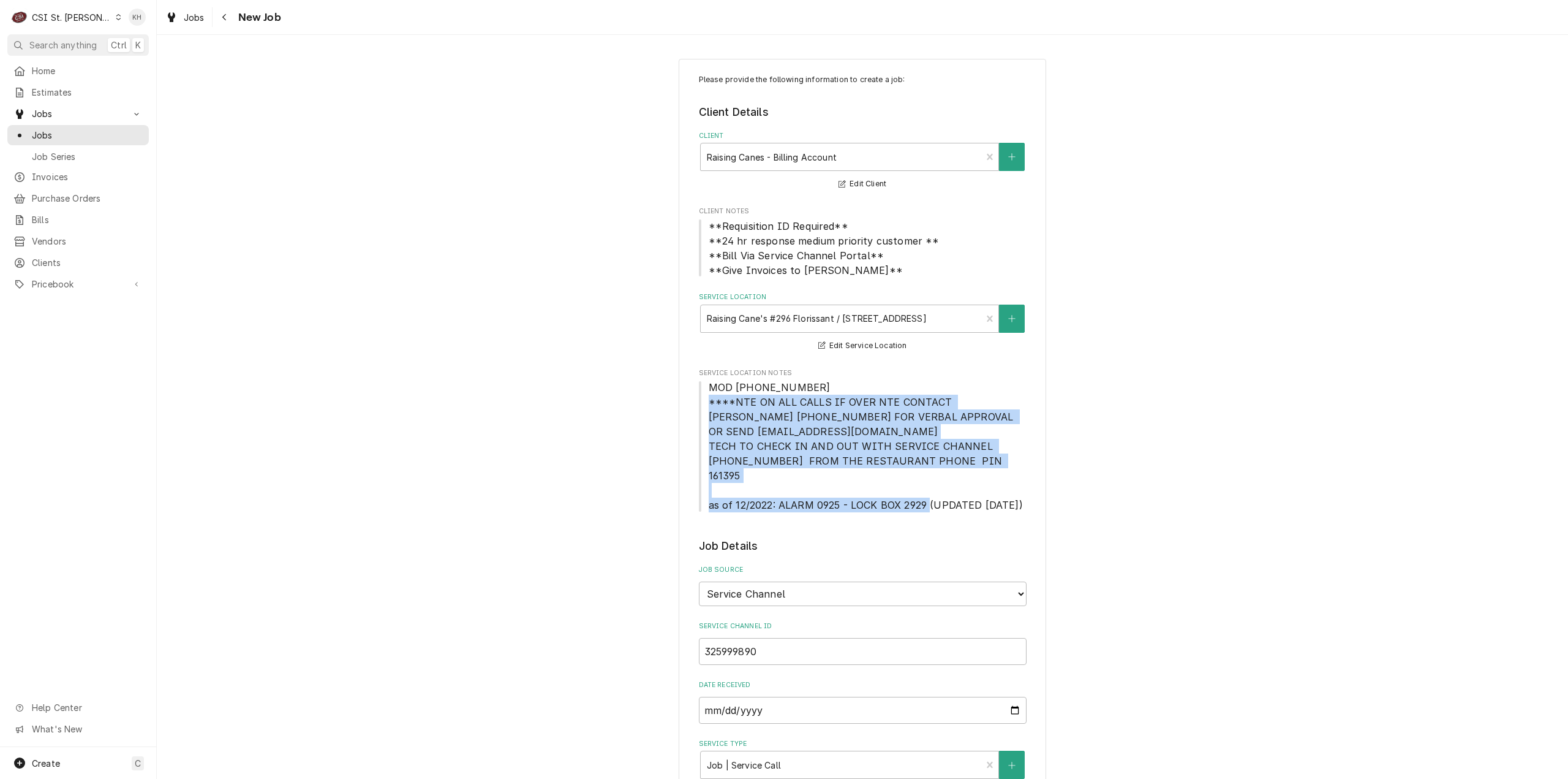
drag, startPoint x: 700, startPoint y: 402, endPoint x: 922, endPoint y: 489, distance: 238.4
click at [922, 489] on span "MOD (314) 839-7743 ****NTE ON ALL CALLS IF OVER NTE CONTACT JEFF COSTA 636-399-…" at bounding box center [862, 446] width 327 height 132
copy span "****NTE ON ALL CALLS IF OVER NTE CONTACT JEFF COSTA 636-399-1299 FOR VERBAL APP…"
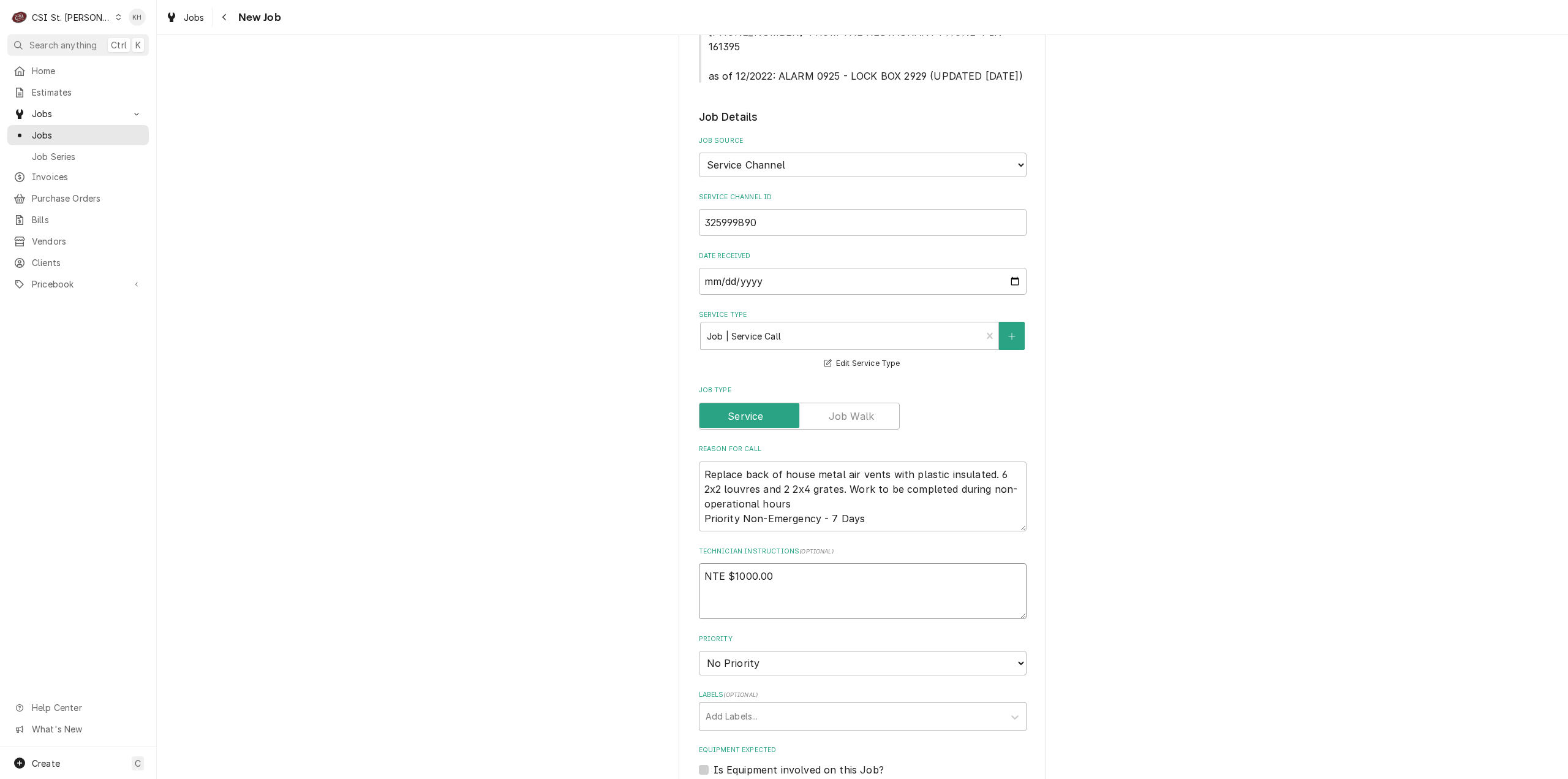
click at [719, 589] on textarea "NTE $1000.00" at bounding box center [862, 591] width 327 height 56
paste textarea "****NTE ON ALL CALLS IF OVER NTE CONTACT JEFF COSTA 636-399-1299 FOR VERBAL APP…"
type textarea "x"
type textarea "NTE $1000.00 ****NTE ON ALL CALLS IF OVER NTE CONTACT JEFF COSTA 636-399-1299 F…"
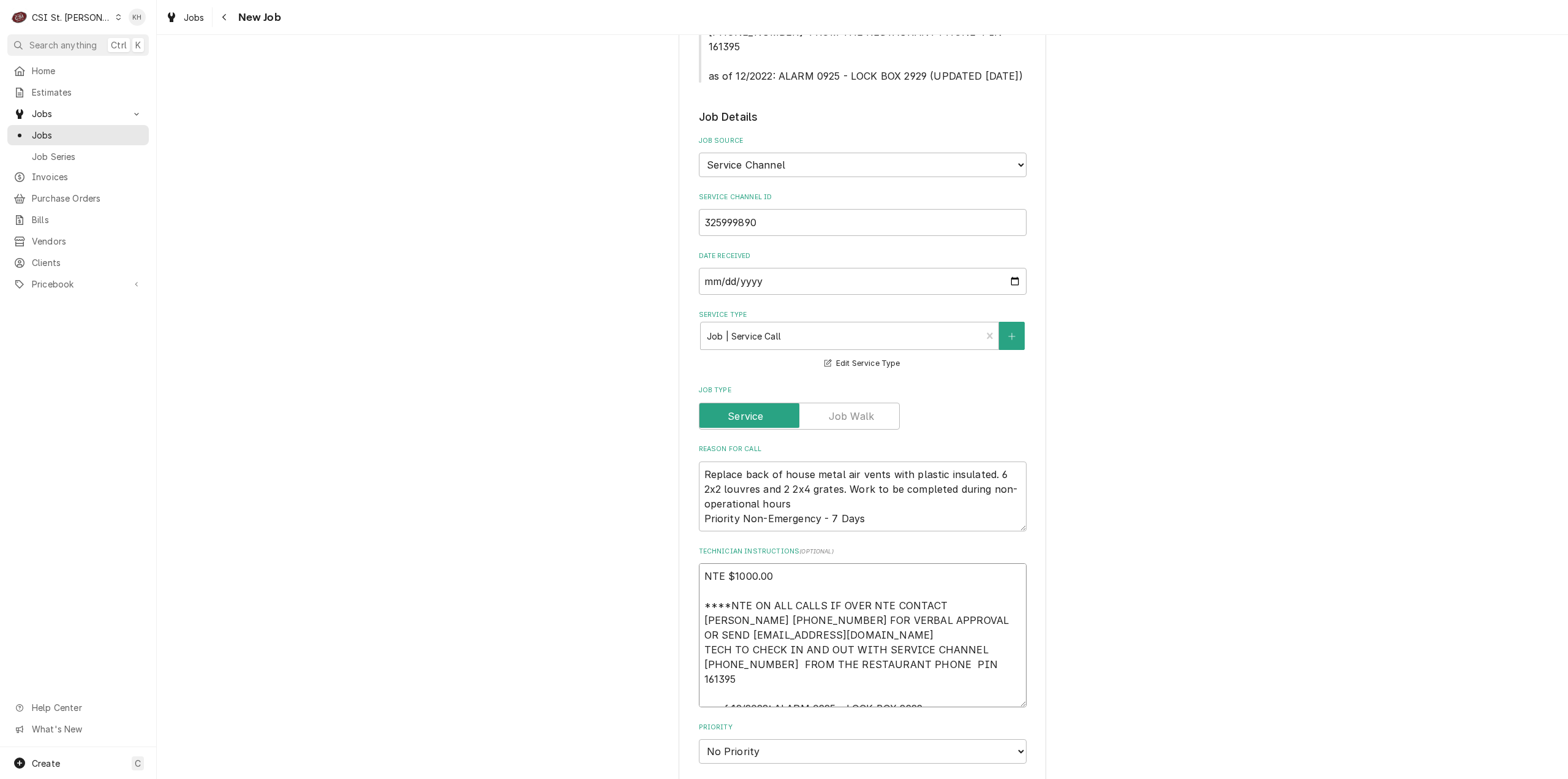
type textarea "x"
type textarea "NTE $1000.00 ****NTE ON ALL CALLS IF OVER NTE CONTACT JEFF COSTA 636-399-1299 F…"
type textarea "x"
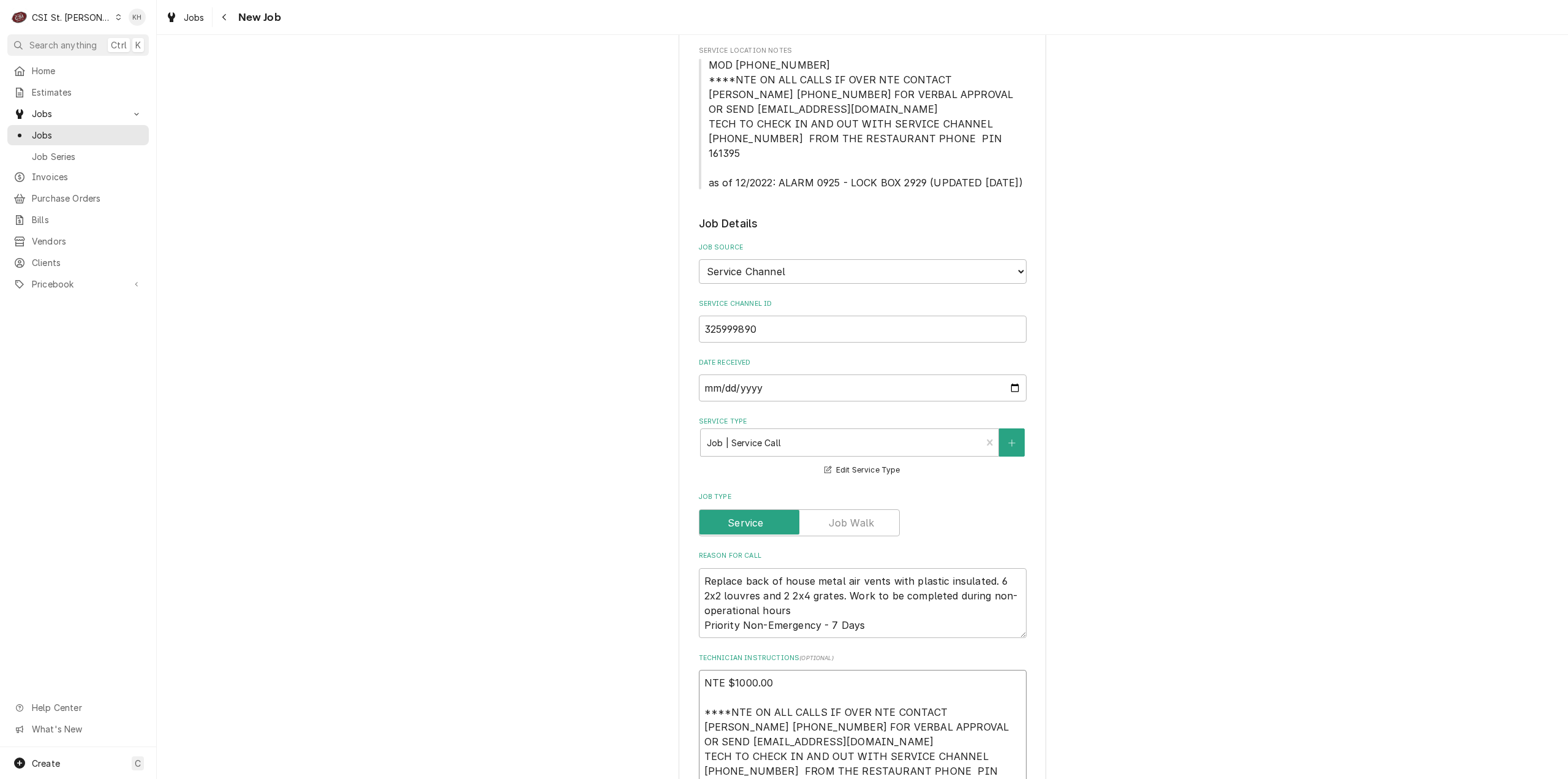
scroll to position [62, 0]
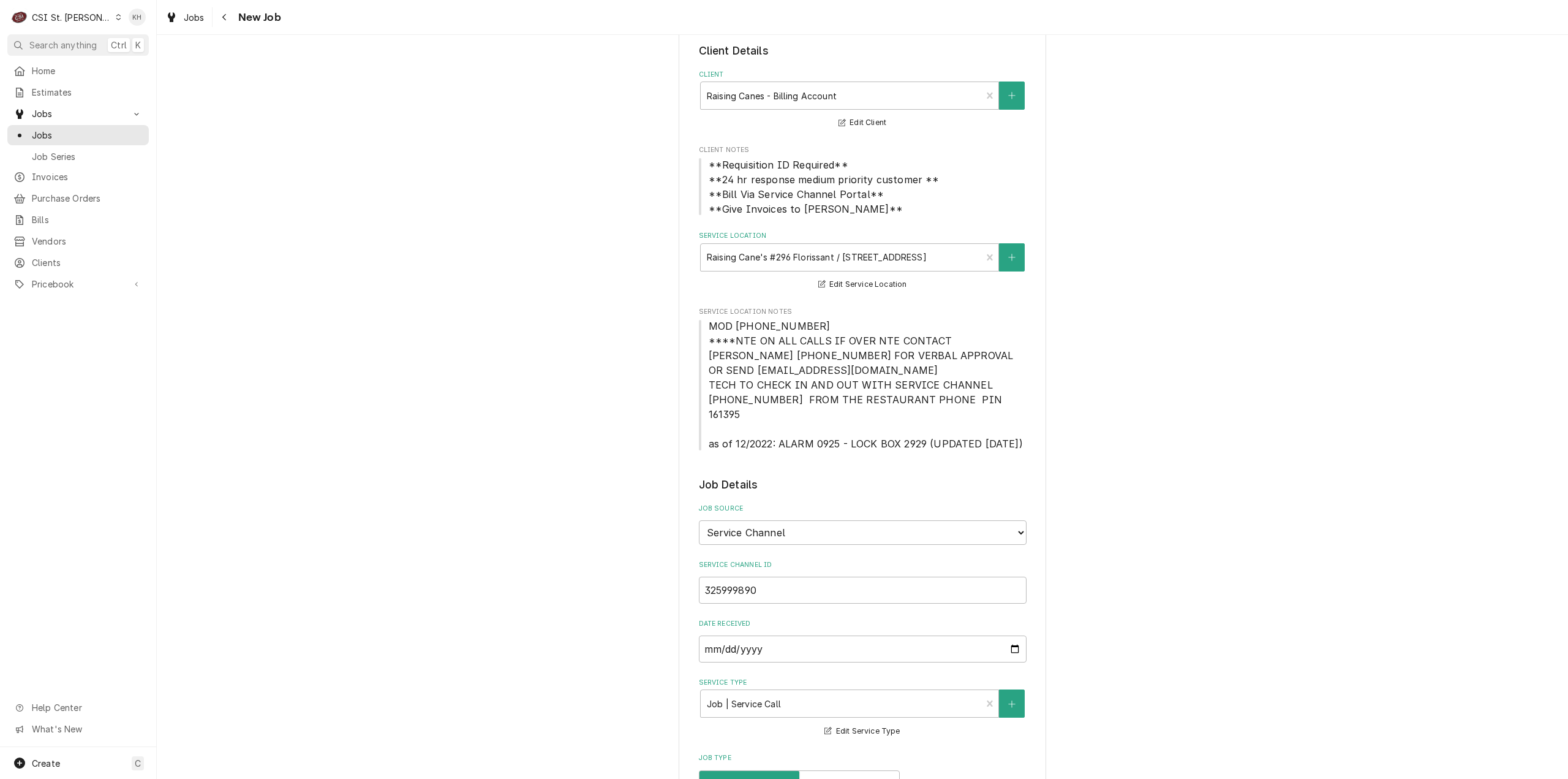
type textarea "NTE $1000.00 ****NTE ON ALL CALLS IF OVER NTE CONTACT JEFF COSTA 636-399-1299 F…"
drag, startPoint x: 704, startPoint y: 326, endPoint x: 826, endPoint y: 326, distance: 122.0
click at [826, 326] on span "MOD (314) 839-7743 ****NTE ON ALL CALLS IF OVER NTE CONTACT JEFF COSTA 636-399-…" at bounding box center [862, 384] width 327 height 132
copy span "MOD (314) 839-7743"
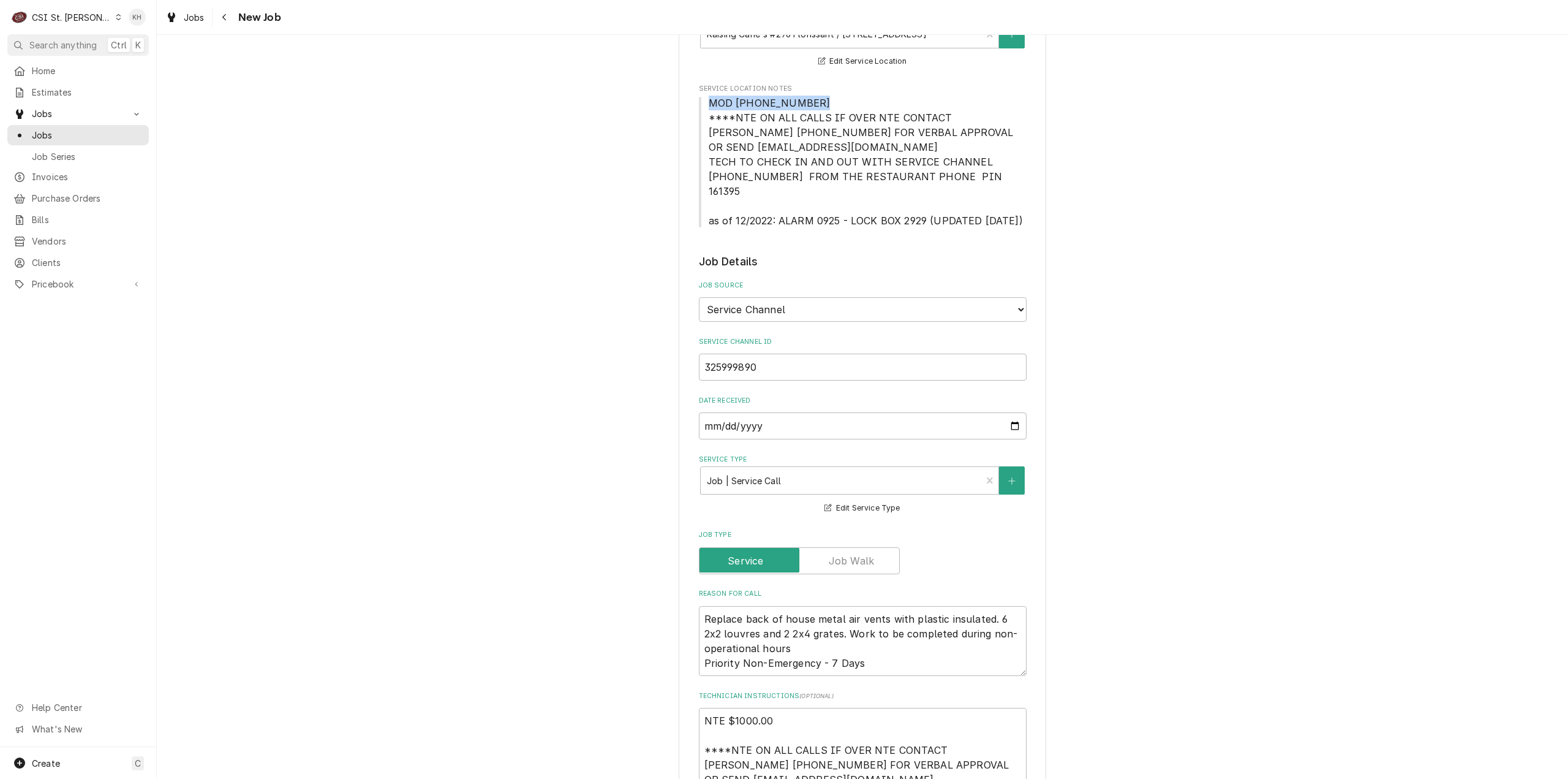
scroll to position [490, 0]
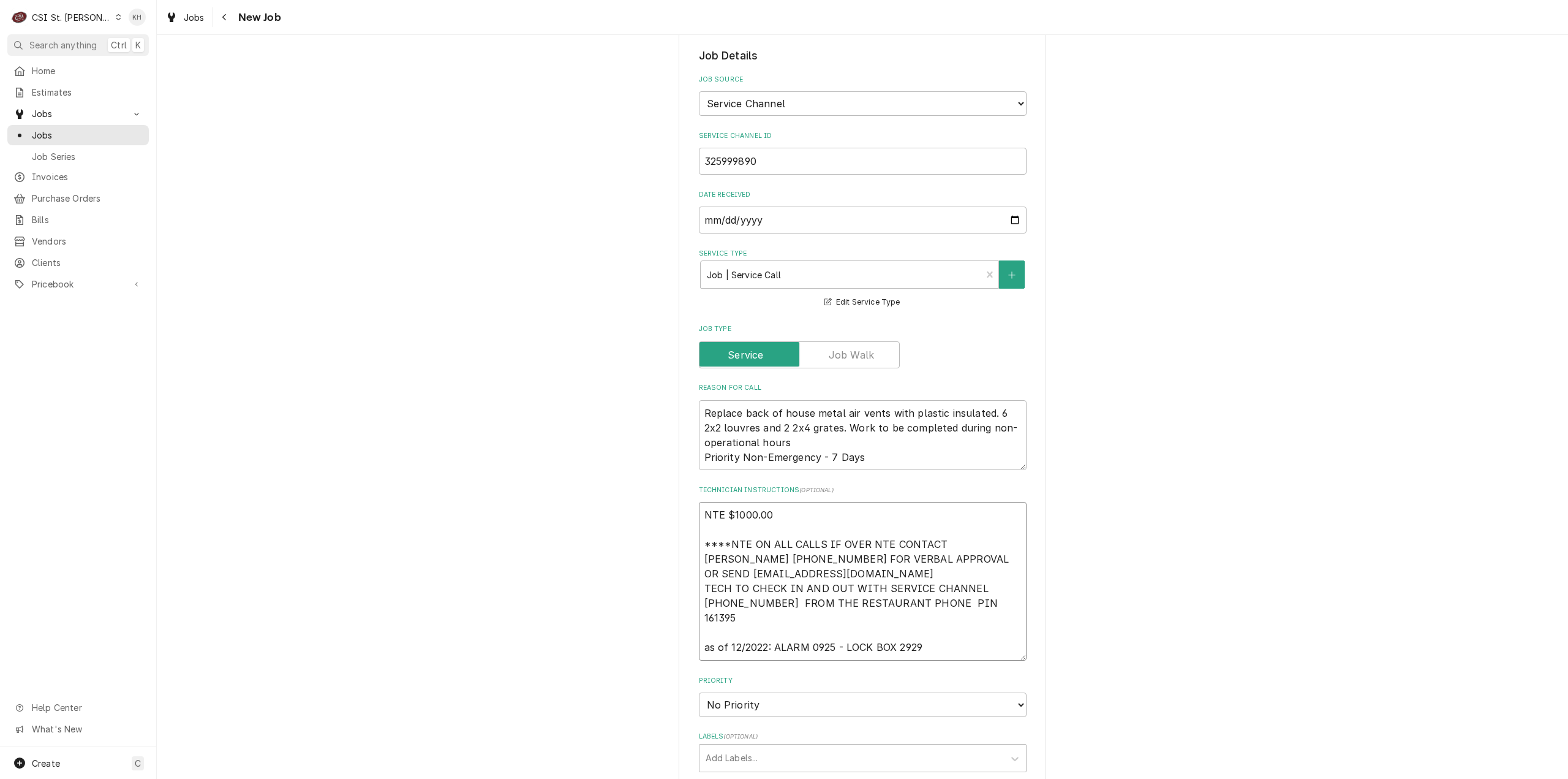
click at [725, 633] on textarea "NTE $1000.00 ****NTE ON ALL CALLS IF OVER NTE CONTACT JEFF COSTA 636-399-1299 F…" at bounding box center [862, 581] width 327 height 159
paste textarea "MOD (314) 839-7743"
type textarea "x"
type textarea "NTE $1000.00 ****NTE ON ALL CALLS IF OVER NTE CONTACT JEFF COSTA 636-399-1299 F…"
drag, startPoint x: 772, startPoint y: 619, endPoint x: 675, endPoint y: 610, distance: 97.4
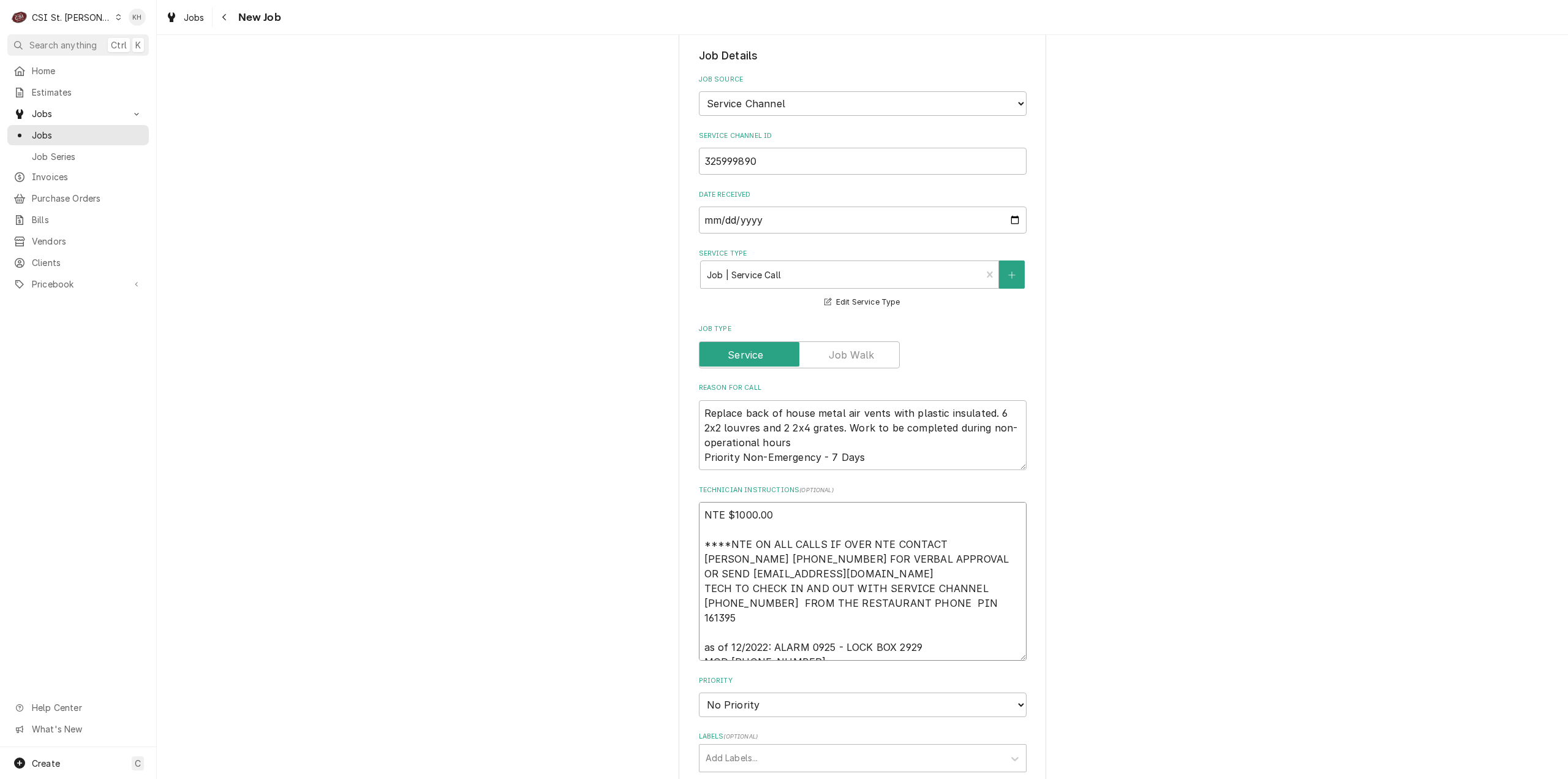
click at [679, 610] on div "Please provide the following information to create a job: Client Details Client…" at bounding box center [862, 484] width 368 height 1832
type textarea "x"
type textarea "NTE $1000.00 ****NTE ON ALL CALLS IF OVER NTE CONTACT JEFF COSTA 636-399-1299 F…"
type textarea "x"
type textarea "NTE $1000.00 ****NTE ON ALL CALLS IF OVER NTE CONTACT JEFF COSTA 636-399-1299 F…"
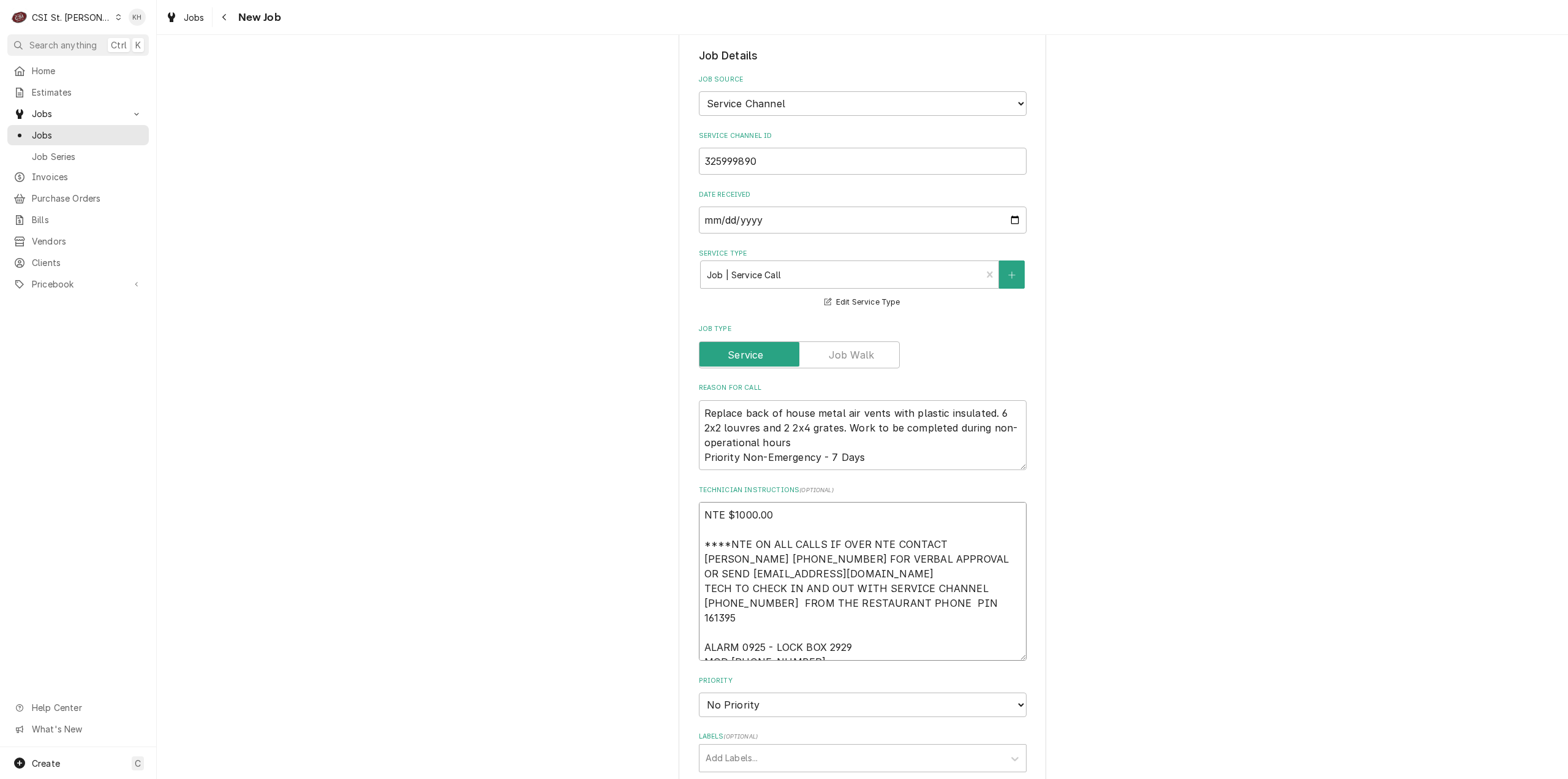
type textarea "x"
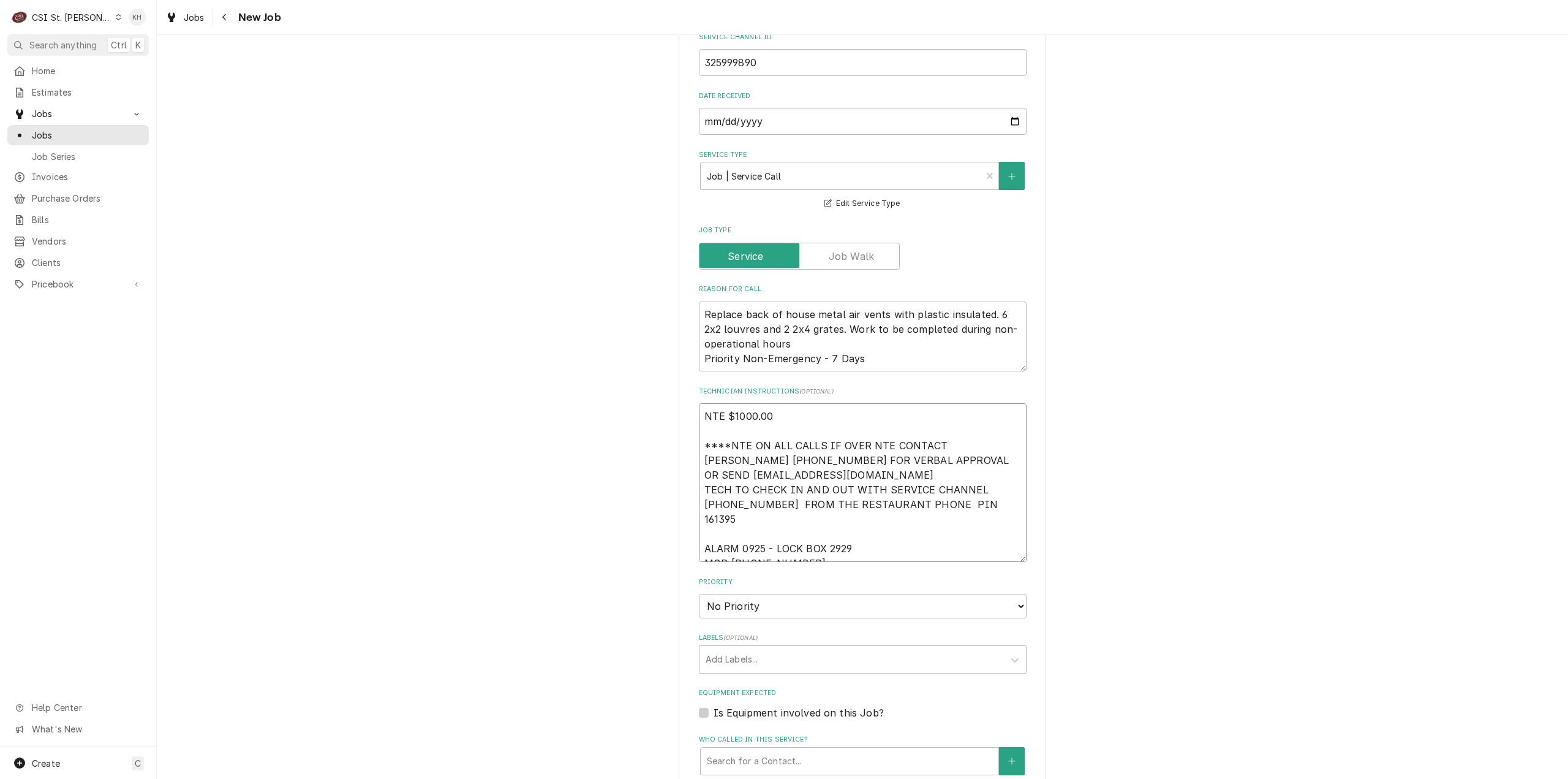
scroll to position [736, 0]
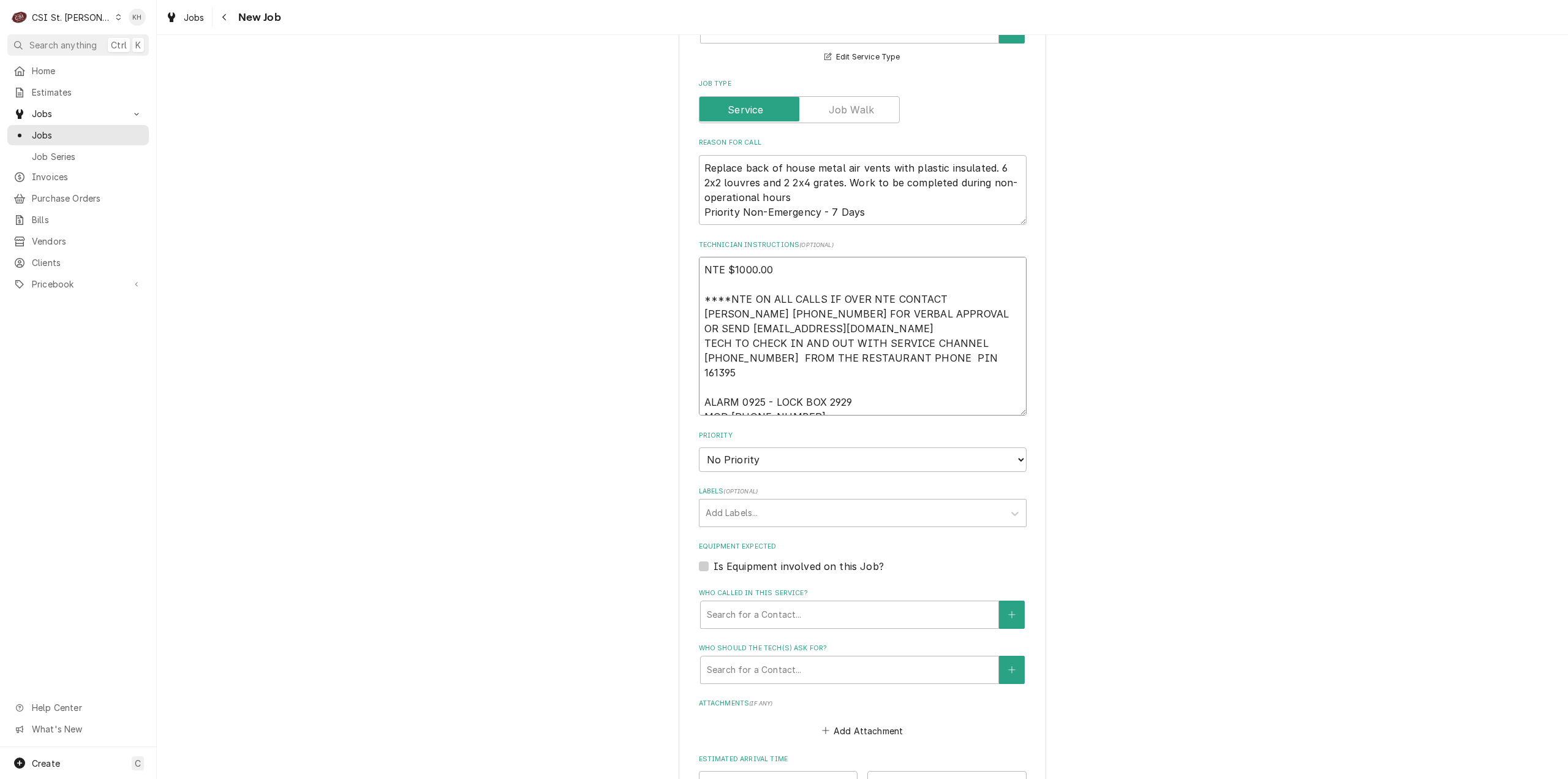
type textarea "NTE $1000.00 ****NTE ON ALL CALLS IF OVER NTE CONTACT JEFF COSTA 636-399-1299 F…"
drag, startPoint x: 776, startPoint y: 444, endPoint x: 771, endPoint y: 454, distance: 11.2
click at [776, 448] on select "No Priority Urgent High Medium Low" at bounding box center [862, 459] width 327 height 24
select select "4"
click at [699, 448] on select "No Priority Urgent High Medium Low" at bounding box center [862, 459] width 327 height 24
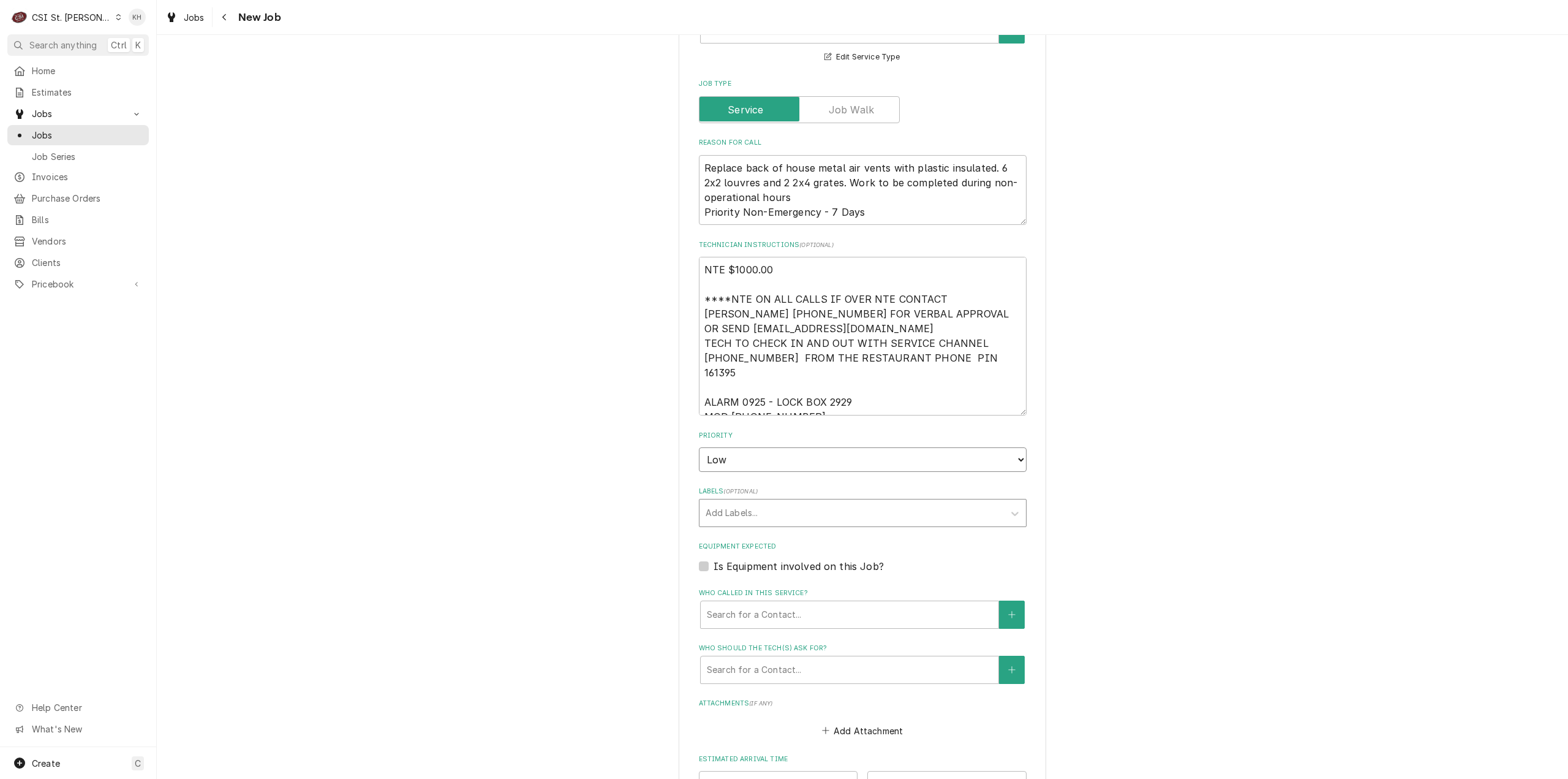
type textarea "x"
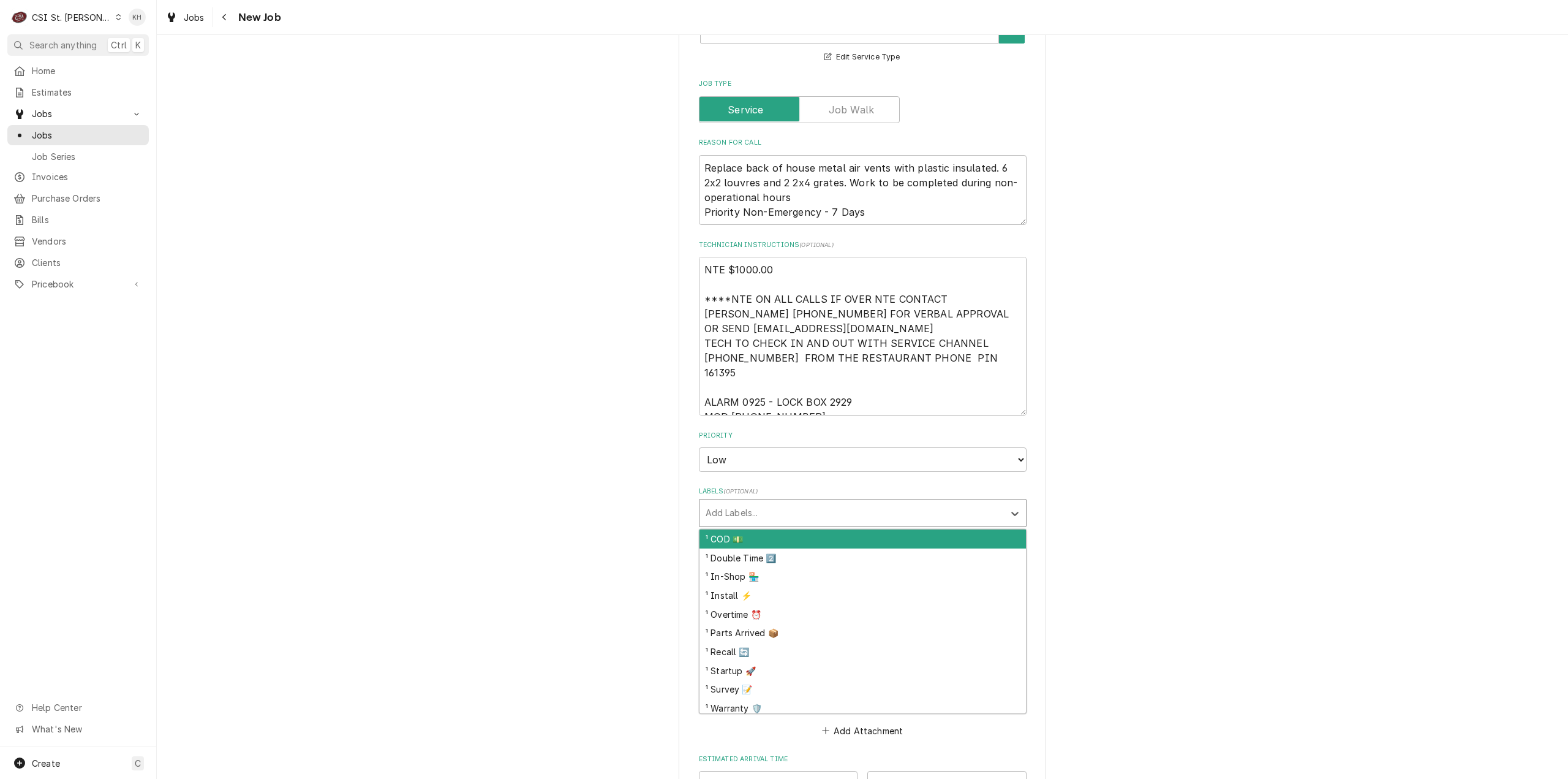
click at [742, 502] on div "Labels" at bounding box center [852, 512] width 293 height 22
type input "hvac"
click at [724, 530] on div "² HVAC 🌡️" at bounding box center [862, 539] width 326 height 19
type textarea "x"
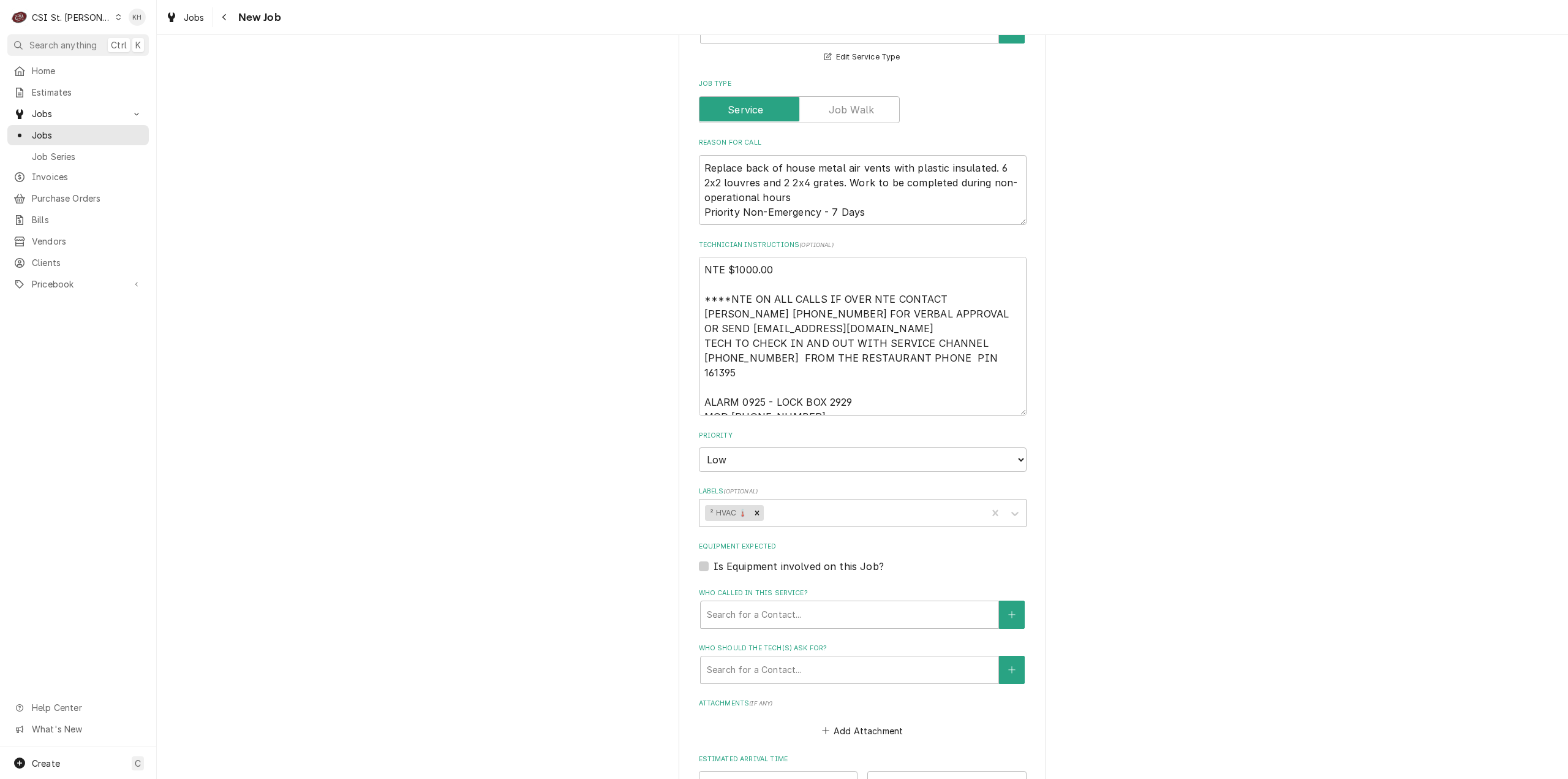
click at [343, 323] on div "Please provide the following information to create a job: Client Details Client…" at bounding box center [862, 239] width 1411 height 1854
drag, startPoint x: 697, startPoint y: 149, endPoint x: 784, endPoint y: 182, distance: 93.0
click at [784, 182] on textarea "Replace back of house metal air vents with plastic insulated. 6 2x2 louvres and…" at bounding box center [862, 190] width 327 height 70
click at [949, 205] on textarea "Replace back of house metal air vents with plastic insulated. 6 2x2 louvres and…" at bounding box center [862, 190] width 327 height 70
drag, startPoint x: 787, startPoint y: 186, endPoint x: 696, endPoint y: 147, distance: 99.0
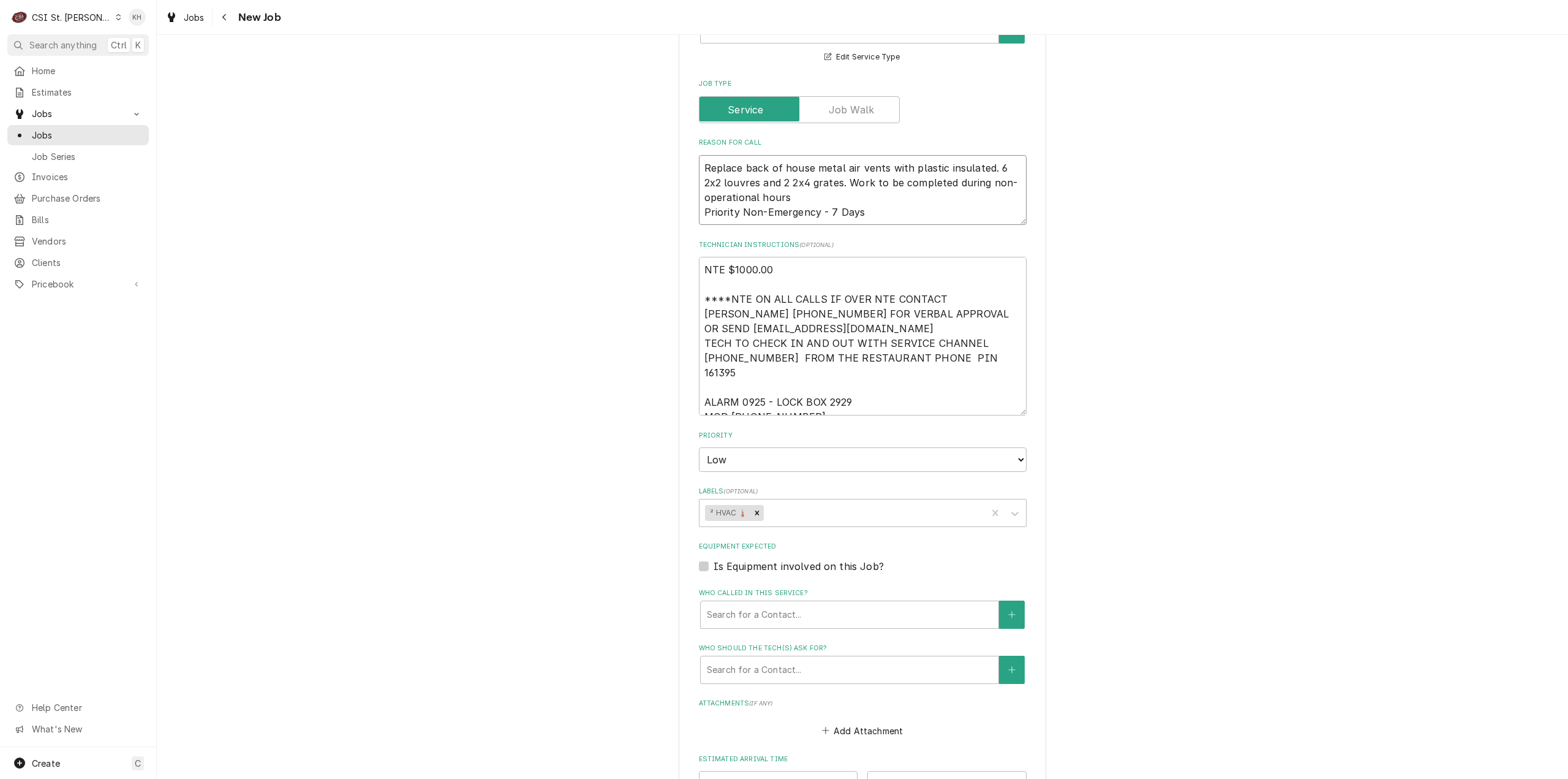
click at [699, 155] on textarea "Replace back of house metal air vents with plastic insulated. 6 2x2 louvres and…" at bounding box center [862, 190] width 327 height 70
click at [1316, 316] on div "Please provide the following information to create a job: Client Details Client…" at bounding box center [862, 239] width 1411 height 1854
click at [1375, 373] on div "Please provide the following information to create a job: Client Details Client…" at bounding box center [862, 239] width 1411 height 1854
click at [749, 605] on div "Who called in this service?" at bounding box center [849, 614] width 286 height 22
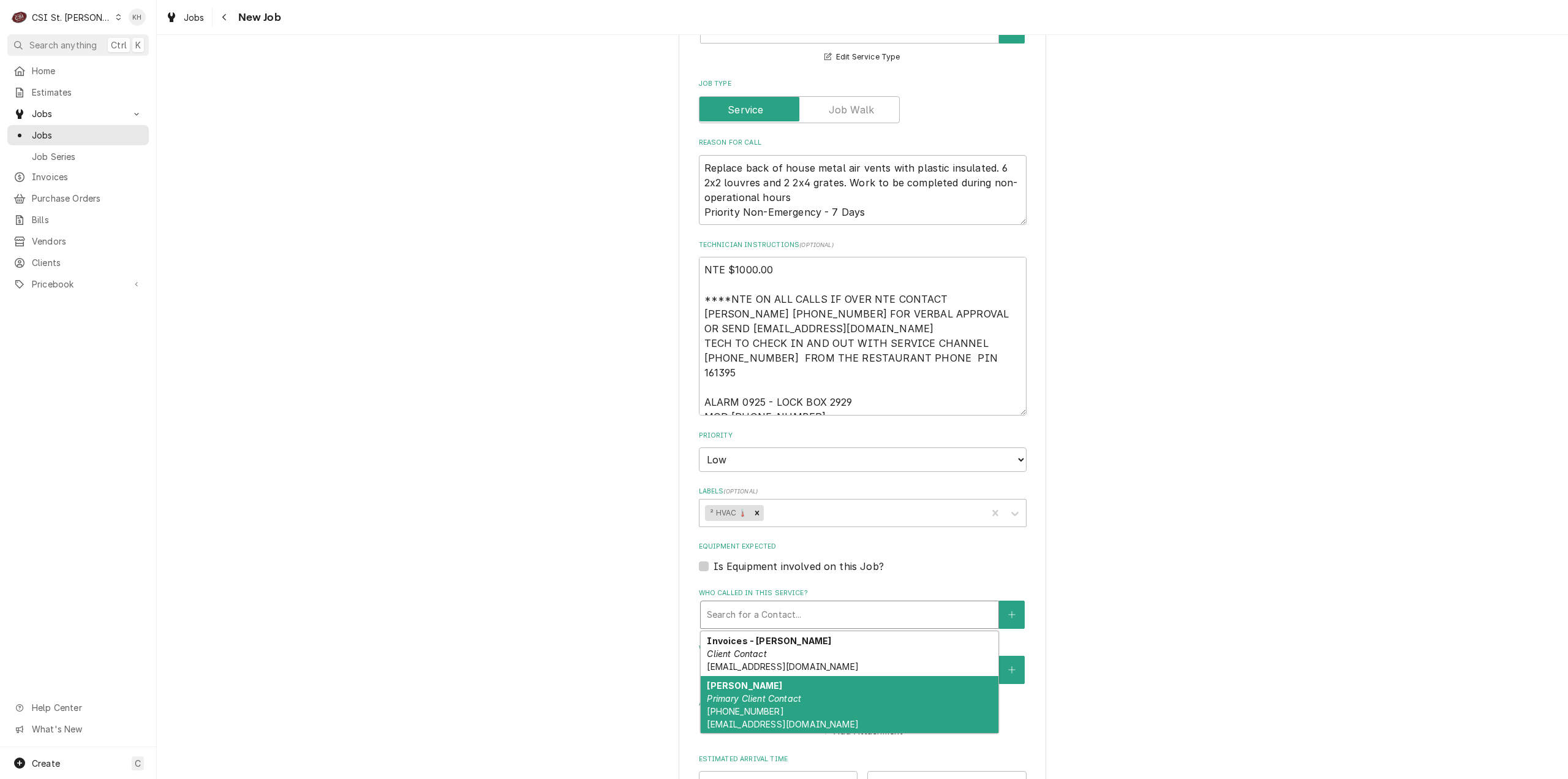
click at [754, 677] on div "Jeff Costa Primary Client Contact (636) 399-1299 jcosta@raisingcanes.com" at bounding box center [849, 705] width 297 height 58
type textarea "x"
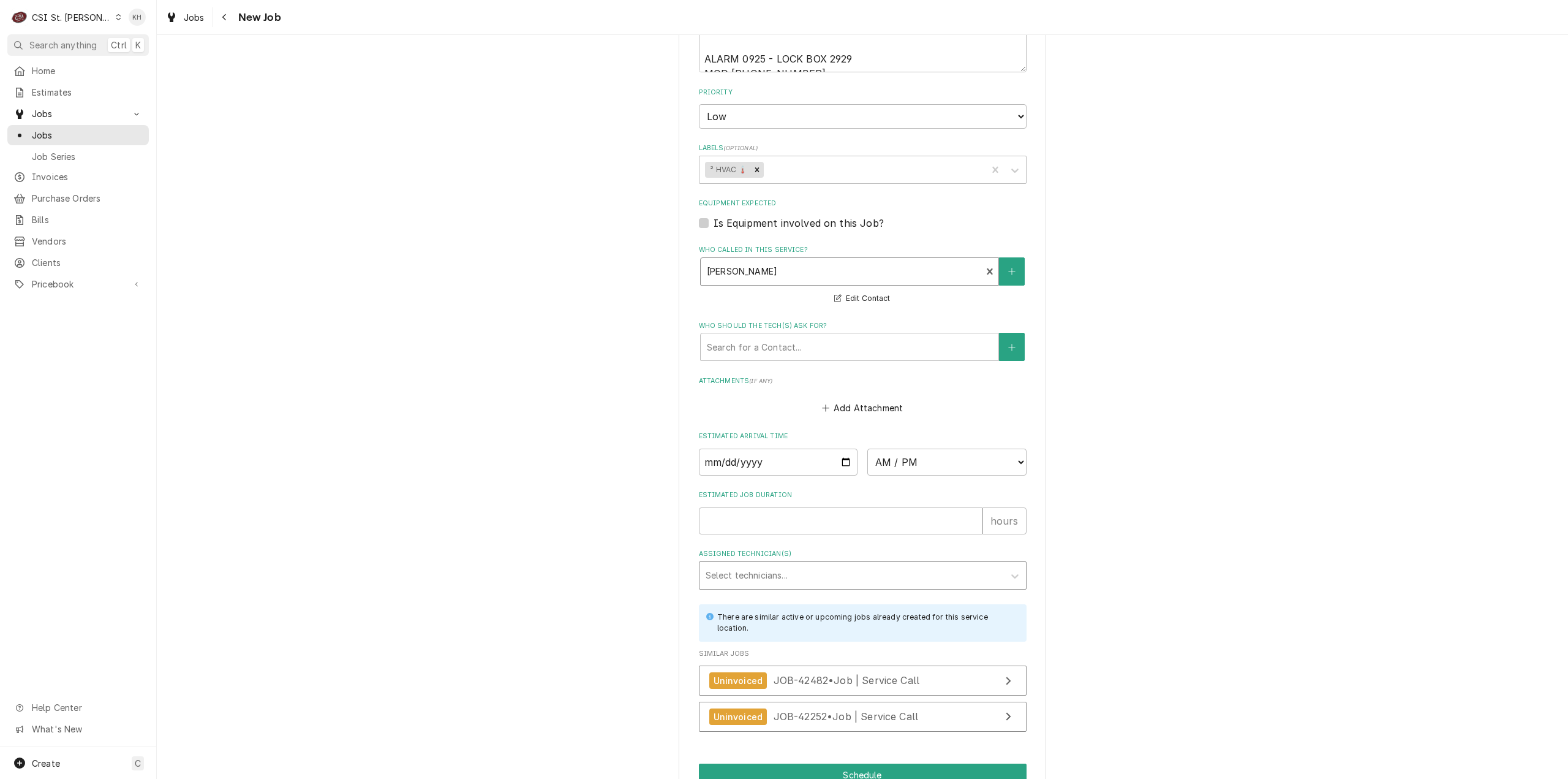
scroll to position [1103, 0]
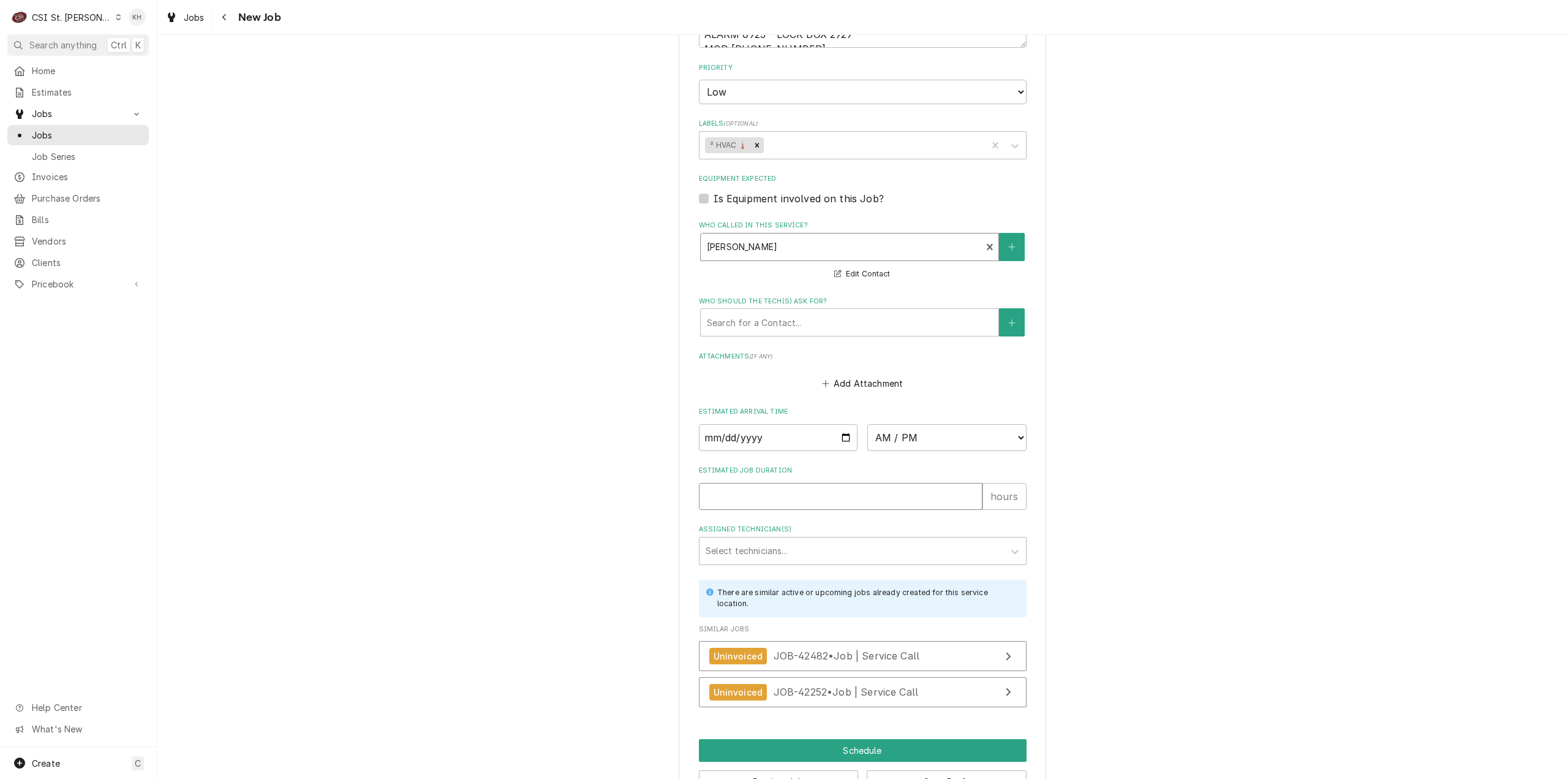
click at [811, 487] on input "Estimated Job Duration" at bounding box center [840, 496] width 284 height 27
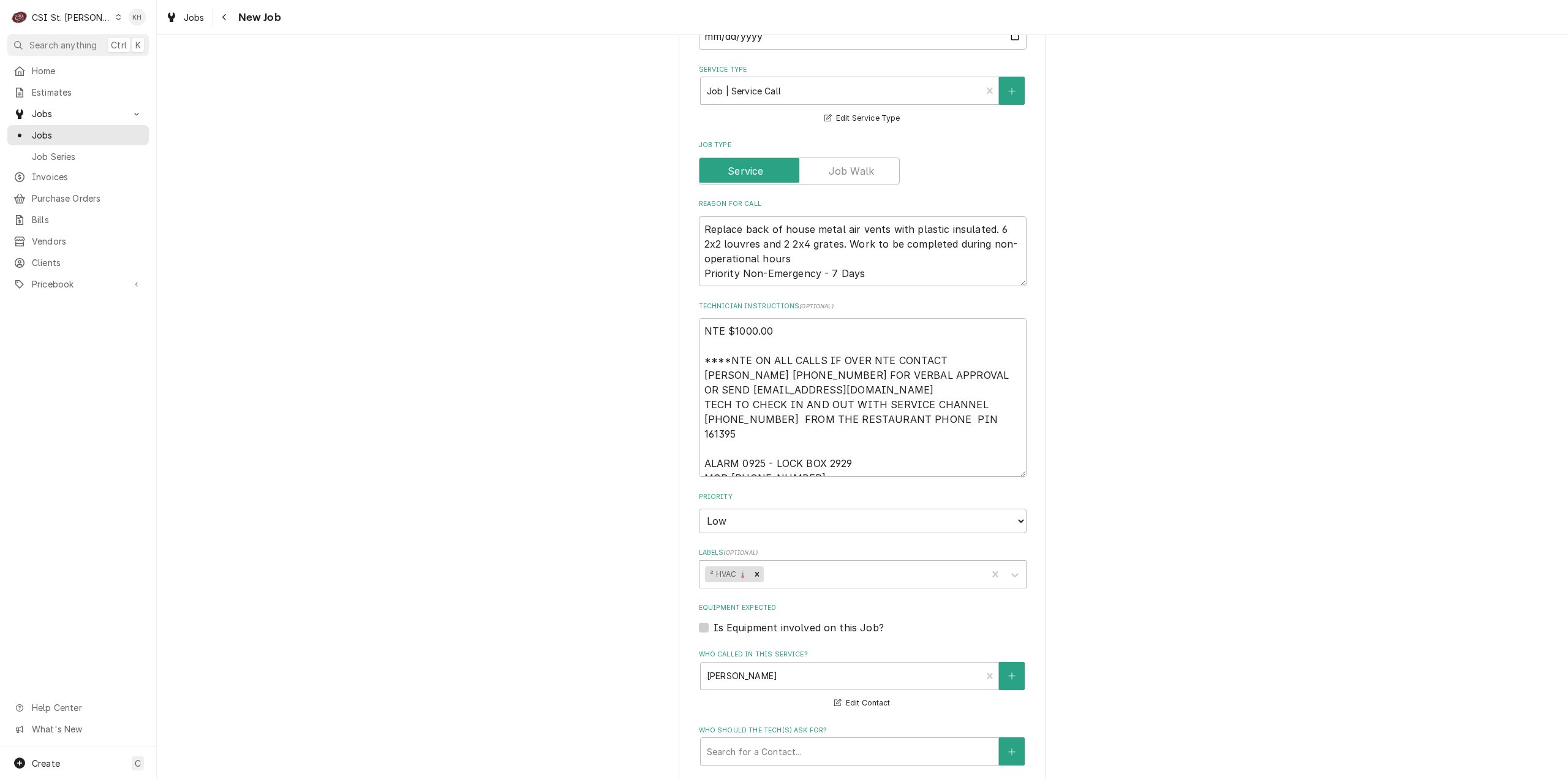
scroll to position [736, 0]
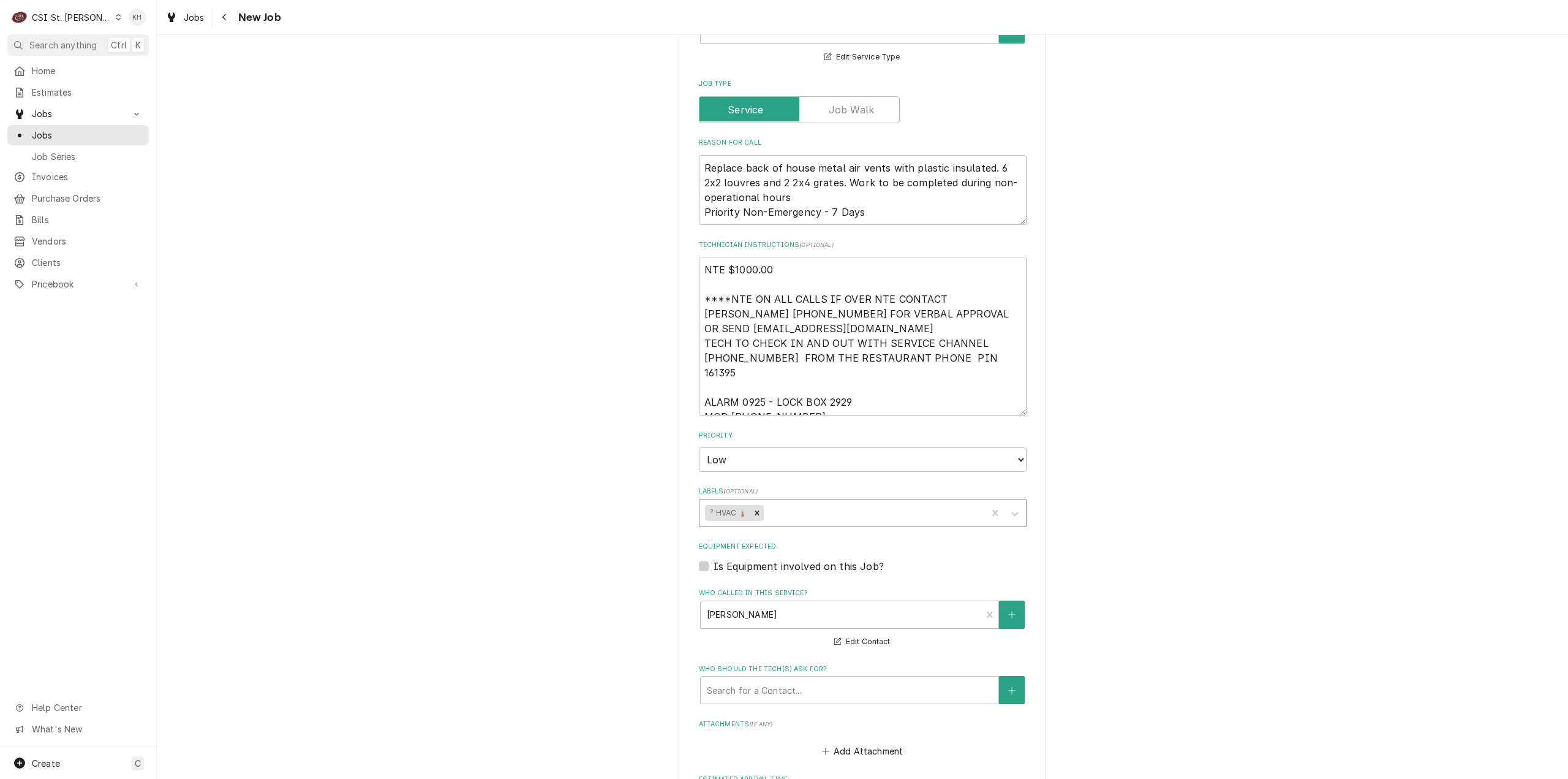
click at [832, 505] on div "Labels" at bounding box center [872, 512] width 215 height 22
type input "parts"
click at [783, 549] on div "³ Awaiting Parts 🚚" at bounding box center [862, 558] width 326 height 19
type textarea "x"
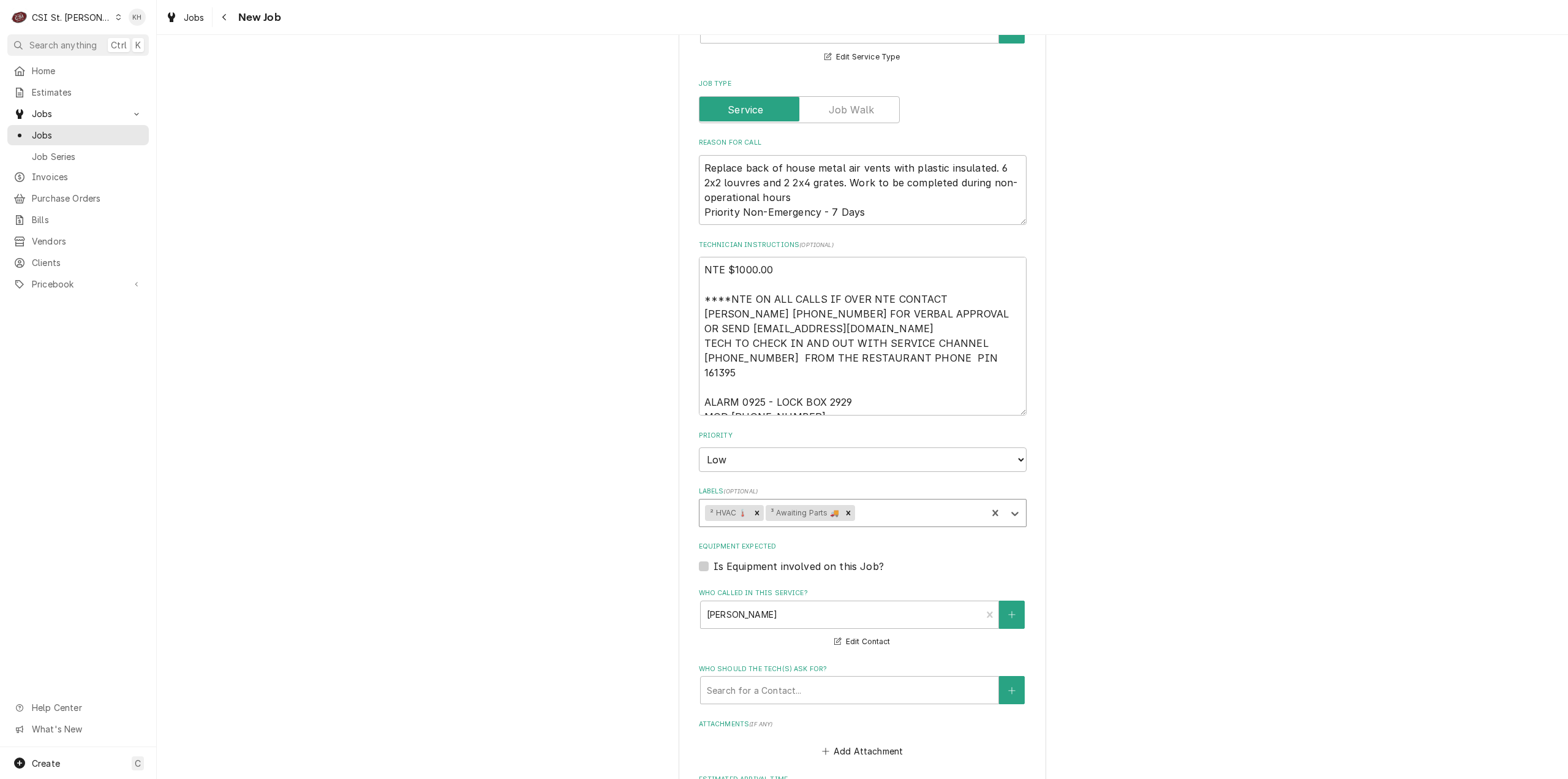
click at [605, 515] on div "Please provide the following information to create a job: Client Details Client…" at bounding box center [862, 249] width 1411 height 1875
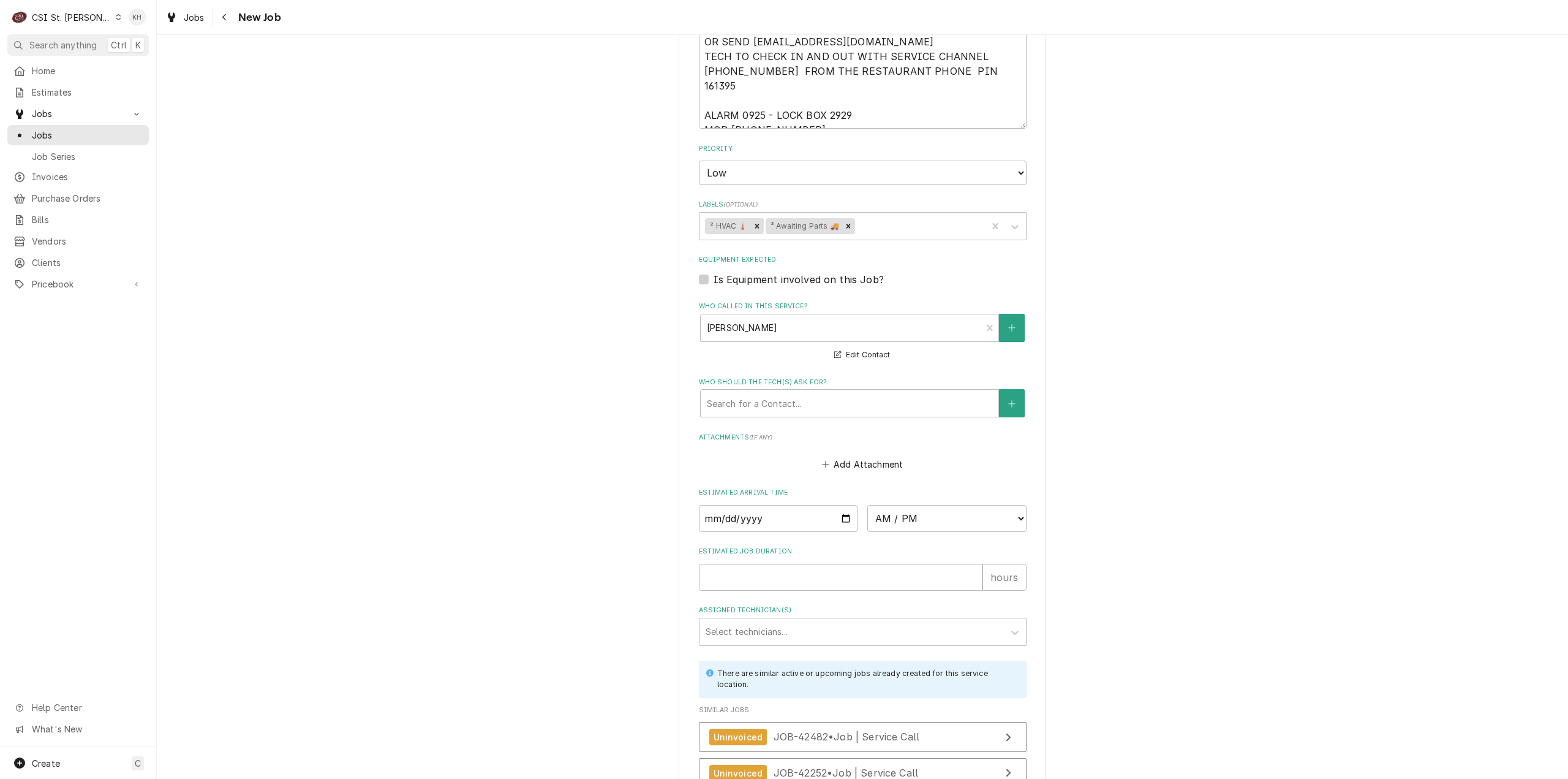
scroll to position [1042, 0]
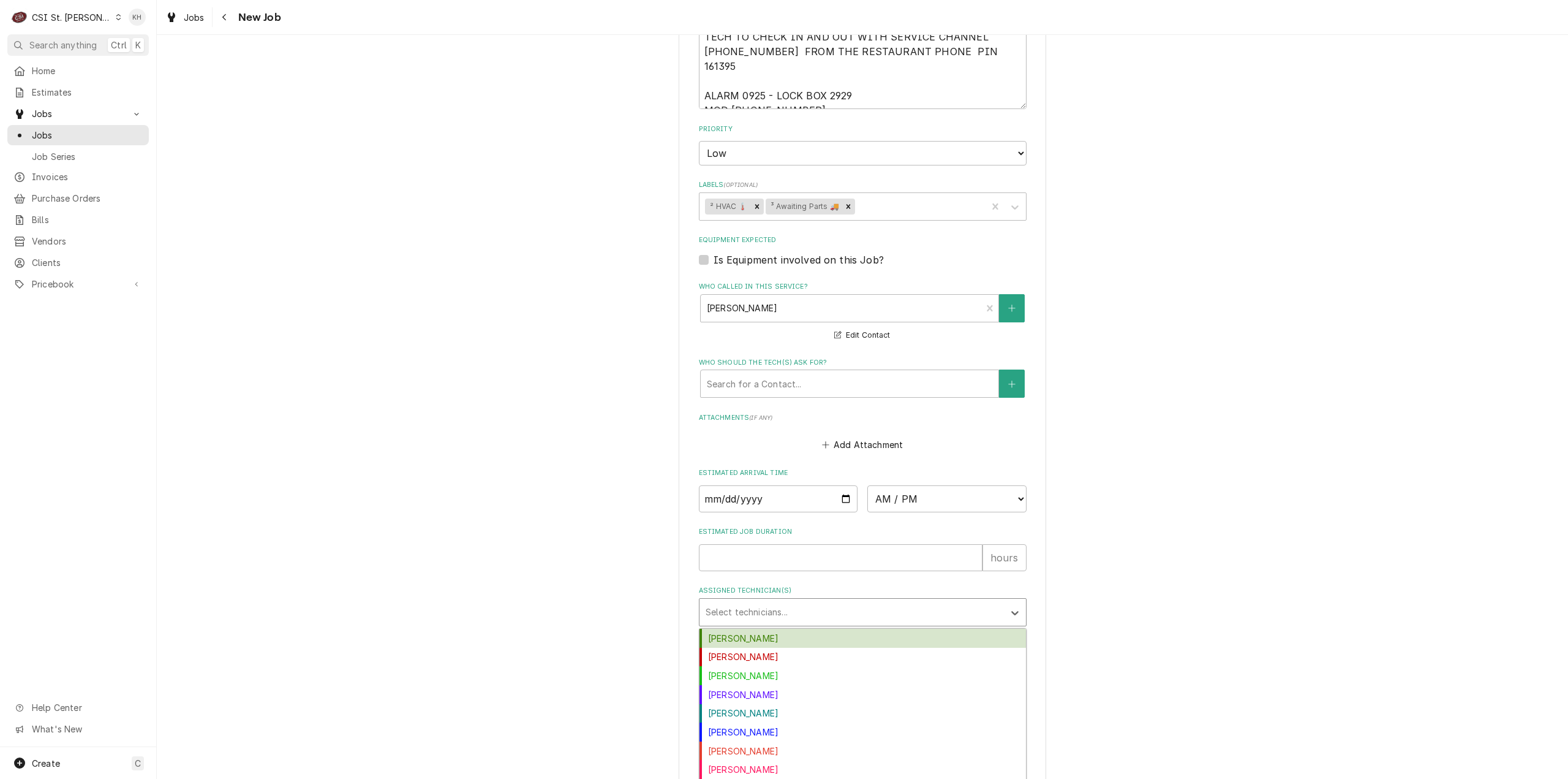
click at [992, 601] on div "Assigned Technician(s)" at bounding box center [852, 611] width 293 height 22
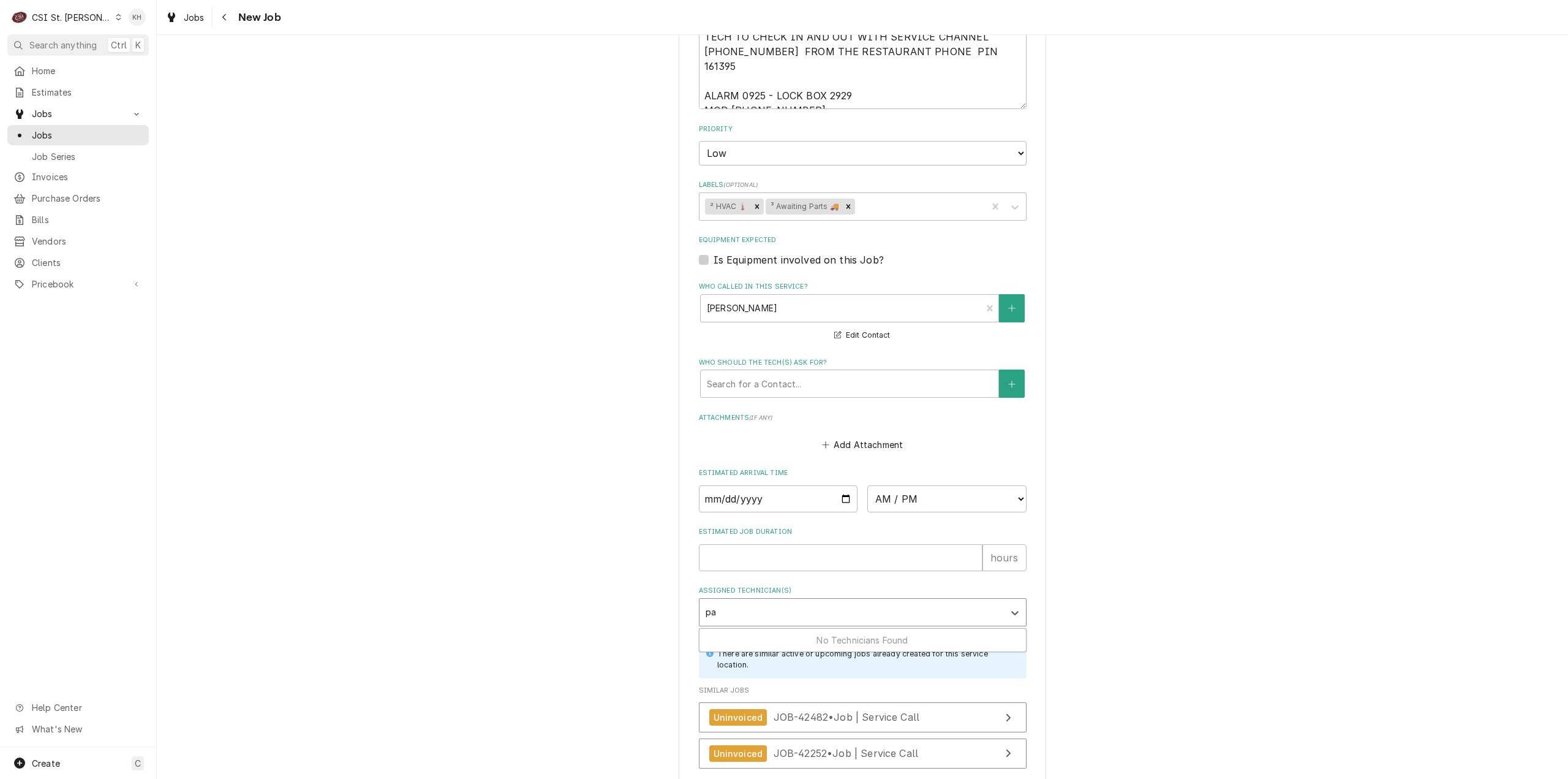
type input "p"
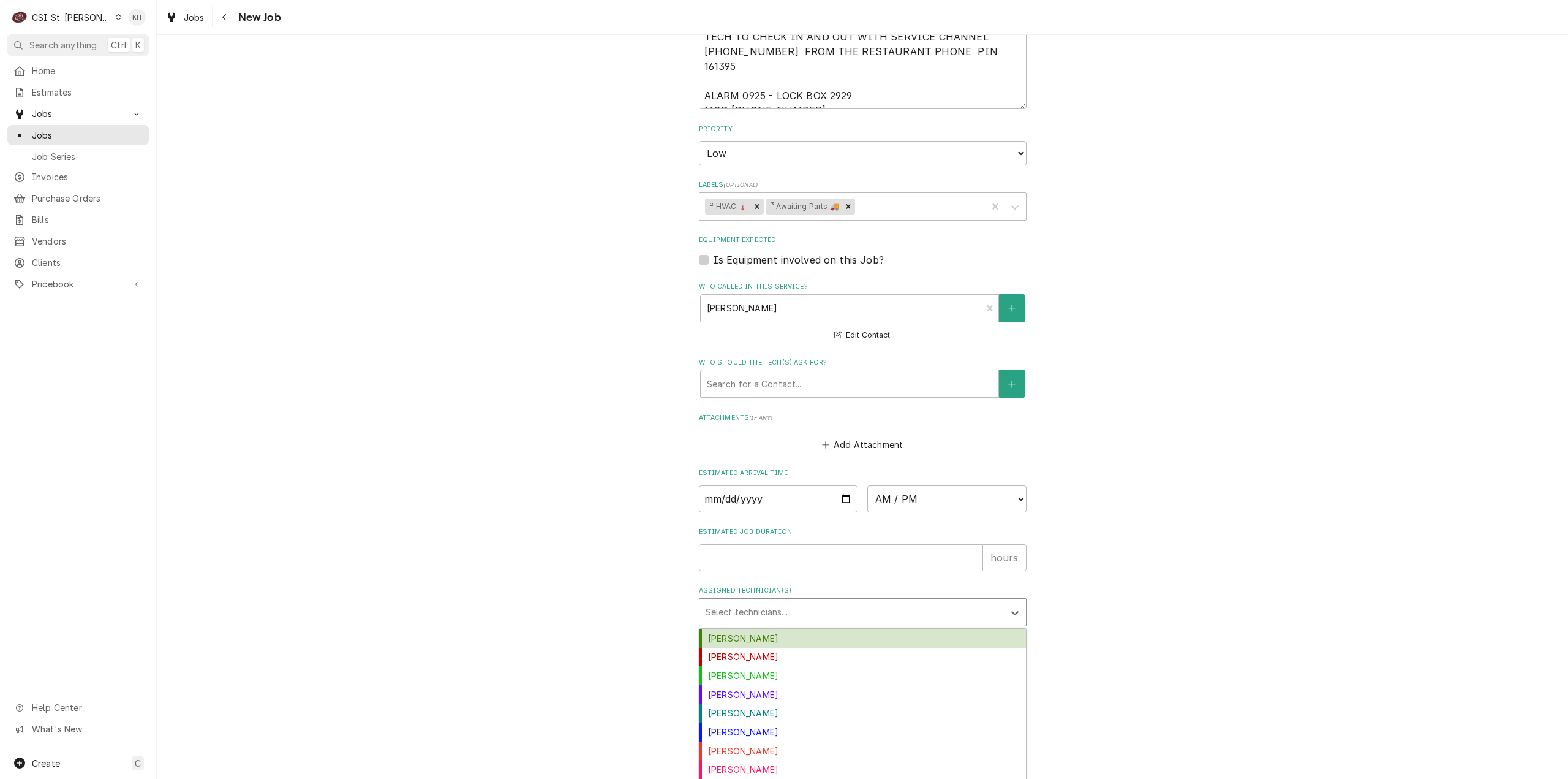
type textarea "x"
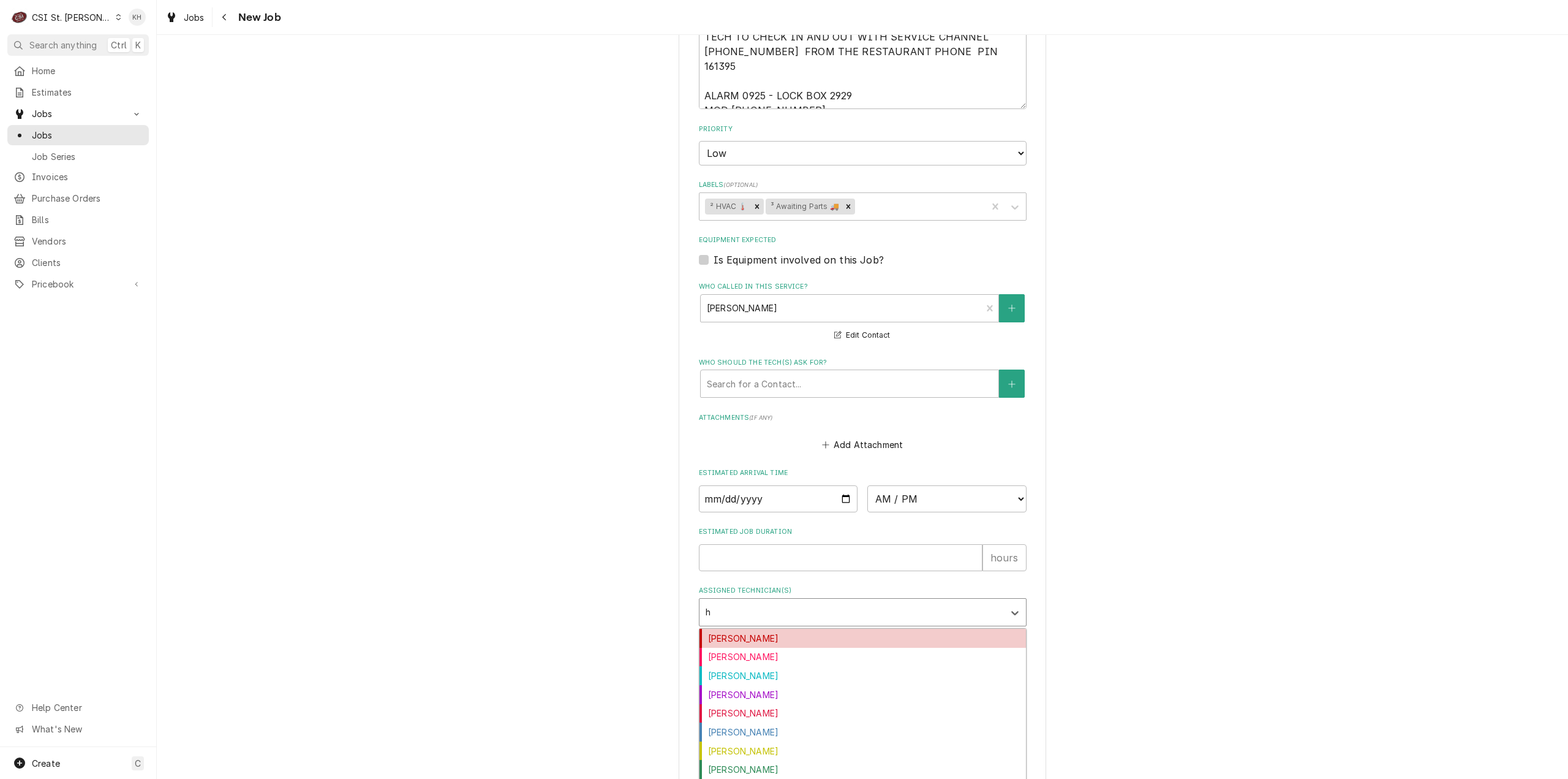
type input "ho"
type textarea "x"
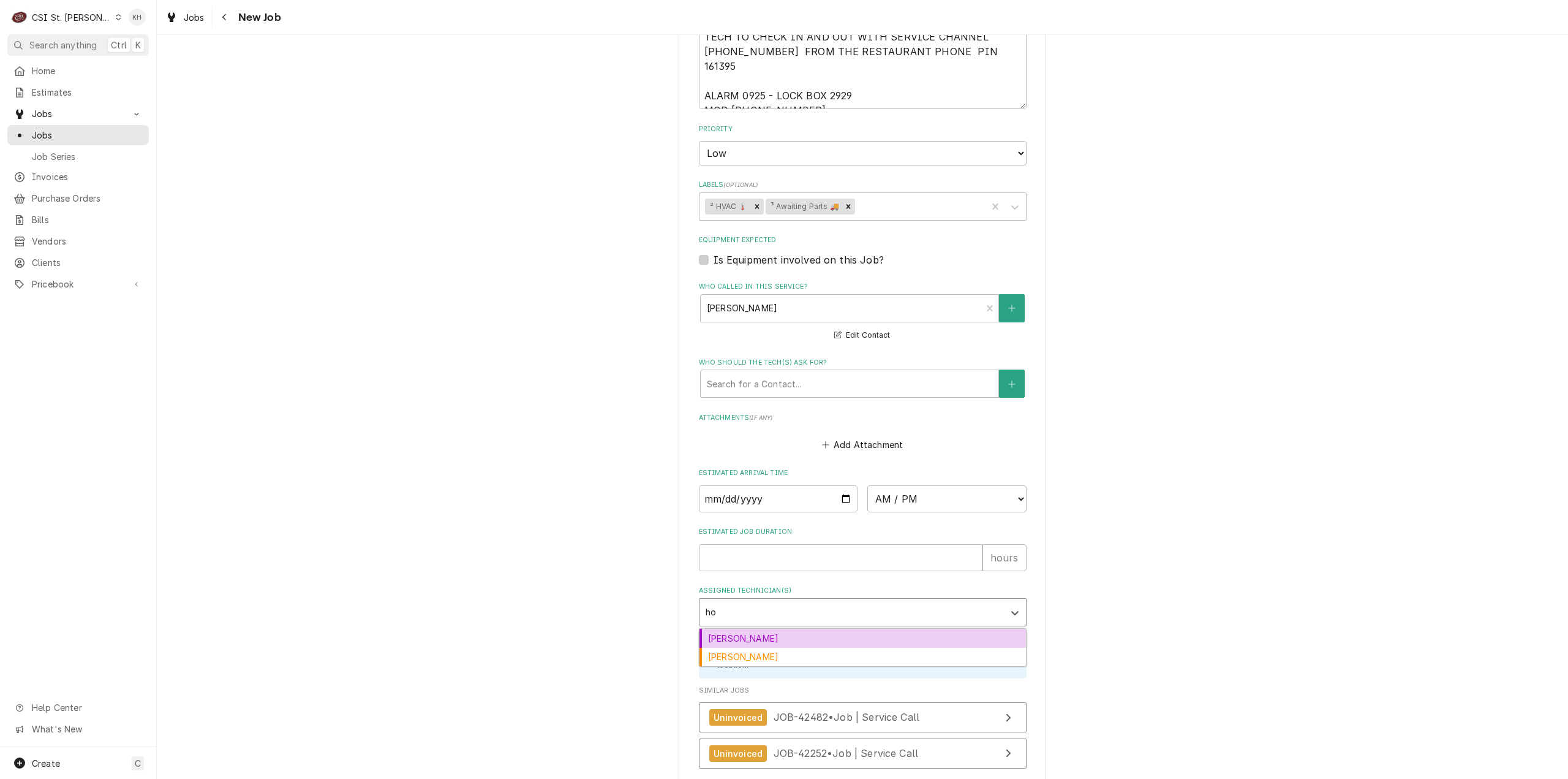
type input "h"
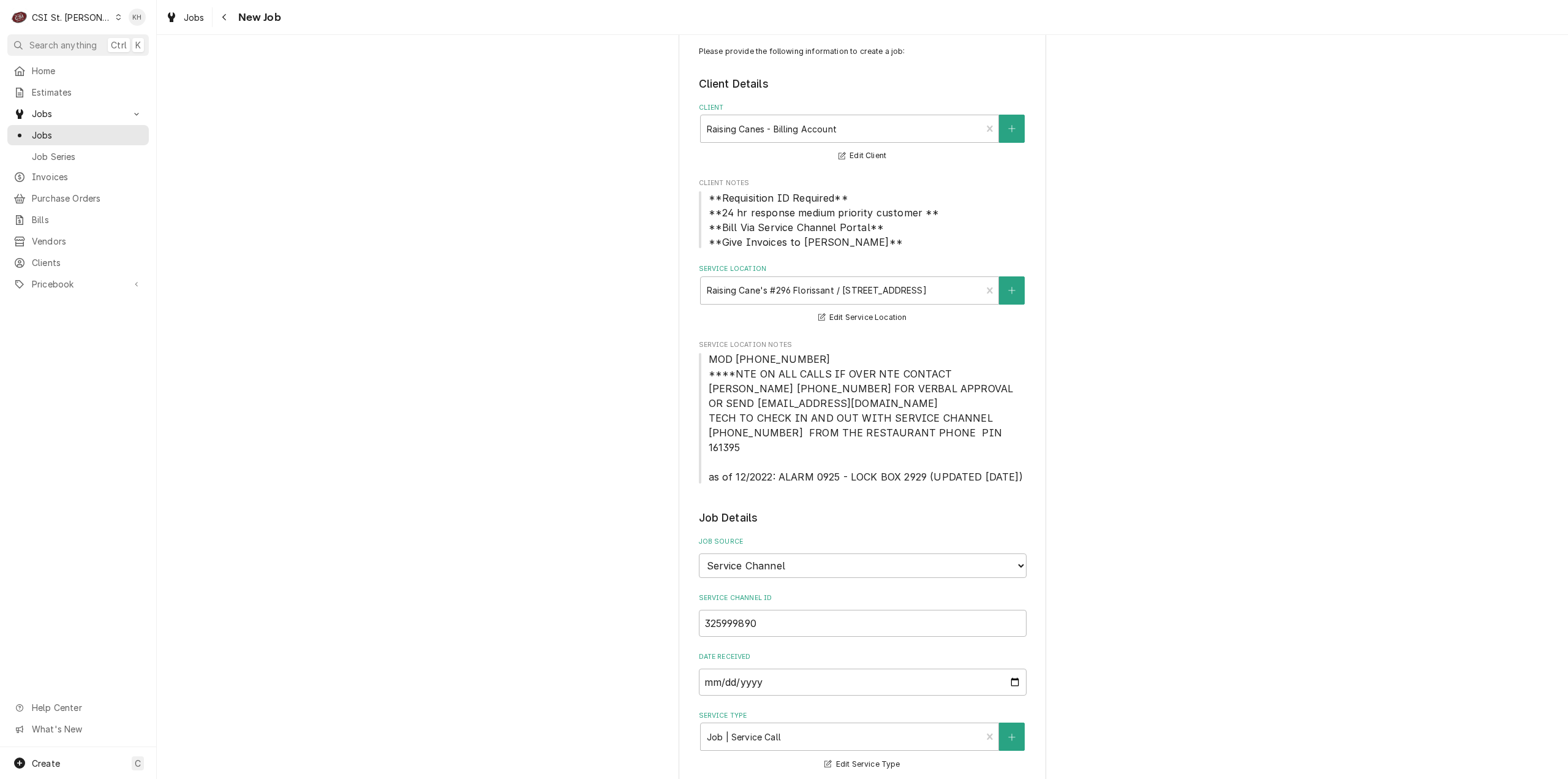
scroll to position [0, 0]
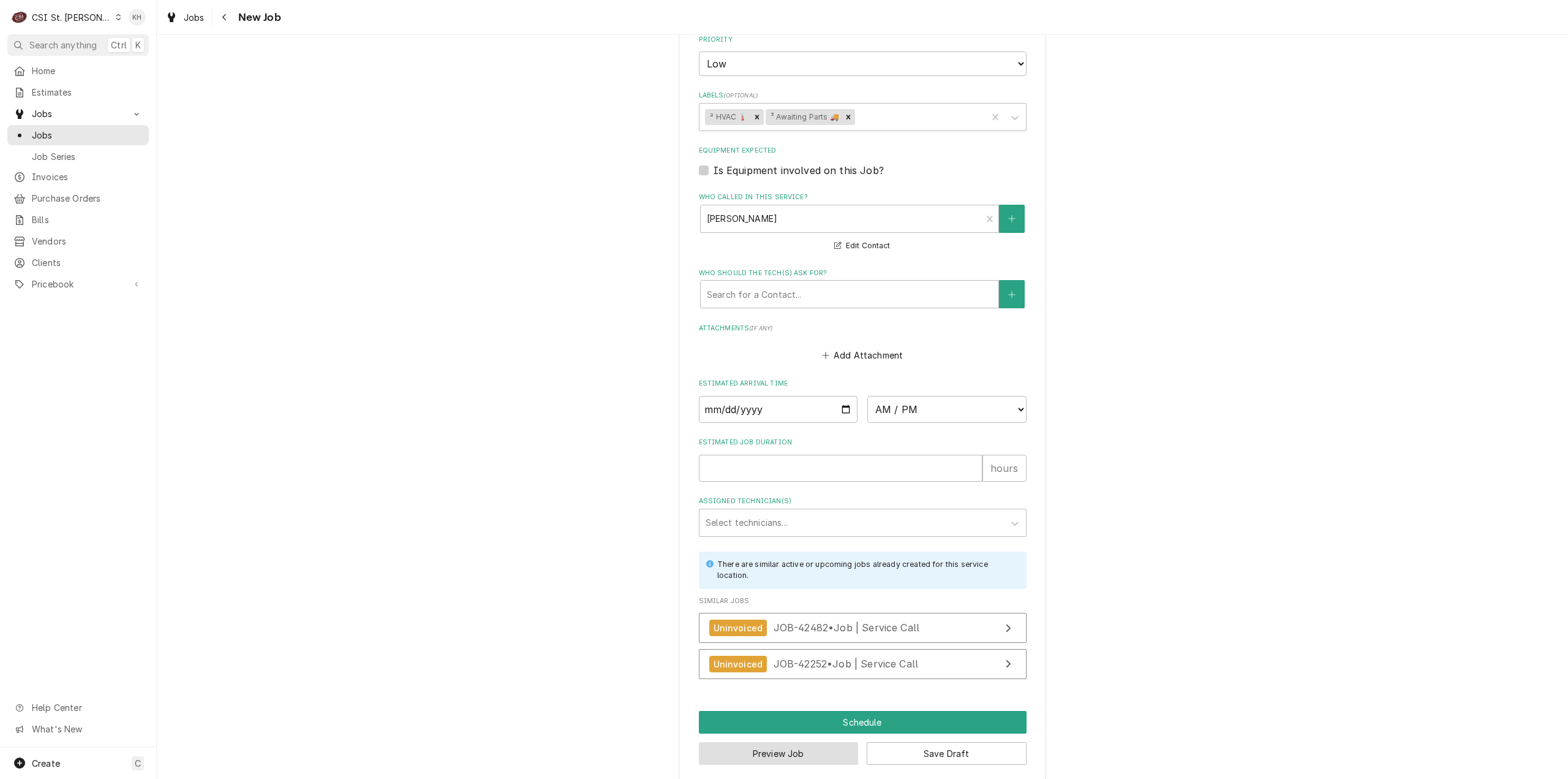
click at [813, 743] on button "Preview Job" at bounding box center [779, 754] width 160 height 23
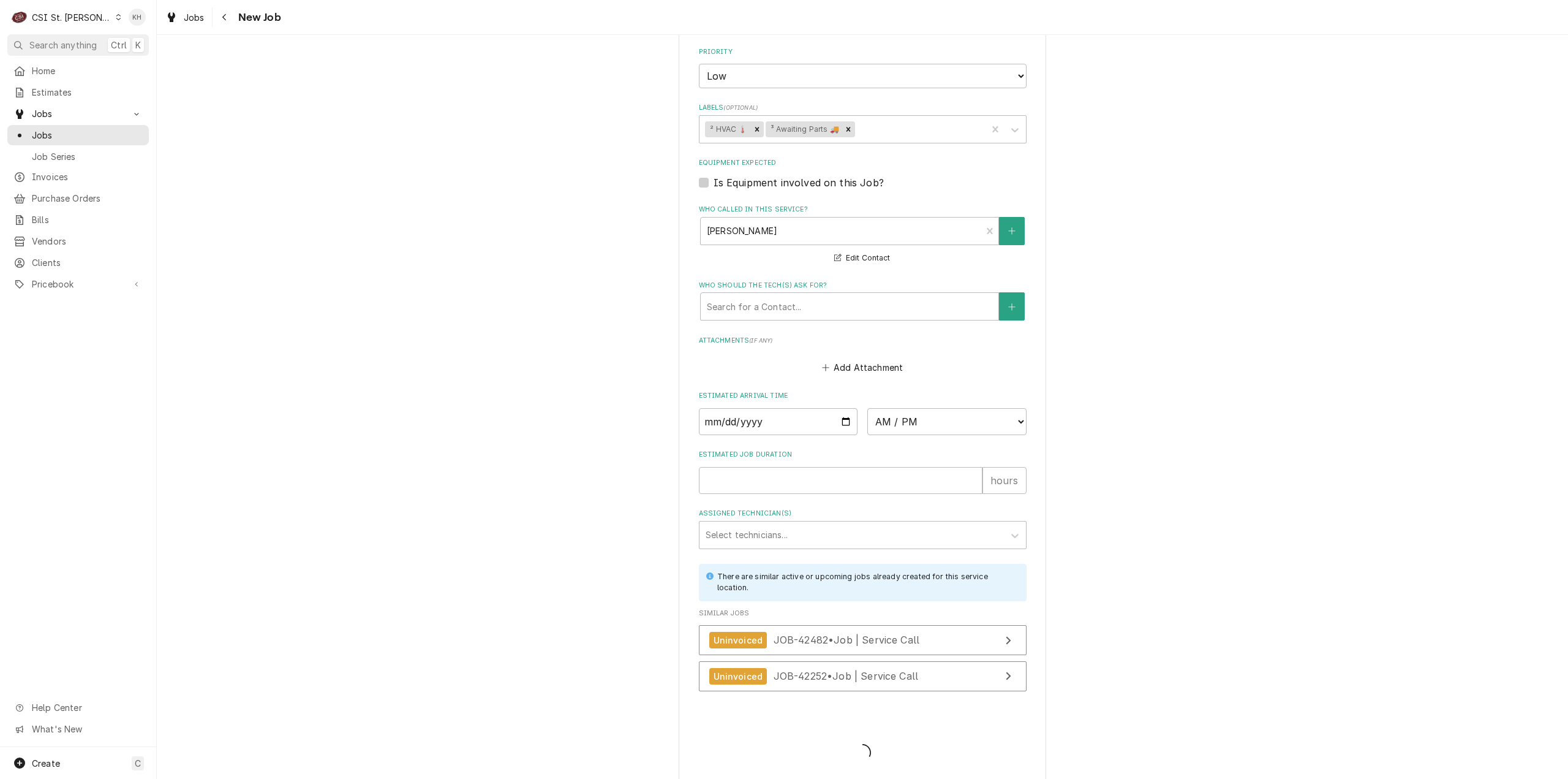
type textarea "x"
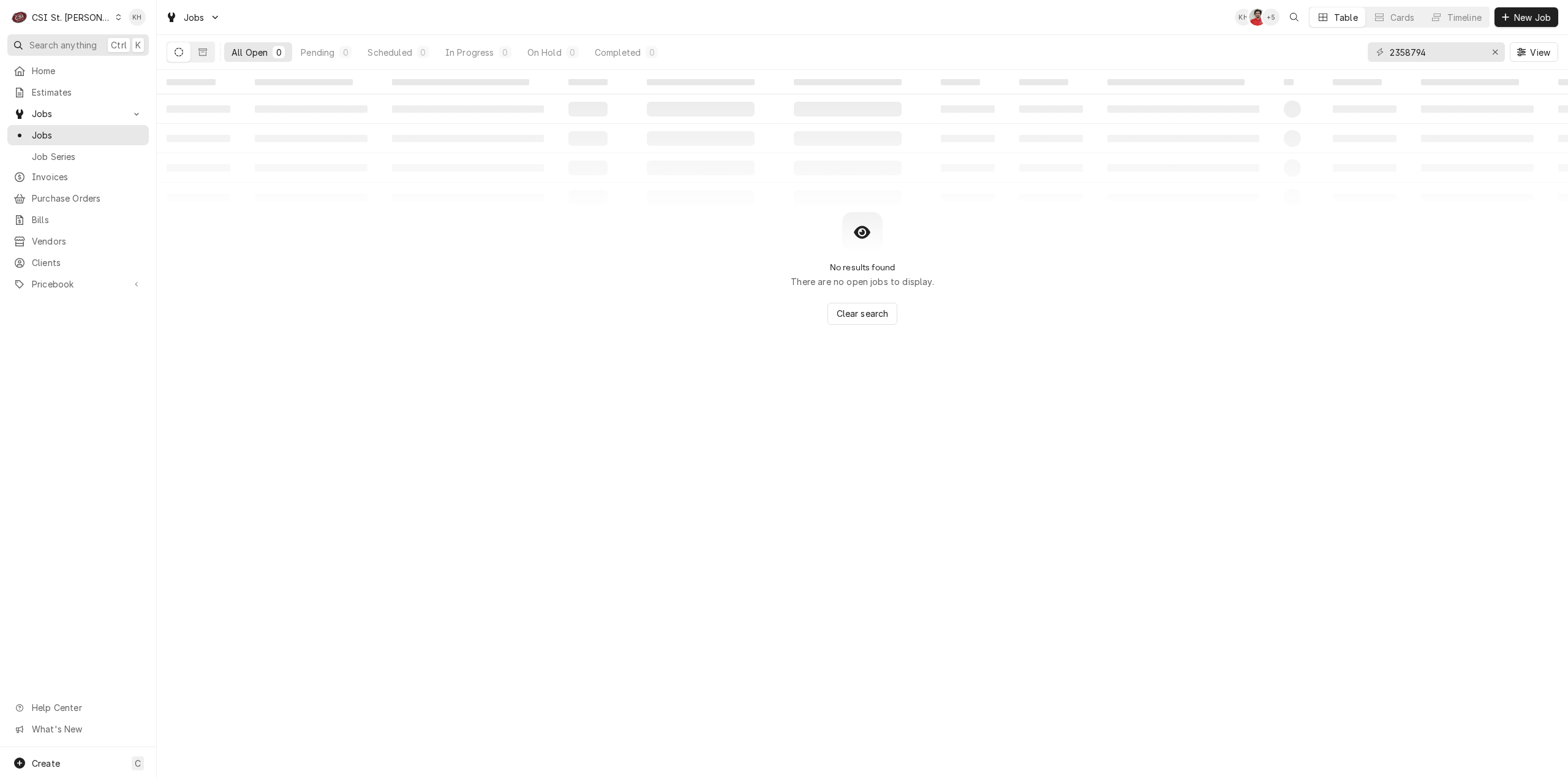
click at [72, 45] on span "Search anything" at bounding box center [64, 44] width 67 height 13
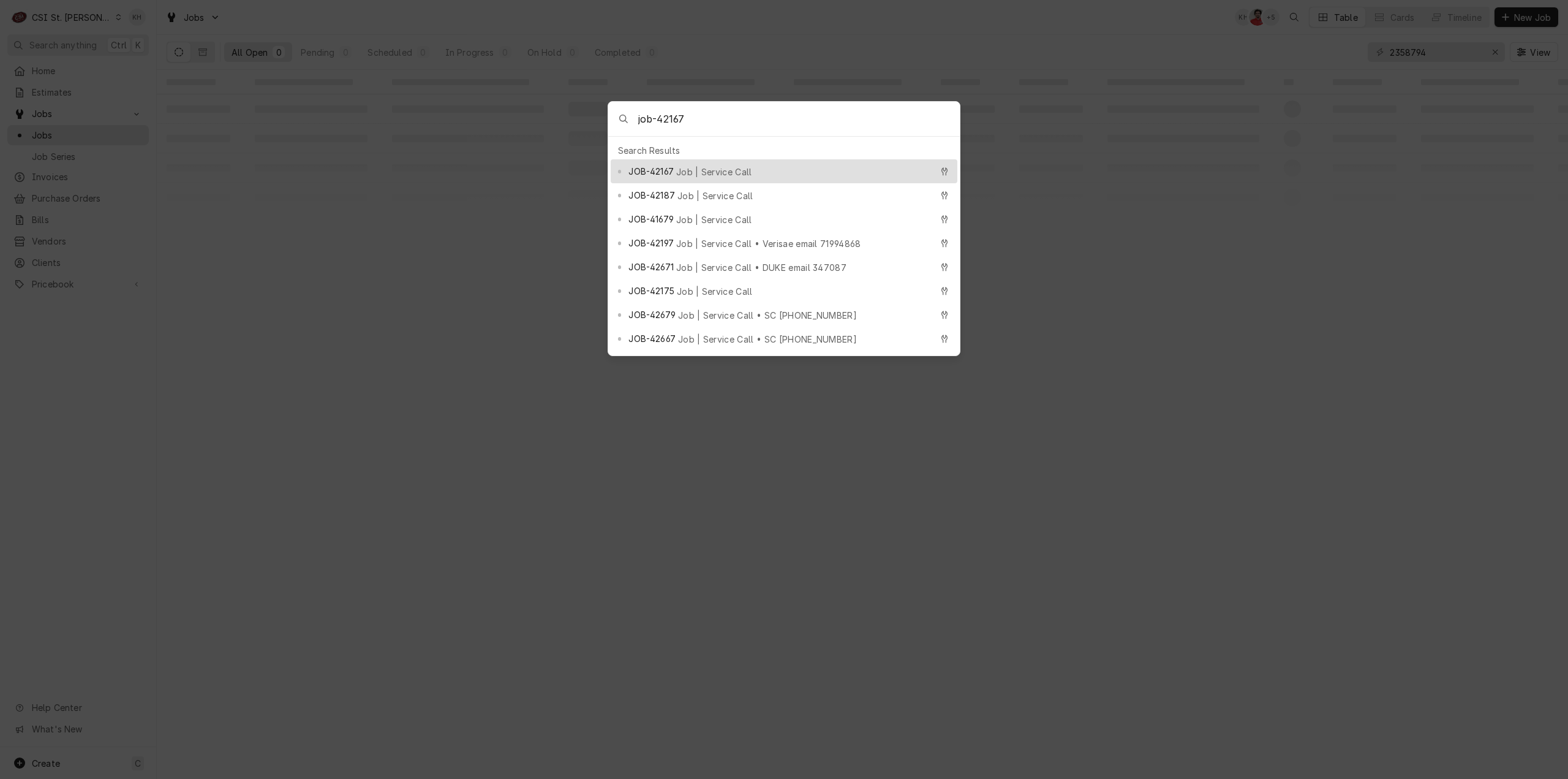
type input "job-42167"
click at [737, 165] on div "JOB-42167 Job | Service Call" at bounding box center [780, 171] width 302 height 14
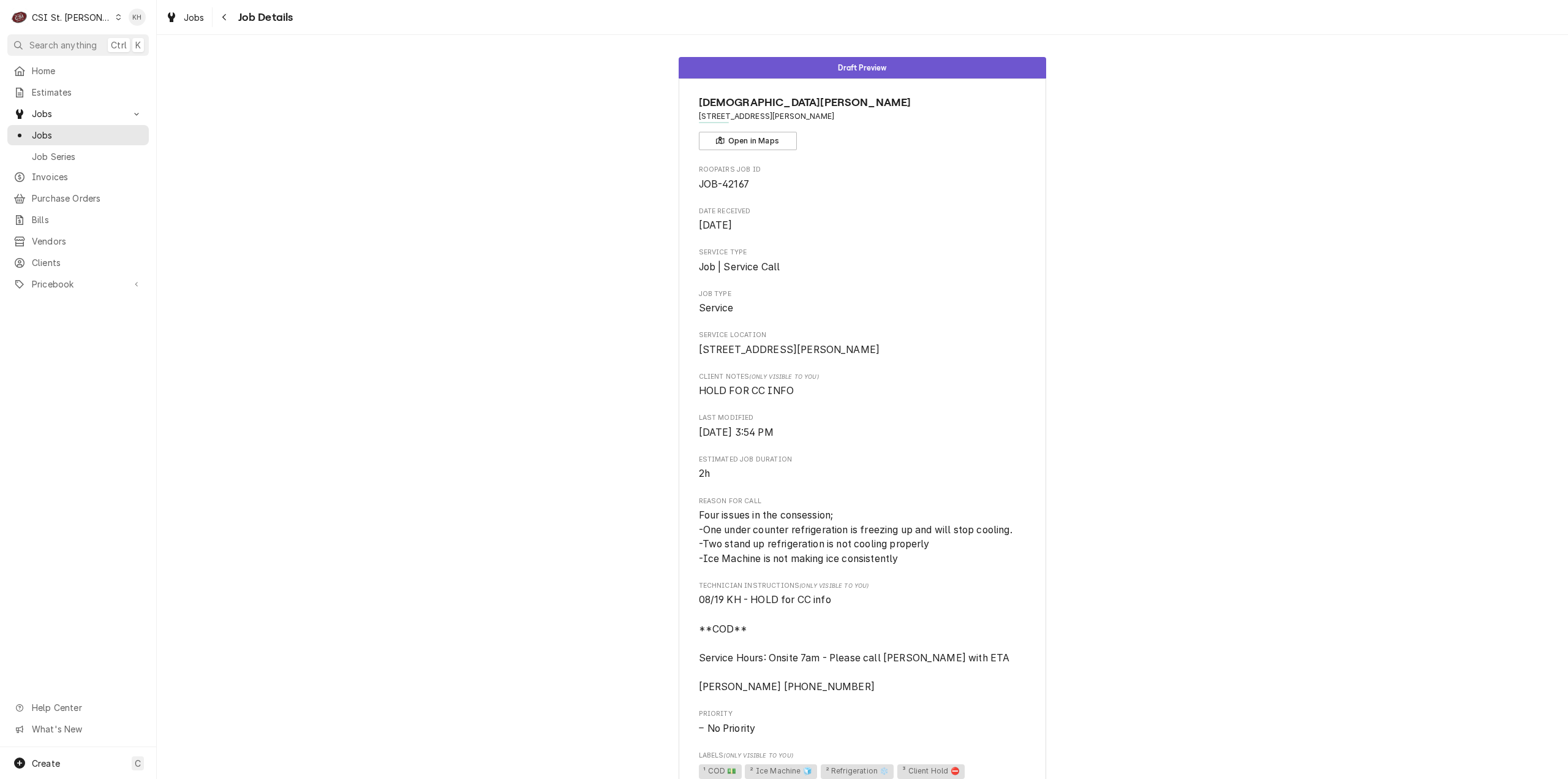
scroll to position [392, 0]
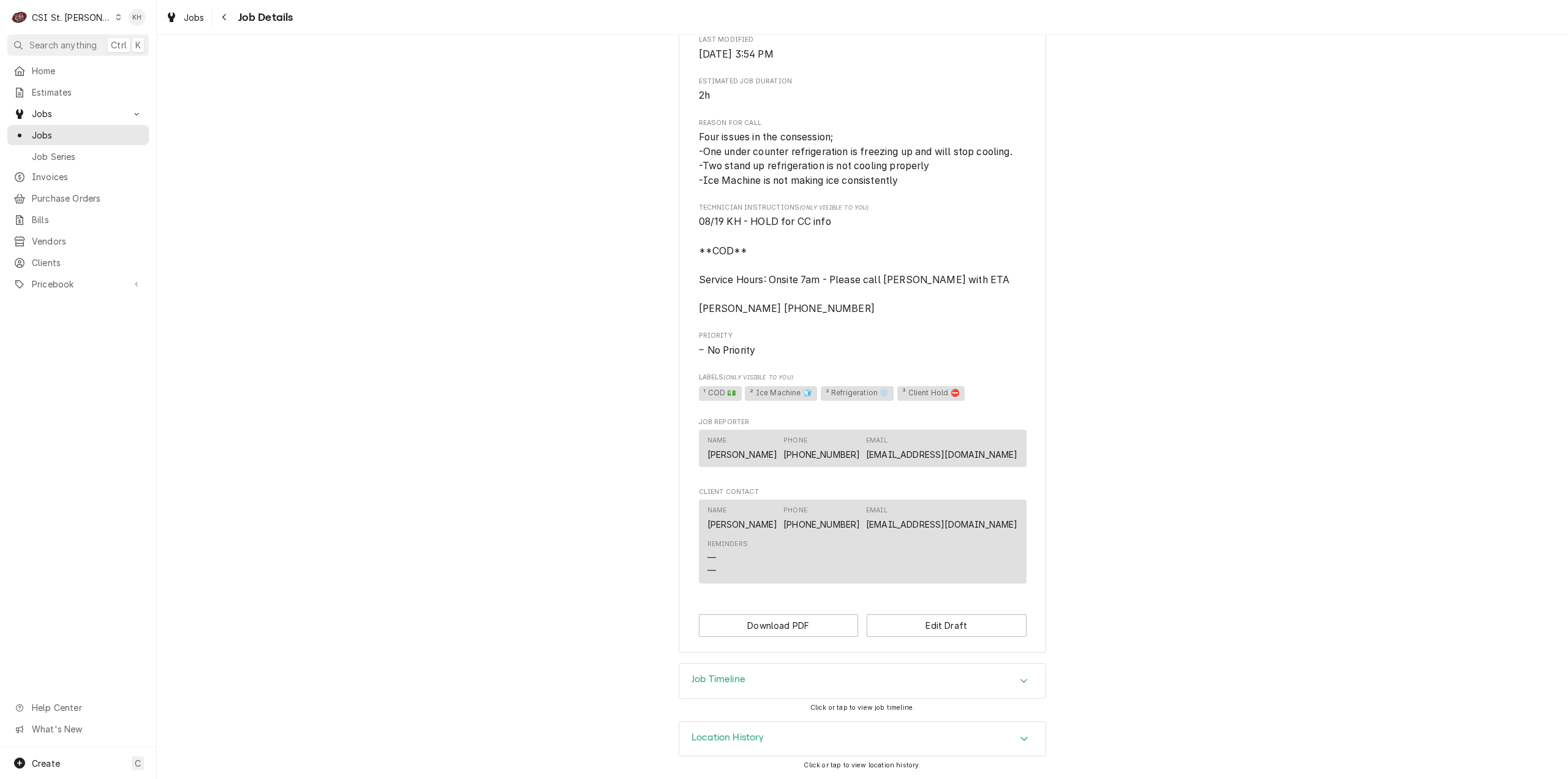
click at [751, 680] on div "Job Timeline" at bounding box center [862, 681] width 367 height 35
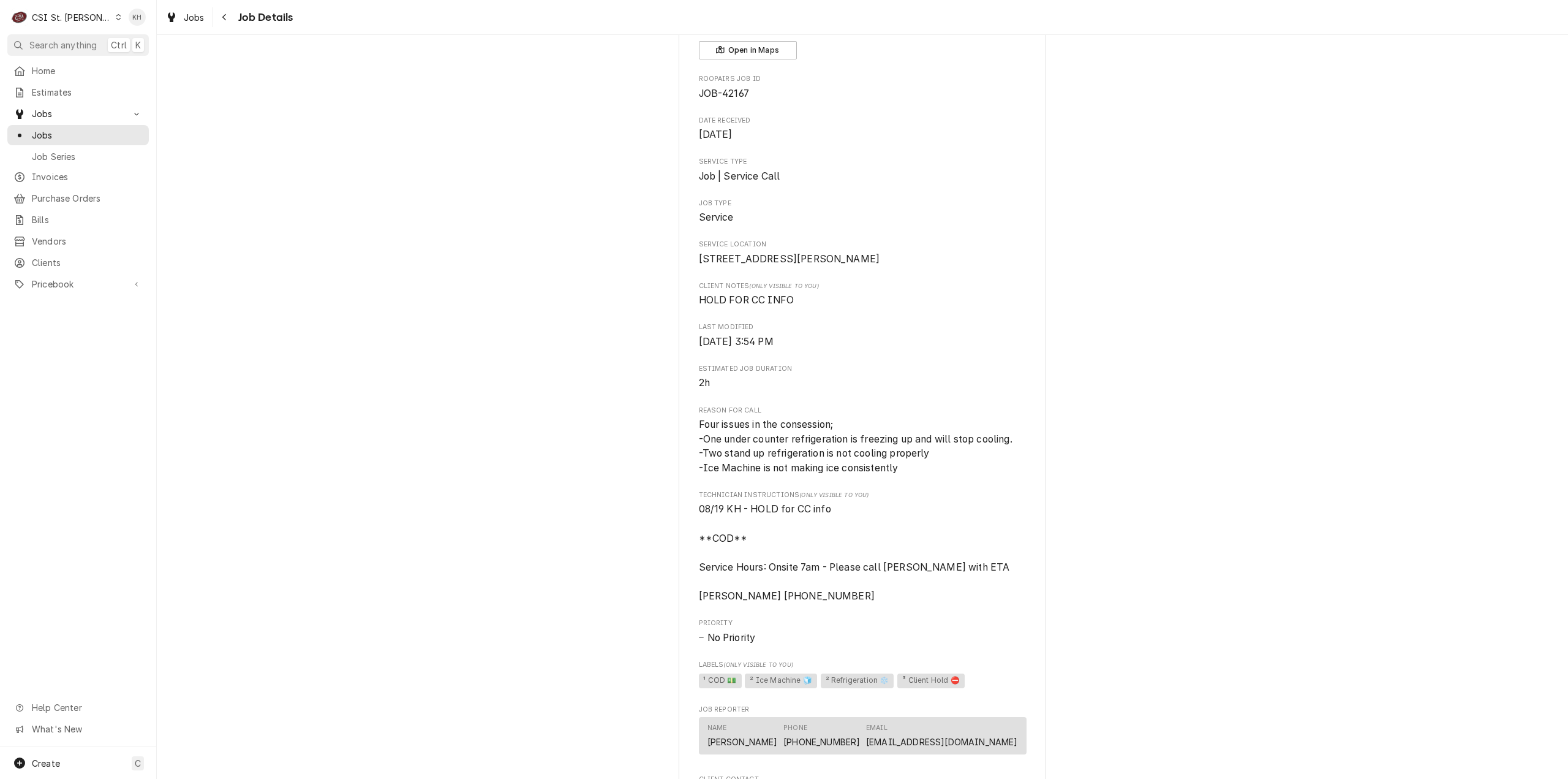
scroll to position [30, 0]
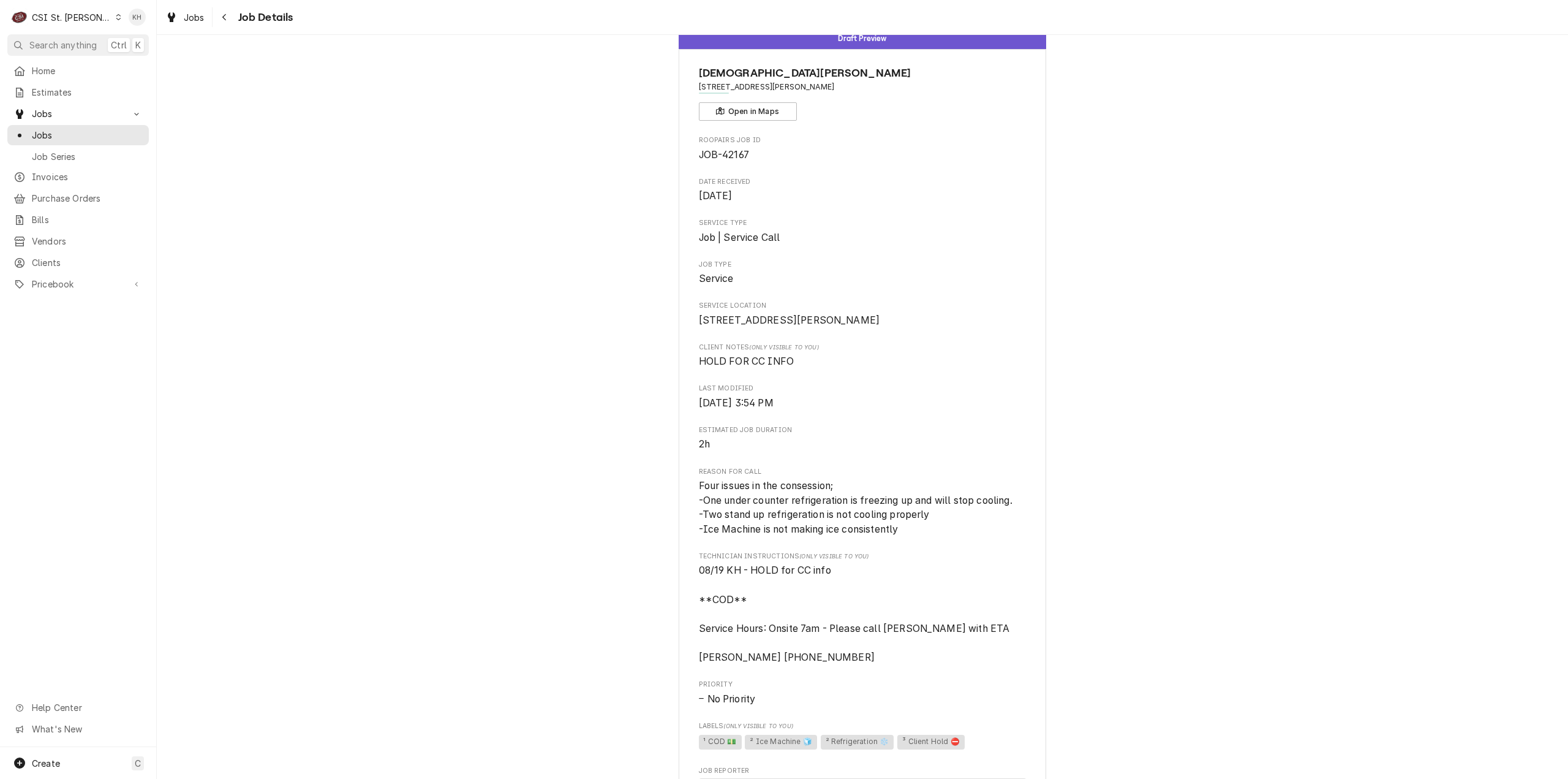
click at [602, 664] on div "Draft Preview [DEMOGRAPHIC_DATA][GEOGRAPHIC_DATA][PERSON_NAME] [STREET_ADDRESS]…" at bounding box center [862, 514] width 1411 height 993
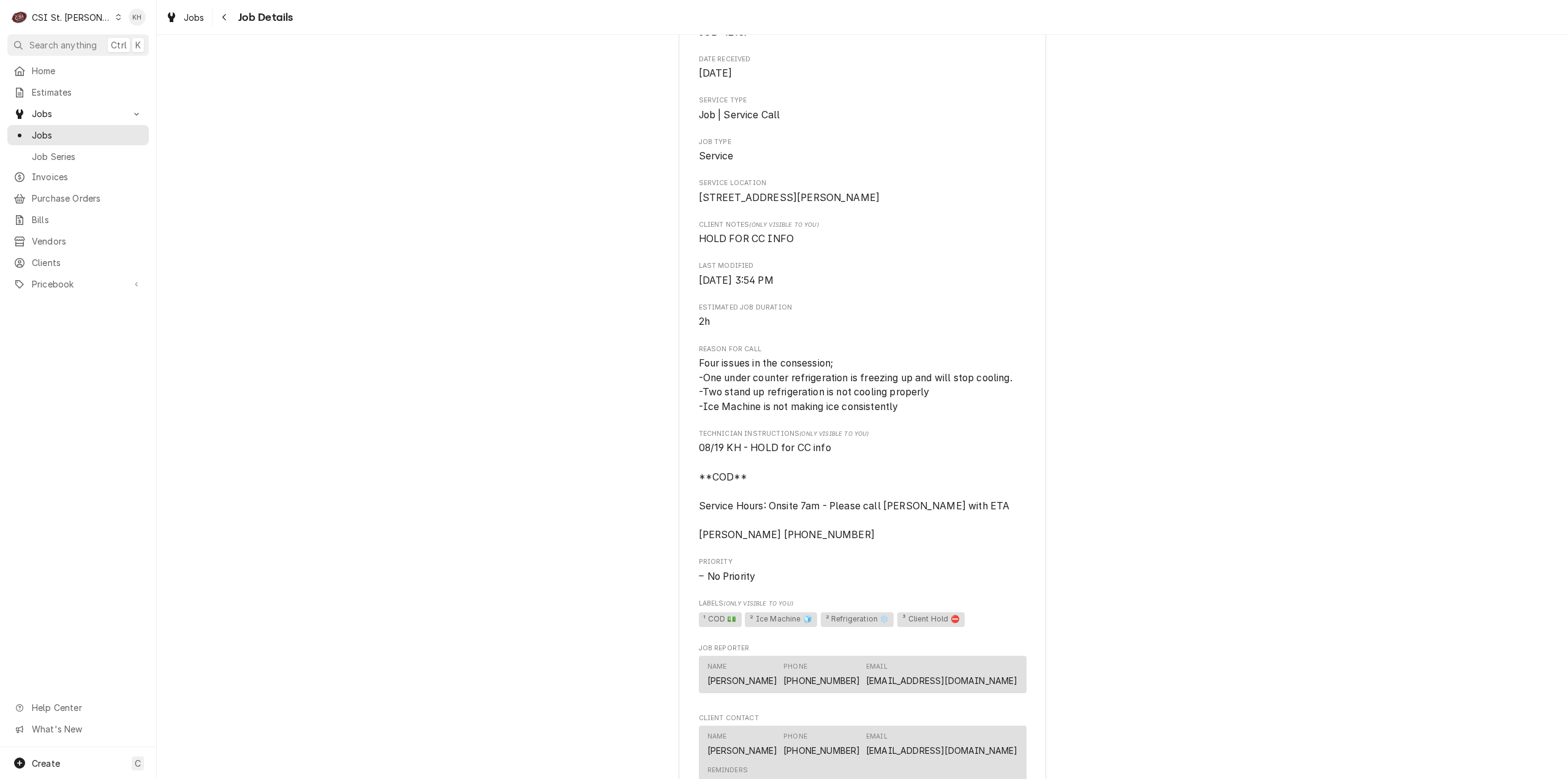
scroll to position [520, 0]
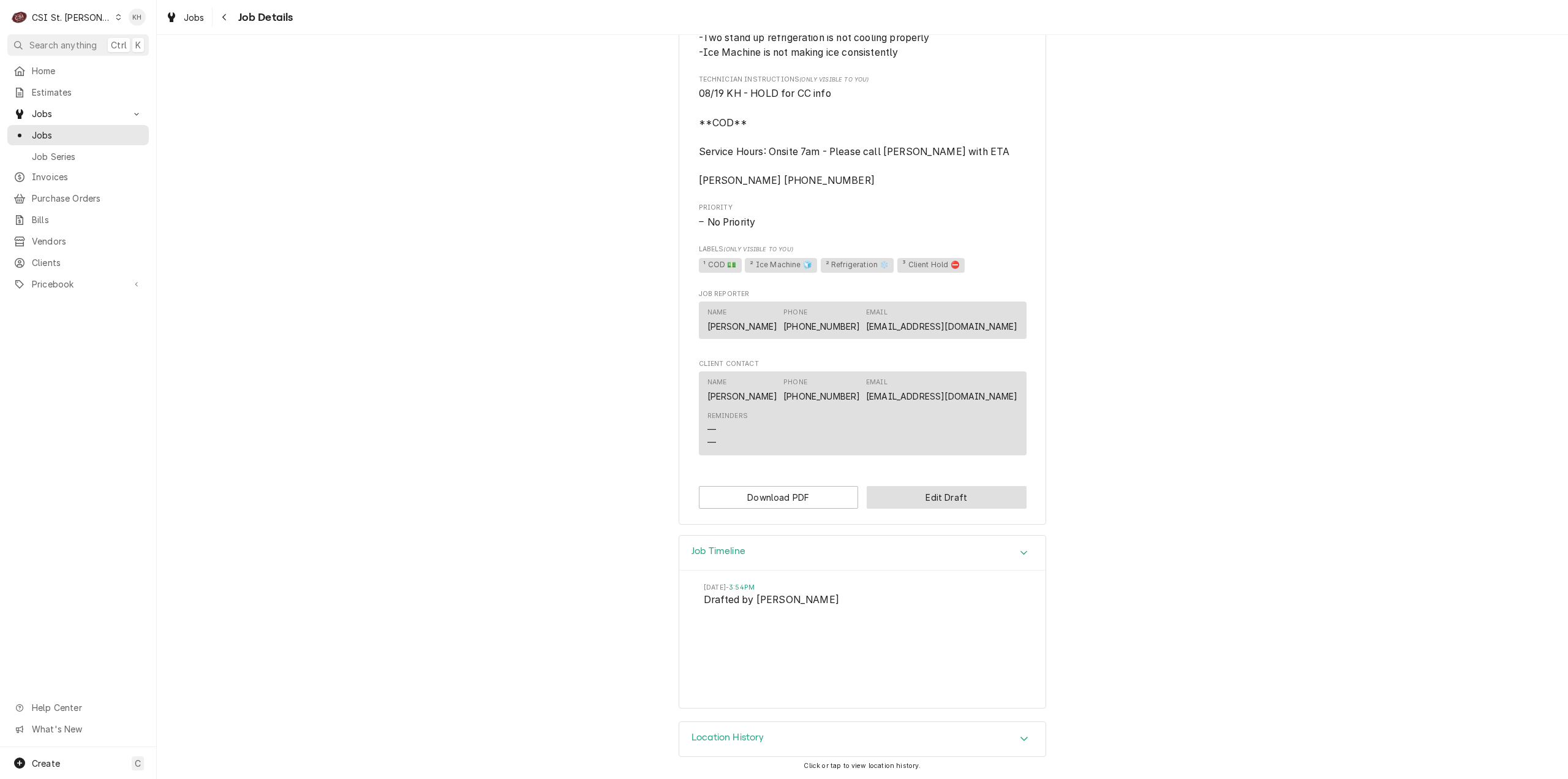
click at [929, 498] on button "Edit Draft" at bounding box center [946, 498] width 160 height 23
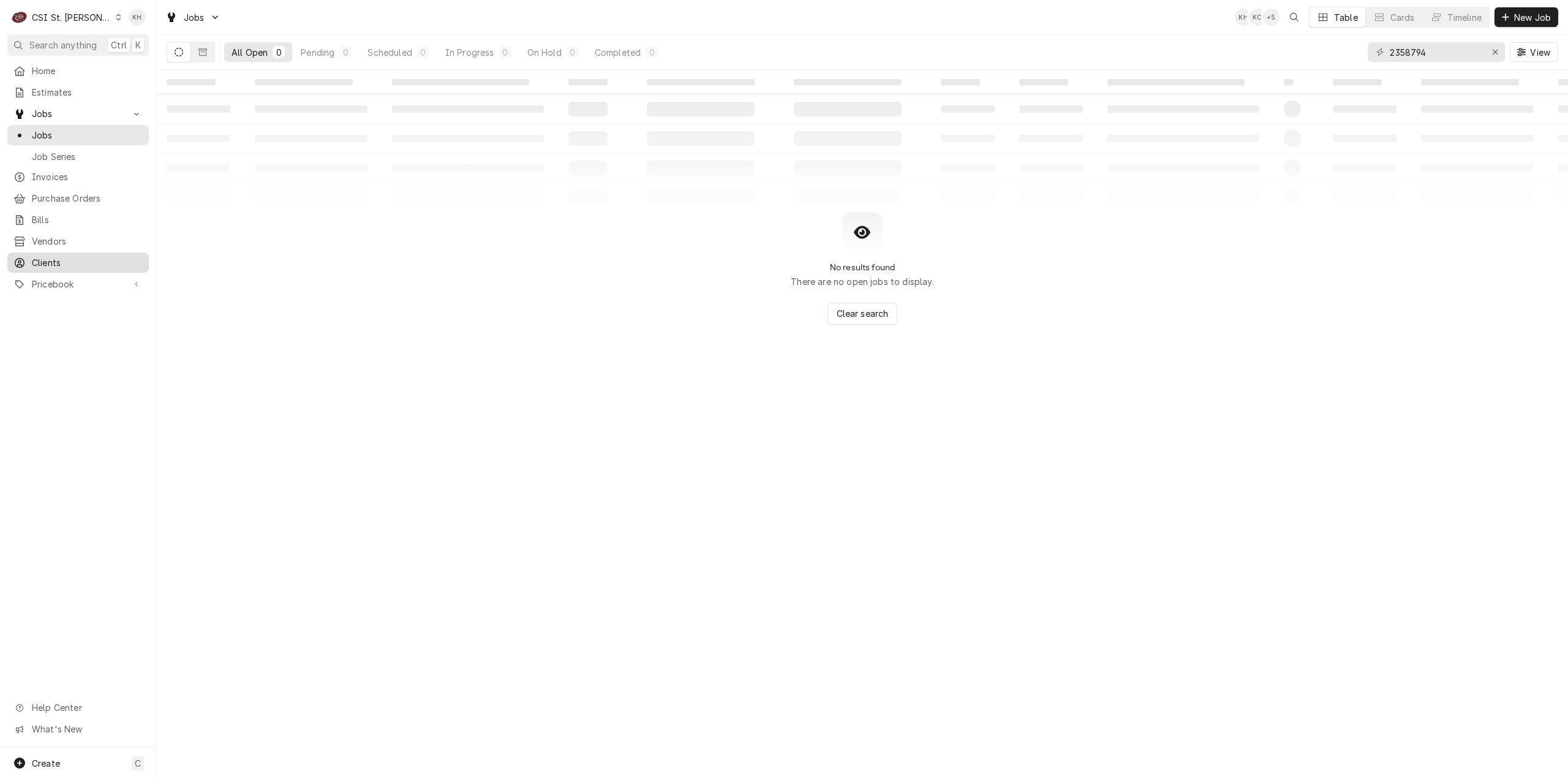
click at [70, 256] on span "Clients" at bounding box center [87, 262] width 111 height 13
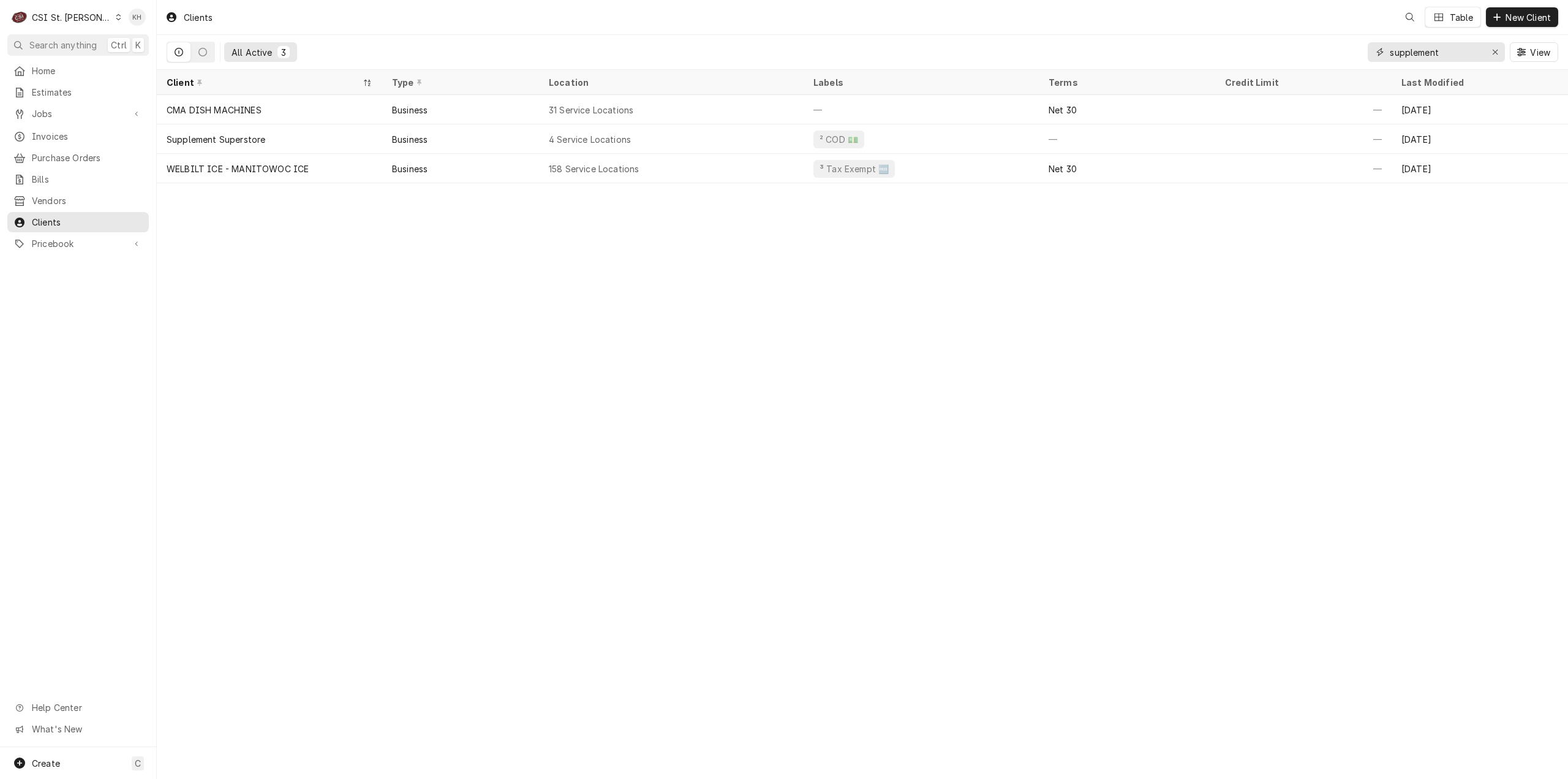
drag, startPoint x: 1450, startPoint y: 49, endPoint x: 1272, endPoint y: 64, distance: 178.6
click at [1272, 64] on div "All Active 3 supplement View" at bounding box center [862, 52] width 1392 height 35
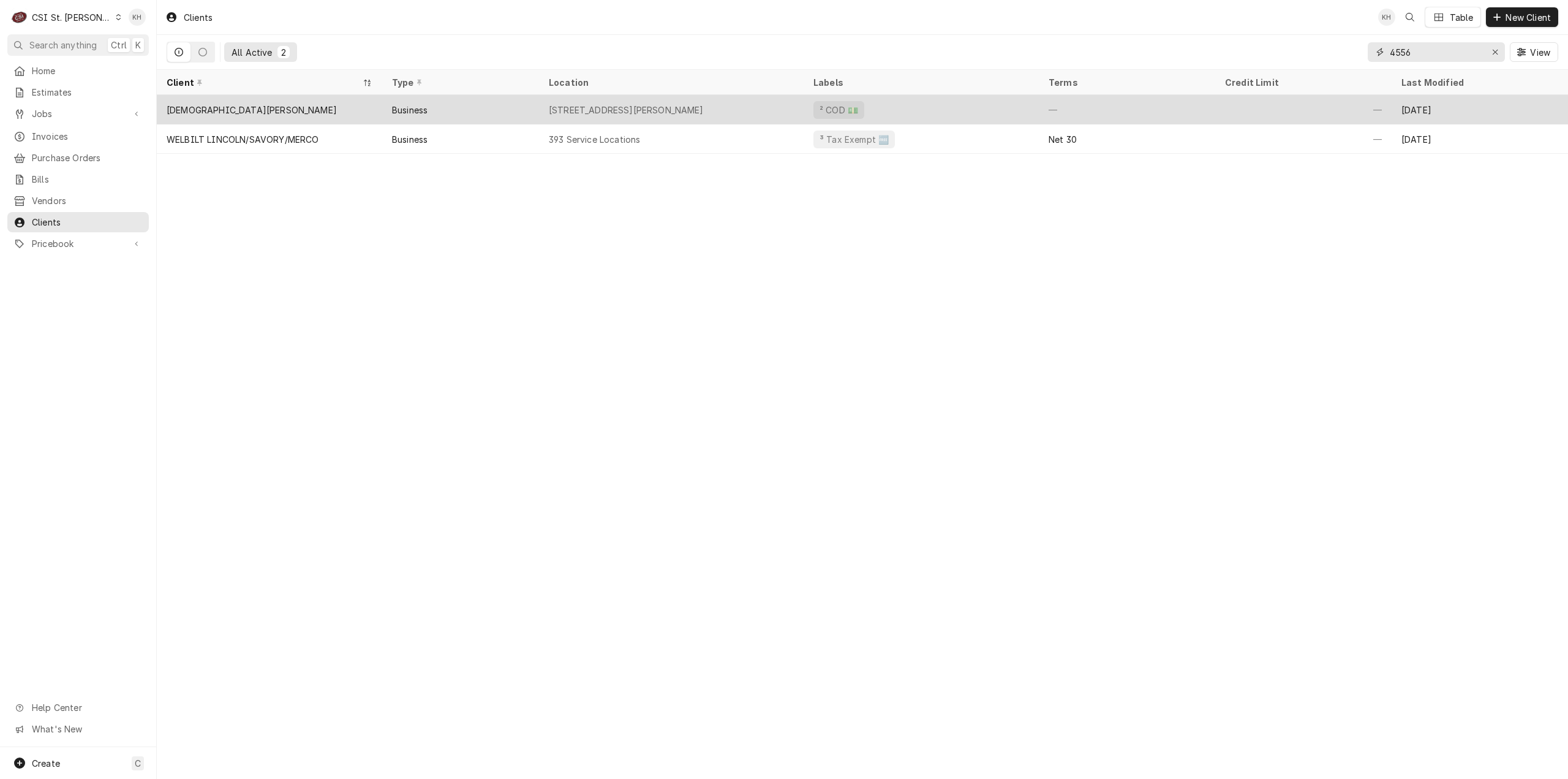
type input "4556"
click at [551, 112] on div "[STREET_ADDRESS][PERSON_NAME]" at bounding box center [626, 110] width 155 height 13
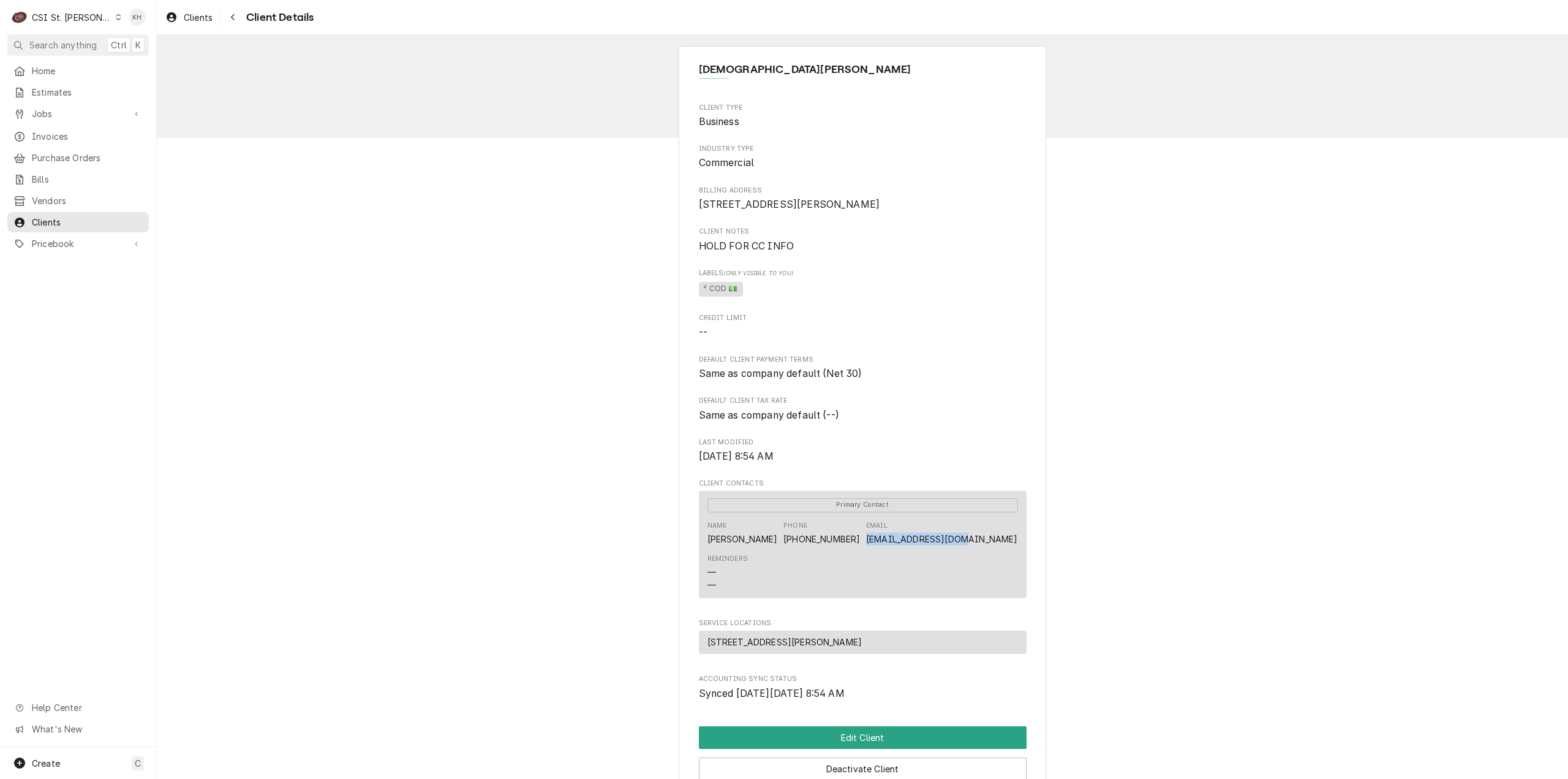
drag, startPoint x: 917, startPoint y: 552, endPoint x: 1010, endPoint y: 558, distance: 93.2
click at [1010, 550] on div "Name Adam Bundren Phone (314) 226-6248 Email arbundren@gmail.com" at bounding box center [862, 532] width 311 height 33
copy link "[EMAIL_ADDRESS][DOMAIN_NAME]"
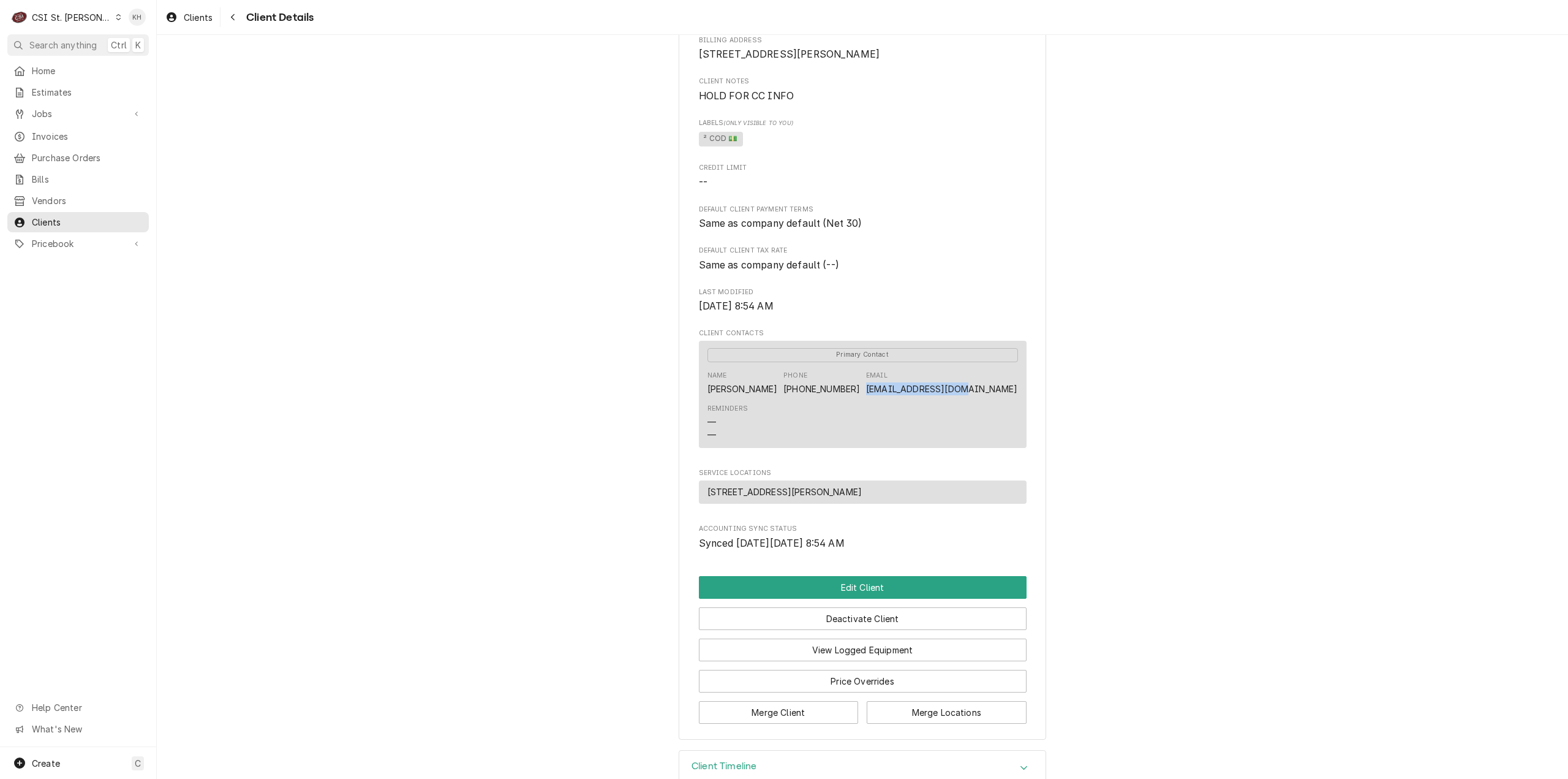
scroll to position [194, 0]
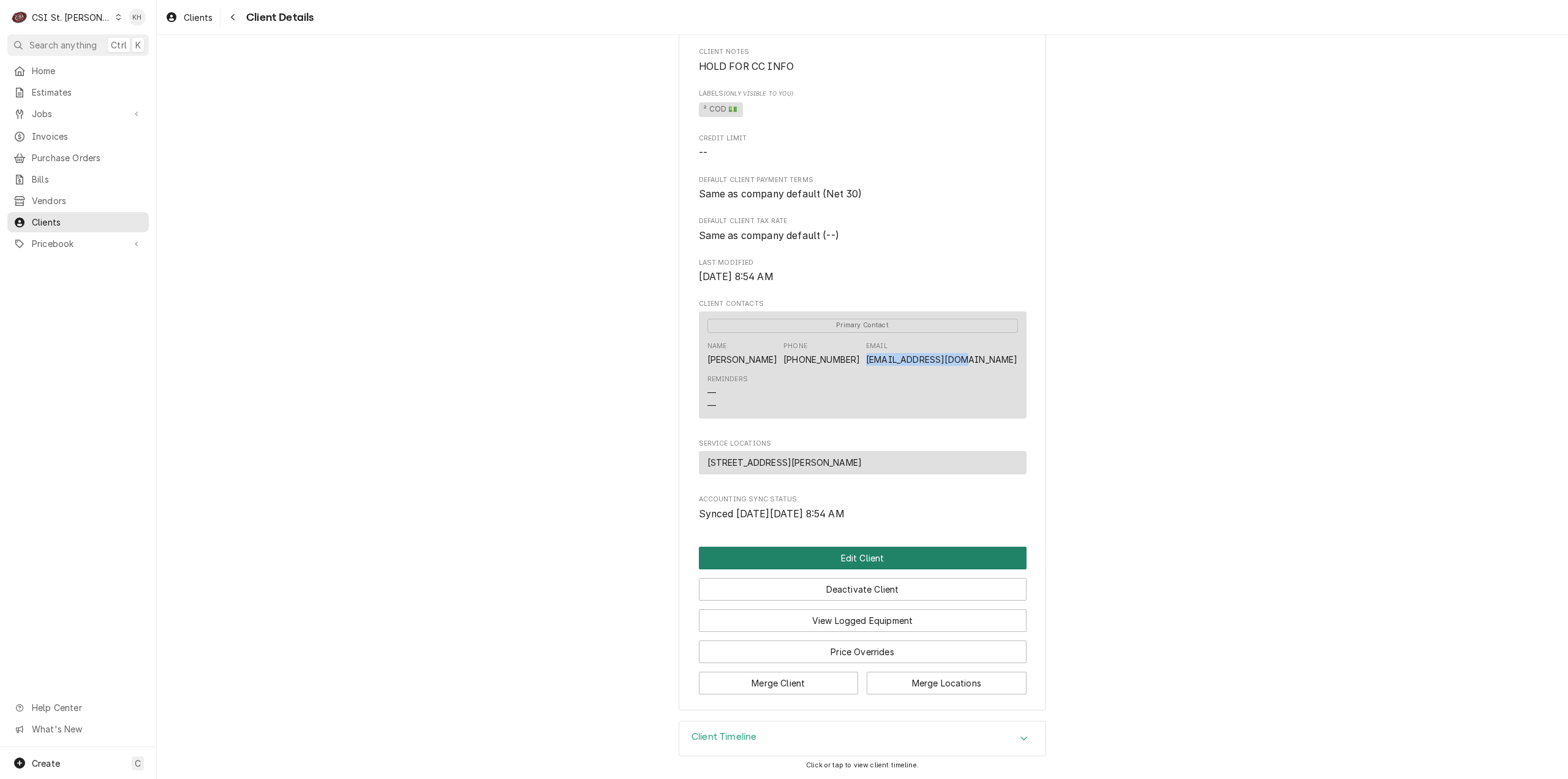
click at [850, 558] on button "Edit Client" at bounding box center [862, 558] width 327 height 23
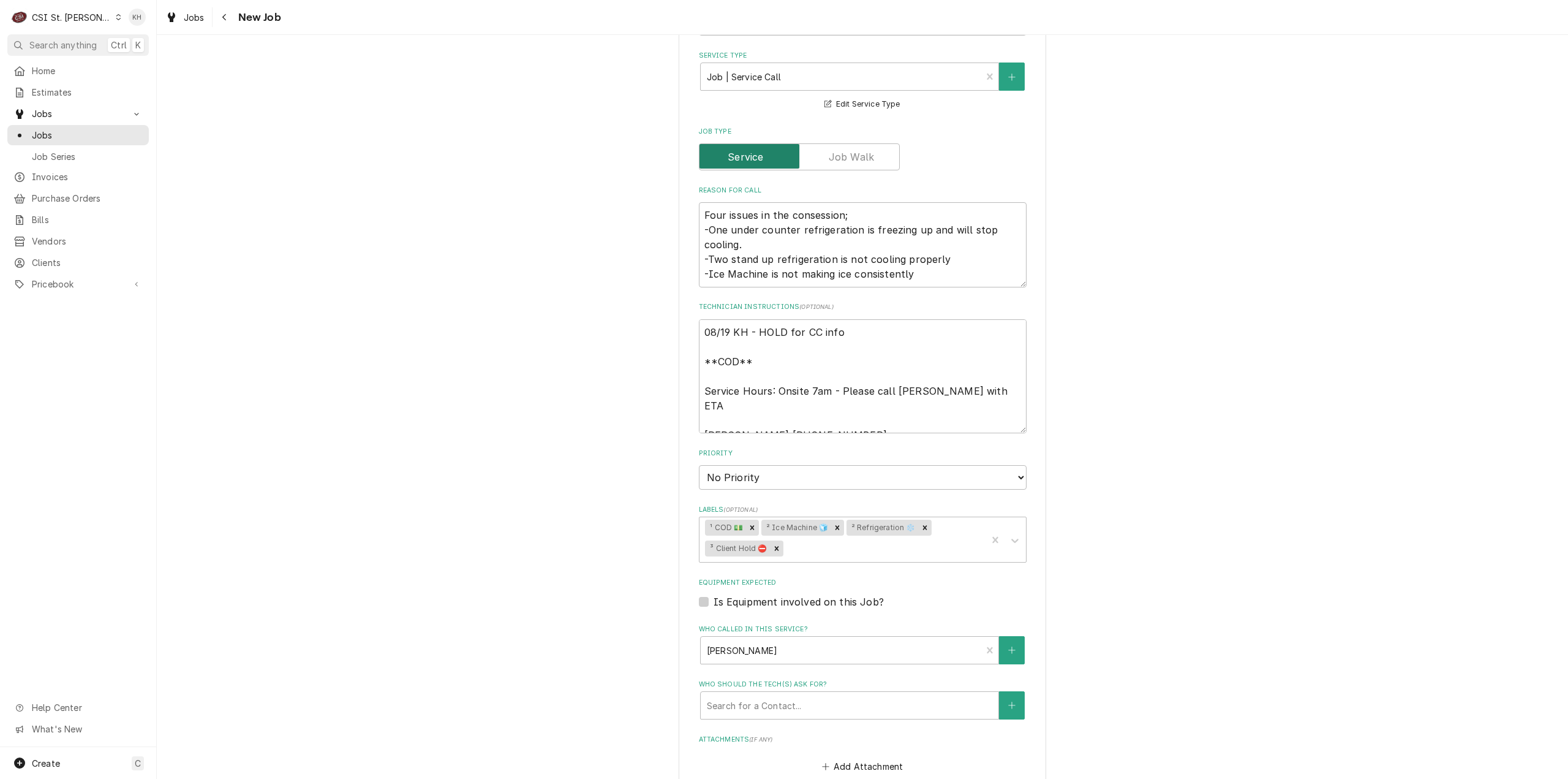
scroll to position [428, 0]
click at [699, 330] on textarea "08/19 KH - HOLD for CC info **COD** Service Hours: Onsite 7am - Please call [PE…" at bounding box center [862, 373] width 327 height 115
type textarea "x"
type textarea "08/19 KH - HOLD for CC info **COD** Service Hours: Onsite 7am - Please call [PE…"
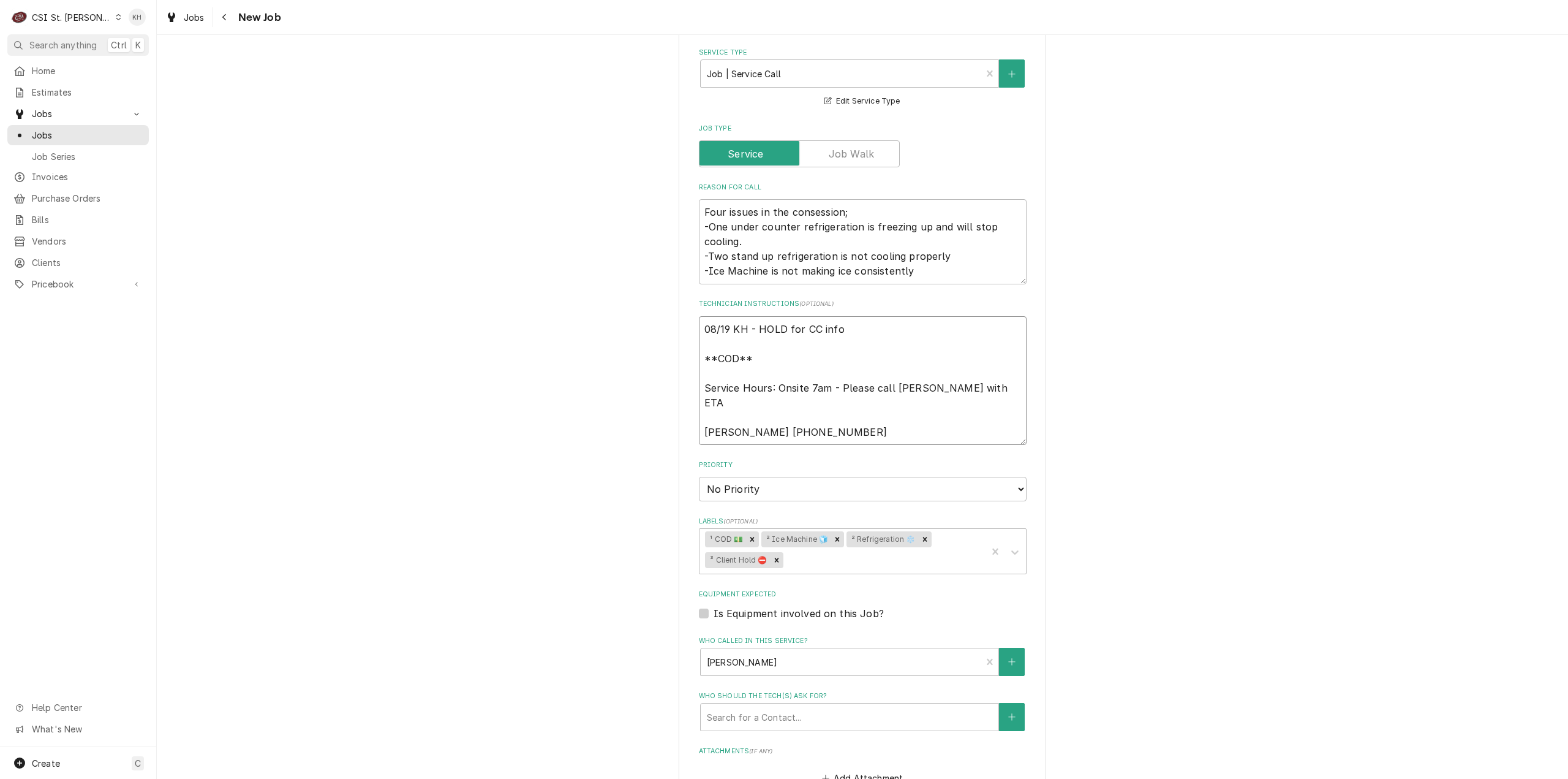
type textarea "x"
type textarea "0 08/19 KH - HOLD for CC info **COD** Service Hours: Onsite 7am - Please call […"
type textarea "x"
type textarea "09 08/19 KH - HOLD for CC info **COD** Service Hours: Onsite 7am - Please call …"
type textarea "x"
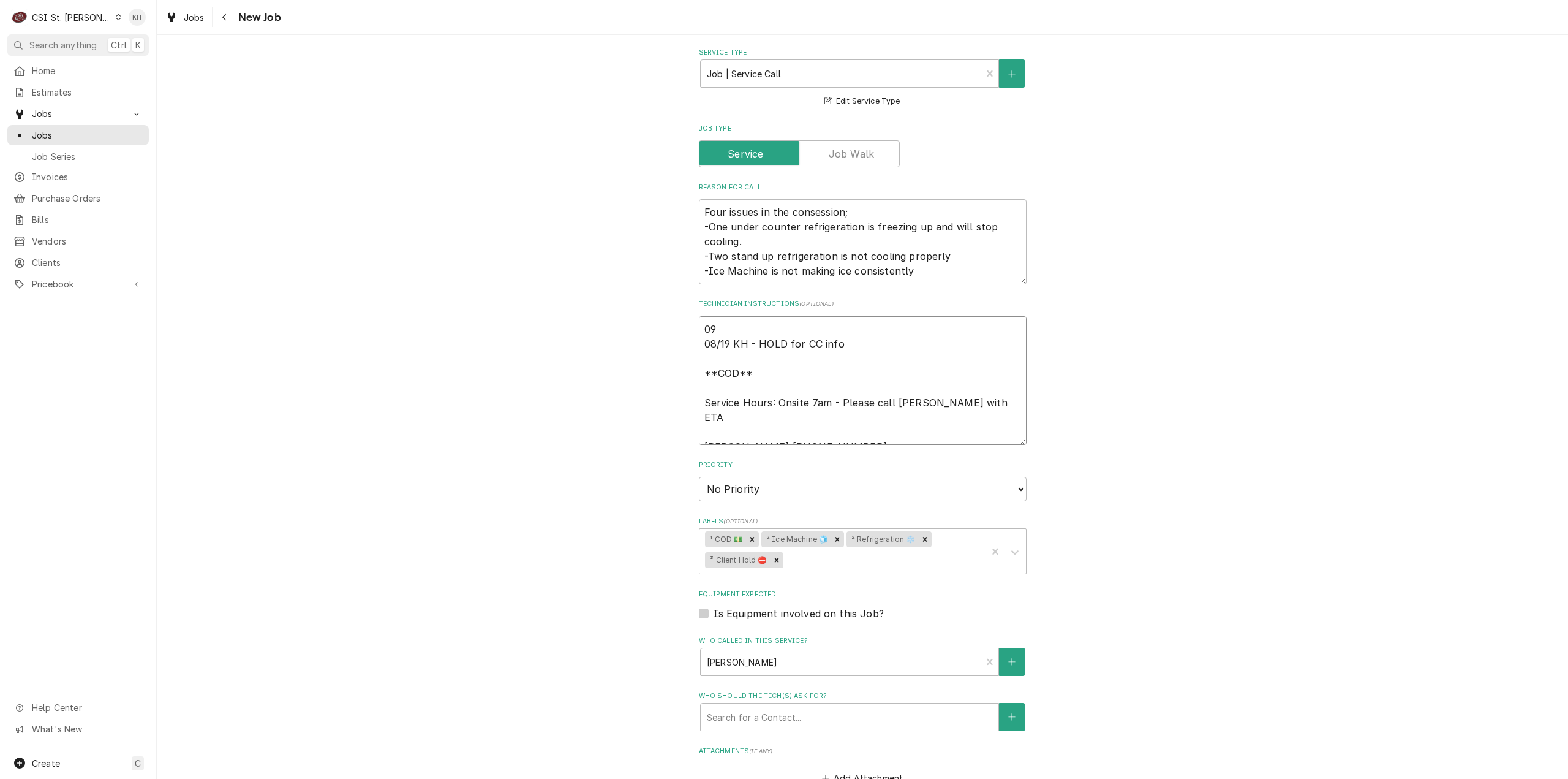
type textarea "09/ 08/19 KH - HOLD for CC info **COD** Service Hours: Onsite 7am - Please call…"
type textarea "x"
type textarea "09/1 08/19 KH - HOLD for CC info **COD** Service Hours: Onsite 7am - Please cal…"
type textarea "x"
type textarea "09/16 08/19 KH - HOLD for CC info **COD** Service Hours: Onsite 7am - Please ca…"
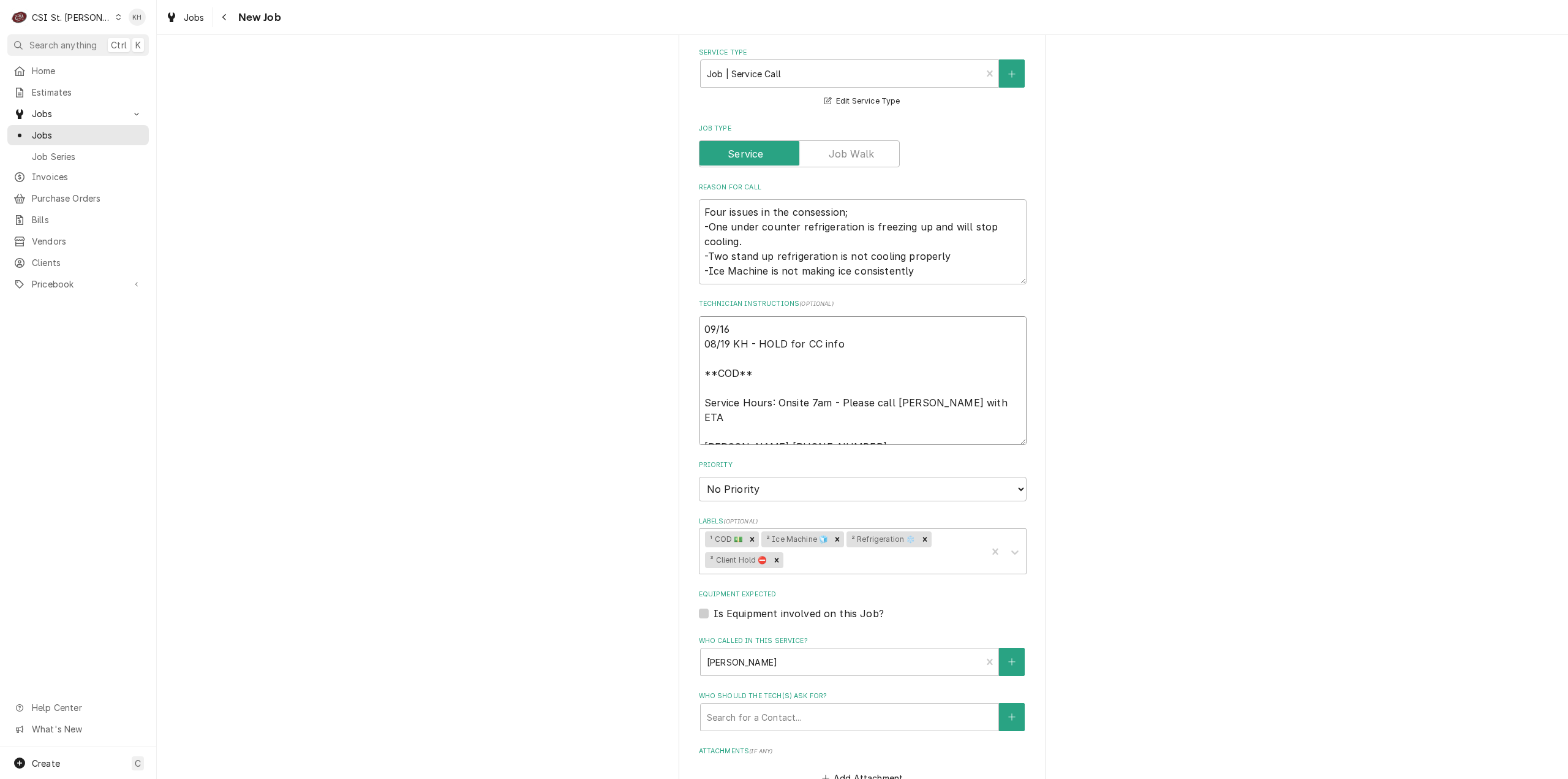
type textarea "x"
type textarea "09/16 08/19 KH - HOLD for CC info **COD** Service Hours: Onsite 7am - Please ca…"
type textarea "x"
type textarea "09/16 K 08/19 KH - HOLD for CC info **COD** Service Hours: Onsite 7am - Please …"
type textarea "x"
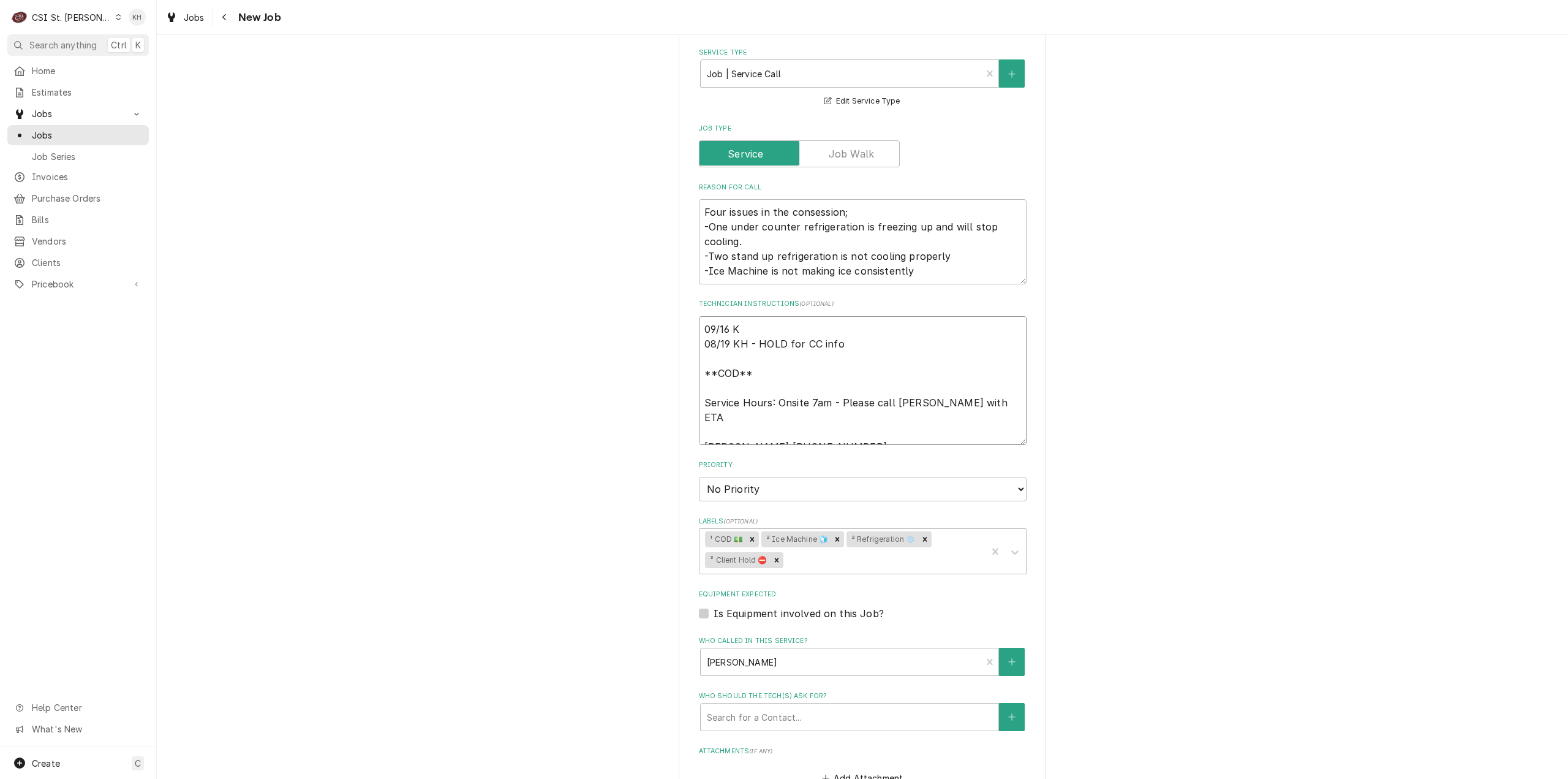
type textarea "09/16 KH 08/19 KH - HOLD for CC info **COD** Service Hours: Onsite 7am - Please…"
type textarea "x"
type textarea "09/16 KH 08/19 KH - HOLD for CC info **COD** Service Hours: Onsite 7am - Please…"
type textarea "x"
type textarea "09/16 KH - 08/19 KH - HOLD for CC info **COD** Service Hours: Onsite 7am - Plea…"
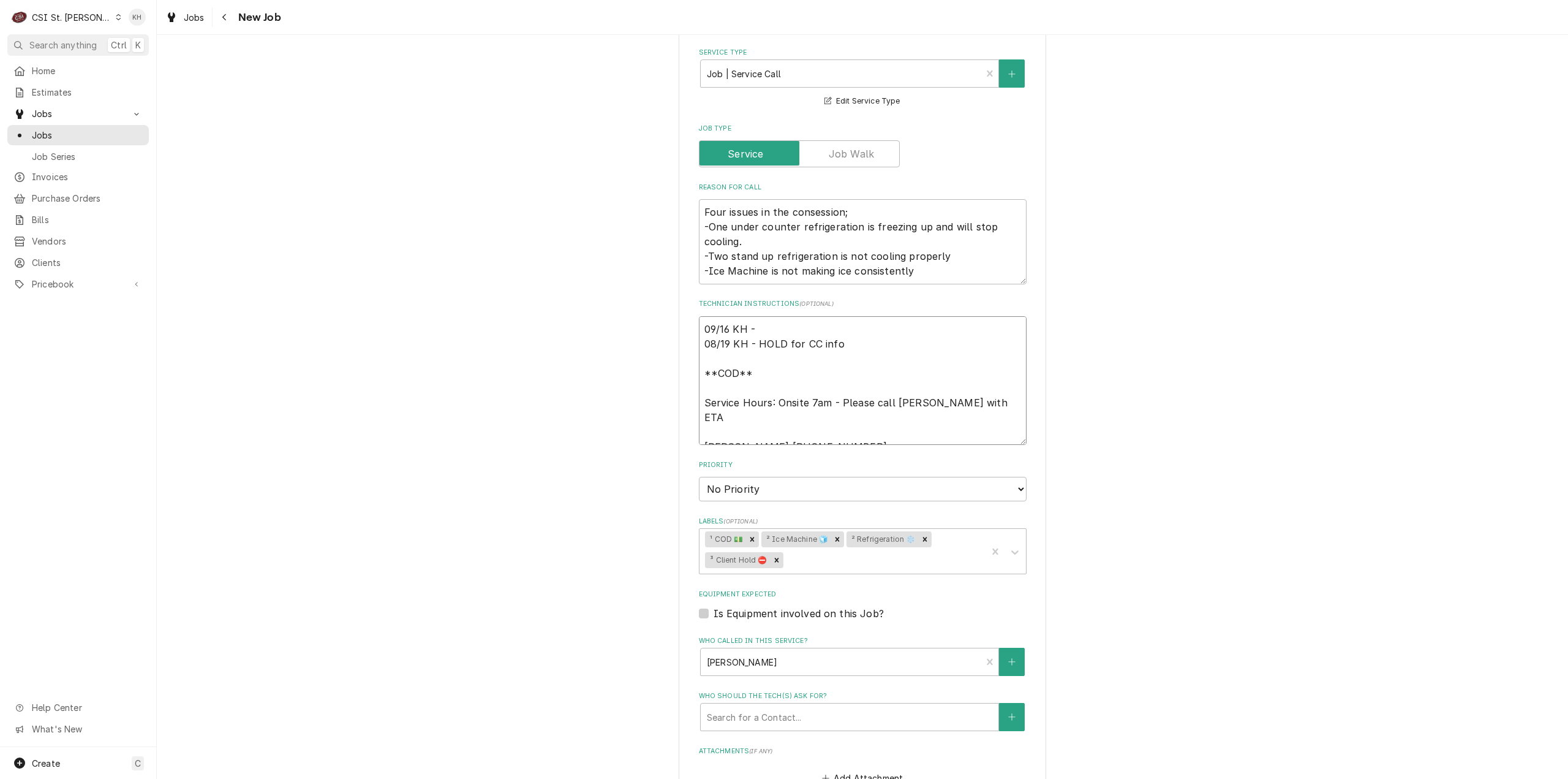
type textarea "x"
type textarea "09/16 KH - 08/19 KH - HOLD for CC info **COD** Service Hours: Onsite 7am - Plea…"
type textarea "x"
type textarea "09/16 KH - S 08/19 KH - HOLD for CC info **COD** Service Hours: Onsite 7am - Pl…"
type textarea "x"
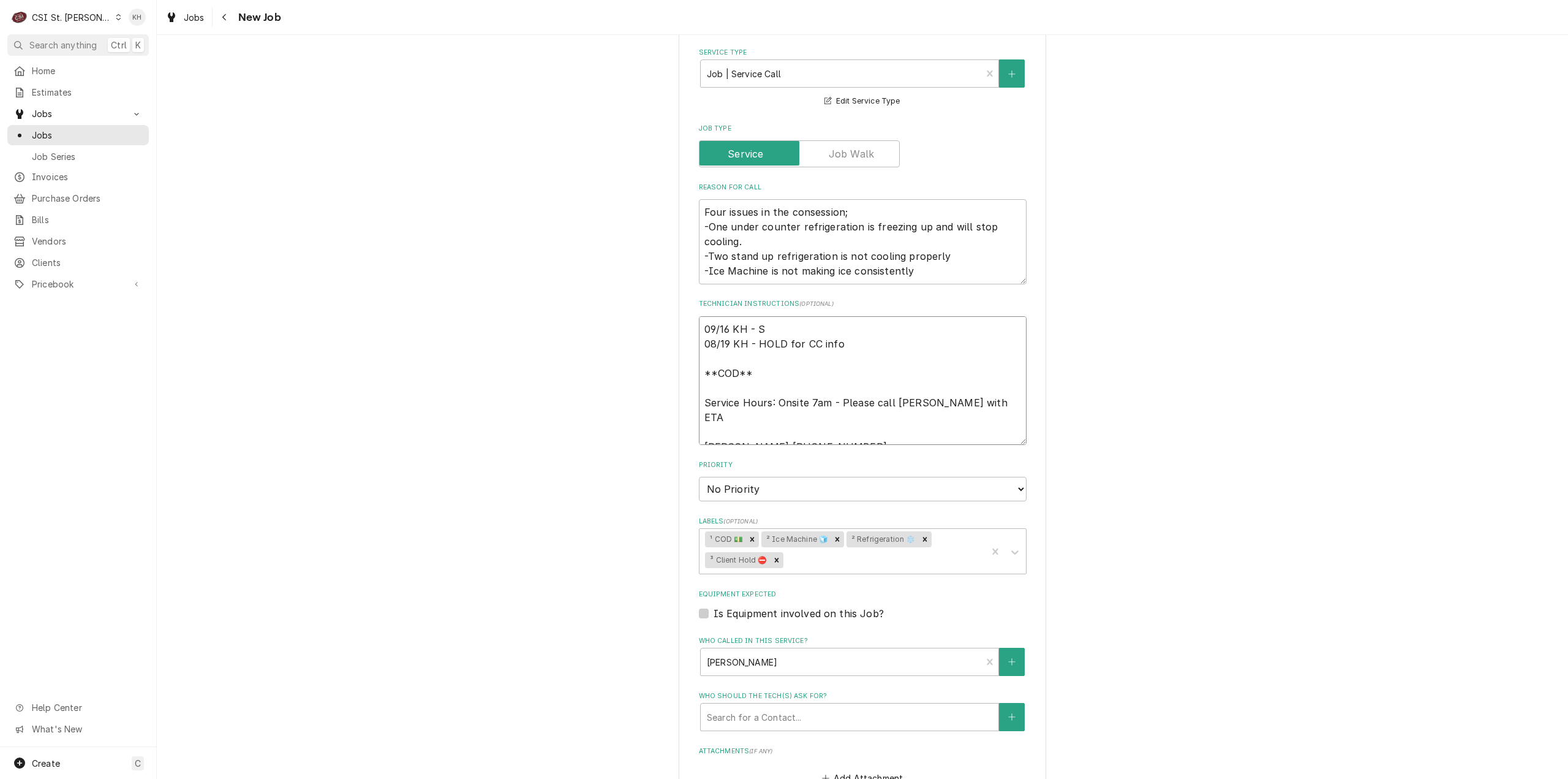
type textarea "09/16 KH - Sp 08/19 KH - HOLD for CC info **COD** Service Hours: Onsite 7am - P…"
type textarea "x"
type textarea "09/16 KH - Spo 08/19 KH - HOLD for CC info **COD** Service Hours: Onsite 7am - …"
type textarea "x"
type textarea "09/16 KH - Spok 08/19 KH - HOLD for CC info **COD** Service Hours: Onsite 7am -…"
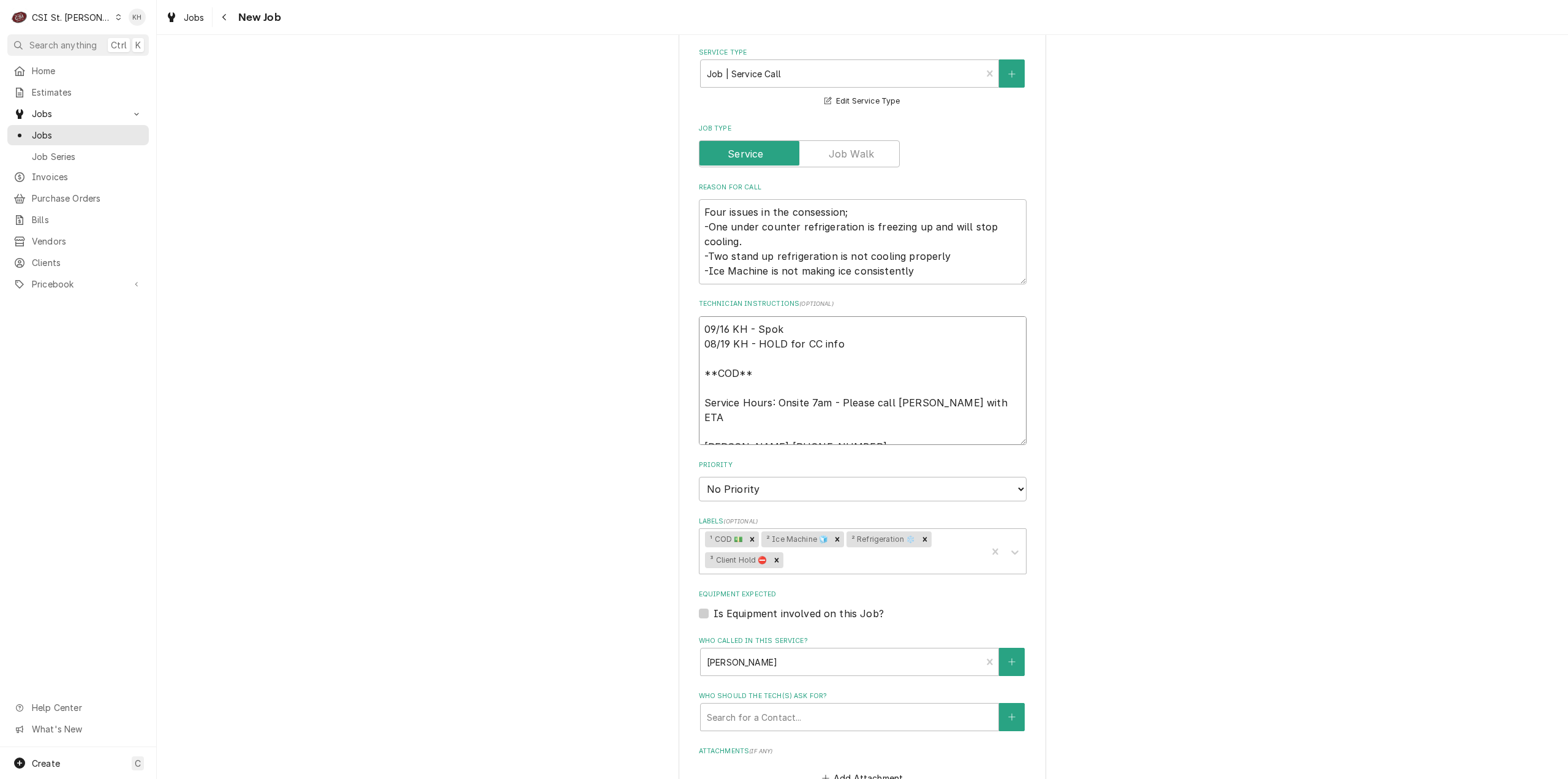
type textarea "x"
type textarea "09/16 KH - Spoke 08/19 KH - HOLD for CC info **COD** Service Hours: Onsite 7am …"
type textarea "x"
type textarea "09/16 KH - Spokei 08/19 KH - HOLD for CC info **COD** Service Hours: Onsite 7am…"
type textarea "x"
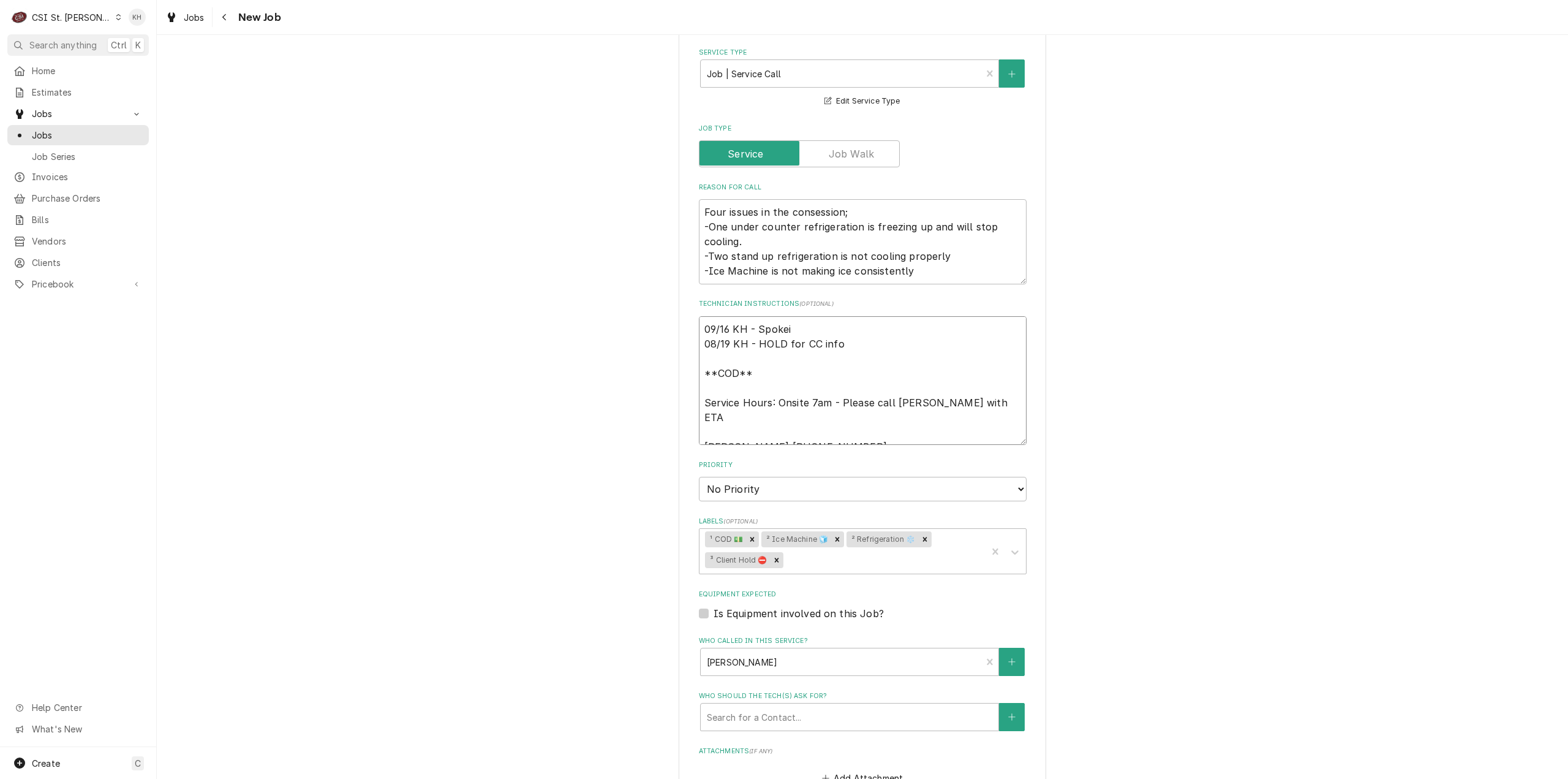
type textarea "09/16 KH - Spoke 08/19 KH - HOLD for CC info **COD** Service Hours: Onsite 7am …"
type textarea "x"
type textarea "09/16 KH - Spoke 08/19 KH - HOLD for CC info **COD** Service Hours: Onsite 7am …"
type textarea "x"
type textarea "09/16 KH - Spoke w 08/19 KH - HOLD for CC info **COD** Service Hours: Onsite 7a…"
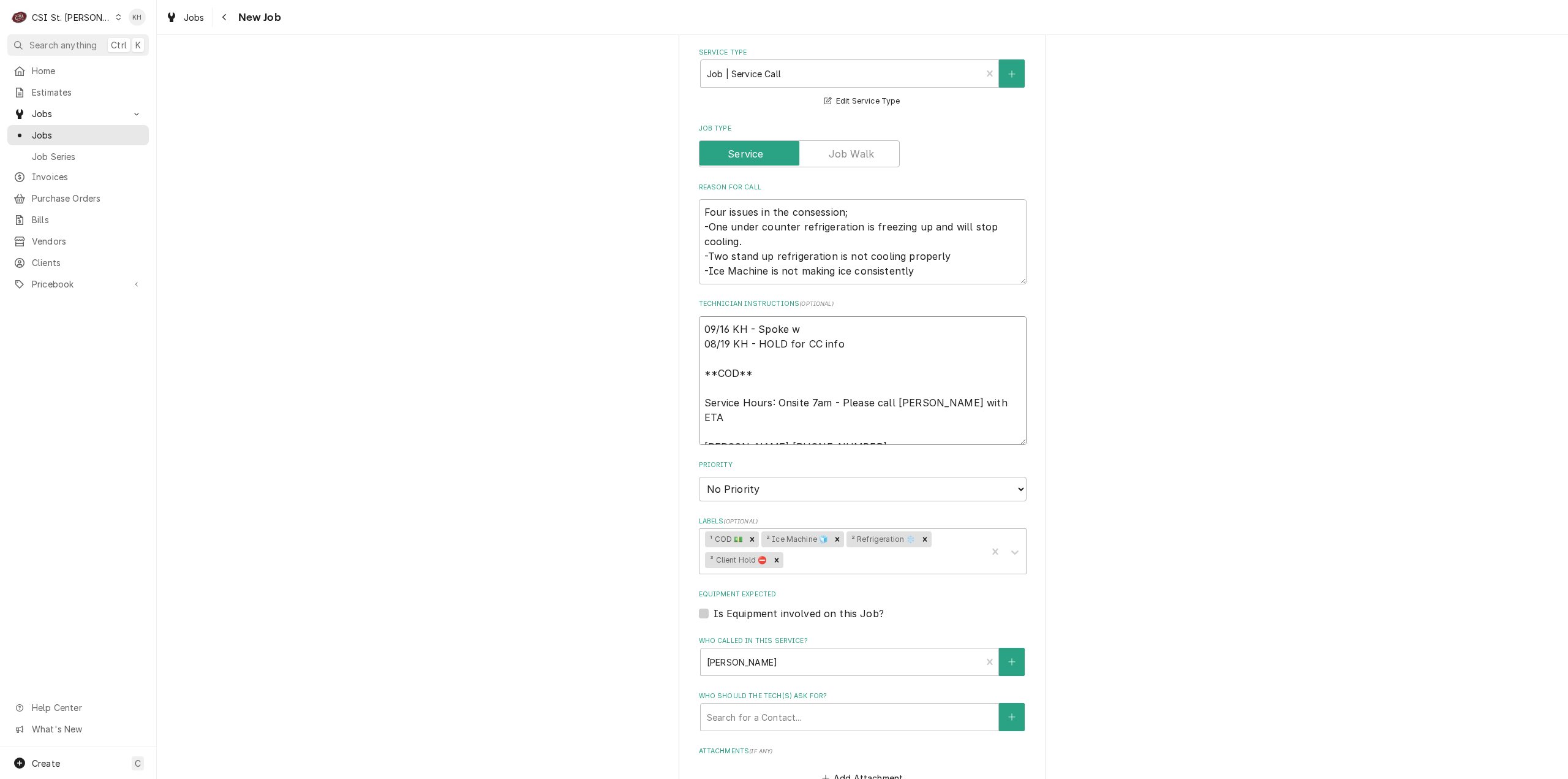
type textarea "x"
type textarea "09/16 KH - Spoke wi 08/19 KH - HOLD for CC info **COD** Service Hours: Onsite 7…"
type textarea "x"
type textarea "09/16 KH - Spoke wit 08/19 KH - HOLD for CC info **COD** Service Hours: Onsite …"
type textarea "x"
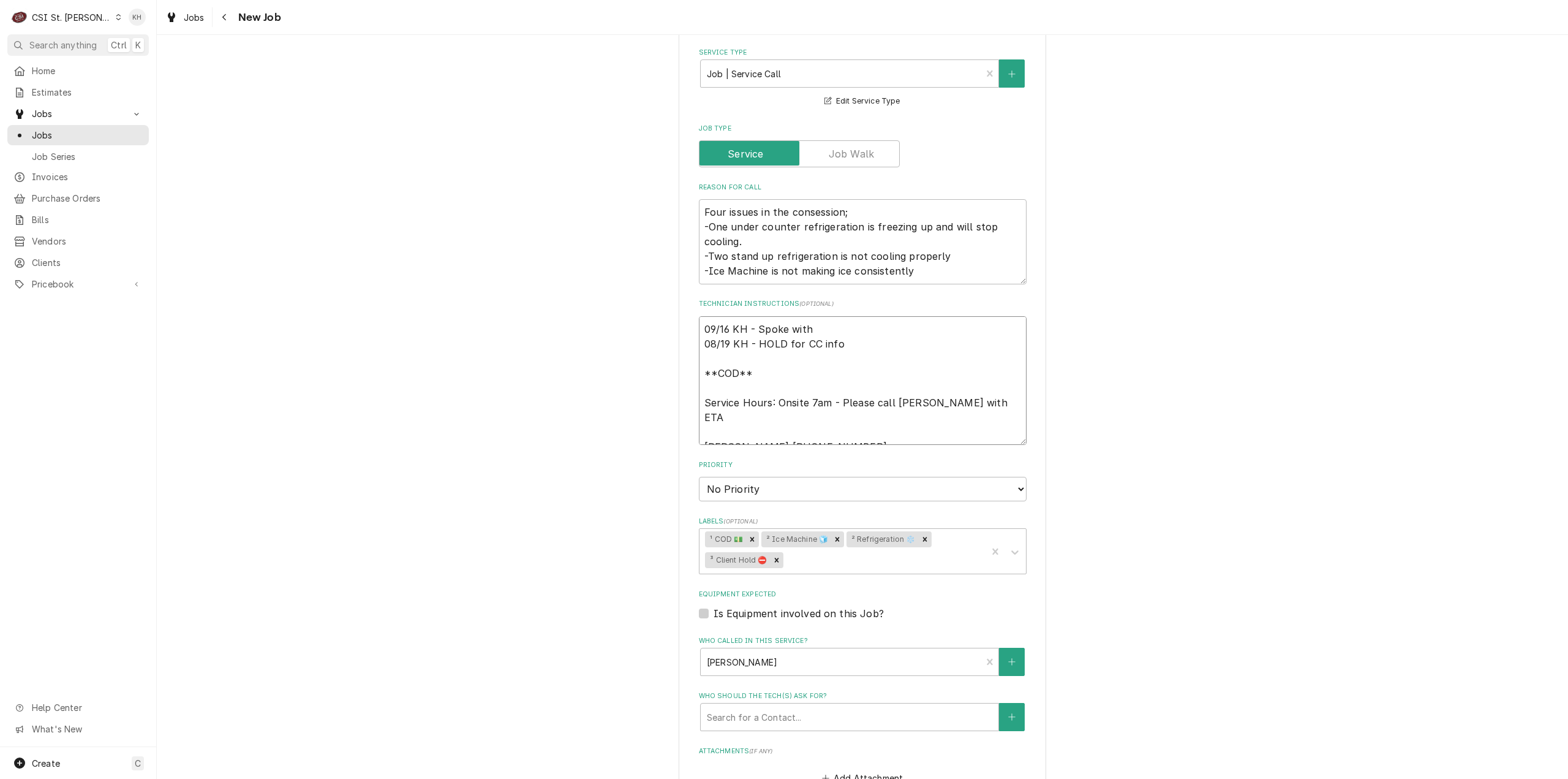
type textarea "09/16 KH - Spoke with 08/19 KH - HOLD for CC info **COD** Service Hours: Onsite…"
type textarea "x"
type textarea "09/16 KH - Spoke with A 08/19 KH - HOLD for CC info **COD** Service Hours: Onsi…"
type textarea "x"
type textarea "09/16 KH - Spoke with Ad 08/19 KH - HOLD for CC info **COD** Service Hours: Ons…"
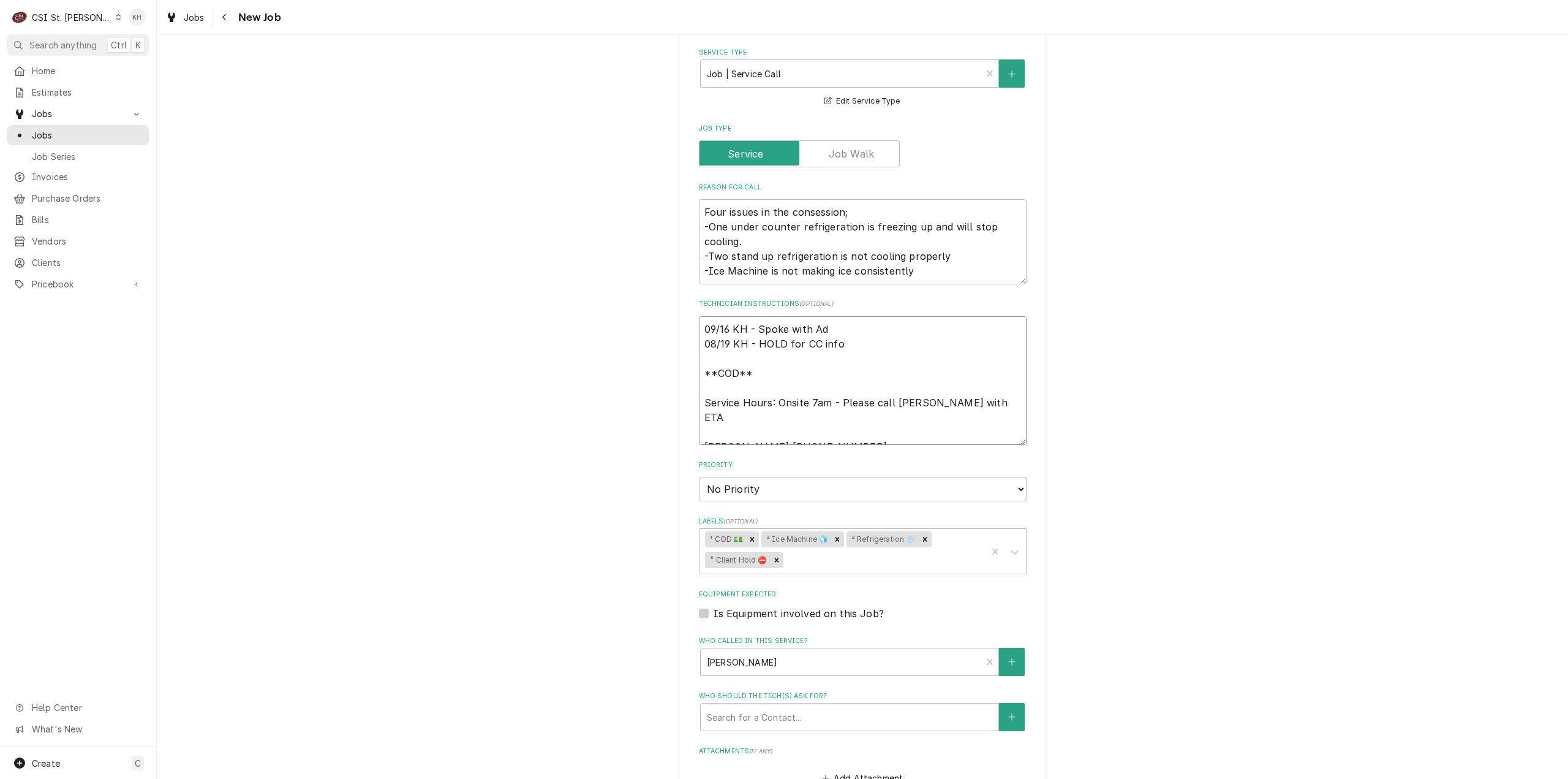
type textarea "x"
type textarea "09/16 KH - Spoke with Adam 08/19 KH - HOLD for CC info **COD** Service Hours: O…"
type textarea "x"
type textarea "09/16 KH - Spoke with Adam 08/19 KH - HOLD for CC info **COD** Service Hours: O…"
type textarea "x"
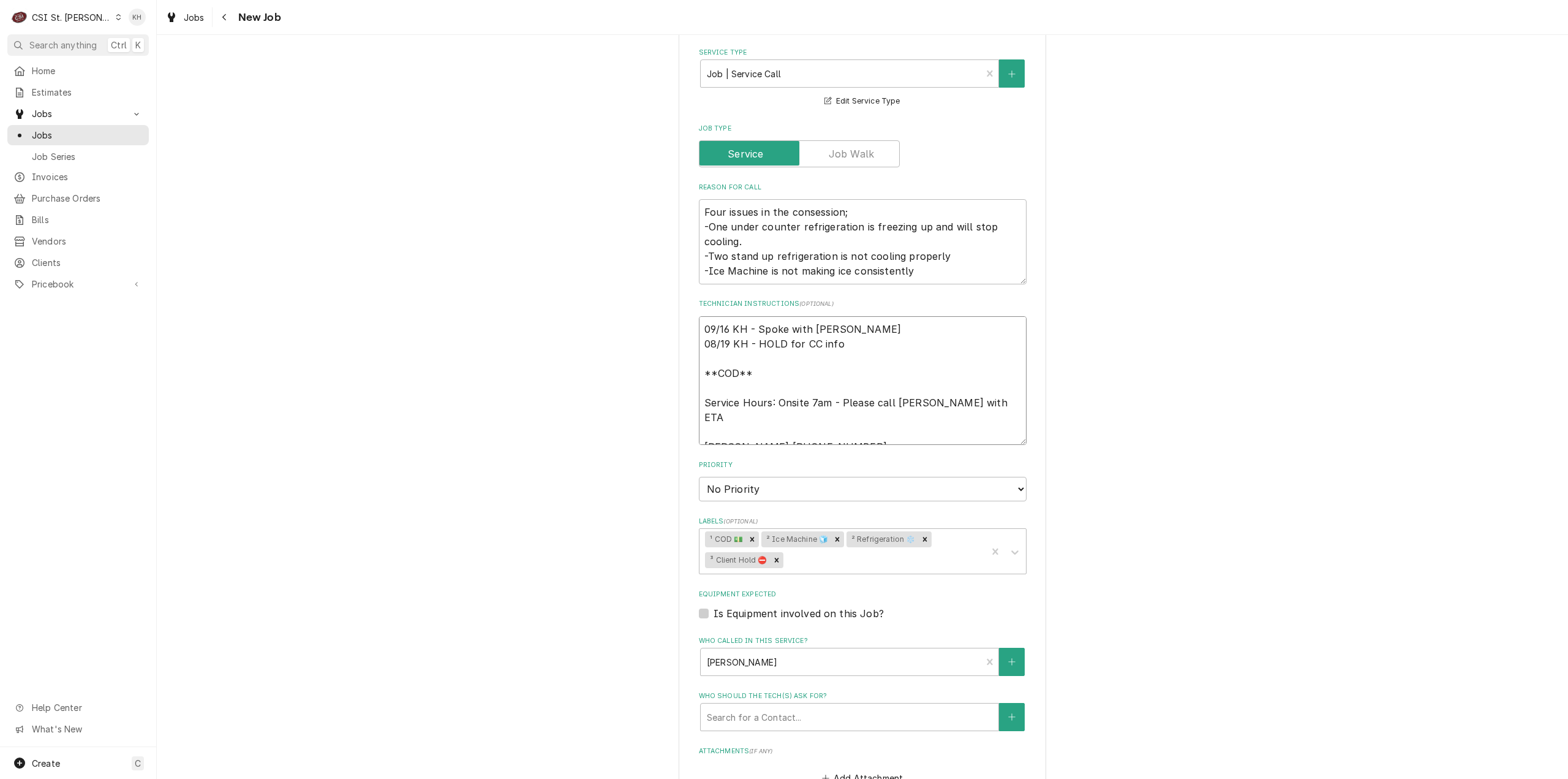
type textarea "09/16 KH - Spoke with Adam w 08/19 KH - HOLD for CC info **COD** Service Hours:…"
type textarea "x"
type textarea "09/16 KH - Spoke with Adam wh 08/19 KH - HOLD for CC info **COD** Service Hours…"
type textarea "x"
type textarea "09/16 KH - Spoke with Adam who 08/19 KH - HOLD for CC info **COD** Service Hour…"
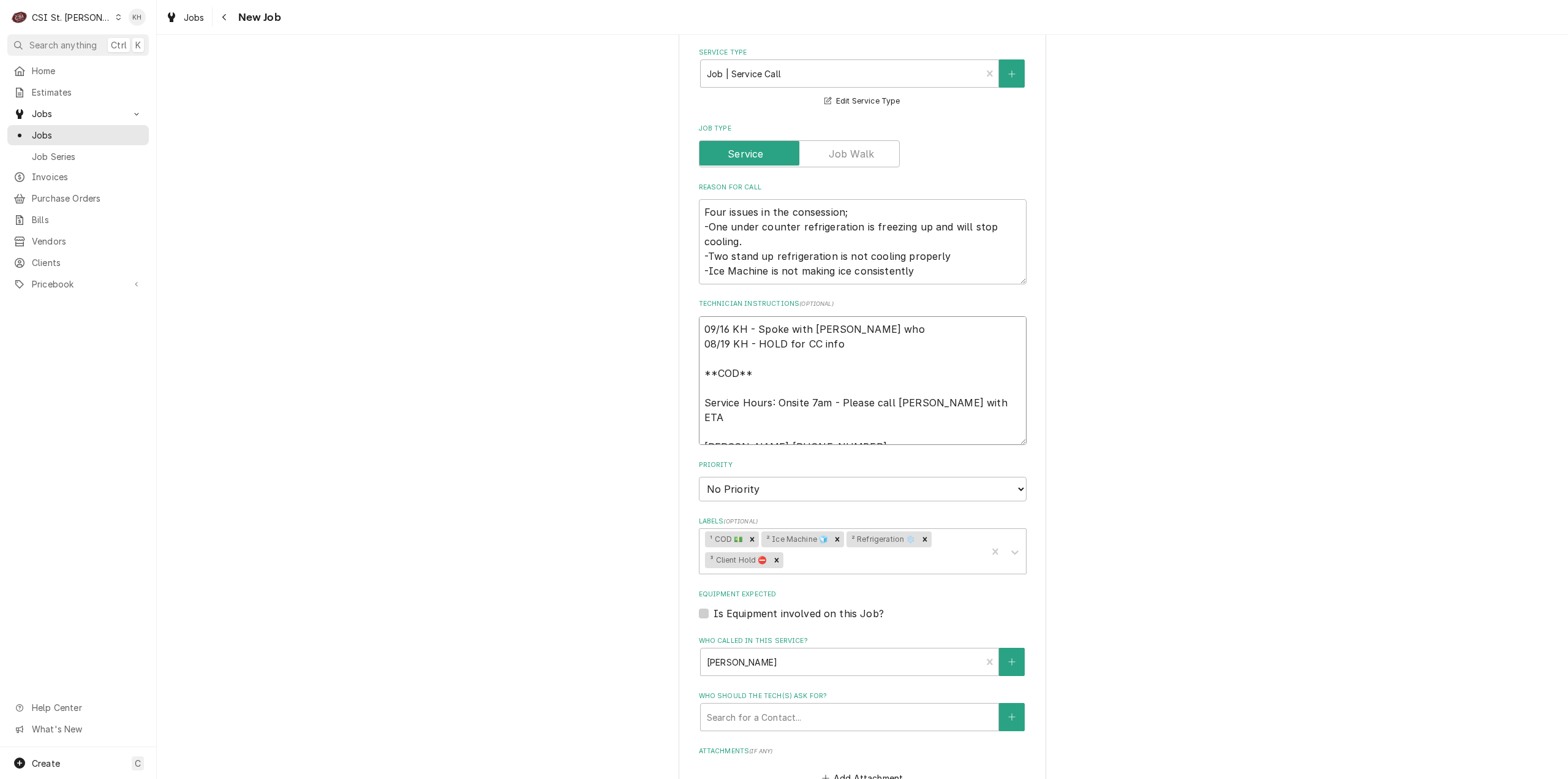
type textarea "x"
type textarea "09/16 KH - Spoke with Adam who 08/19 KH - HOLD for CC info **COD** Service Hour…"
type textarea "x"
type textarea "09/16 KH - Spoke with Adam who s 08/19 KH - HOLD for CC info **COD** Service Ho…"
type textarea "x"
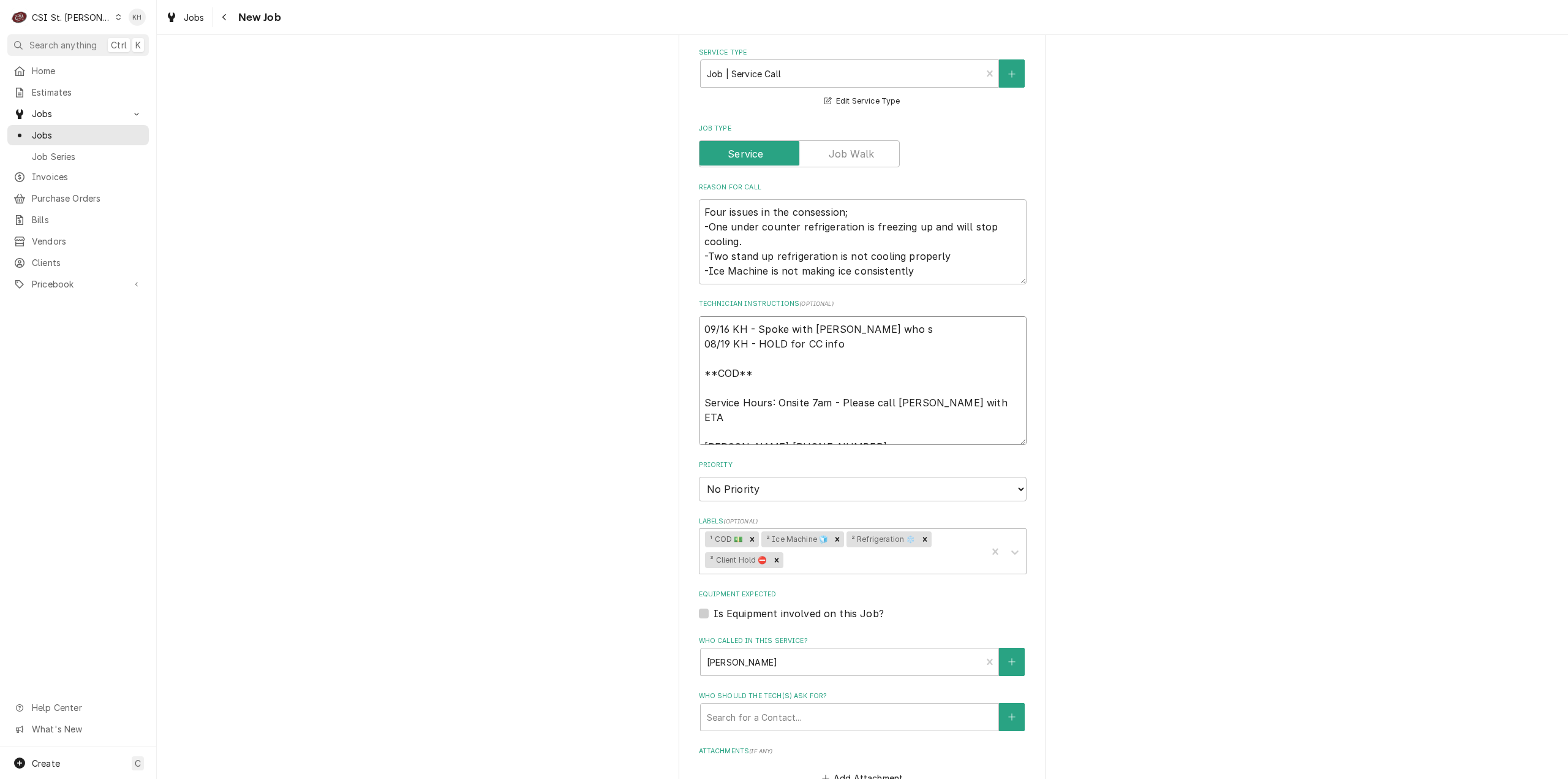
type textarea "09/16 KH - Spoke with Adam who st 08/19 KH - HOLD for CC info **COD** Service H…"
type textarea "x"
type textarea "09/16 KH - Spoke with Adam who sta 08/19 KH - HOLD for CC info **COD** Service …"
type textarea "x"
type textarea "09/16 KH - Spoke with Adam who stat 08/19 KH - HOLD for CC info **COD** Service…"
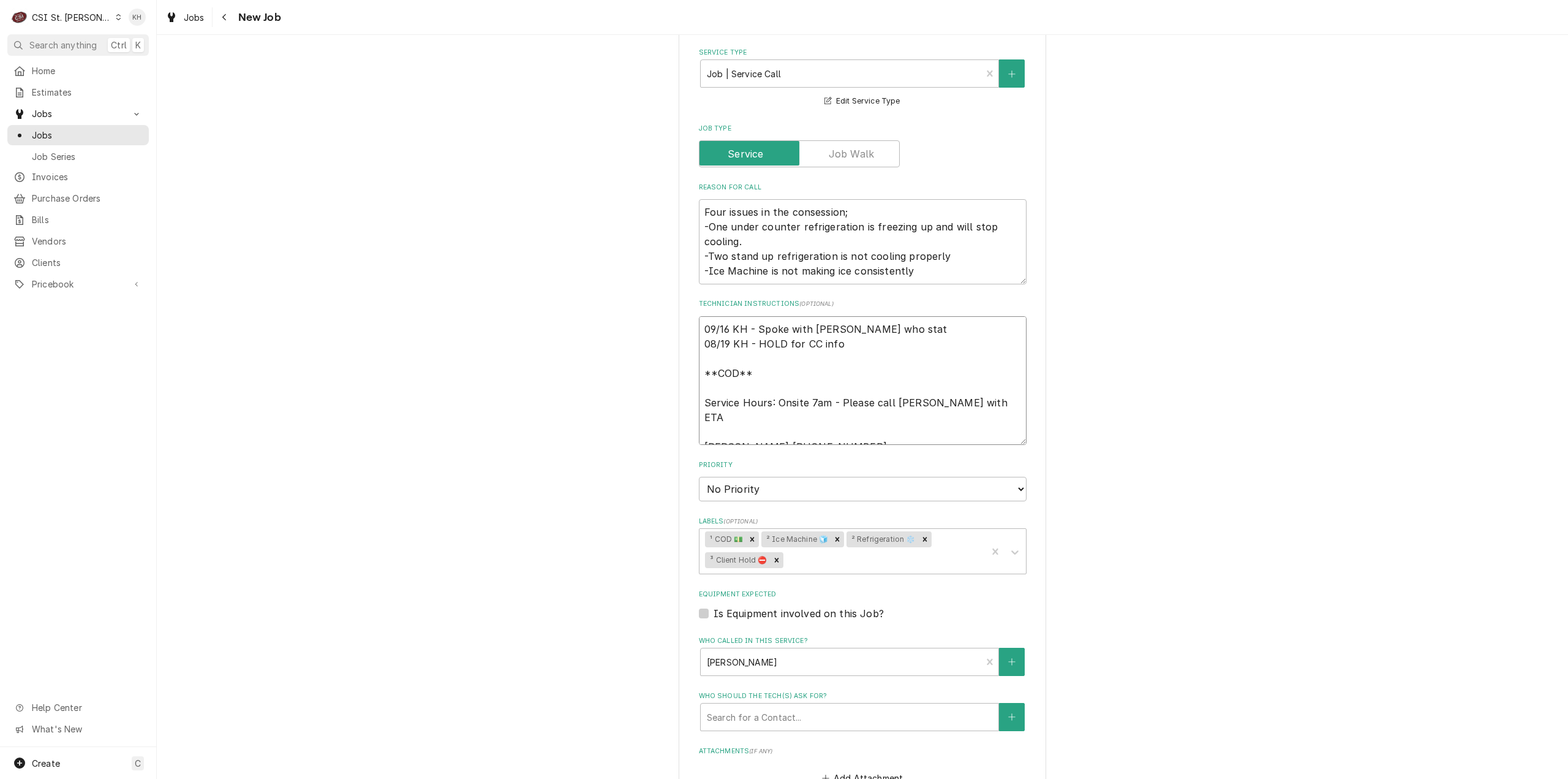
type textarea "x"
type textarea "09/16 KH - Spoke with Adam who state 08/19 KH - HOLD for CC info **COD** Servic…"
type textarea "x"
type textarea "09/16 KH - Spoke with Adam who stated 08/19 KH - HOLD for CC info **COD** Servi…"
type textarea "x"
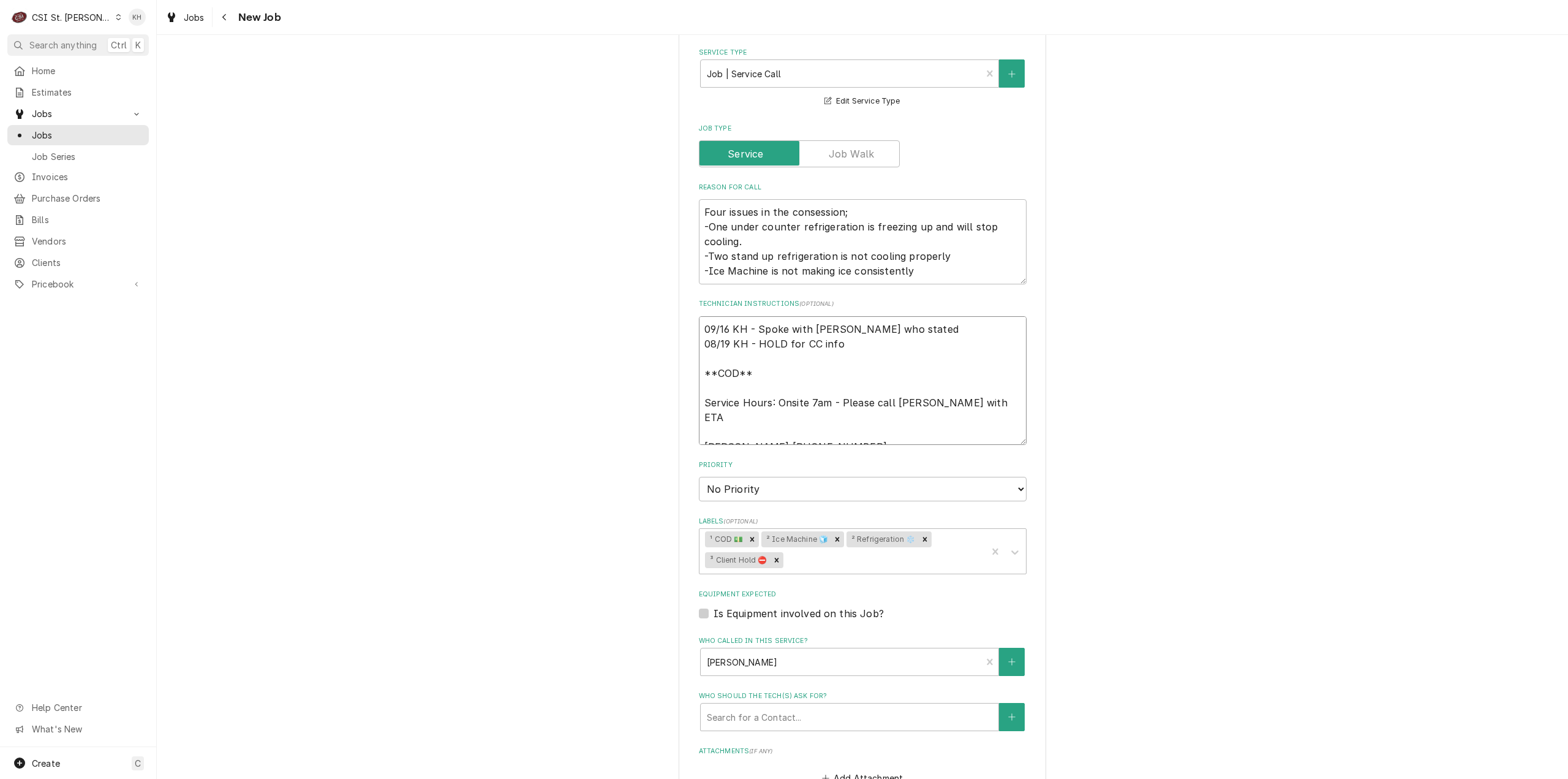
type textarea "09/16 KH - Spoke with Adam who stated 08/19 KH - HOLD for CC info **COD** Servi…"
type textarea "x"
type textarea "09/16 KH - Spoke with Adam who stated h 08/19 KH - HOLD for CC info **COD** Ser…"
type textarea "x"
type textarea "09/16 KH - Spoke with Adam who stated he 08/19 KH - HOLD for CC info **COD** Se…"
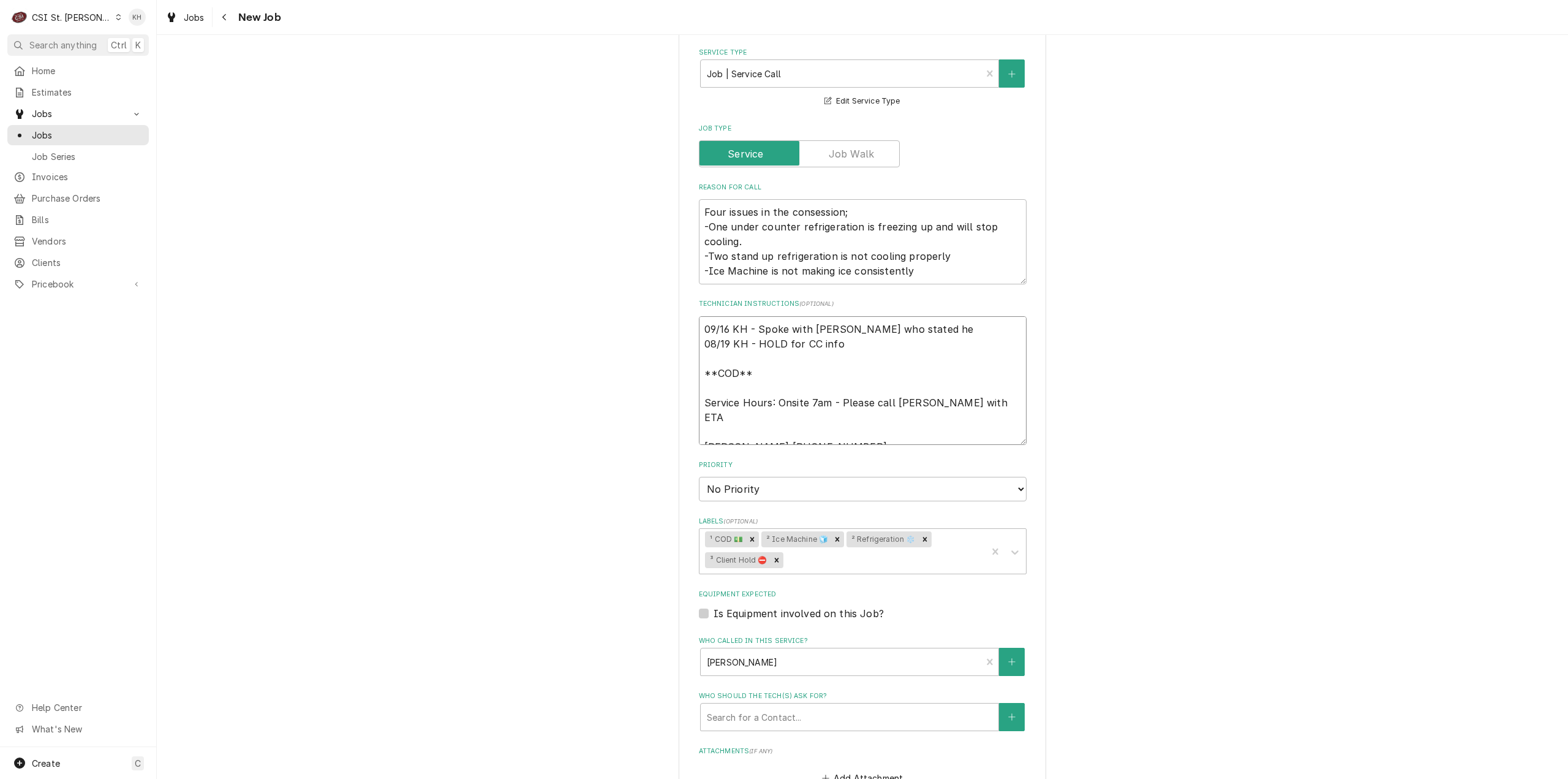
type textarea "x"
type textarea "09/16 KH - Spoke with Adam who stated he e 08/19 KH - HOLD for CC info **COD** …"
type textarea "x"
type textarea "09/16 KH - Spoke with Adam who stated he 08/19 KH - HOLD for CC info **COD** Se…"
type textarea "x"
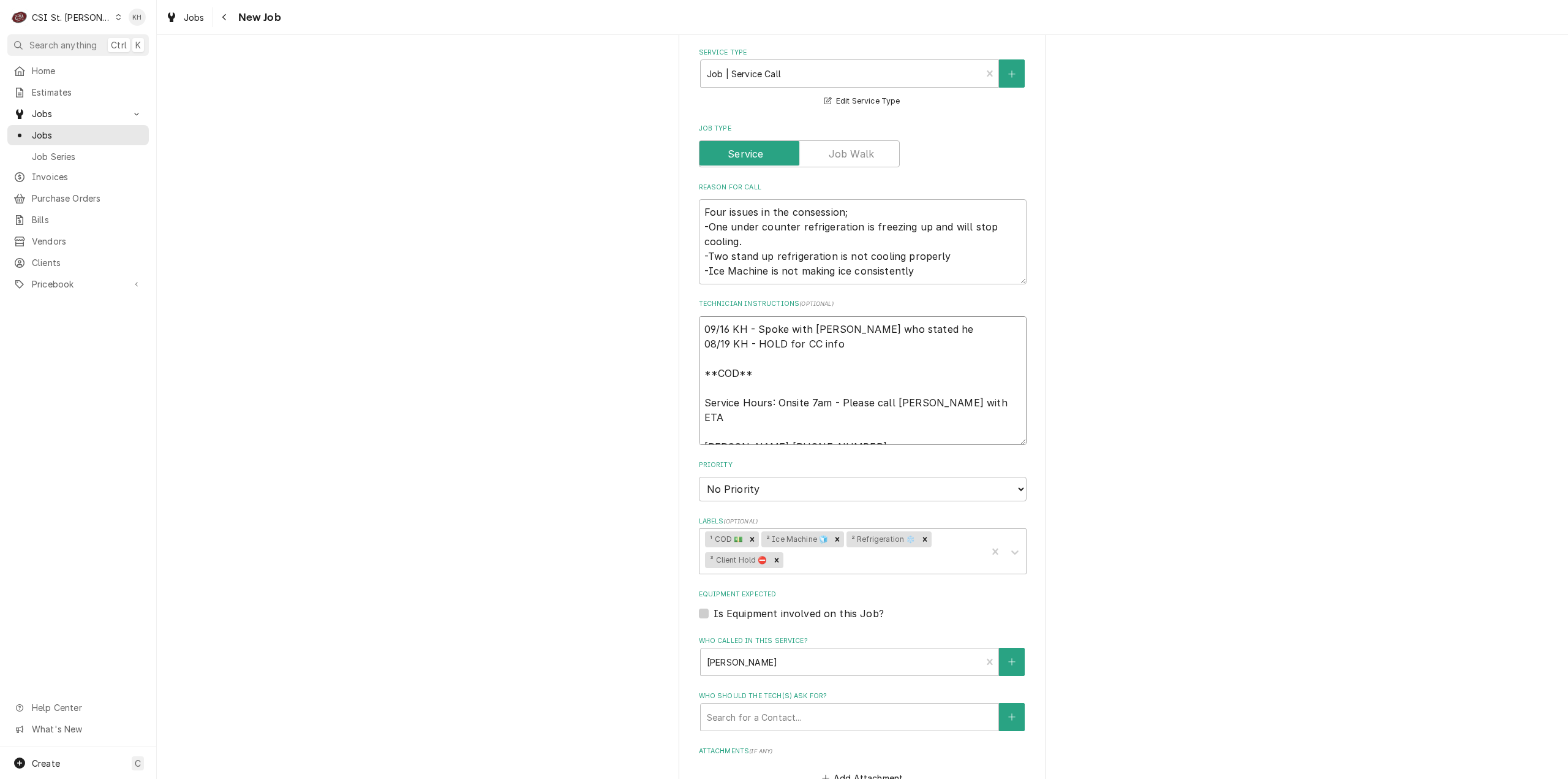
type textarea "09/16 KH - Spoke with Adam who stated he w 08/19 KH - HOLD for CC info **COD** …"
type textarea "x"
type textarea "09/16 KH - Spoke with Adam who stated he wi 08/19 KH - HOLD for CC info **COD**…"
type textarea "x"
type textarea "09/16 KH - Spoke with Adam who stated he wil 08/19 KH - HOLD for CC info **COD*…"
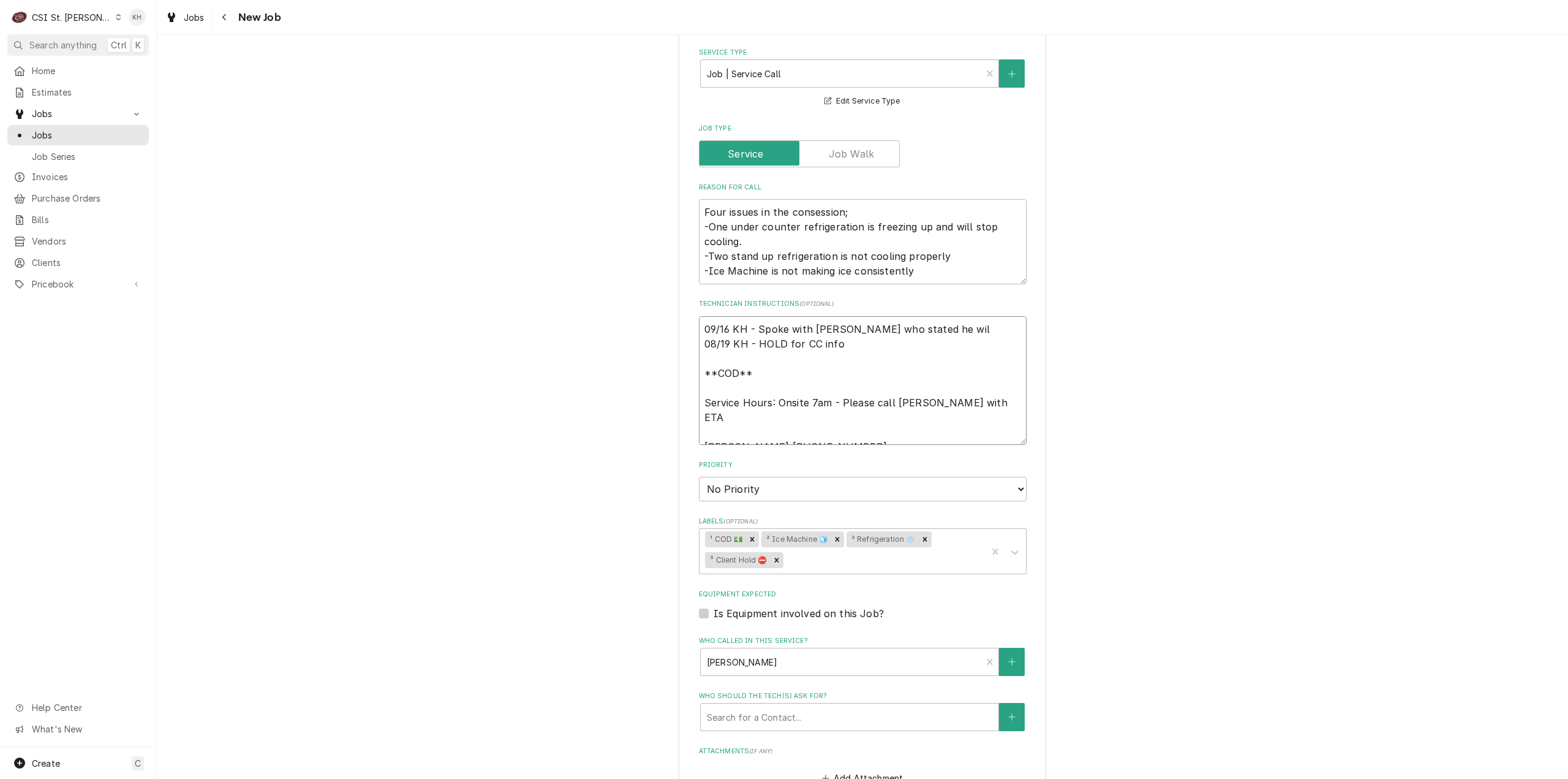
type textarea "x"
type textarea "09/16 KH - Spoke with Adam who stated he will 08/19 KH - HOLD for CC info **COD…"
type textarea "x"
type textarea "09/16 KH - Spoke with Adam who stated he will 08/19 KH - HOLD for CC info **COD…"
type textarea "x"
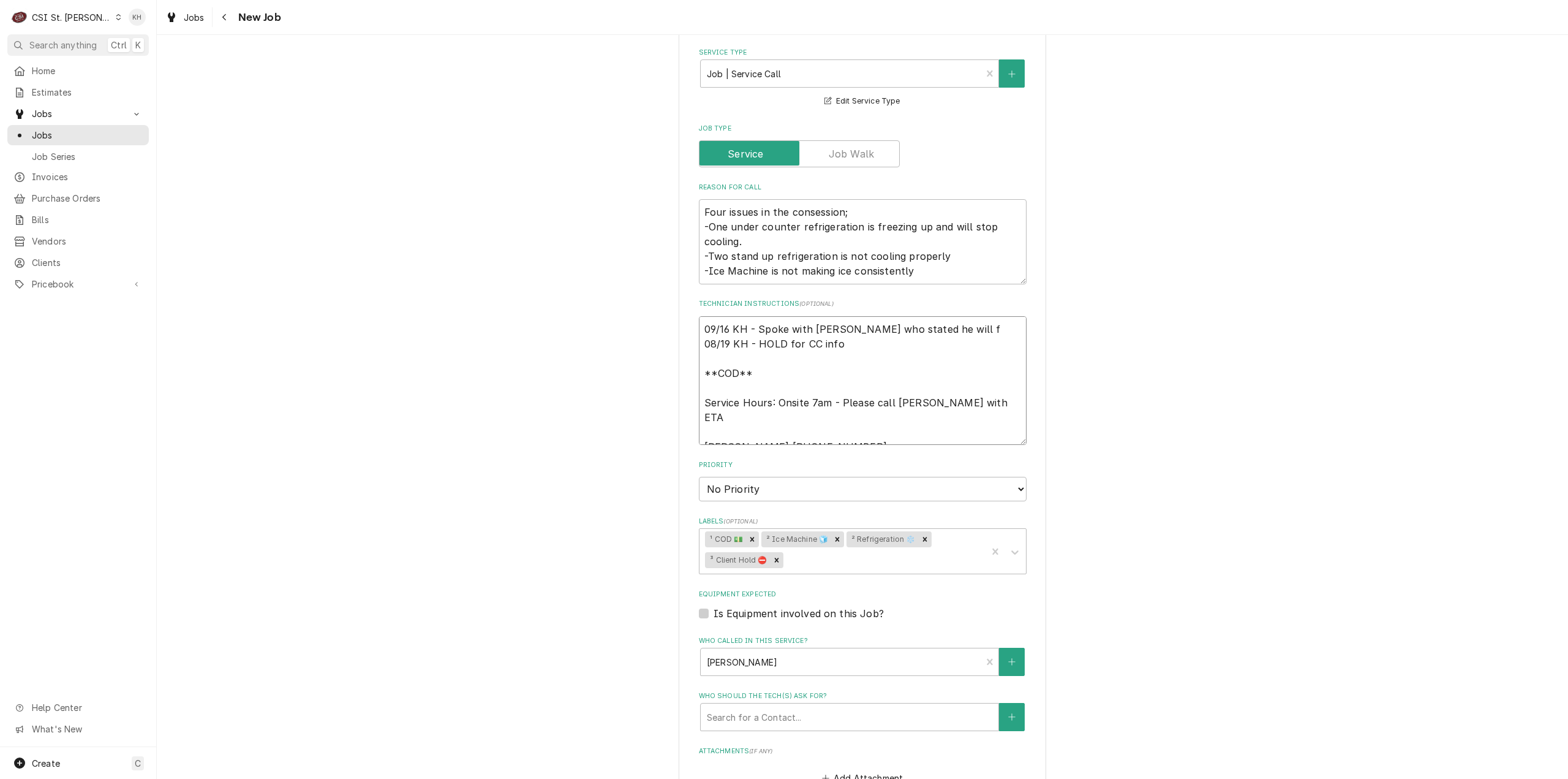
type textarea "09/16 KH - Spoke with Adam who stated he will fo 08/19 KH - HOLD for CC info **…"
type textarea "x"
type textarea "09/16 KH - Spoke with Adam who stated he will fol 08/19 KH - HOLD for CC info *…"
type textarea "x"
type textarea "09/16 KH - Spoke with Adam who stated he will foll 08/19 KH - HOLD for CC info …"
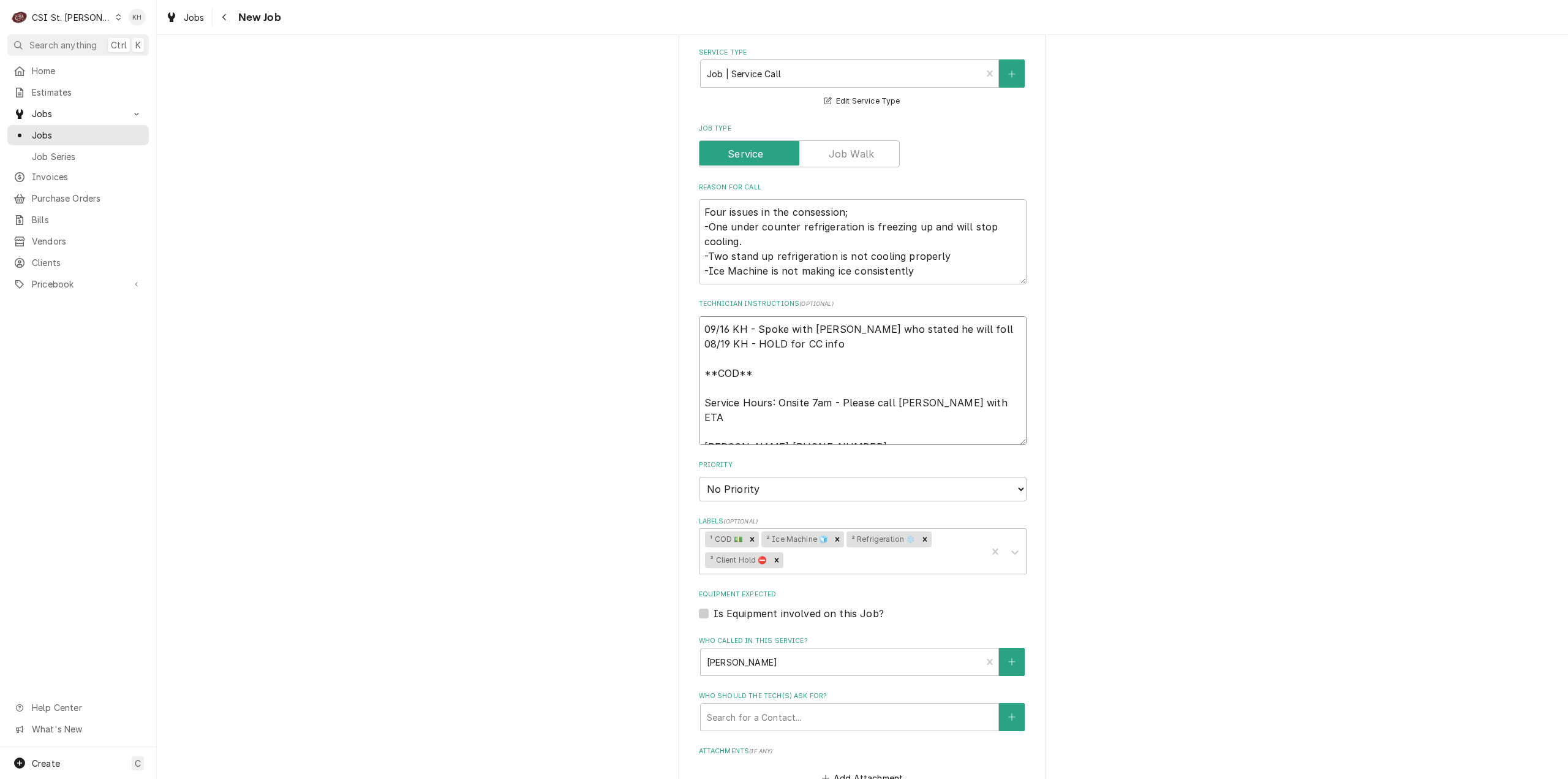
type textarea "x"
type textarea "09/16 KH - Spoke with Adam who stated he will follo 08/19 KH - HOLD for CC info…"
type textarea "x"
type textarea "09/16 KH - Spoke with Adam who stated he will follow 08/19 KH - HOLD for CC inf…"
type textarea "x"
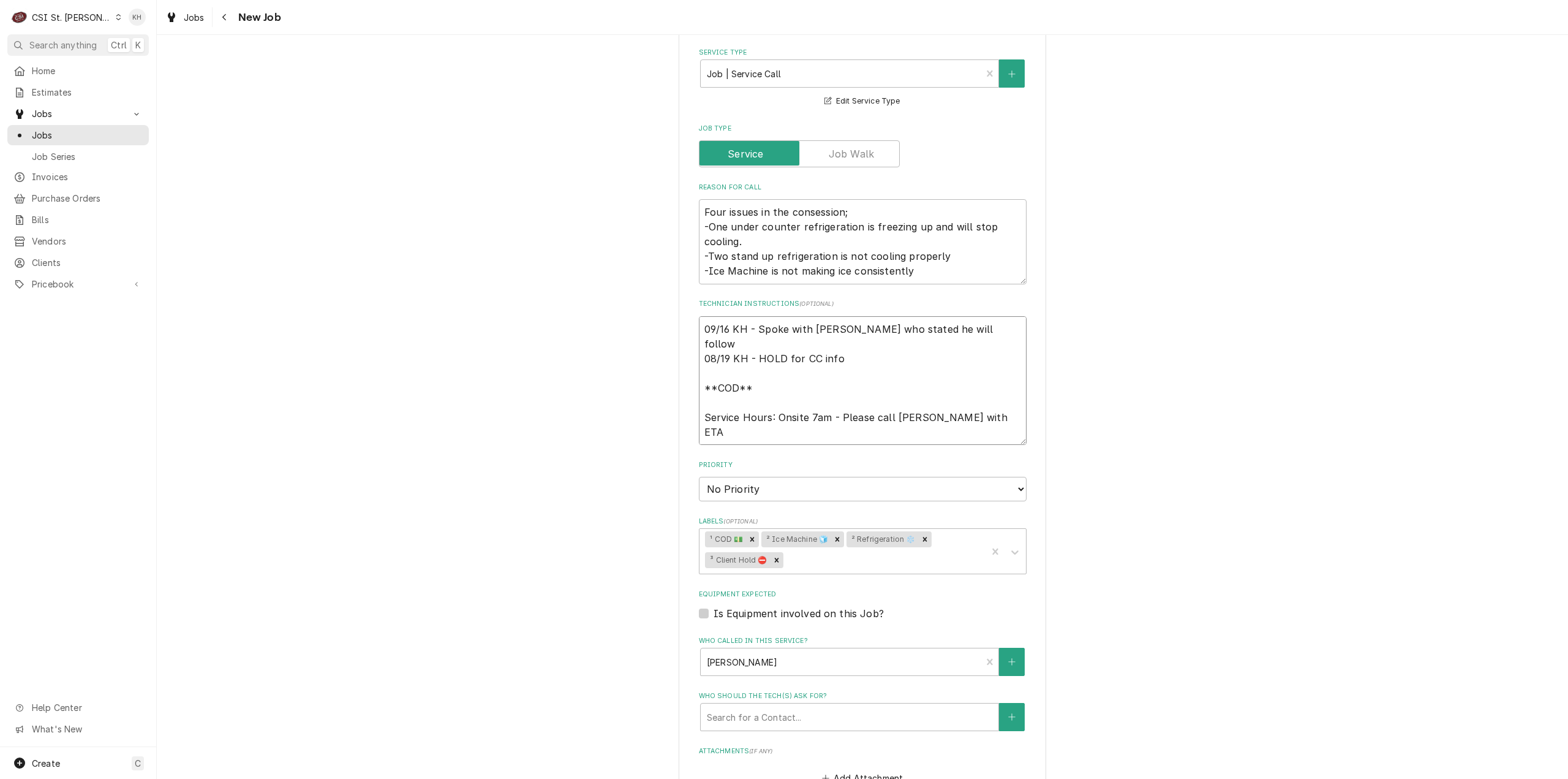
type textarea "09/16 KH - Spoke with Adam who stated he will follow u 08/19 KH - HOLD for CC i…"
type textarea "x"
type textarea "09/16 KH - Spoke with Adam who stated he will follow up 08/19 KH - HOLD for CC …"
type textarea "x"
type textarea "09/16 KH - Spoke with Adam who stated he will follow up 08/19 KH - HOLD for CC …"
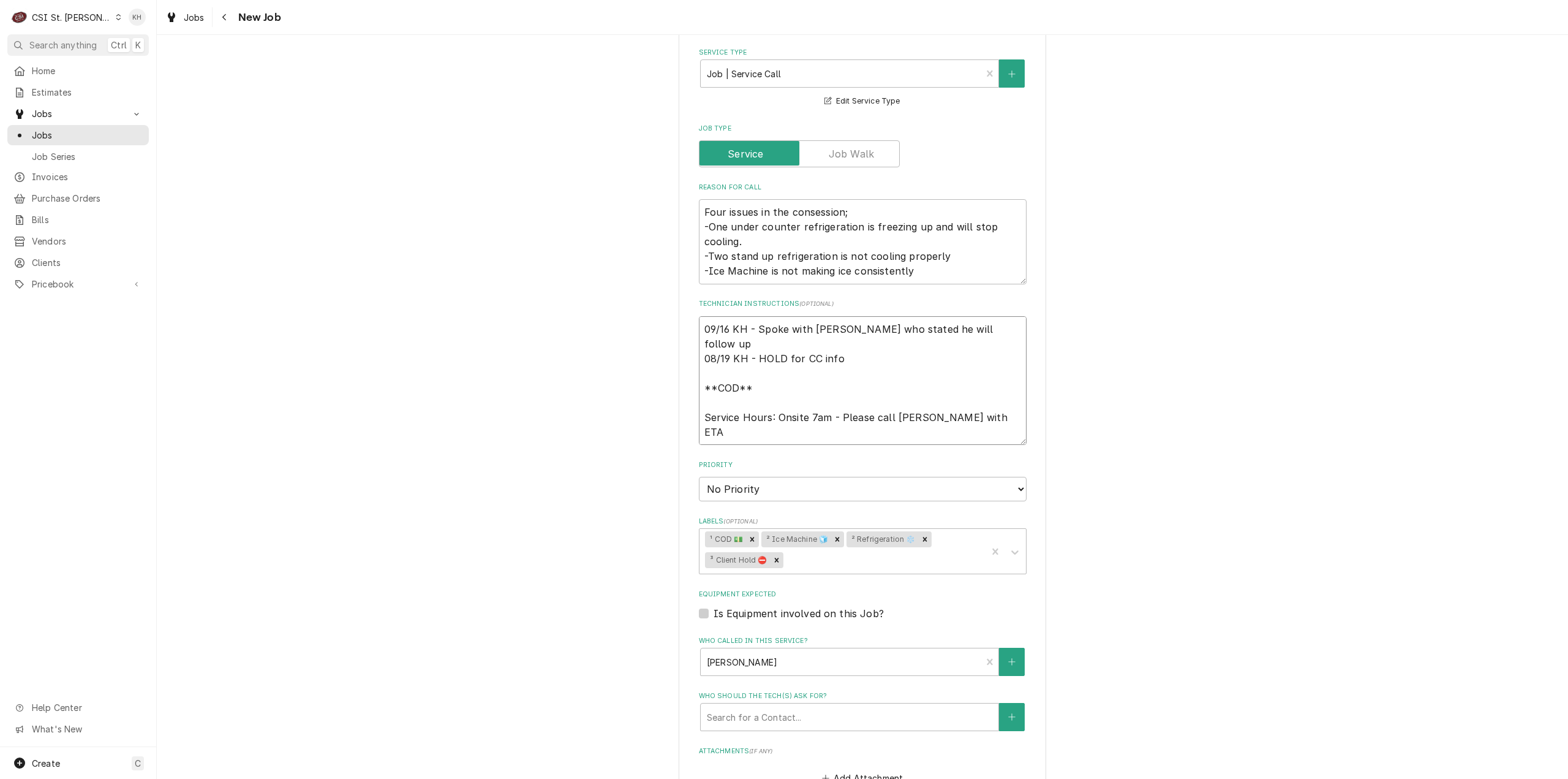
type textarea "x"
type textarea "09/16 KH - Spoke with Adam who stated he will follow up w 08/19 KH - HOLD for C…"
type textarea "x"
type textarea "09/16 KH - Spoke with Adam who stated he will follow up wi 08/19 KH - HOLD for …"
type textarea "x"
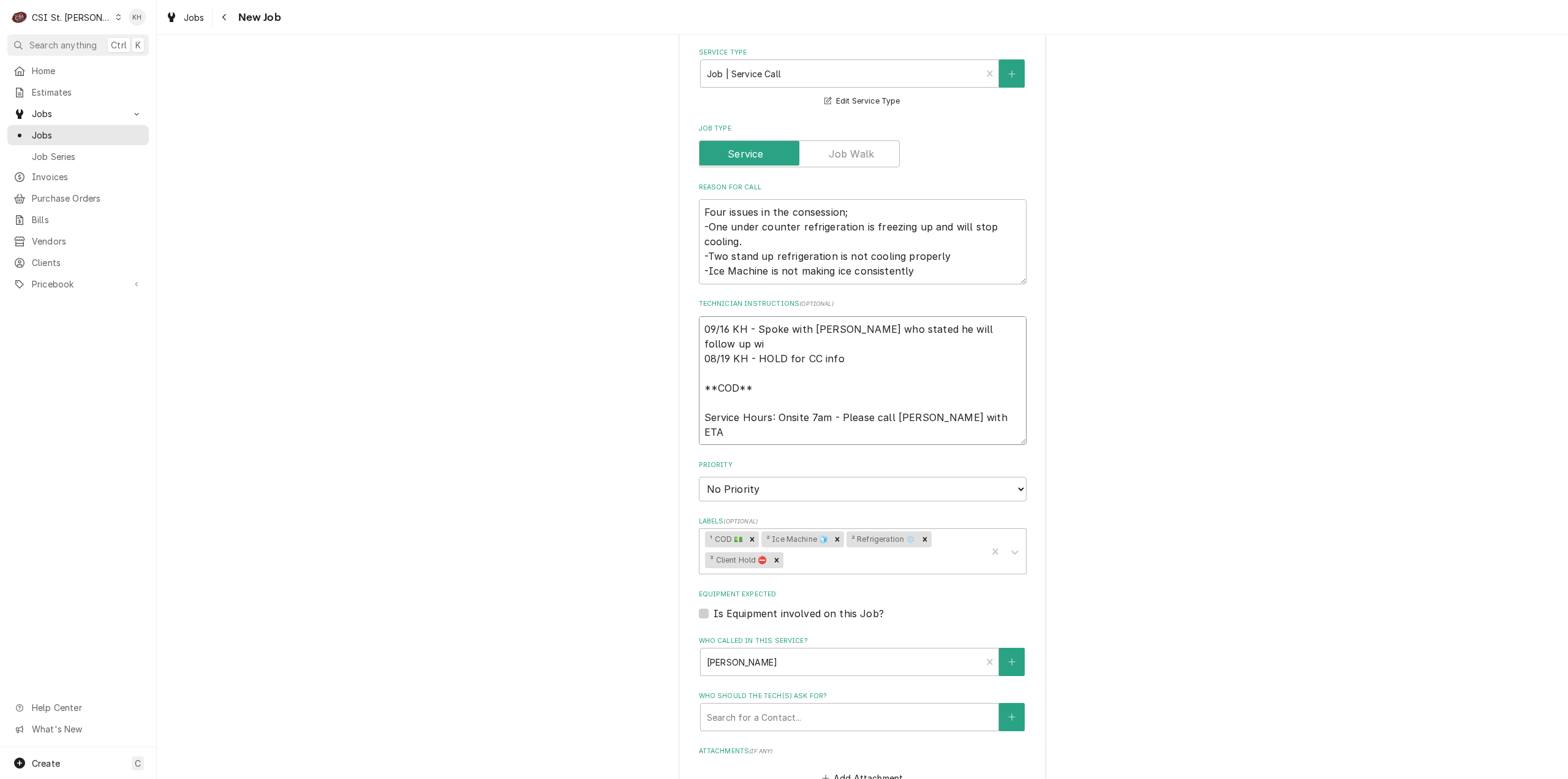
type textarea "09/16 KH - Spoke with Adam who stated he will follow up wit 08/19 KH - HOLD for…"
type textarea "x"
type textarea "09/16 KH - Spoke with Adam who stated he will follow up with 08/19 KH - HOLD fo…"
type textarea "x"
type textarea "09/16 KH - Spoke with Adam who stated he will follow up with 08/19 KH - HOLD fo…"
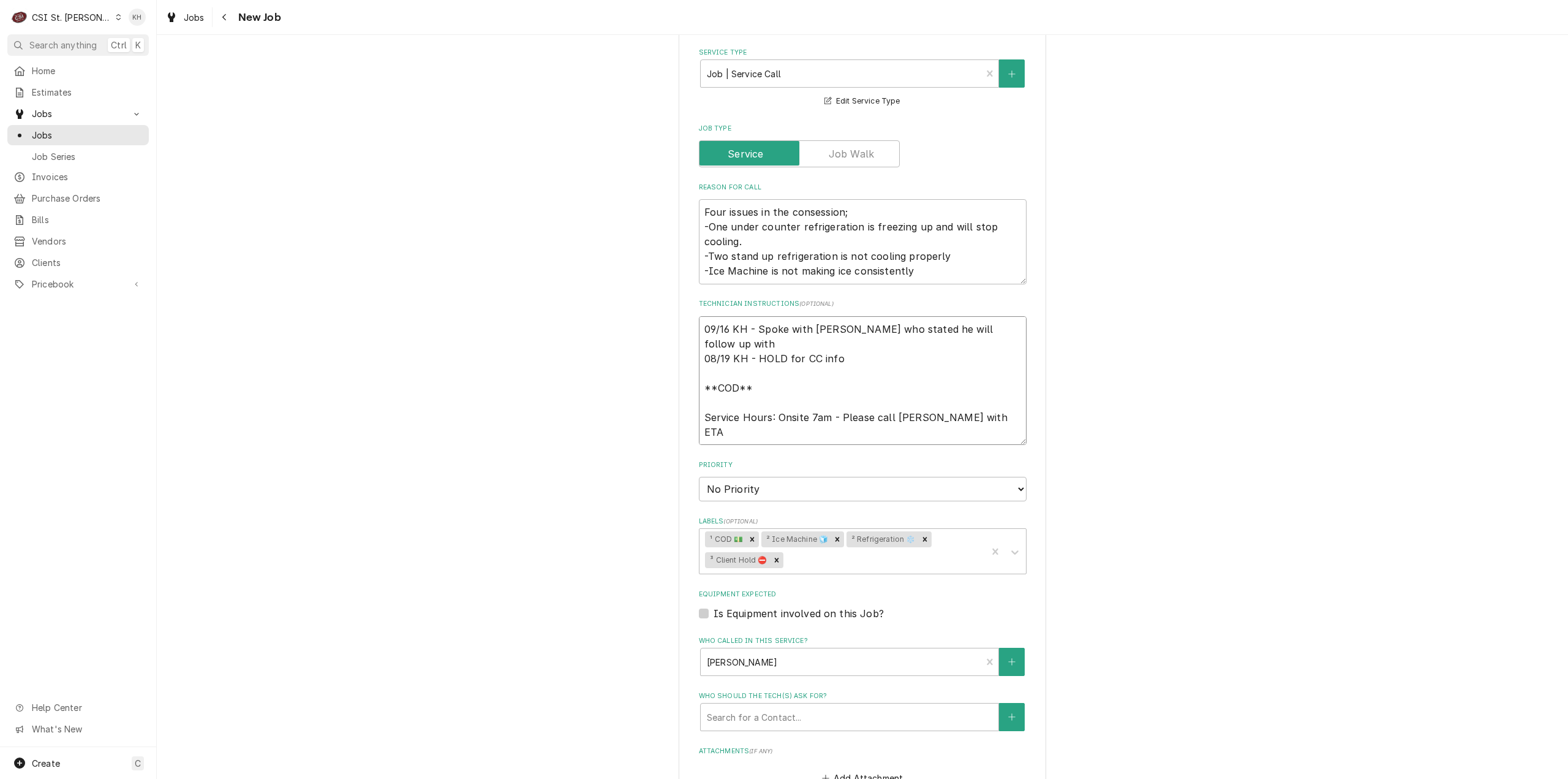
type textarea "x"
type textarea "09/16 KH - Spoke with Adam who stated he will follow up with hi 08/19 KH - HOLD…"
type textarea "x"
type textarea "09/16 KH - Spoke with Adam who stated he will follow up with his 08/19 KH - HOL…"
type textarea "x"
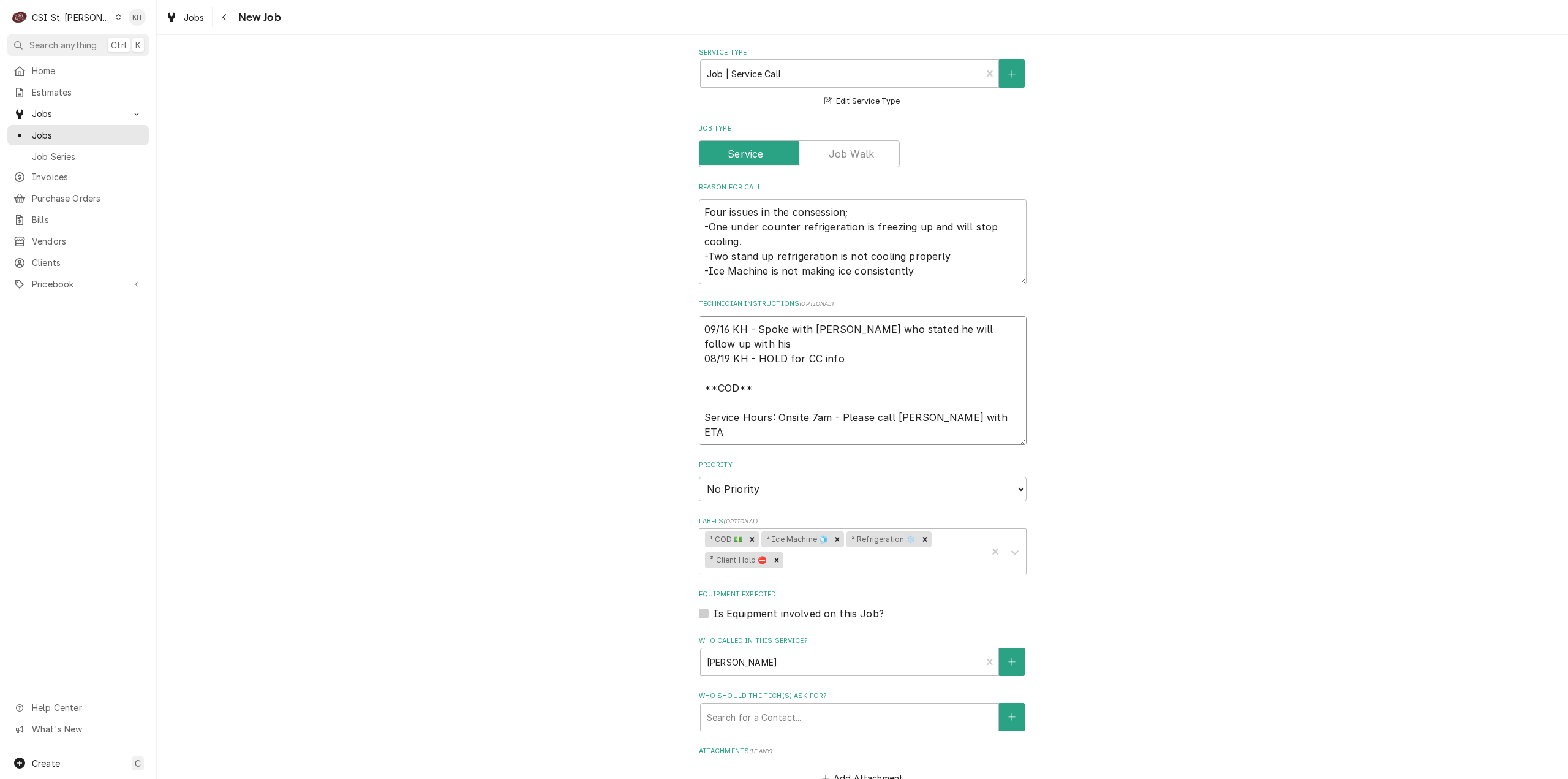
type textarea "09/16 KH - Spoke with Adam who stated he will follow up with his 08/19 KH - HOL…"
type textarea "x"
type textarea "09/16 KH - Spoke with Adam who stated he will follow up with his P 08/19 KH - H…"
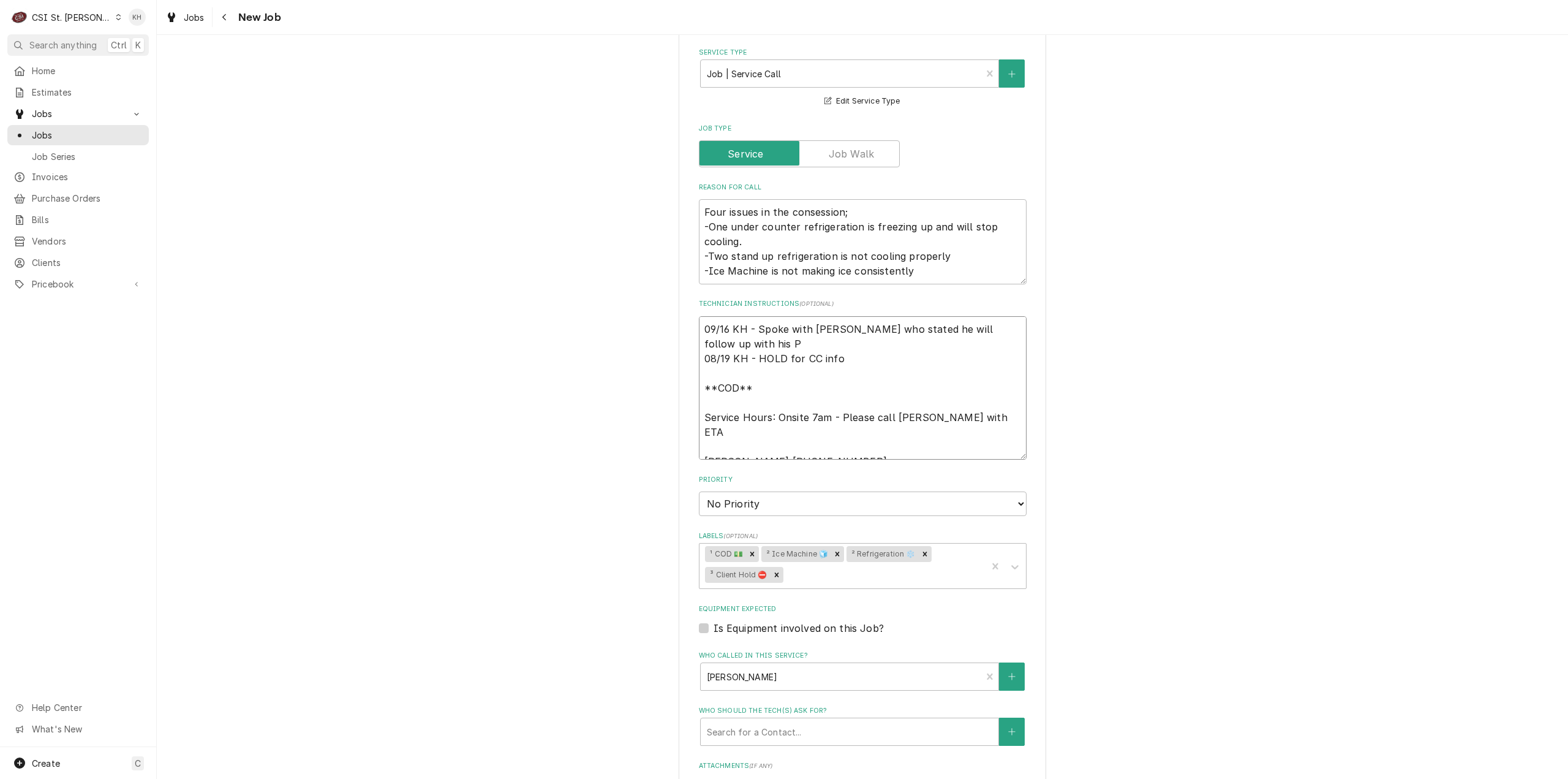
type textarea "x"
type textarea "09/16 KH - Spoke with Adam who stated he will follow up with his 08/19 KH - HOL…"
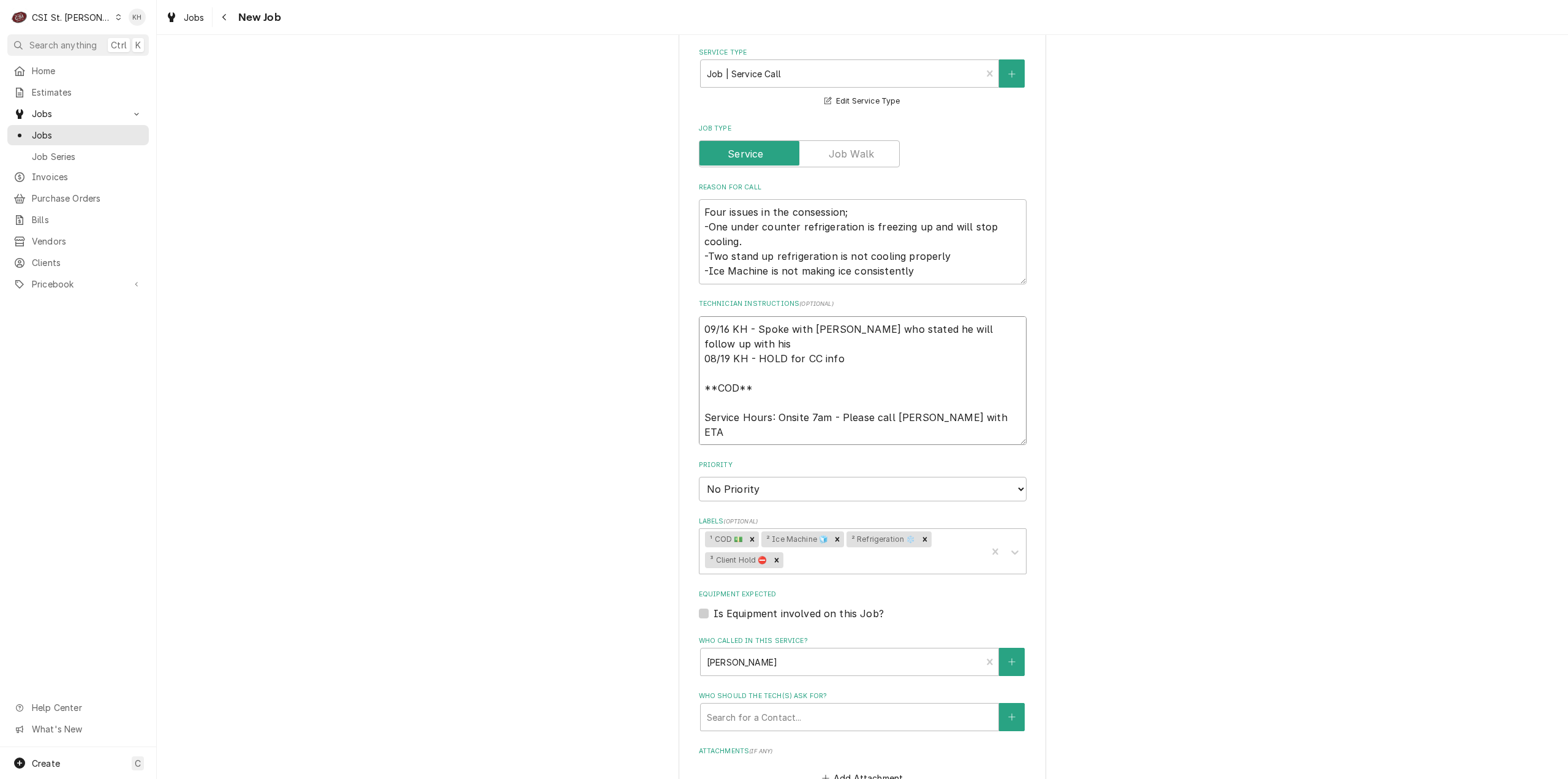
type textarea "x"
type textarea "09/16 KH - Spoke with Adam who stated he will follow up with his pr 08/19 KH - …"
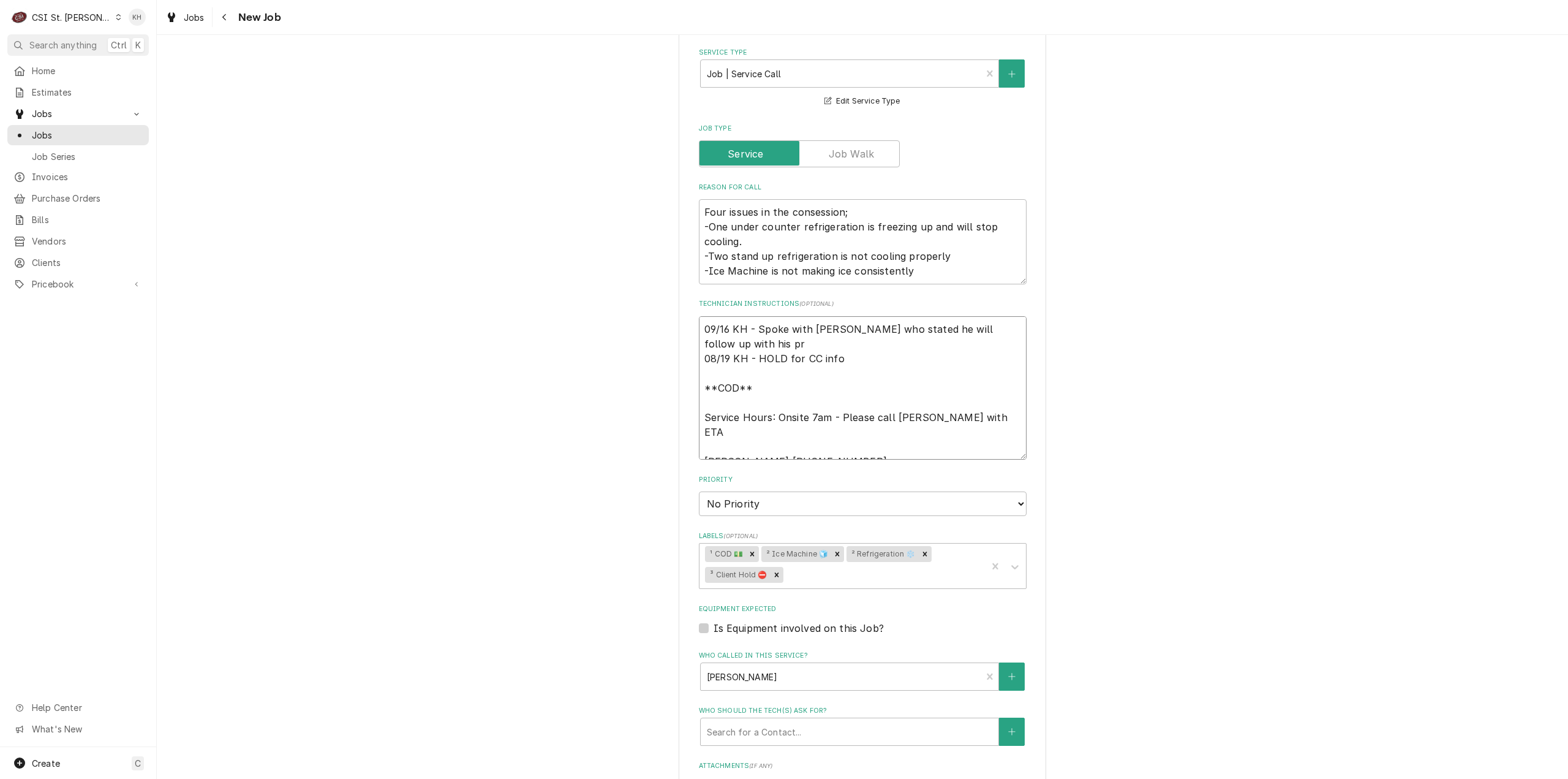
type textarea "x"
type textarea "09/16 KH - Spoke with Adam who stated he will follow up with his pre 08/19 KH -…"
type textarea "x"
type textarea "09/16 KH - Spoke with Adam who stated he will follow up with his pres 08/19 KH …"
type textarea "x"
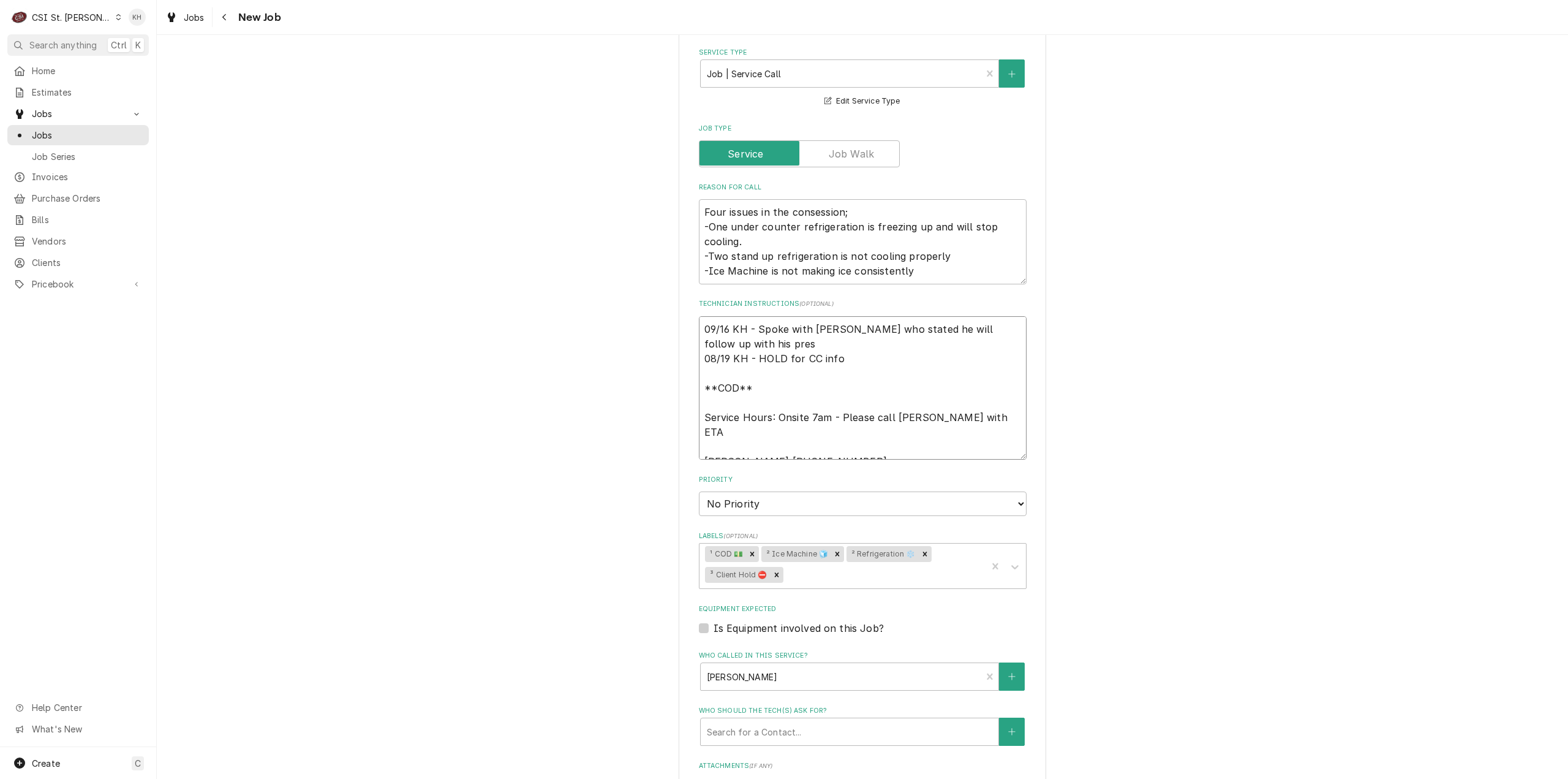
type textarea "09/16 KH - Spoke with Adam who stated he will follow up with his presi 08/19 KH…"
type textarea "x"
type textarea "09/16 KH - Spoke with Adam who stated he will follow up with his presid 08/19 K…"
type textarea "x"
type textarea "09/16 KH - Spoke with Adam who stated he will follow up with his preside 08/19 …"
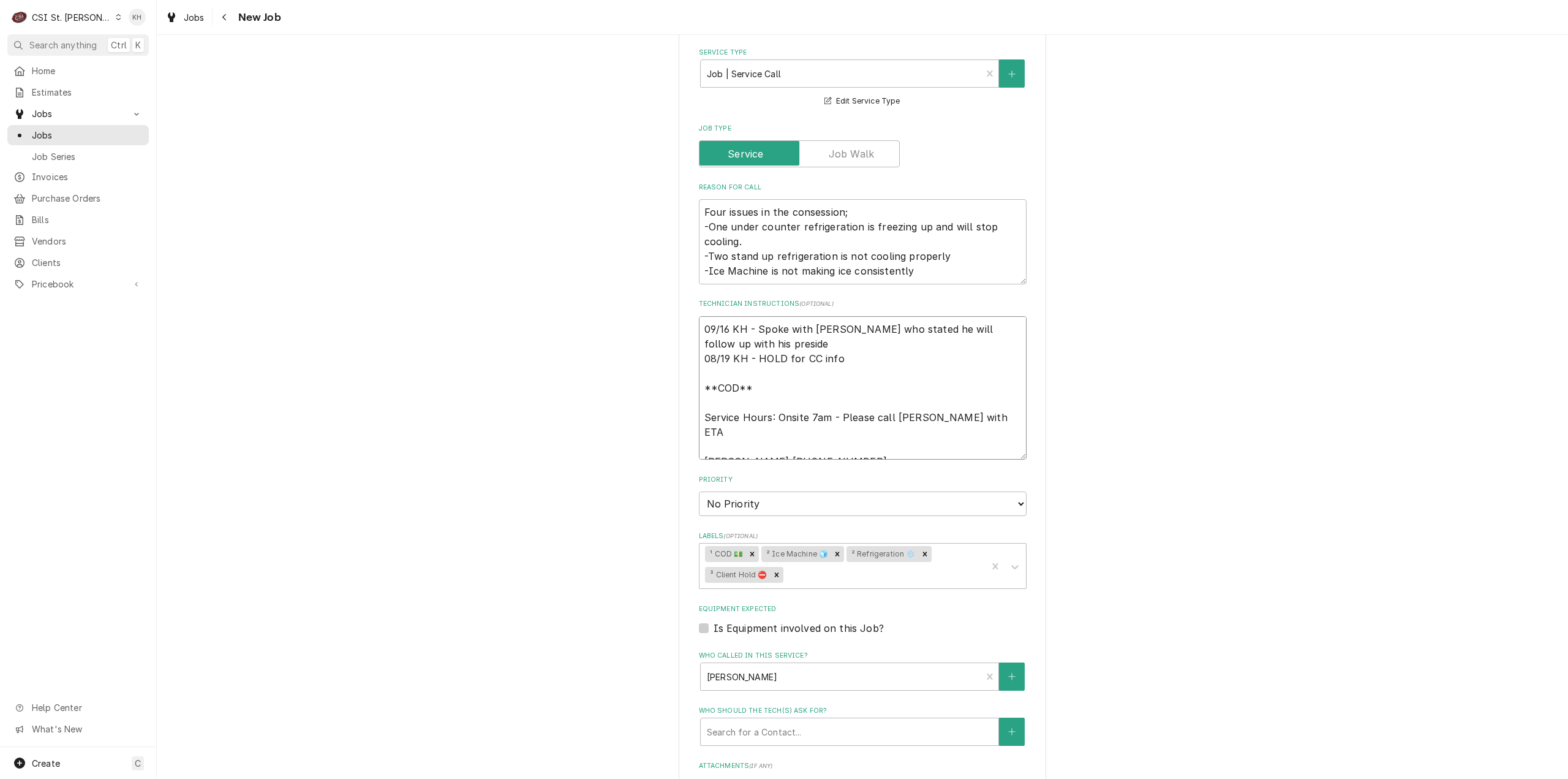
type textarea "x"
type textarea "09/16 KH - Spoke with Adam who stated he will follow up with his presiden 08/19…"
type textarea "x"
type textarea "09/16 KH - Spoke with Adam who stated he will follow up with his president 08/1…"
type textarea "x"
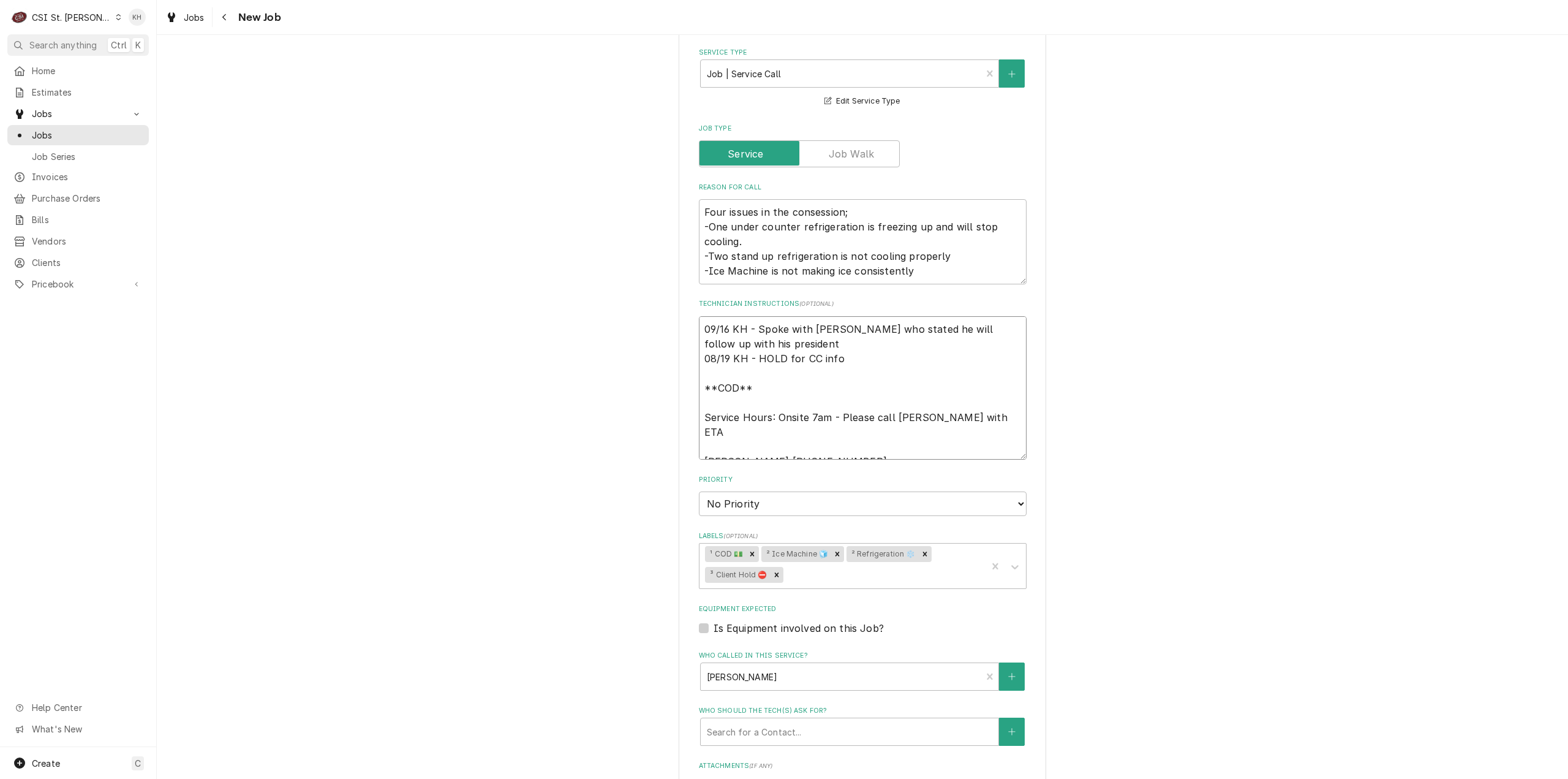
type textarea "09/16 KH - Spoke with Adam who stated he will follow up with his president 08/1…"
type textarea "x"
type textarea "09/16 KH - Spoke with Adam who stated he will follow up with his president to 0…"
type textarea "x"
type textarea "09/16 KH - Spoke with Adam who stated he will follow up with his president to 0…"
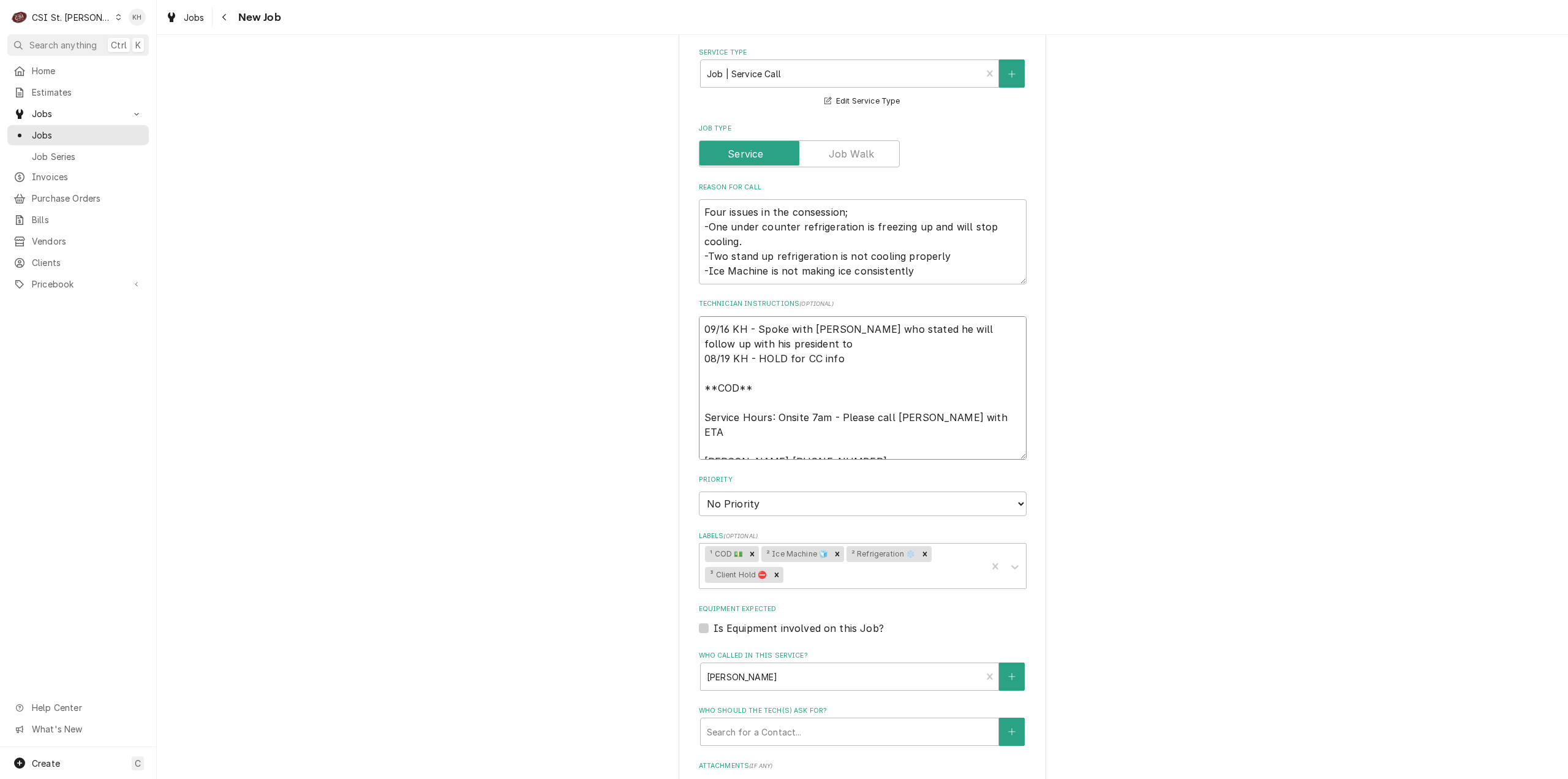
type textarea "x"
type textarea "09/16 KH - Spoke with Adam who stated he will follow up with his president to g…"
type textarea "x"
type textarea "09/16 KH - Spoke with Adam who stated he will follow up with his president to g…"
type textarea "x"
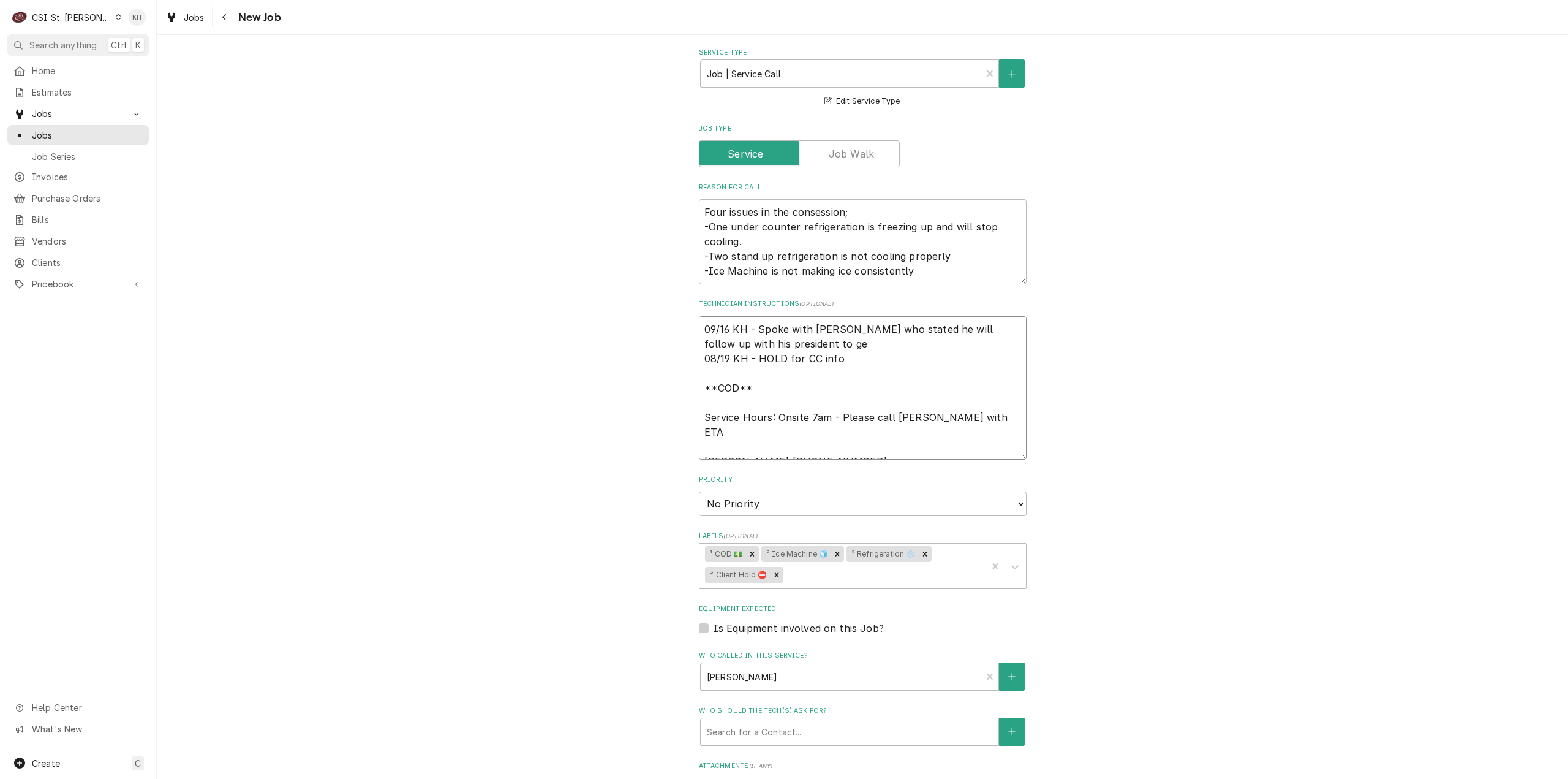
type textarea "09/16 KH - Spoke with Adam who stated he will follow up with his president to g…"
type textarea "x"
type textarea "09/16 KH - Spoke with Adam who stated he will follow up with his president to g…"
type textarea "x"
type textarea "09/16 KH - Spoke with Adam who stated he will follow up with his president to g…"
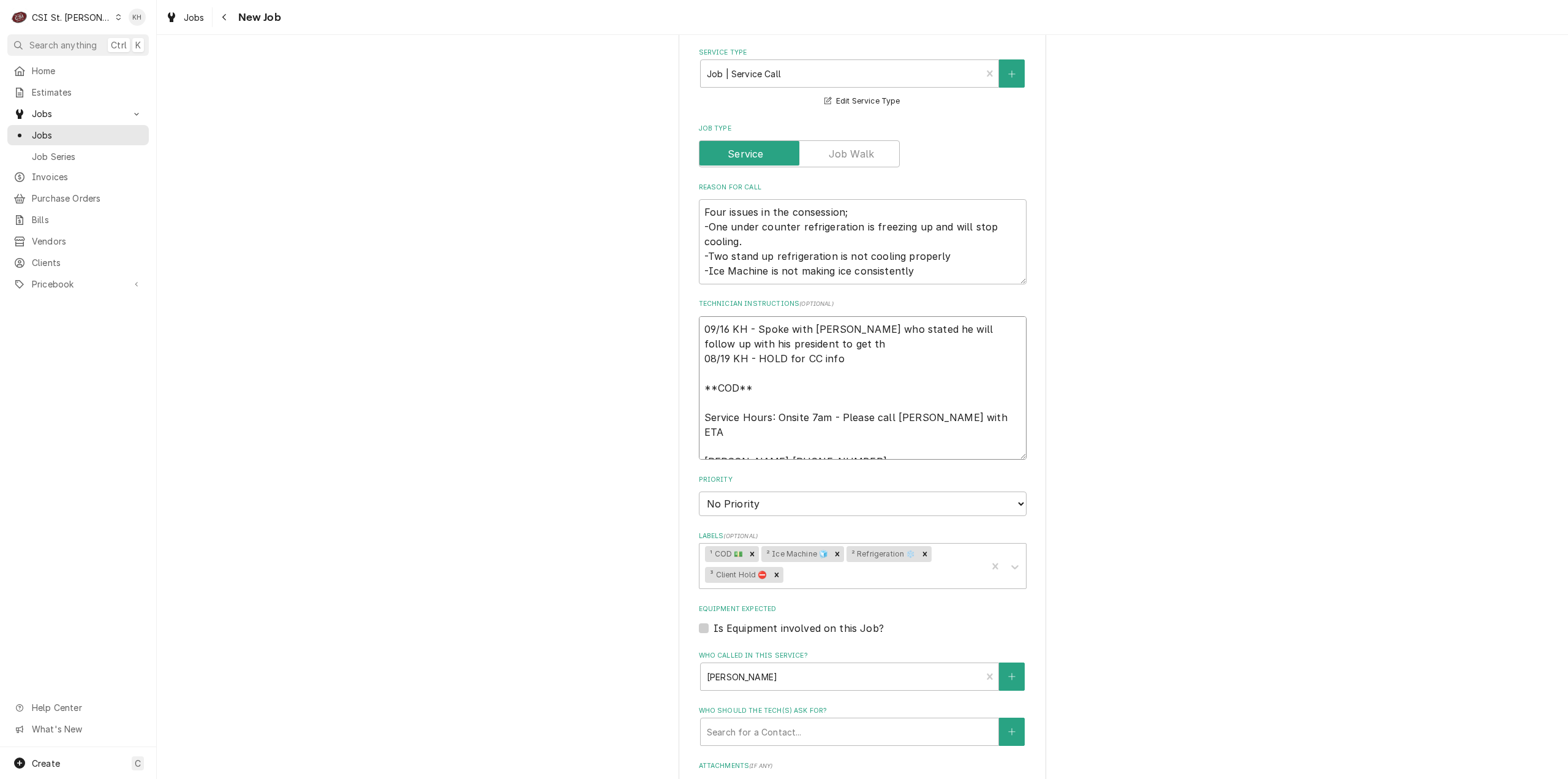
type textarea "x"
type textarea "09/16 KH - Spoke with Adam who stated he will follow up with his president to g…"
type textarea "x"
type textarea "09/16 KH - Spoke with Adam who stated he will follow up with his president to g…"
type textarea "x"
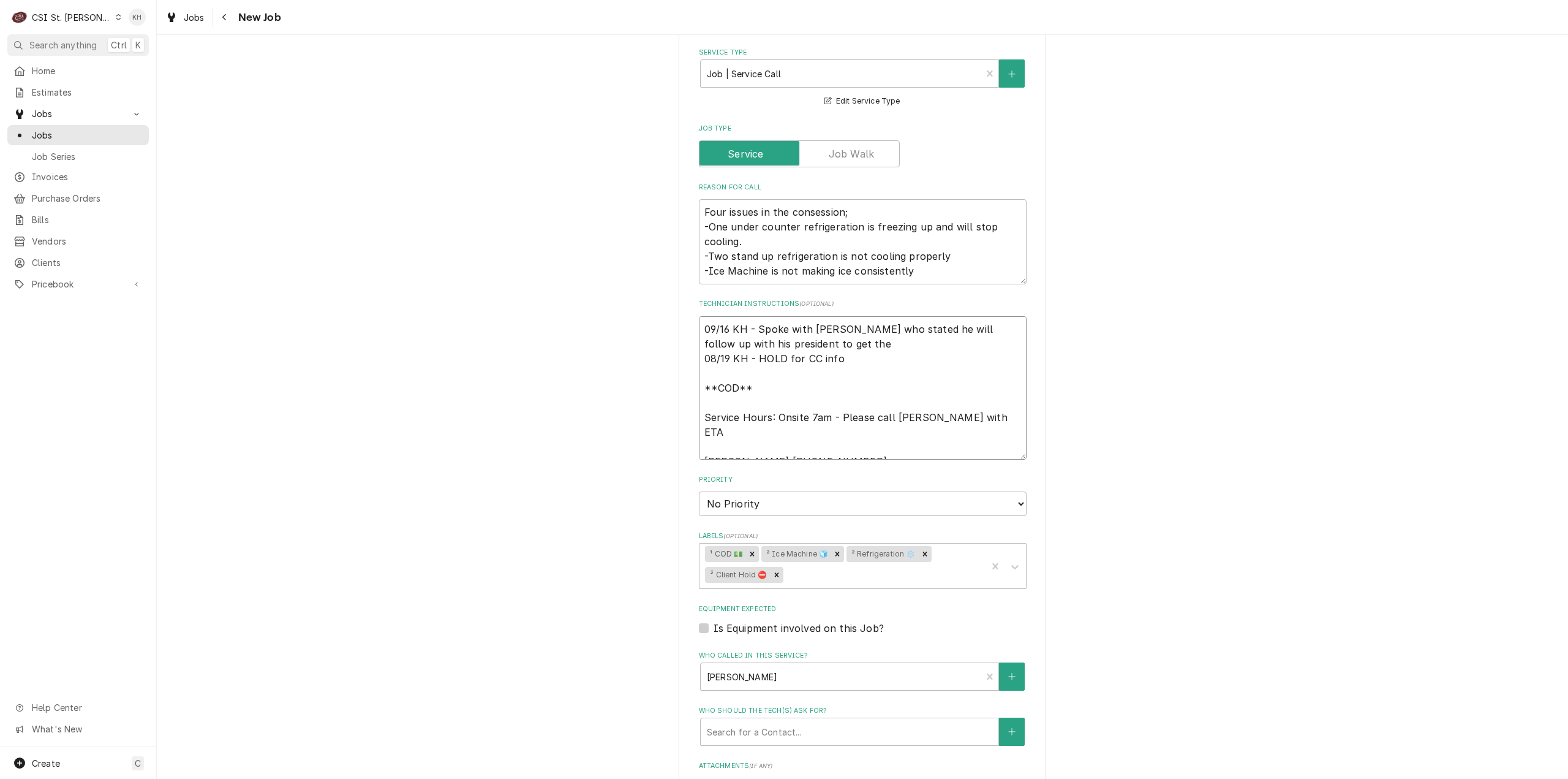
type textarea "09/16 KH - Spoke with Adam who stated he will follow up with his president to g…"
type textarea "x"
type textarea "09/16 KH - Spoke with Adam who stated he will follow up with his president to g…"
type textarea "x"
type textarea "09/16 KH - Spoke with Adam who stated he will follow up with his president to g…"
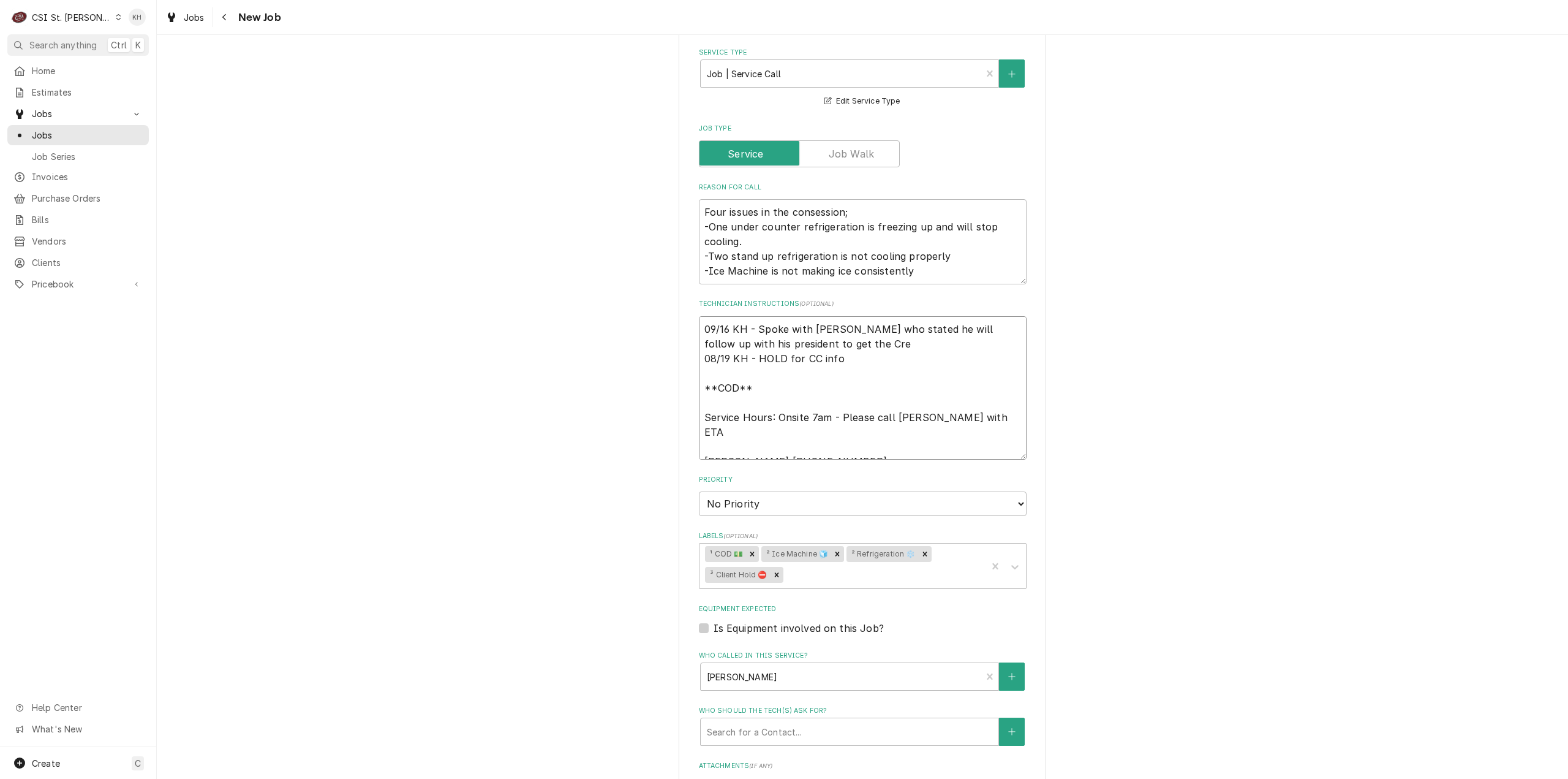
type textarea "x"
type textarea "09/16 KH - Spoke with Adam who stated he will follow up with his president to g…"
type textarea "x"
type textarea "09/16 KH - Spoke with Adam who stated he will follow up with his president to g…"
type textarea "x"
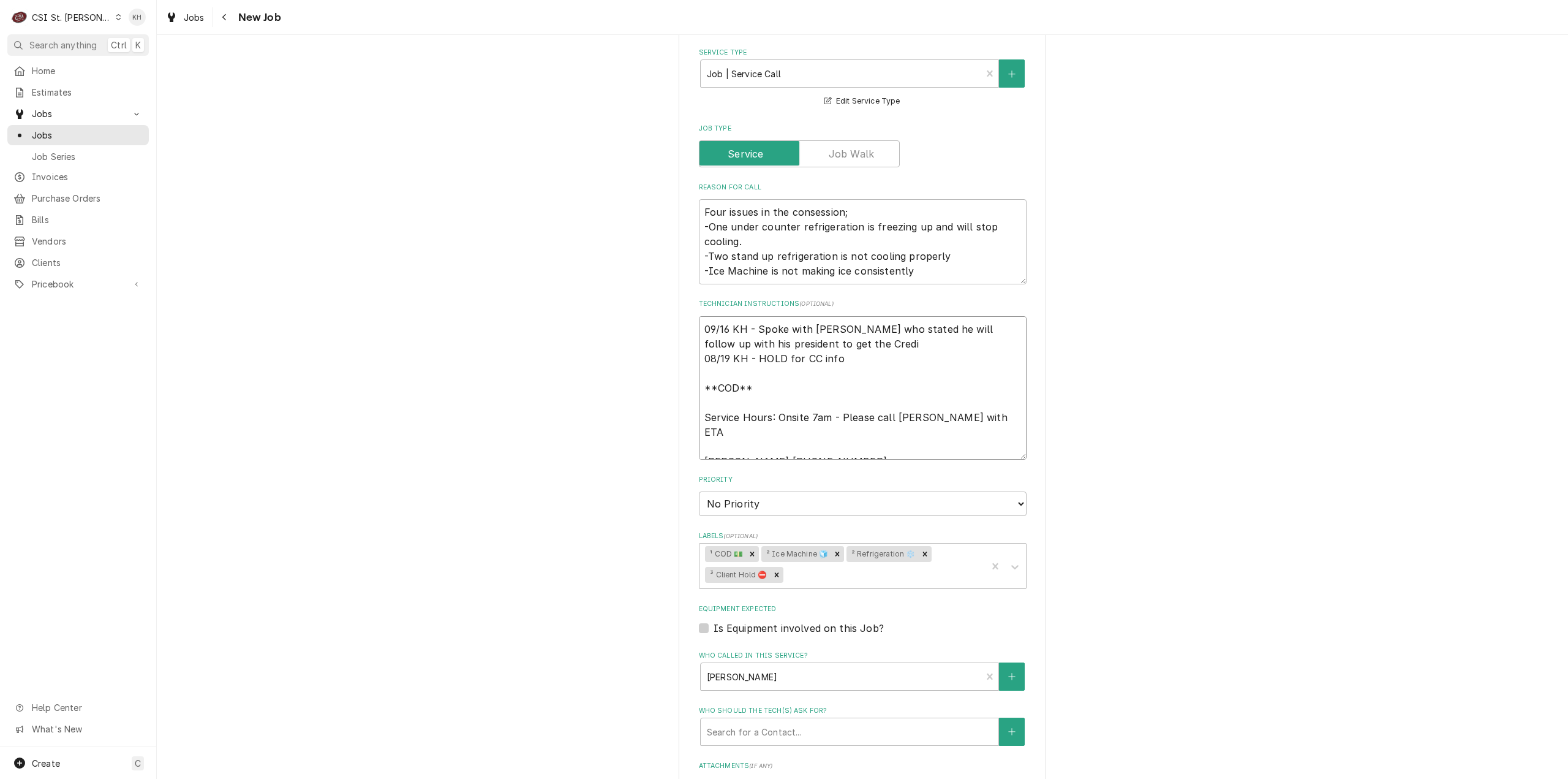
type textarea "09/16 KH - Spoke with Adam who stated he will follow up with his president to g…"
type textarea "x"
type textarea "09/16 KH - Spoke with Adam who stated he will follow up with his president to g…"
type textarea "x"
type textarea "09/16 KH - Spoke with Adam who stated he will follow up with his president to g…"
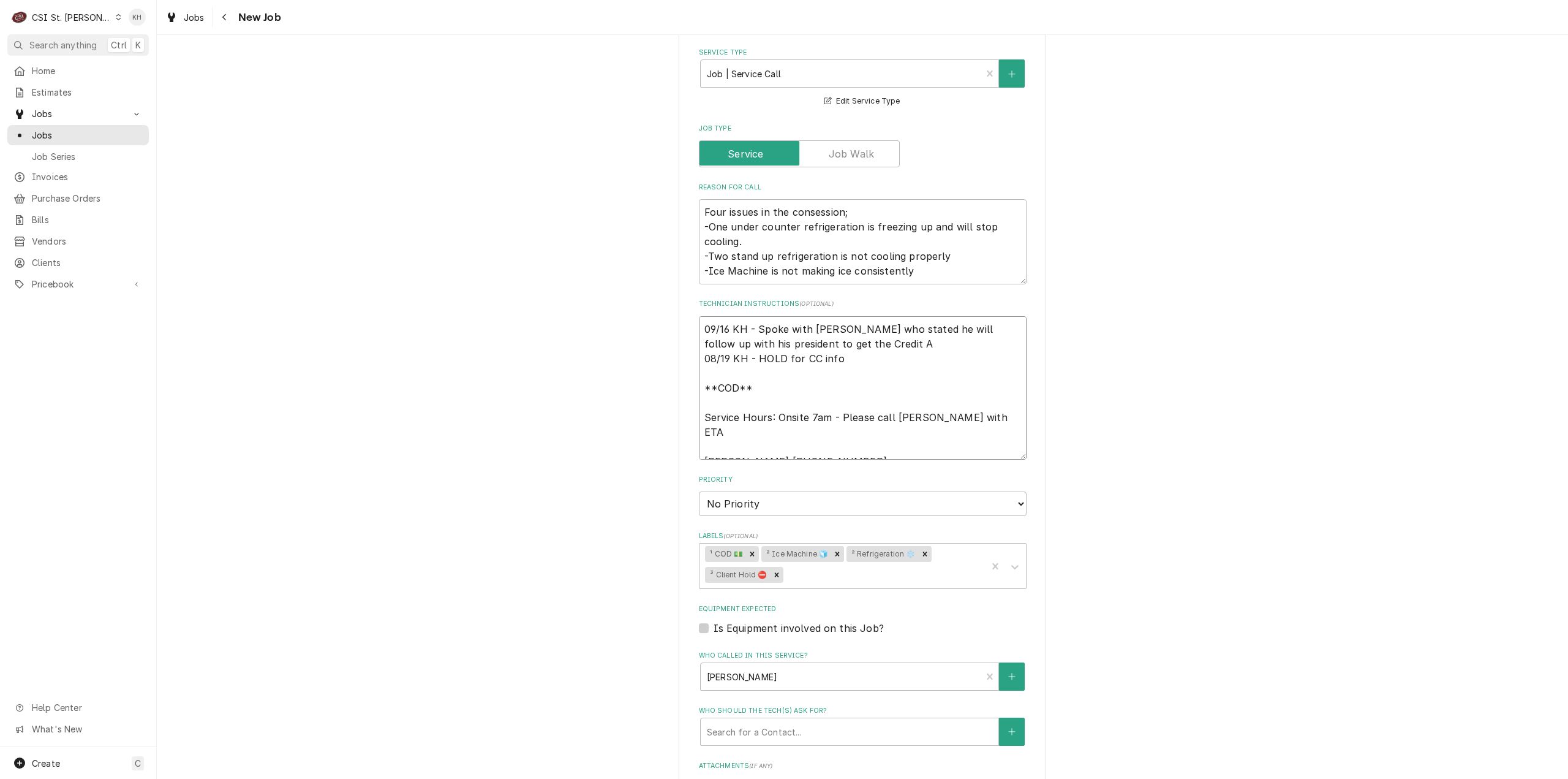
type textarea "x"
type textarea "09/16 KH - Spoke with Adam who stated he will follow up with his president to g…"
type textarea "x"
type textarea "09/16 KH - Spoke with Adam who stated he will follow up with his president to g…"
type textarea "x"
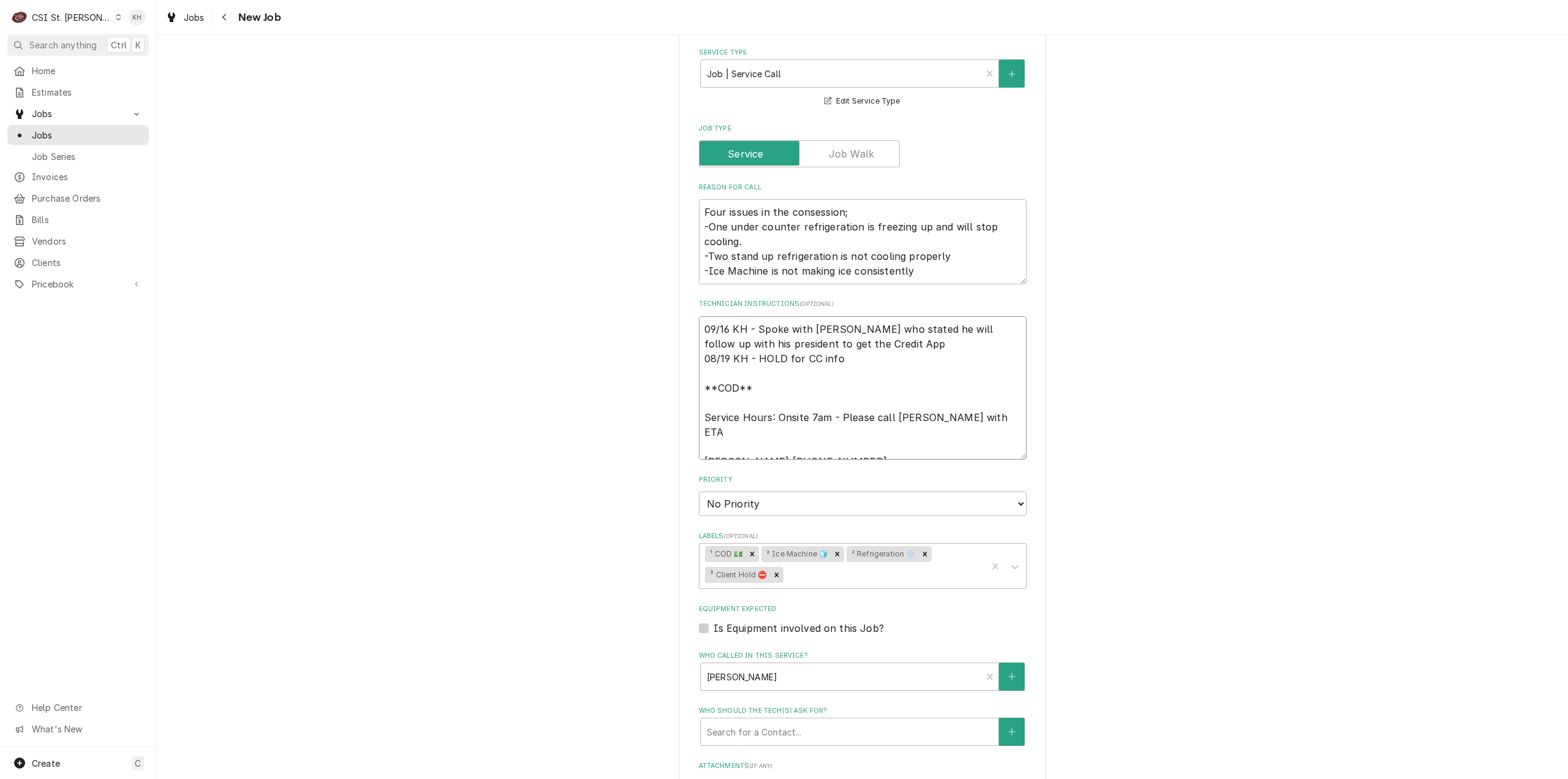
type textarea "09/16 KH - Spoke with Adam who stated he will follow up with his president to g…"
type textarea "x"
type textarea "09/16 KH - Spoke with Adam who stated he will follow up with his president to g…"
type textarea "x"
type textarea "09/16 KH - Spoke with Adam who stated he will follow up with his president to g…"
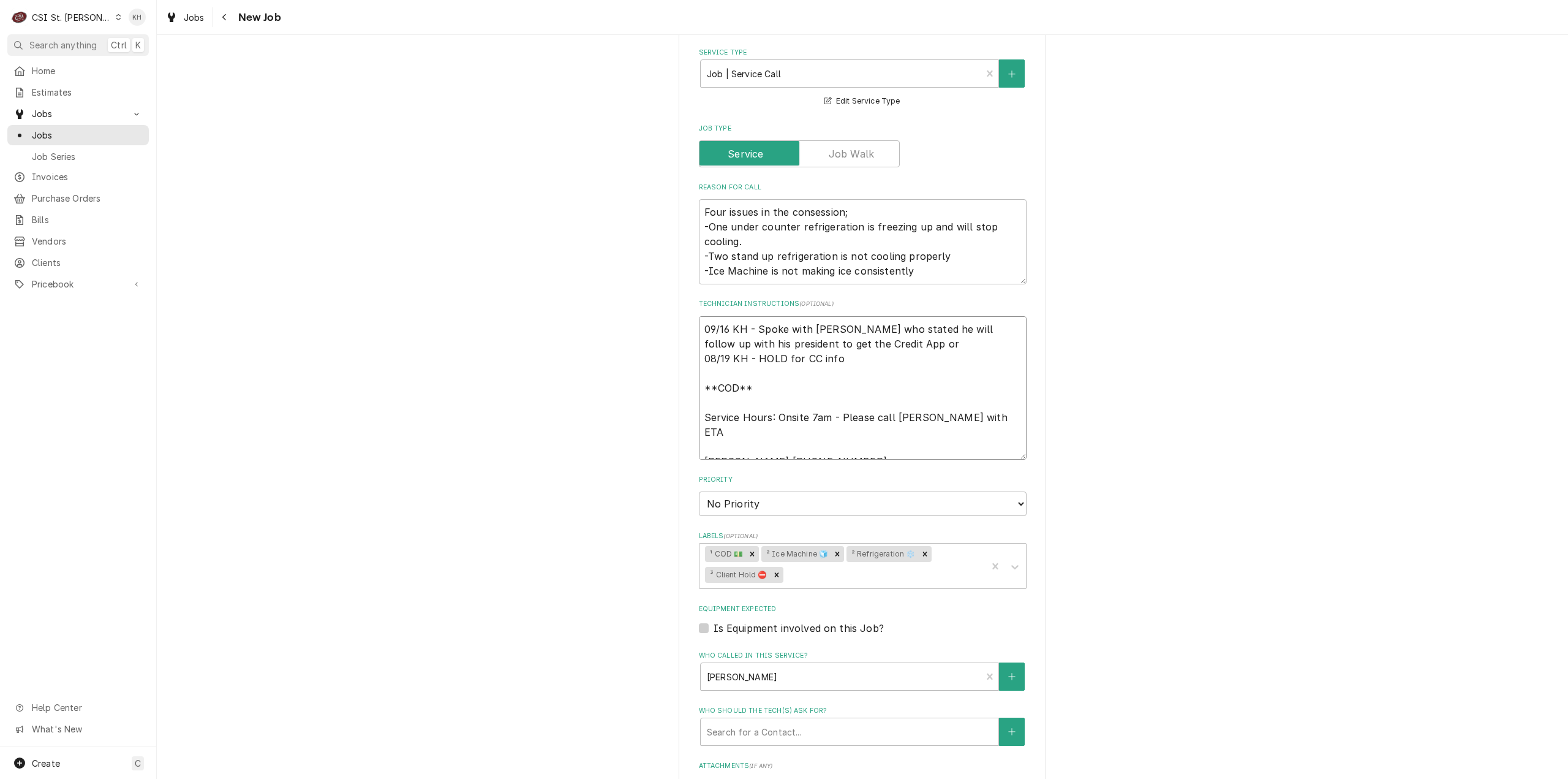
type textarea "x"
type textarea "09/16 KH - Spoke with Adam who stated he will follow up with his president to g…"
type textarea "x"
type textarea "09/16 KH - Spoke with Adam who stated he will follow up with his president to g…"
type textarea "x"
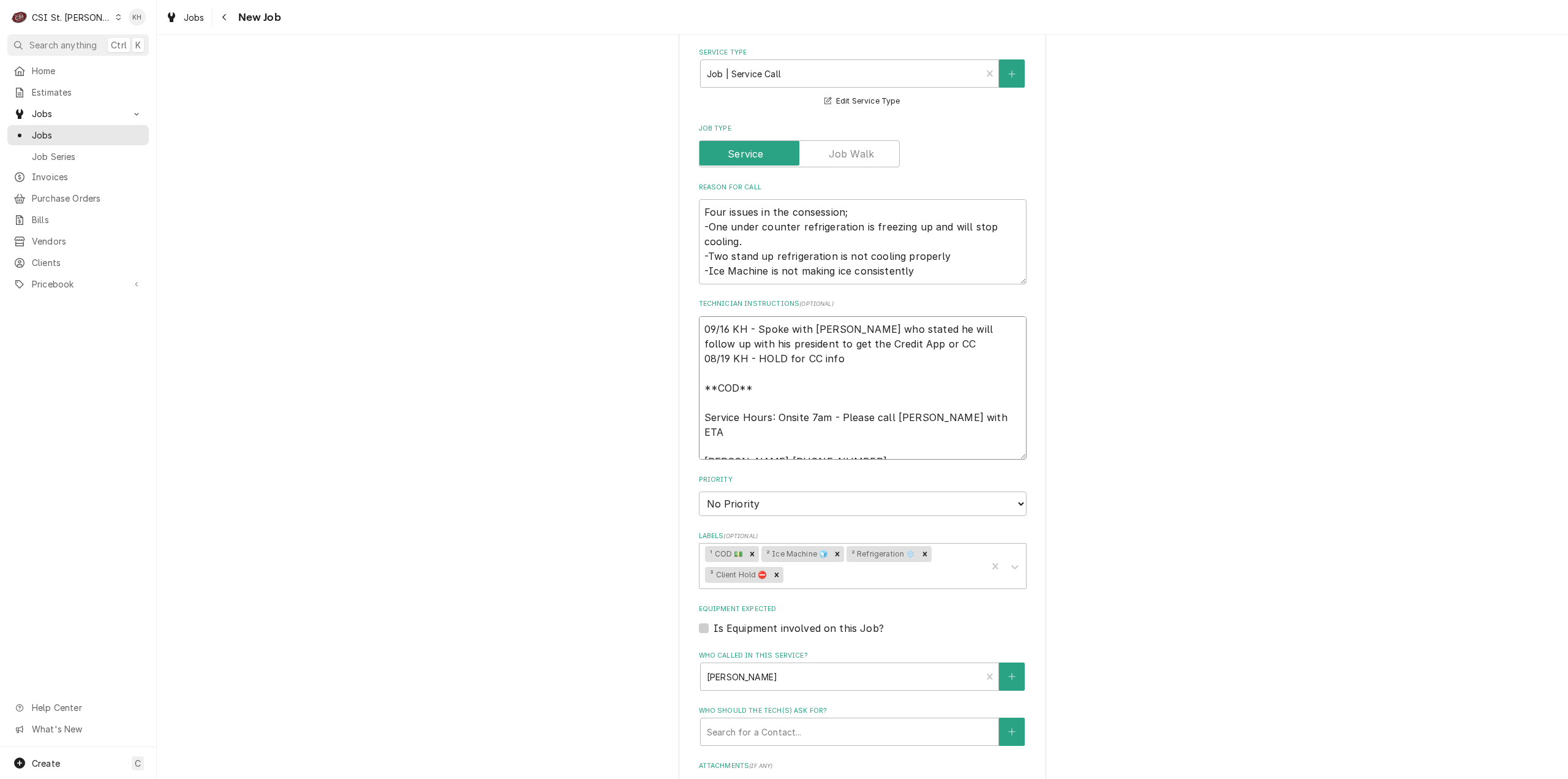
type textarea "09/16 KH - Spoke with Adam who stated he will follow up with his president to g…"
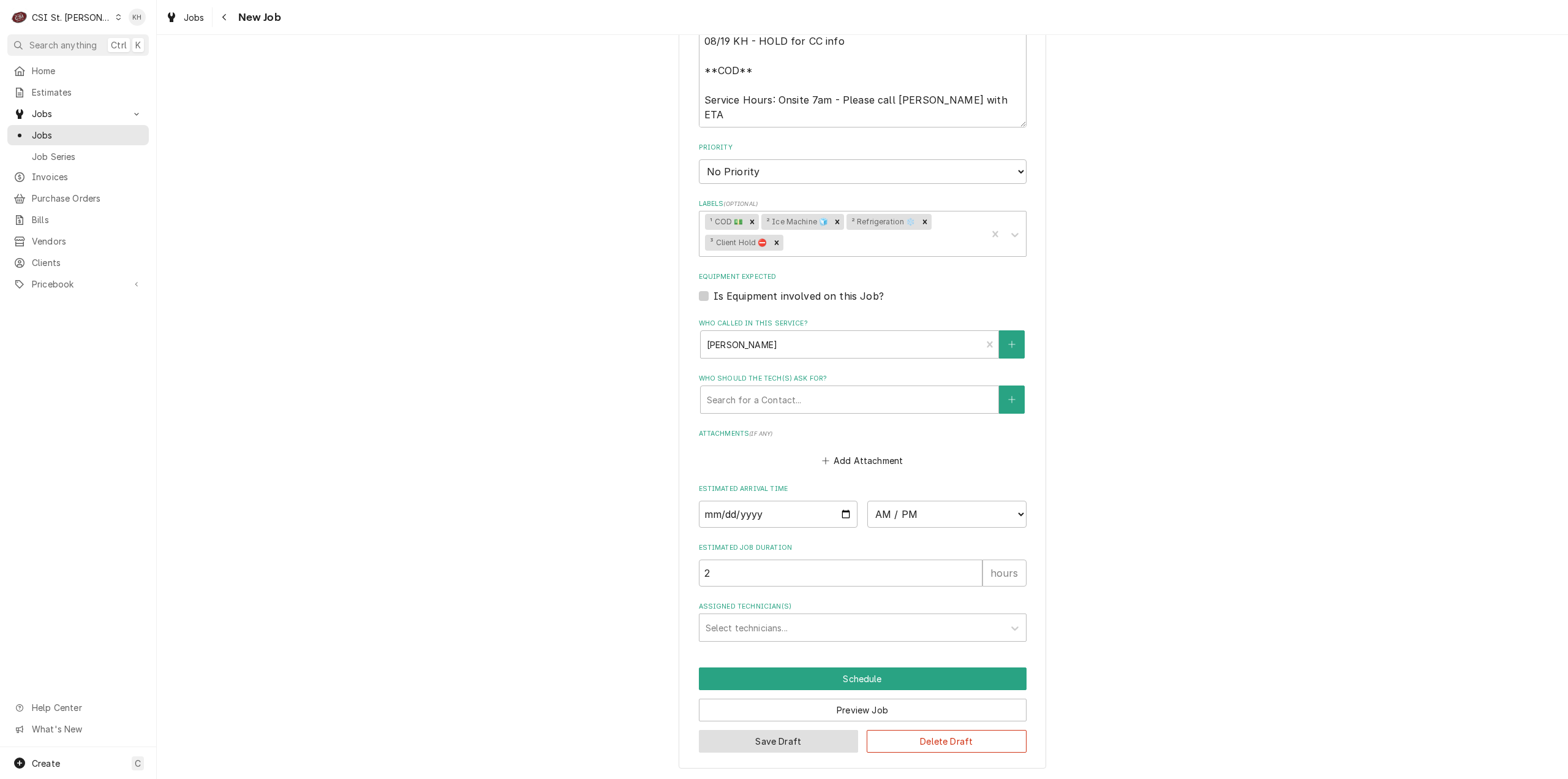
click at [769, 752] on button "Save Draft" at bounding box center [779, 741] width 160 height 23
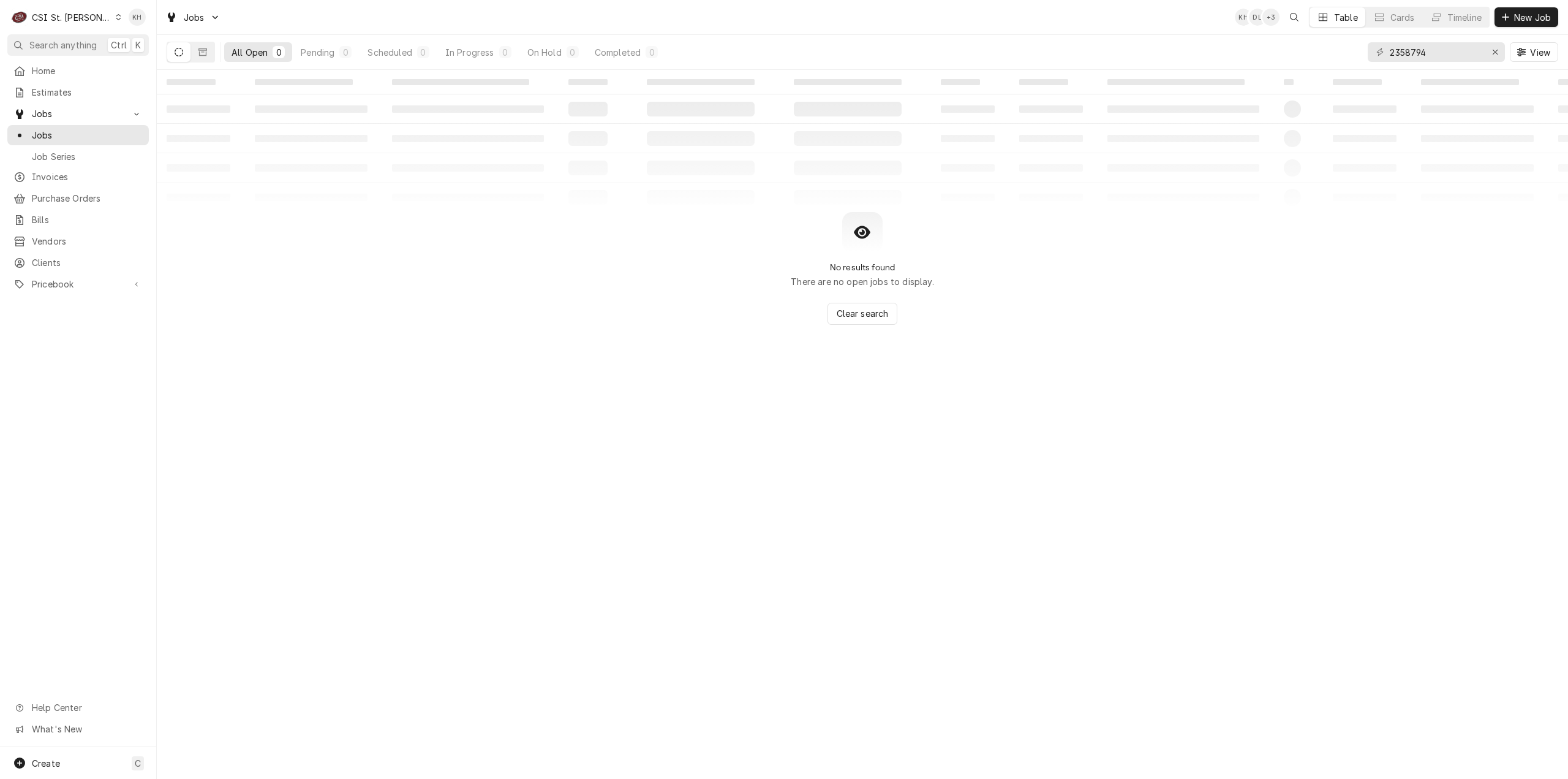
drag, startPoint x: 1256, startPoint y: 563, endPoint x: 358, endPoint y: 446, distance: 905.6
click at [1255, 563] on div "‌ ‌ ‌ ‌ ‌ ‌ ‌ ‌ ‌ ‌ ‌ ‌ ‌ ‌ ‌ ‌ ‌ ‌ ‌ ‌ ‌ ‌ ‌ ‌ ‌ ‌ ‌ ‌ ‌ ‌ ‌ ‌ ‌ ‌ ‌ ‌ ‌ ‌ ‌ ‌…" at bounding box center [862, 425] width 1411 height 709
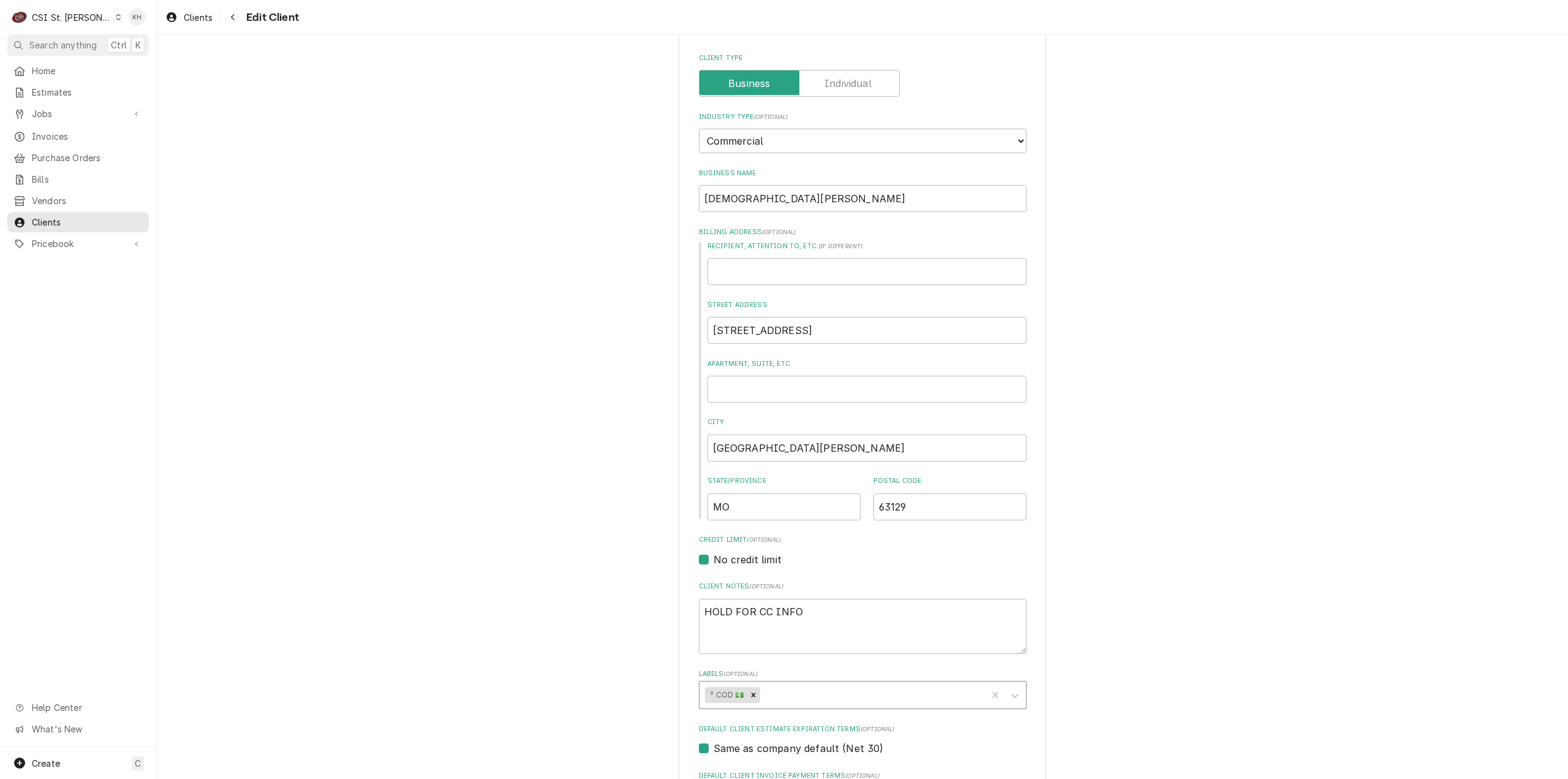
scroll to position [184, 0]
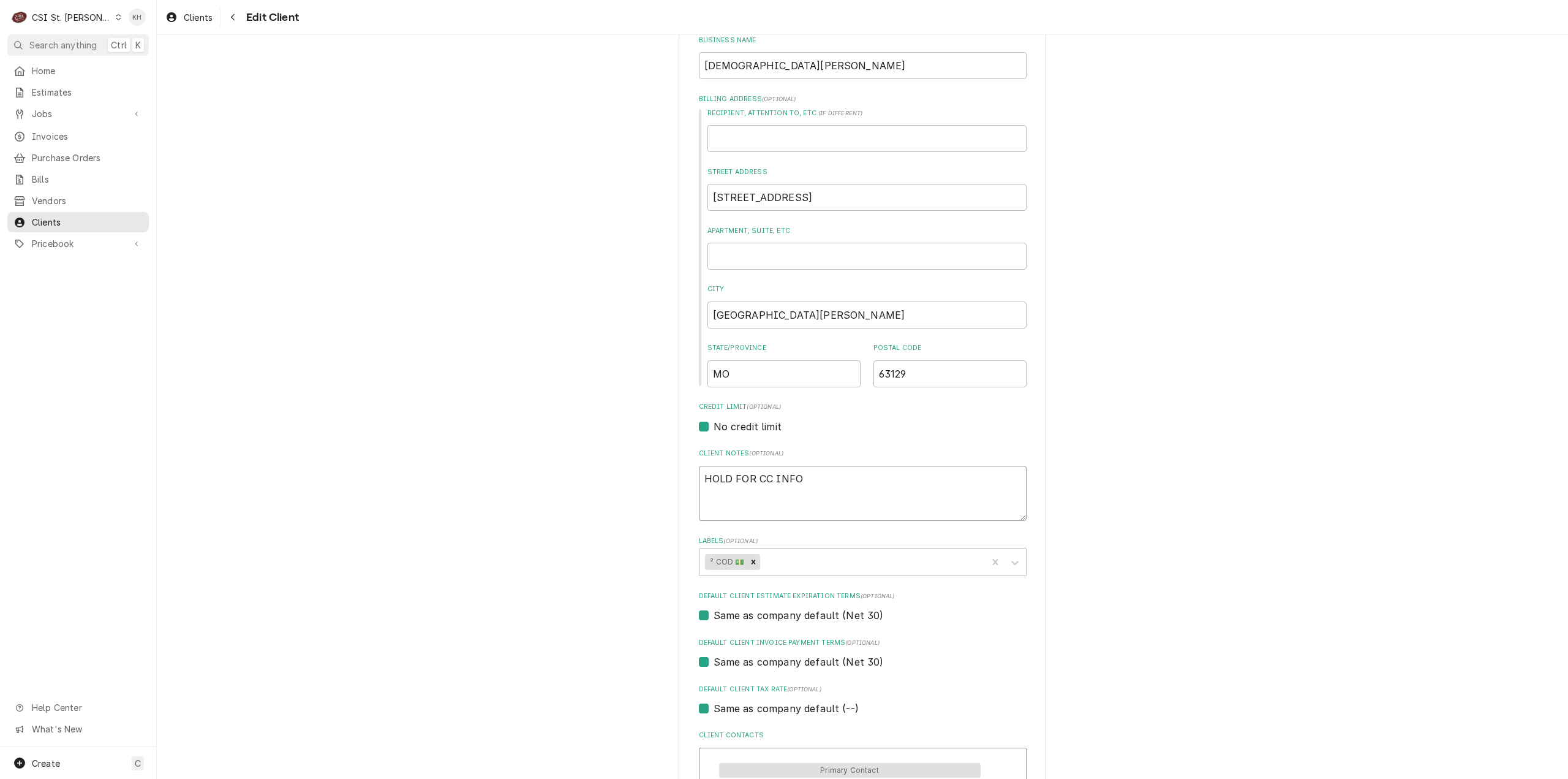
click at [821, 484] on textarea "HOLD FOR CC INFO" at bounding box center [862, 494] width 327 height 56
type textarea "x"
type textarea "HOLD FOR CC INFO"
type textarea "x"
type textarea "HOLD FOR CC INFO 0"
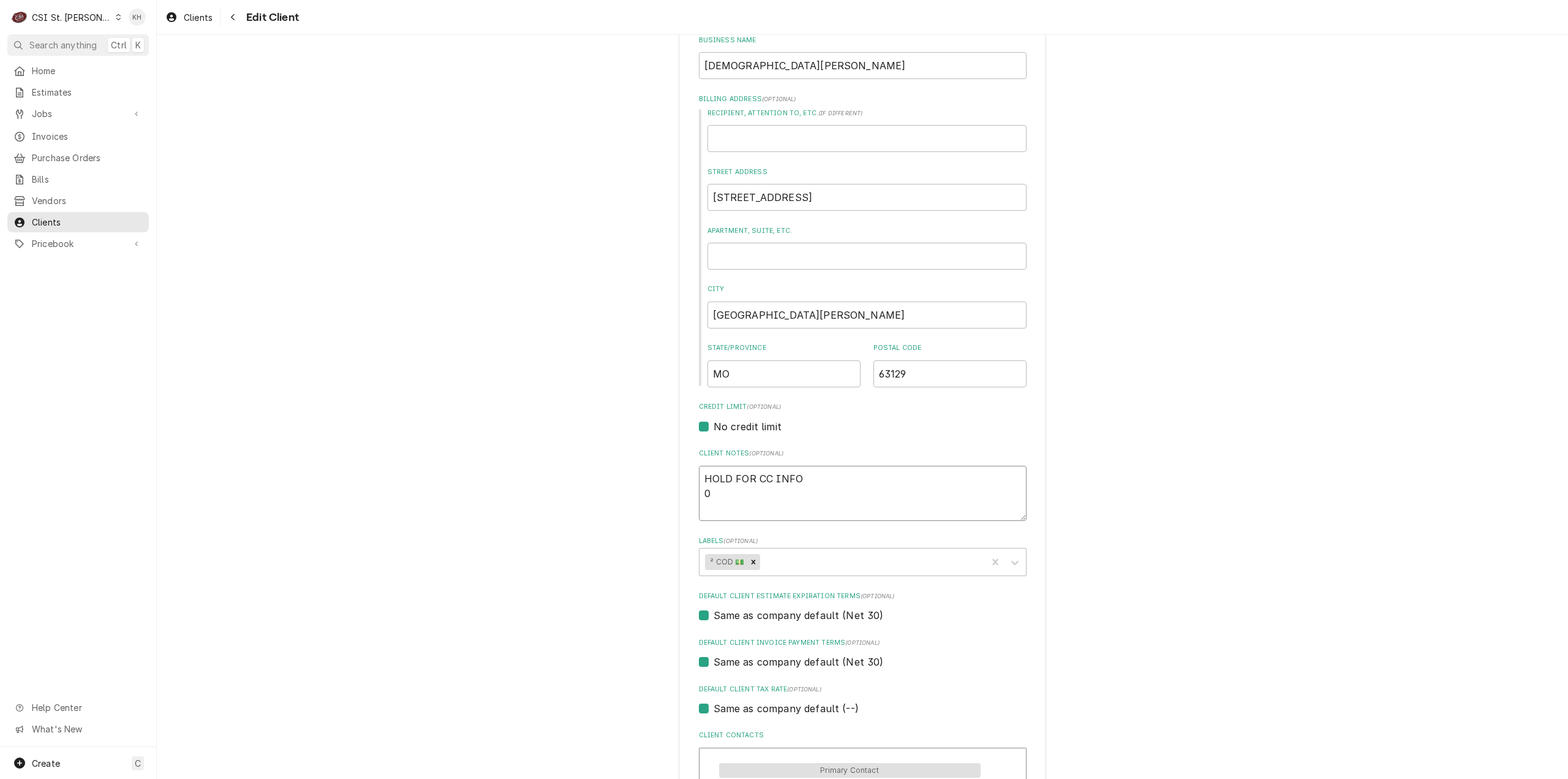
type textarea "x"
type textarea "HOLD FOR CC INFO 09"
type textarea "x"
type textarea "HOLD FOR CC INFO 09/"
type textarea "x"
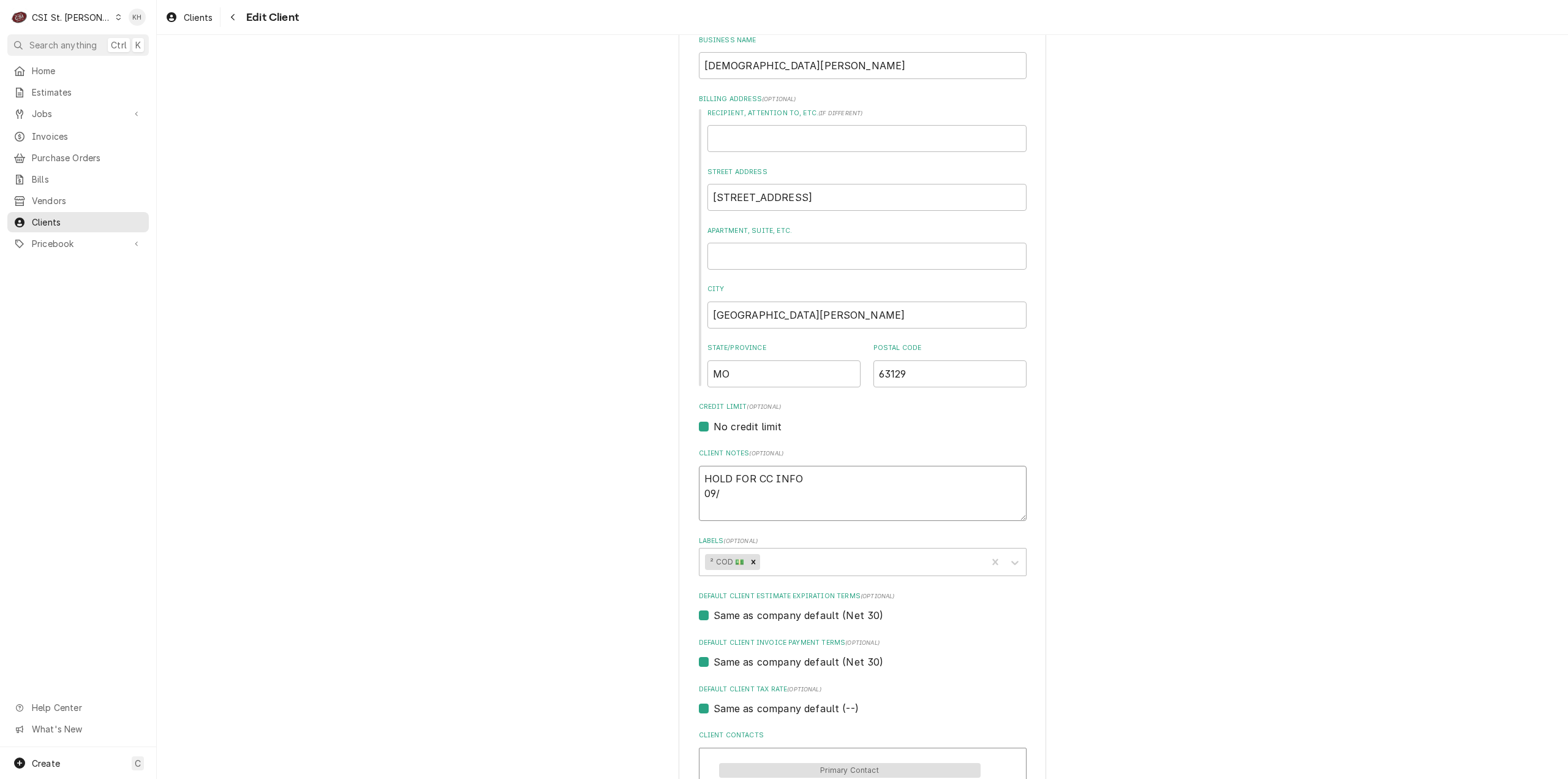
type textarea "HOLD FOR CC INFO 09/1"
type textarea "x"
type textarea "HOLD FOR CC INFO 09/16"
type textarea "x"
type textarea "HOLD FOR CC INFO 09/16"
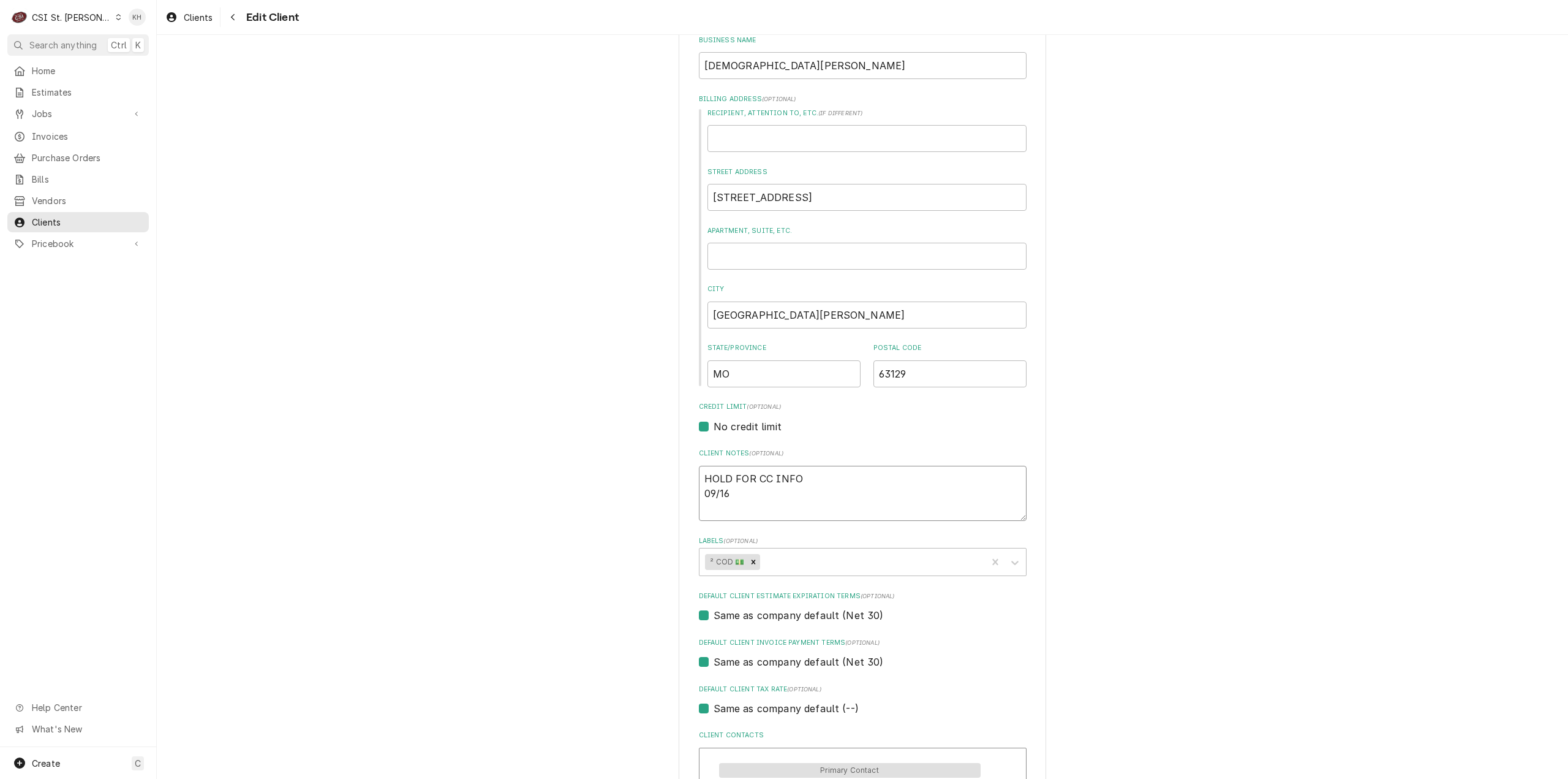
type textarea "x"
type textarea "HOLD FOR CC INFO 09/16 -"
type textarea "x"
type textarea "HOLD FOR CC INFO 09/16 - R"
type textarea "x"
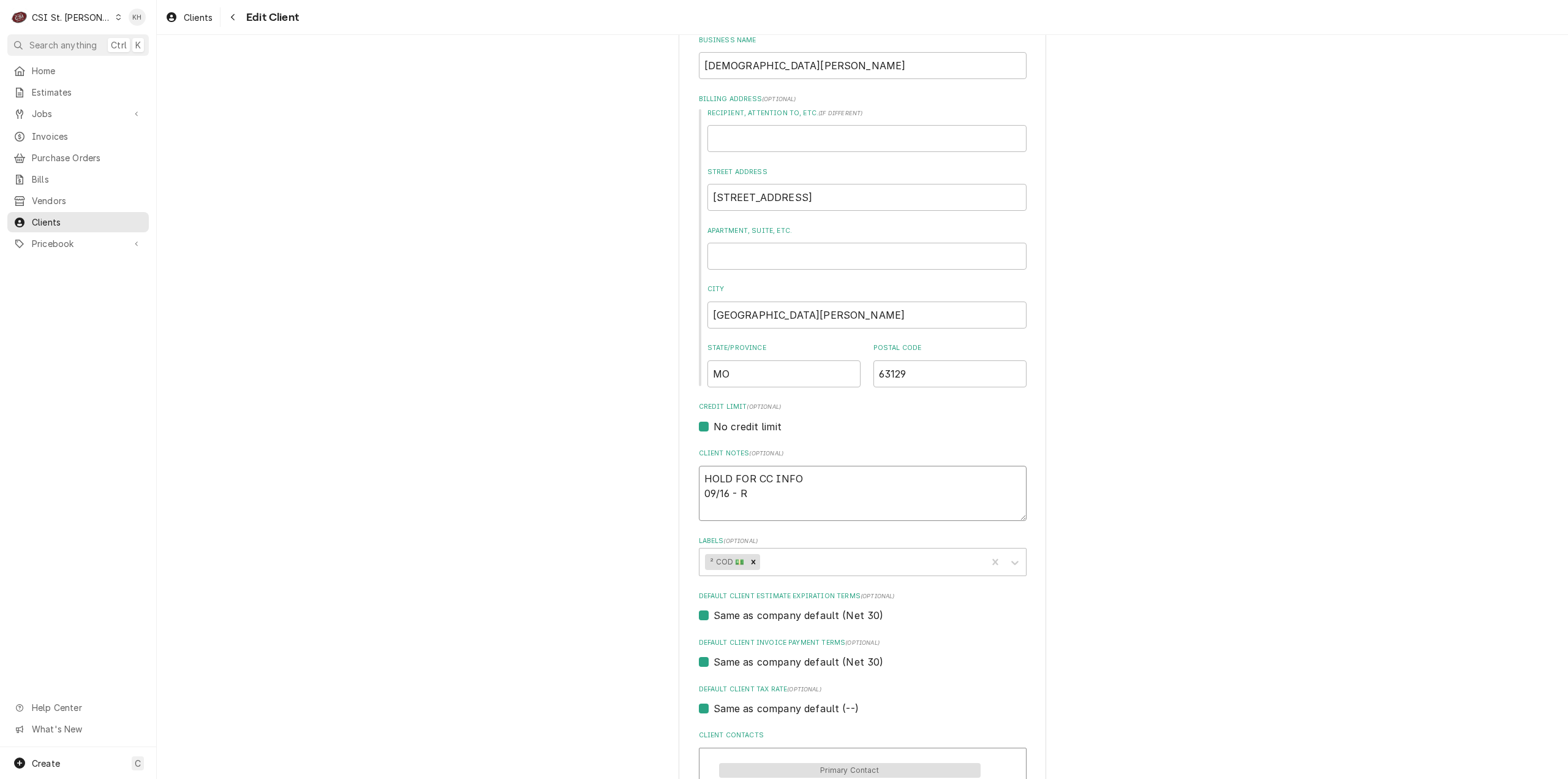
type textarea "HOLD FOR CC INFO 09/16 - Re"
type textarea "x"
type textarea "HOLD FOR CC INFO 09/16 - Res"
type textarea "x"
type textarea "HOLD FOR CC INFO 09/16 - Rese"
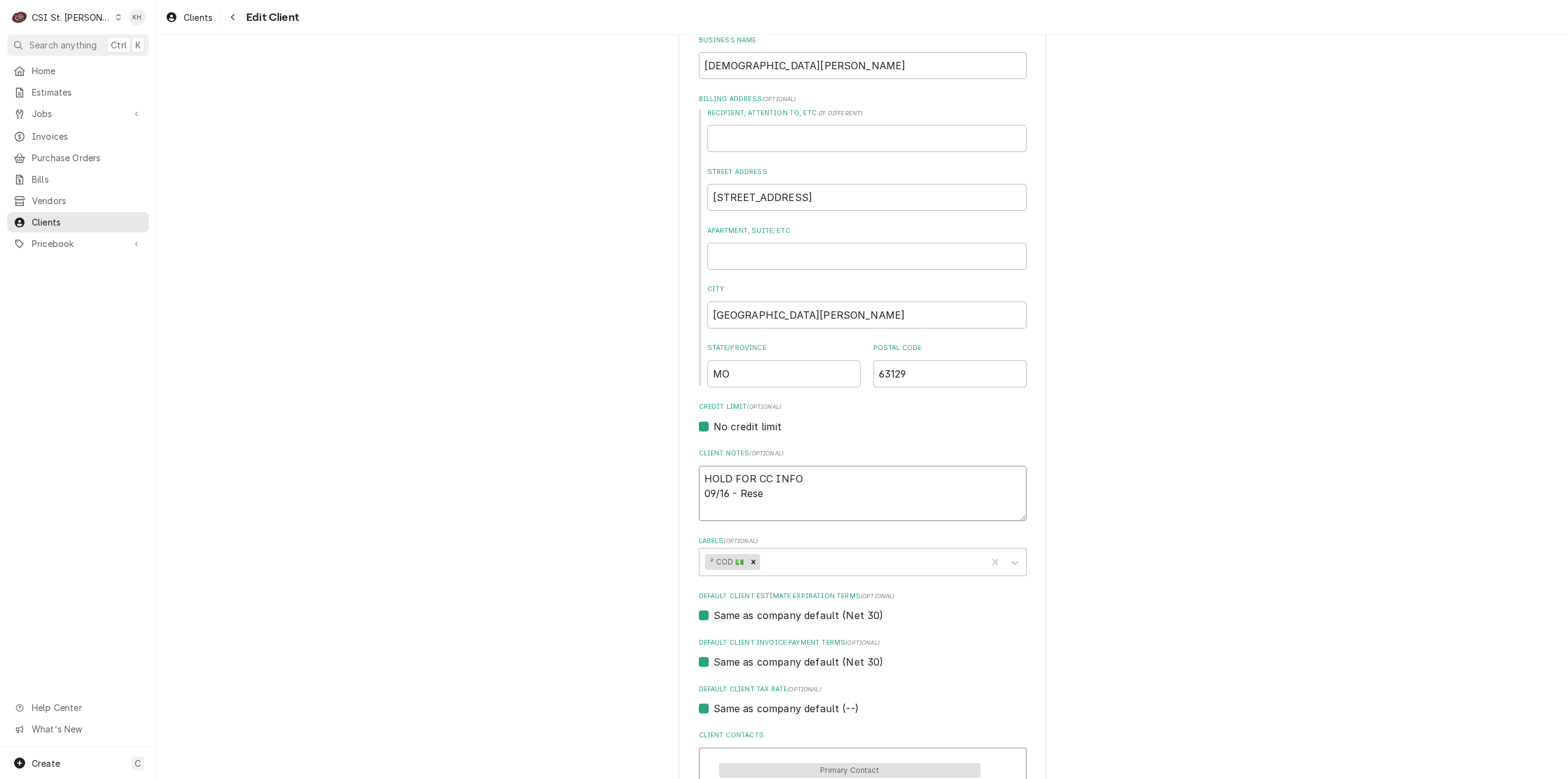
type textarea "x"
type textarea "HOLD FOR CC INFO 09/16 - Resen"
type textarea "x"
type textarea "HOLD FOR CC INFO 09/16 - Resent"
type textarea "x"
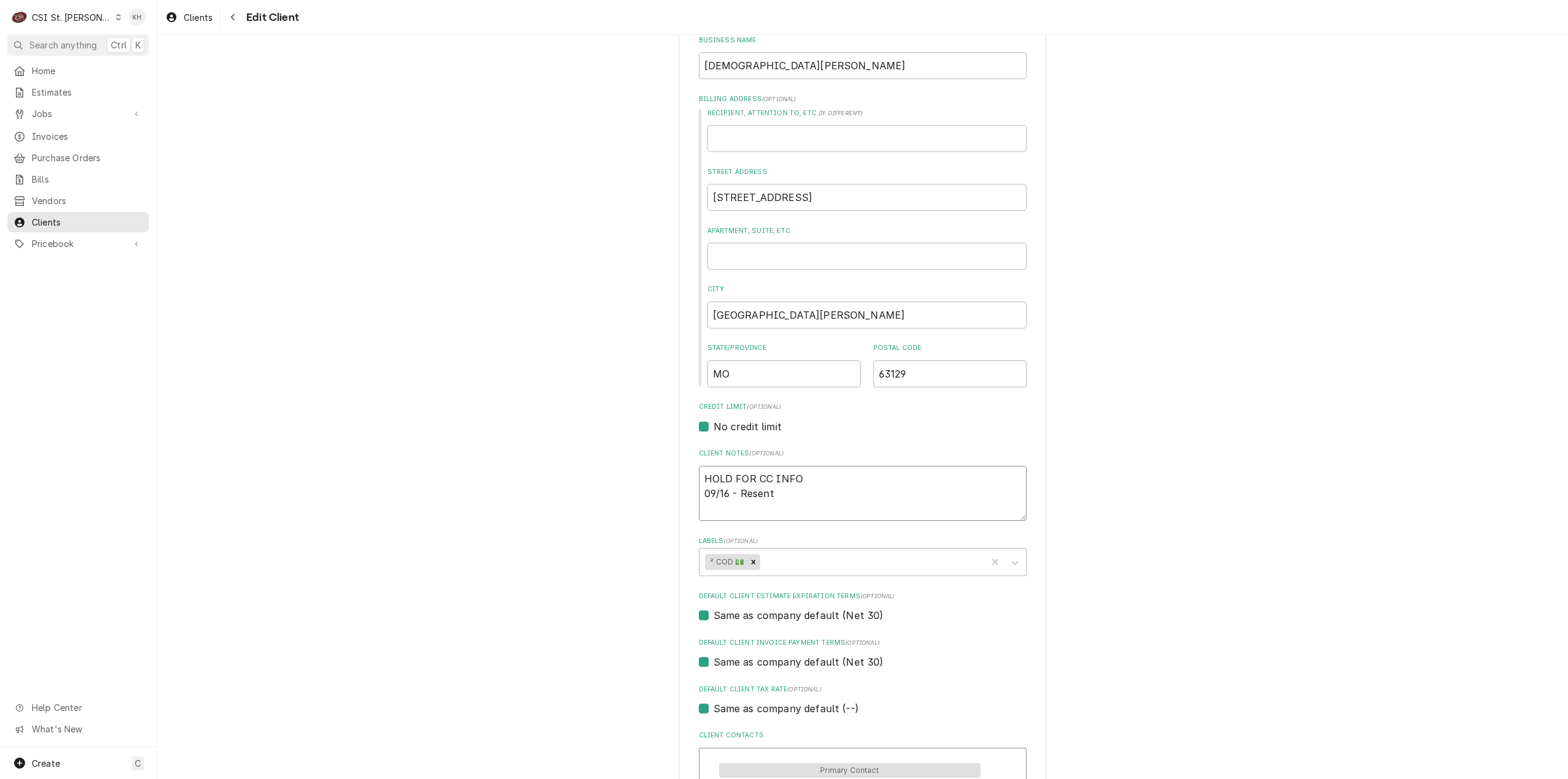
type textarea "HOLD FOR CC INFO 09/16 - Resent"
type textarea "x"
type textarea "HOLD FOR CC INFO 09/16 - Resent c"
type textarea "x"
type textarea "HOLD FOR CC INFO 09/16 - Resent cr"
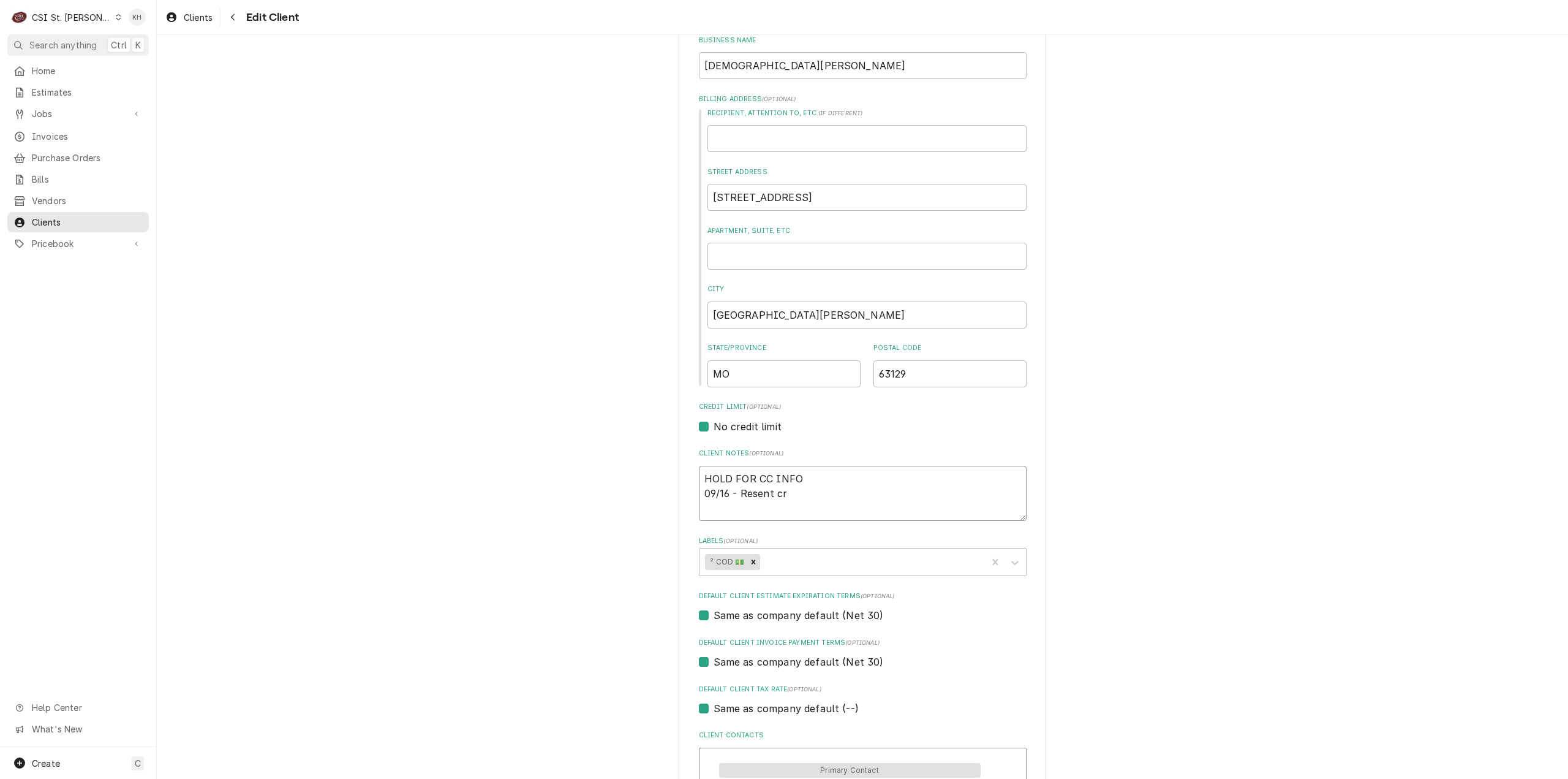
type textarea "x"
type textarea "HOLD FOR CC INFO 09/16 - Resent cre"
type textarea "x"
type textarea "HOLD FOR CC INFO 09/16 - Resent cred"
type textarea "x"
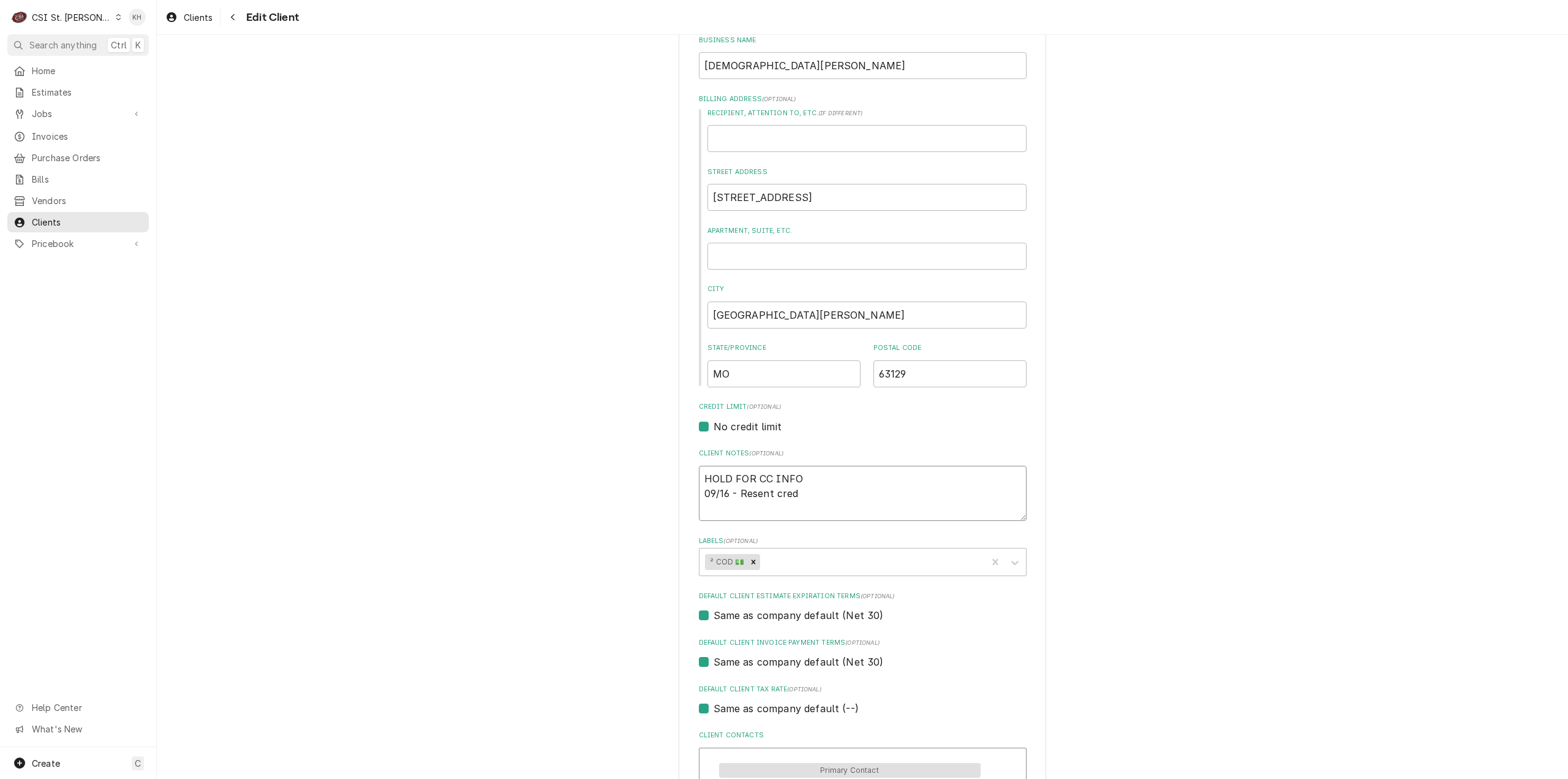
type textarea "HOLD FOR CC INFO 09/16 - Resent credi"
type textarea "x"
type textarea "HOLD FOR CC INFO 09/16 - Resent credit"
type textarea "x"
type textarea "HOLD FOR CC INFO 09/16 - Resent credit"
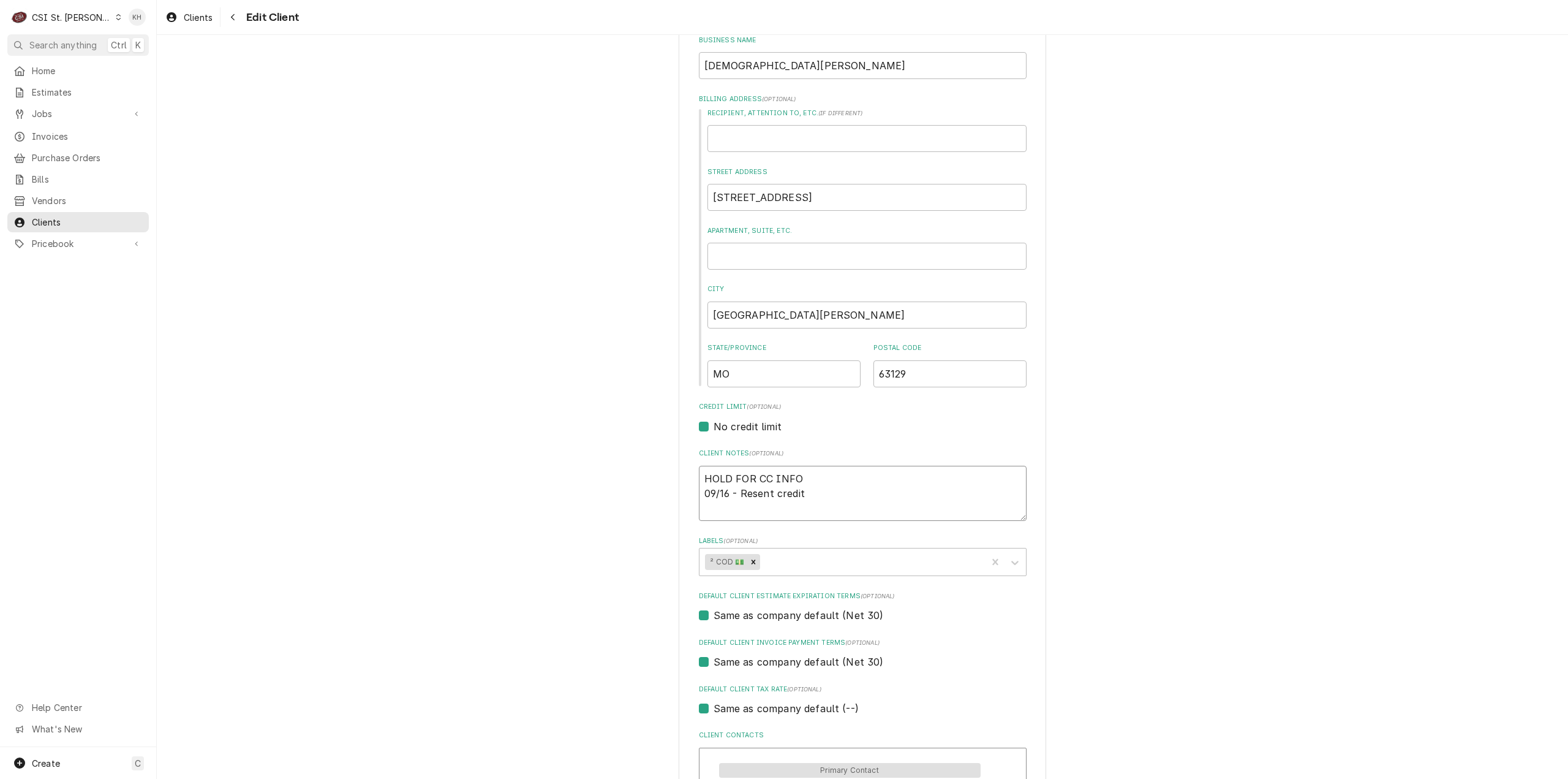
type textarea "x"
type textarea "HOLD FOR CC INFO 09/16 - Resent credit ap"
type textarea "x"
type textarea "HOLD FOR CC INFO 09/16 - Resent credit app"
type textarea "x"
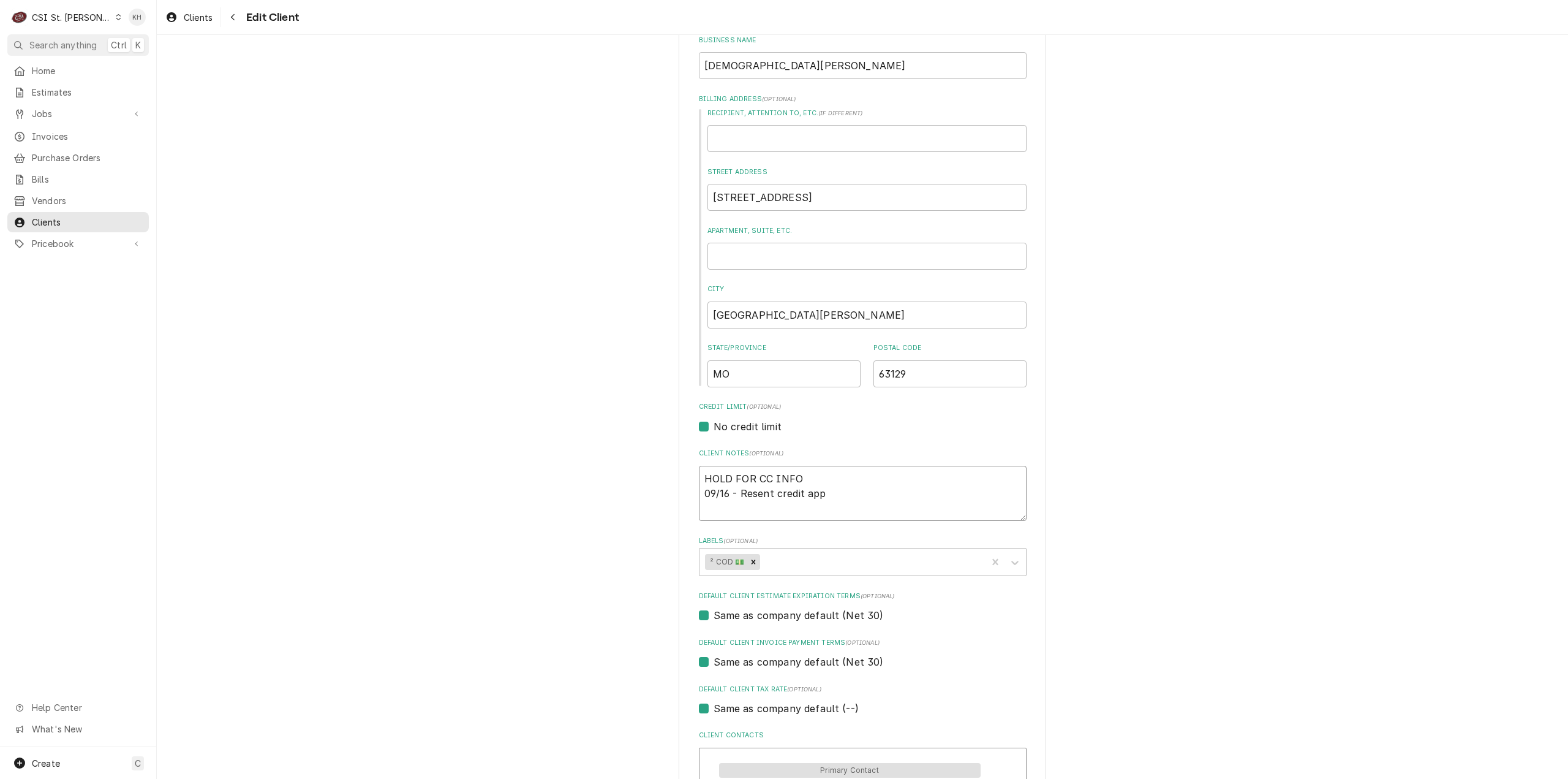
type textarea "HOLD FOR CC INFO 09/16 - Resent credit app"
type textarea "x"
type textarea "HOLD FOR CC INFO 09/16 - Resent credit app a"
type textarea "x"
type textarea "HOLD FOR CC INFO 09/16 - Resent credit app an"
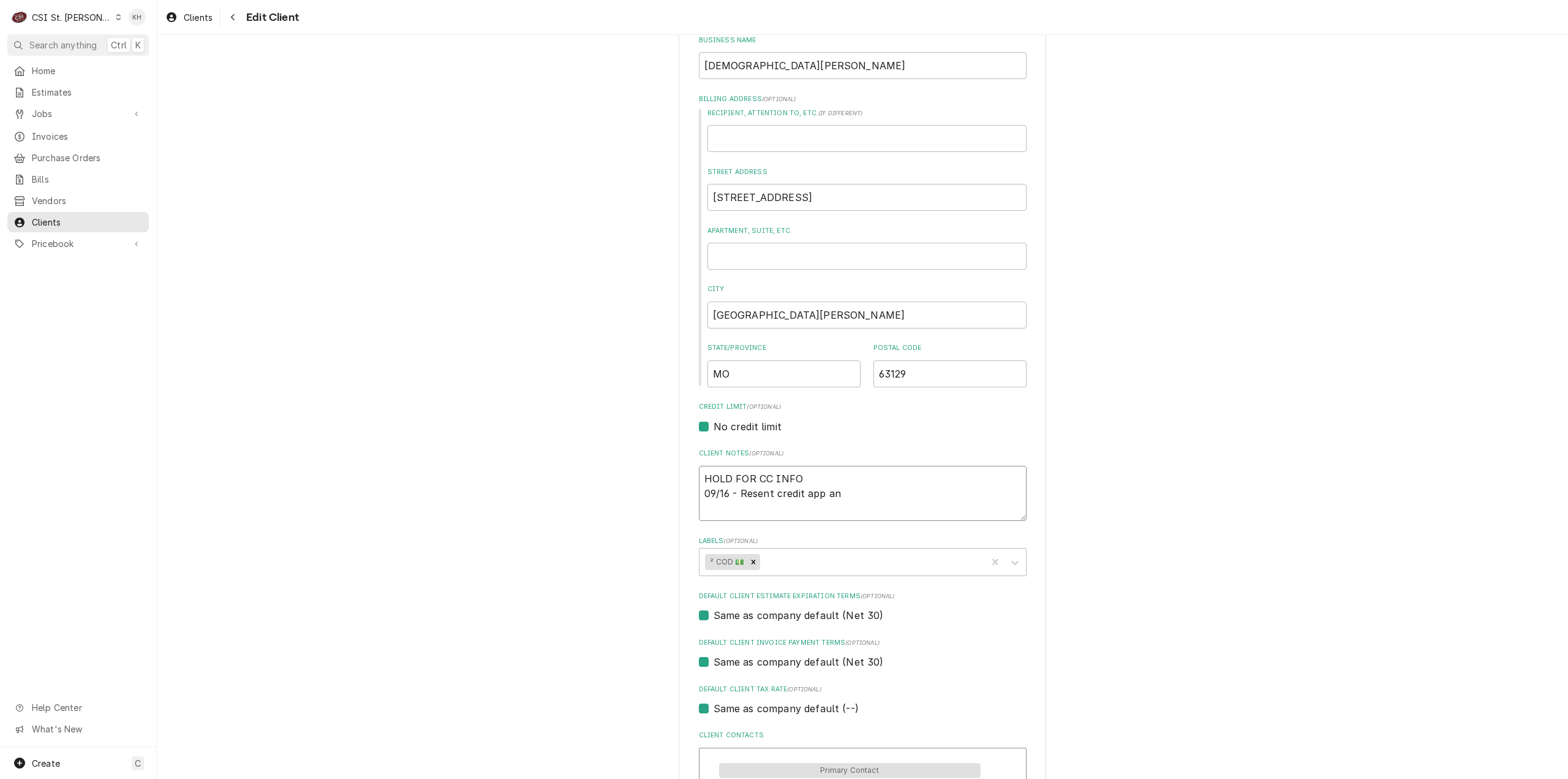
type textarea "x"
type textarea "HOLD FOR CC INFO 09/16 - Resent credit app and"
type textarea "x"
type textarea "HOLD FOR CC INFO 09/16 - Resent credit app and"
type textarea "x"
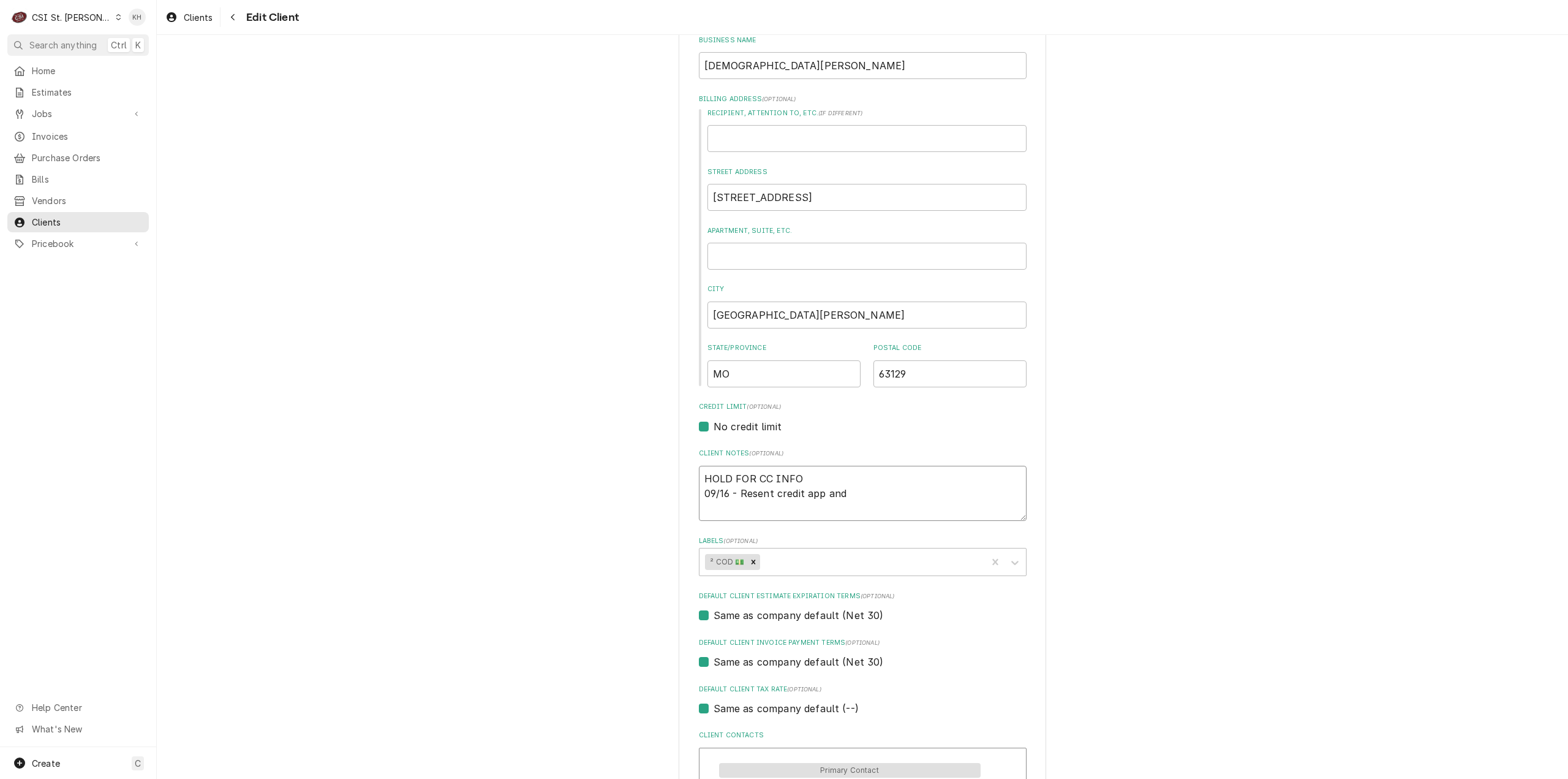
type textarea "HOLD FOR CC INFO 09/16 - Resent credit app and c"
type textarea "x"
type textarea "HOLD FOR CC INFO 09/16 - Resent credit app and cc"
type textarea "x"
type textarea "HOLD FOR CC INFO 09/16 - Resent credit app and cc"
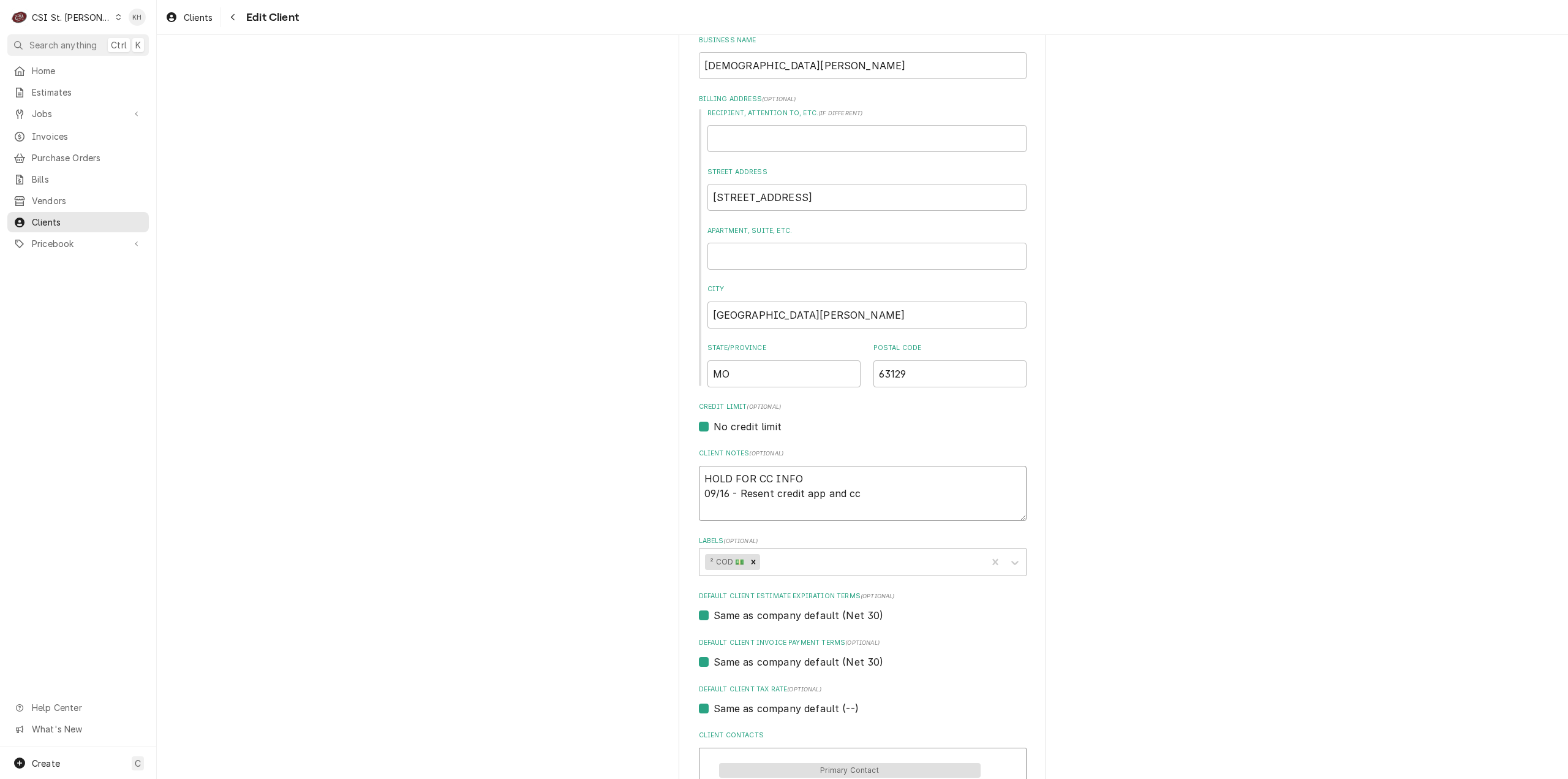
type textarea "x"
type textarea "HOLD FOR CC INFO 09/16 - Resent credit app and cc a"
type textarea "x"
type textarea "HOLD FOR CC INFO 09/16 - Resent credit app and cc au"
type textarea "x"
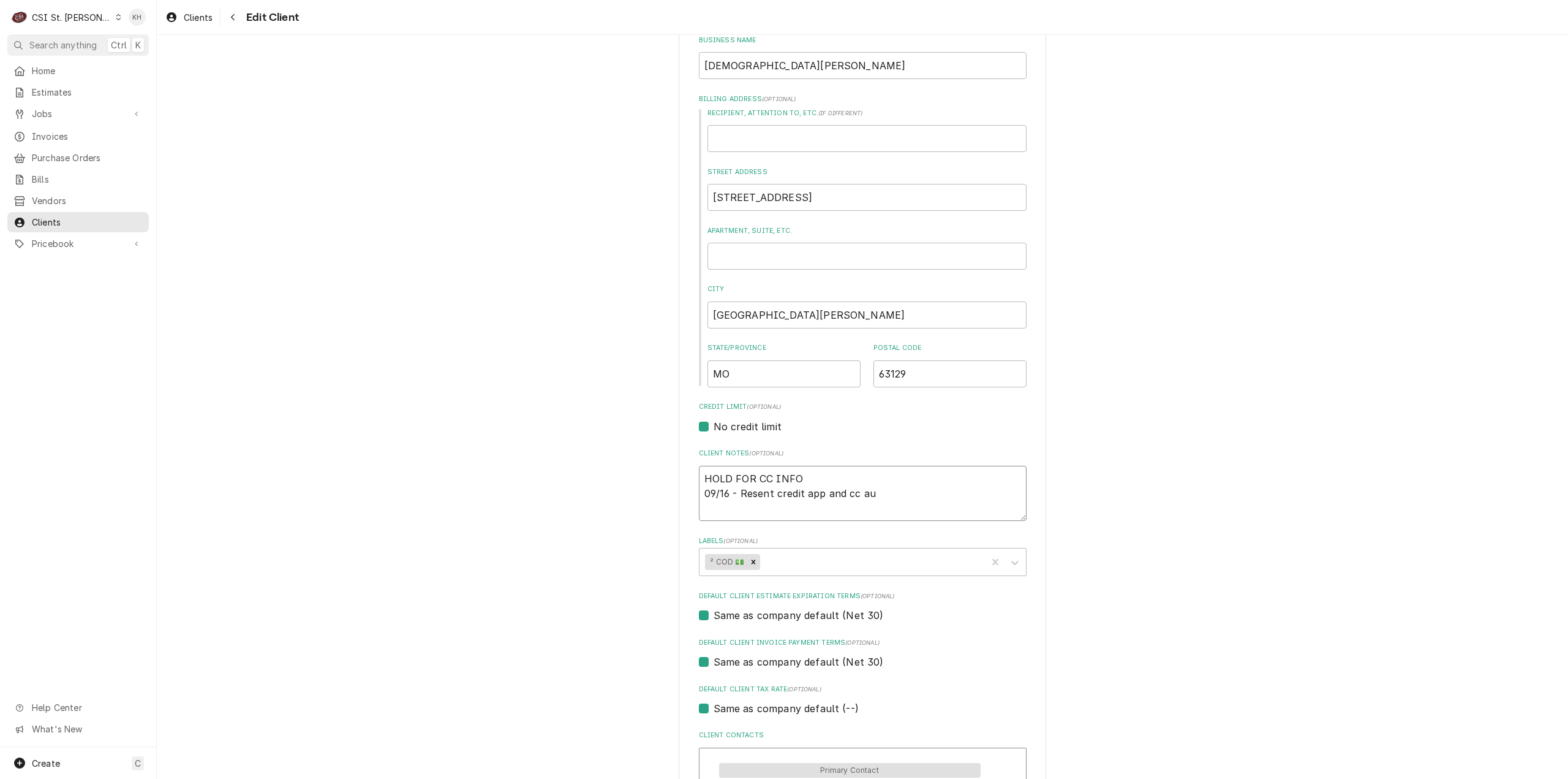
type textarea "HOLD FOR CC INFO 09/16 - Resent credit app and cc aut"
type textarea "x"
type textarea "HOLD FOR CC INFO 09/16 - Resent credit app and cc auth"
type textarea "x"
type textarea "HOLD FOR CC INFO 09/16 - Resent credit app and cc auth"
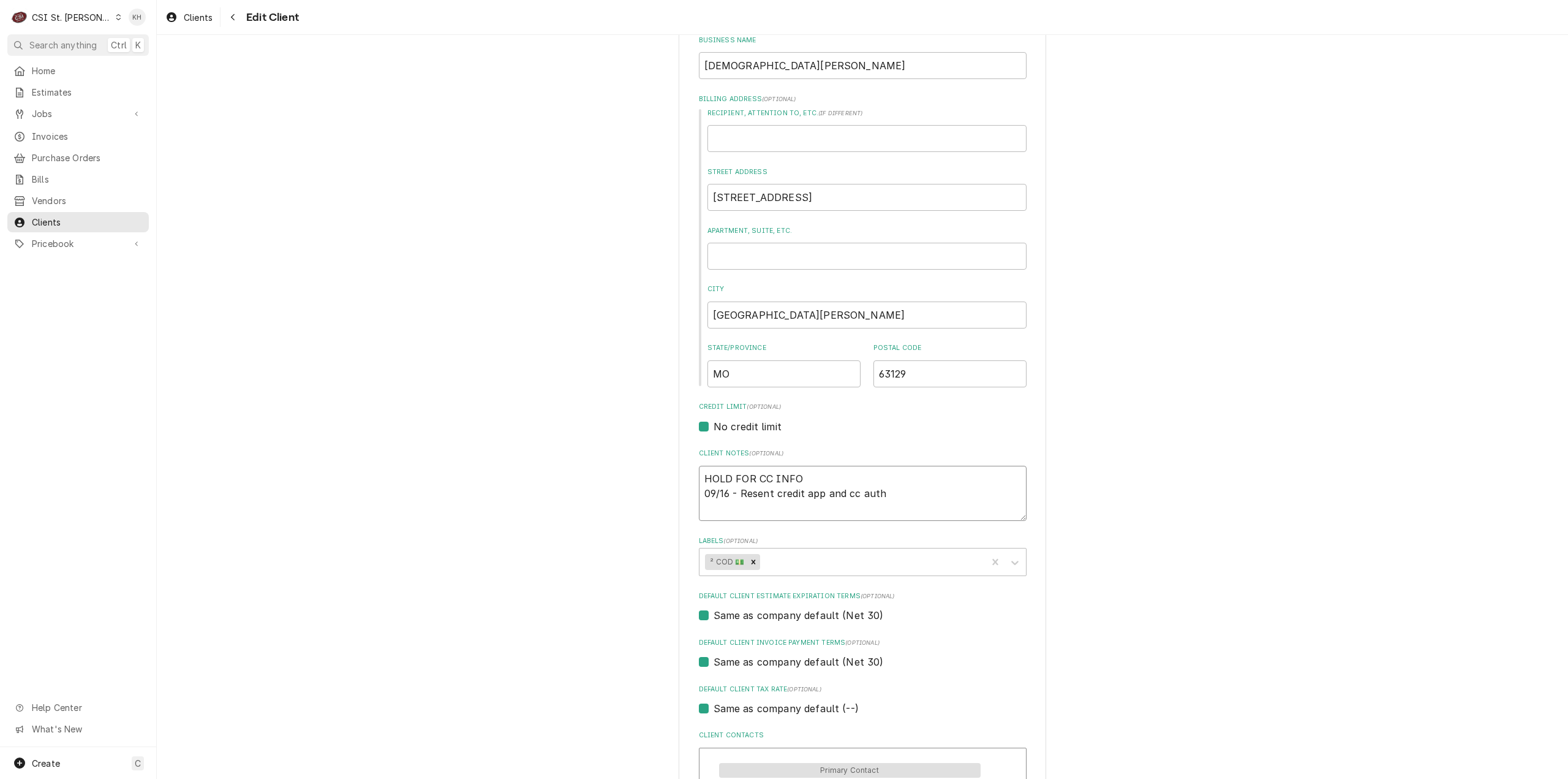
type textarea "x"
type textarea "HOLD FOR CC INFO 09/16 - Resent credit app and cc auth f"
type textarea "x"
type textarea "HOLD FOR CC INFO 09/16 - Resent credit app and cc auth fo"
type textarea "x"
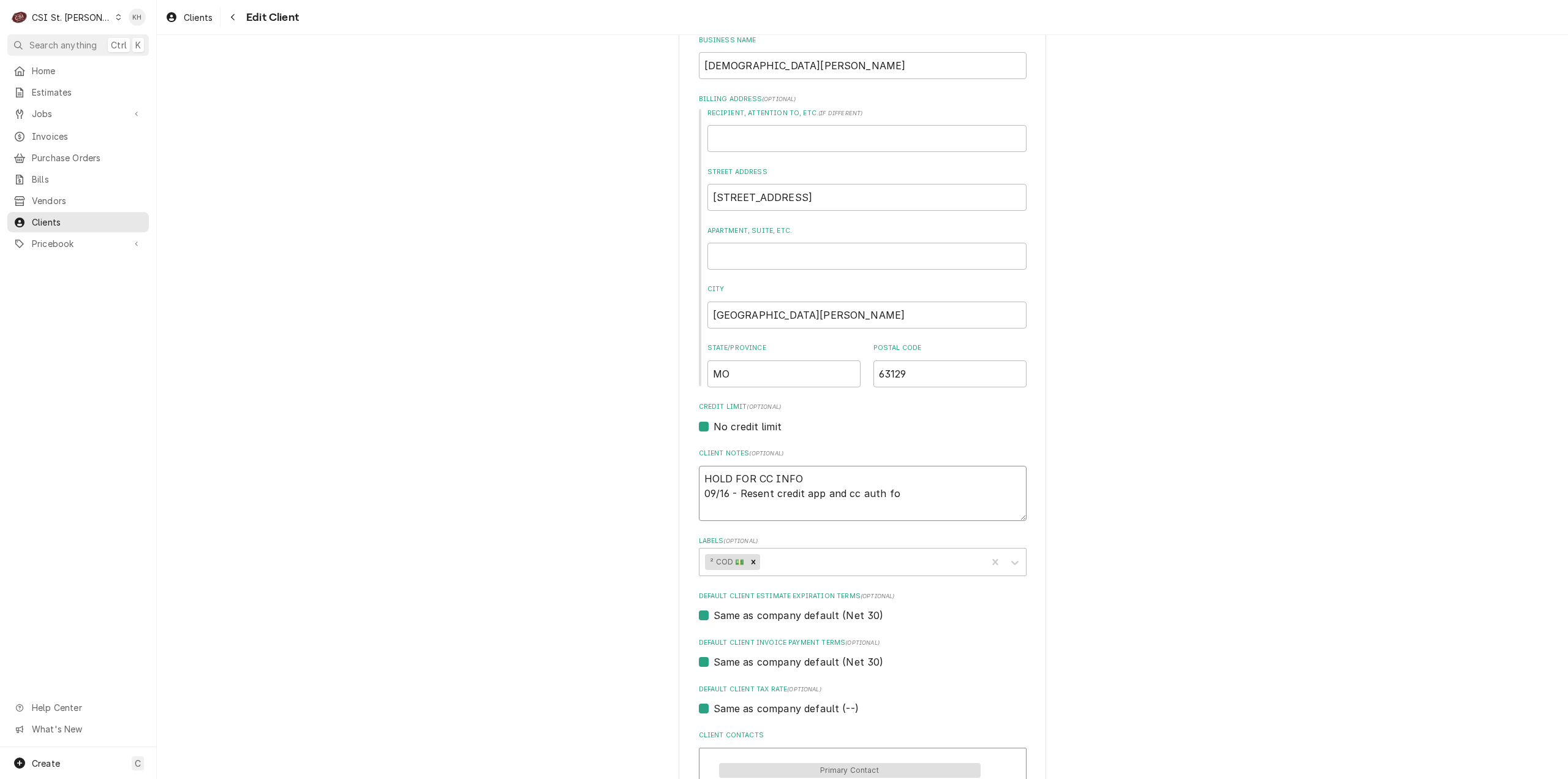
type textarea "HOLD FOR CC INFO 09/16 - Resent credit app and cc auth for"
type textarea "x"
type textarea "HOLD FOR CC INFO 09/16 - Resent credit app and cc auth form"
type textarea "x"
type textarea "HOLD FOR CC INFO 09/16 - Resent credit app and cc auth form"
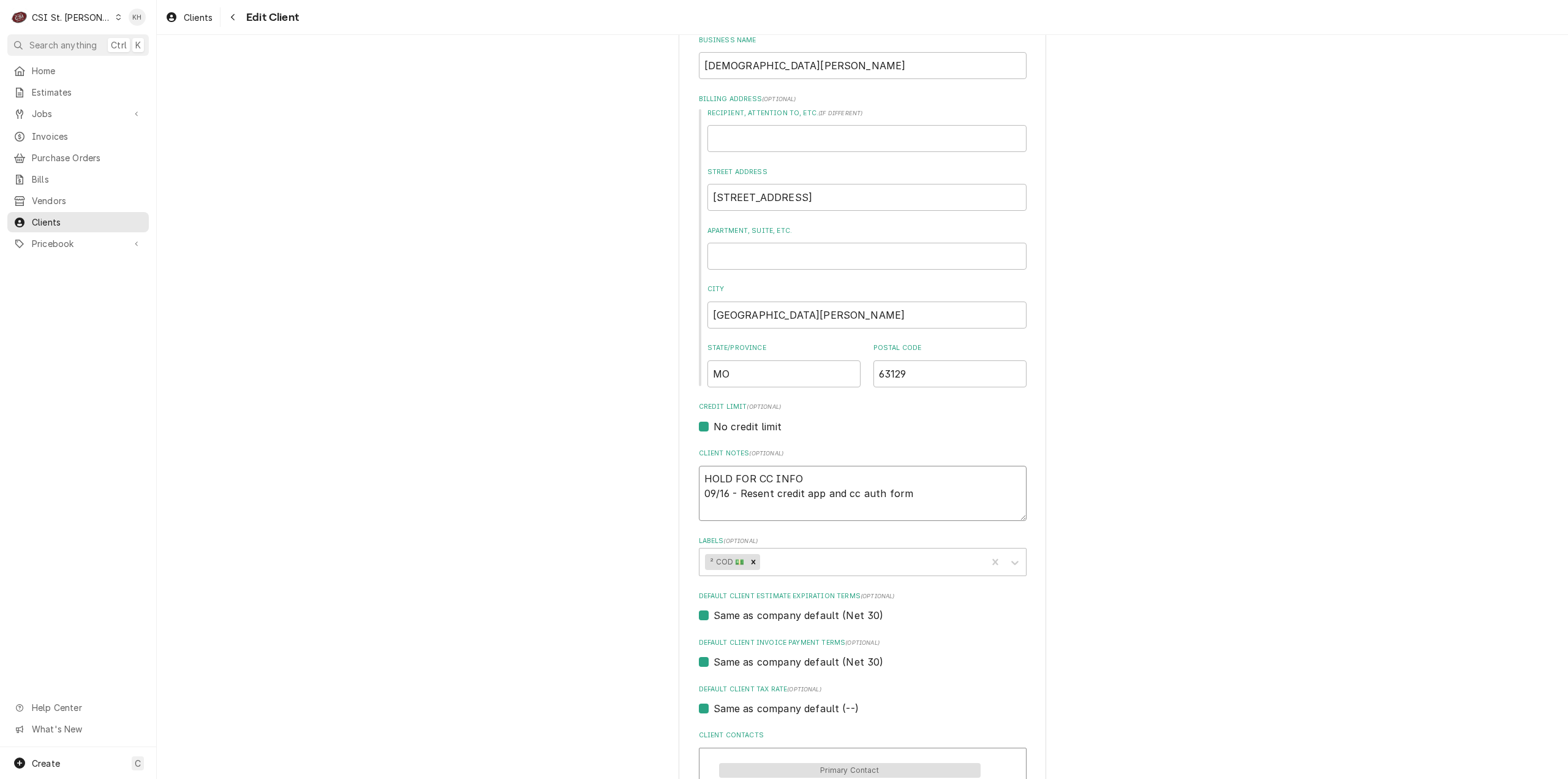
type textarea "x"
type textarea "HOLD FOR CC INFO 09/16 - Resent credit app and cc auth form to"
type textarea "x"
type textarea "HOLD FOR CC INFO 09/16 - Resent credit app and cc auth form to"
type textarea "x"
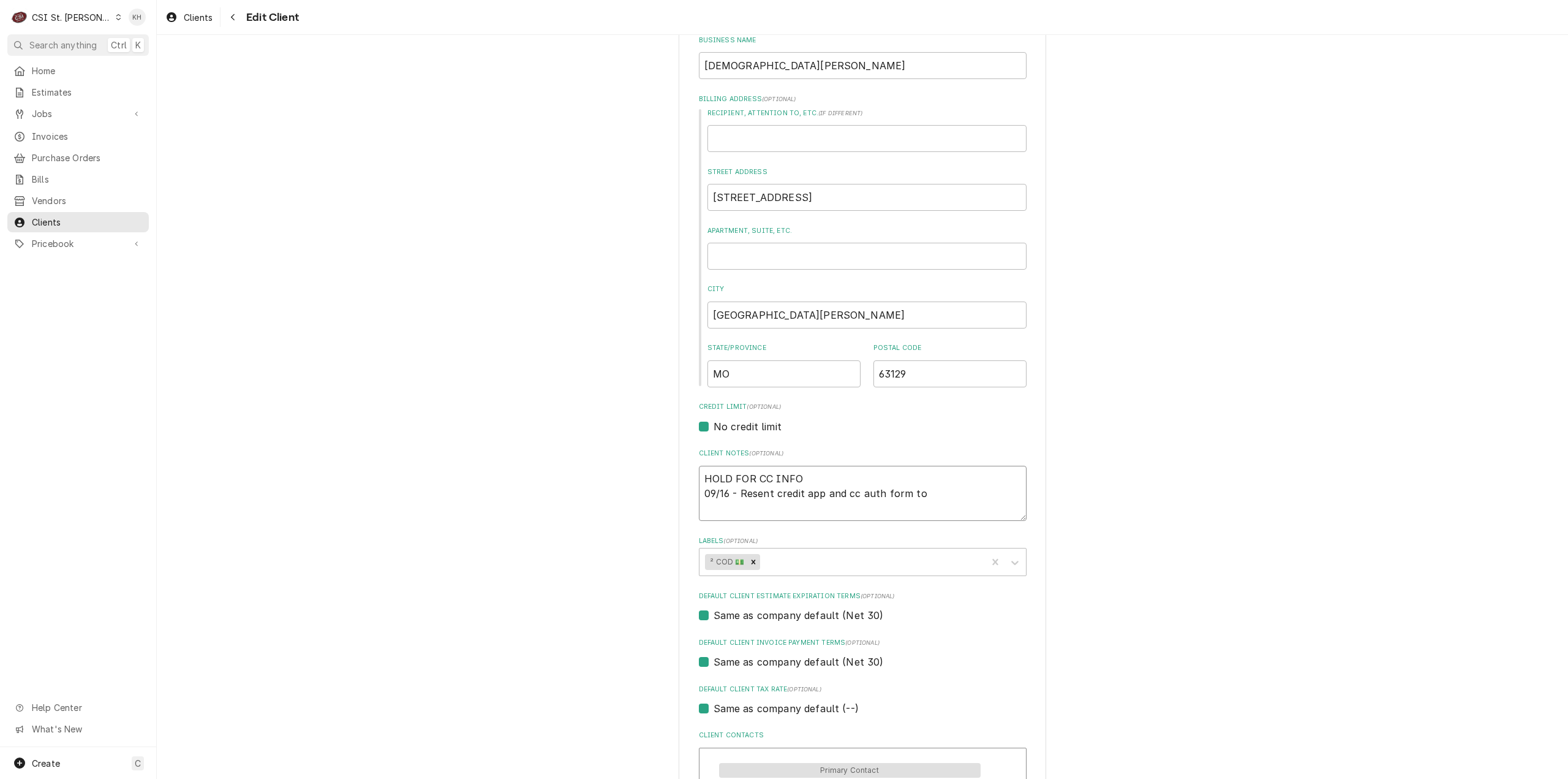
type textarea "HOLD FOR CC INFO 09/16 - Resent credit app and cc auth form to A"
type textarea "x"
type textarea "HOLD FOR CC INFO 09/16 - Resent credit app and cc auth form to Ad"
type textarea "x"
type textarea "HOLD FOR CC INFO 09/16 - Resent credit app and cc auth form to Ada"
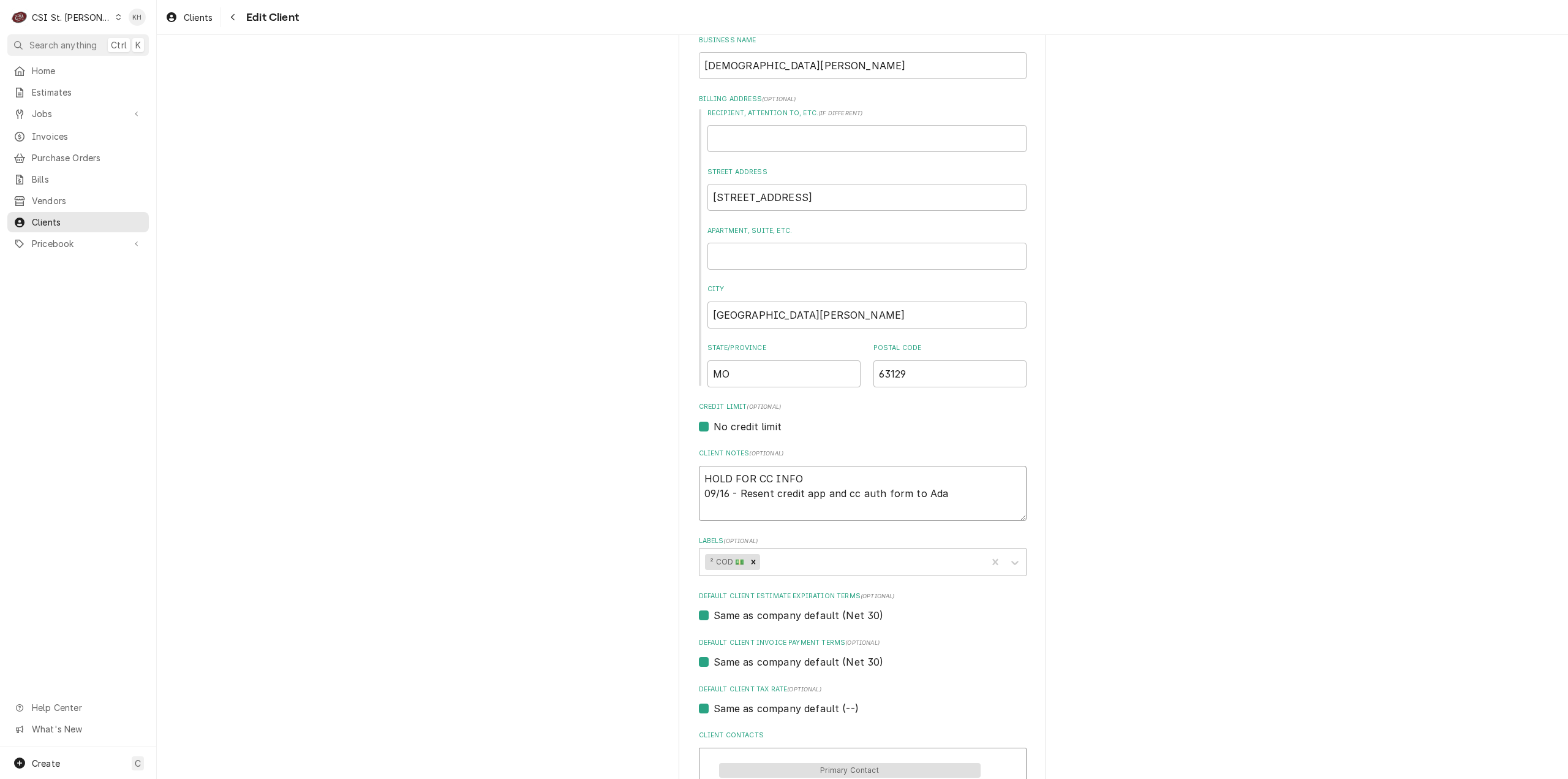
type textarea "x"
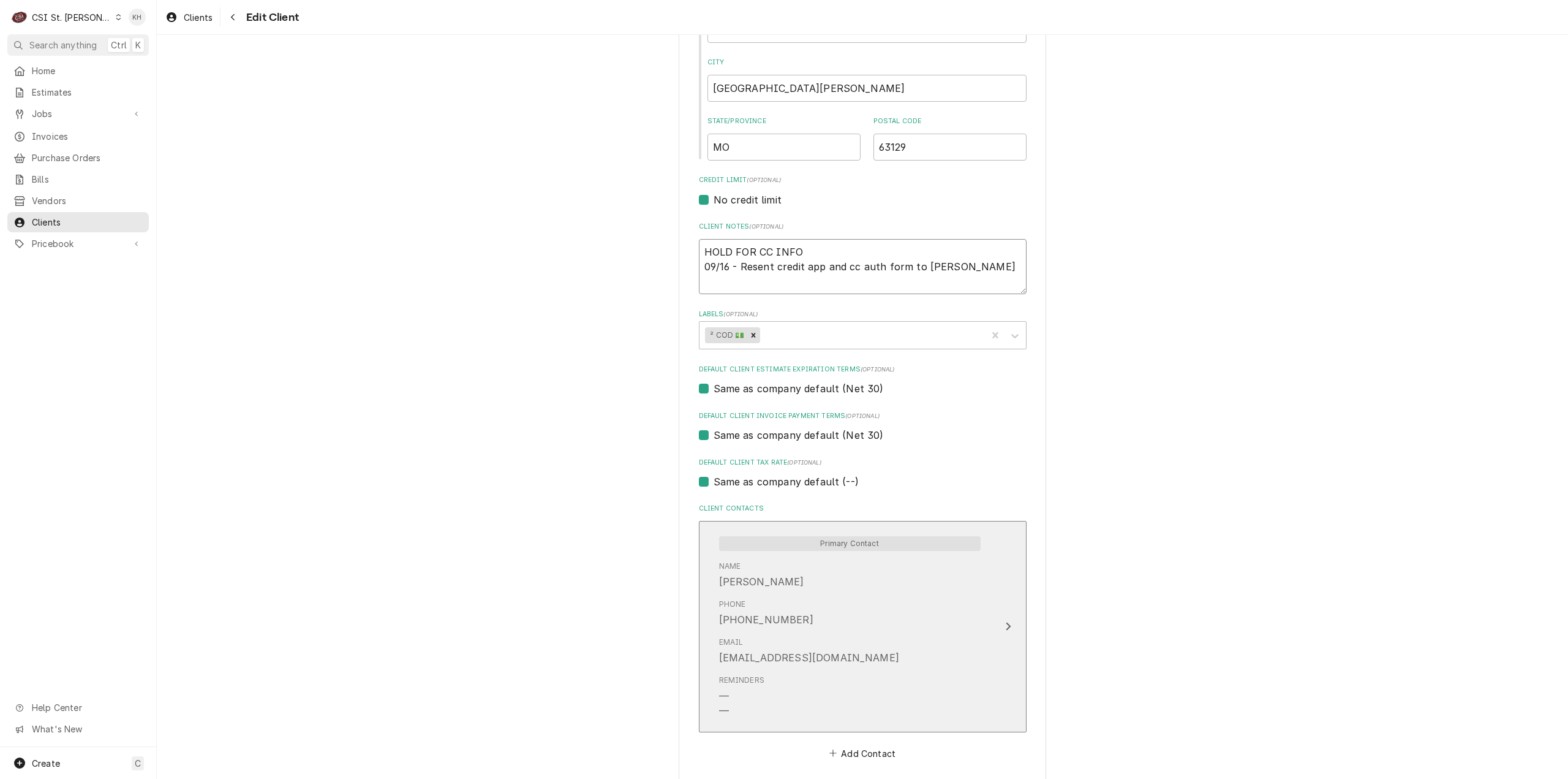
scroll to position [558, 0]
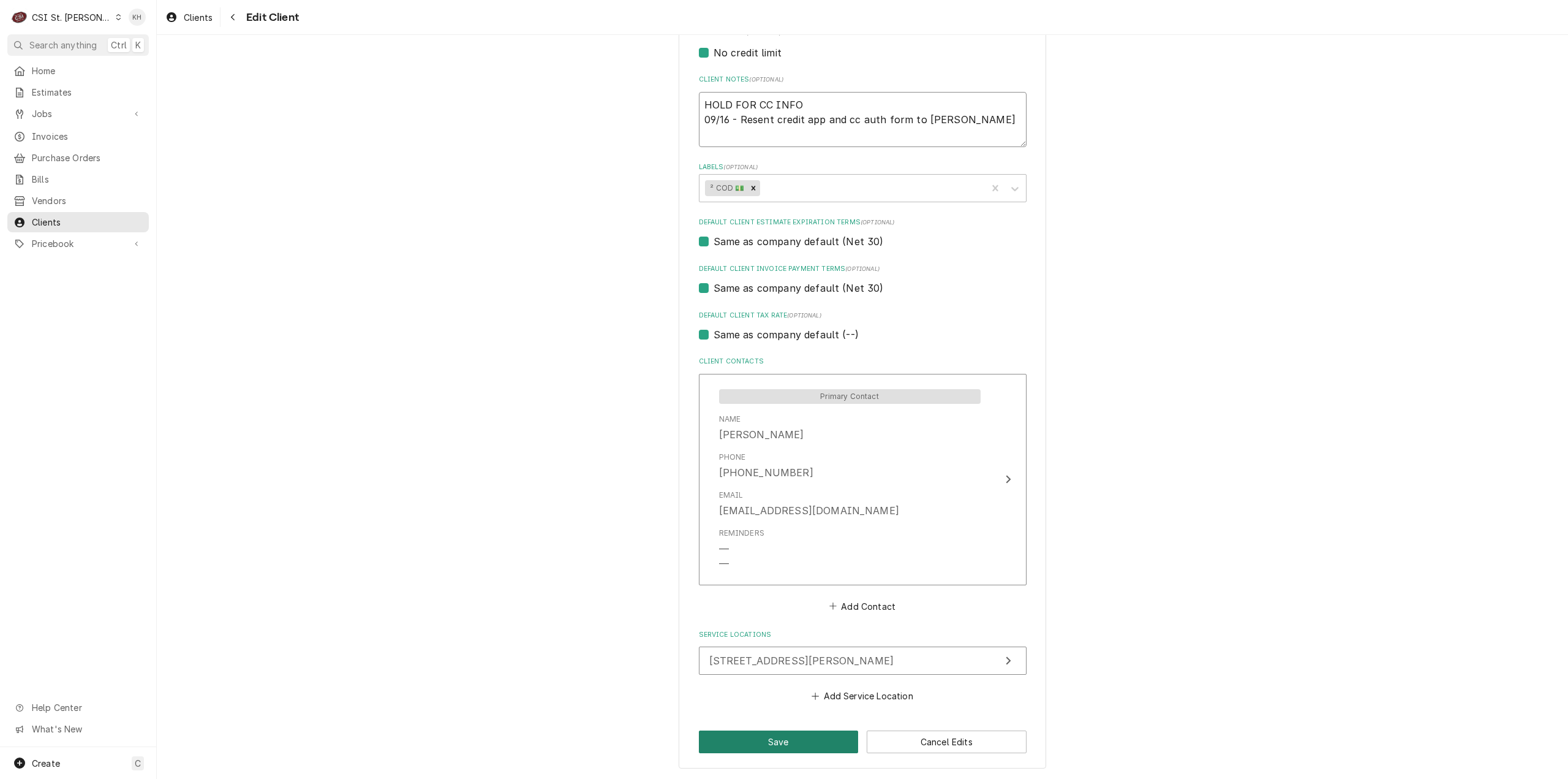
type textarea "HOLD FOR CC INFO 09/16 - Resent credit app and cc auth form to Adam"
click at [769, 734] on button "Save" at bounding box center [779, 742] width 160 height 23
type textarea "x"
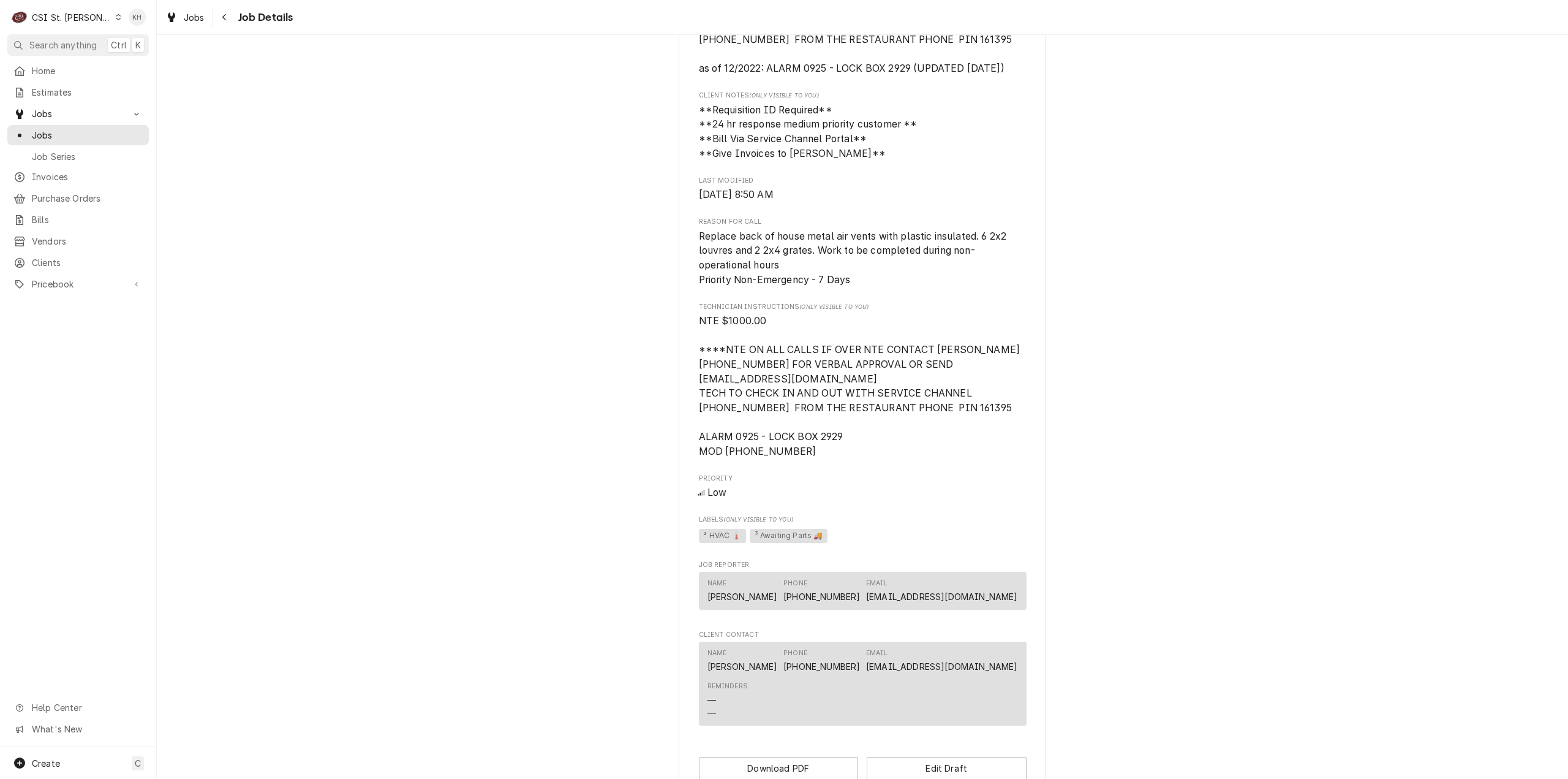
scroll to position [636, 0]
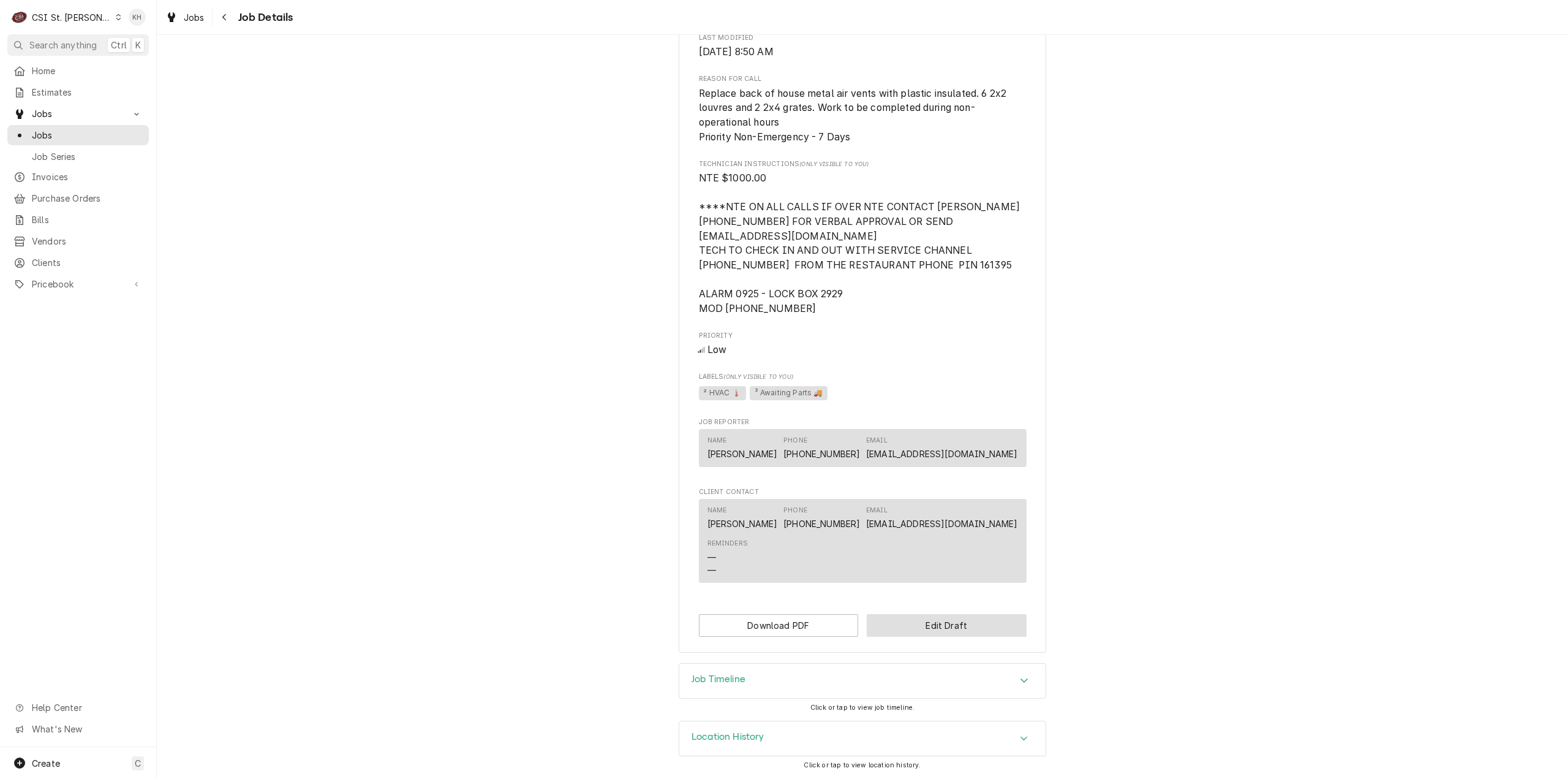
click at [930, 631] on button "Edit Draft" at bounding box center [946, 626] width 160 height 23
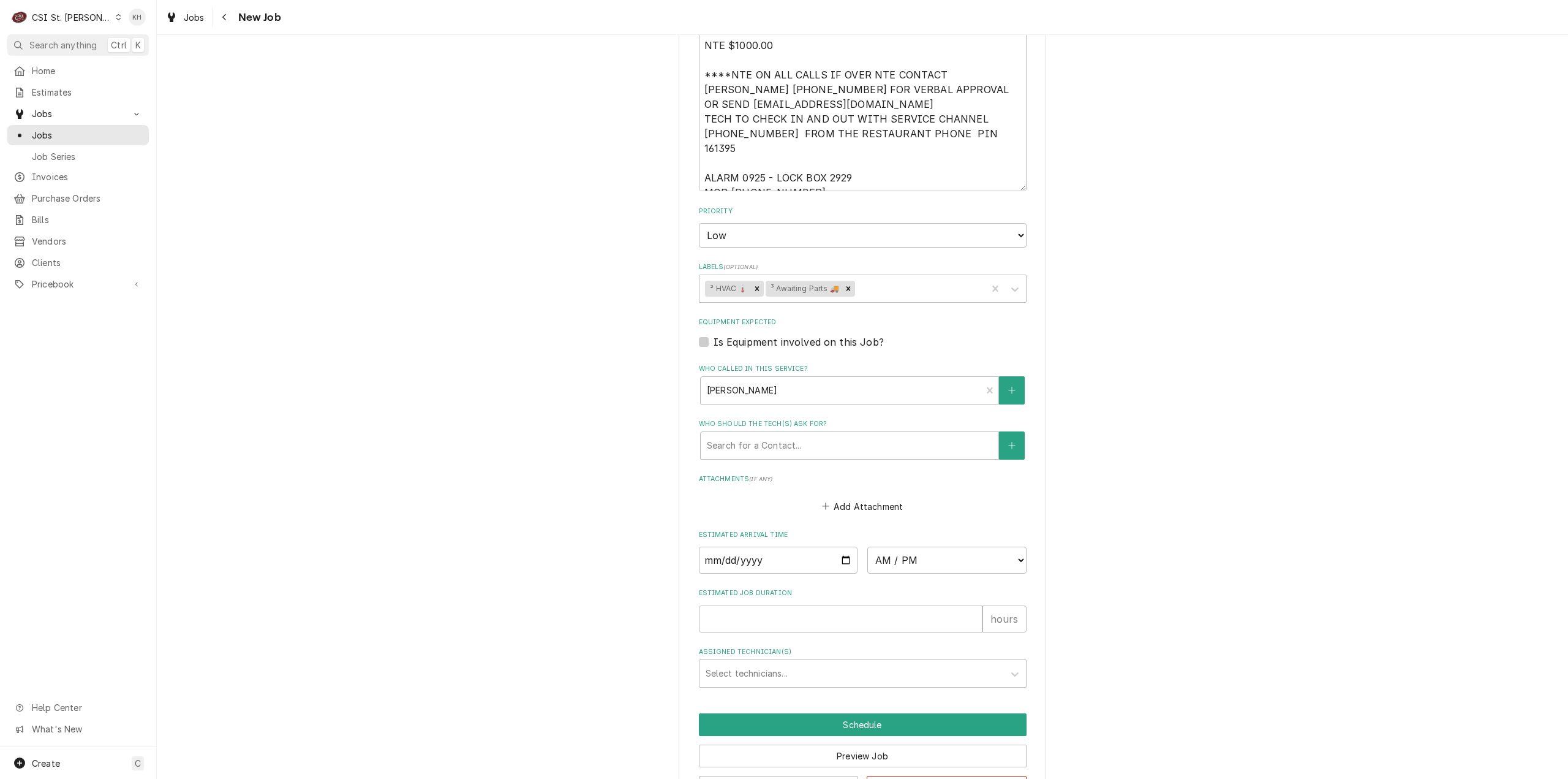
scroll to position [993, 0]
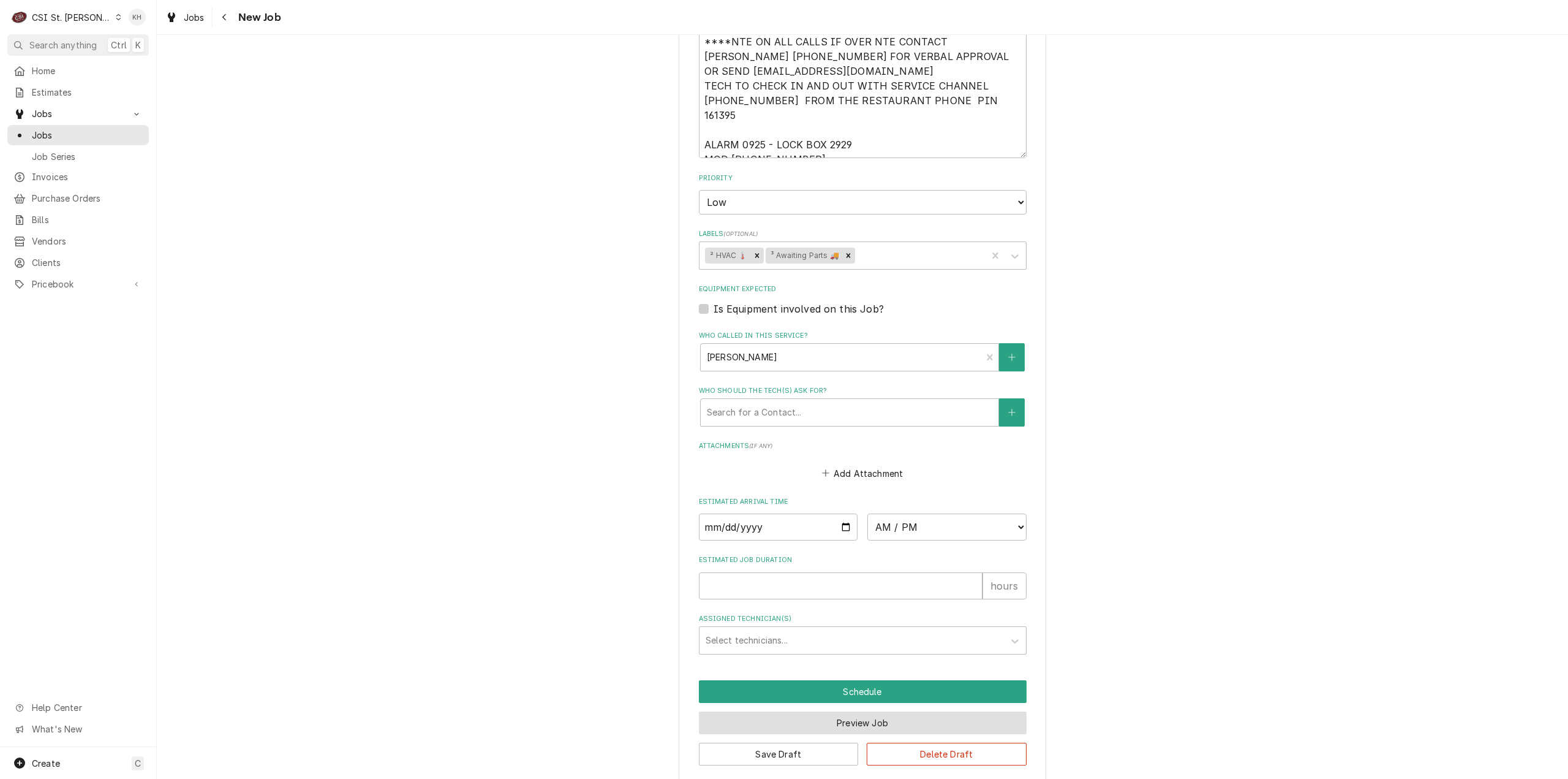
click at [834, 716] on button "Preview Job" at bounding box center [862, 723] width 327 height 23
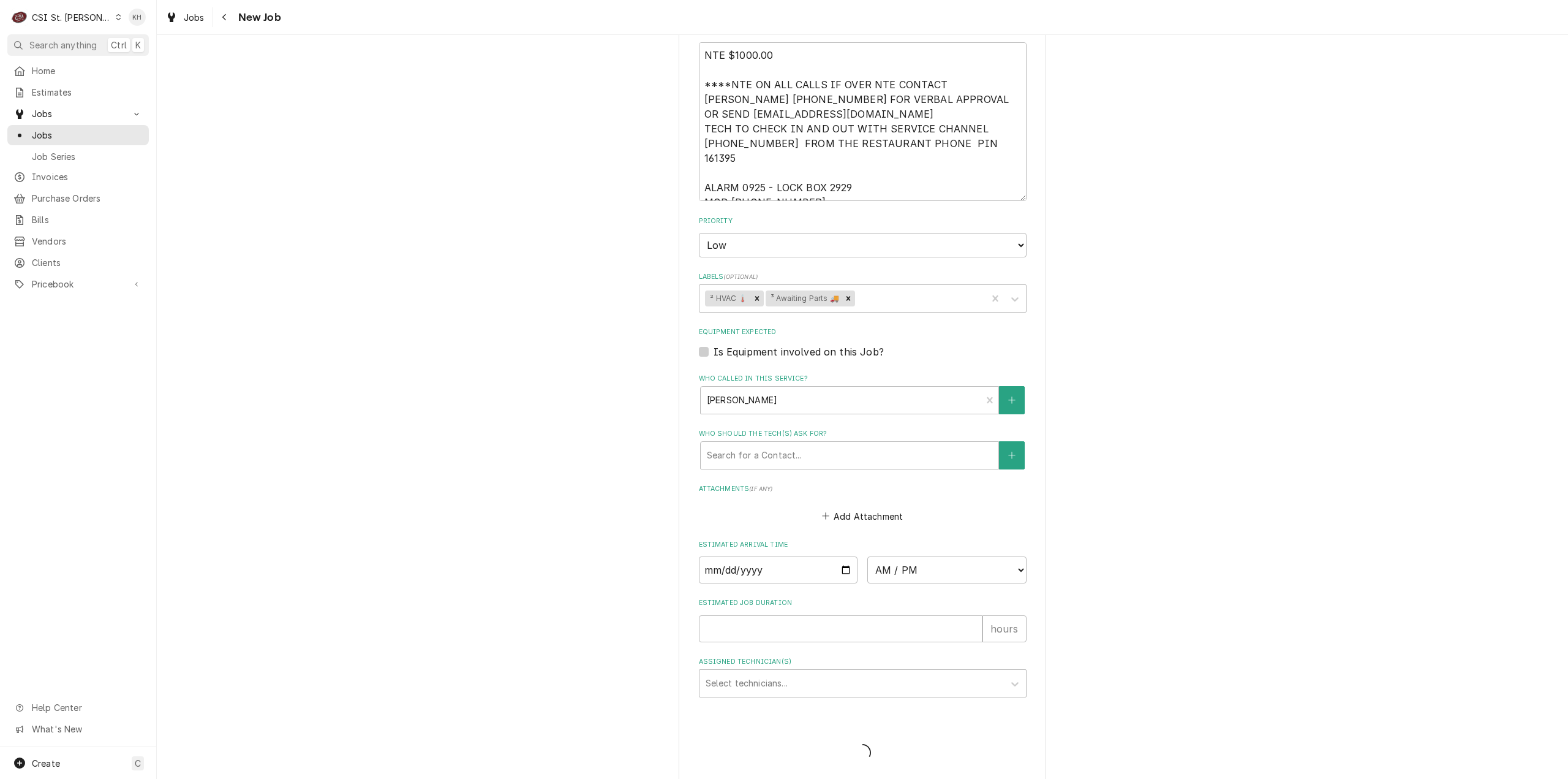
type textarea "x"
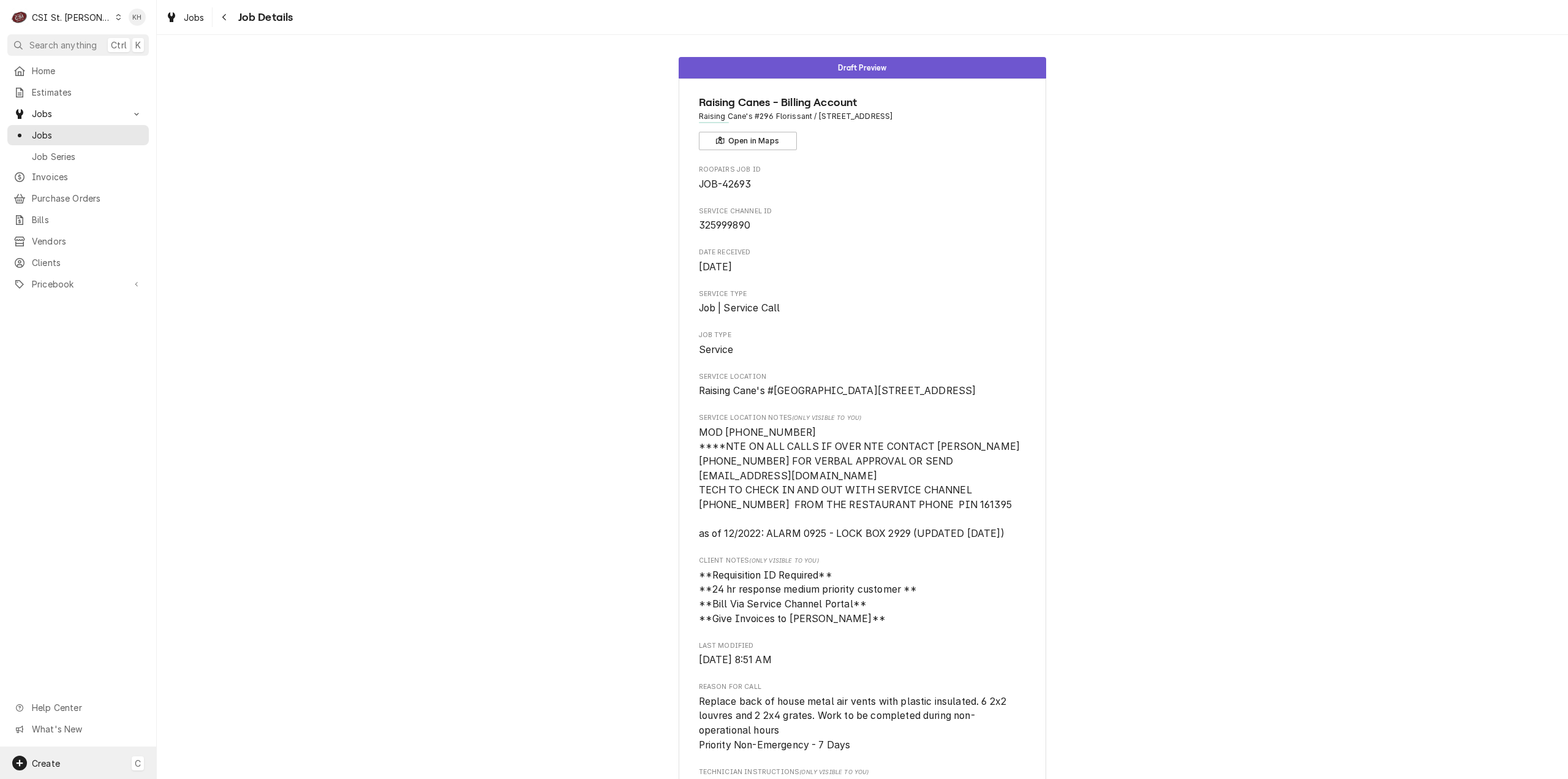
click at [71, 760] on div "Create C" at bounding box center [78, 763] width 156 height 32
click at [220, 629] on div "Job" at bounding box center [219, 636] width 105 height 15
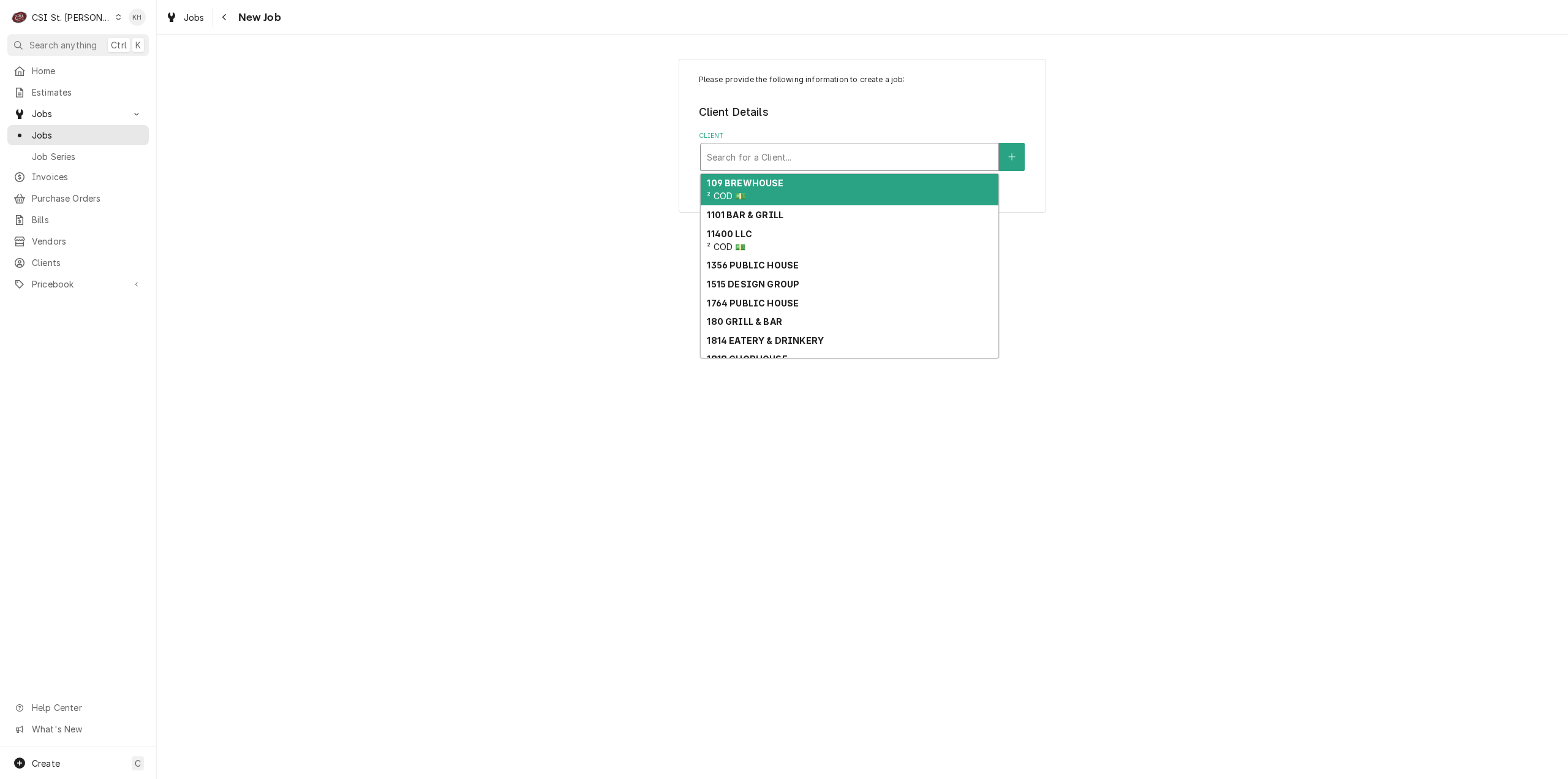
drag, startPoint x: 759, startPoint y: 161, endPoint x: 261, endPoint y: 253, distance: 506.4
click at [727, 172] on div "Please provide the following information to create a job: Client Details Client…" at bounding box center [862, 136] width 368 height 154
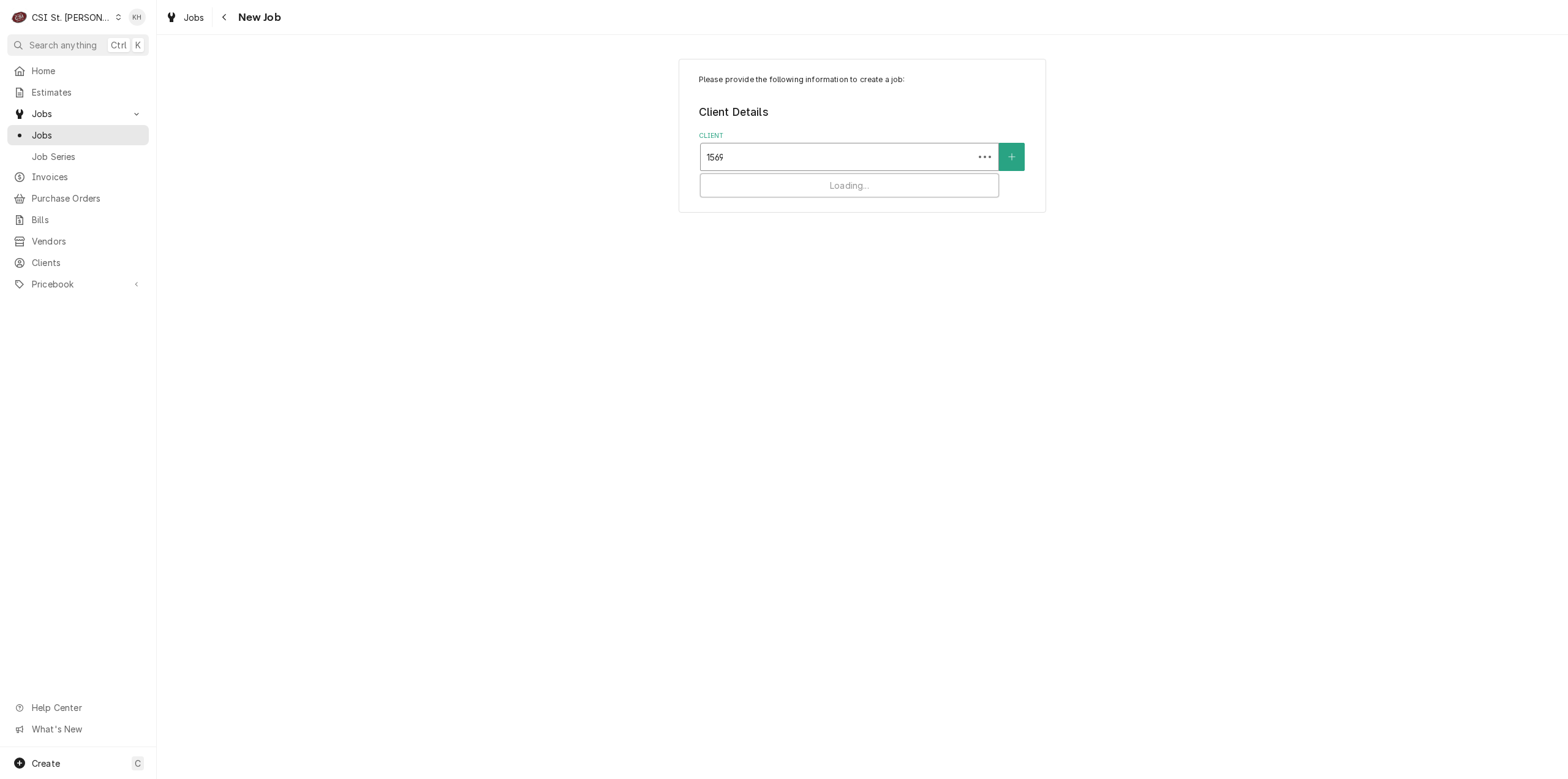
type input "15698"
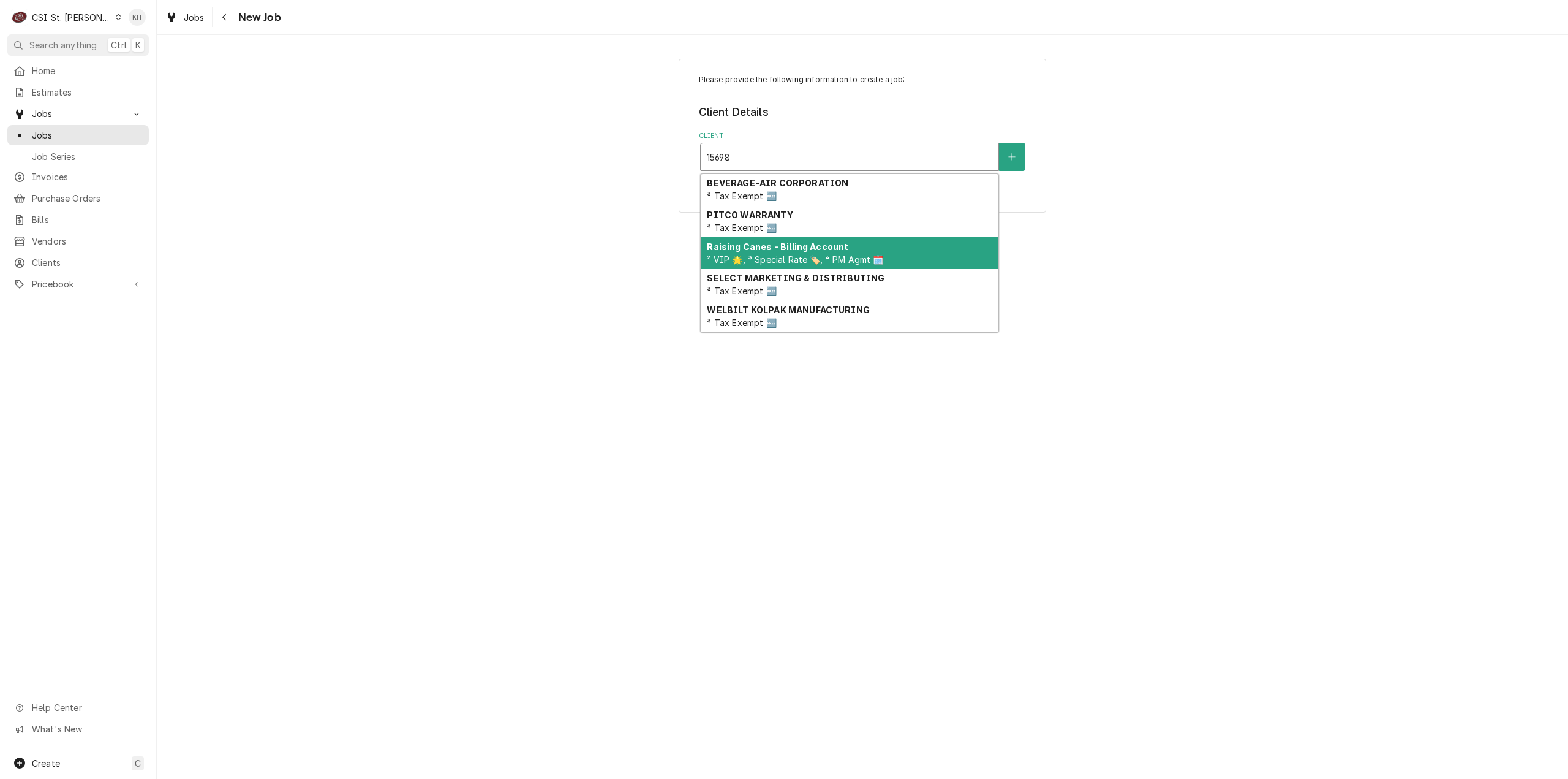
click at [734, 260] on span "² VIP 🌟, ³ Special Rate 🏷️, ⁴ PM Agmt 🗓️" at bounding box center [794, 259] width 176 height 11
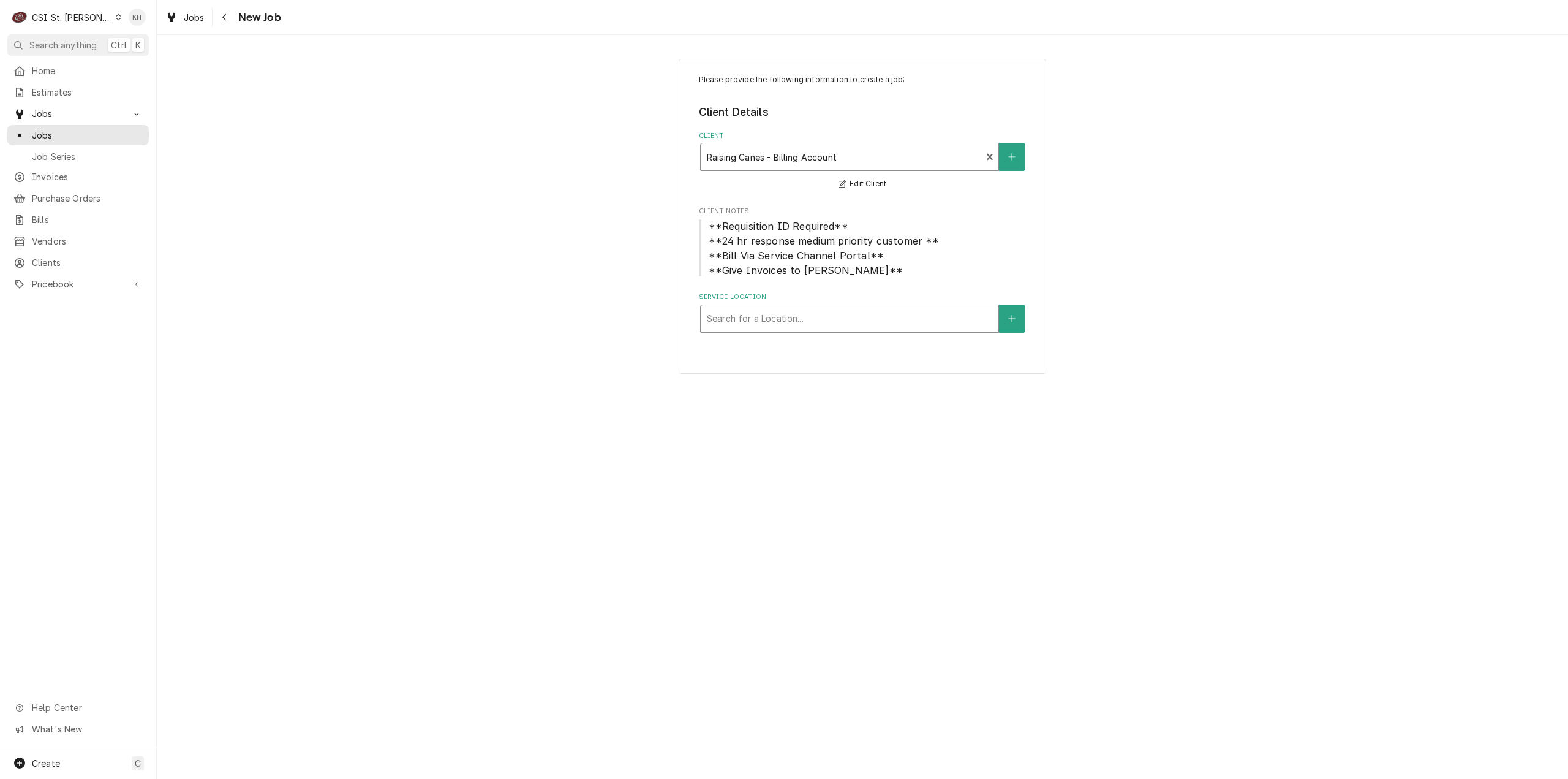
click at [817, 326] on div "Service Location" at bounding box center [849, 318] width 286 height 22
type input "15698"
click at [831, 370] on div "Raising Cane's #225 [GEOGRAPHIC_DATA] / [STREET_ADDRESS]" at bounding box center [849, 364] width 297 height 19
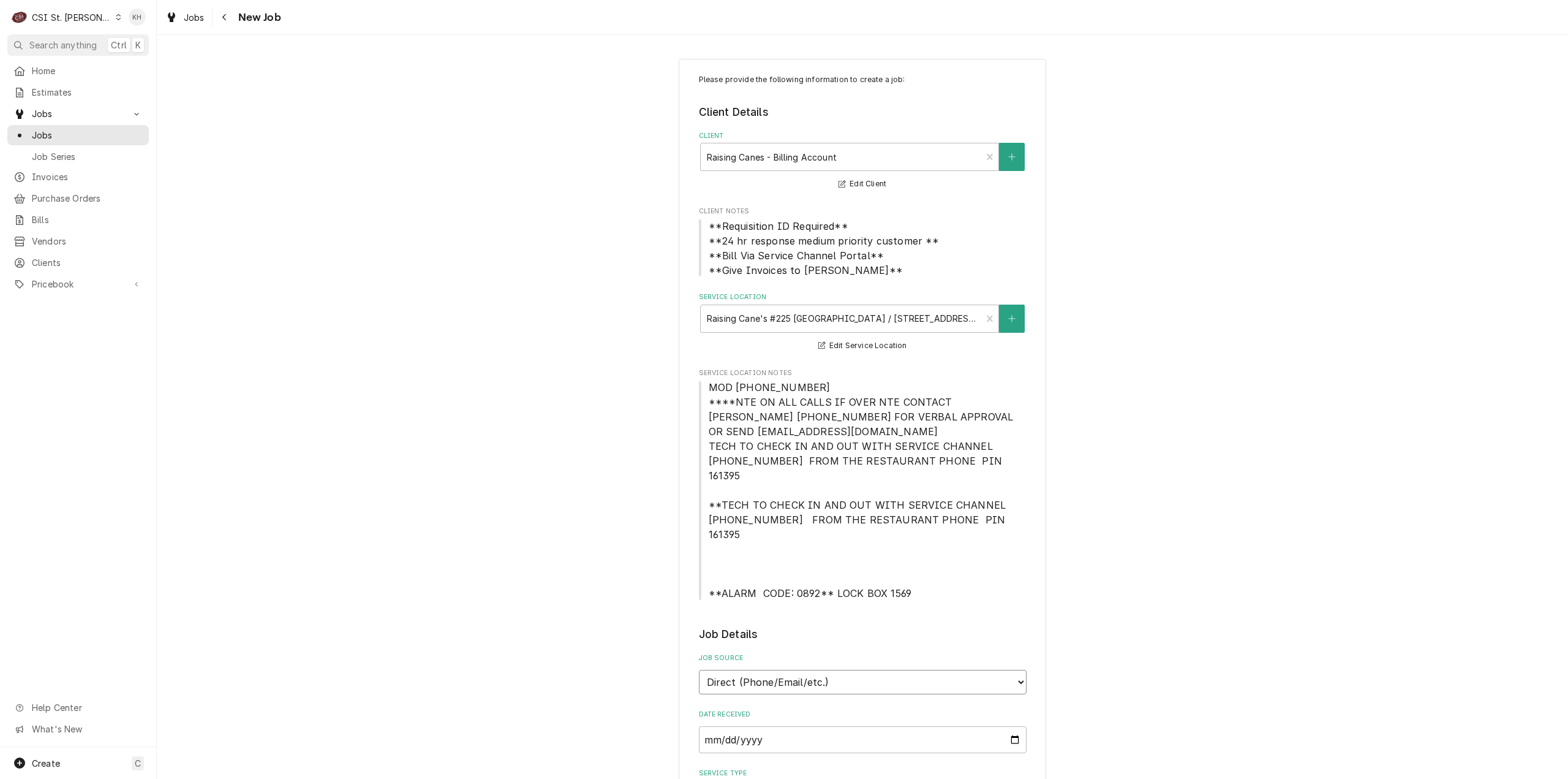
click at [792, 670] on select "Direct (Phone/Email/etc.) Service Channel Corrigo Ecotrak Other" at bounding box center [862, 682] width 327 height 24
select select "1"
click at [760, 726] on input "Service Channel ID" at bounding box center [862, 740] width 327 height 27
paste input "326000512"
type textarea "x"
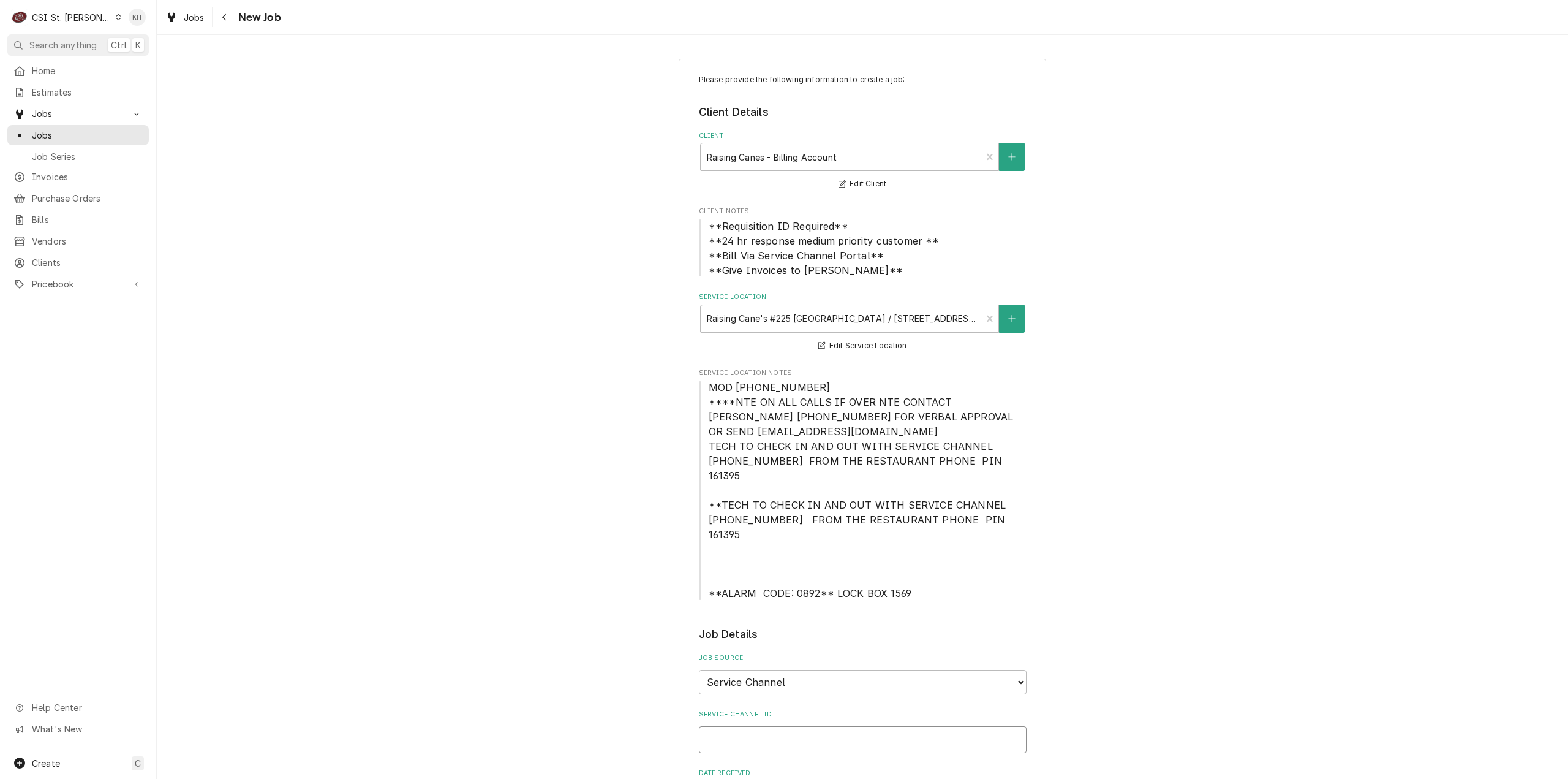
type input "326000512"
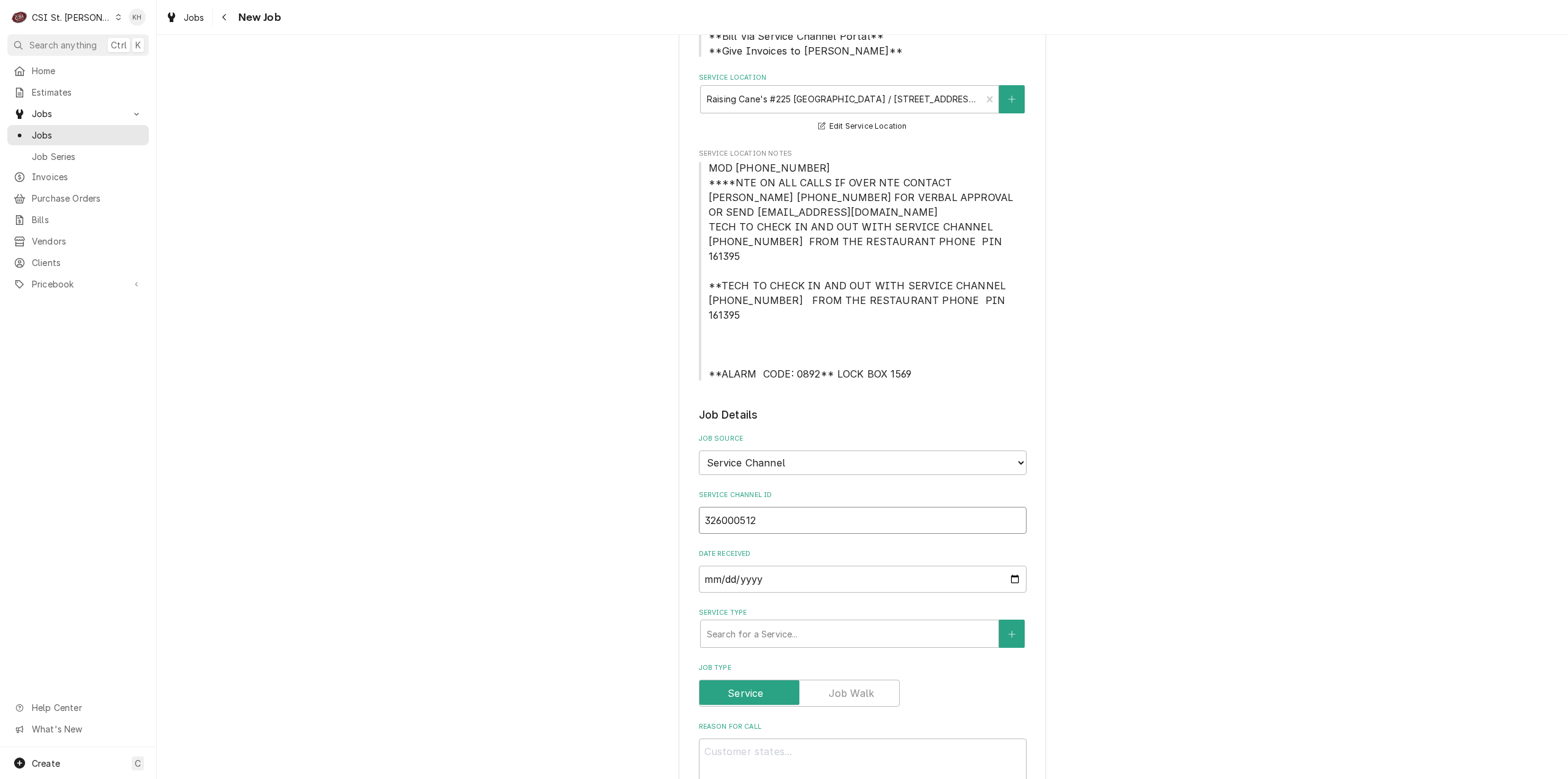
type textarea "x"
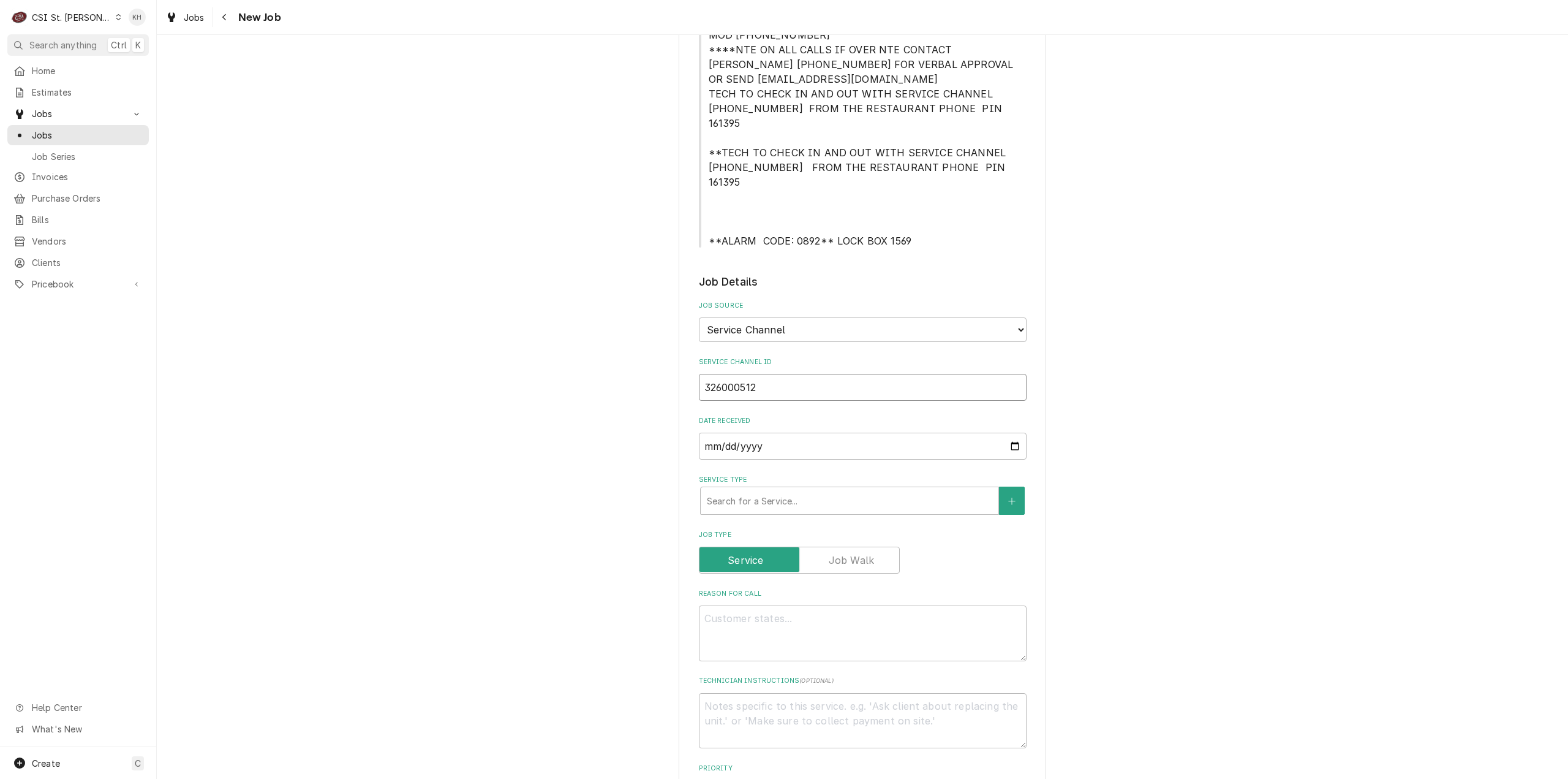
scroll to position [368, 0]
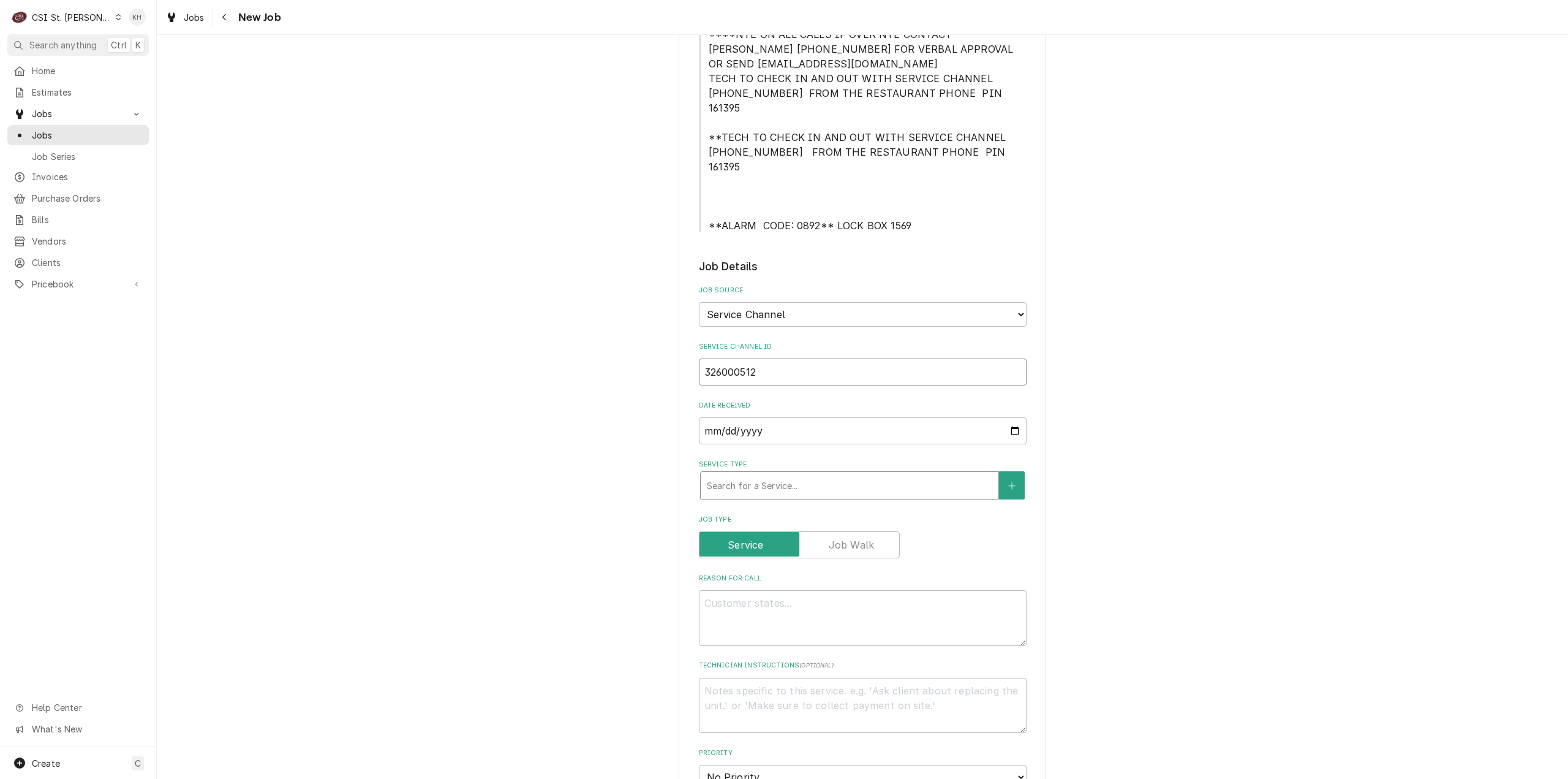
type input "326000512"
click at [767, 475] on div "Service Type" at bounding box center [849, 485] width 286 height 22
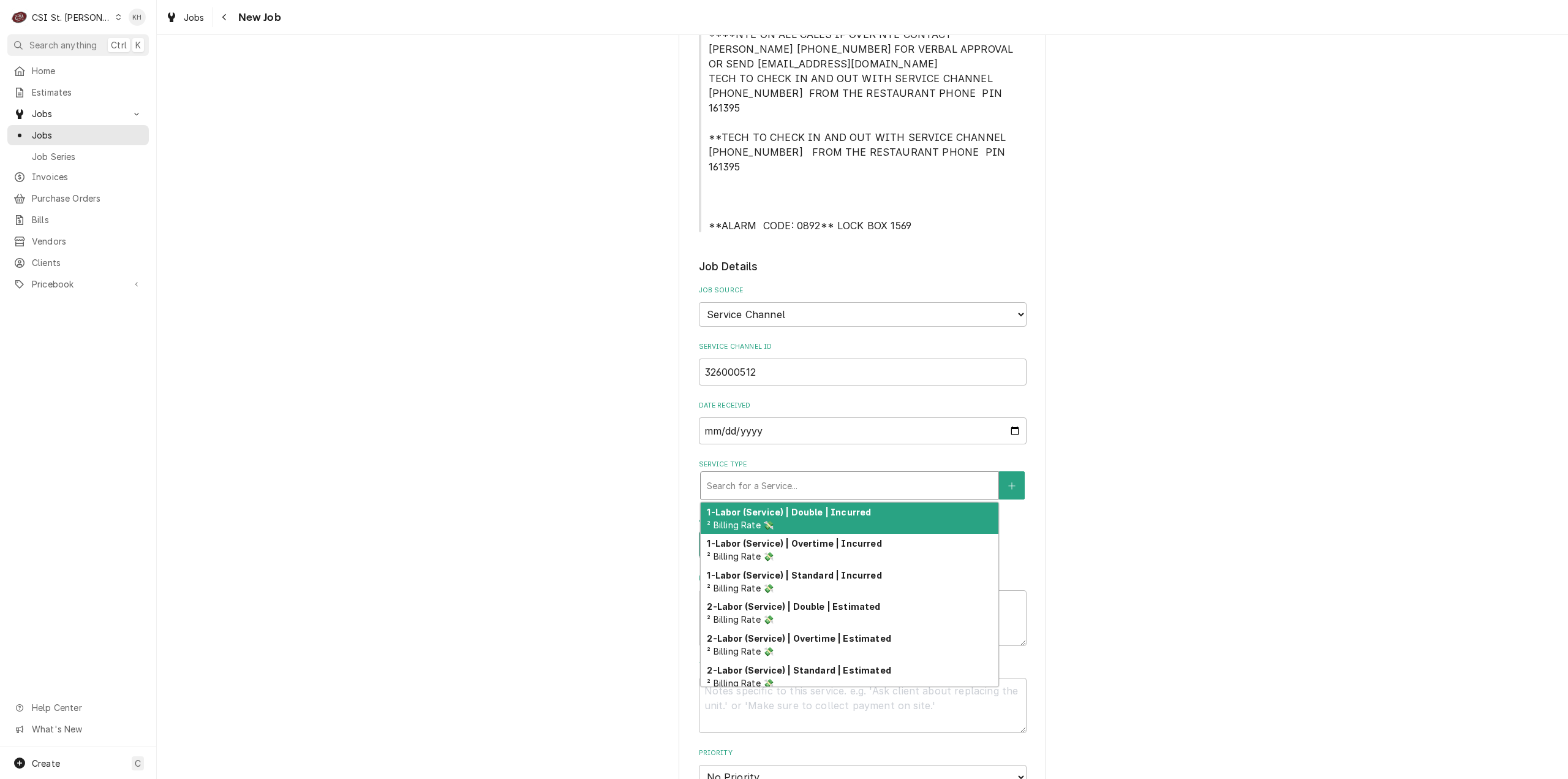
type textarea "x"
type input "s"
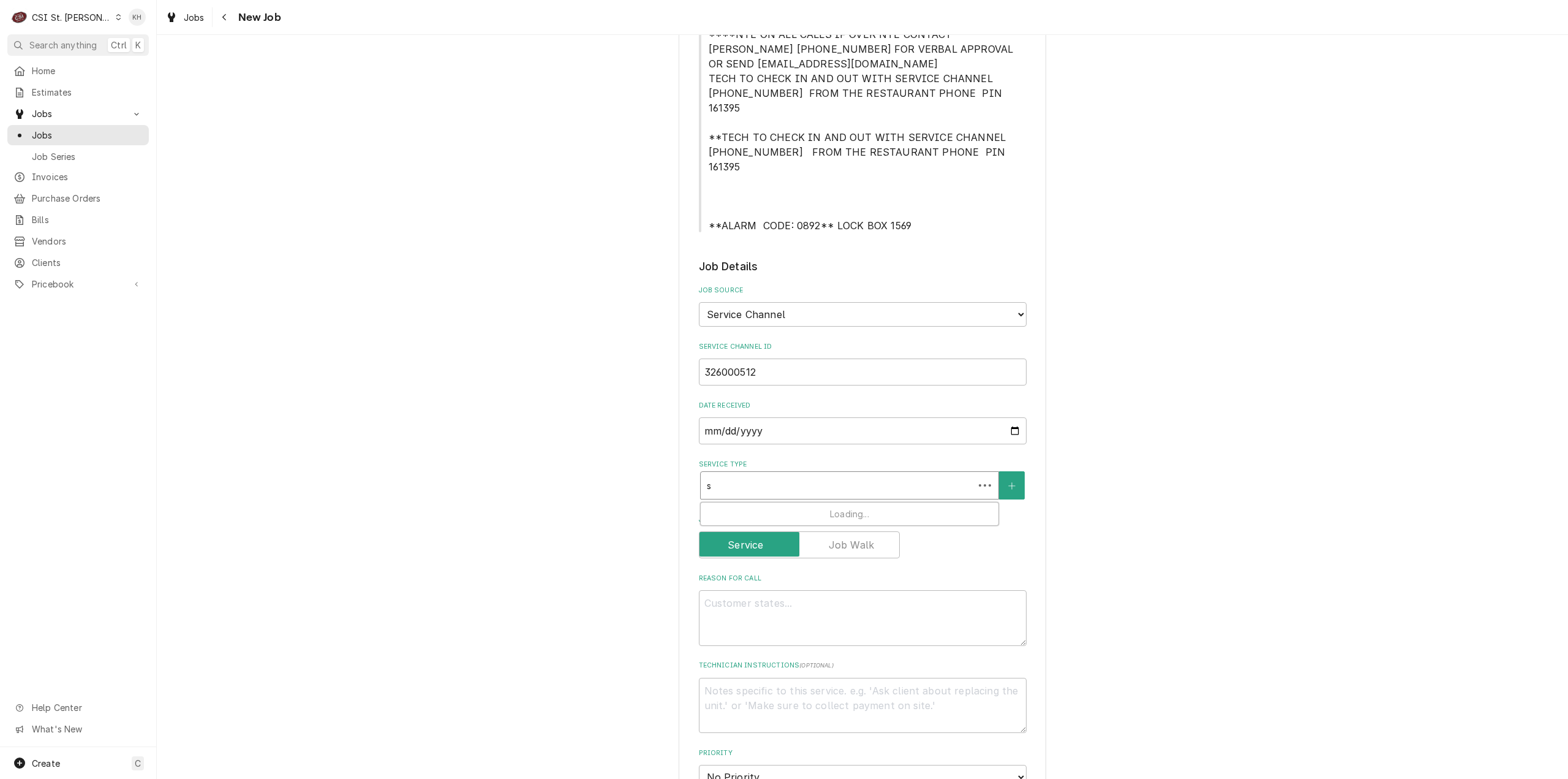
type textarea "x"
type input "se"
type textarea "x"
type input "ser"
type textarea "x"
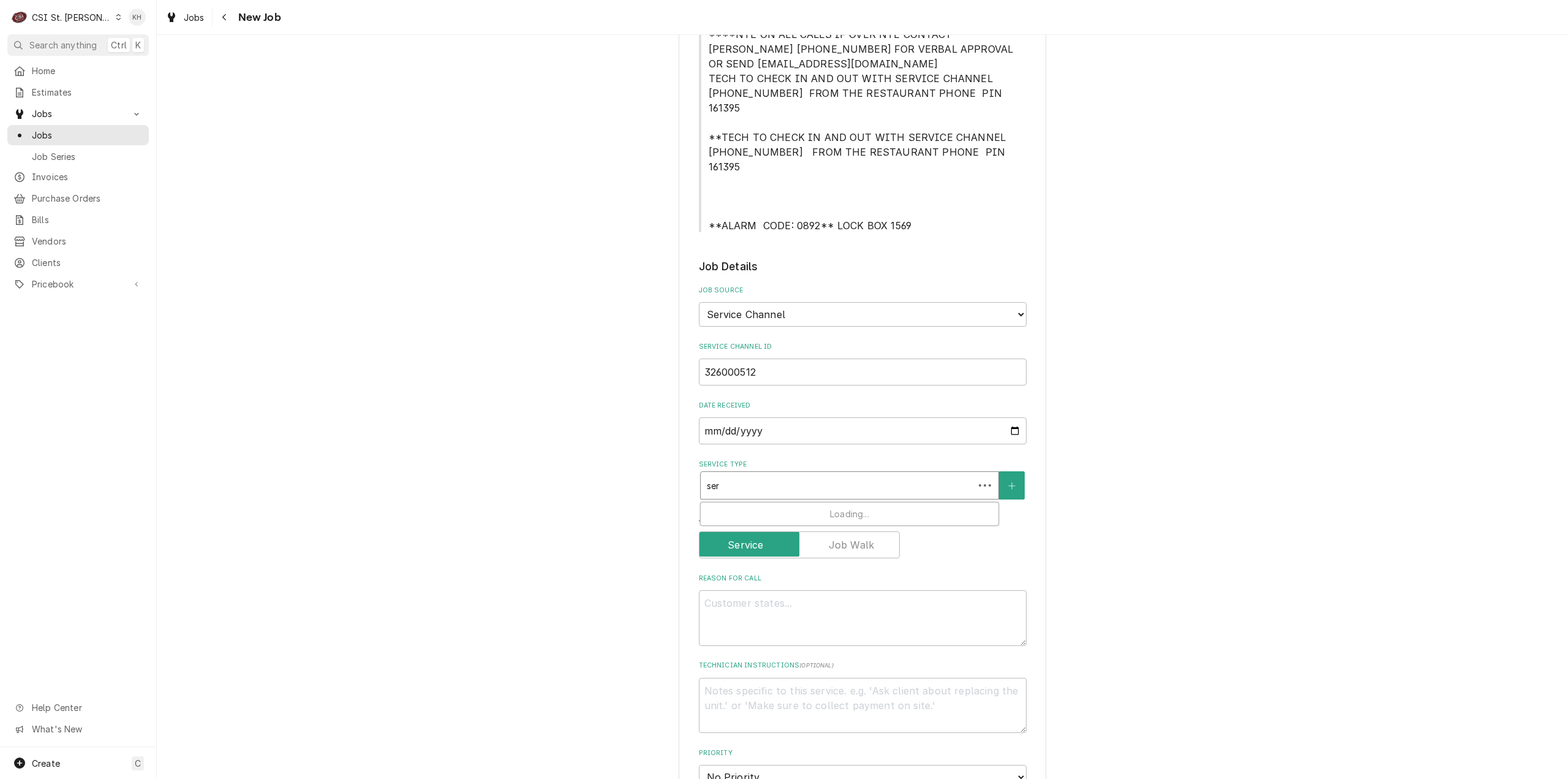
type input "serv"
type textarea "x"
type input "servi"
type textarea "x"
type input "servic"
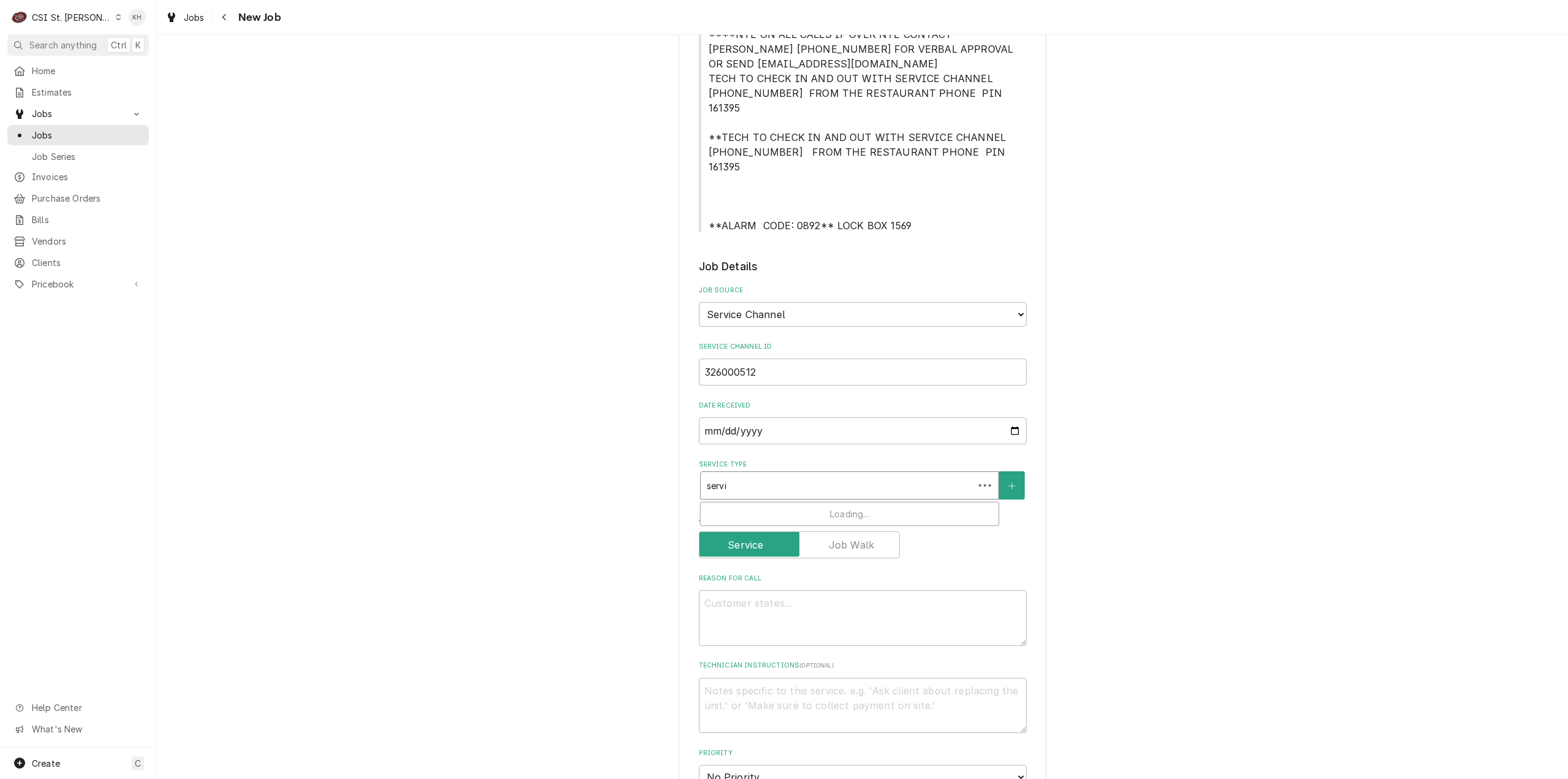
type textarea "x"
type input "service"
type textarea "x"
type input "service"
type textarea "x"
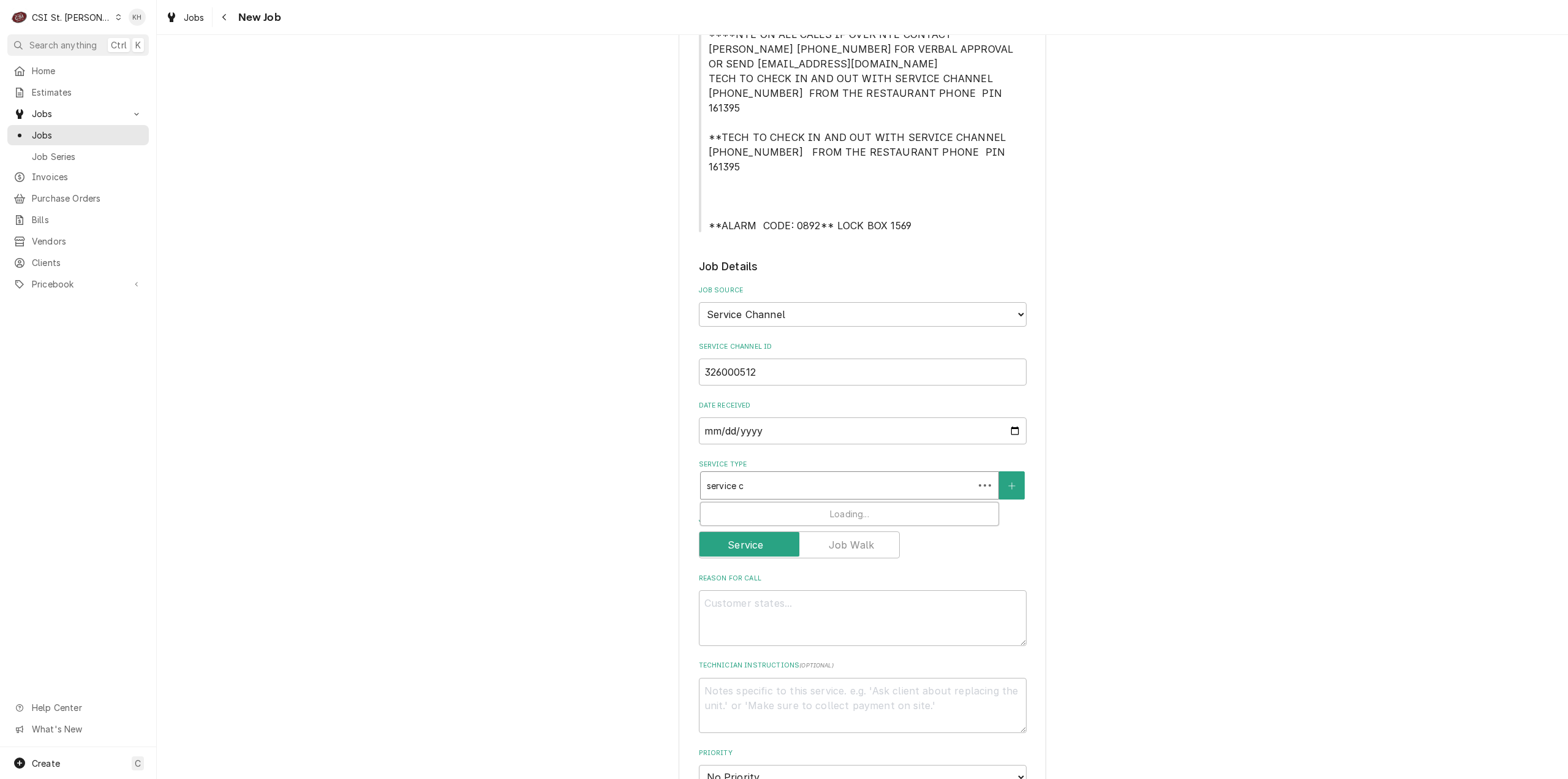
type input "service ca"
type textarea "x"
type input "service cal"
type textarea "x"
type input "service call"
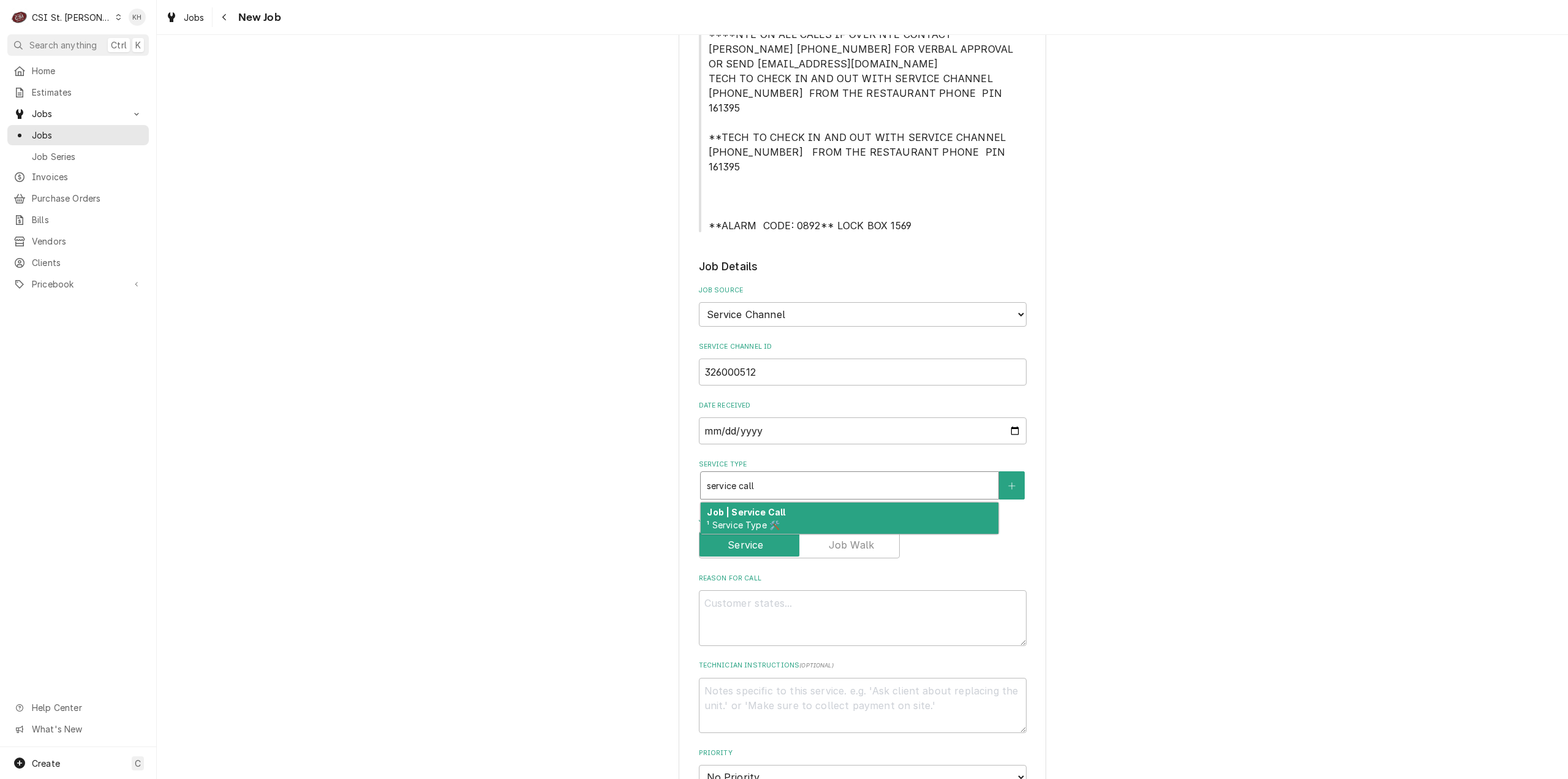
click at [771, 506] on strong "Job | Service Call" at bounding box center [745, 511] width 78 height 11
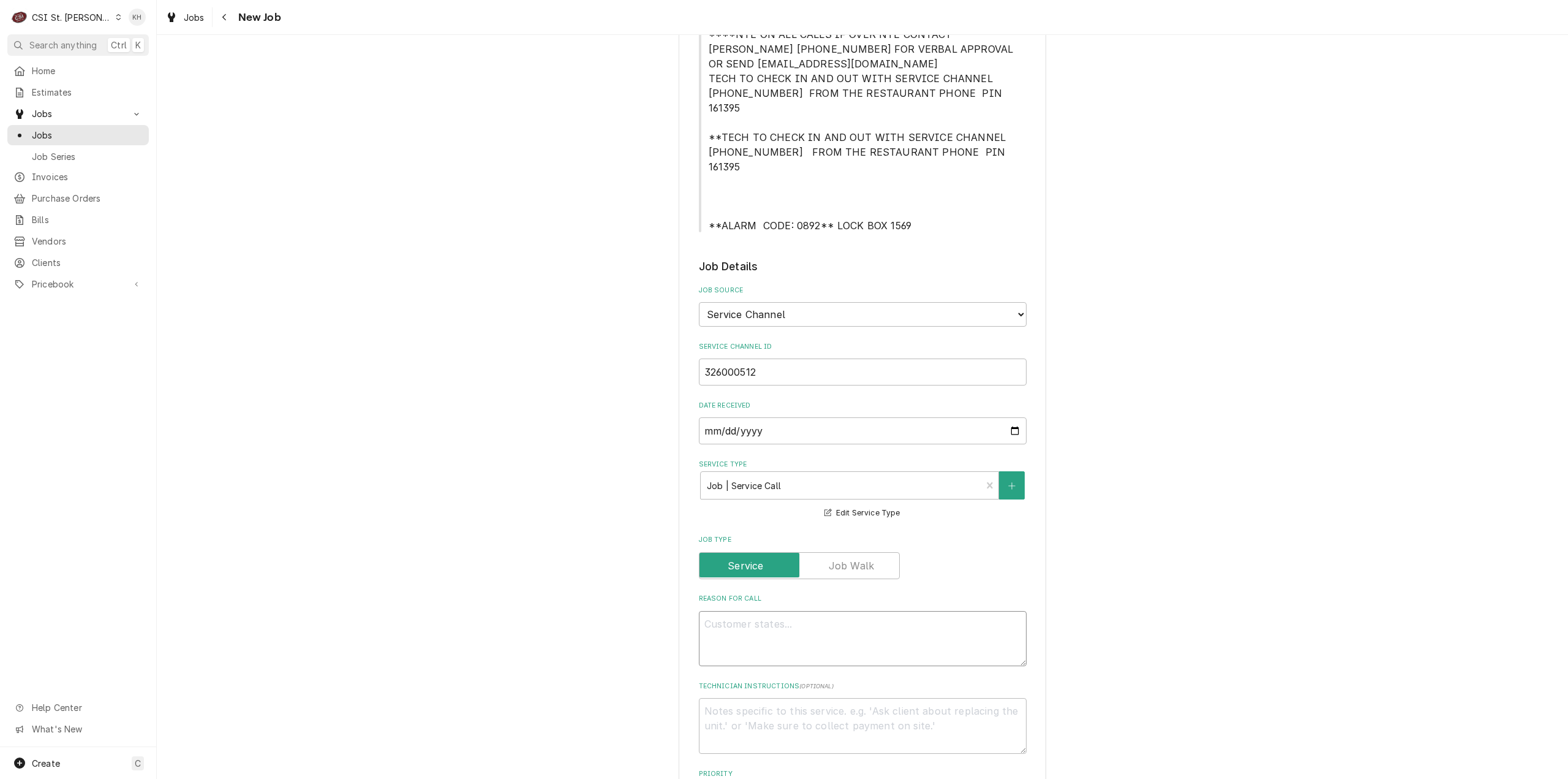
click at [867, 621] on textarea "Reason For Call" at bounding box center [862, 638] width 327 height 56
paste textarea "Replace back of house metal air vents with plastic insulated. 6 2x2 louvres and…"
type textarea "x"
type textarea "Replace back of house metal air vents with plastic insulated. 6 2x2 louvres and…"
type textarea "x"
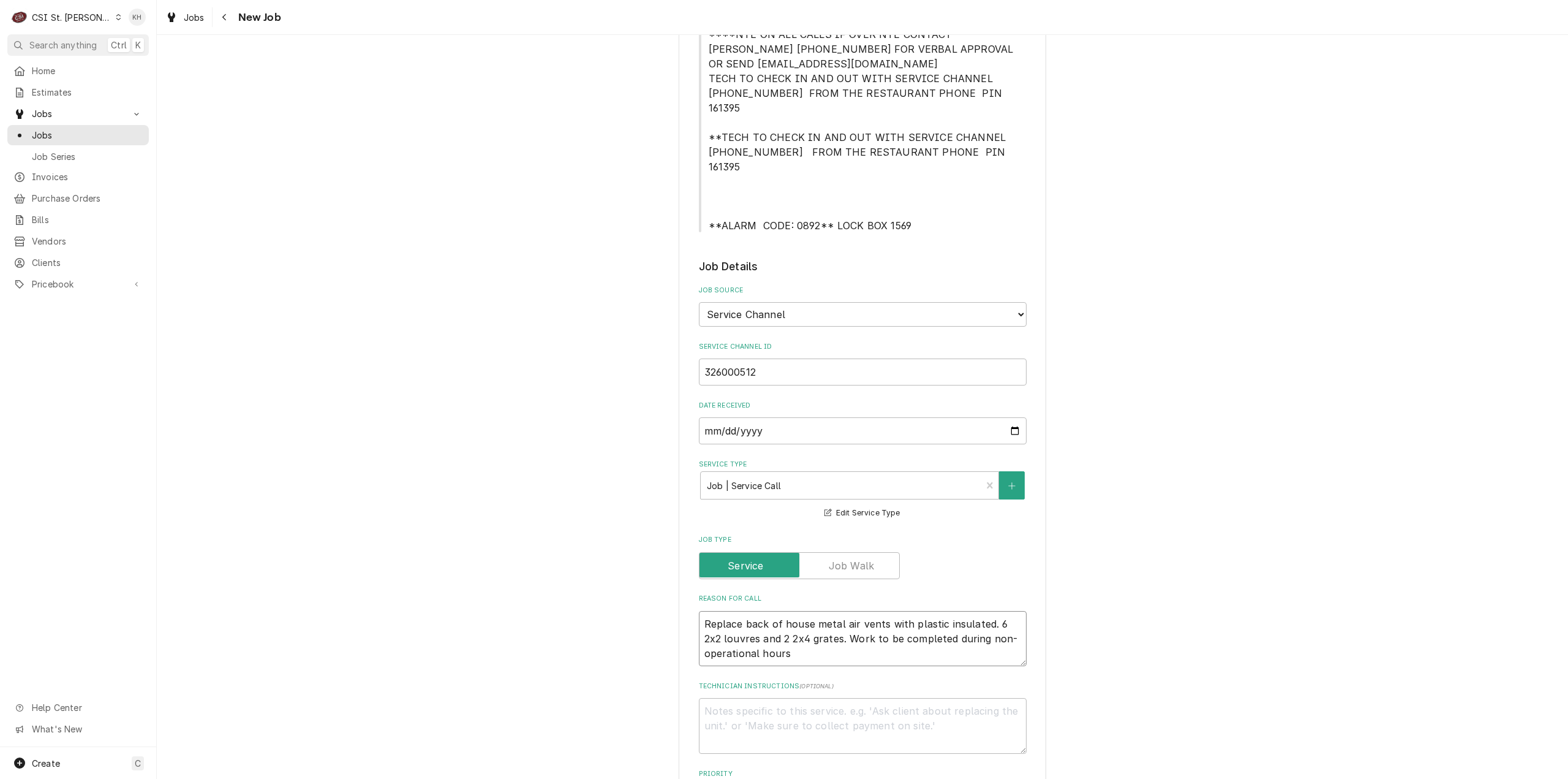
type textarea "Replace back of house metal air vents with plastic insulated. 6 2x2 louvres and…"
type textarea "x"
type textarea "Replace back of house metal air vents with plastic insulated. 6 2x2 louvres and…"
type textarea "x"
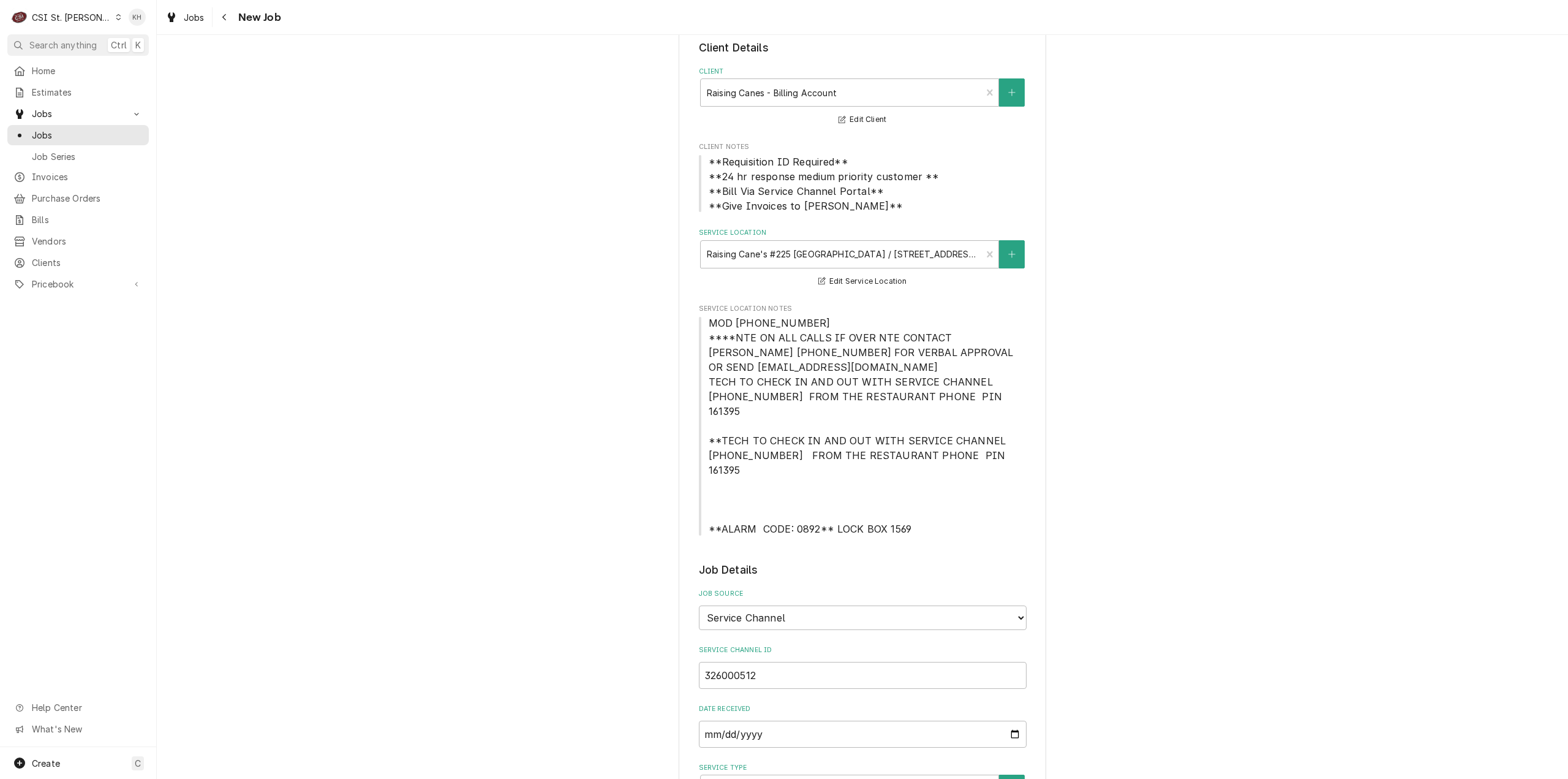
scroll to position [62, 0]
type textarea "Replace back of house metal air vents with plastic insulated. 6 2x2 louvres and…"
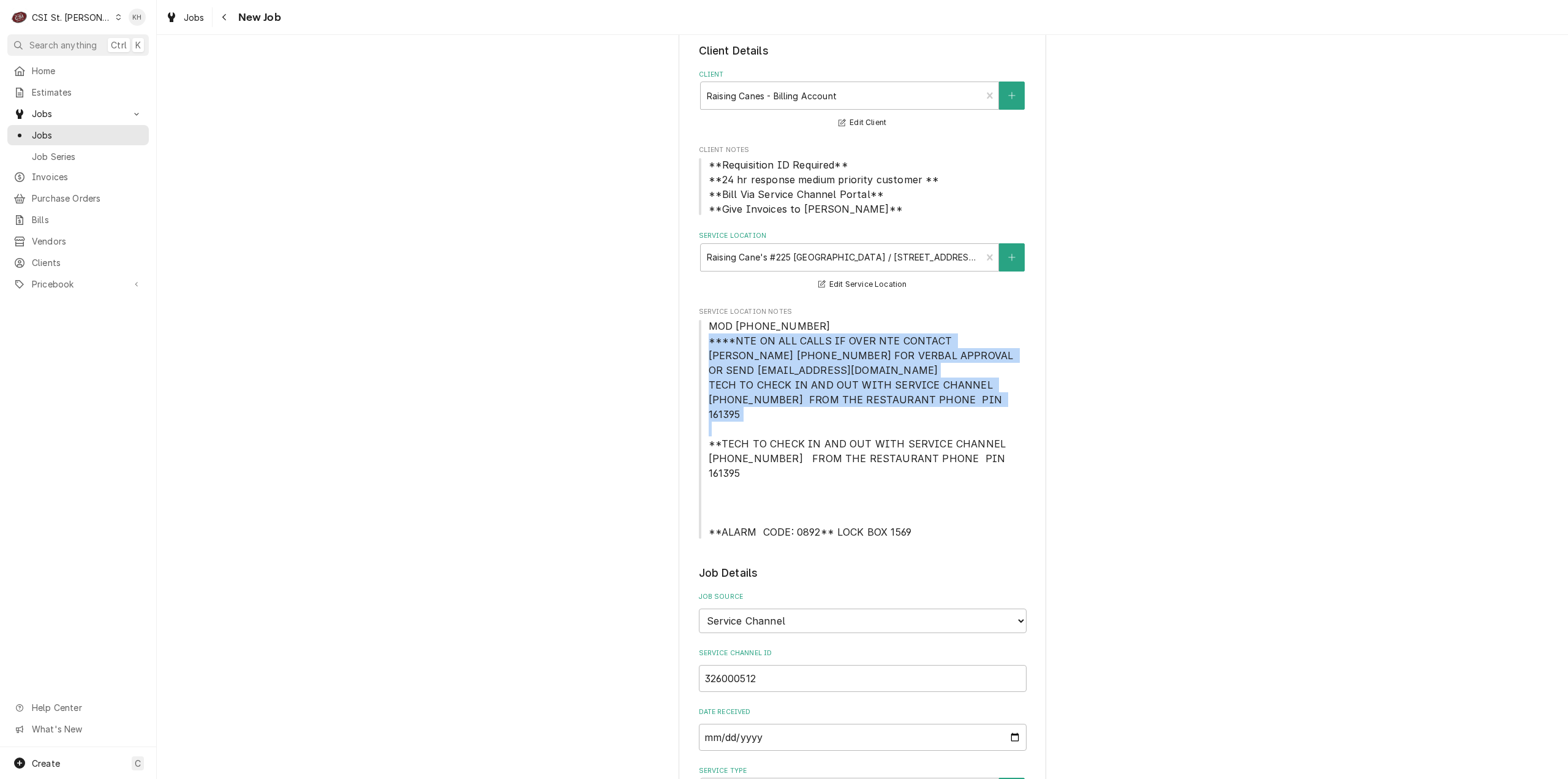
drag, startPoint x: 737, startPoint y: 351, endPoint x: 997, endPoint y: 409, distance: 266.4
click at [997, 409] on span "MOD (636) 527-0903 ****NTE ON ALL CALLS IF OVER NTE CONTACT JEFF COSTA 636-399-…" at bounding box center [862, 428] width 327 height 221
copy span "****NTE ON ALL CALLS IF OVER NTE CONTACT JEFF COSTA 636-399-1299 FOR VERBAL APP…"
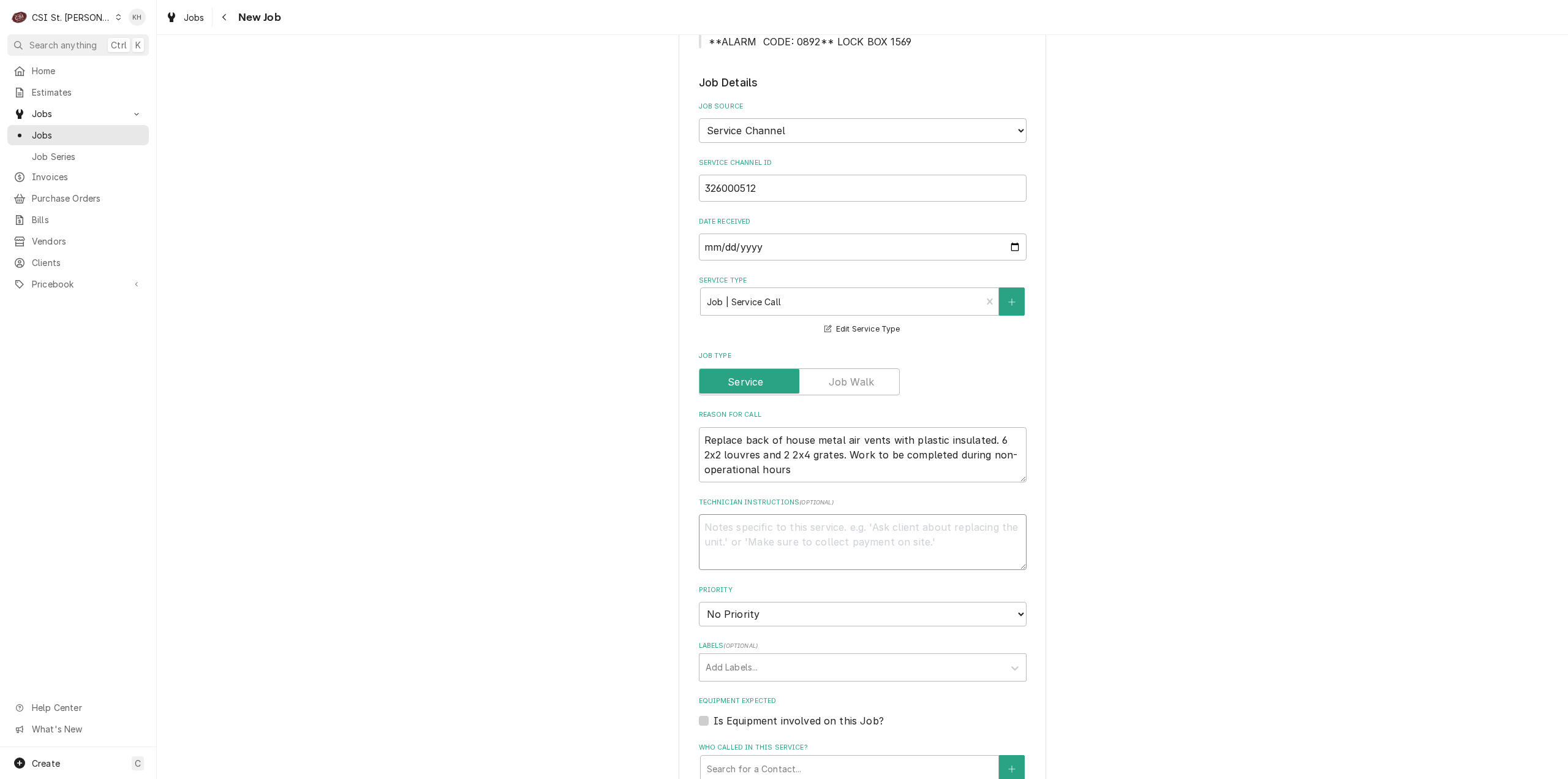
click at [760, 514] on textarea "Technician Instructions ( optional )" at bounding box center [862, 542] width 327 height 56
type textarea "x"
type textarea "NT"
type textarea "x"
type textarea "NTE"
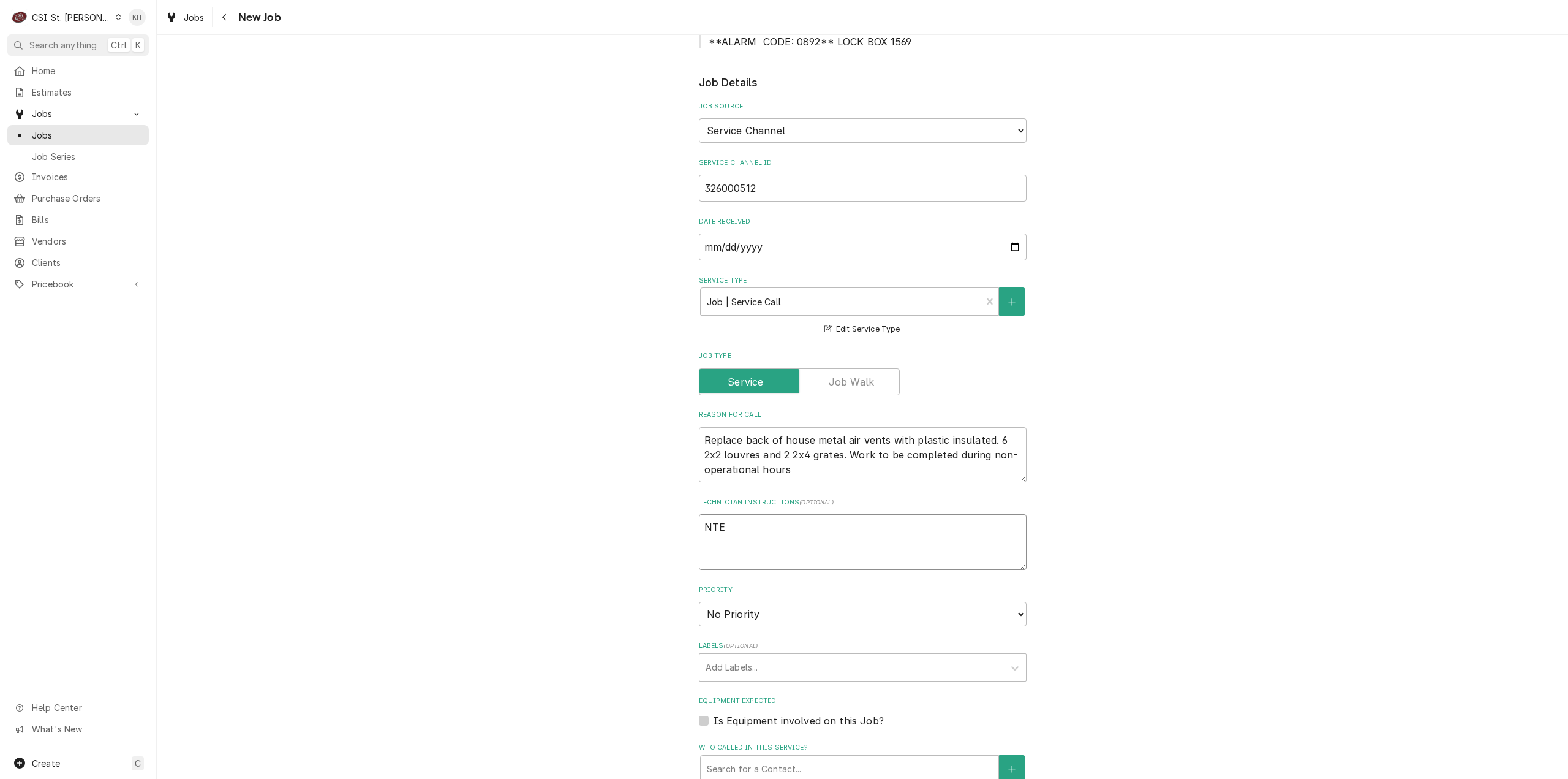
type textarea "x"
type textarea "NTE"
type textarea "x"
type textarea "NTE $"
type textarea "x"
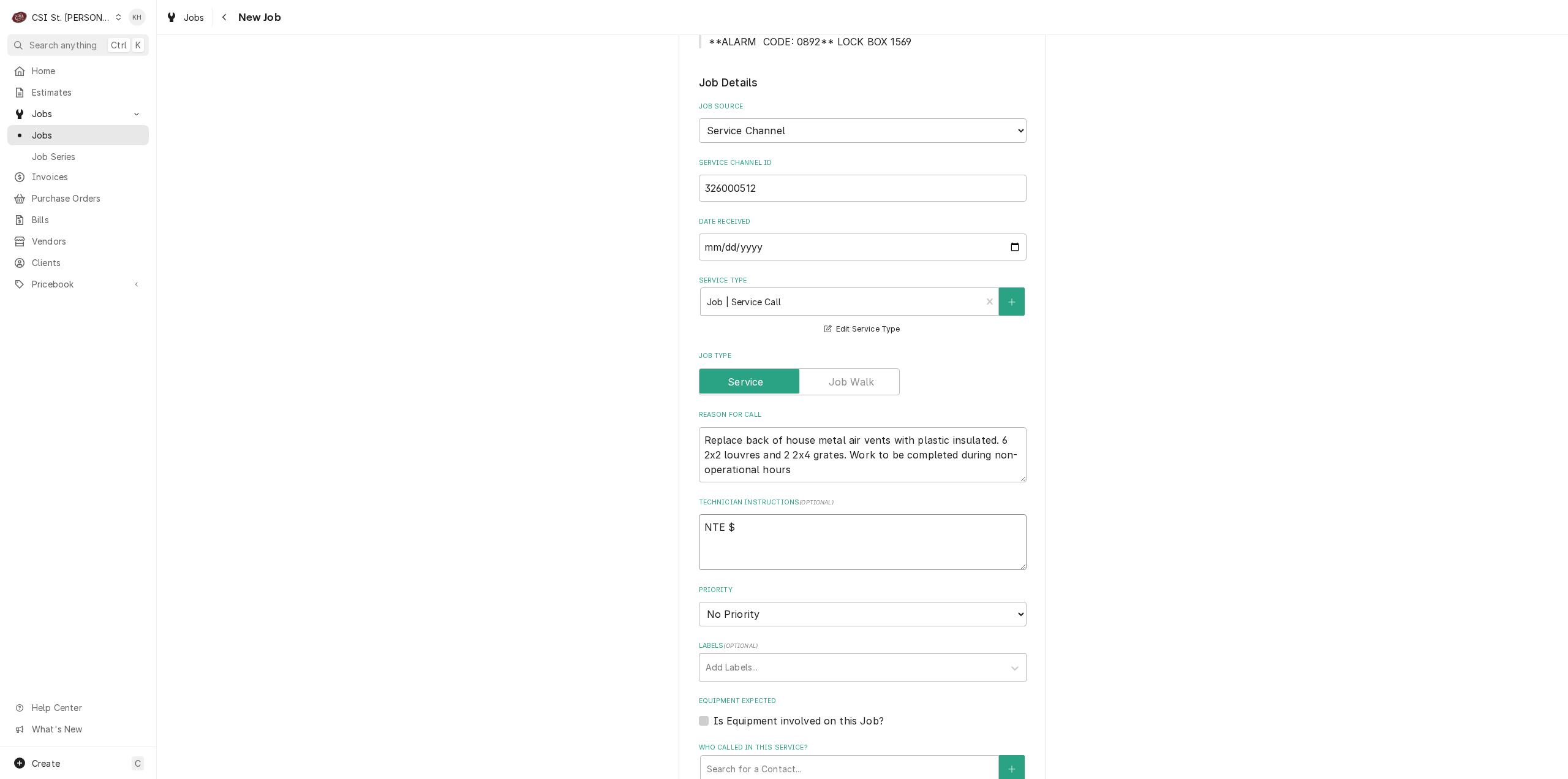
type textarea "NTE $1"
type textarea "x"
type textarea "NTE $10"
type textarea "x"
type textarea "NTE $100"
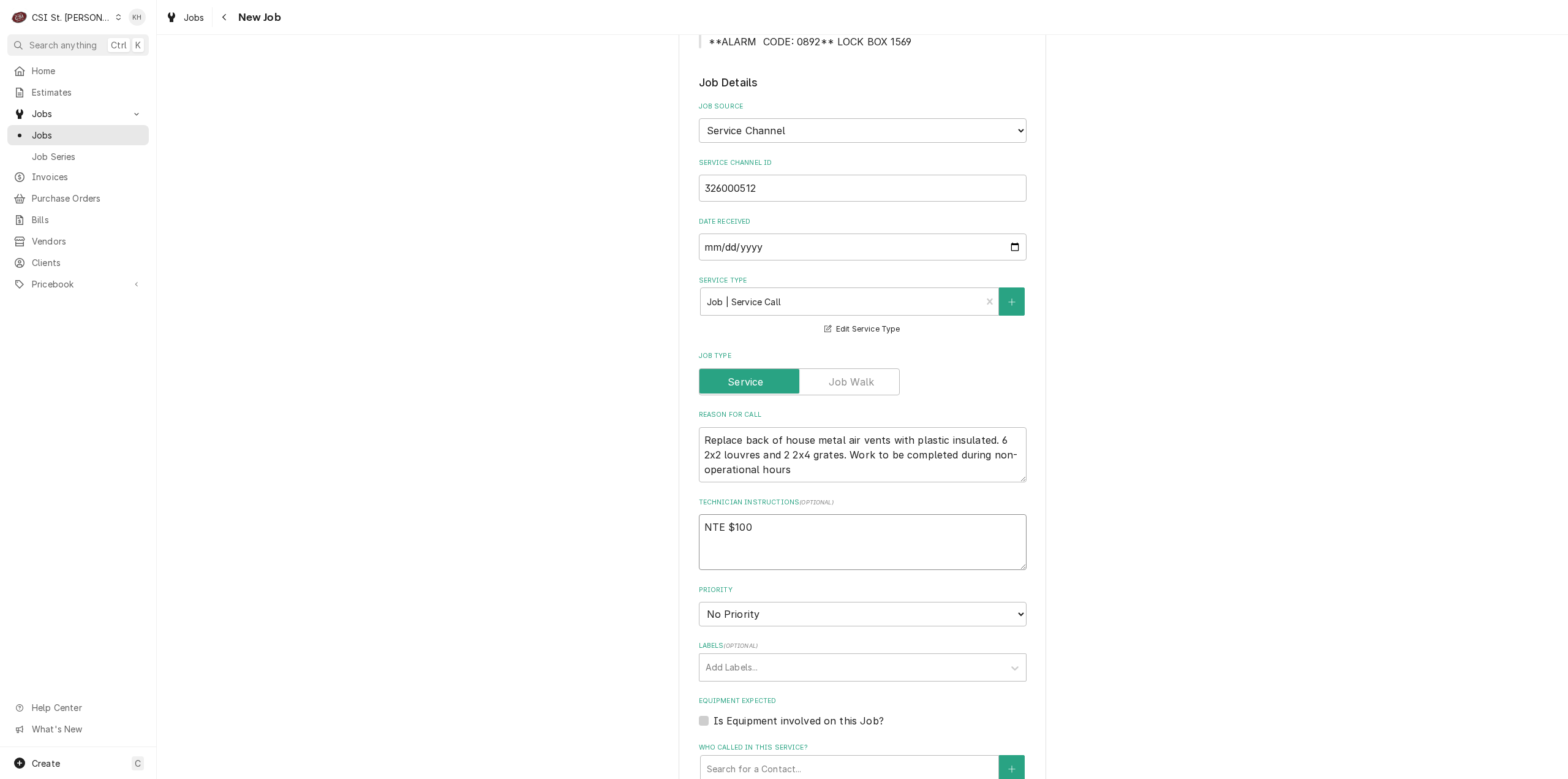
type textarea "x"
type textarea "NTE $1000"
type textarea "x"
type textarea "NTE $1000."
type textarea "x"
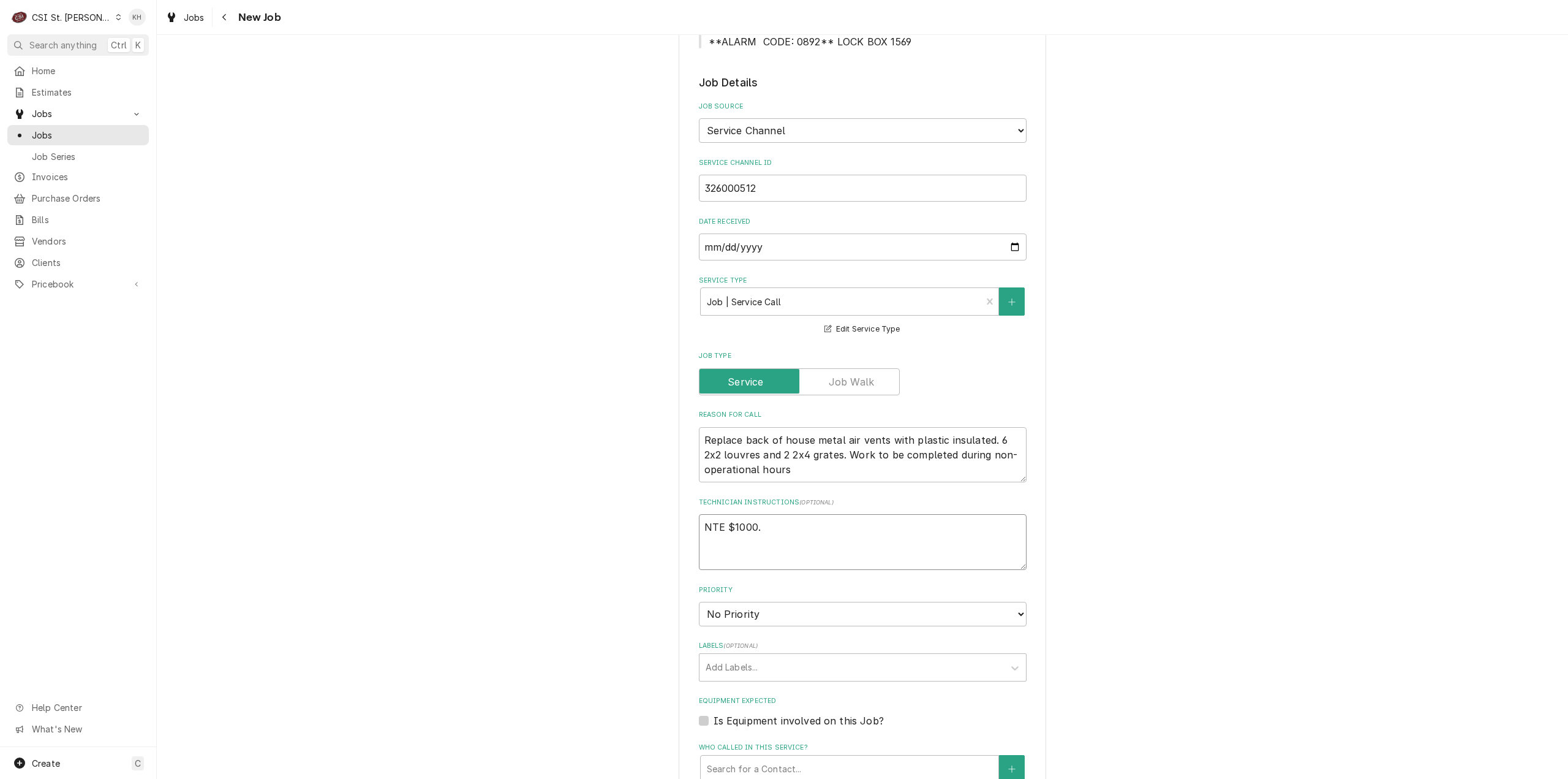
type textarea "NTE $1000.0"
type textarea "x"
type textarea "NTE $1000.00"
type textarea "x"
type textarea "NTE $1000.00"
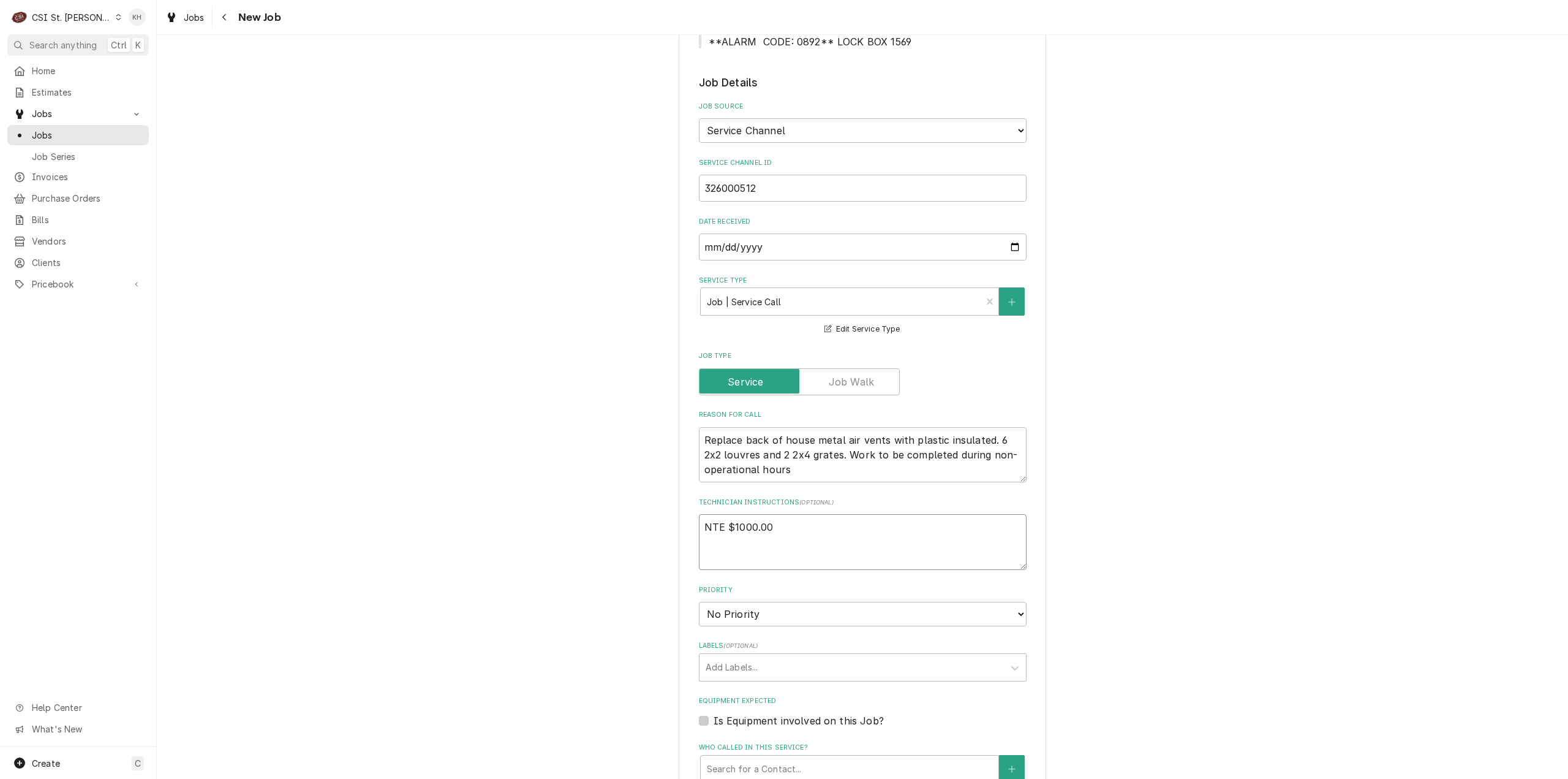
type textarea "x"
type textarea "NTE $1000.00"
paste textarea "****NTE ON ALL CALLS IF OVER NTE CONTACT JEFF COSTA 636-399-1299 FOR VERBAL APP…"
type textarea "x"
type textarea "NTE $1000.00 ****NTE ON ALL CALLS IF OVER NTE CONTACT JEFF COSTA 636-399-1299 F…"
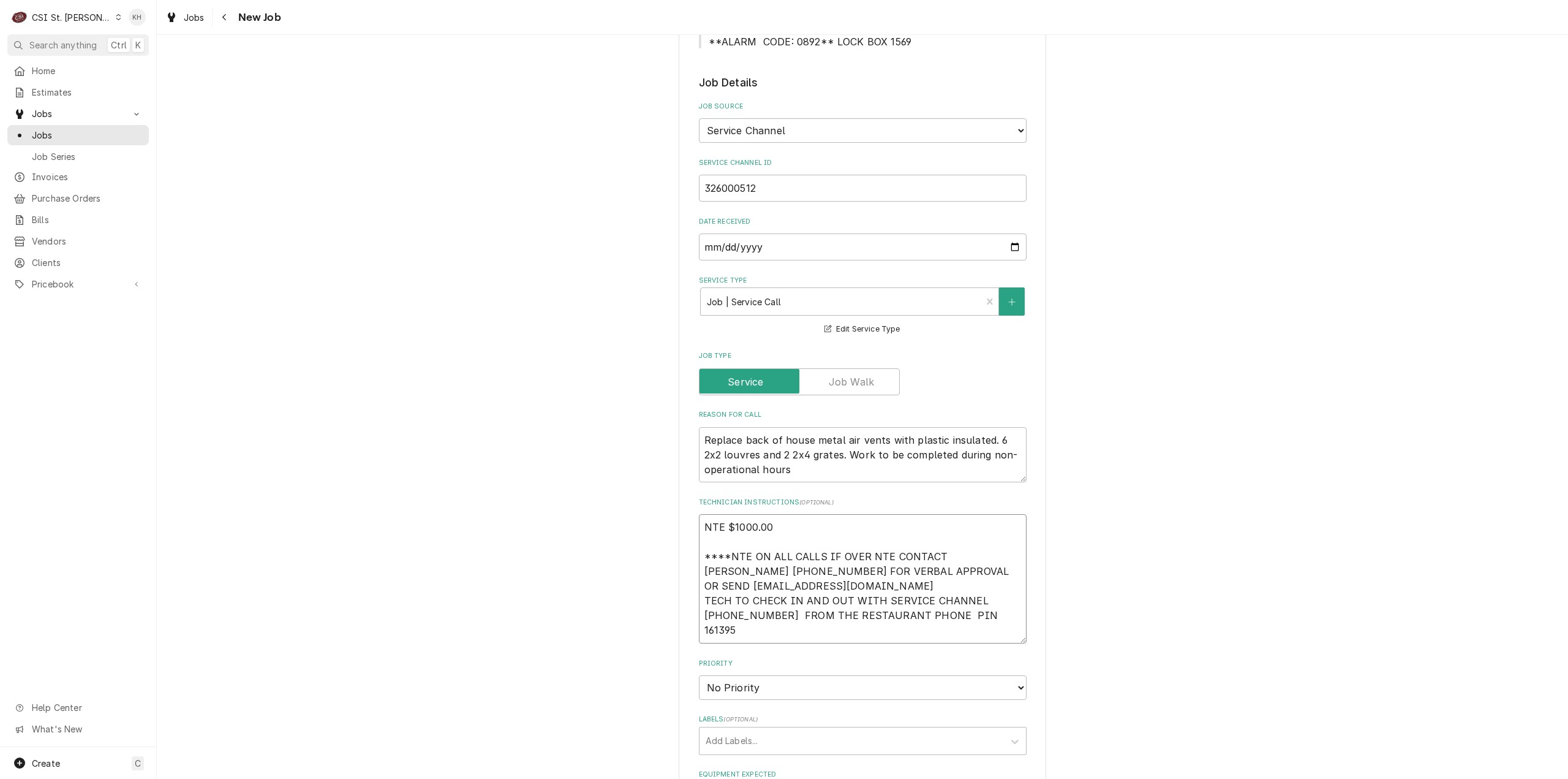
click at [981, 597] on textarea "NTE $1000.00 ****NTE ON ALL CALLS IF OVER NTE CONTACT JEFF COSTA 636-399-1299 F…" at bounding box center [862, 579] width 327 height 129
type textarea "x"
type textarea "NTE $1000.00 ****NTE ON ALL CALLS IF OVER NTE CONTACT JEFF COSTA 636-399-1299 F…"
type textarea "x"
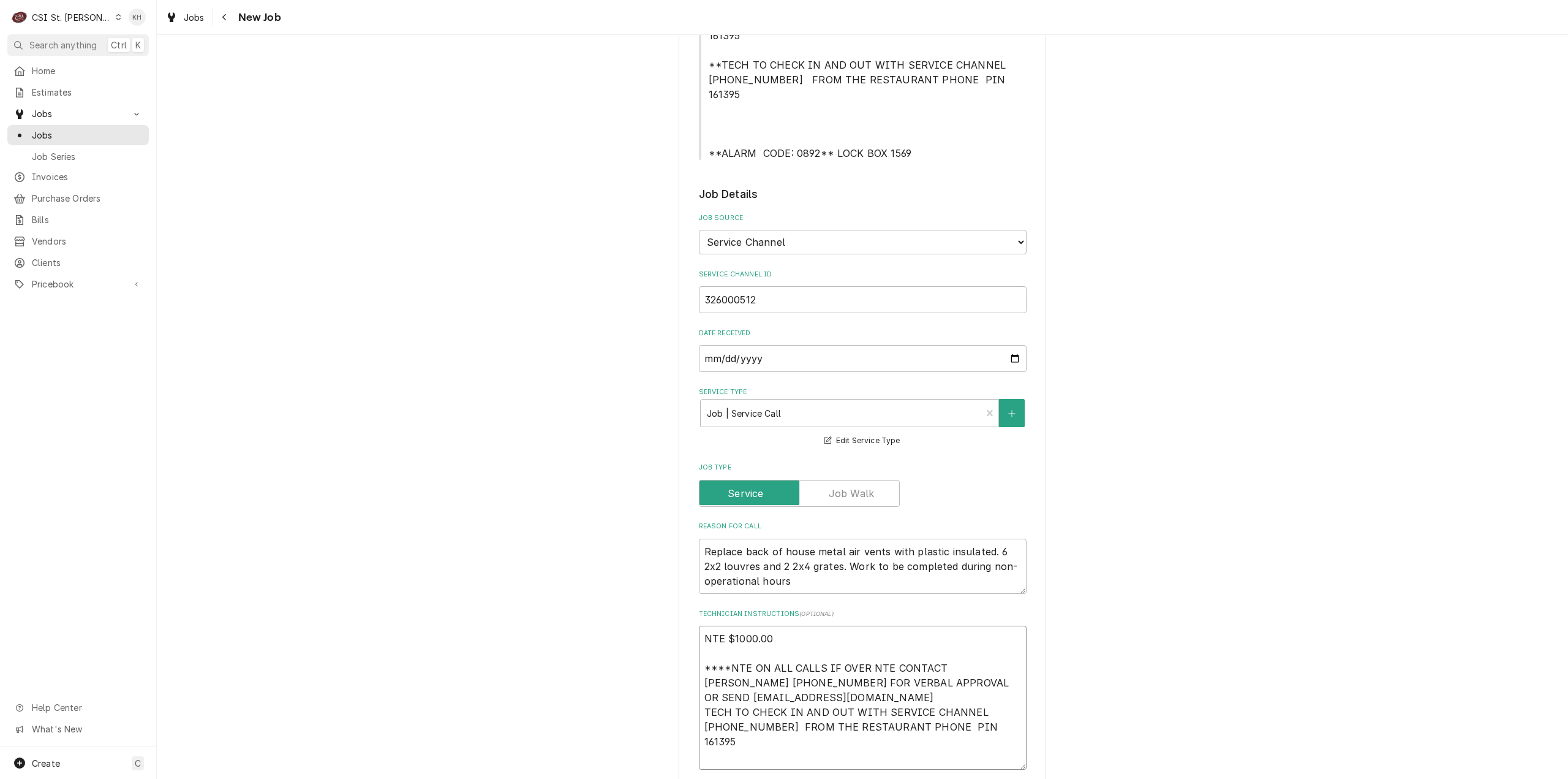
scroll to position [306, 0]
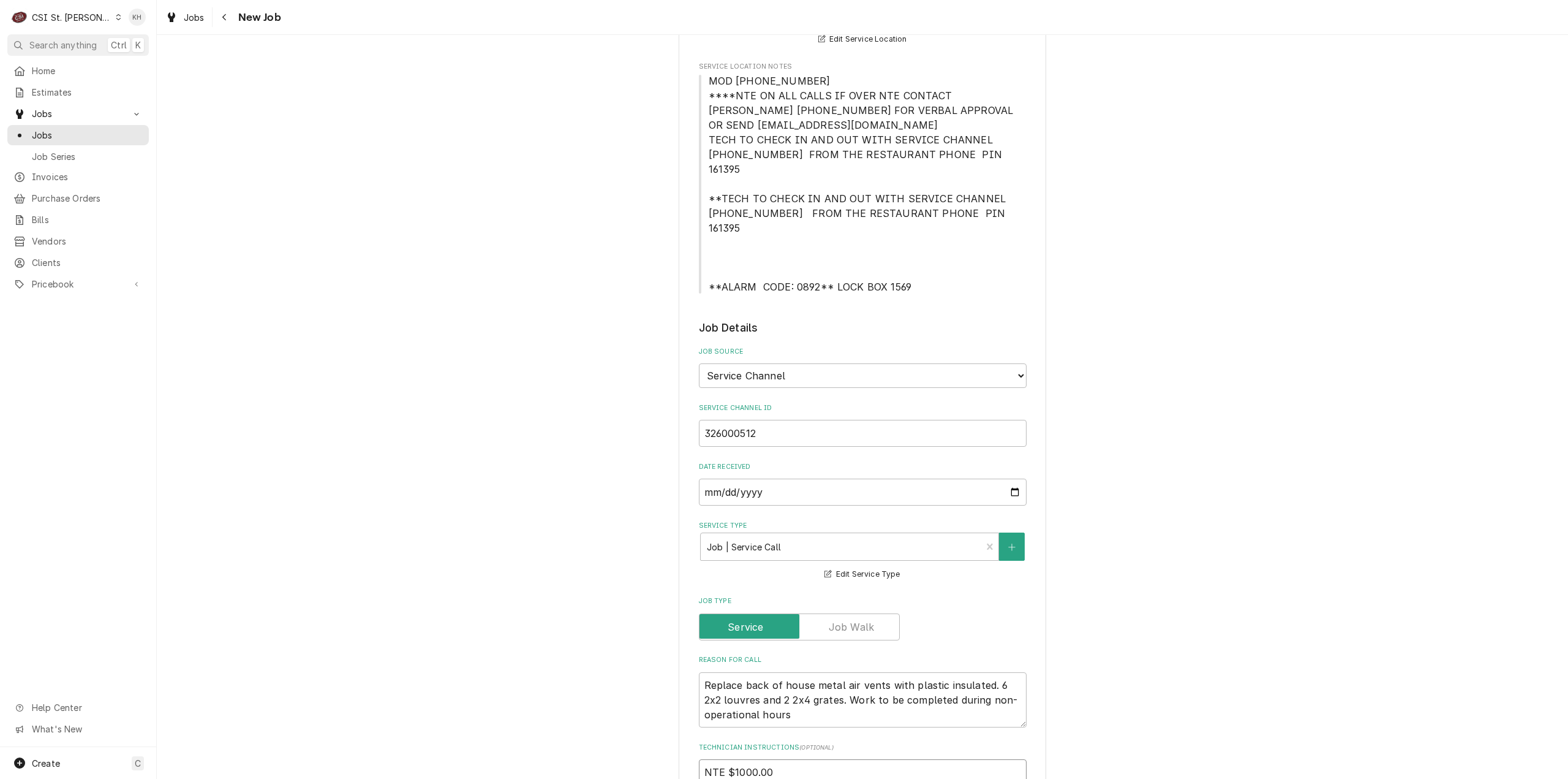
type textarea "NTE $1000.00 ****NTE ON ALL CALLS IF OVER NTE CONTACT JEFF COSTA 636-399-1299 F…"
drag, startPoint x: 708, startPoint y: 257, endPoint x: 929, endPoint y: 266, distance: 221.2
click at [929, 266] on div "Please provide the following information to create a job: Client Details Client…" at bounding box center [862, 693] width 327 height 1852
copy span "*ALARM CODE: 0892** LOCK BOX 1569"
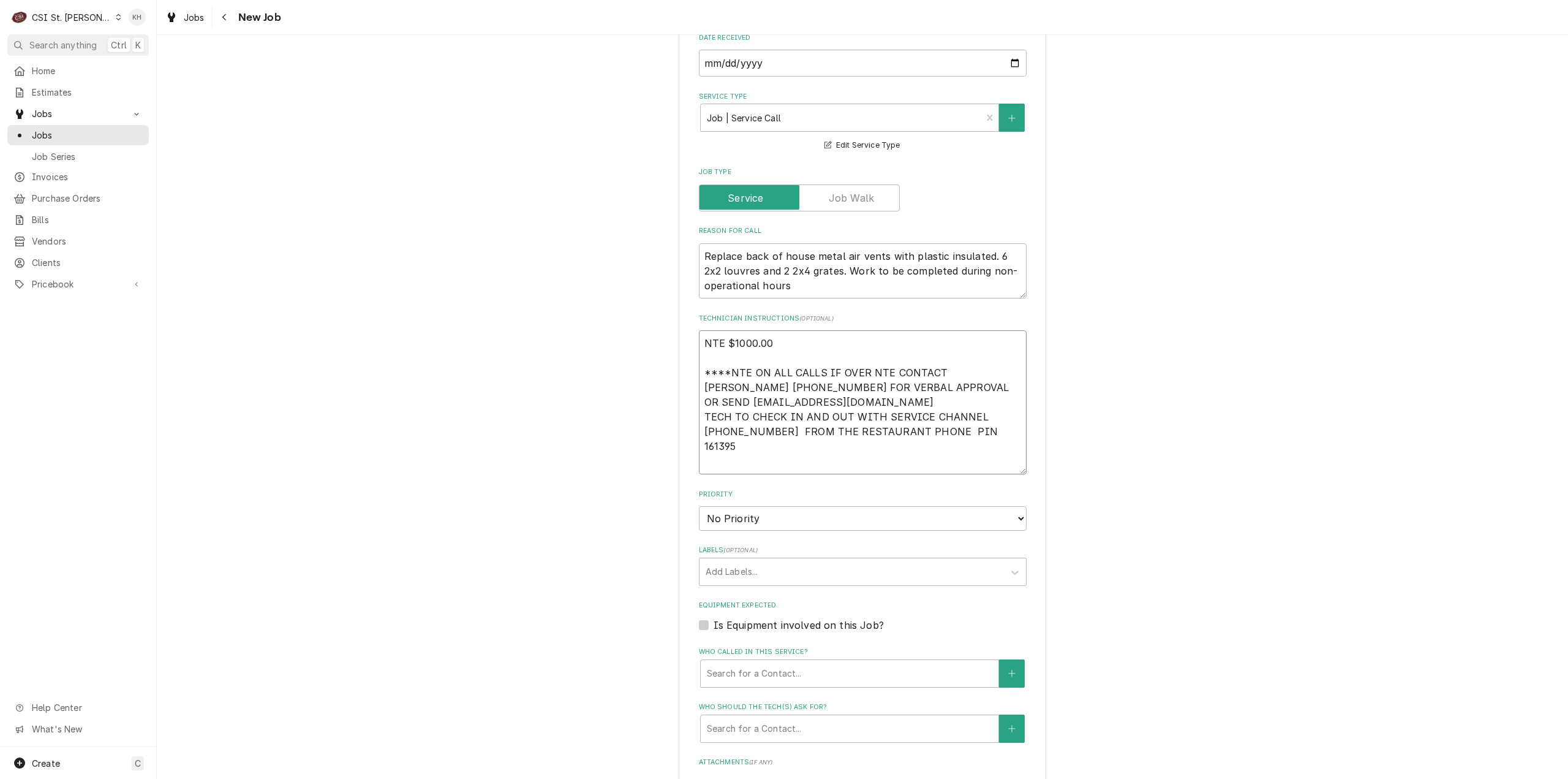
click at [746, 434] on textarea "NTE $1000.00 ****NTE ON ALL CALLS IF OVER NTE CONTACT JEFF COSTA 636-399-1299 F…" at bounding box center [862, 402] width 327 height 144
paste textarea "*ALARM CODE: 0892** LOCK BOX 1569"
type textarea "x"
type textarea "NTE $1000.00 ****NTE ON ALL CALLS IF OVER NTE CONTACT JEFF COSTA 636-399-1299 F…"
type textarea "x"
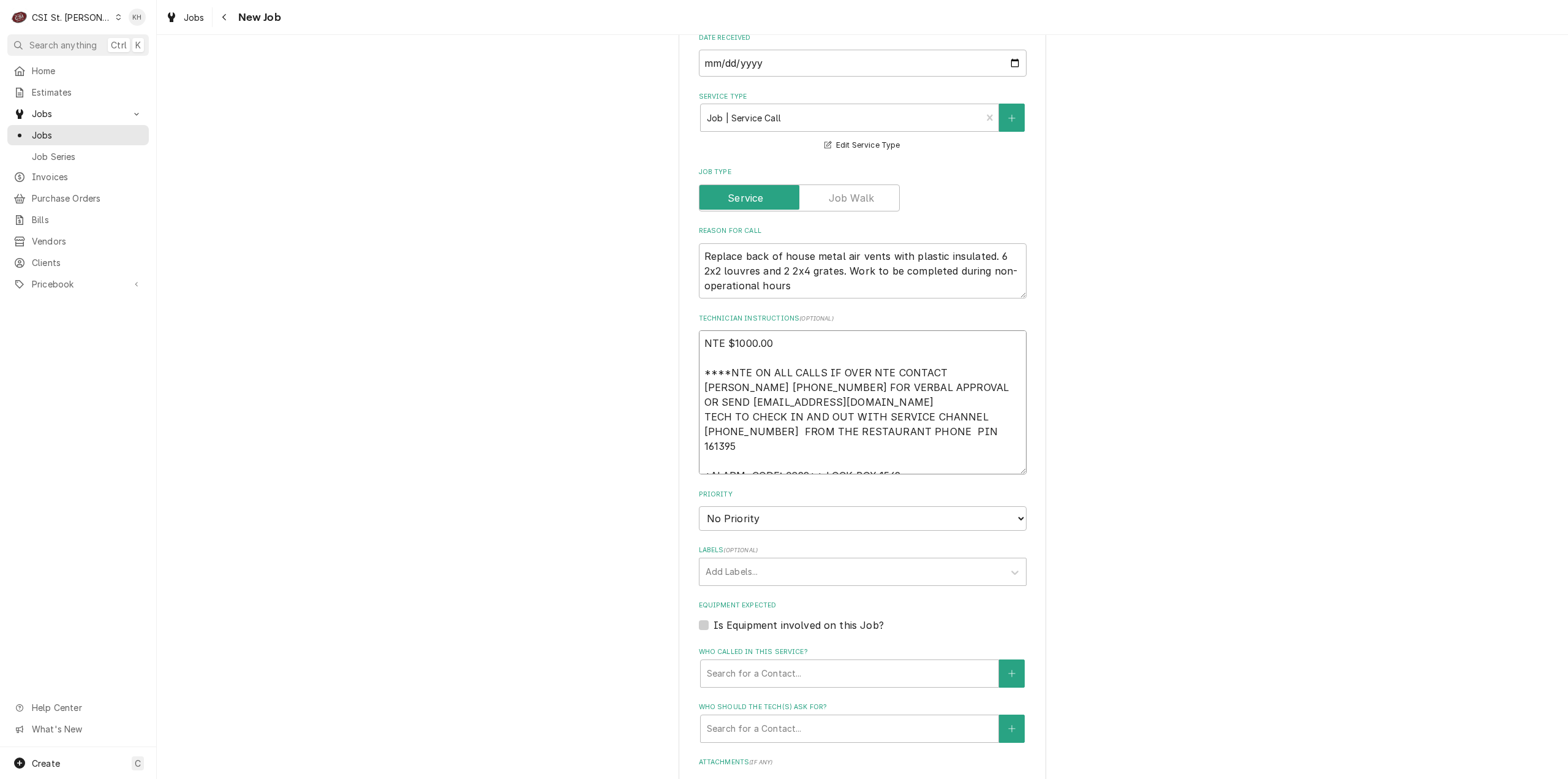
type textarea "NTE $1000.00 ****NTE ON ALL CALLS IF OVER NTE CONTACT JEFF COSTA 636-399-1299 F…"
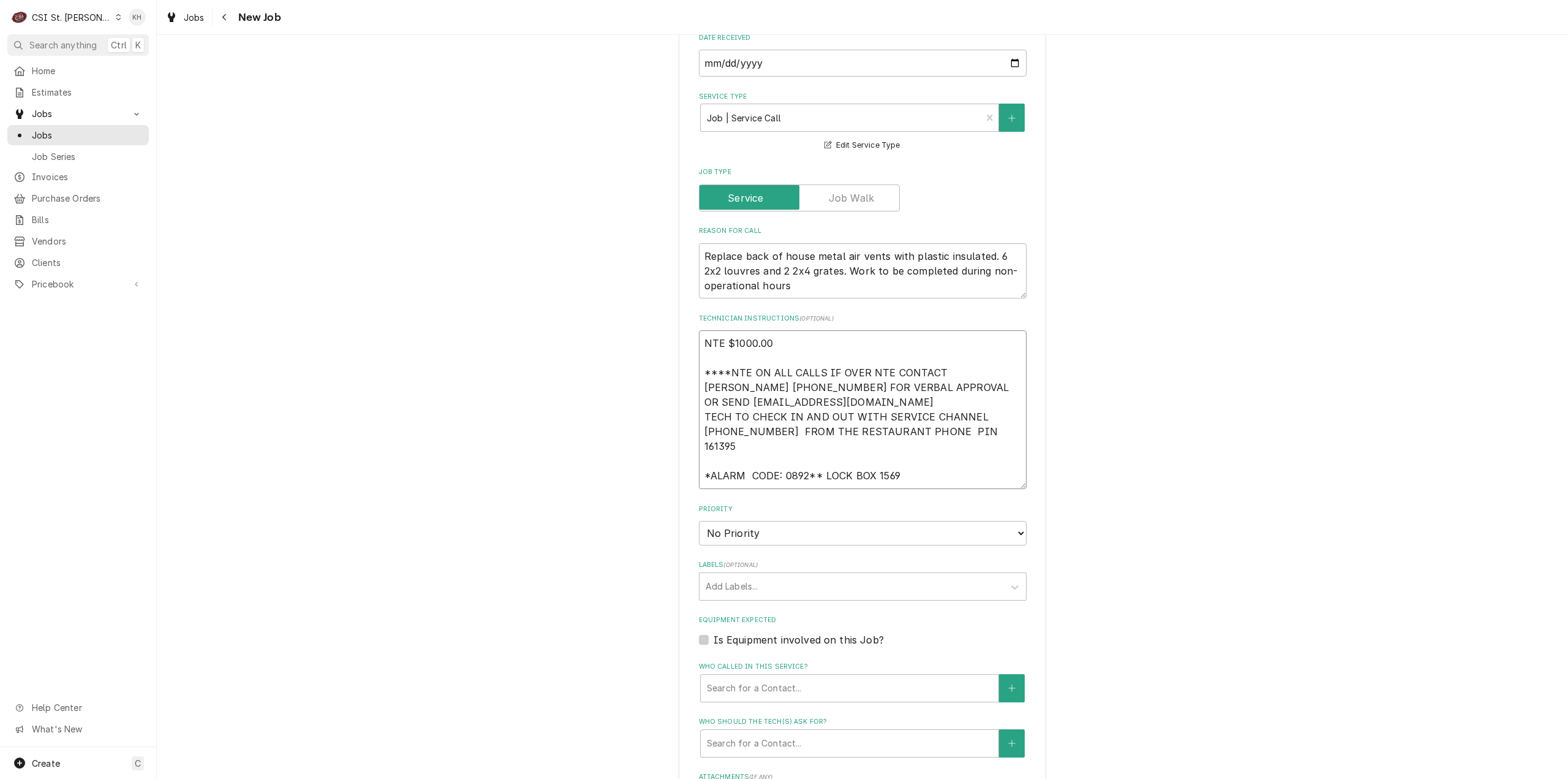
type textarea "x"
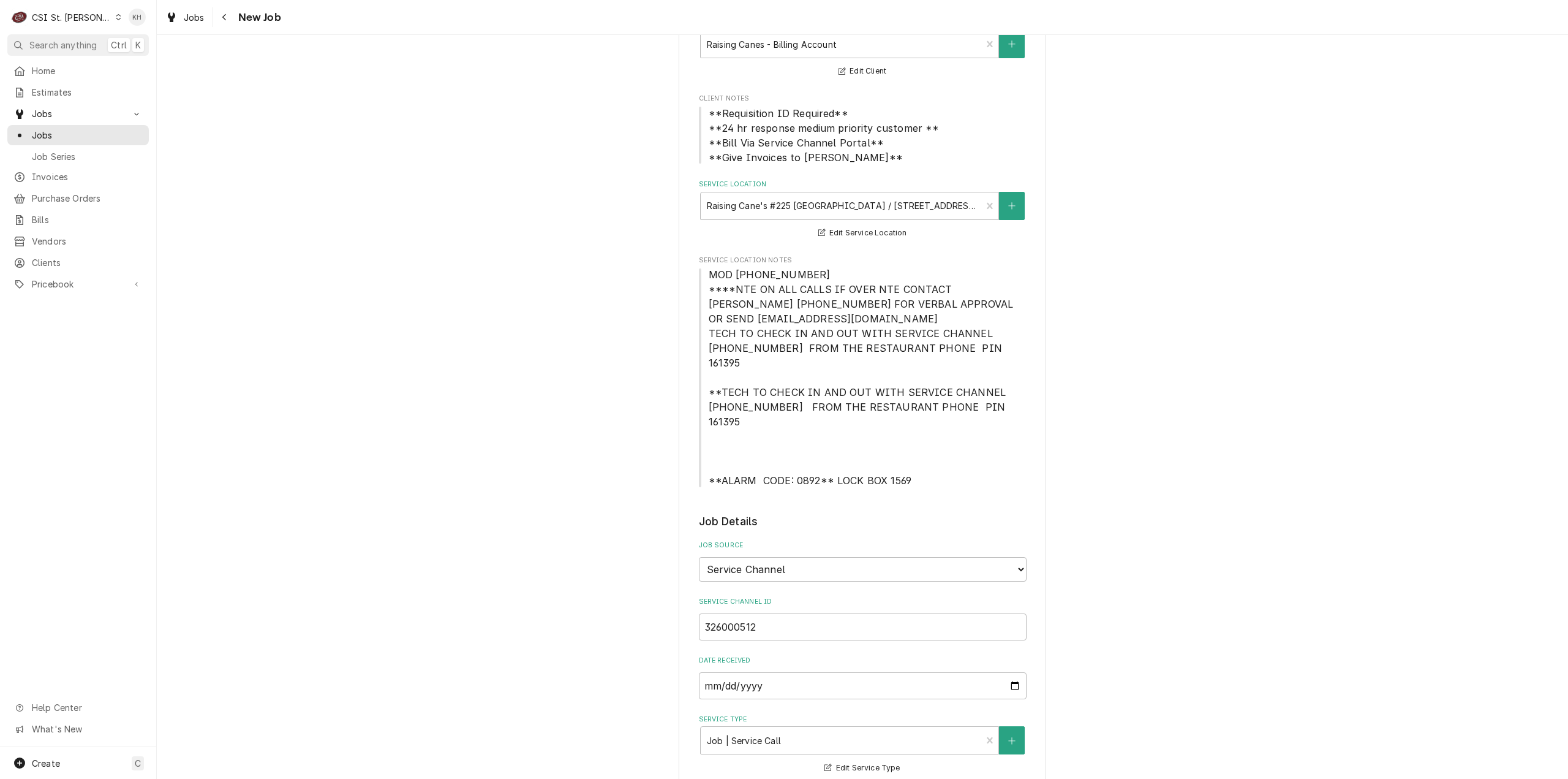
scroll to position [62, 0]
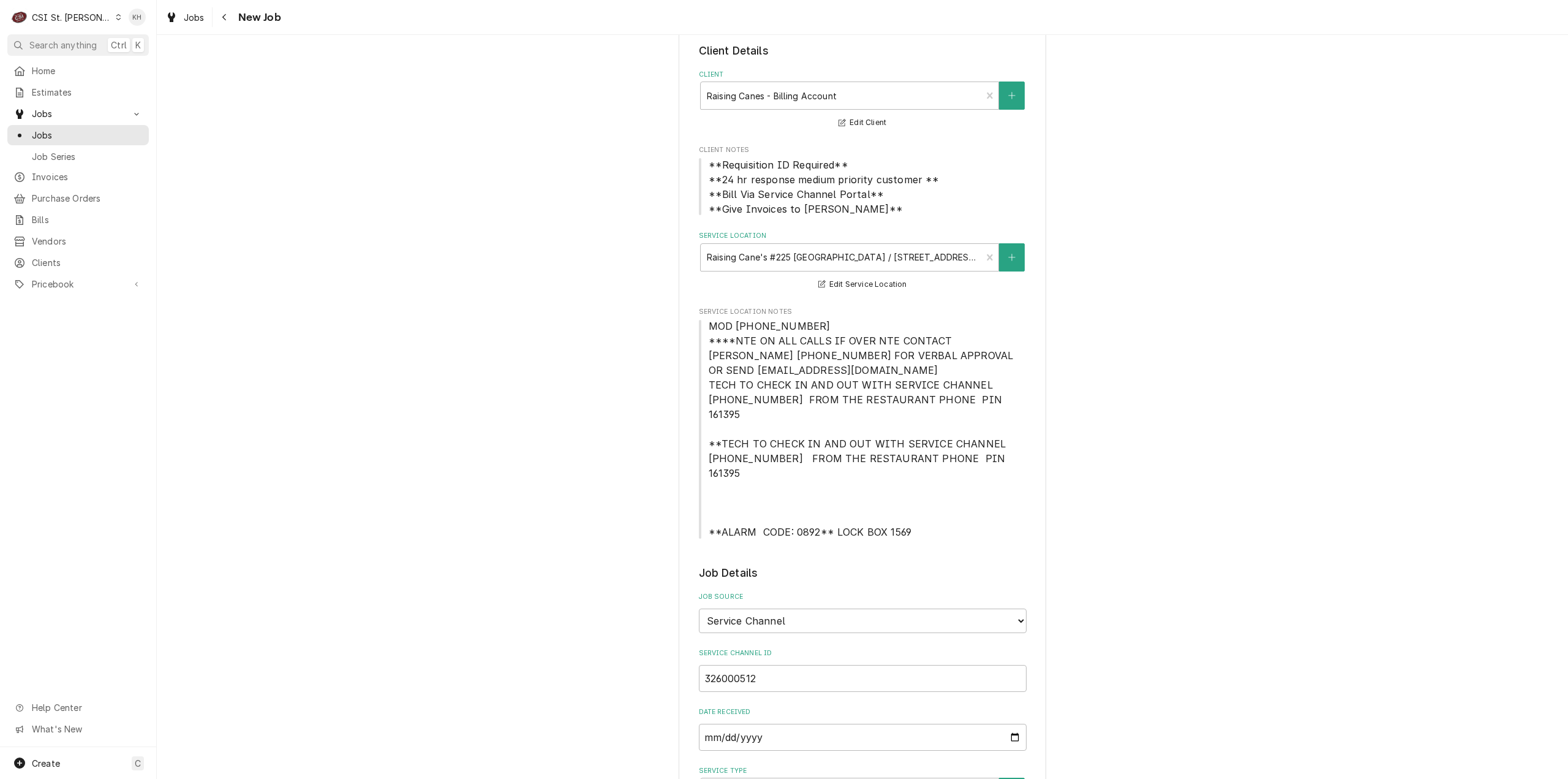
type textarea "NTE $1000.00 ****NTE ON ALL CALLS IF OVER NTE CONTACT JEFF COSTA 636-399-1299 F…"
drag, startPoint x: 705, startPoint y: 325, endPoint x: 860, endPoint y: 325, distance: 155.0
click at [860, 325] on span "MOD (636) 527-0903 ****NTE ON ALL CALLS IF OVER NTE CONTACT JEFF COSTA 636-399-…" at bounding box center [862, 428] width 327 height 221
copy span "MOD (636) 527-0903"
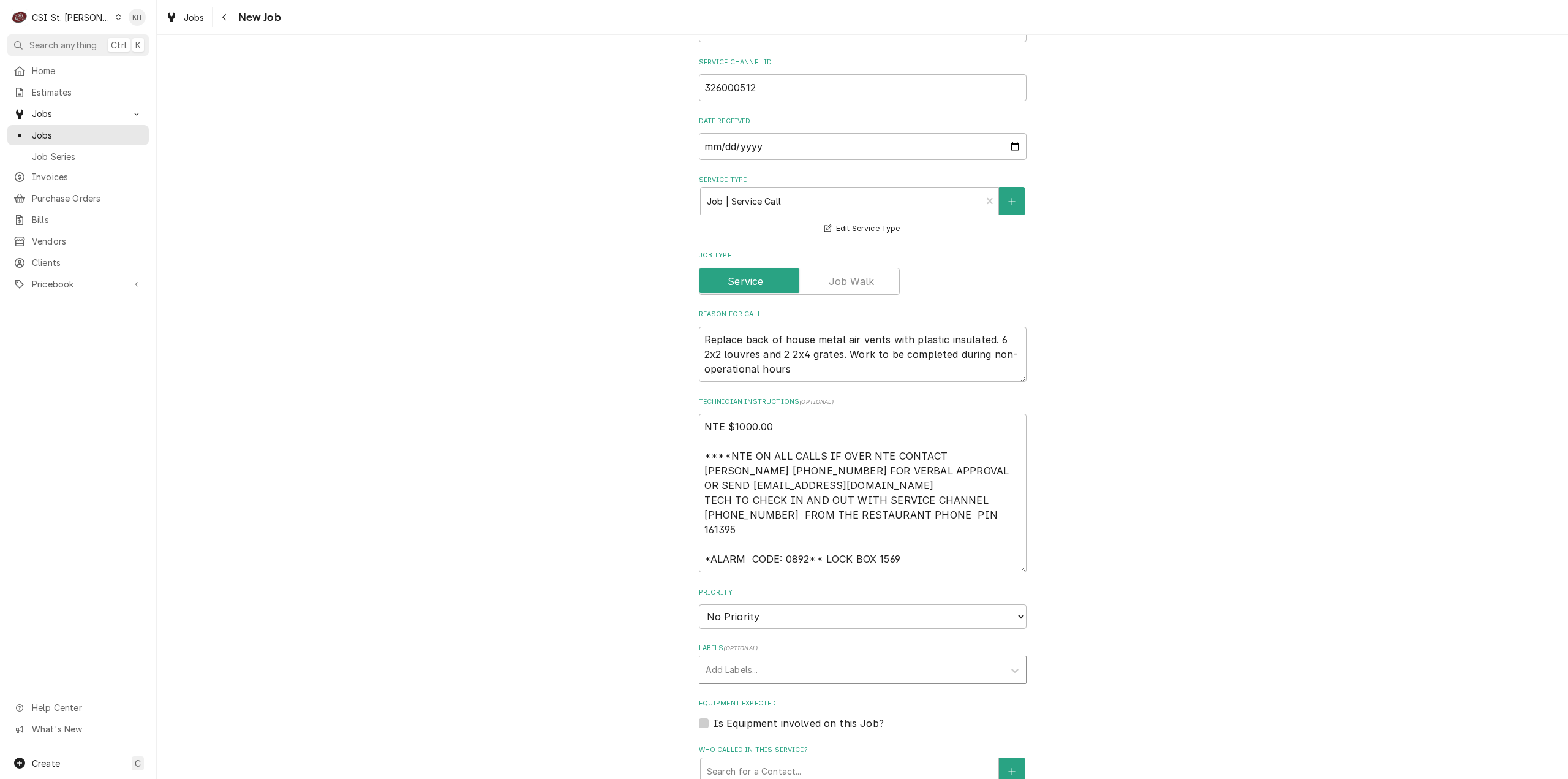
scroll to position [736, 0]
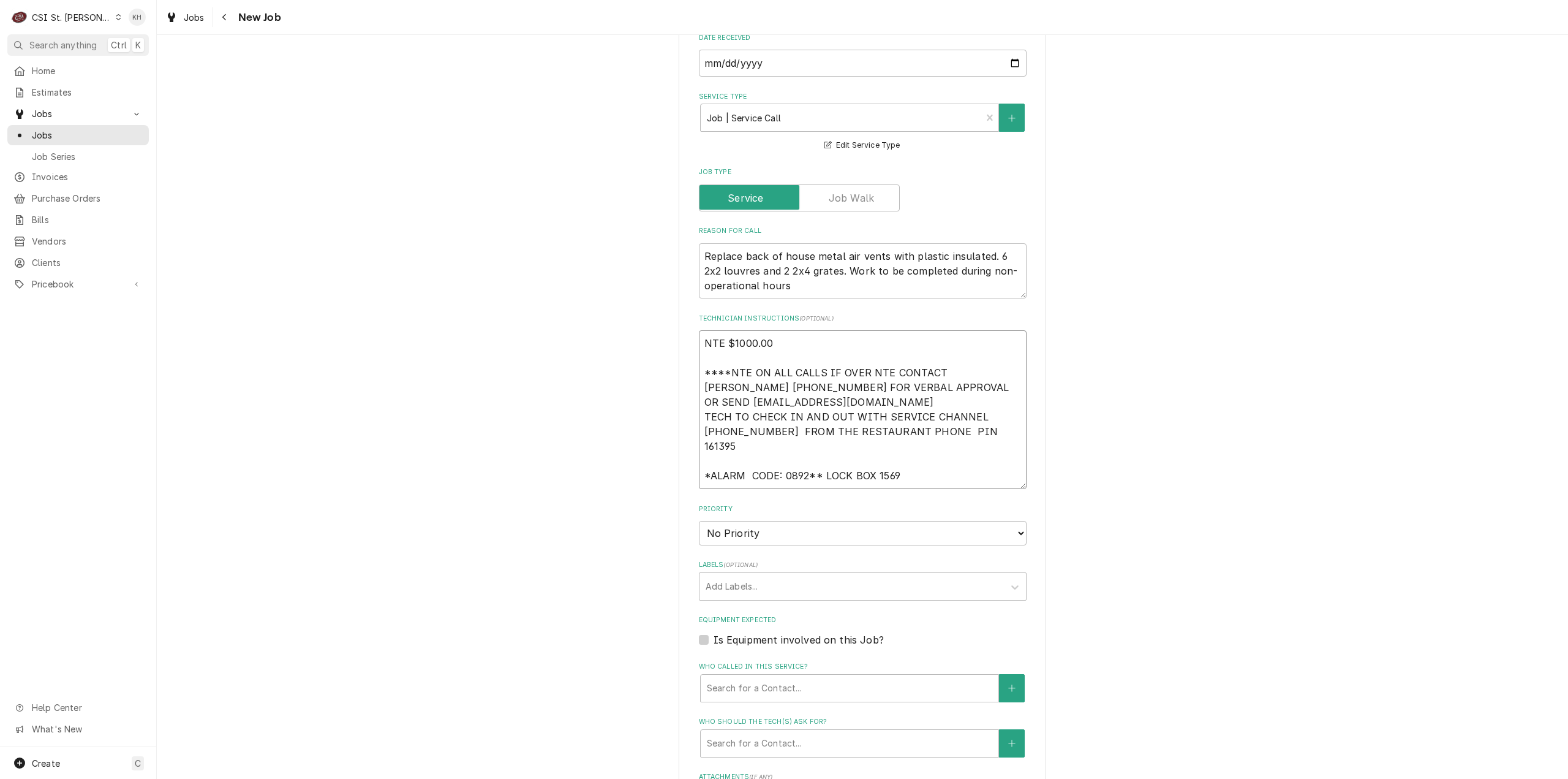
click at [736, 455] on textarea "NTE $1000.00 ****NTE ON ALL CALLS IF OVER NTE CONTACT JEFF COSTA 636-399-1299 F…" at bounding box center [862, 409] width 327 height 159
paste textarea "MOD (636) 527-0903"
type textarea "x"
type textarea "NTE $1000.00 ****NTE ON ALL CALLS IF OVER NTE CONTACT JEFF COSTA 636-399-1299 F…"
click at [751, 521] on select "No Priority Urgent High Medium Low" at bounding box center [862, 532] width 327 height 24
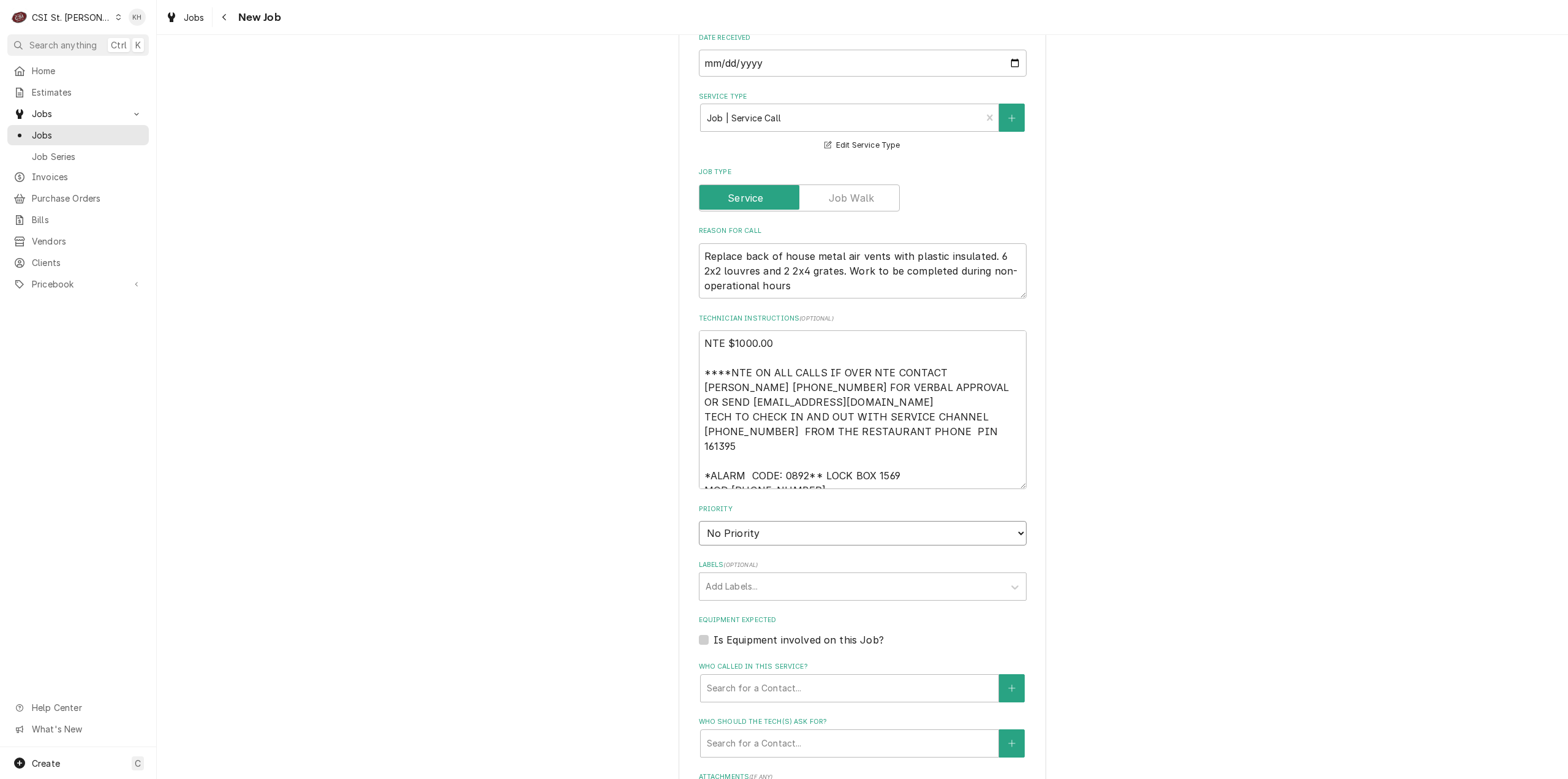
type textarea "x"
select select "4"
click at [699, 521] on select "No Priority Urgent High Medium Low" at bounding box center [862, 532] width 327 height 24
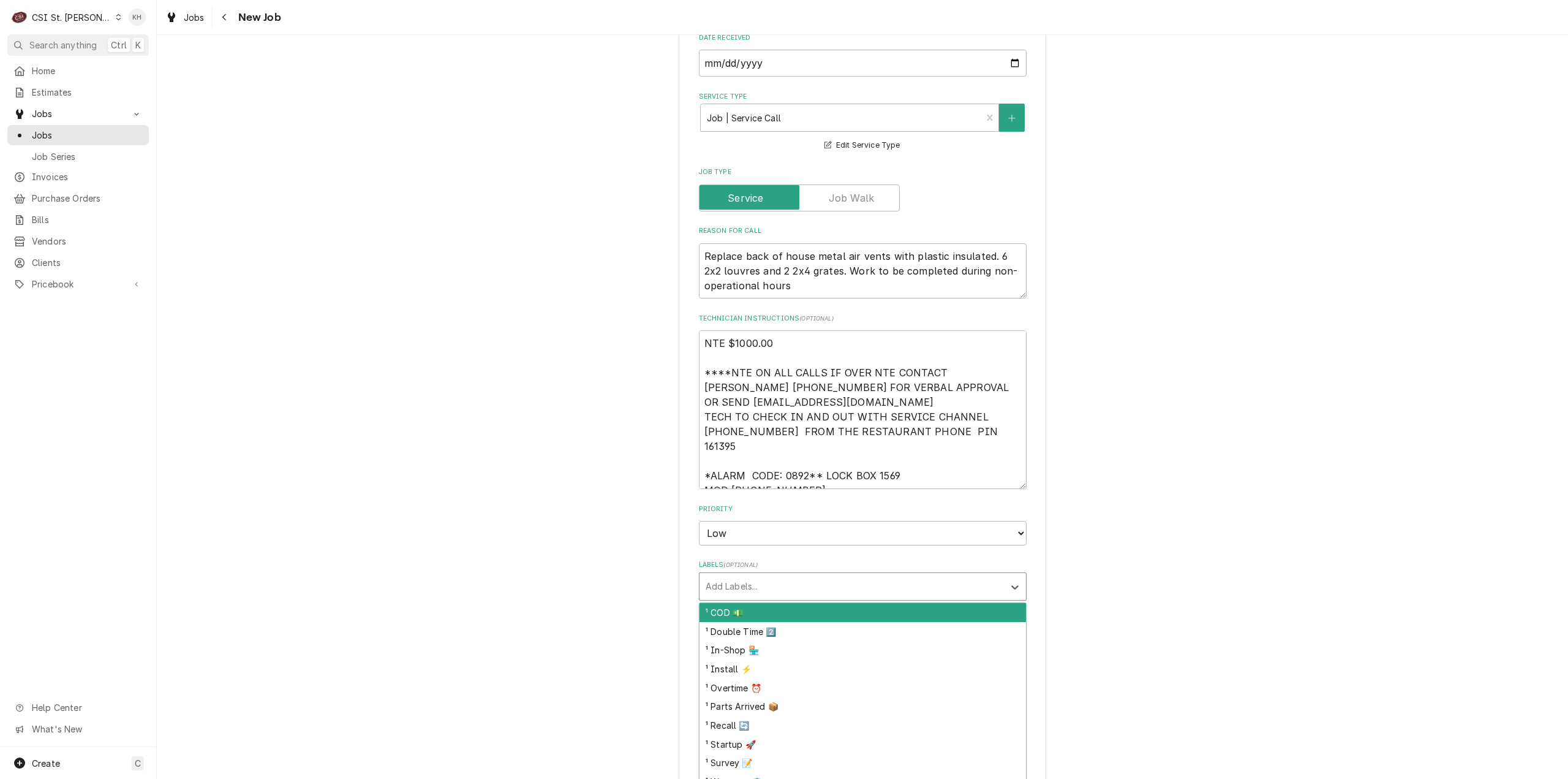
click at [735, 576] on div "Labels" at bounding box center [852, 586] width 293 height 22
type textarea "x"
type input "hv"
type textarea "x"
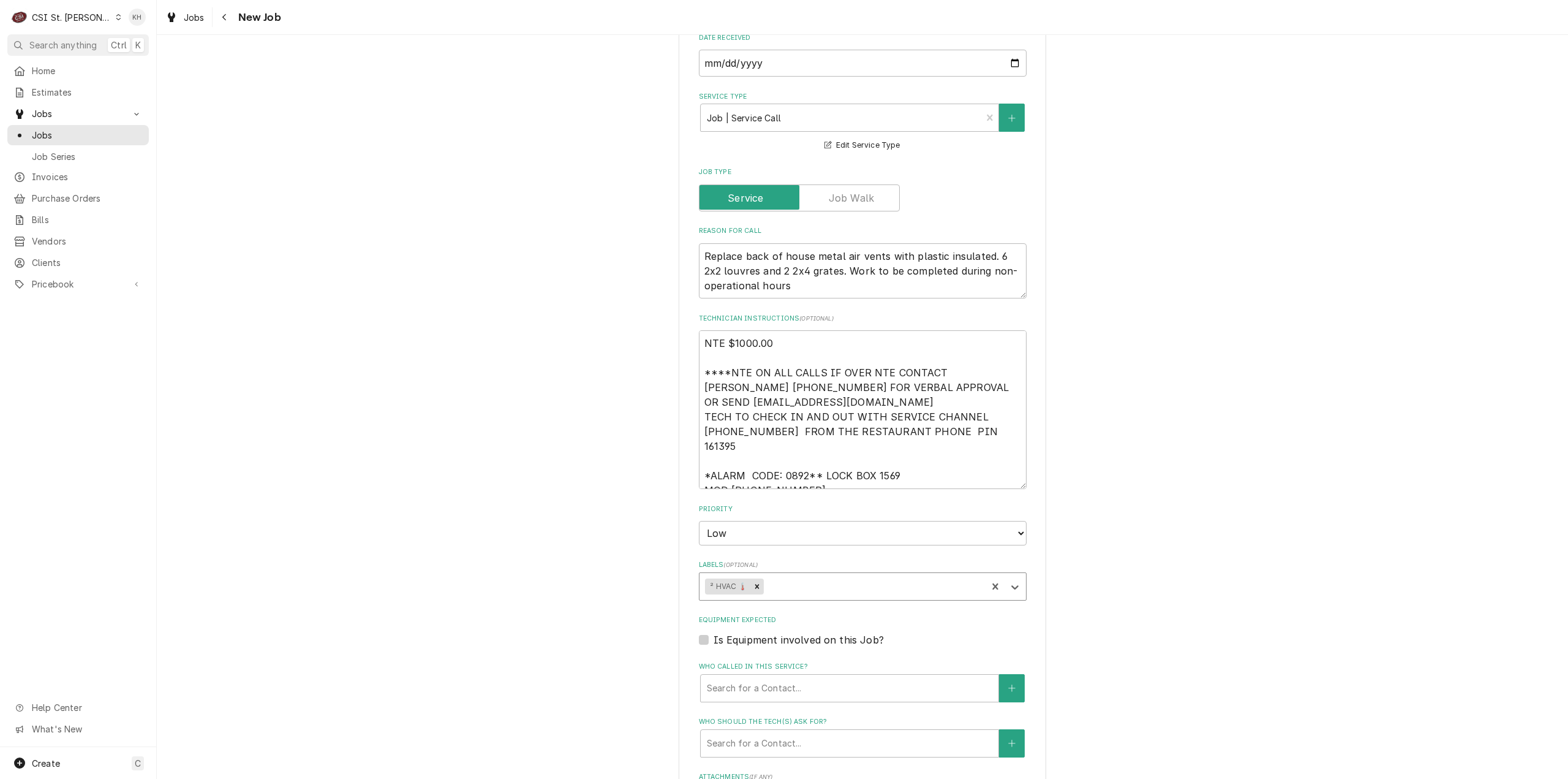
type textarea "x"
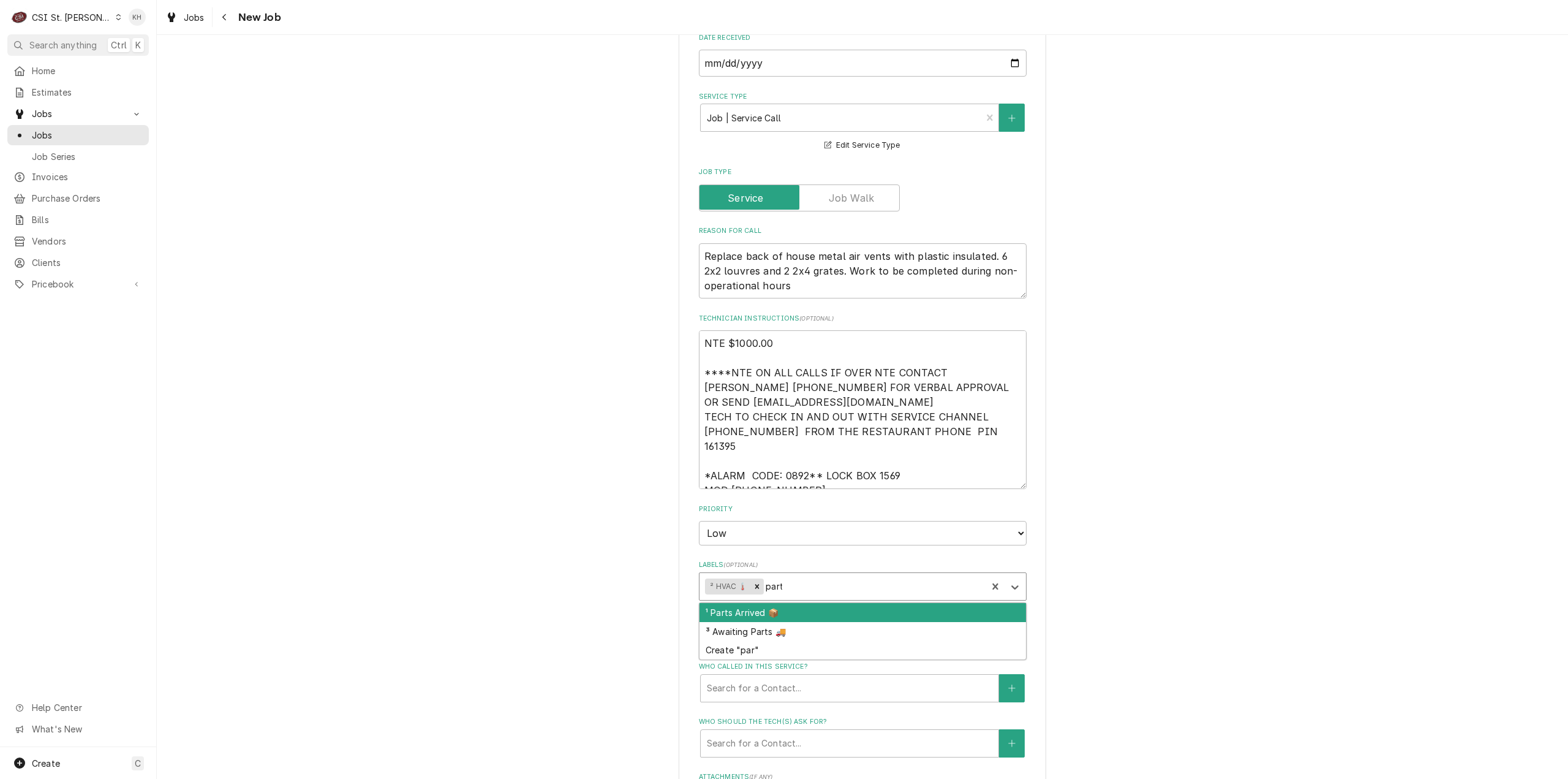
type input "parts"
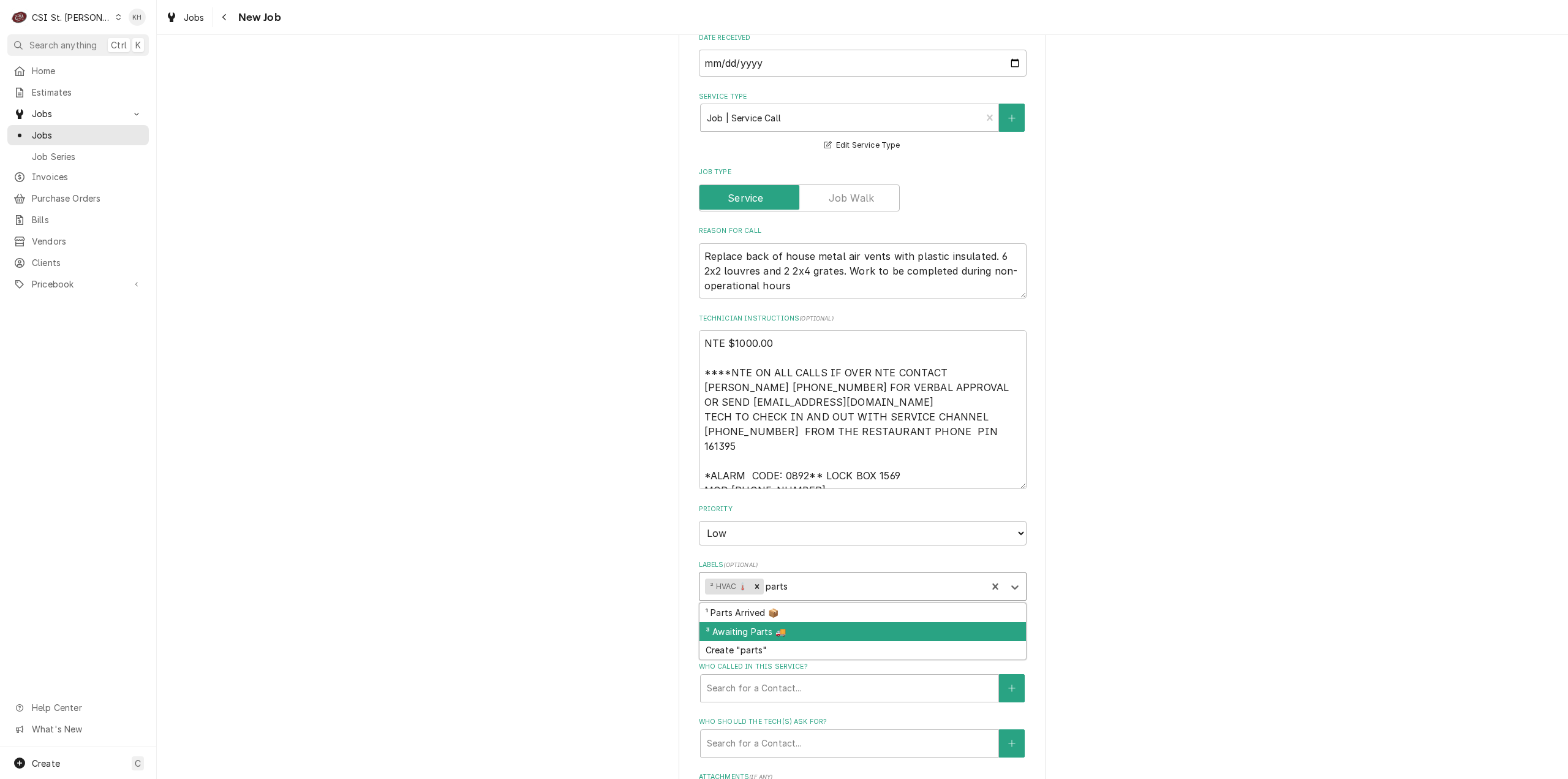
type textarea "x"
click at [744, 677] on div "Who called in this service?" at bounding box center [849, 688] width 286 height 22
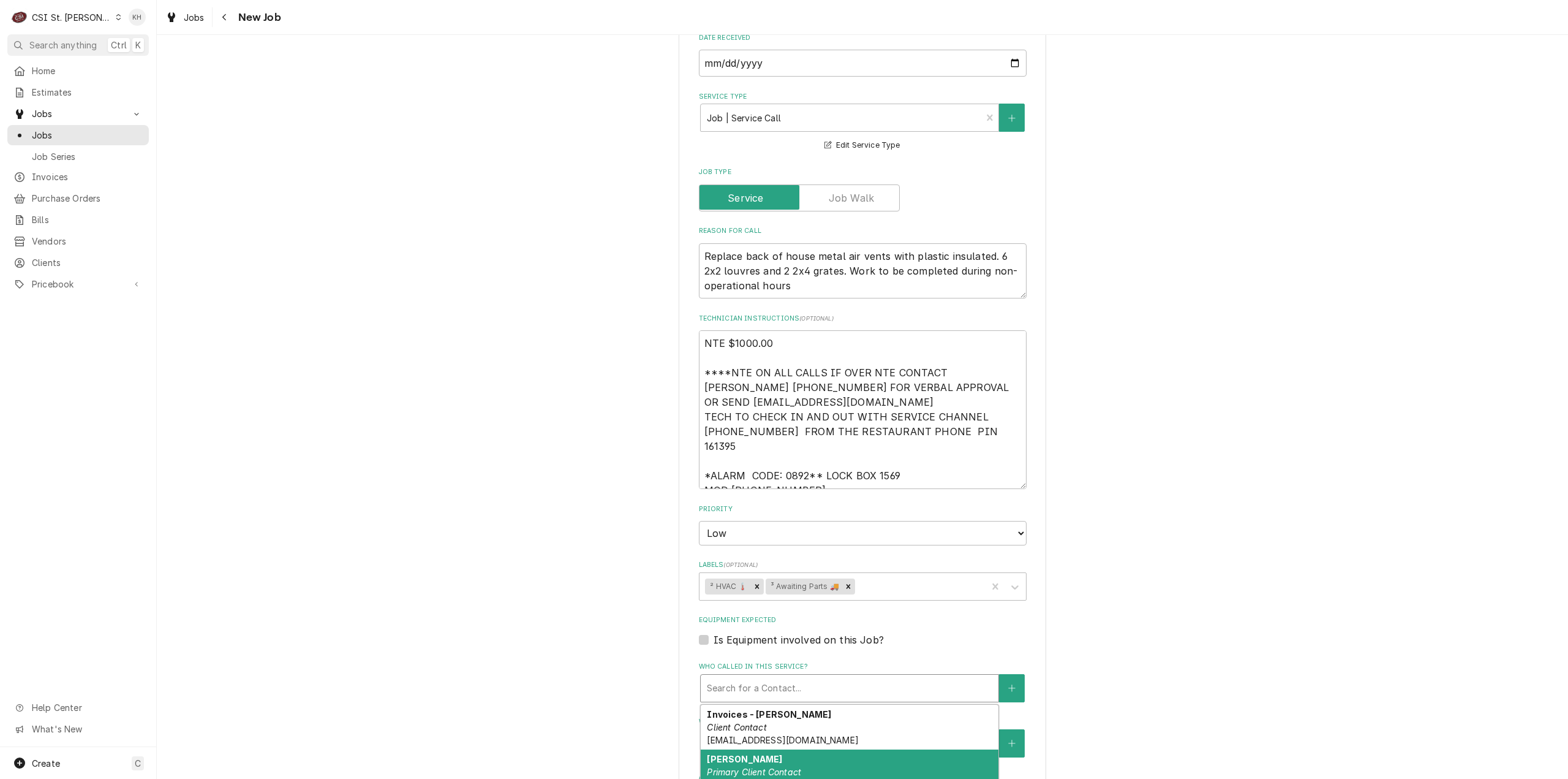
click at [755, 749] on div "Jeff Costa Primary Client Contact (636) 399-1299 jcosta@raisingcanes.com" at bounding box center [849, 778] width 297 height 58
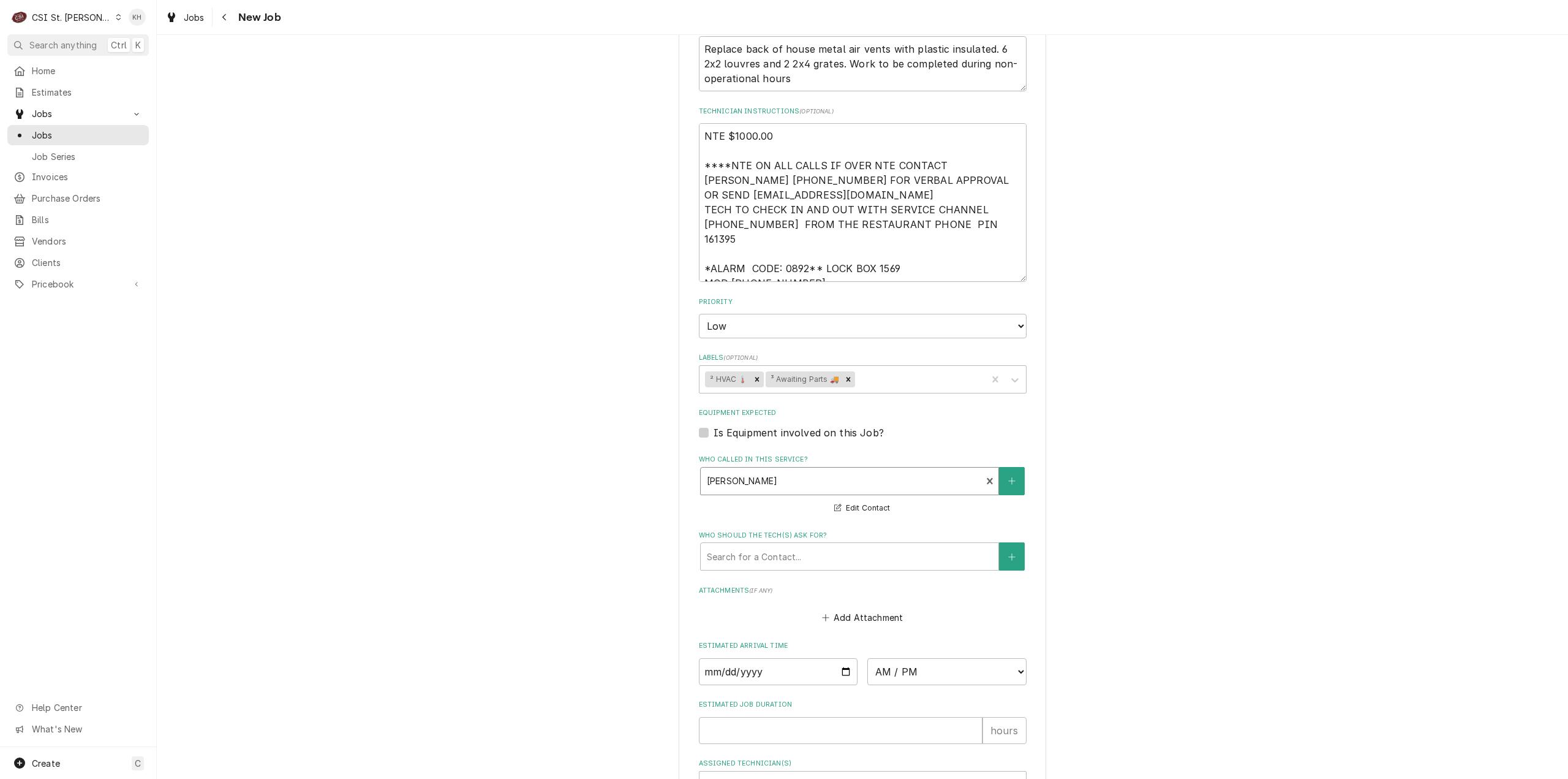
scroll to position [1042, 0]
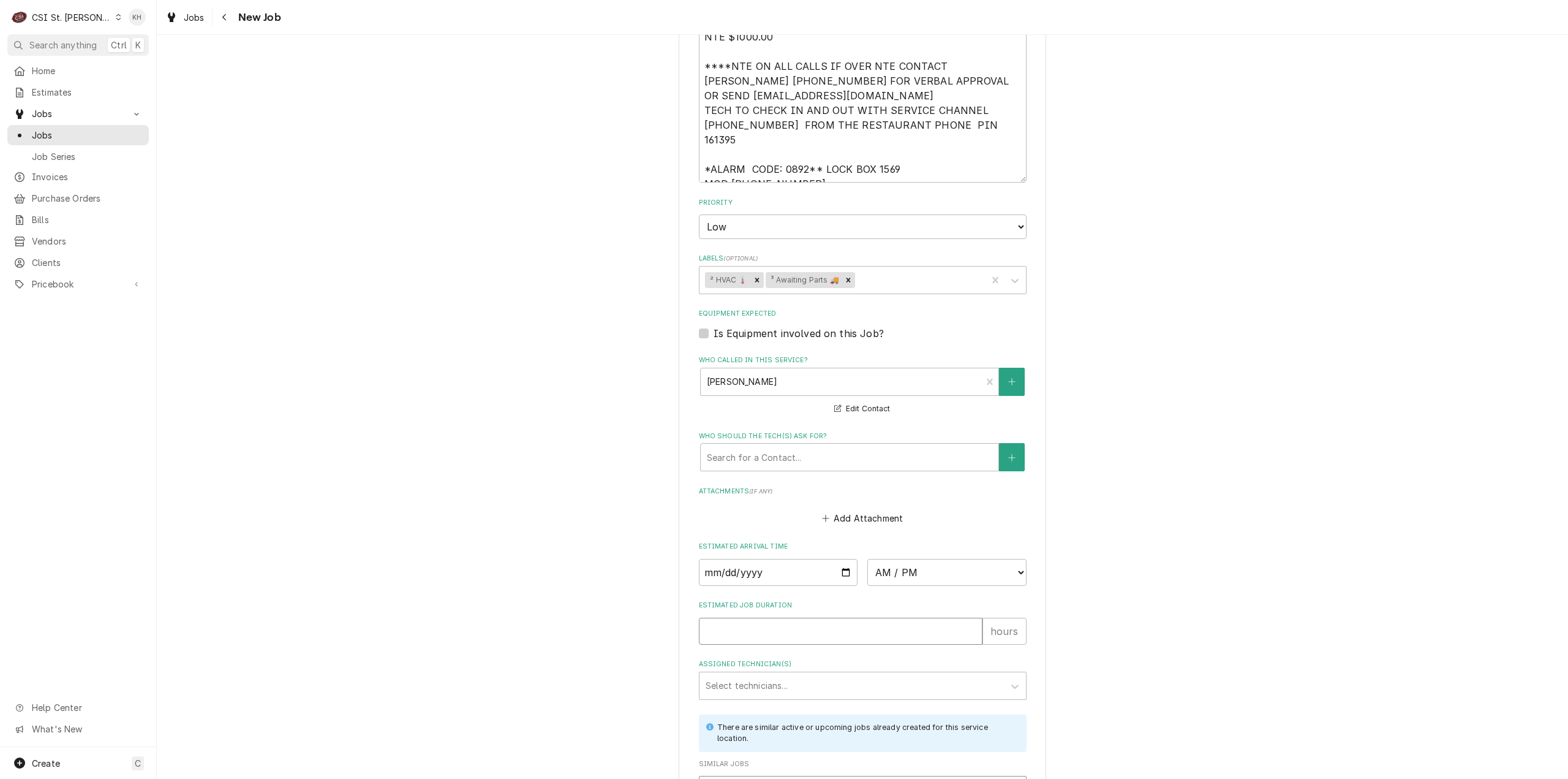
click at [783, 617] on input "Estimated Job Duration" at bounding box center [840, 631] width 284 height 27
type textarea "x"
type input "2"
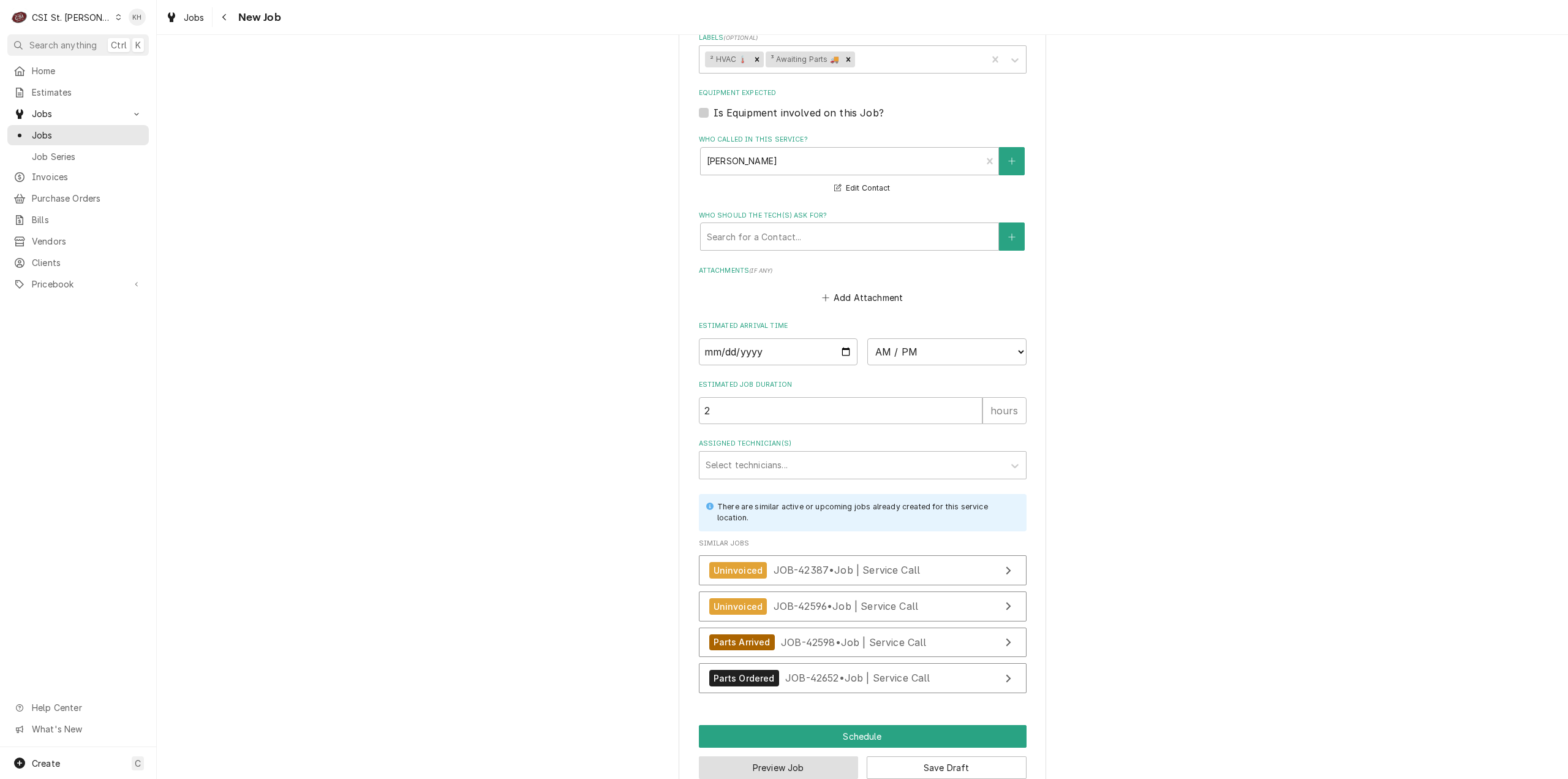
click at [759, 756] on button "Preview Job" at bounding box center [779, 767] width 160 height 23
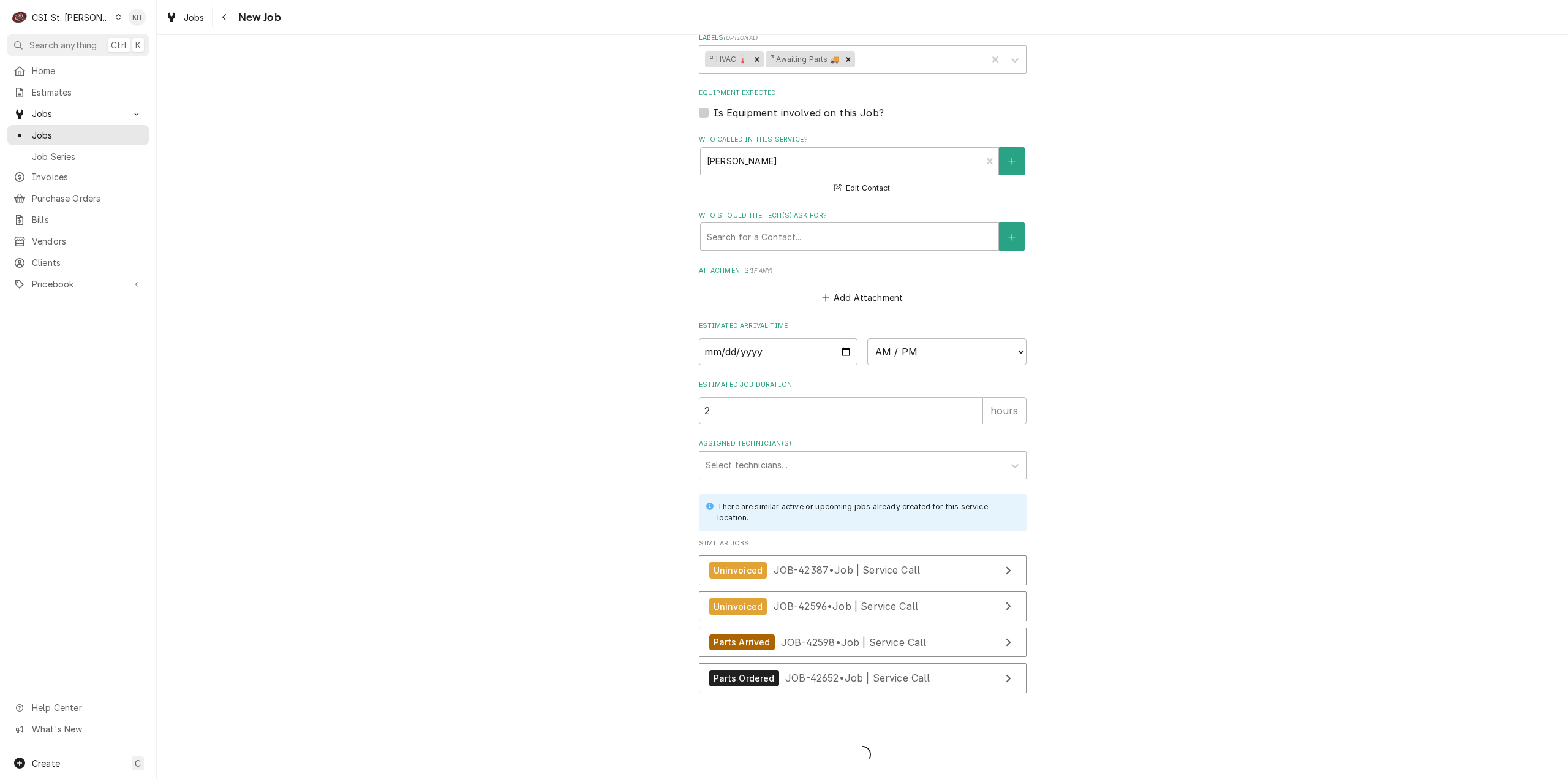
scroll to position [1251, 0]
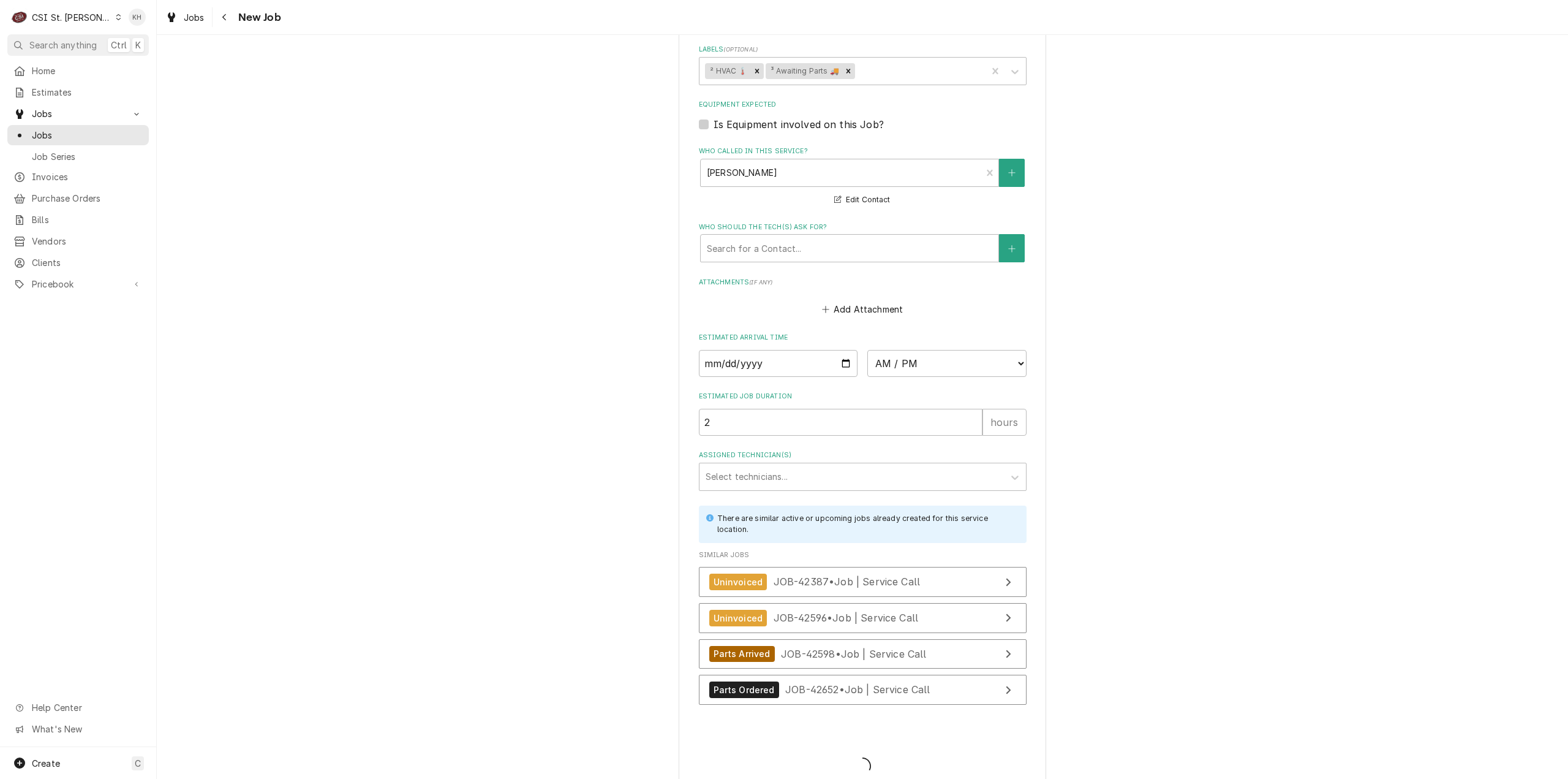
type textarea "x"
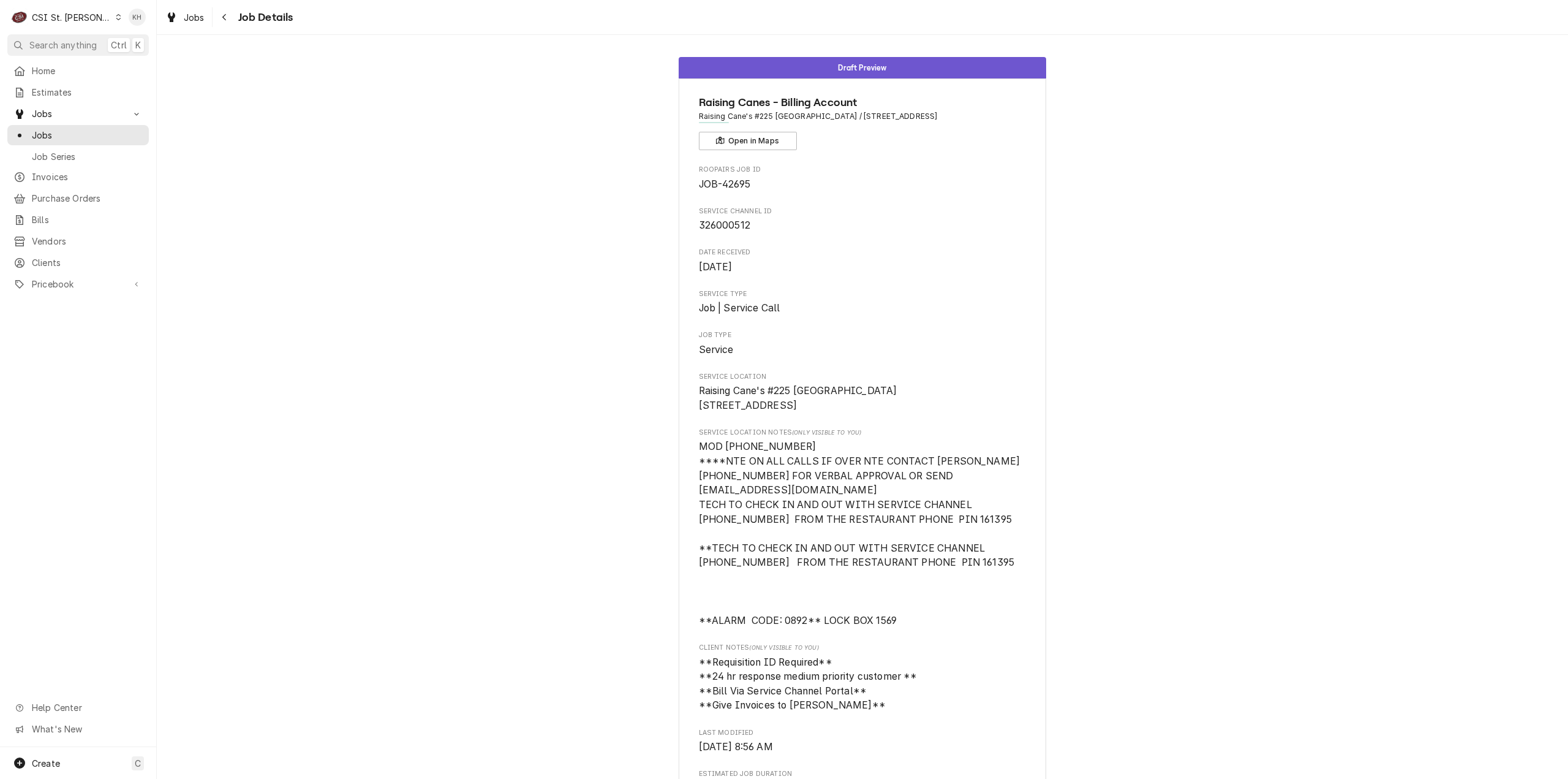
click at [1164, 146] on div "Draft Preview Raising Canes - Billing Account Raising Cane's #225 [GEOGRAPHIC_D…" at bounding box center [862, 716] width 1411 height 1337
click at [66, 21] on div "CSI St. [PERSON_NAME]" at bounding box center [71, 16] width 80 height 13
click at [136, 23] on div "CSI [US_STATE][GEOGRAPHIC_DATA]" at bounding box center [188, 23] width 162 height 13
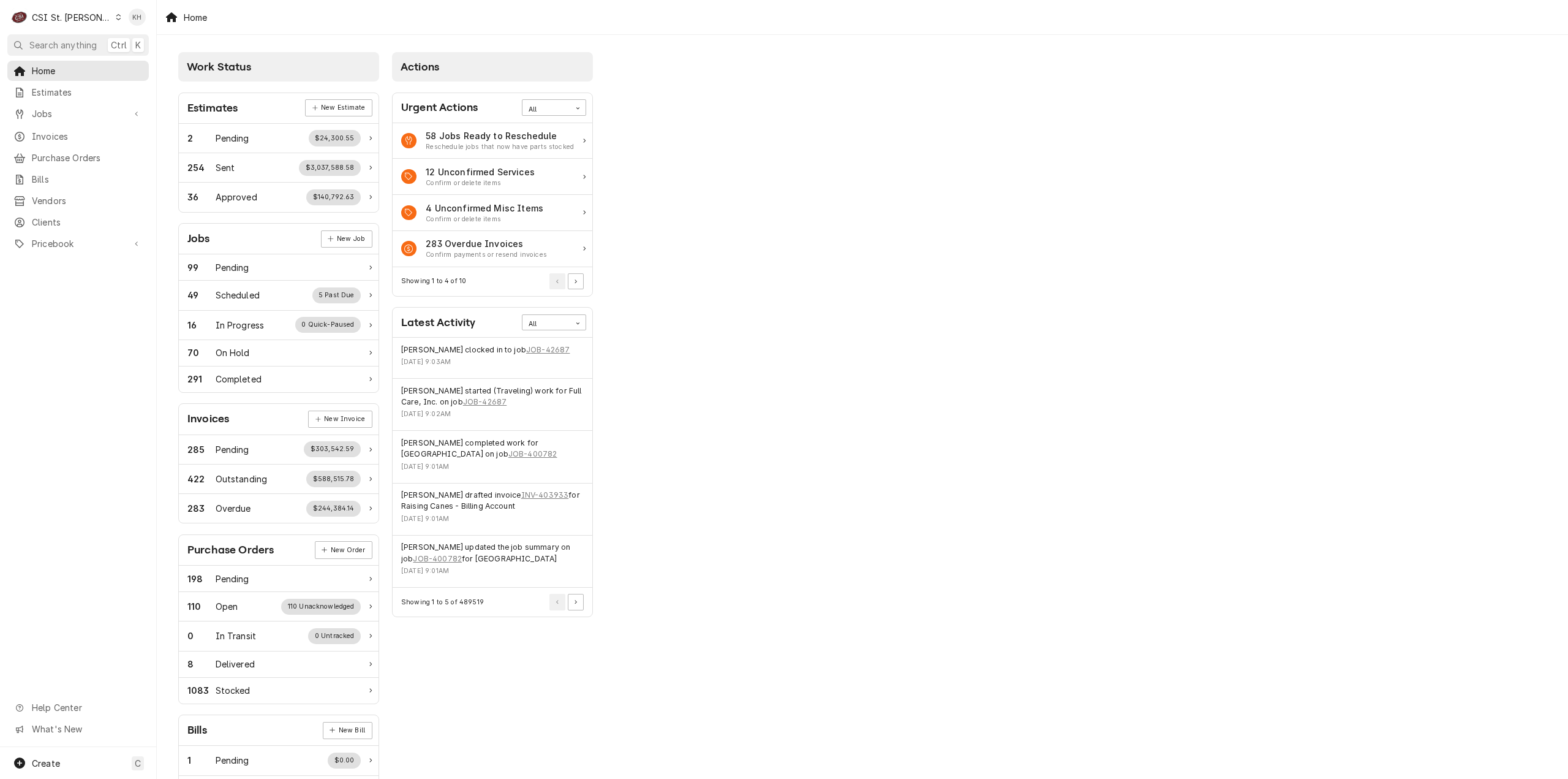
click at [116, 16] on div "Dynamic Content Wrapper" at bounding box center [118, 16] width 7 height 9
click at [132, 25] on div "CSI [US_STATE][GEOGRAPHIC_DATA]" at bounding box center [188, 23] width 162 height 13
drag, startPoint x: 82, startPoint y: 37, endPoint x: 289, endPoint y: 102, distance: 217.0
click at [83, 38] on button "Search anything Ctrl K" at bounding box center [78, 45] width 141 height 21
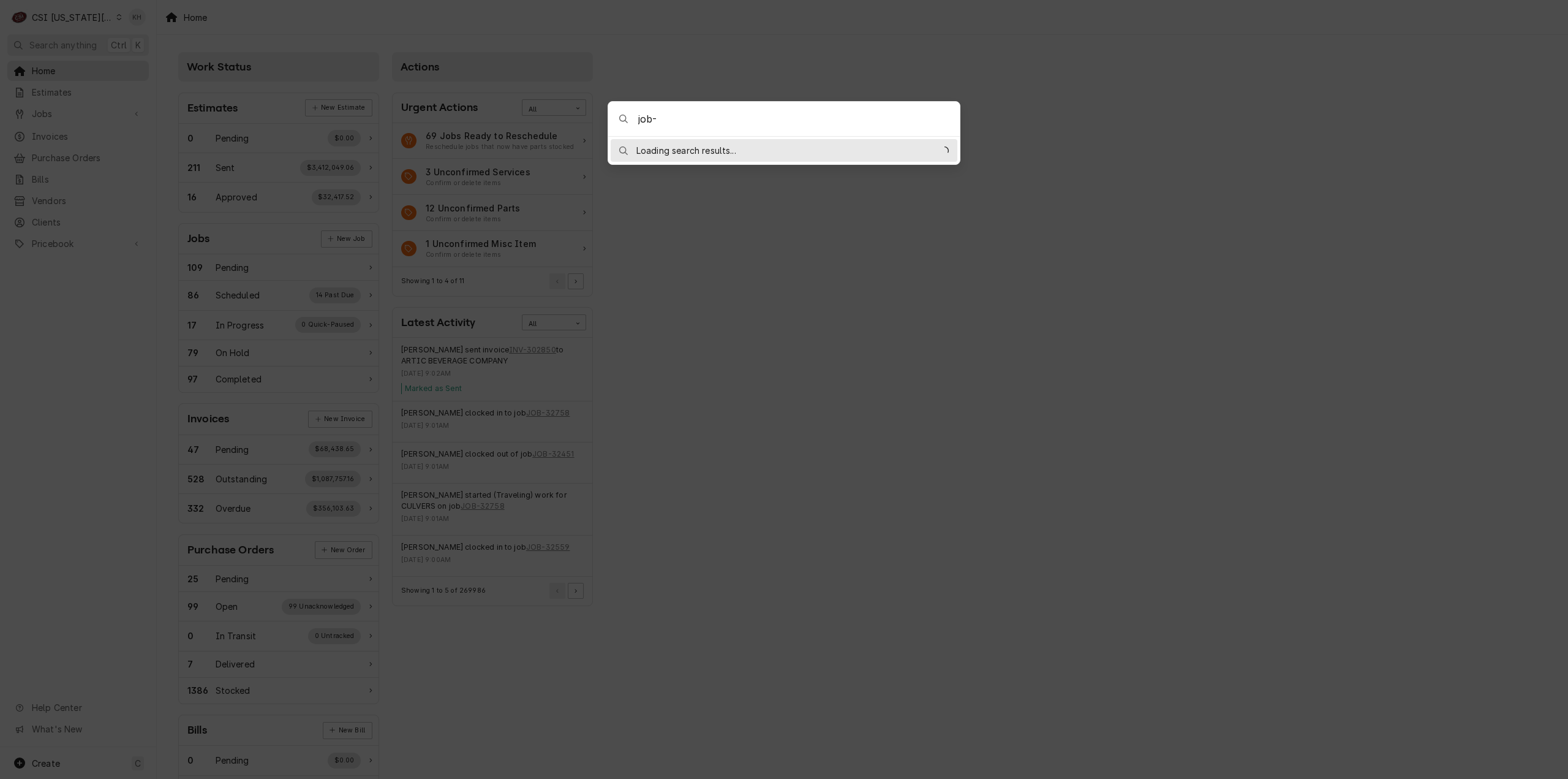
type input "job-319095302"
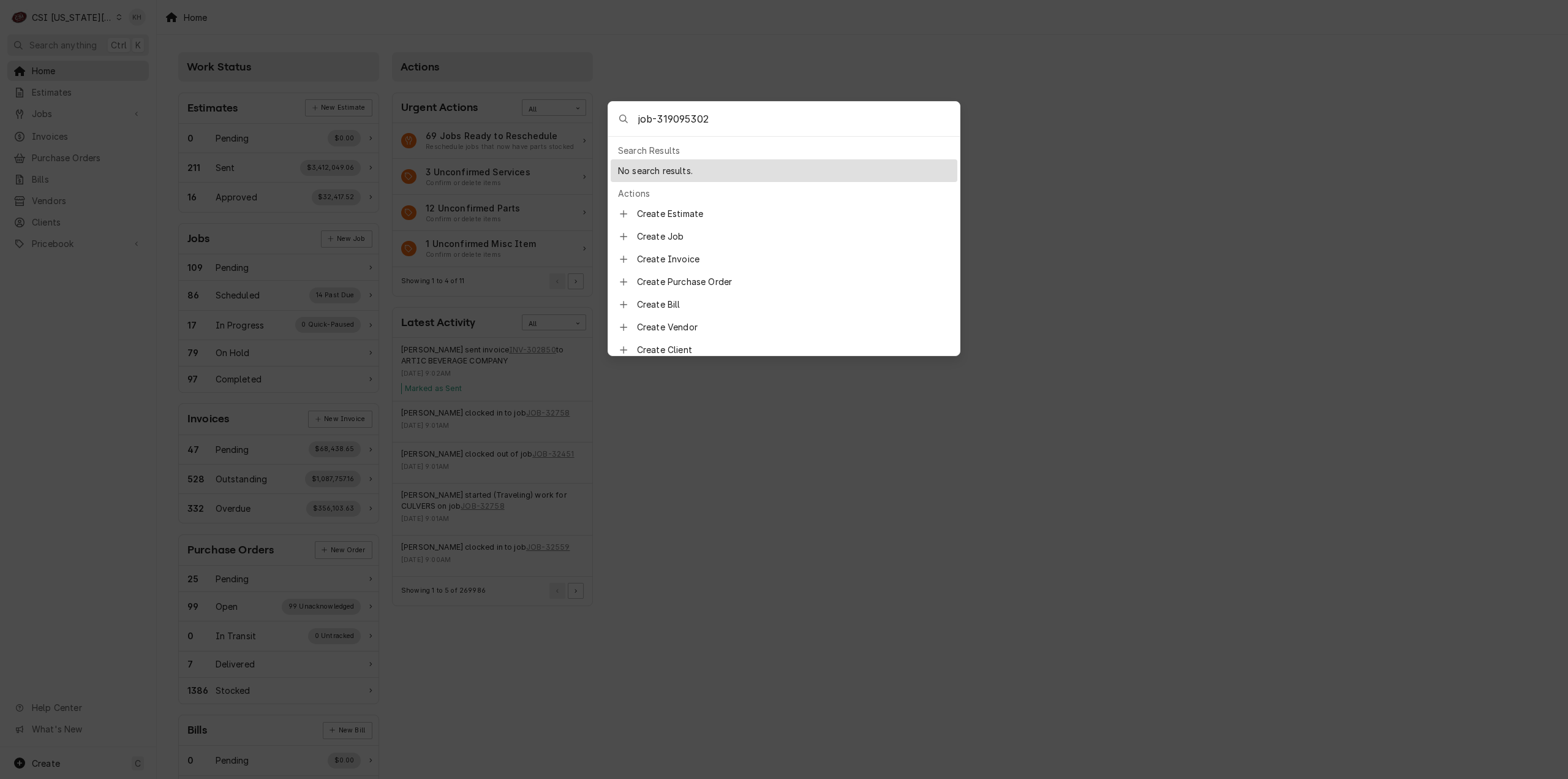
drag, startPoint x: 698, startPoint y: 119, endPoint x: 533, endPoint y: 127, distance: 165.2
click at [533, 127] on body "C CSI [US_STATE] City KH Search anything Ctrl K Home Estimates Jobs Jobs Job Se…" at bounding box center [784, 389] width 1568 height 779
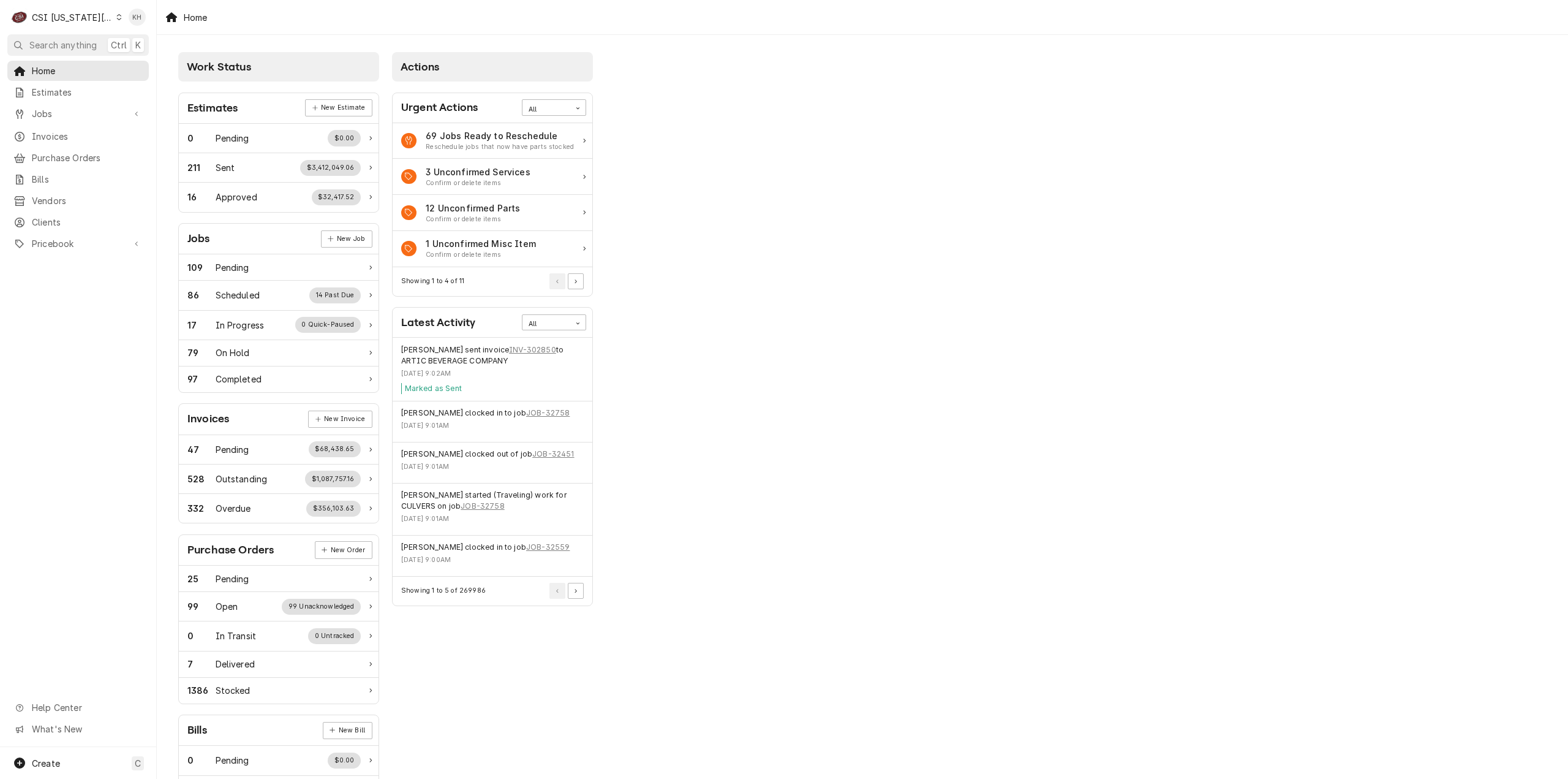
click at [54, 118] on body "C CSI Kansas City KH Search anything Ctrl K Home Estimates Jobs Jobs Job Series…" at bounding box center [784, 389] width 1568 height 779
drag, startPoint x: 54, startPoint y: 118, endPoint x: 57, endPoint y: 131, distance: 13.3
click at [54, 120] on div "Jobs Jobs Job Series" at bounding box center [78, 115] width 141 height 21
click at [61, 115] on span "Jobs" at bounding box center [78, 113] width 92 height 13
click at [60, 133] on span "Jobs" at bounding box center [87, 135] width 111 height 13
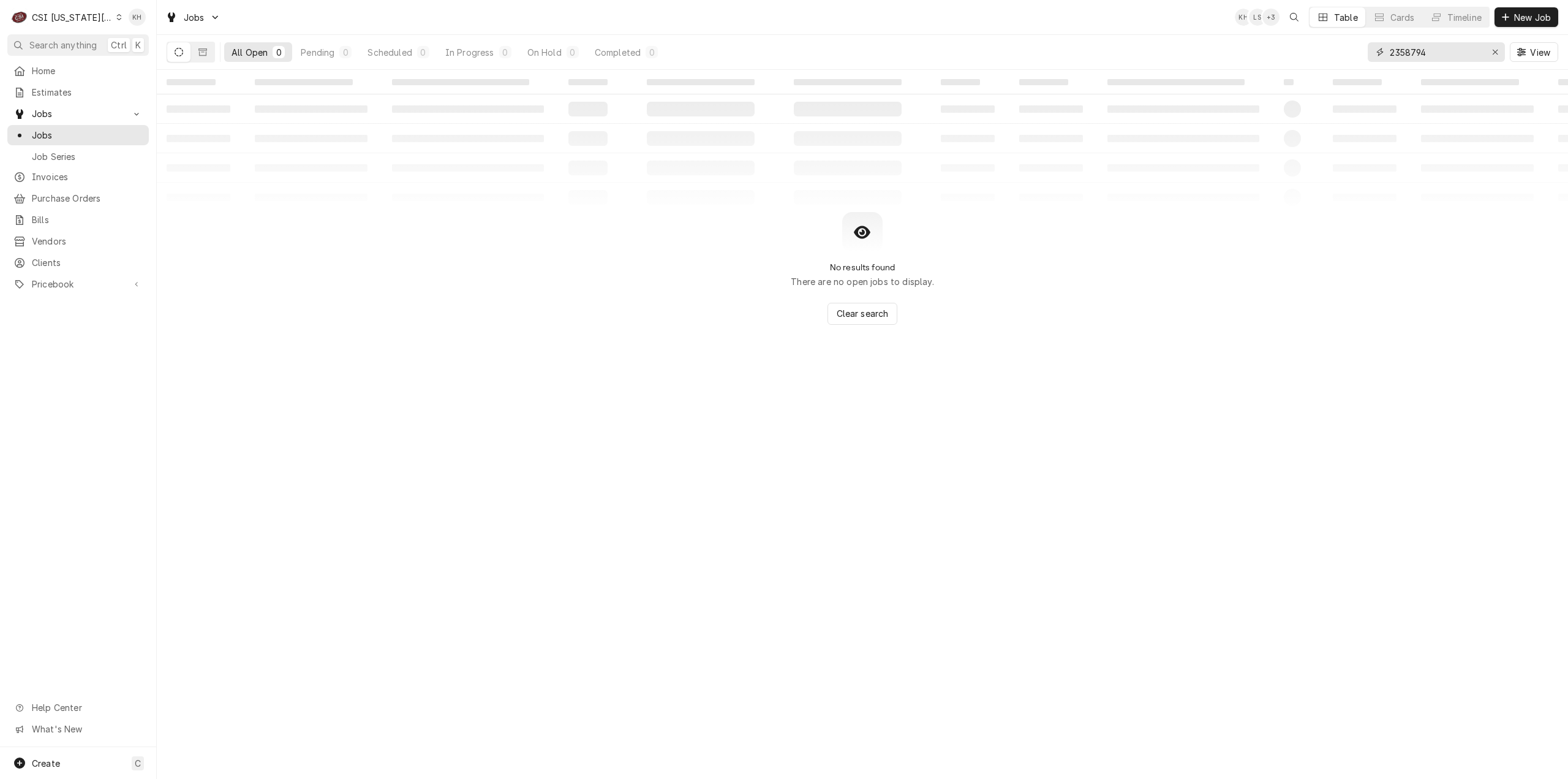
drag, startPoint x: 1340, startPoint y: 53, endPoint x: 1302, endPoint y: 56, distance: 38.1
click at [1302, 56] on div "All Open 0 Pending 0 Scheduled 0 In Progress 0 On Hold 0 Completed 0 2358794 Vi…" at bounding box center [862, 52] width 1392 height 35
paste input "319095302"
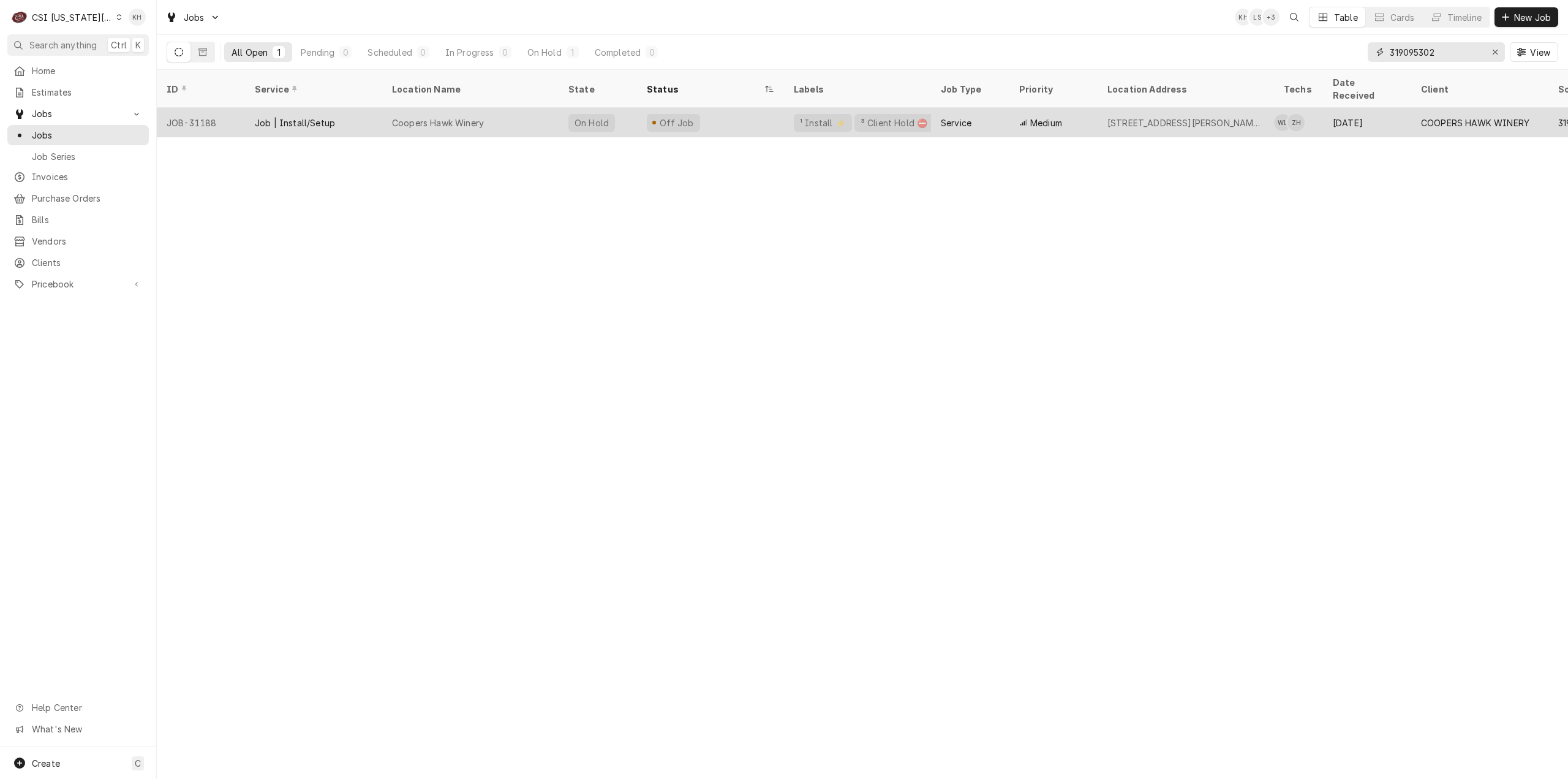
type input "319095302"
click at [487, 108] on div "Coopers Hawk Winery" at bounding box center [470, 122] width 176 height 30
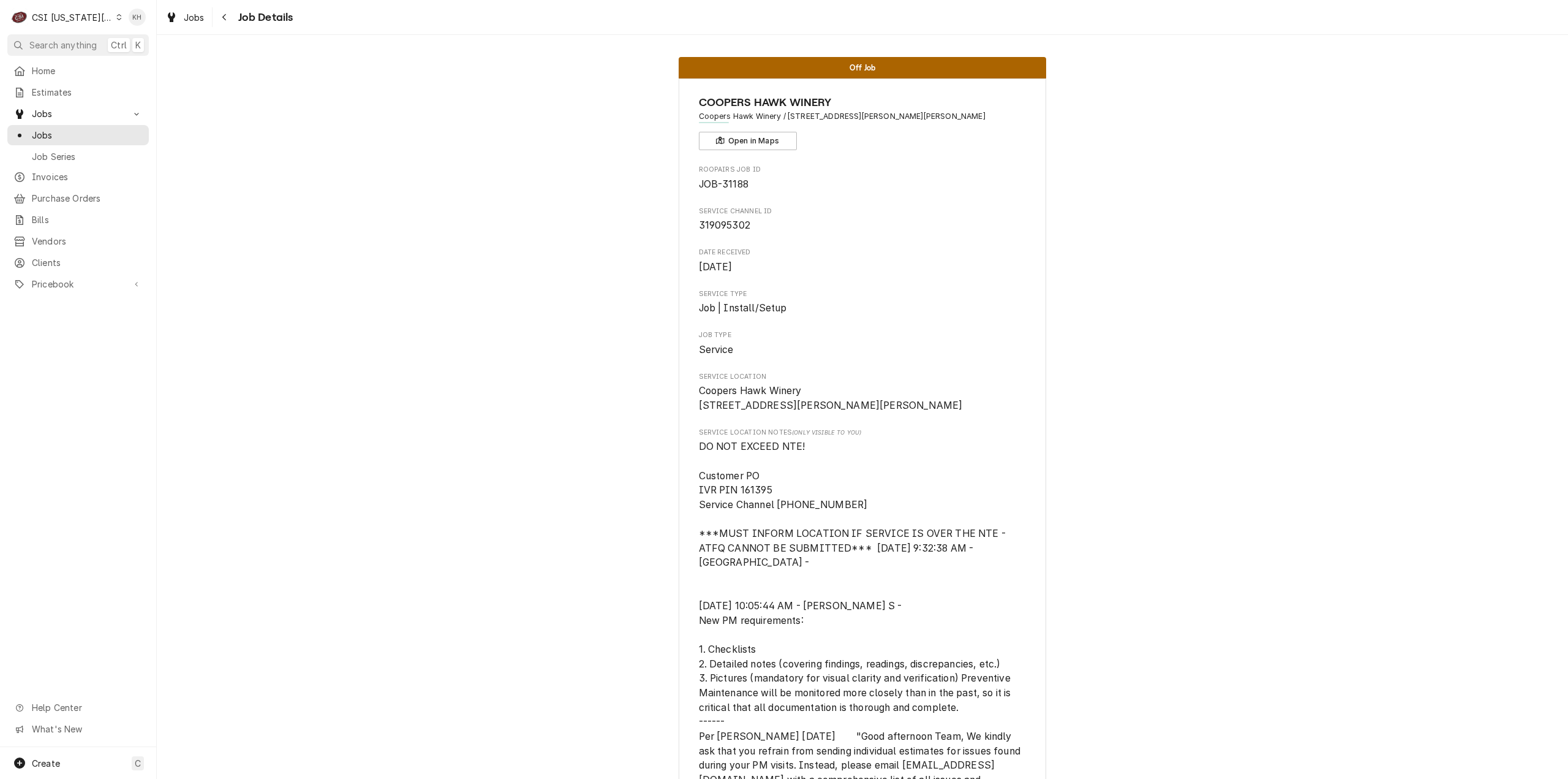
drag, startPoint x: 1344, startPoint y: 166, endPoint x: 1092, endPoint y: 163, distance: 252.0
drag, startPoint x: 86, startPoint y: 20, endPoint x: 93, endPoint y: 35, distance: 16.6
click at [86, 20] on div "CSI [US_STATE][GEOGRAPHIC_DATA]" at bounding box center [72, 16] width 81 height 13
click at [132, 62] on div "CSI St. [PERSON_NAME]" at bounding box center [210, 66] width 179 height 13
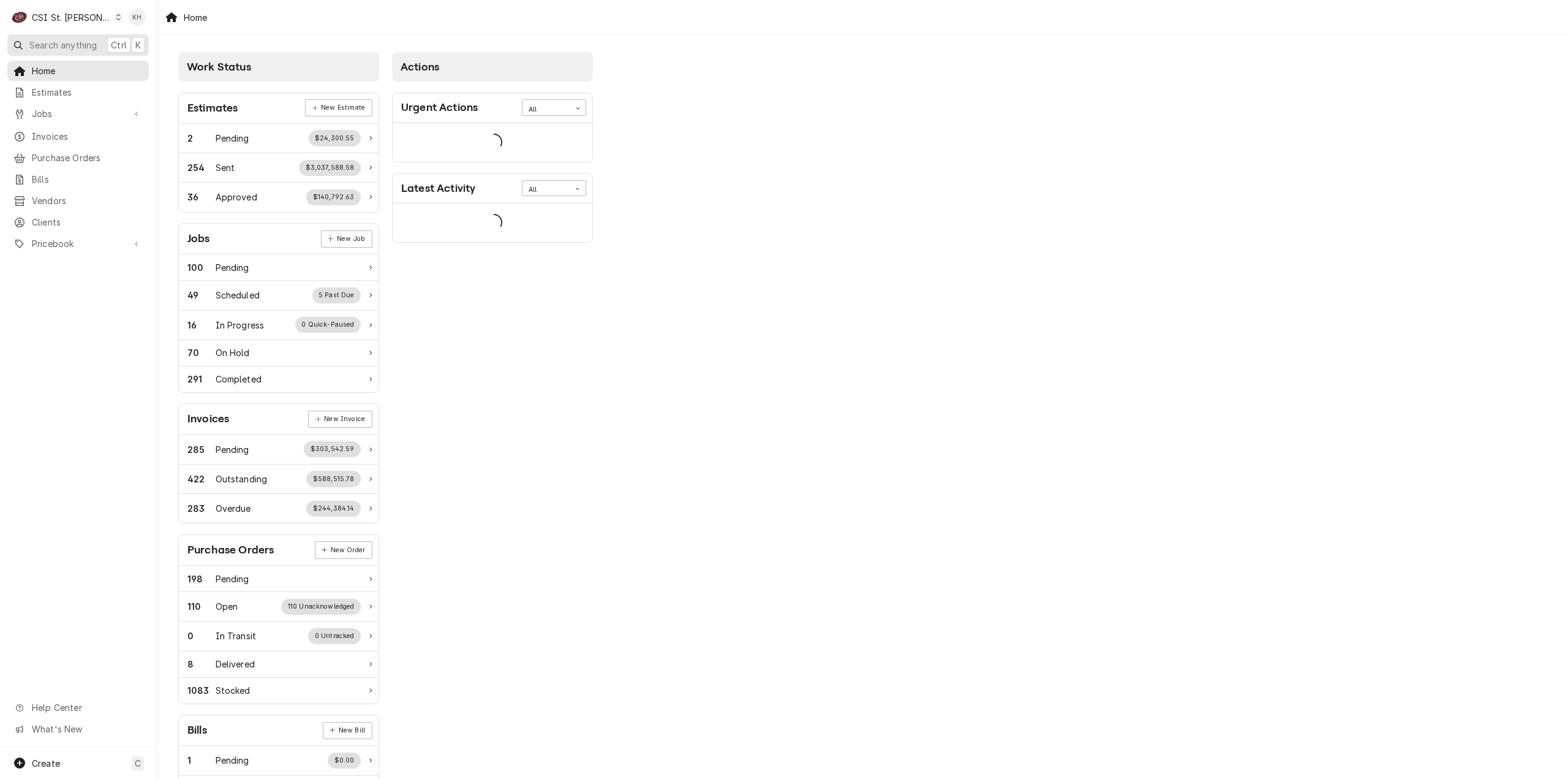
click at [66, 43] on span "Search anything" at bounding box center [64, 44] width 67 height 13
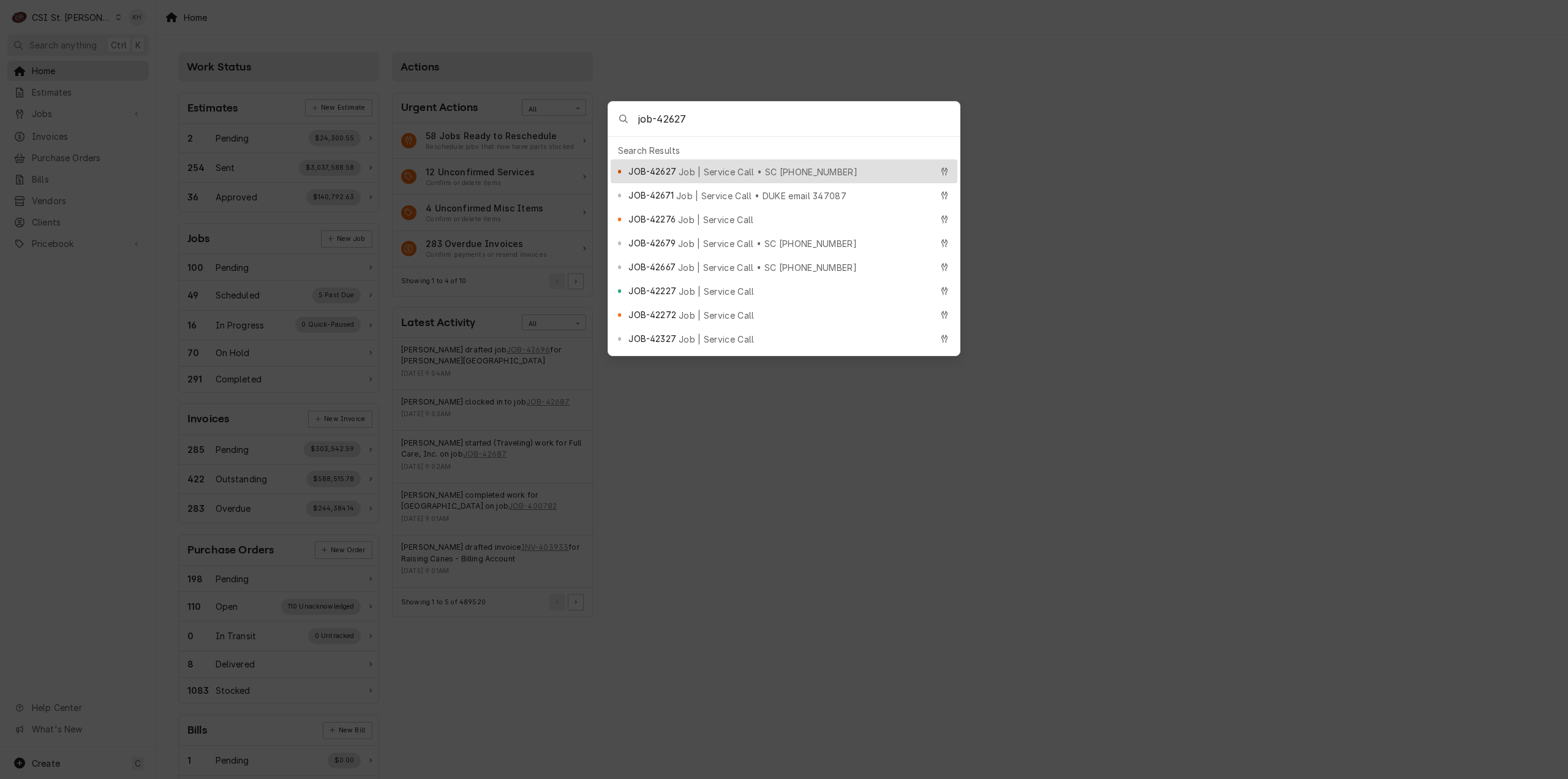
type input "job-42627"
click at [697, 168] on span "Job | Service Call • SC [PHONE_NUMBER]" at bounding box center [768, 171] width 179 height 13
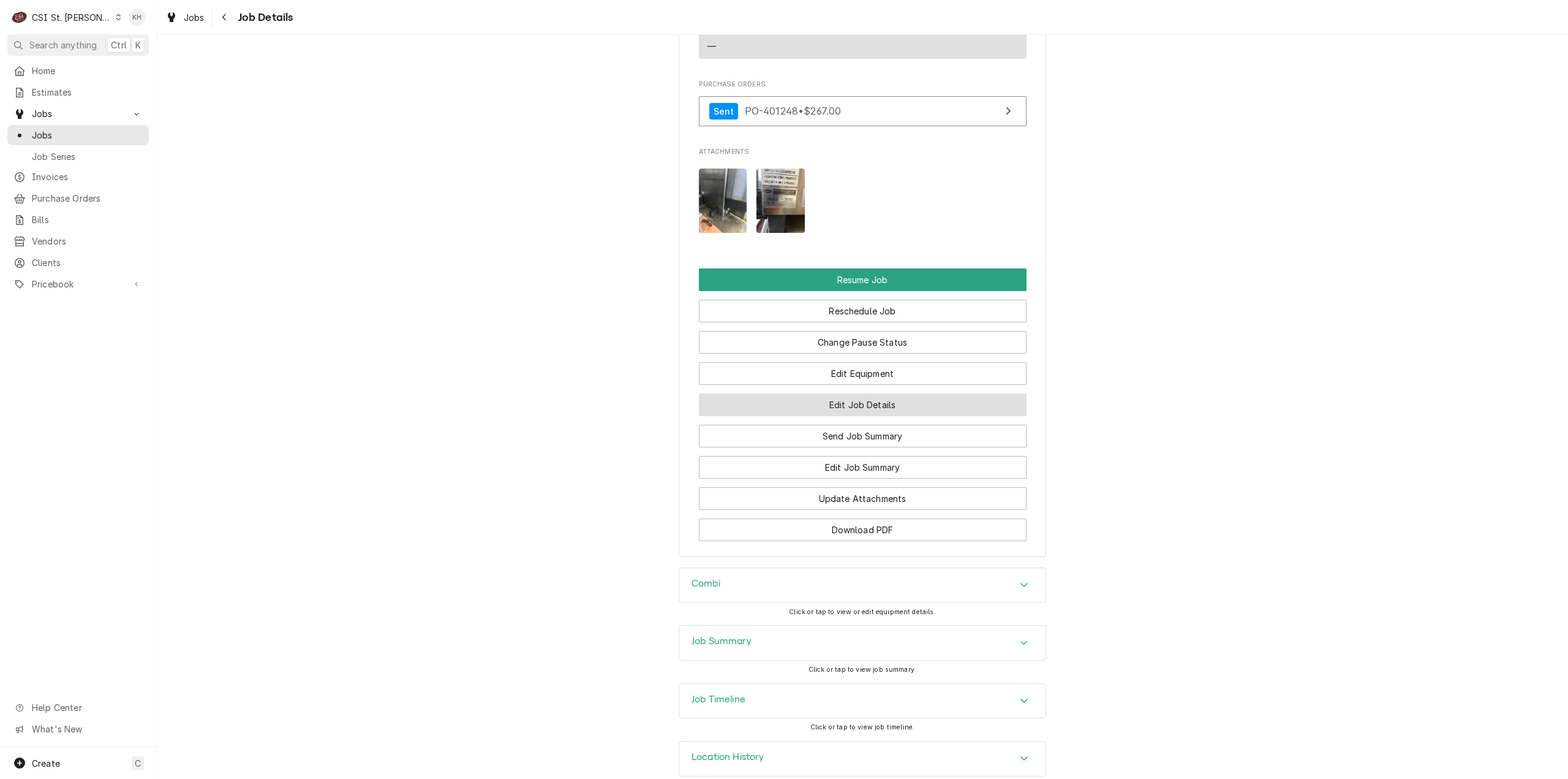
scroll to position [1811, 0]
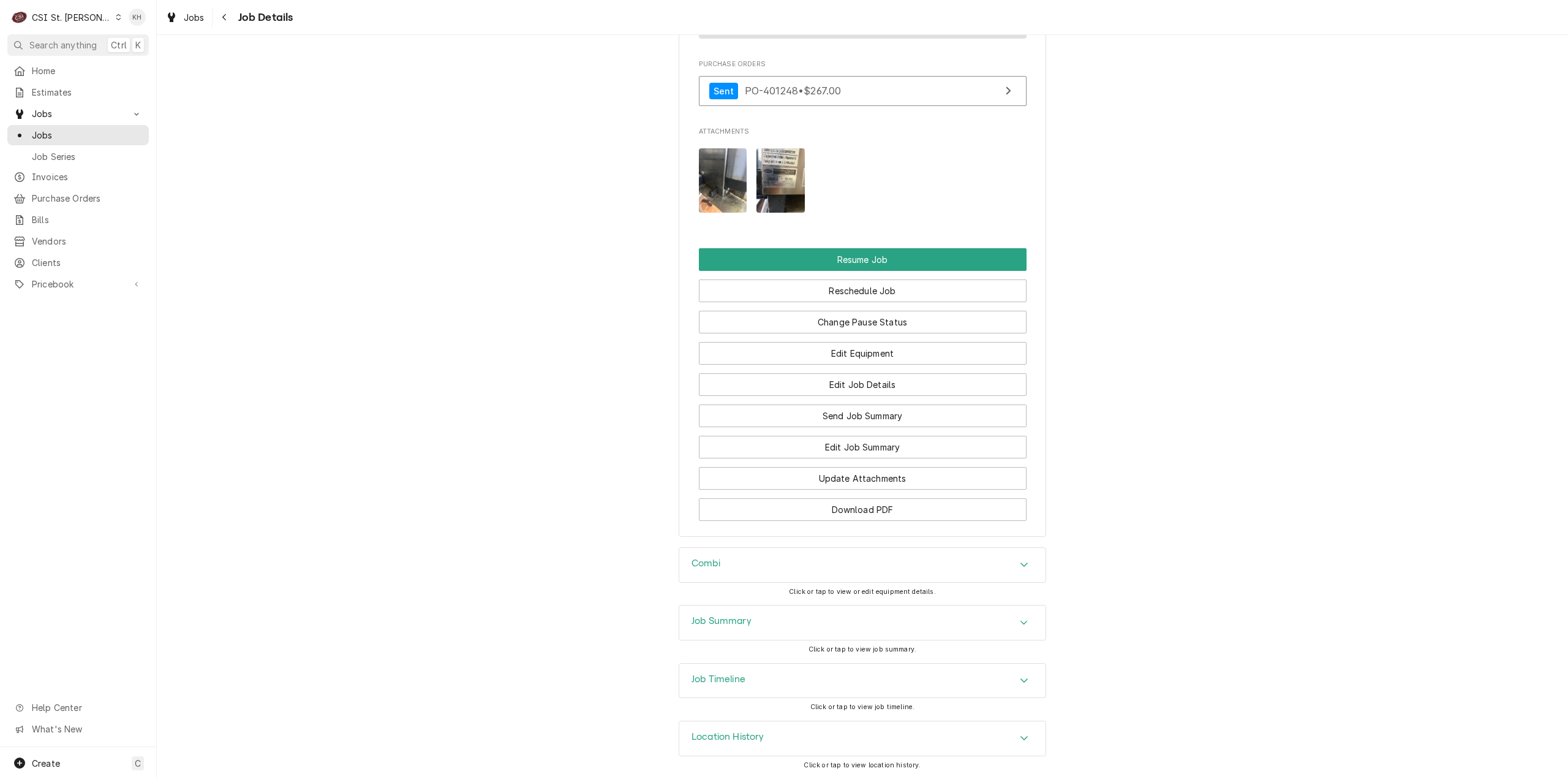
click at [765, 688] on div "Job Timeline" at bounding box center [862, 681] width 367 height 35
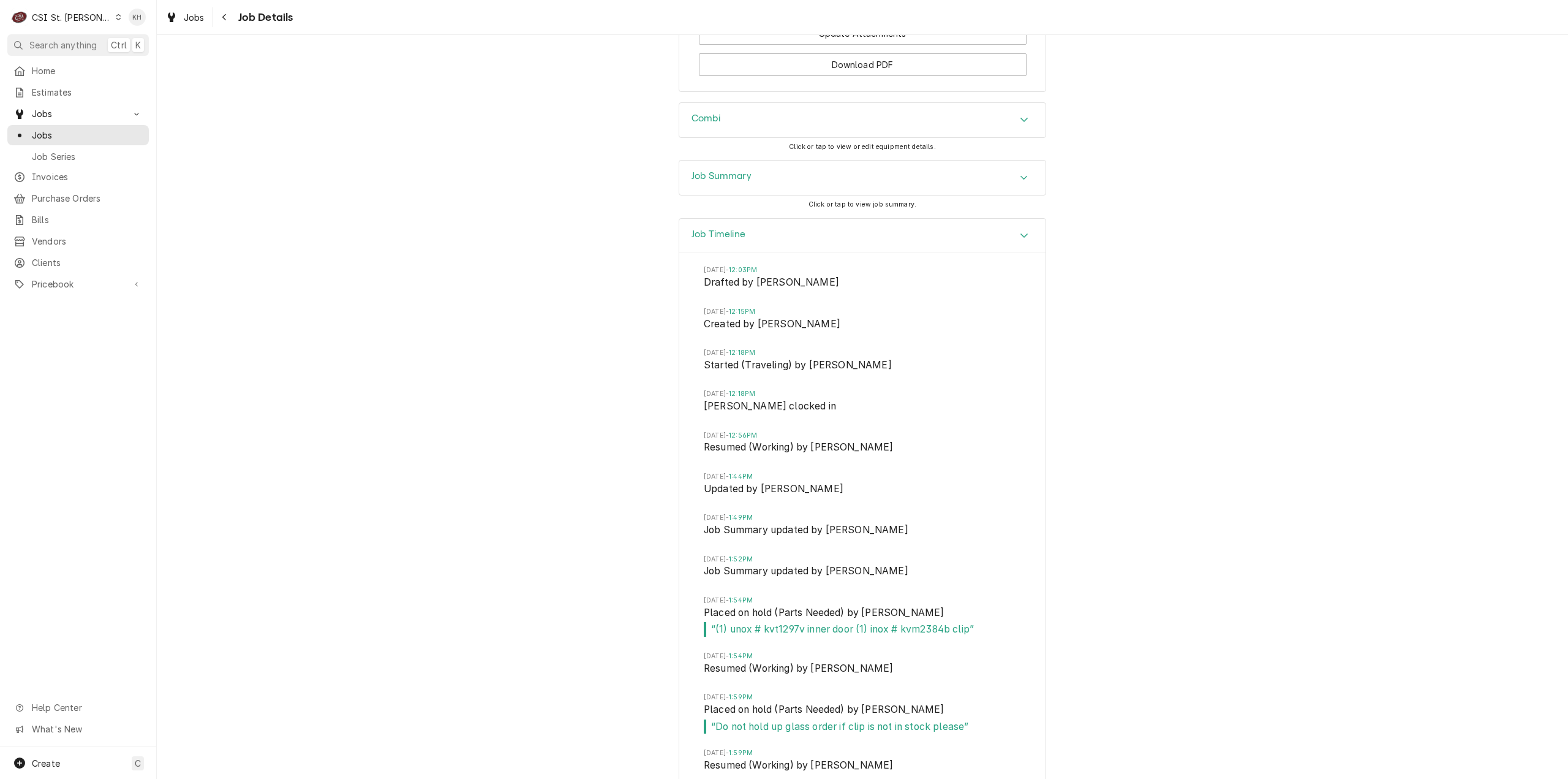
scroll to position [2548, 0]
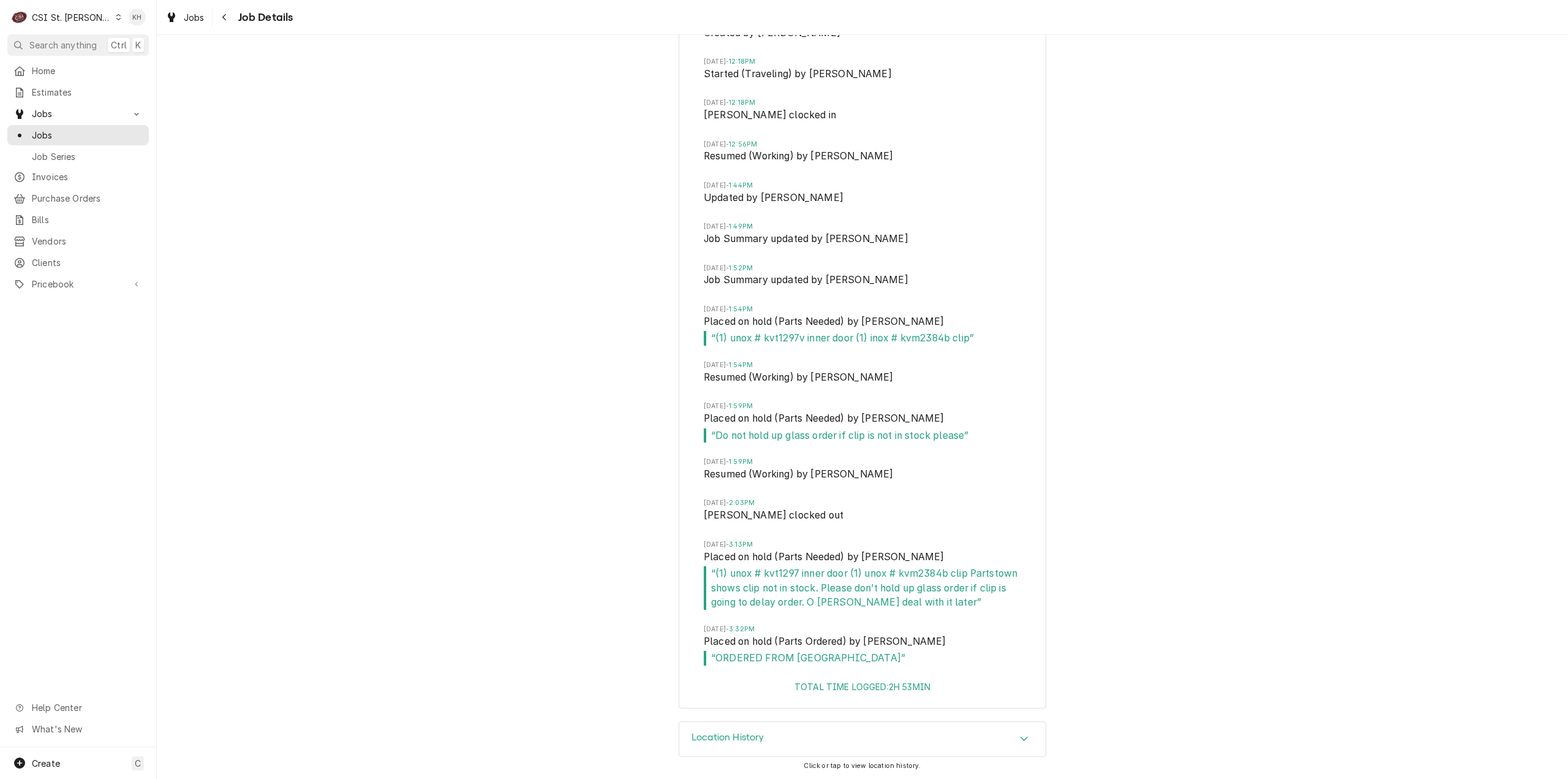
click at [1322, 227] on div "Job Timeline Thu, Sep 11, 2025 - 12:03PM Drafted by Kelsey Hetlage Thu, Sep 11,…" at bounding box center [862, 324] width 1411 height 794
click at [85, 41] on span "Search anything" at bounding box center [64, 44] width 67 height 13
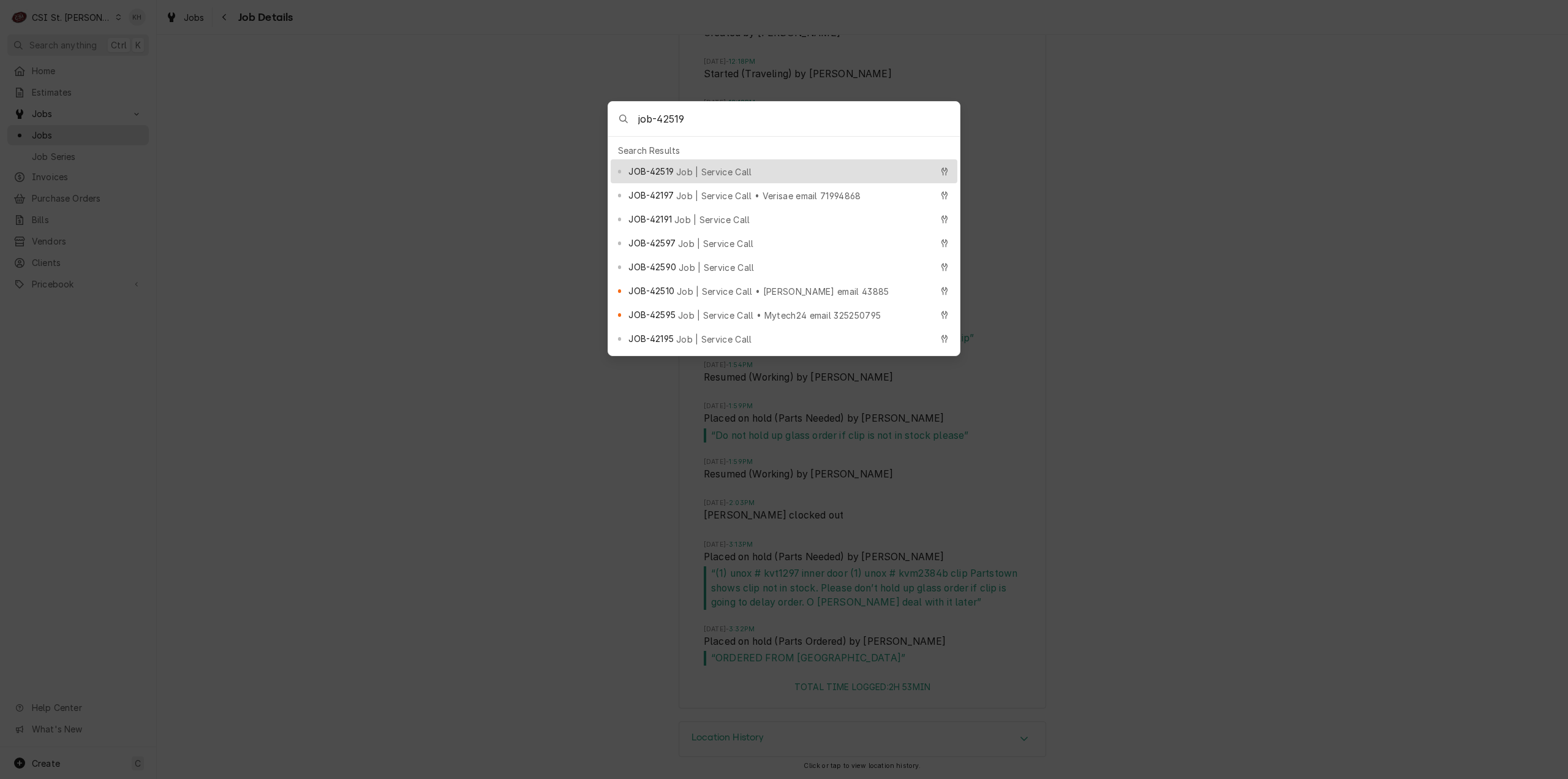
type input "job-42519"
click at [688, 167] on span "Job | Service Call" at bounding box center [714, 171] width 76 height 13
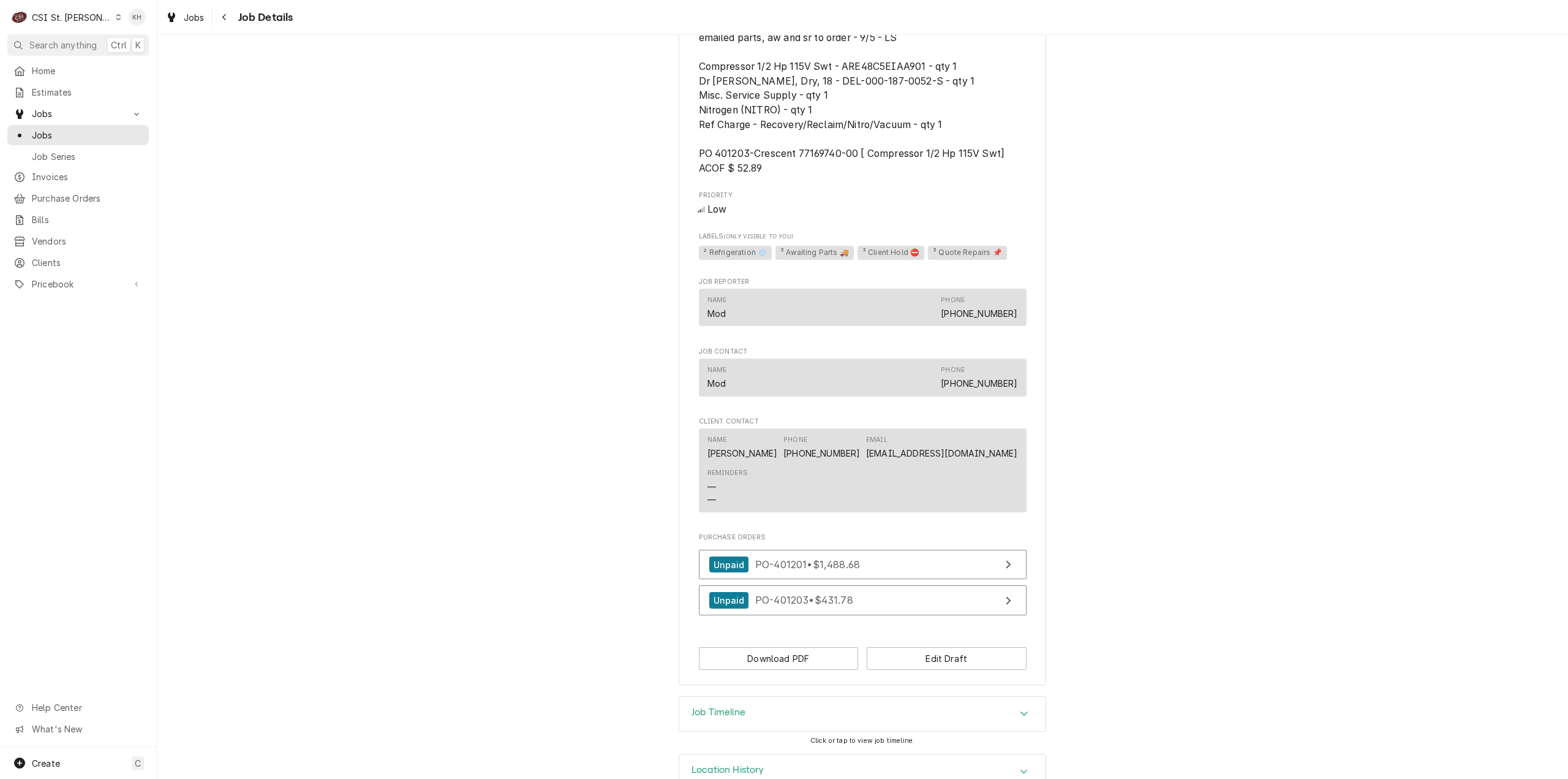
scroll to position [895, 0]
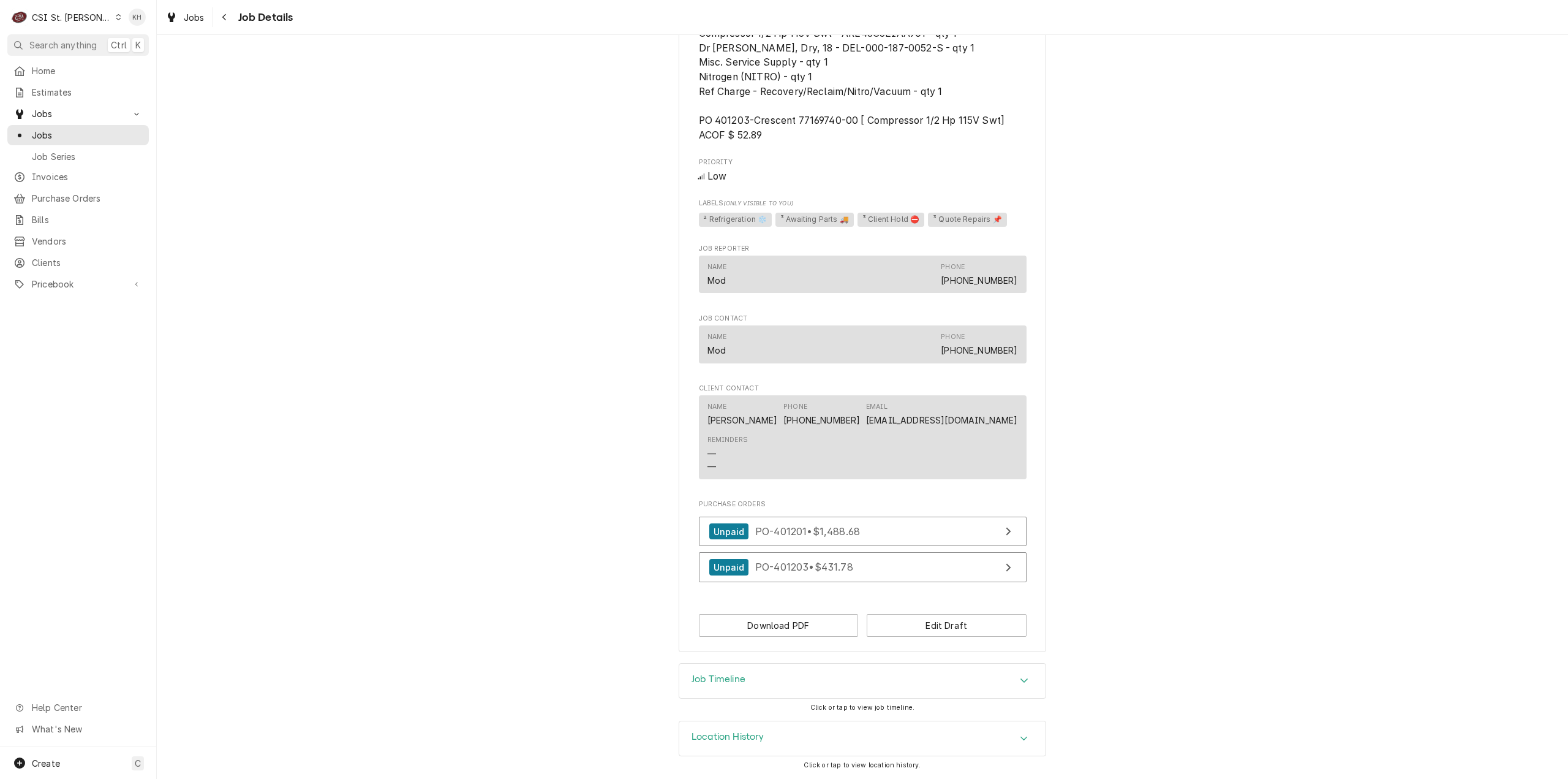
click at [719, 685] on h3 "Job Timeline" at bounding box center [718, 679] width 54 height 12
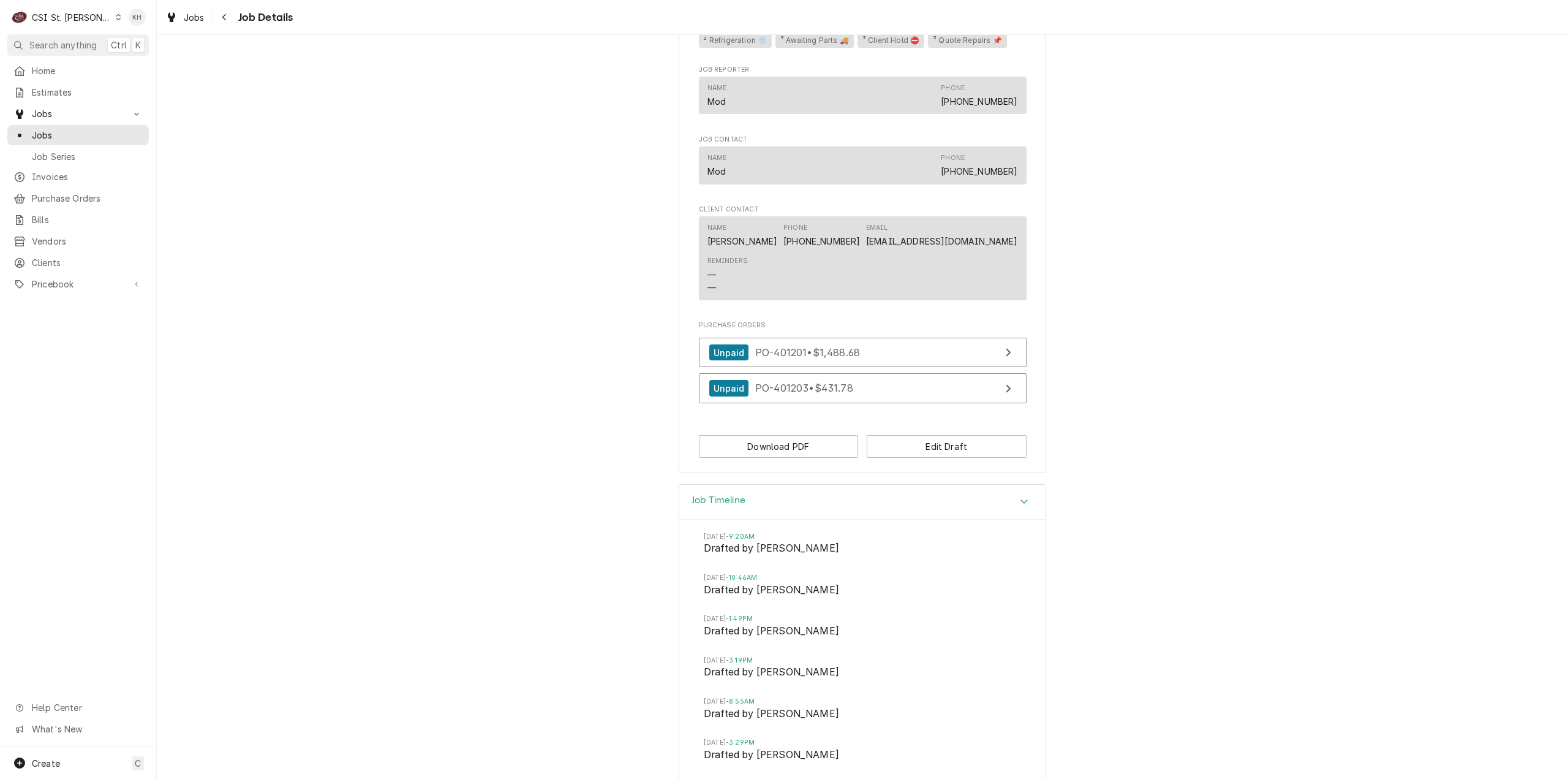
scroll to position [1140, 0]
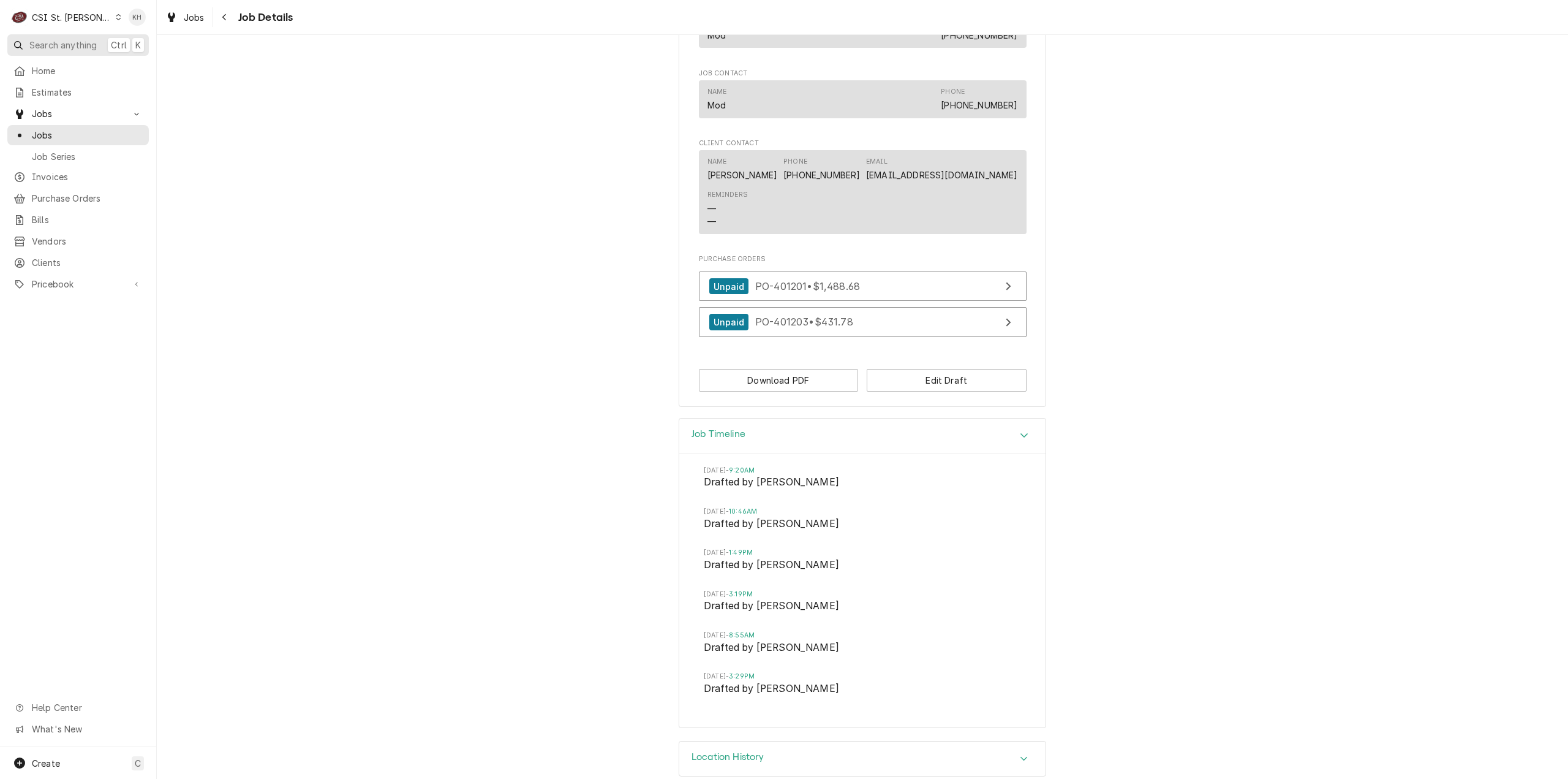
click at [76, 46] on span "Search anything" at bounding box center [64, 44] width 67 height 13
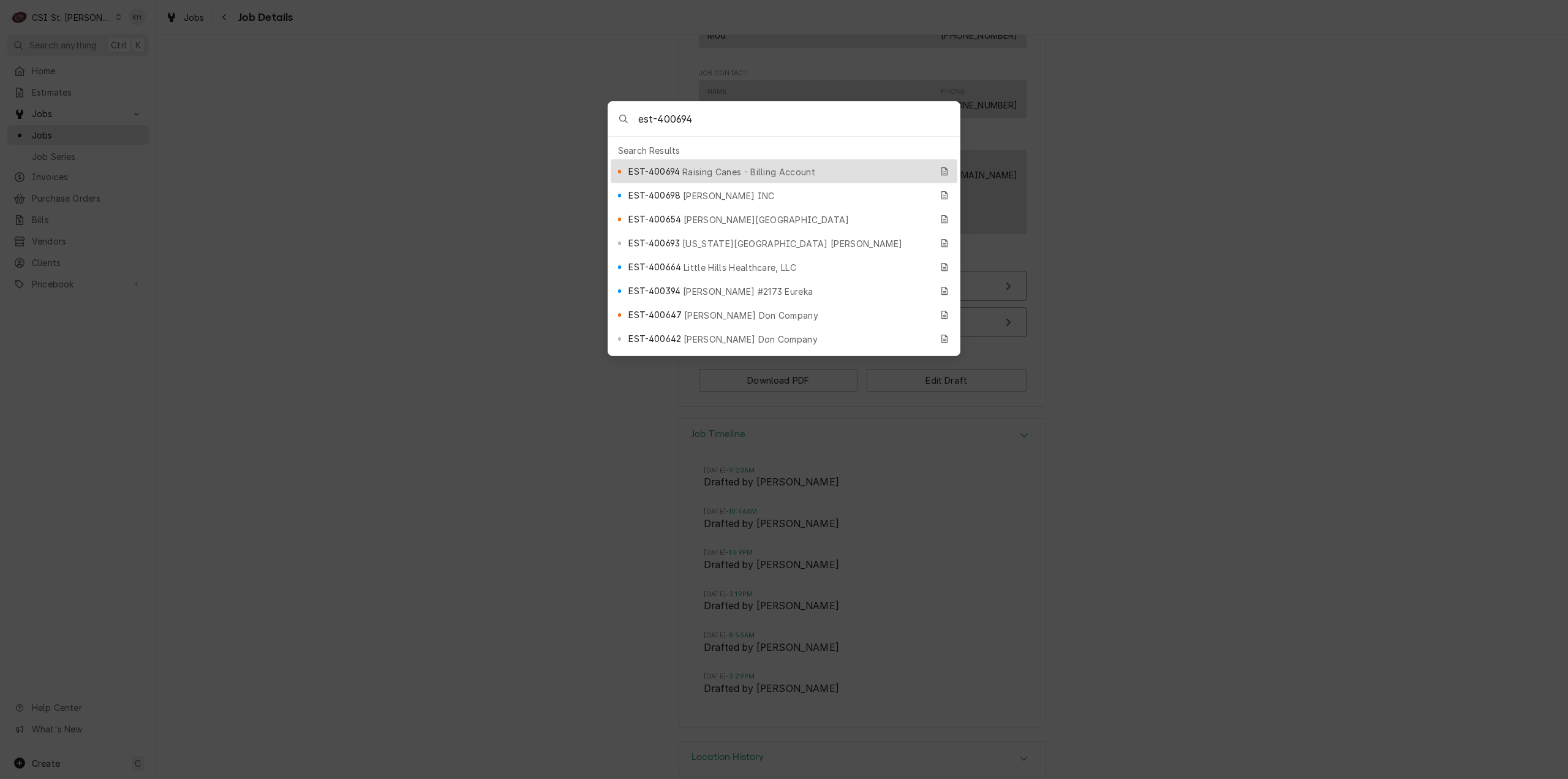
type input "est-400694"
click at [772, 166] on span "Raising Canes - Billing Account" at bounding box center [749, 171] width 133 height 13
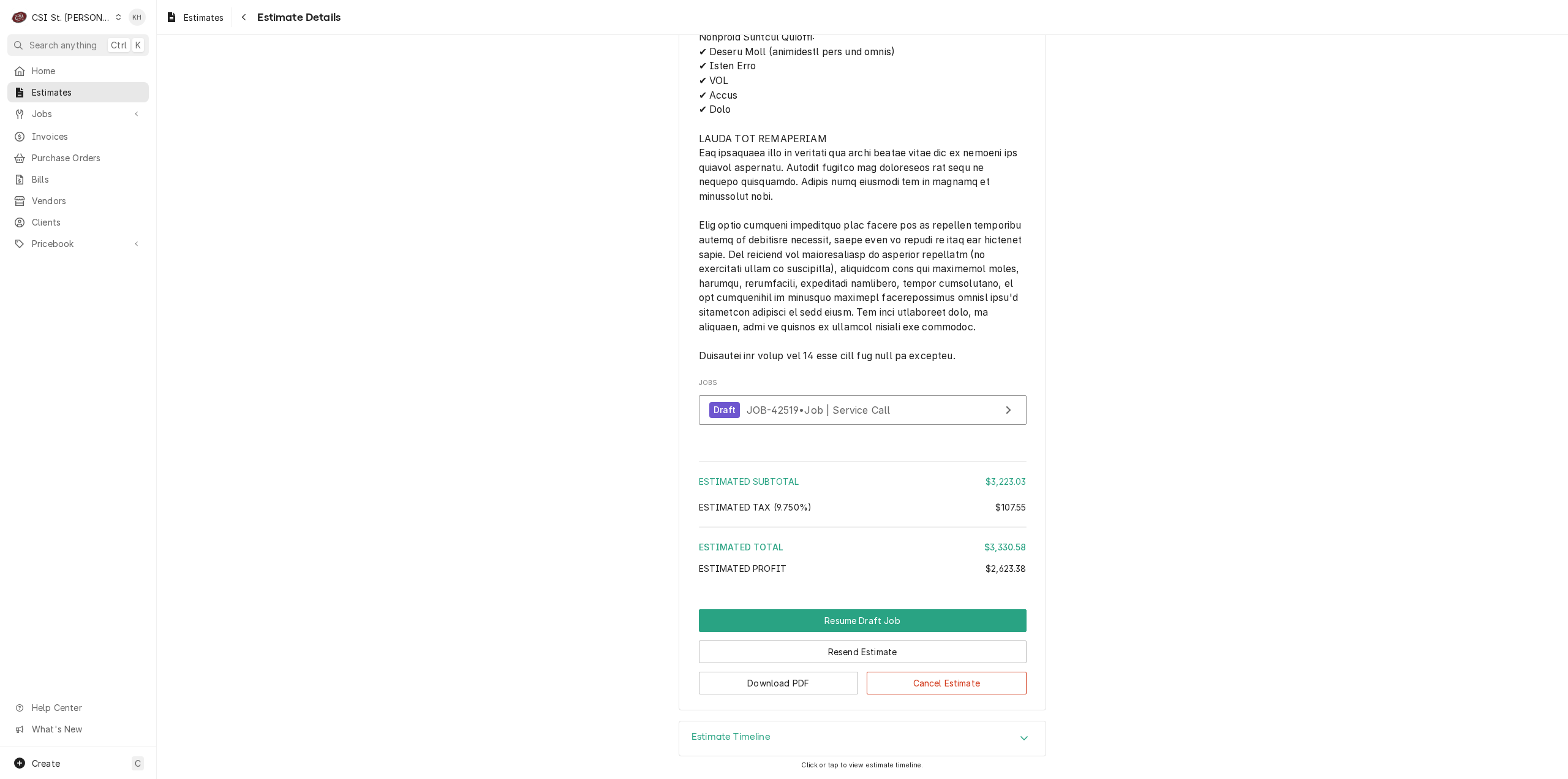
click at [731, 736] on h3 "Estimate Timeline" at bounding box center [731, 737] width 79 height 12
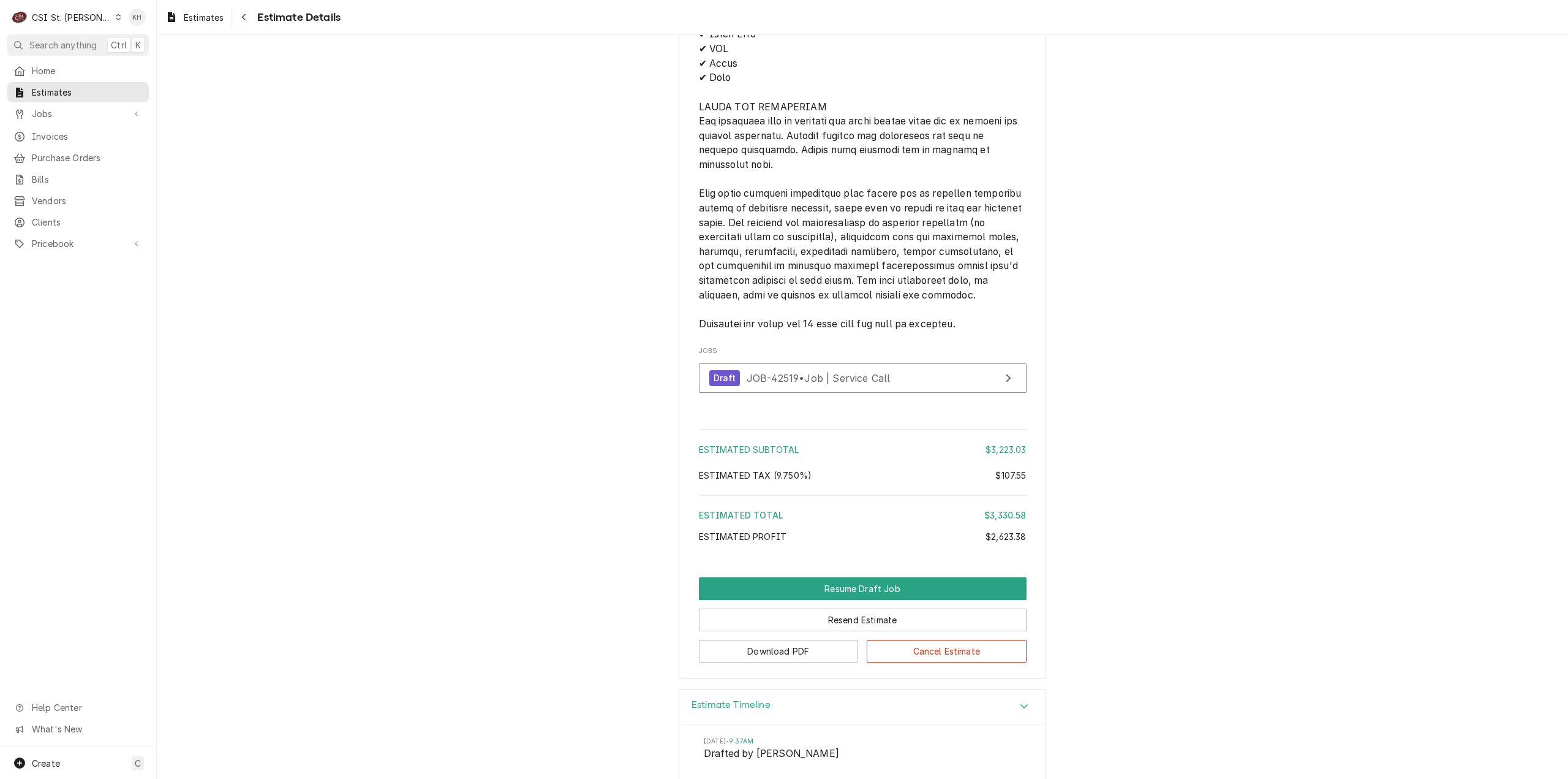
scroll to position [3489, 0]
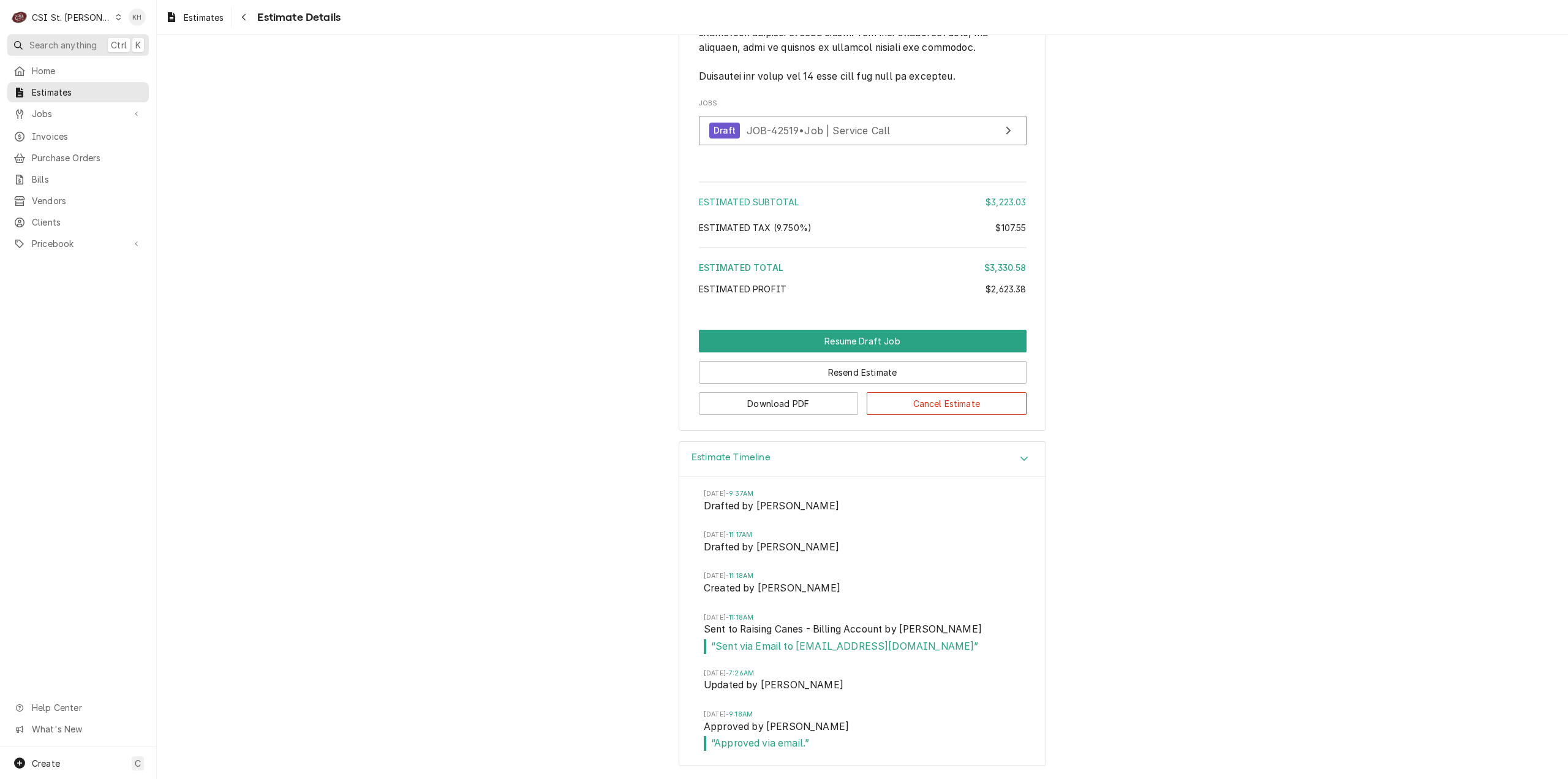
click at [43, 44] on span "Search anything" at bounding box center [64, 44] width 67 height 13
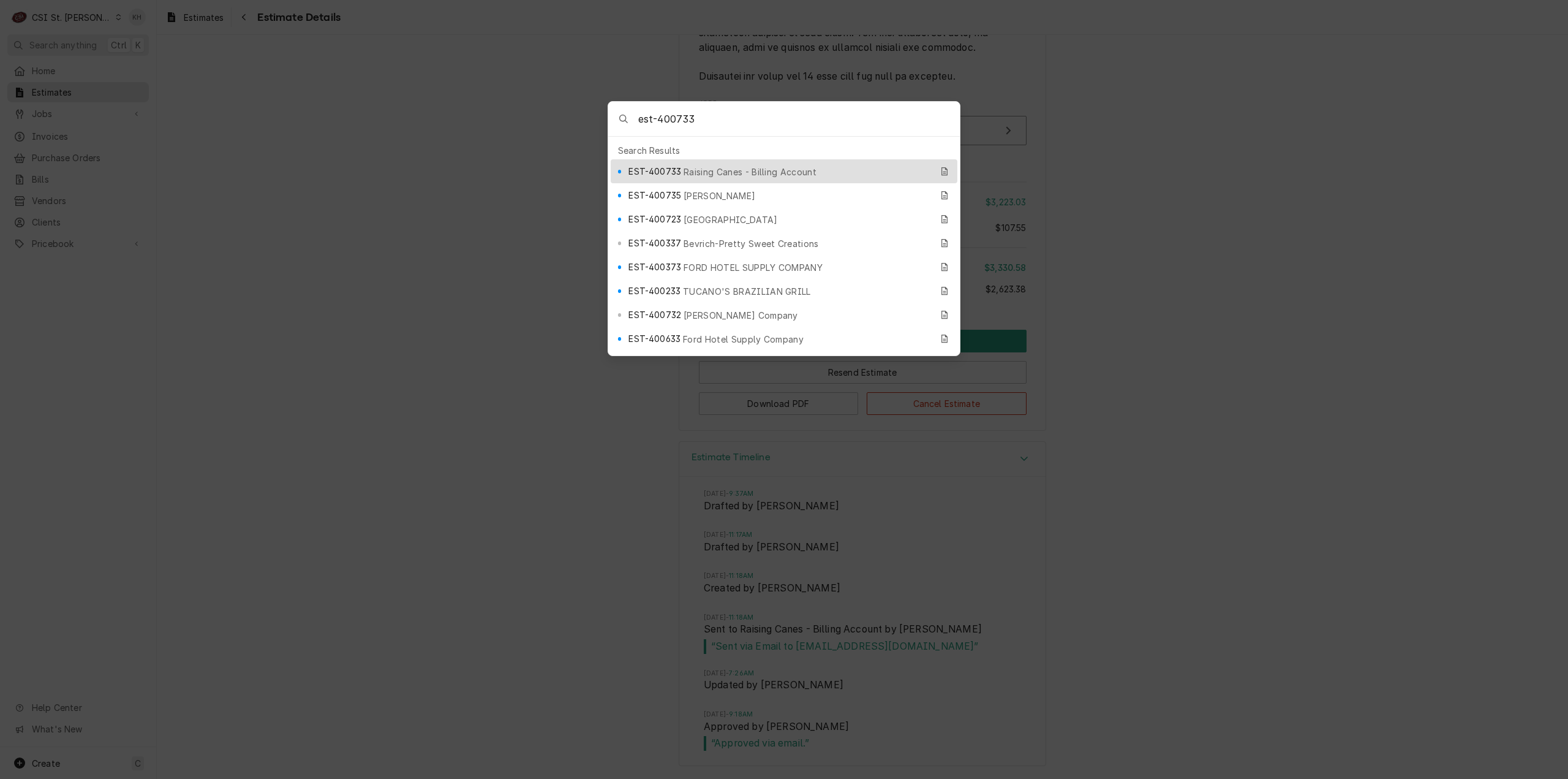
type input "est-400733"
click at [653, 159] on div "EST-400733 Raising Canes - Billing Account" at bounding box center [784, 170] width 347 height 24
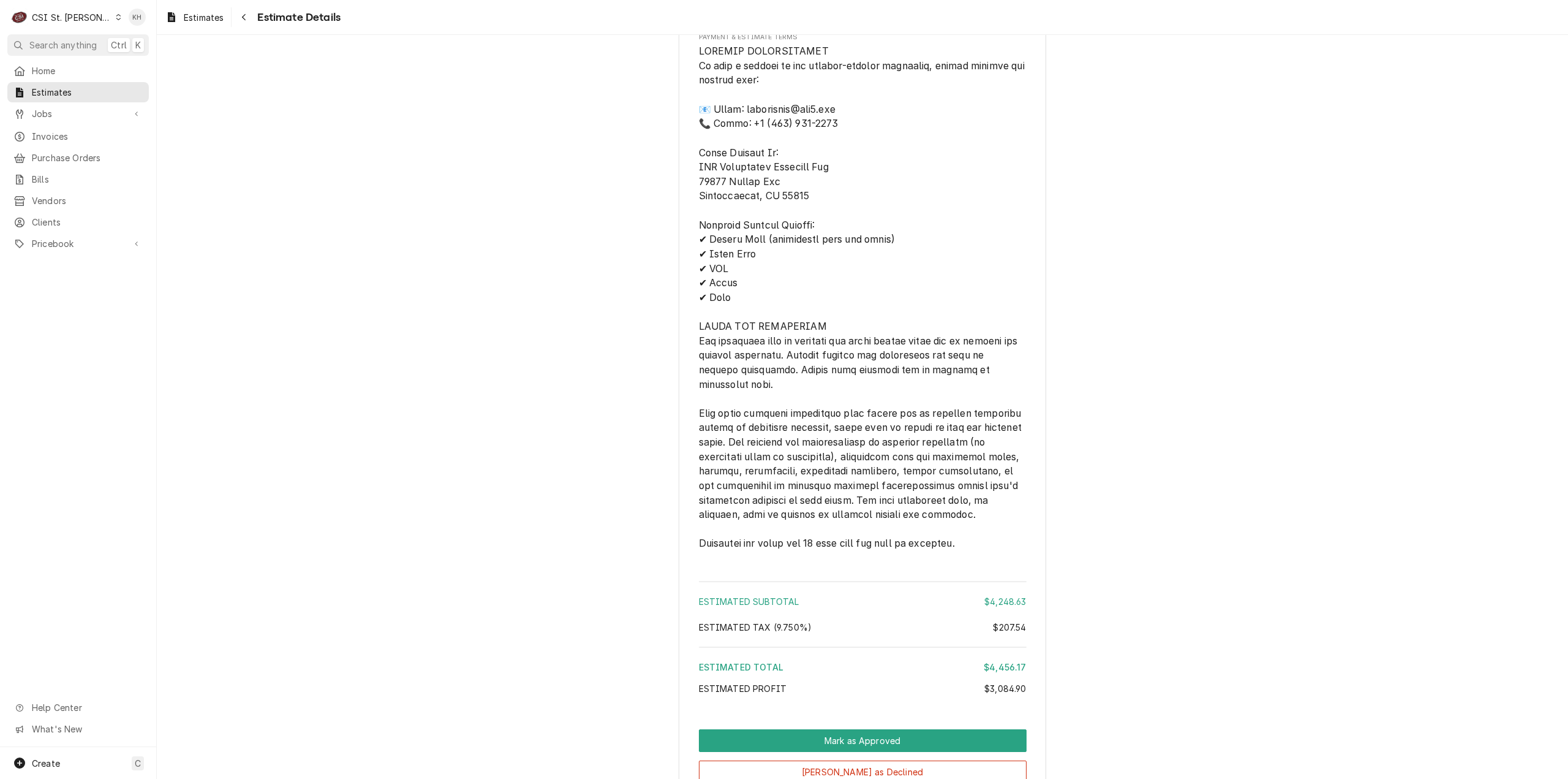
scroll to position [2924, 0]
